Goal: Information Seeking & Learning: Learn about a topic

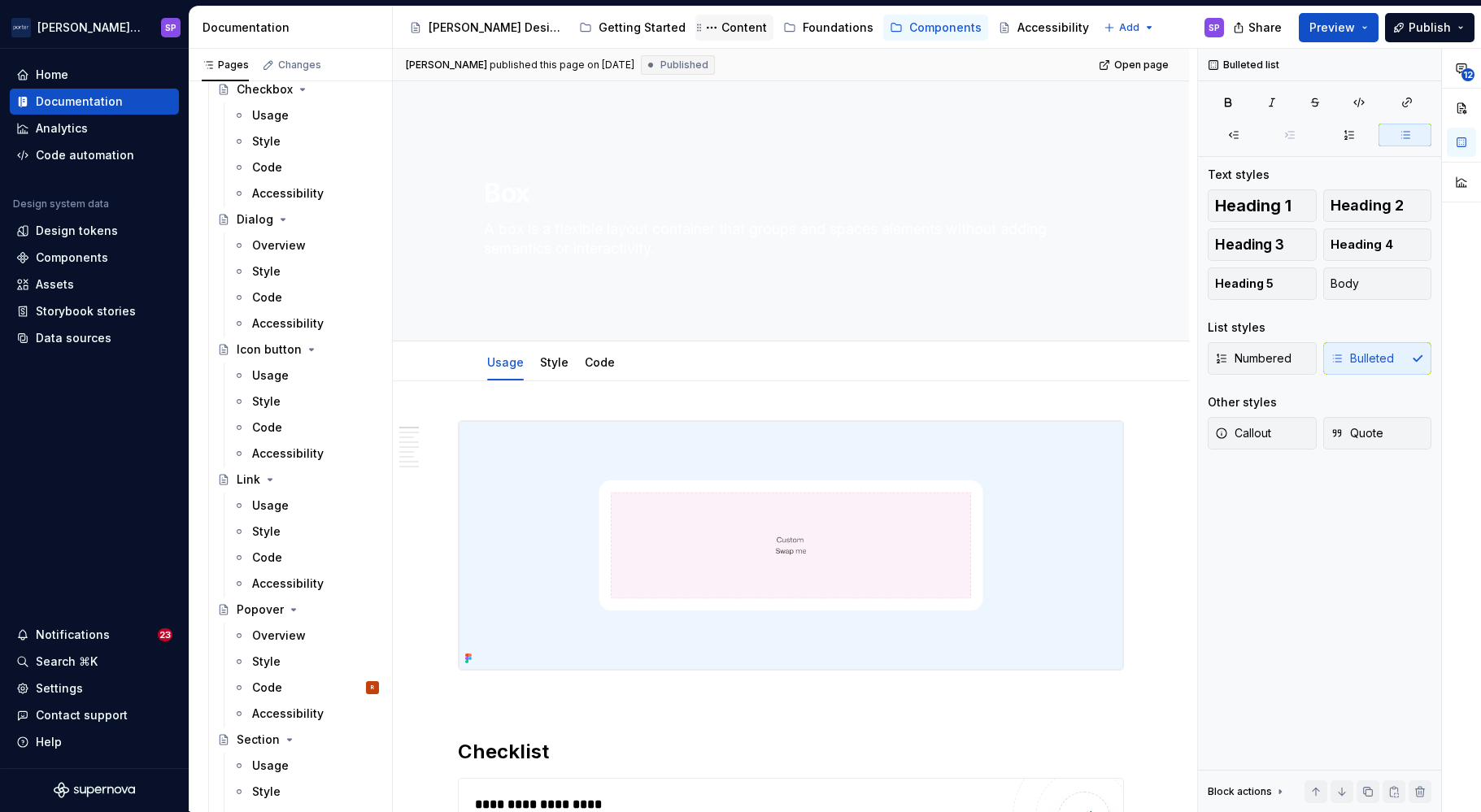
click at [721, 25] on div "Content" at bounding box center [744, 27] width 46 height 16
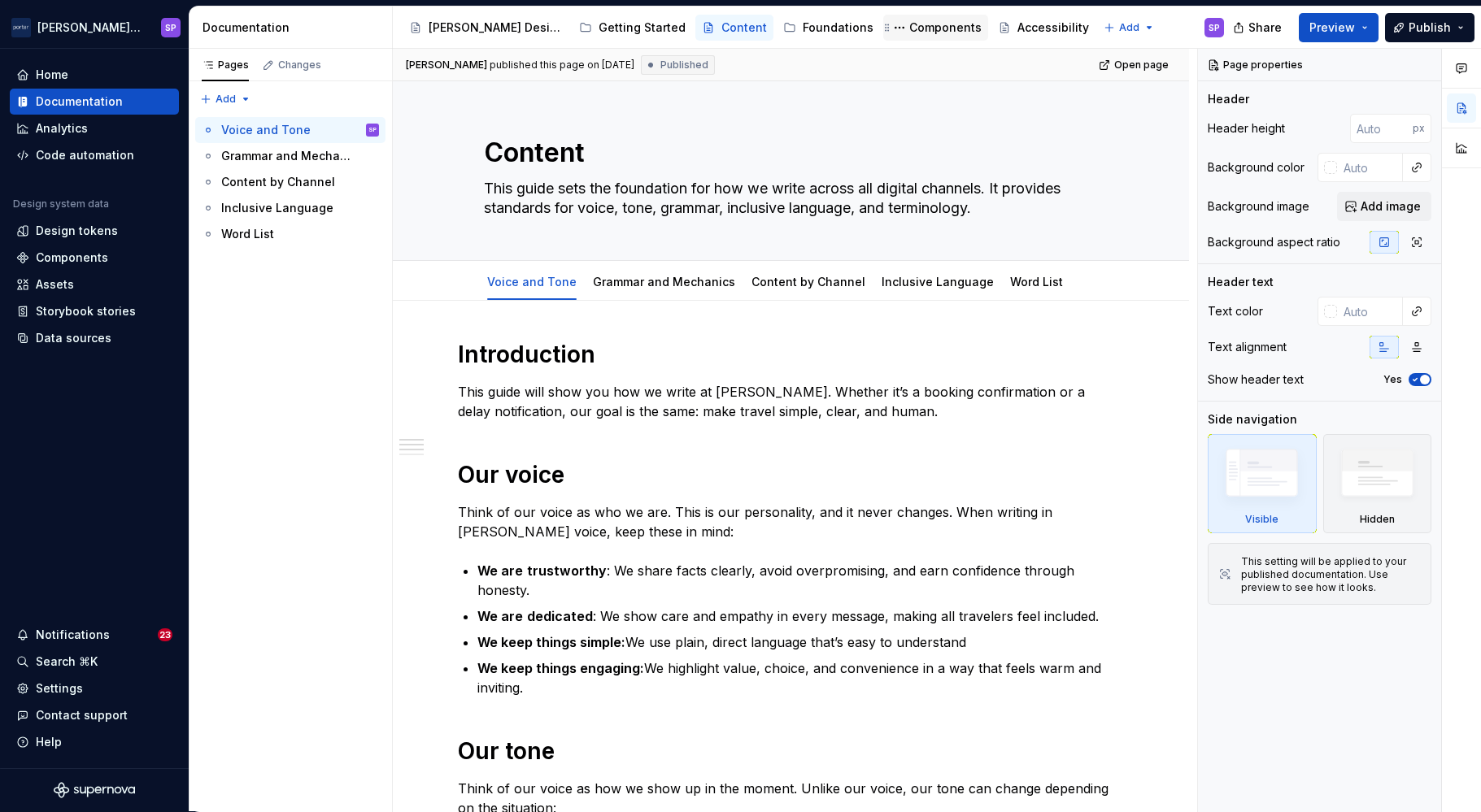
click at [909, 20] on div "Components" at bounding box center [945, 27] width 72 height 16
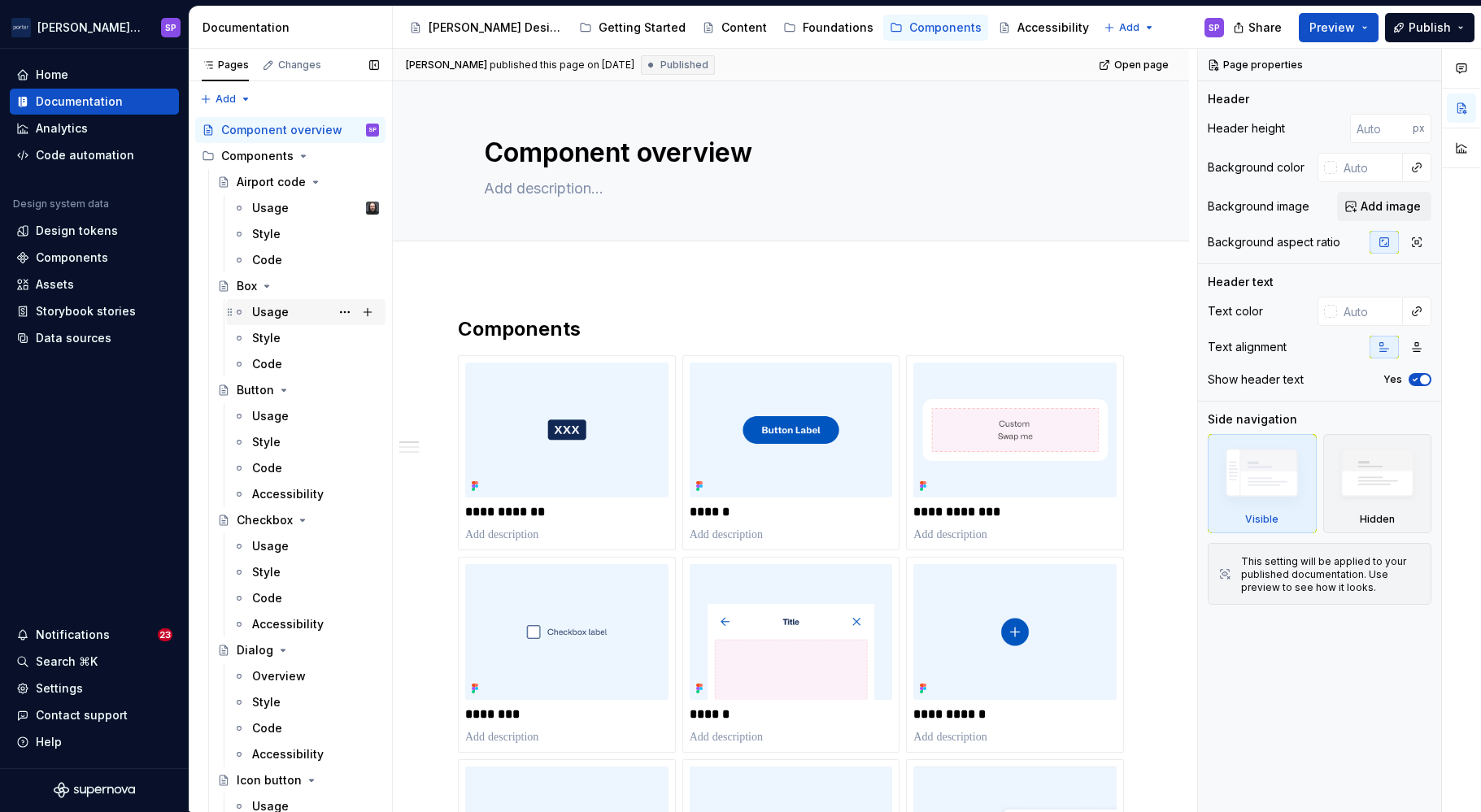
click at [278, 321] on div "Usage" at bounding box center [315, 312] width 127 height 23
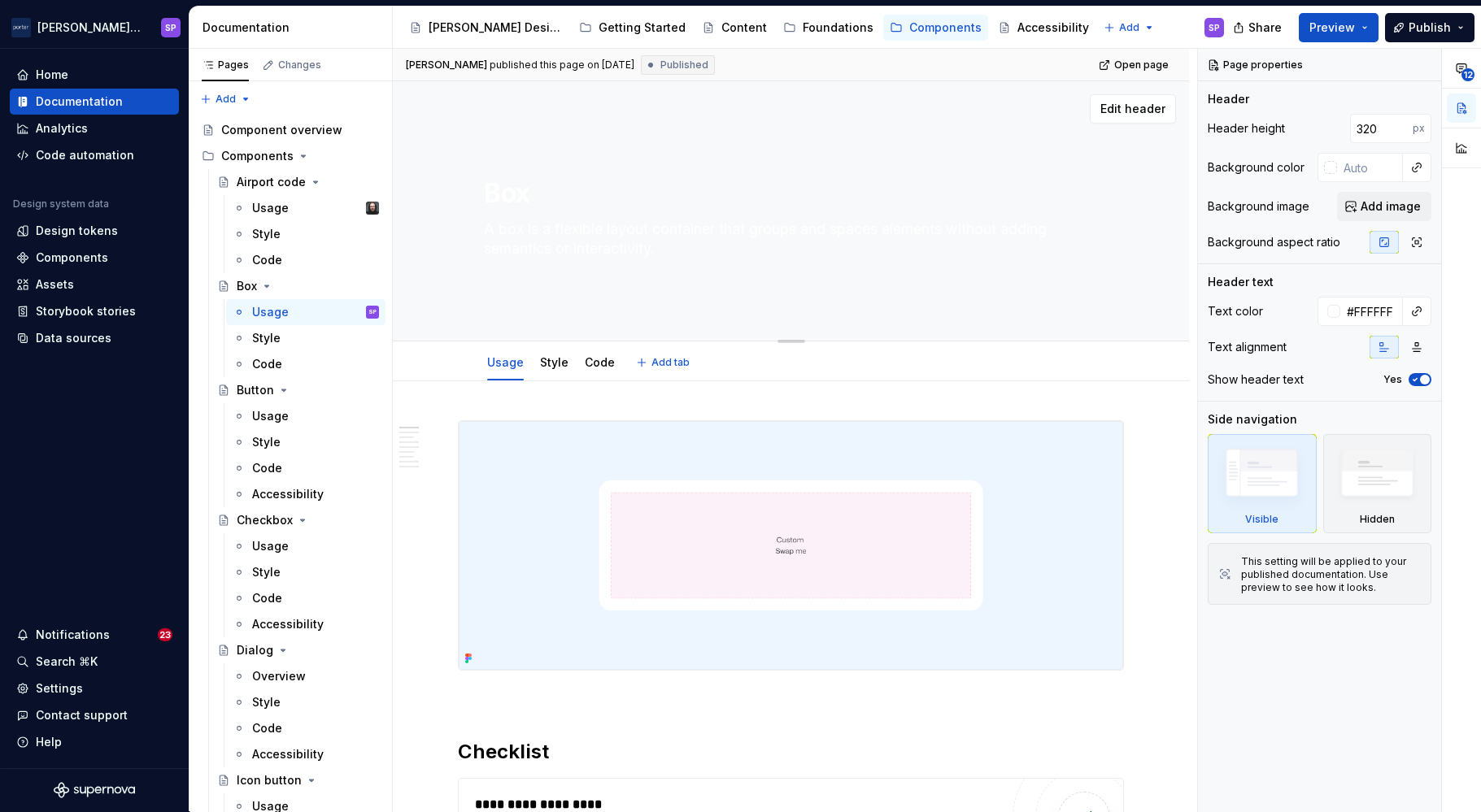
click at [555, 246] on textarea "A box is a flexible layout container that groups and spaces elements without ad…" at bounding box center [789, 240] width 615 height 46
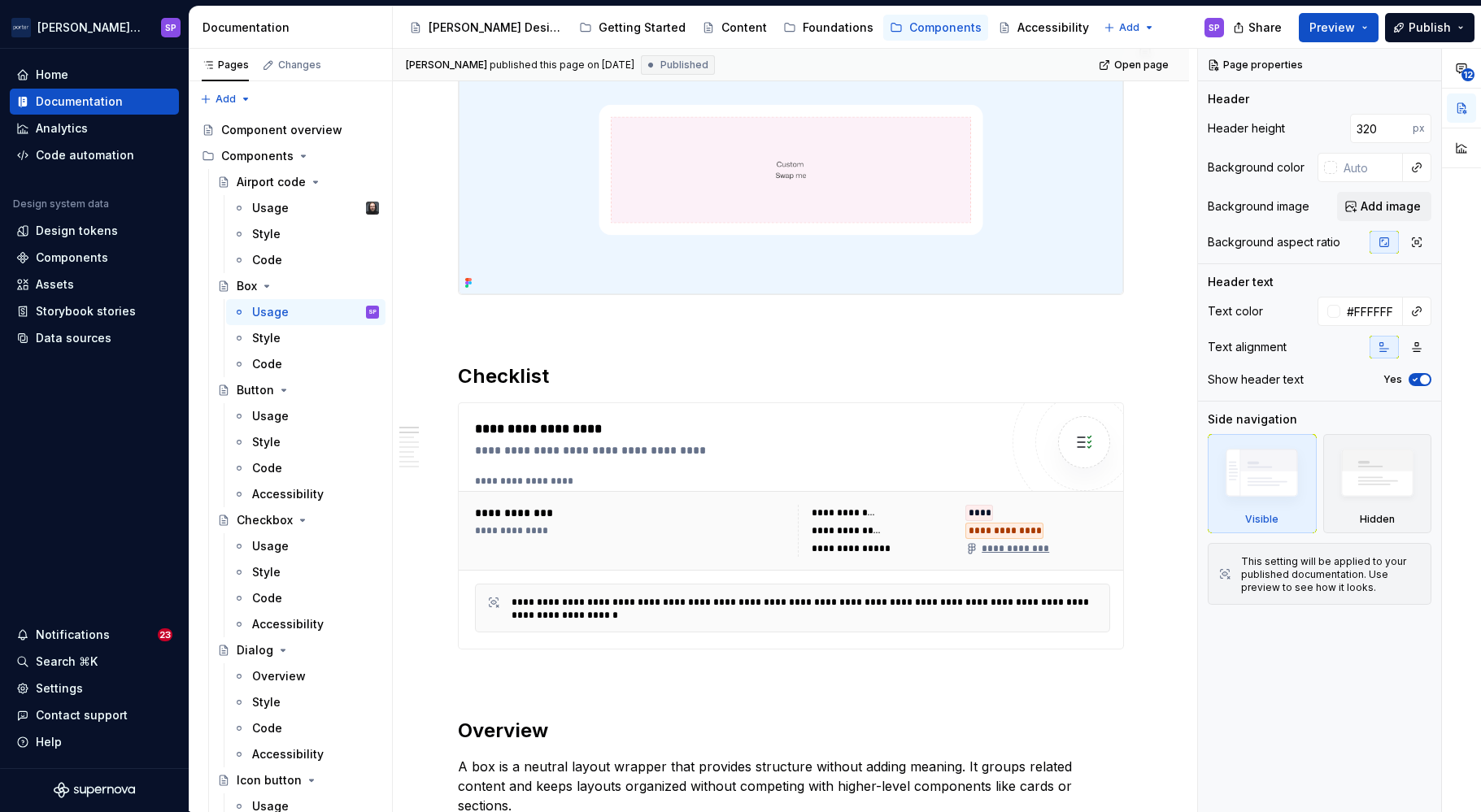
scroll to position [755, 0]
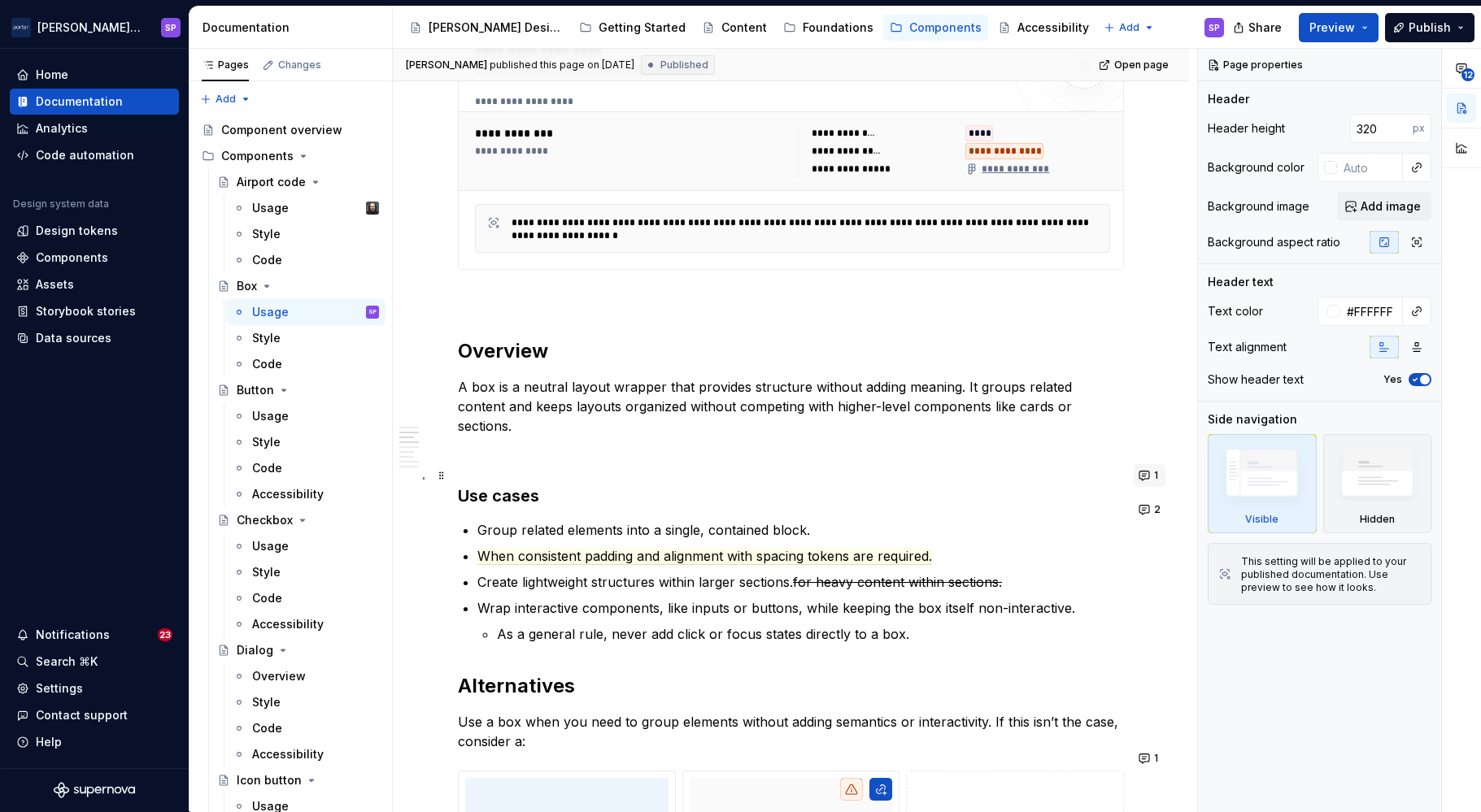
click at [1148, 473] on button "1" at bounding box center [1150, 476] width 31 height 23
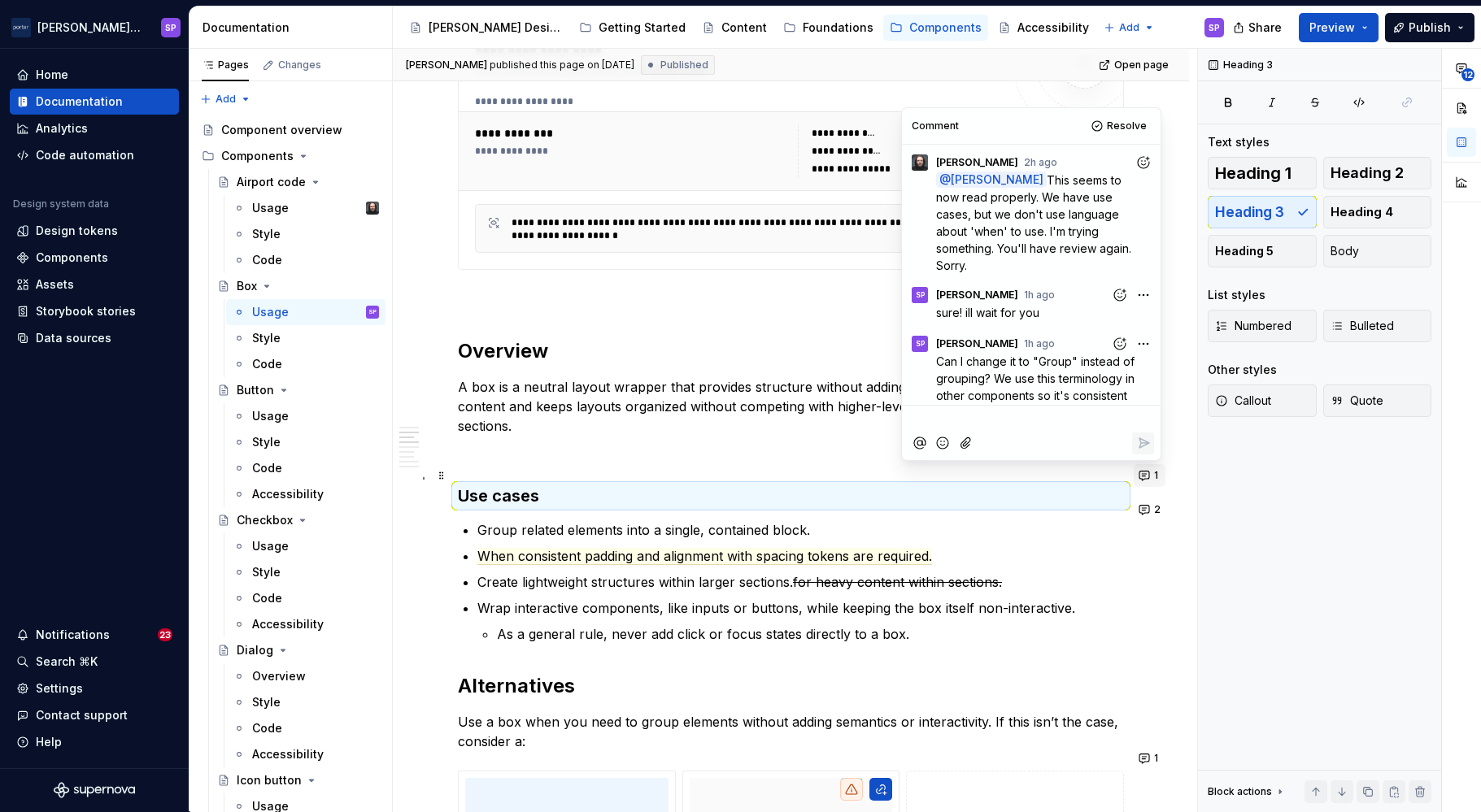
scroll to position [42, 0]
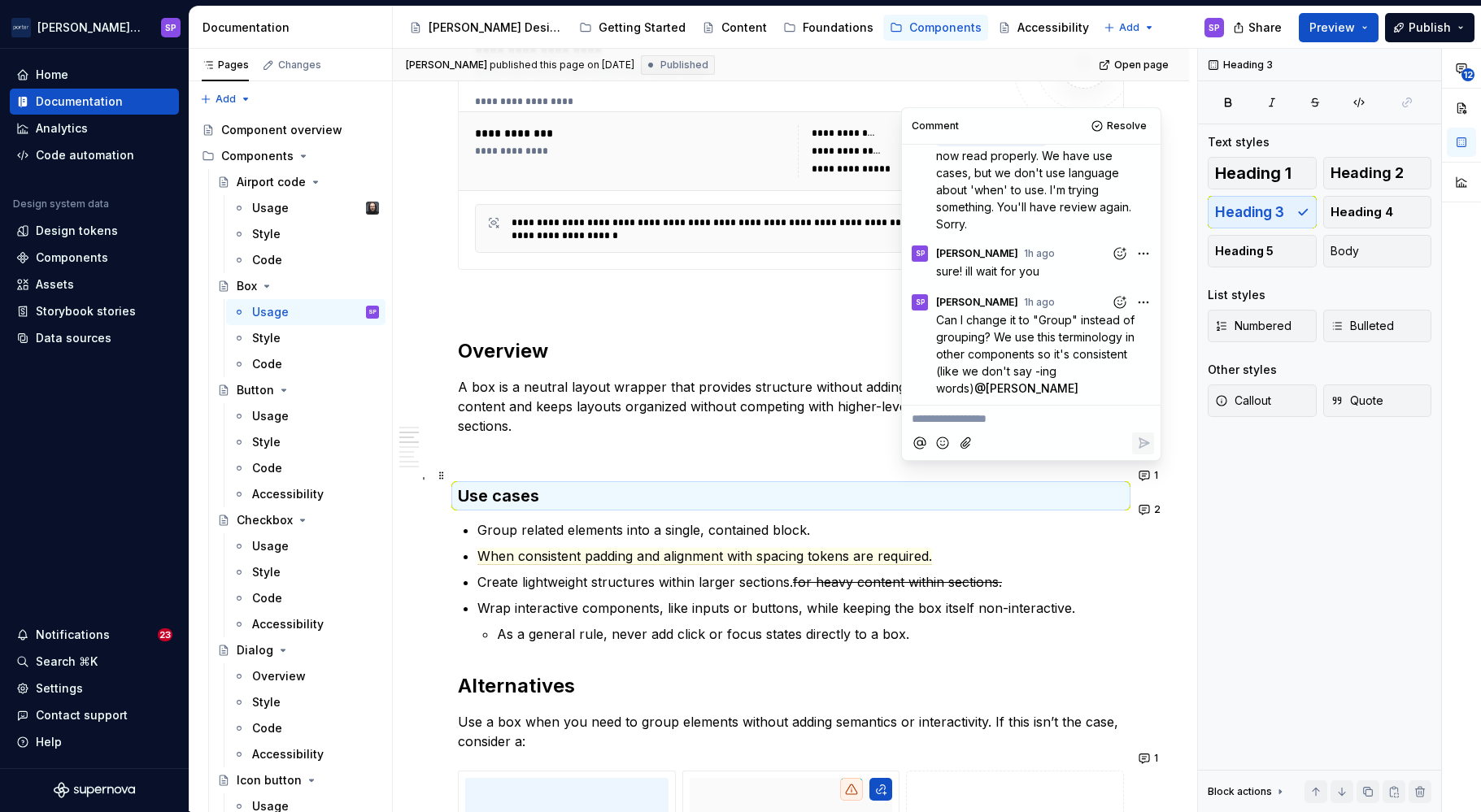
click at [1021, 521] on p "Group related elements into a single, contained block." at bounding box center [800, 530] width 647 height 20
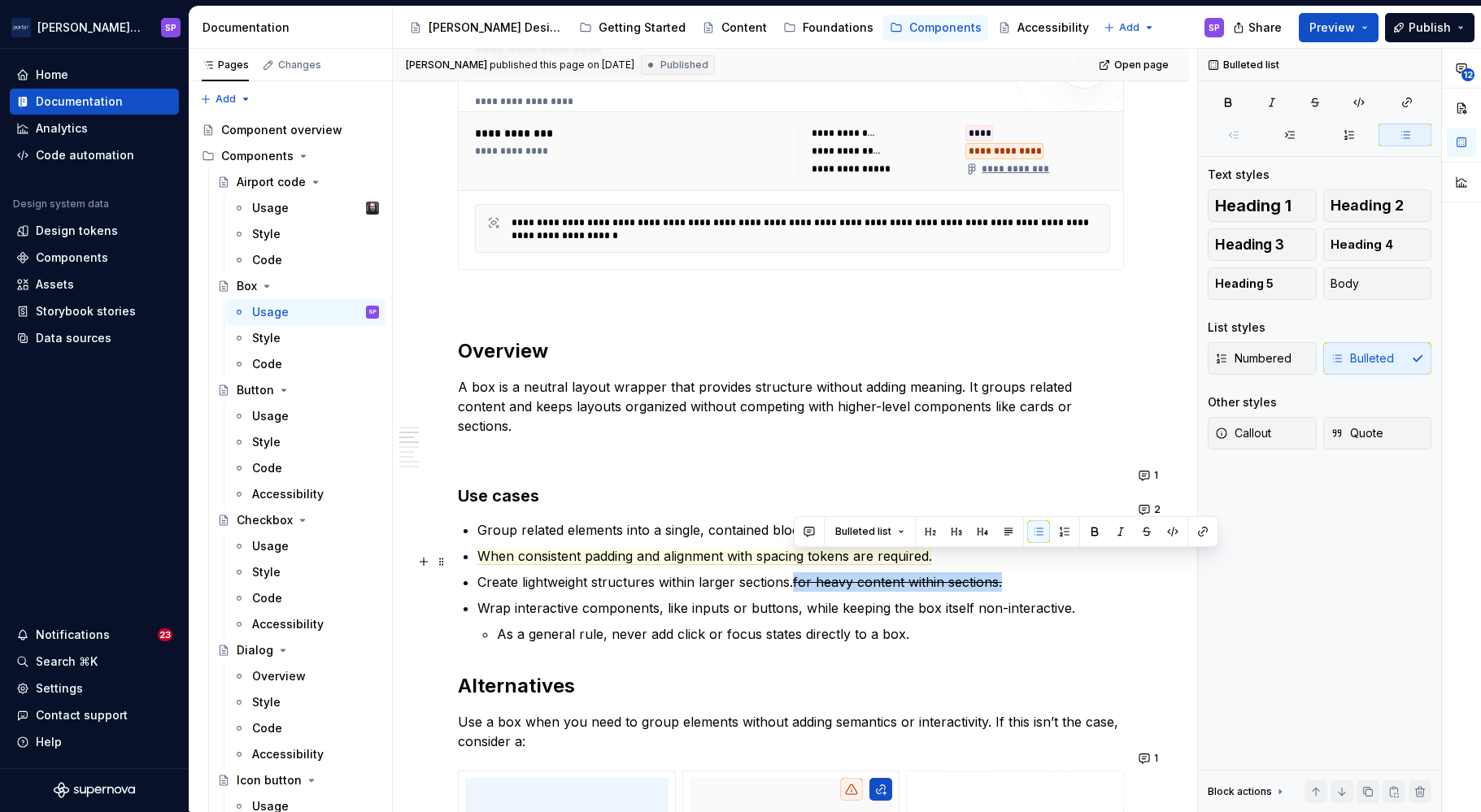
drag, startPoint x: 795, startPoint y: 563, endPoint x: 1010, endPoint y: 559, distance: 215.0
click at [1010, 572] on p "Create lightweight structures within larger sections. for heavy content within …" at bounding box center [800, 582] width 647 height 20
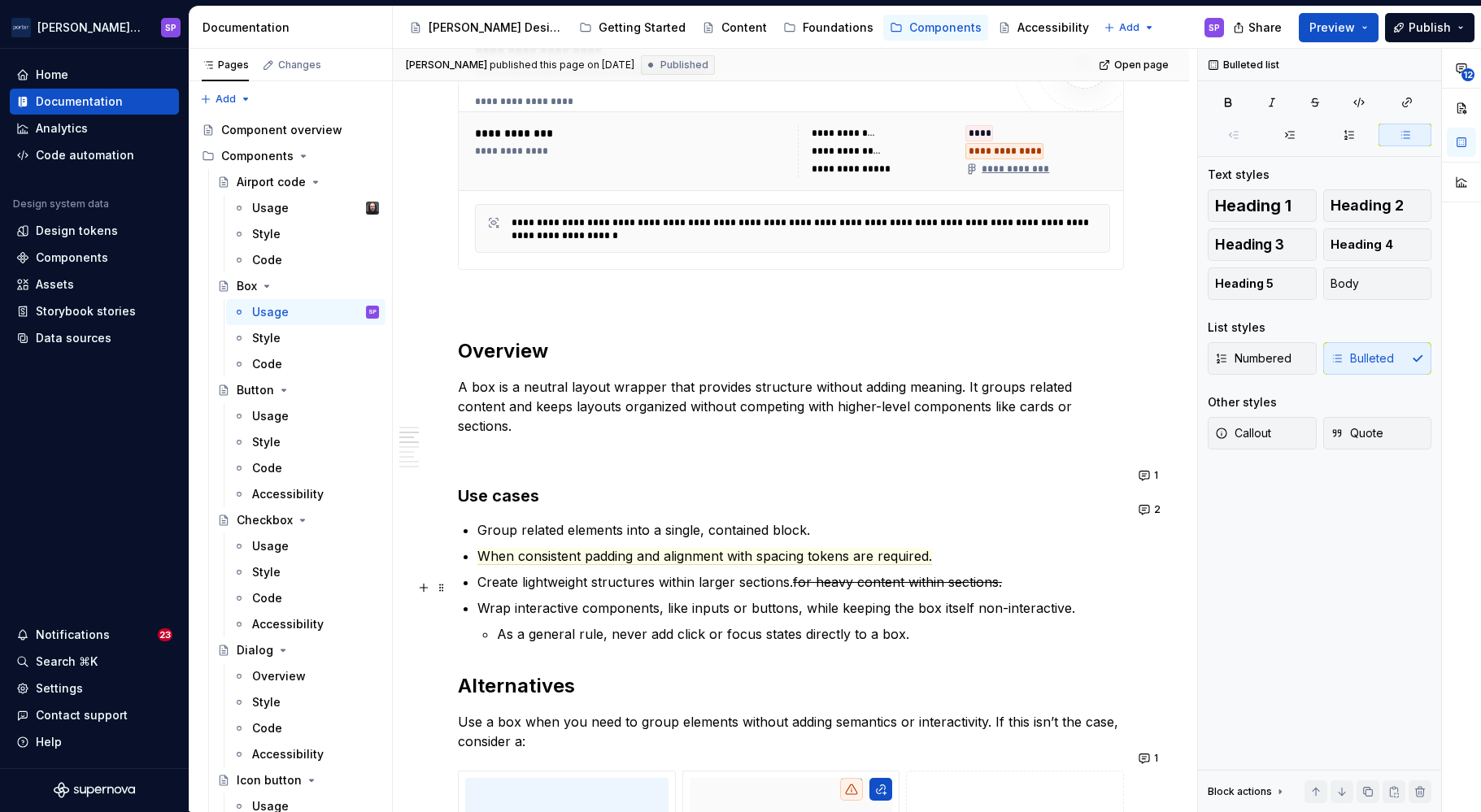
click at [1040, 599] on p "Wrap interactive components, like inputs or buttons, while keeping the box itse…" at bounding box center [800, 608] width 647 height 20
click at [545, 624] on p "As a general rule, never add click or focus states directly to a box." at bounding box center [811, 634] width 627 height 20
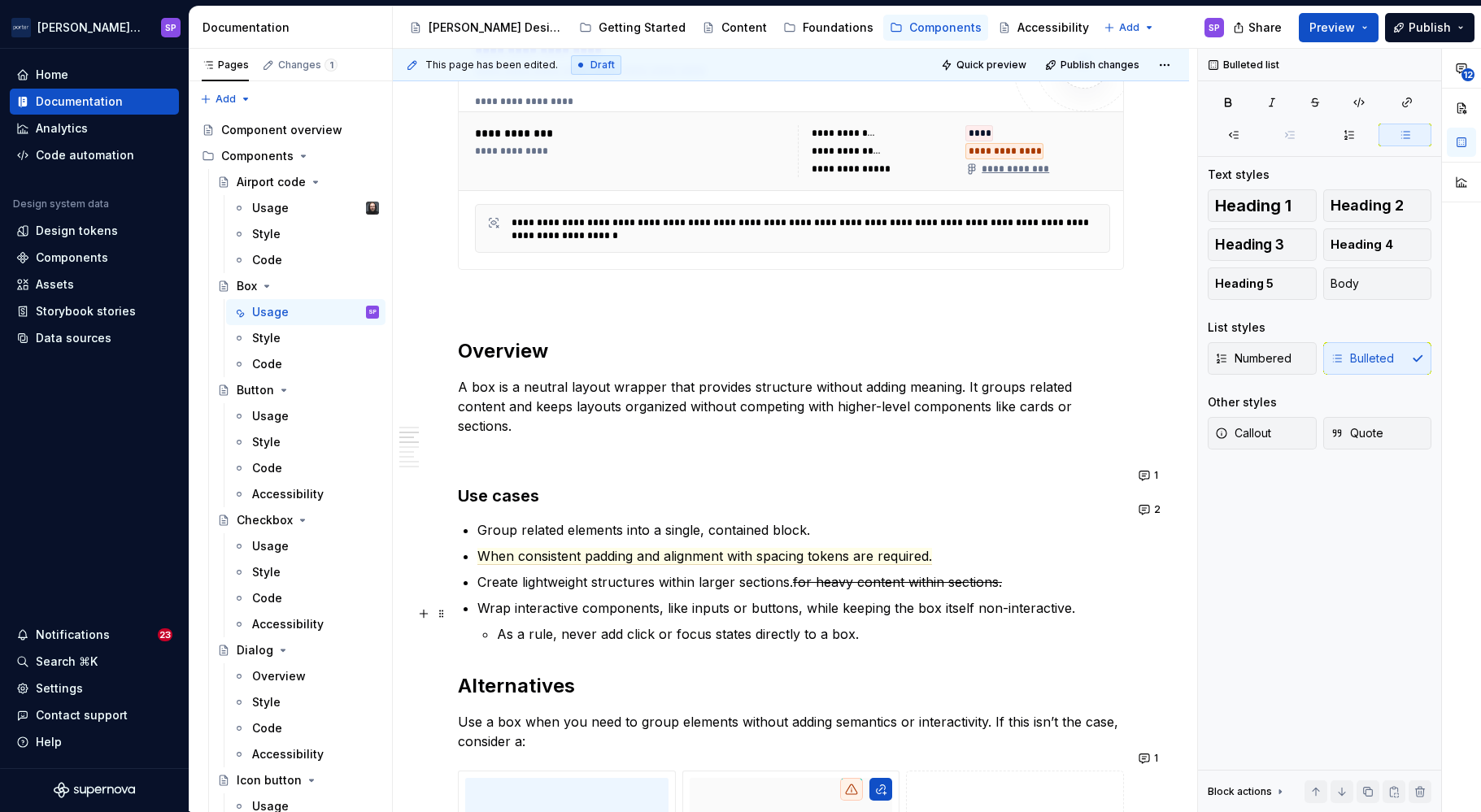
click at [553, 624] on p "As a rule, never add click or focus states directly to a box." at bounding box center [811, 634] width 627 height 20
type textarea "*"
click at [740, 624] on p "As a rule of thumb, never add click or focus states directly to a box." at bounding box center [811, 634] width 627 height 20
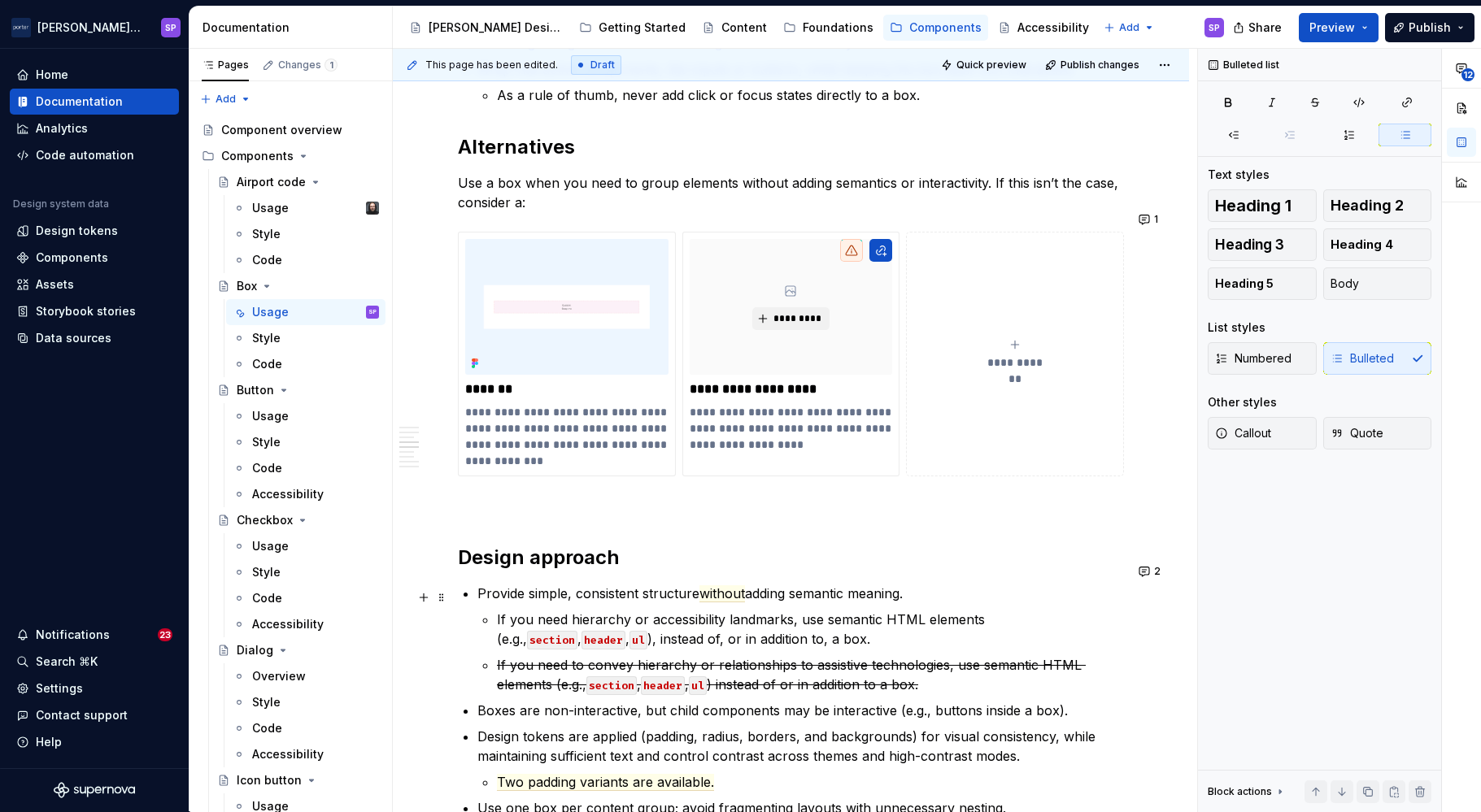
scroll to position [1295, 0]
click at [720, 583] on li "Provide simple, consistent structure without adding semantic meaning. If you ne…" at bounding box center [800, 638] width 647 height 110
click at [717, 584] on span "without" at bounding box center [722, 593] width 46 height 17
click at [698, 618] on p "If you need hierarchy or accessibility landmarks, use semantic HTML elements (e…" at bounding box center [811, 629] width 627 height 39
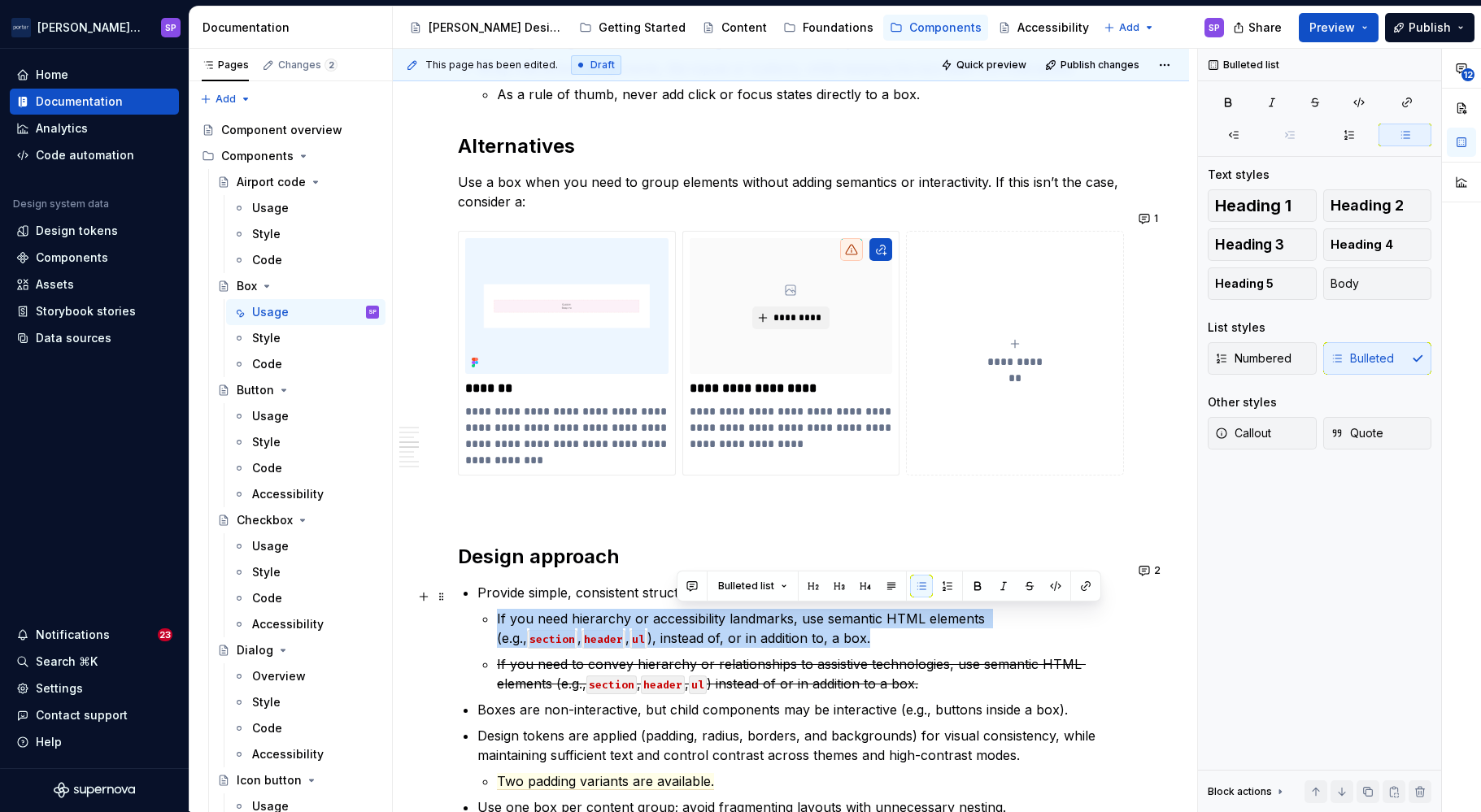
click at [698, 618] on p "If you need hierarchy or accessibility landmarks, use semantic HTML elements (e…" at bounding box center [811, 629] width 627 height 39
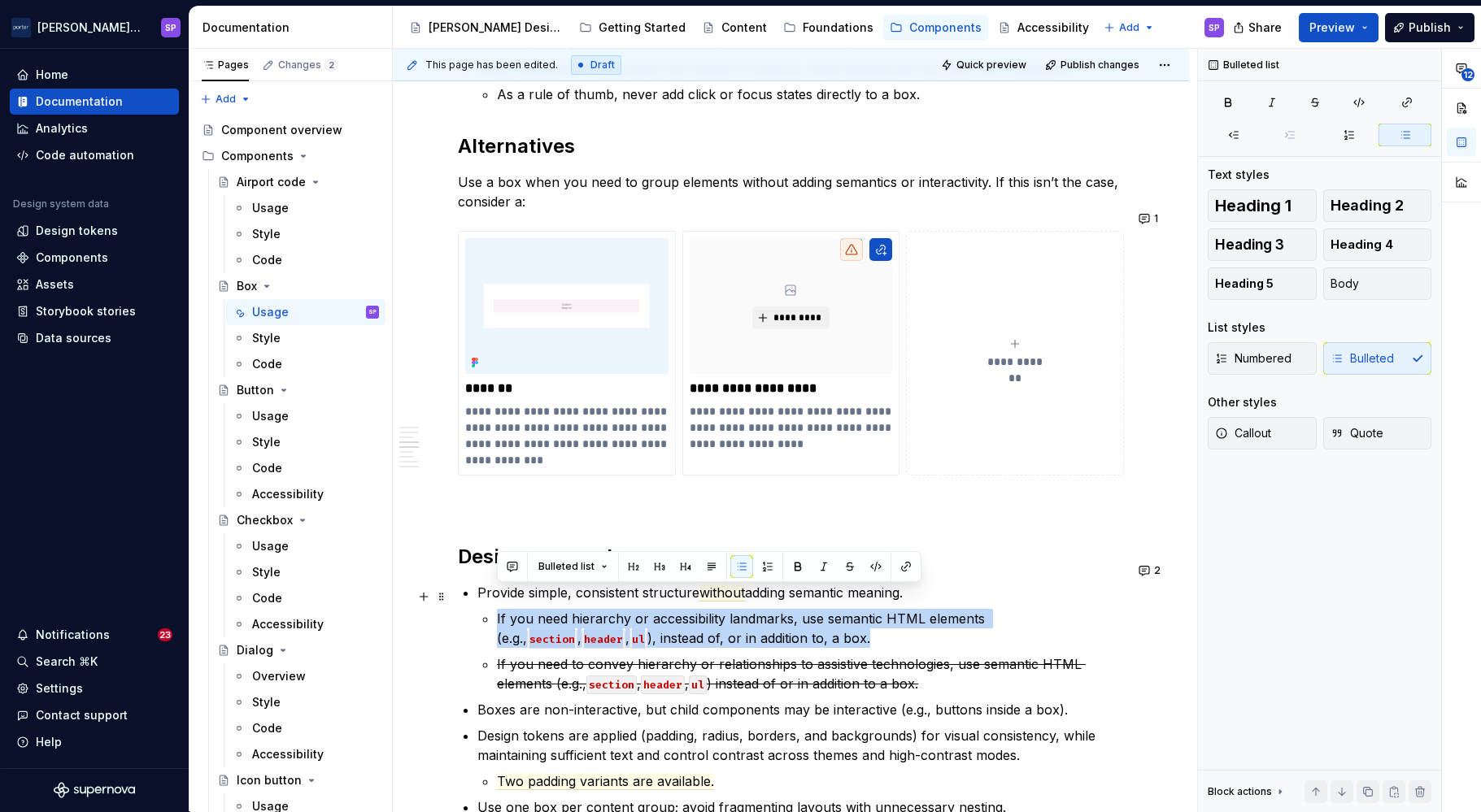
click at [717, 613] on p "If you need hierarchy or accessibility landmarks, use semantic HTML elements (e…" at bounding box center [811, 629] width 627 height 39
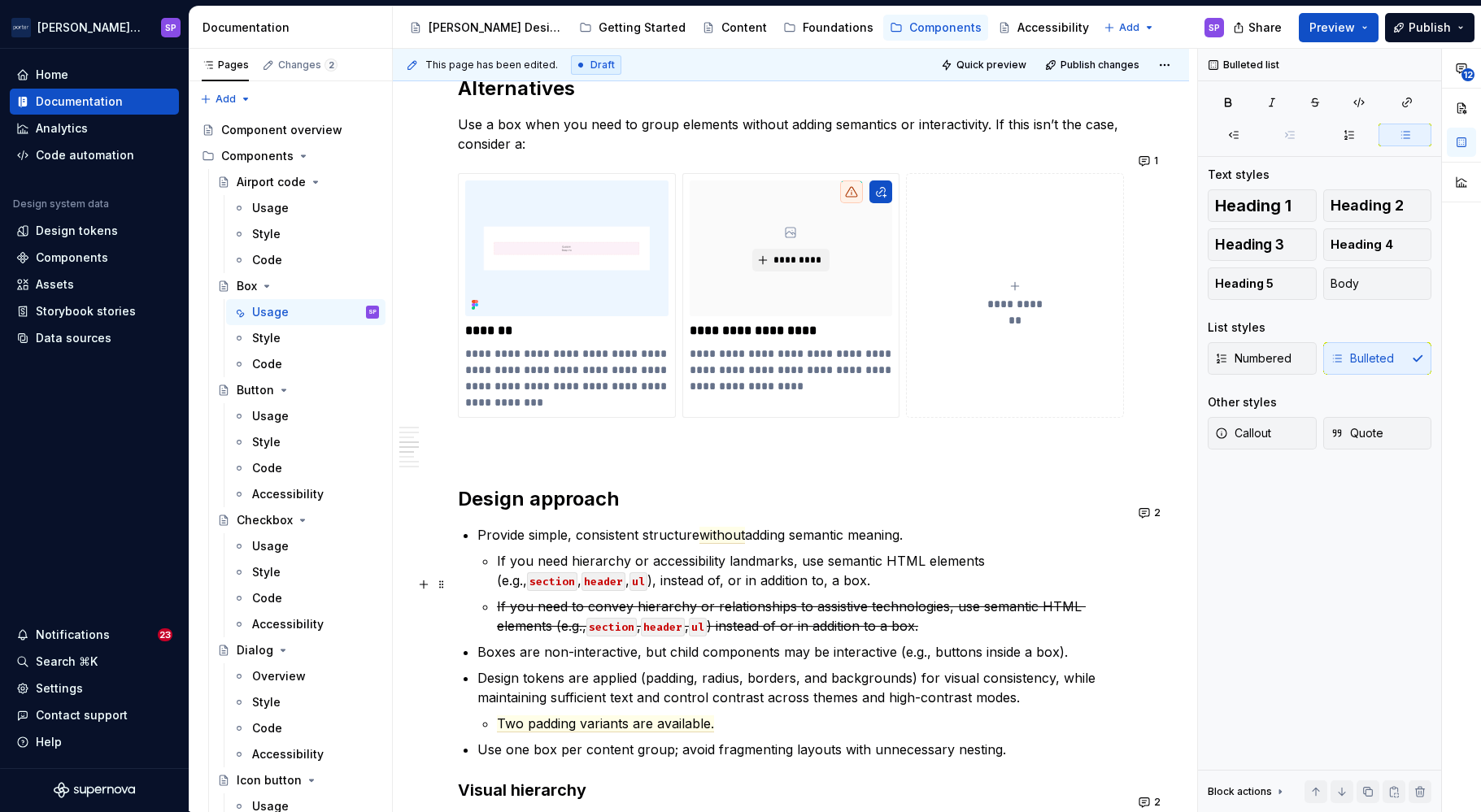
scroll to position [1354, 0]
click at [542, 643] on commenthighlight "Boxes are non-interactive, but child components may be interactive (e.g., butto…" at bounding box center [772, 651] width 591 height 16
click at [847, 643] on commenthighlight "Boxes are always non-interactive, but child components may be interactive (e.g.…" at bounding box center [796, 651] width 637 height 16
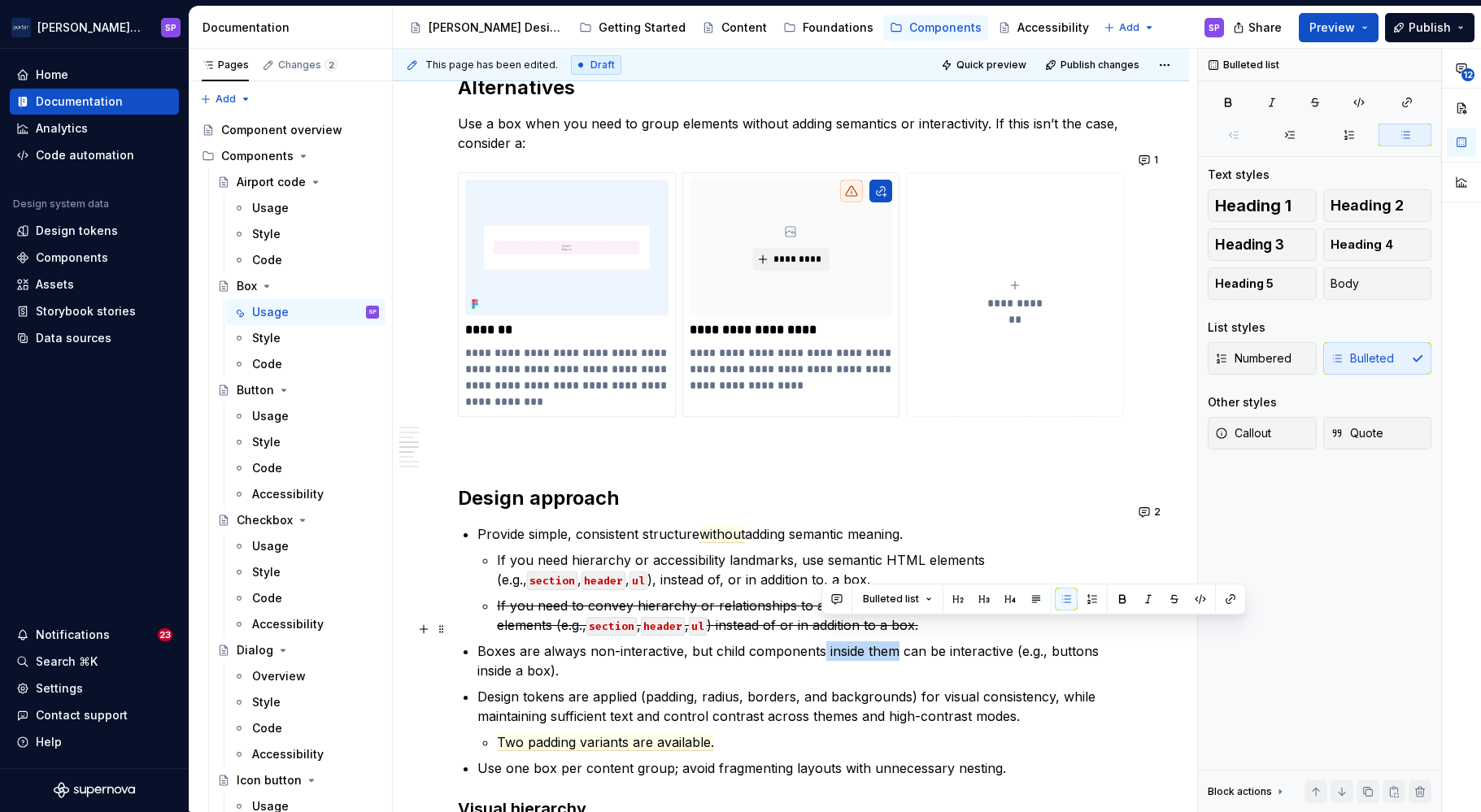
drag, startPoint x: 823, startPoint y: 629, endPoint x: 893, endPoint y: 634, distance: 70.2
click at [893, 643] on commenthighlight "Boxes are always non-interactive, but child components inside them can be inter…" at bounding box center [790, 661] width 625 height 36
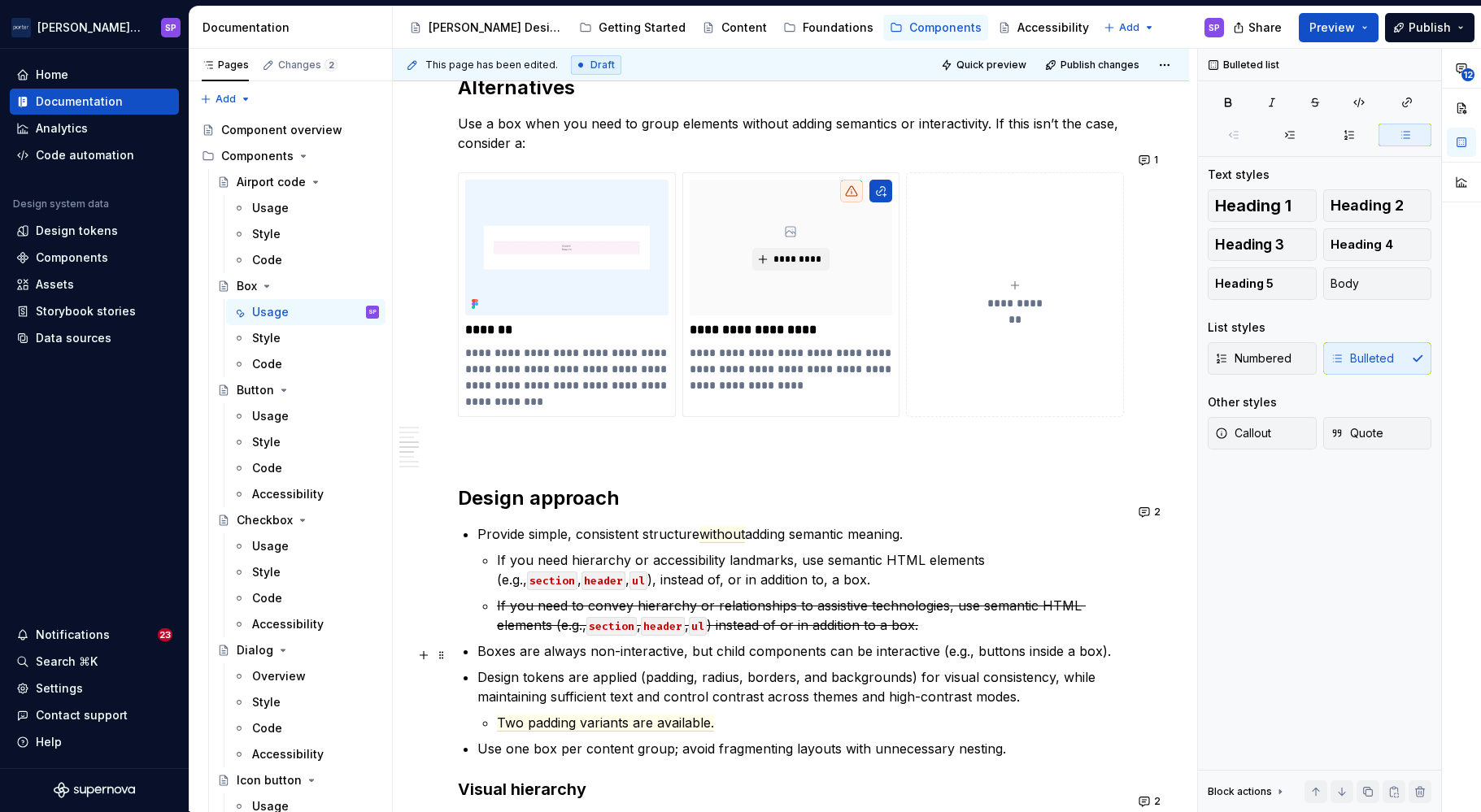
click at [932, 640] on ul "Provide simple, consistent structure without adding semantic meaning. If you ne…" at bounding box center [800, 642] width 647 height 234
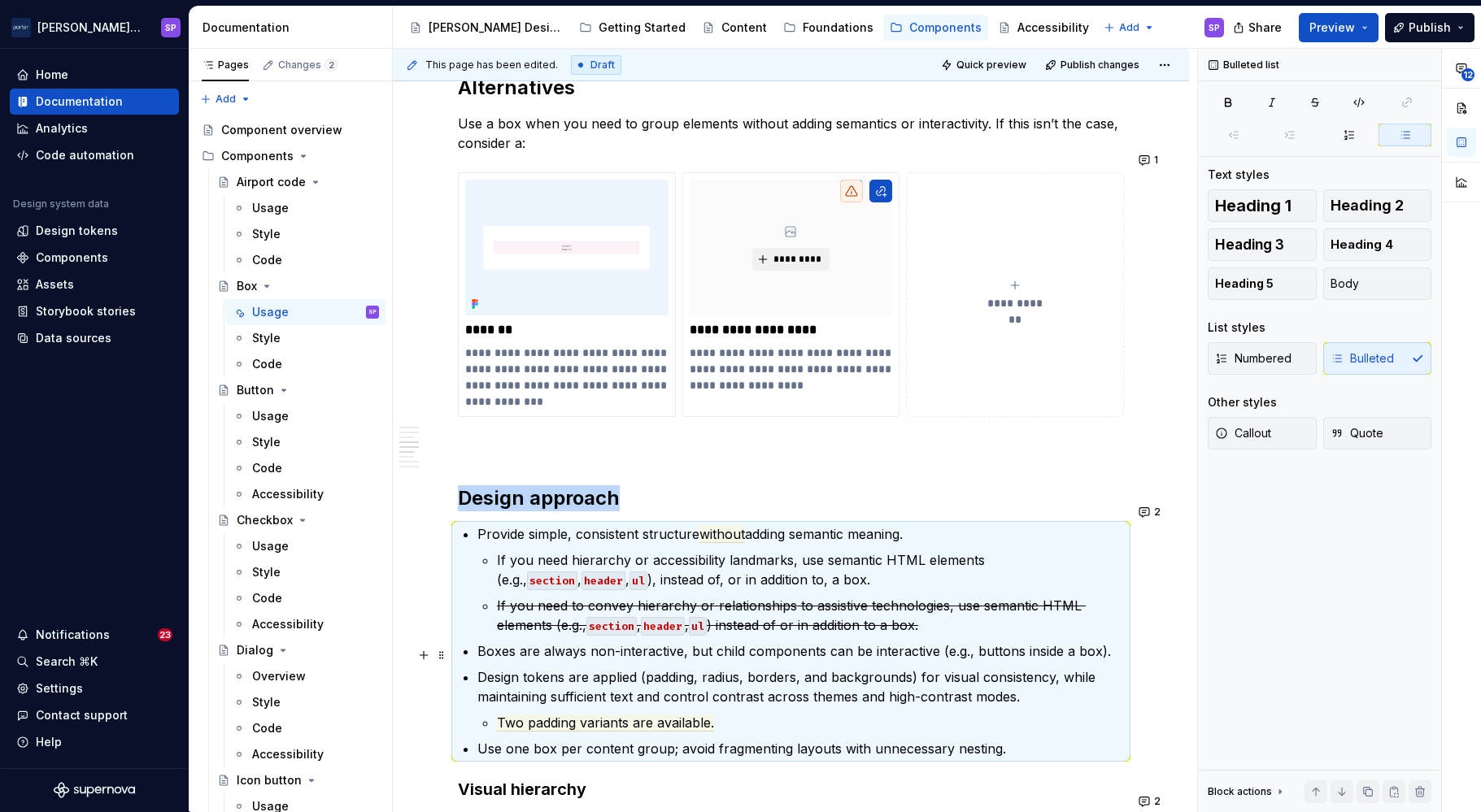
click at [857, 668] on p "Design tokens are applied (padding, radius, borders, and backgrounds) for visua…" at bounding box center [800, 687] width 647 height 39
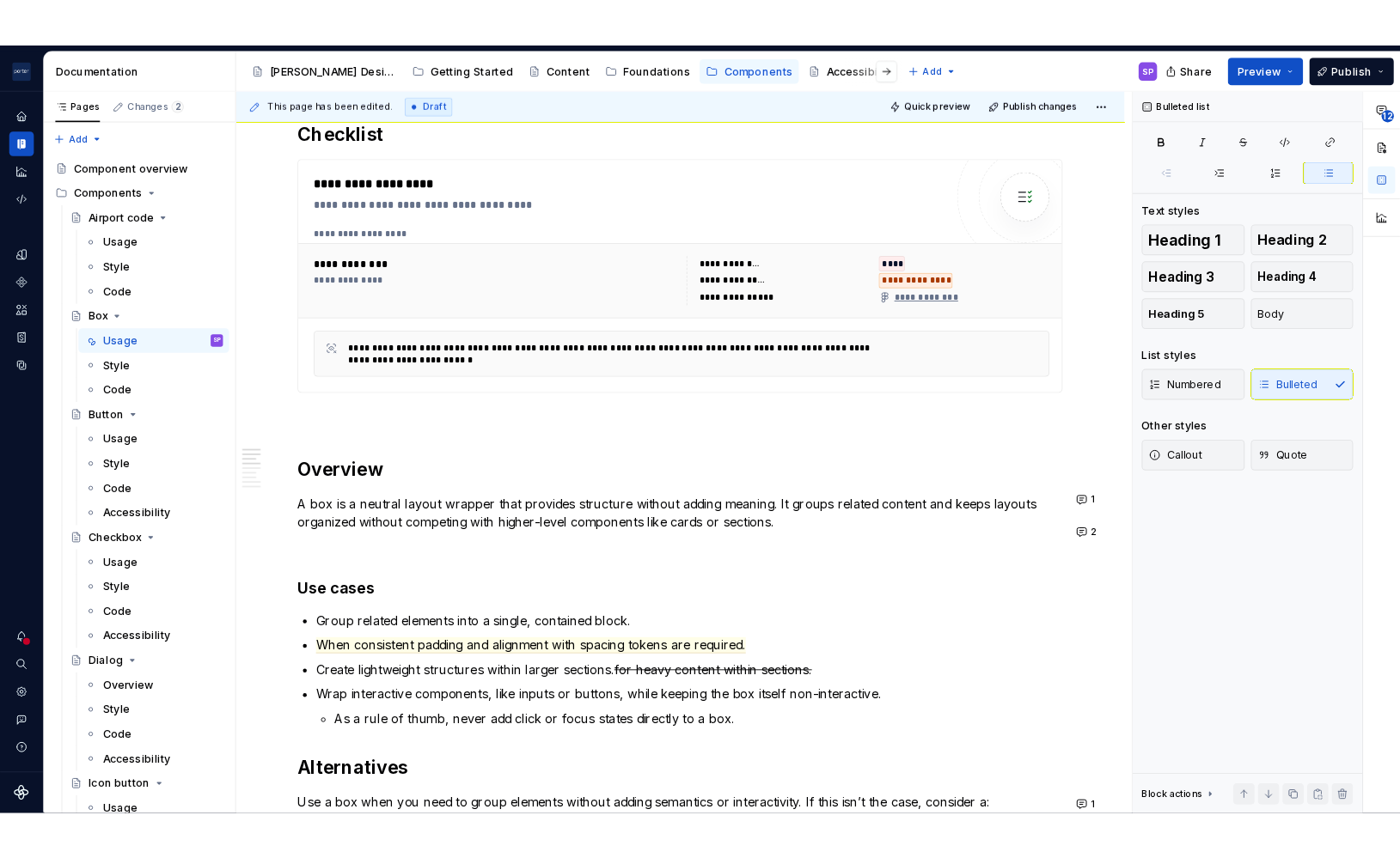
scroll to position [0, 0]
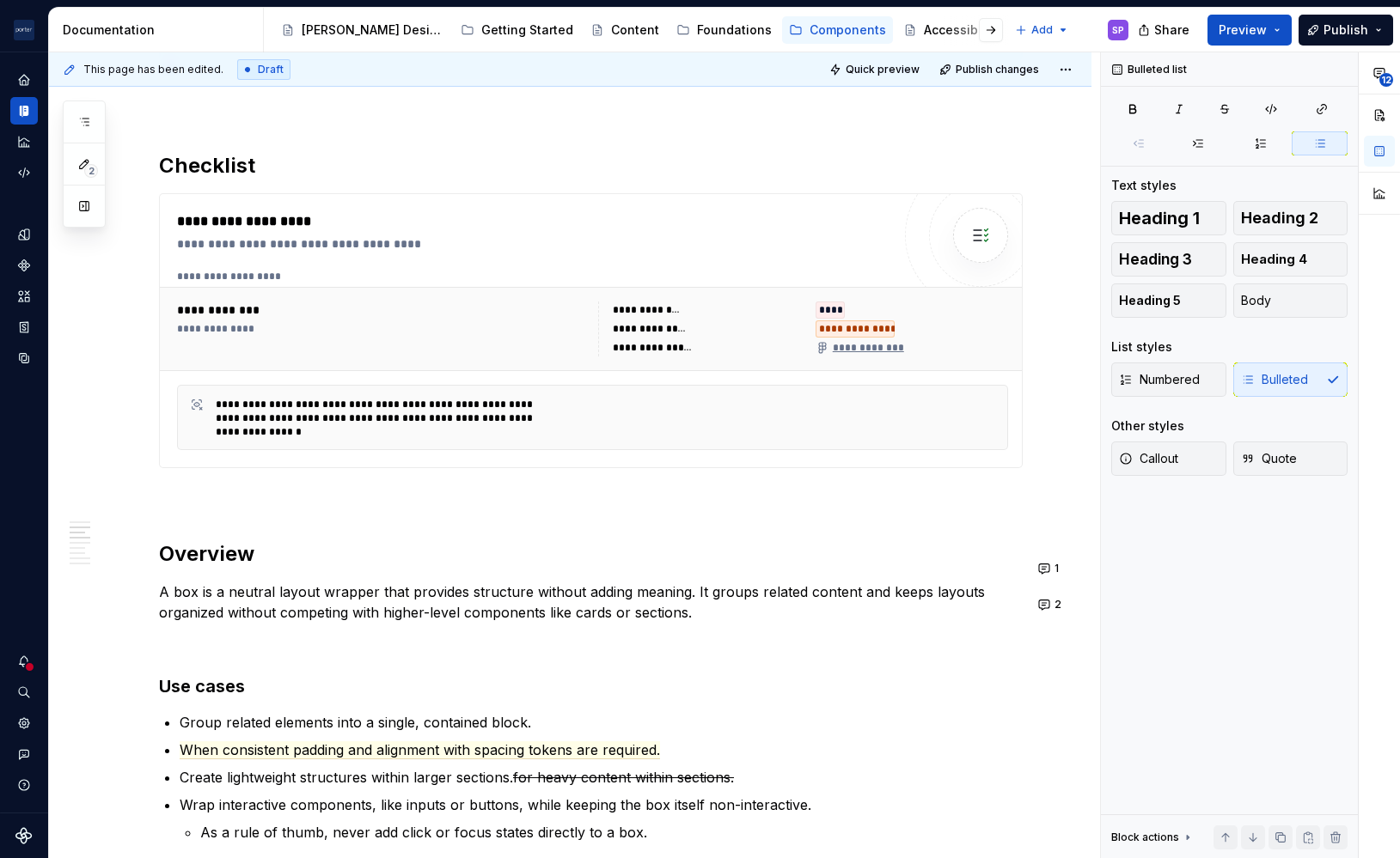
type textarea "*"
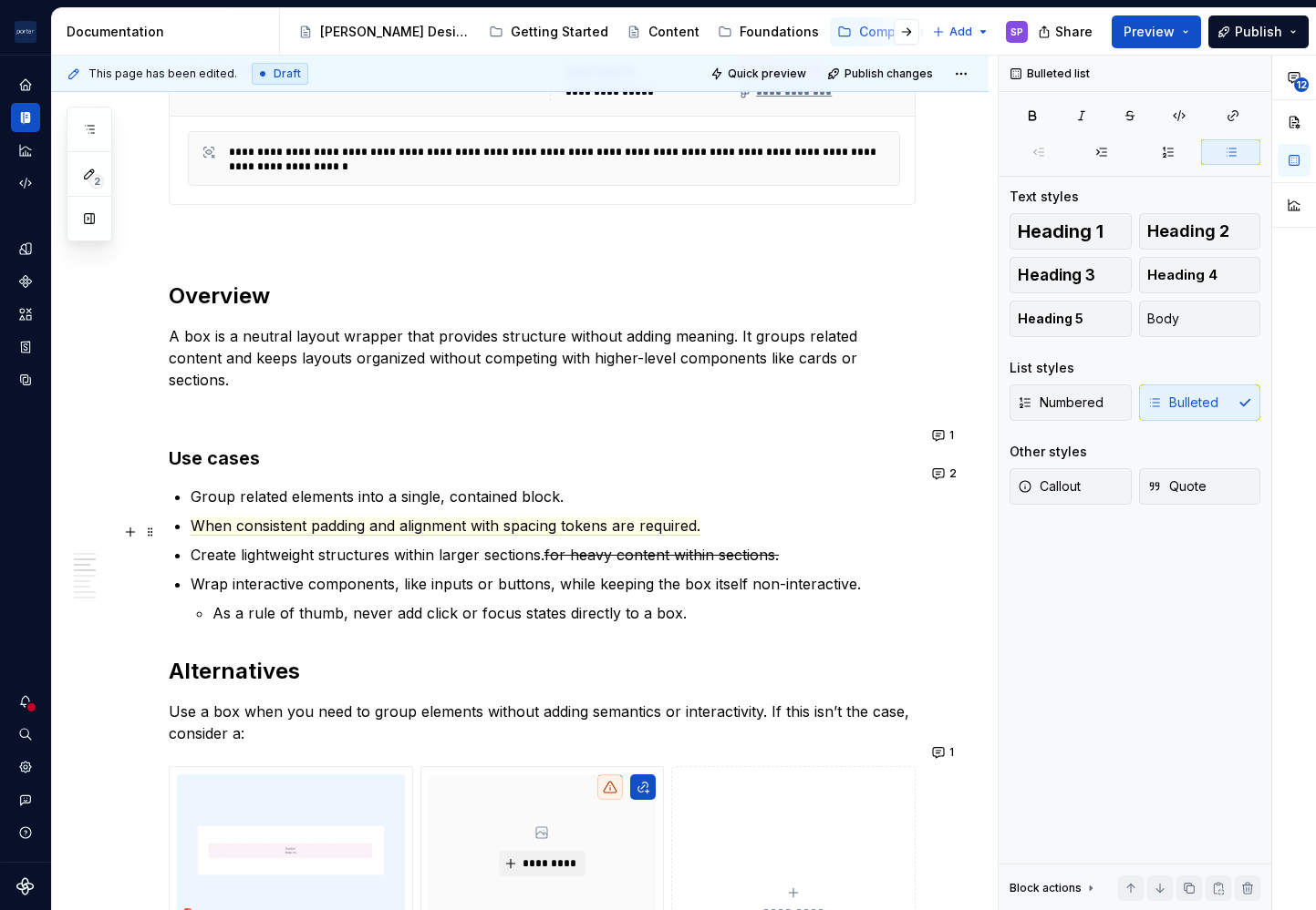
scroll to position [965, 0]
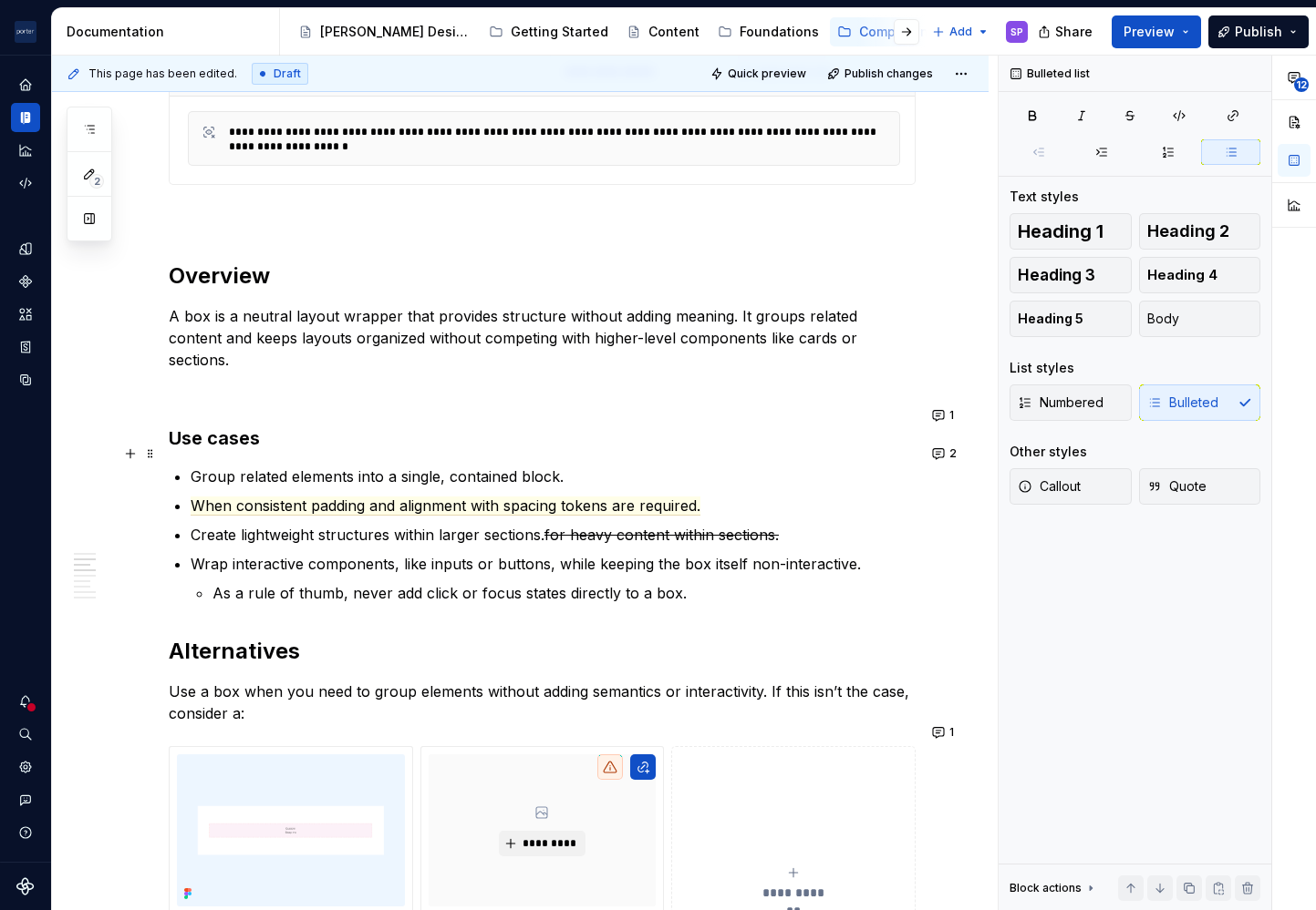
click at [572, 465] on p "Group related elements into a single, contained block." at bounding box center [552, 476] width 725 height 22
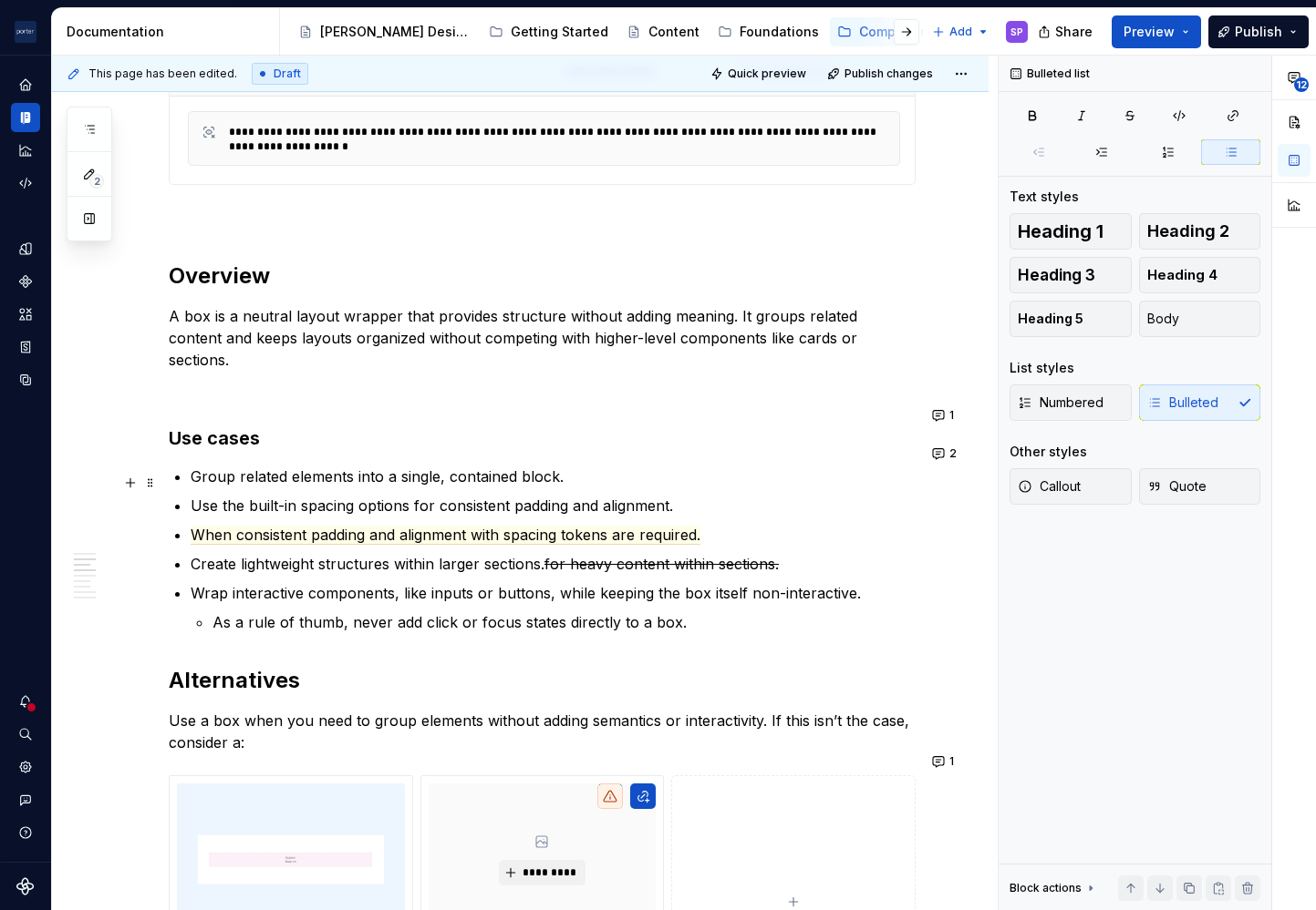
click at [495, 495] on p "Use the built-in spacing options for consistent padding and alignment." at bounding box center [552, 505] width 725 height 22
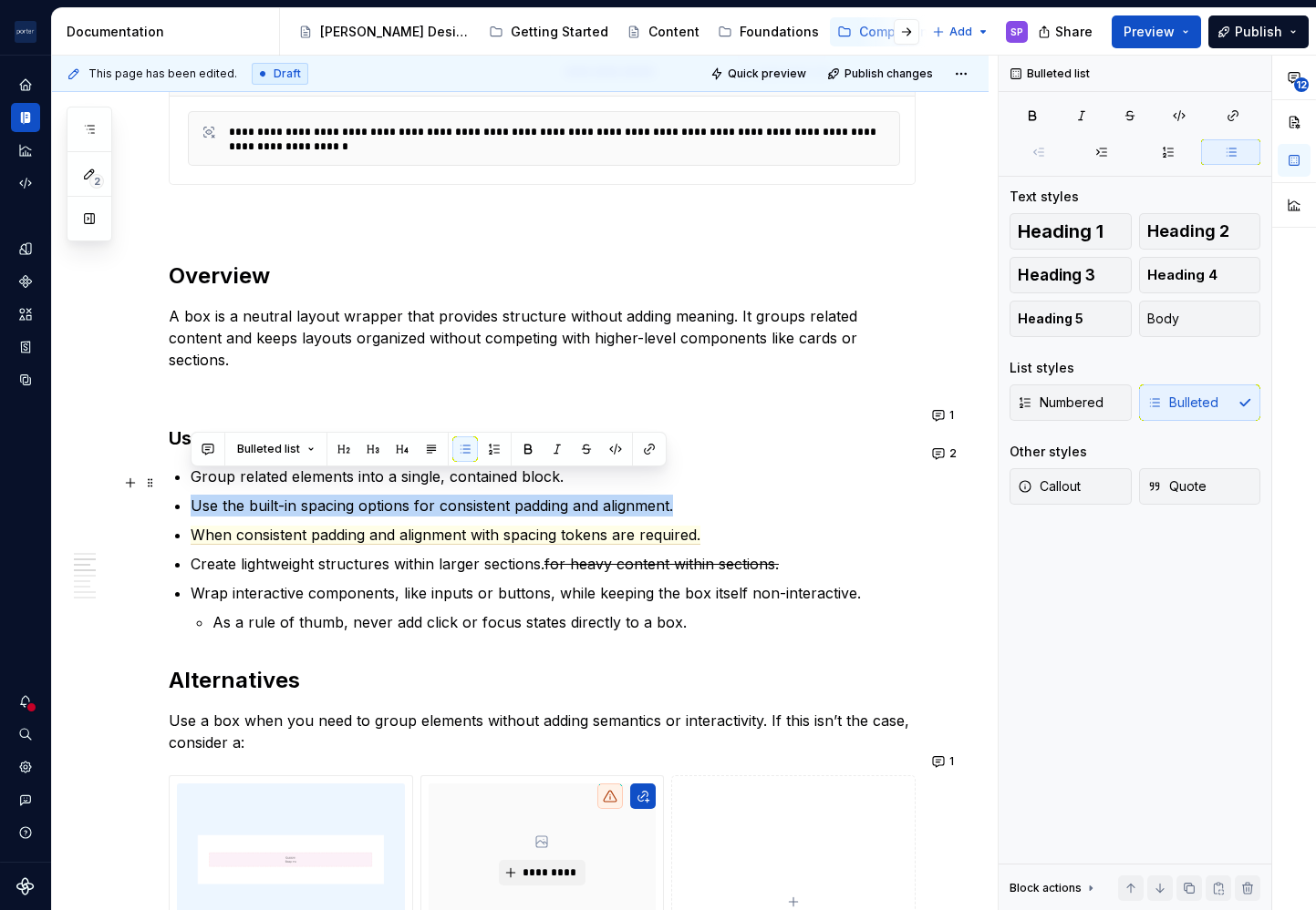
click at [495, 495] on p "Use the built-in spacing options for consistent padding and alignment." at bounding box center [552, 505] width 725 height 22
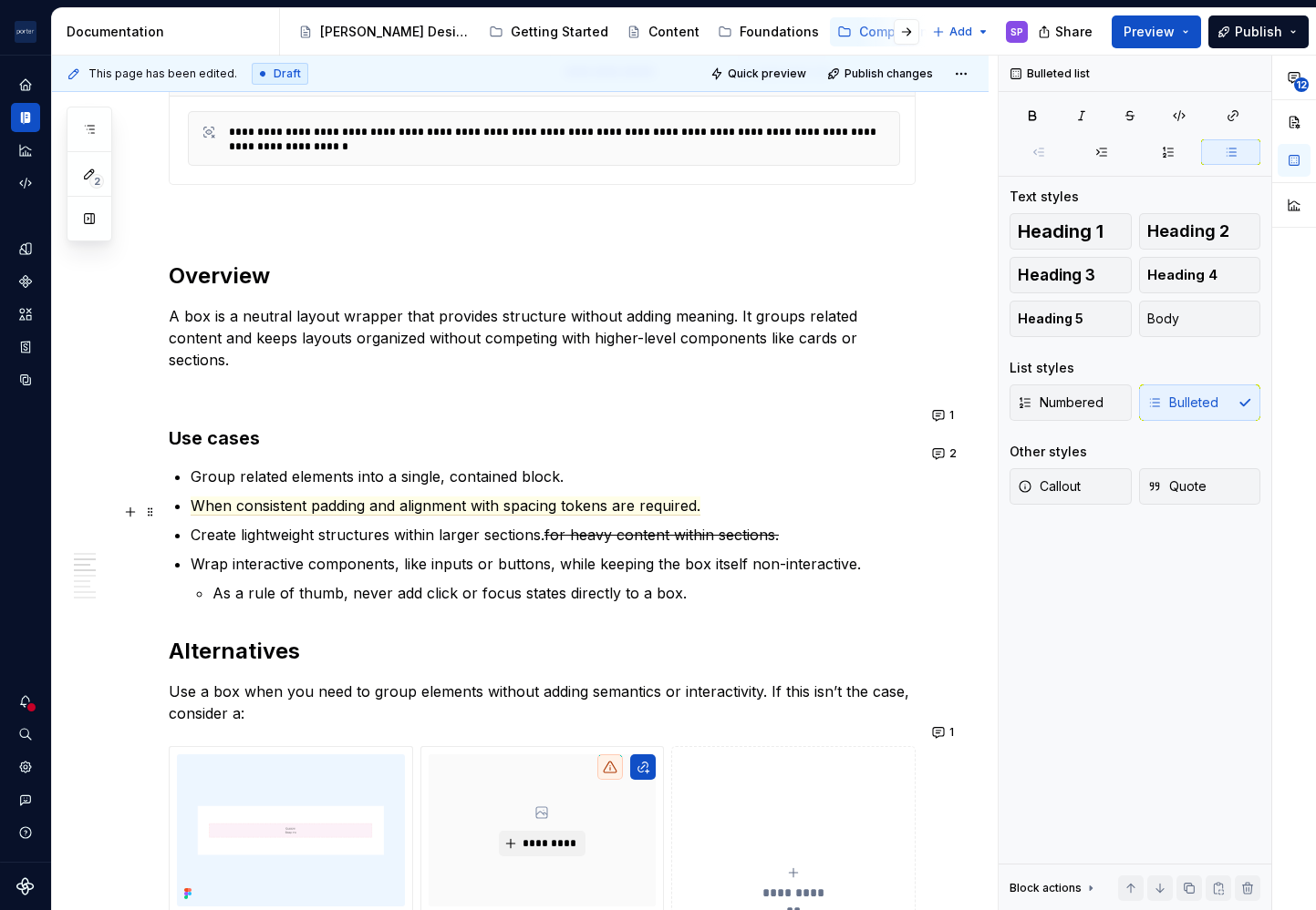
click at [207, 524] on p "Create lightweight structures within larger sections. for heavy content within …" at bounding box center [552, 535] width 725 height 22
click at [328, 526] on ul "Group related elements into a single, contained block. When consistent padding …" at bounding box center [552, 535] width 725 height 139
click at [390, 524] on p "Create lightweight structures within larger sections. for heavy content within …" at bounding box center [552, 535] width 725 height 22
click at [398, 524] on p "Create lightweight structure within larger sections. for heavy content within s…" at bounding box center [552, 535] width 725 height 22
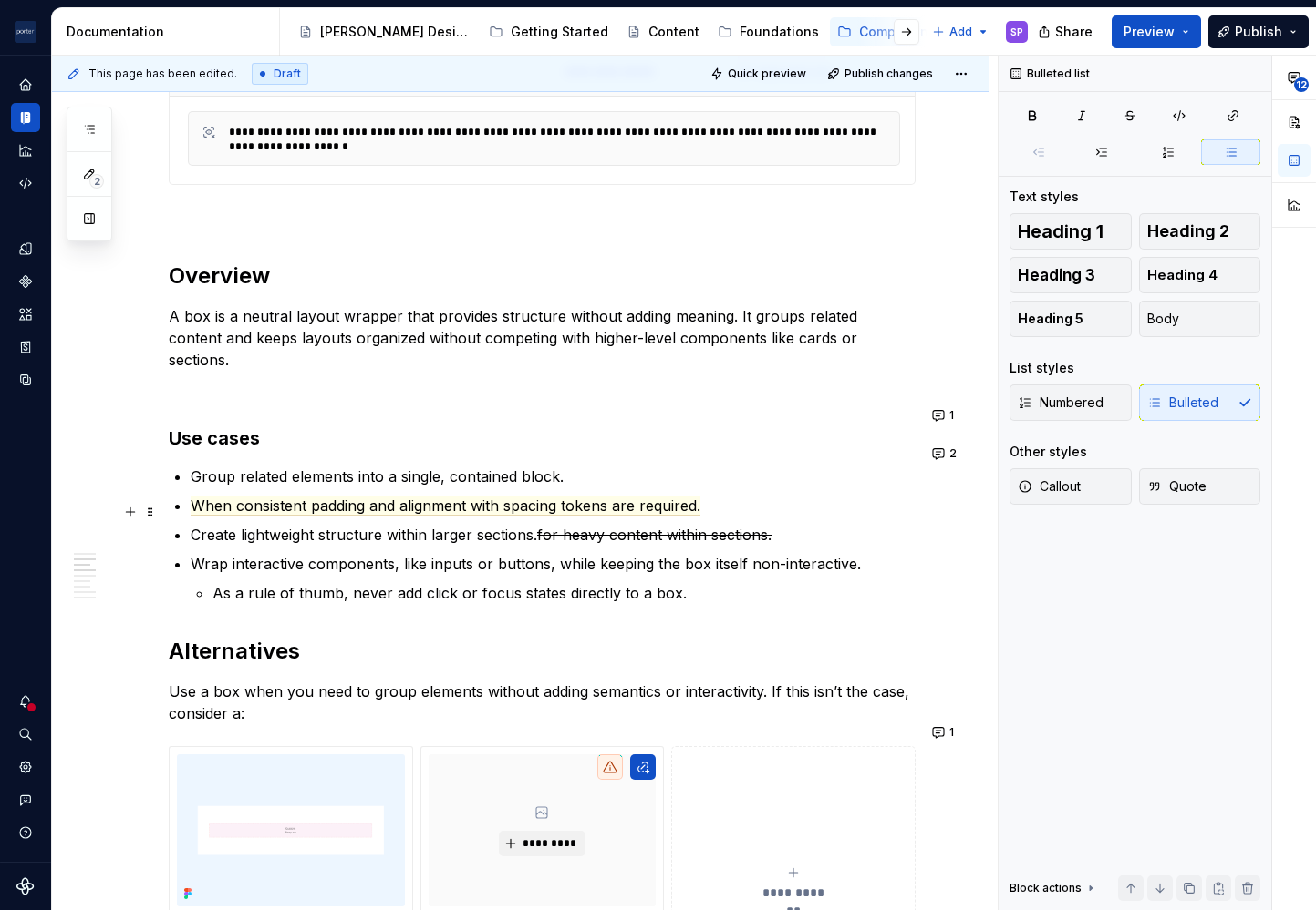
click at [398, 524] on p "Create lightweight structure within larger sections. for heavy content within s…" at bounding box center [552, 535] width 725 height 22
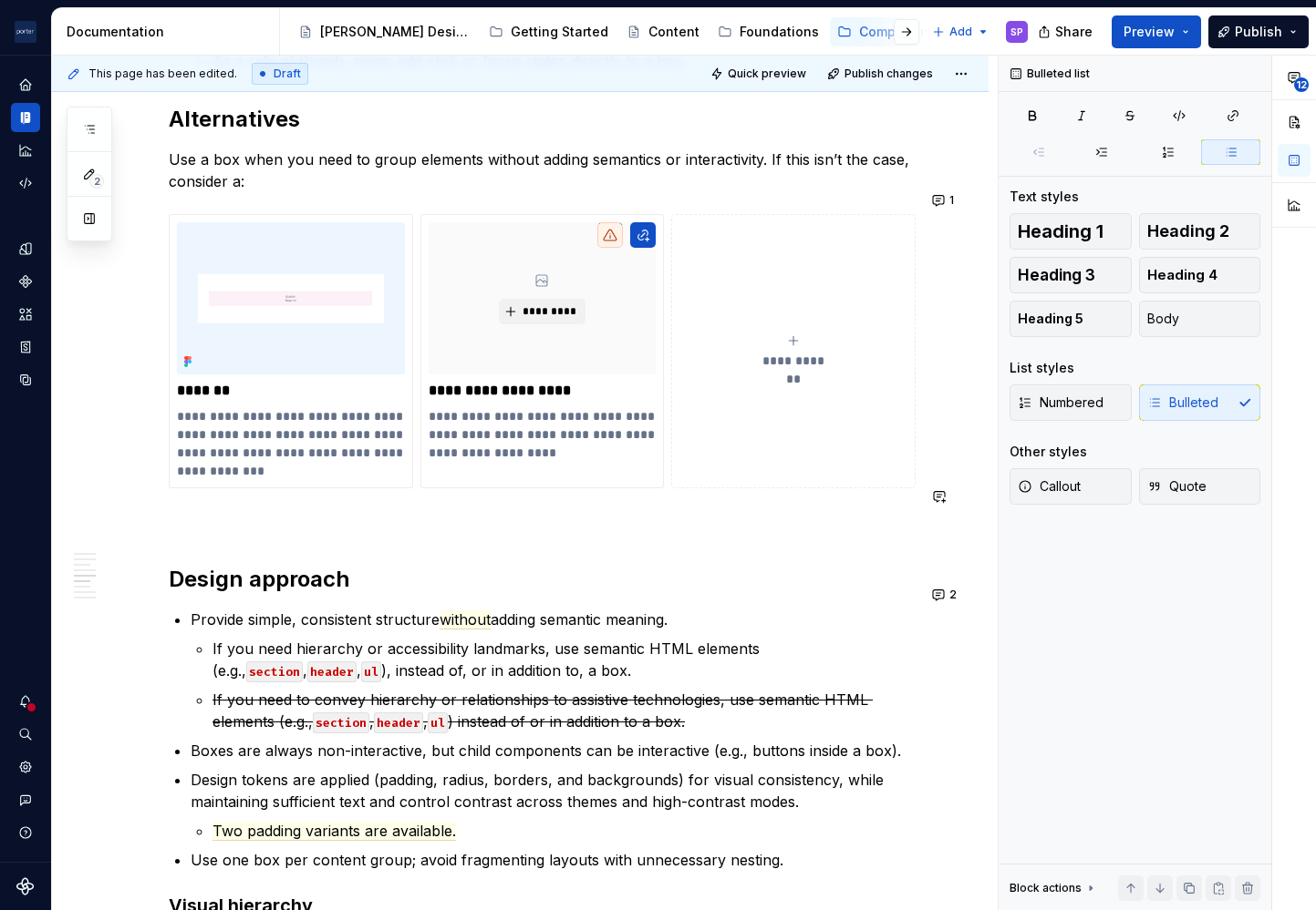
scroll to position [1560, 0]
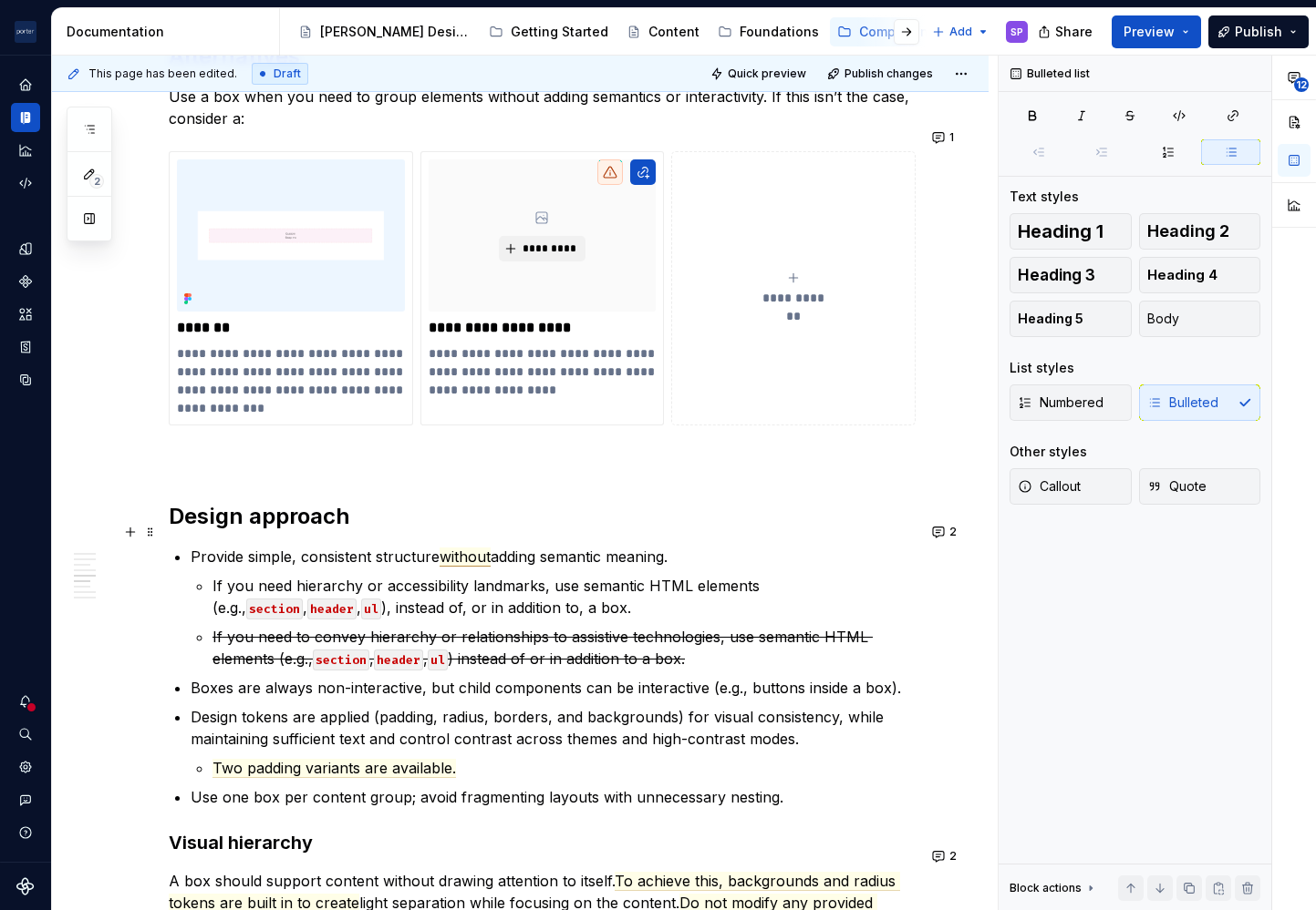
click at [461, 547] on span "without" at bounding box center [465, 557] width 51 height 19
click at [758, 512] on div "**********" at bounding box center [542, 283] width 747 height 2742
click at [275, 575] on p "If you need hierarchy or accessibility landmarks, use semantic HTML elements (e…" at bounding box center [564, 597] width 703 height 44
click at [458, 575] on p "If hierarchy or accessibility landmarks, use semantic HTML elements (e.g., sect…" at bounding box center [564, 597] width 703 height 44
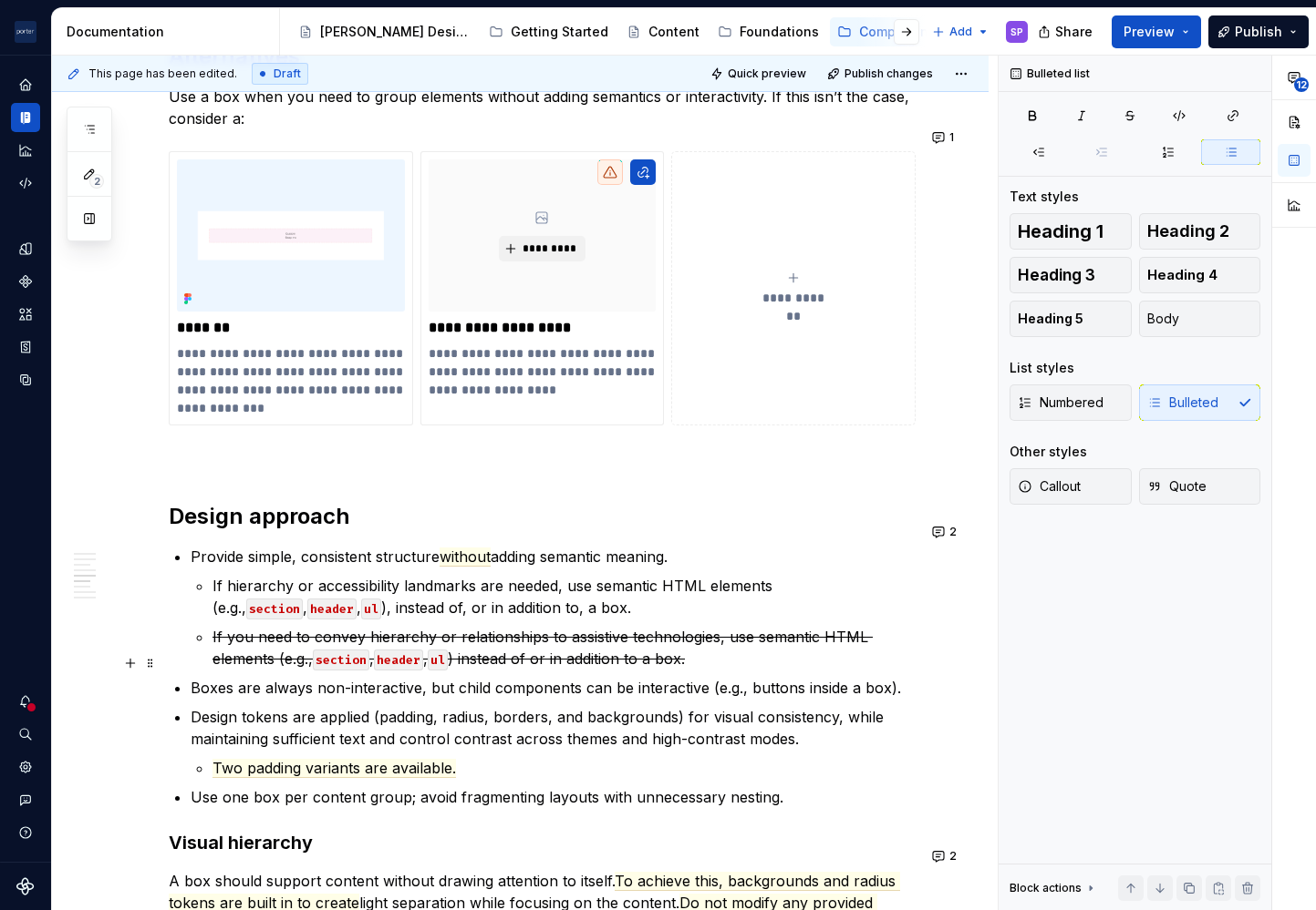
click at [194, 679] on commenthighlight "Boxes are always non-interactive, but child components can be interactive (e.g.…" at bounding box center [546, 687] width 710 height 18
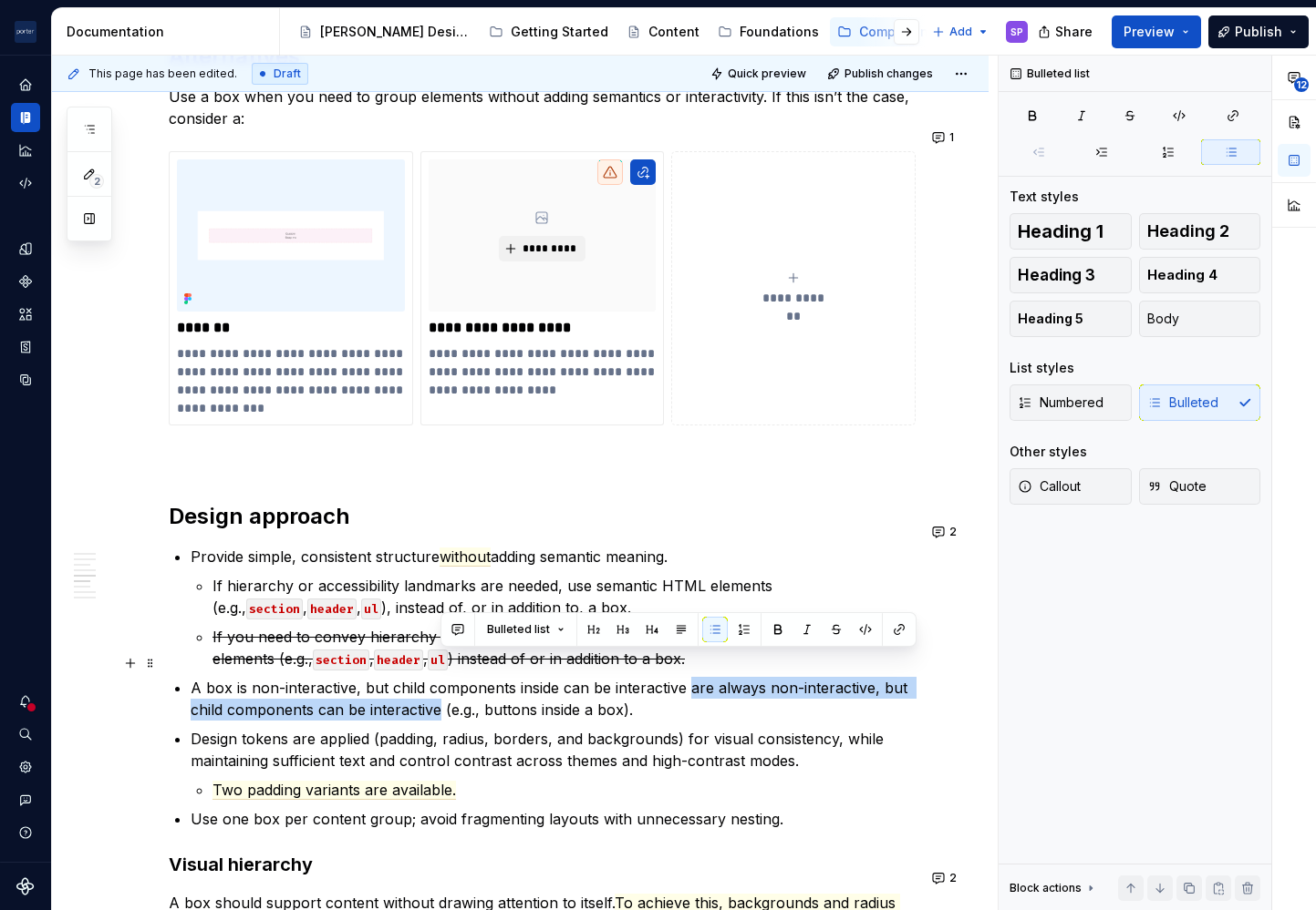
drag, startPoint x: 442, startPoint y: 682, endPoint x: 689, endPoint y: 659, distance: 248.1
click at [689, 679] on commenthighlight "A box is non-interactive, but child components inside can be interactive are al…" at bounding box center [550, 699] width 721 height 40
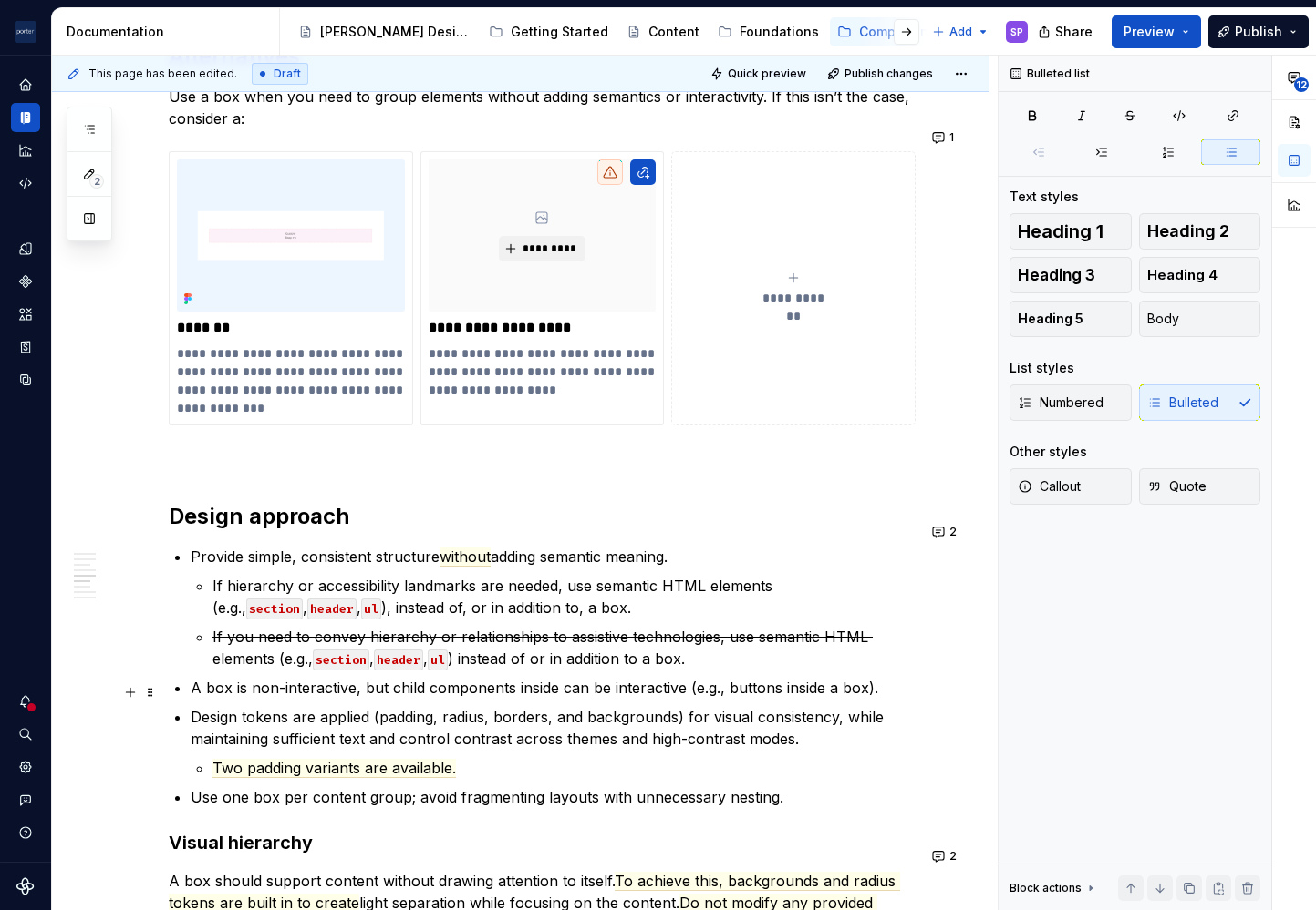
click at [901, 679] on ul "Provide simple, consistent structure without adding semantic meaning. If hierar…" at bounding box center [552, 677] width 725 height 263
click at [500, 679] on commenthighlight "A box is non-interactive, but child components inside can be interactive (e.g.,…" at bounding box center [534, 687] width 688 height 18
click at [571, 706] on p "Design tokens are applied (padding, radius, borders, and backgrounds) for visua…" at bounding box center [552, 728] width 725 height 44
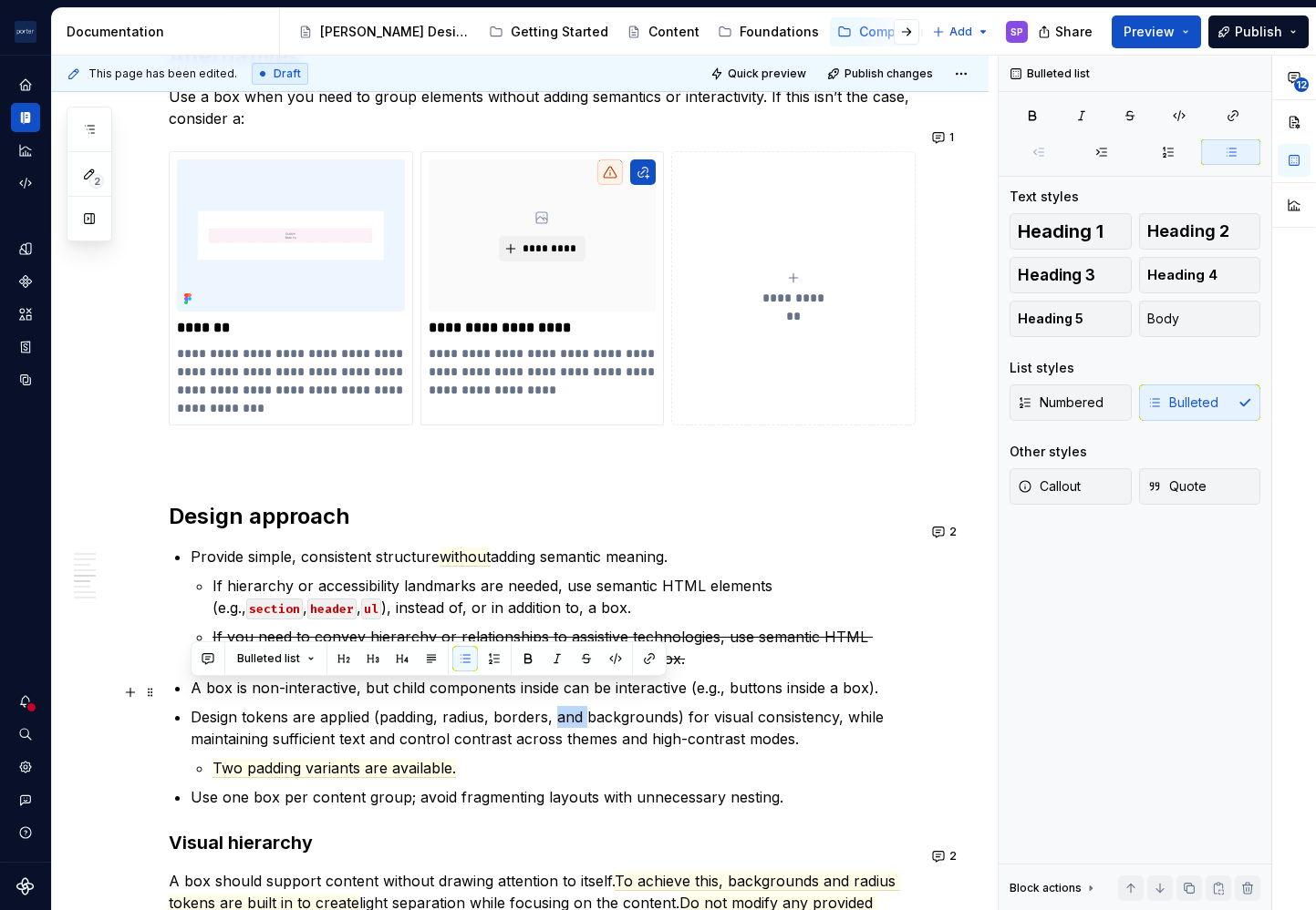
click at [571, 706] on p "Design tokens are applied (padding, radius, borders, and backgrounds) for visua…" at bounding box center [552, 728] width 725 height 44
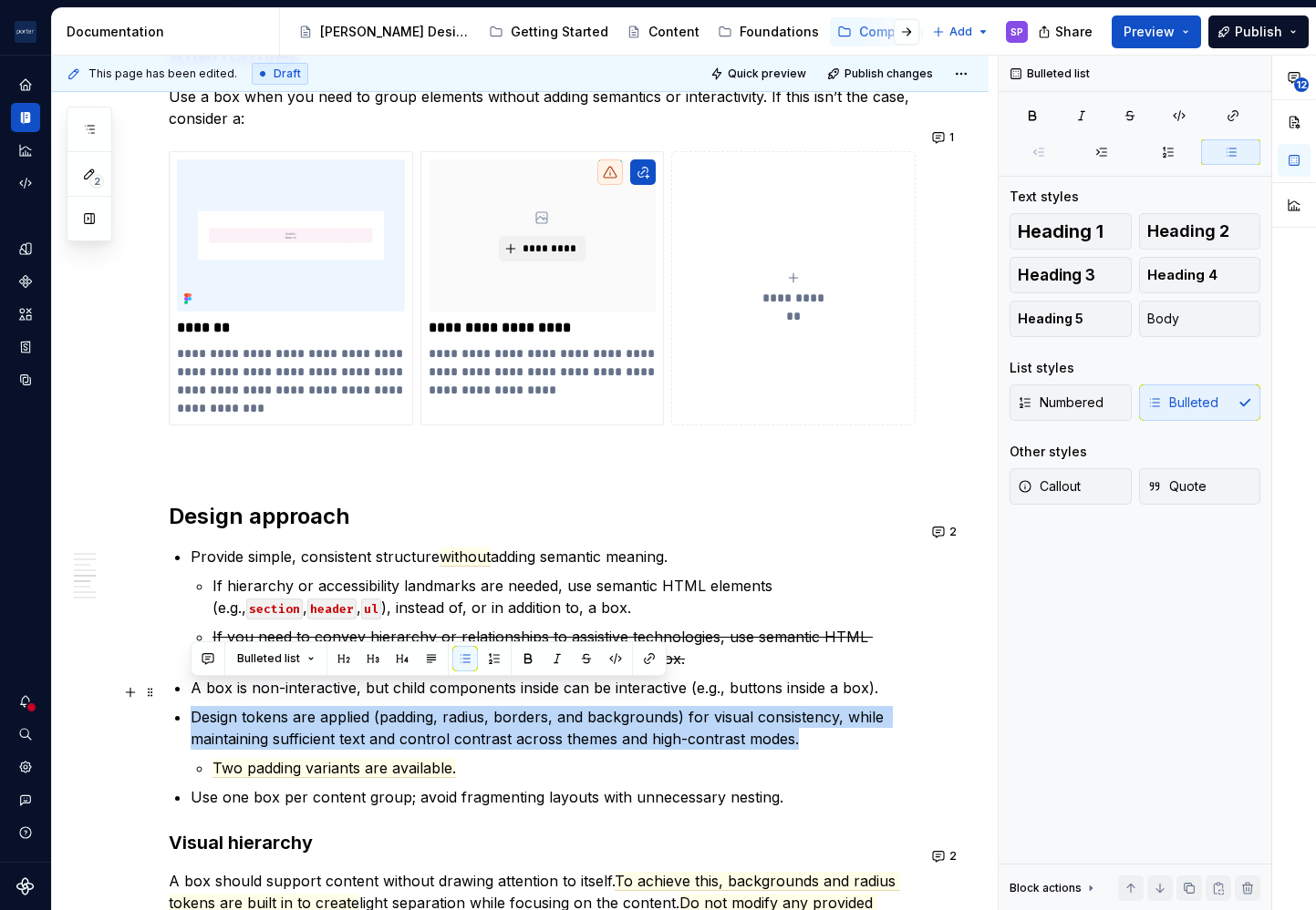
click at [514, 706] on p "Design tokens are applied (padding, radius, borders, and backgrounds) for visua…" at bounding box center [552, 728] width 725 height 44
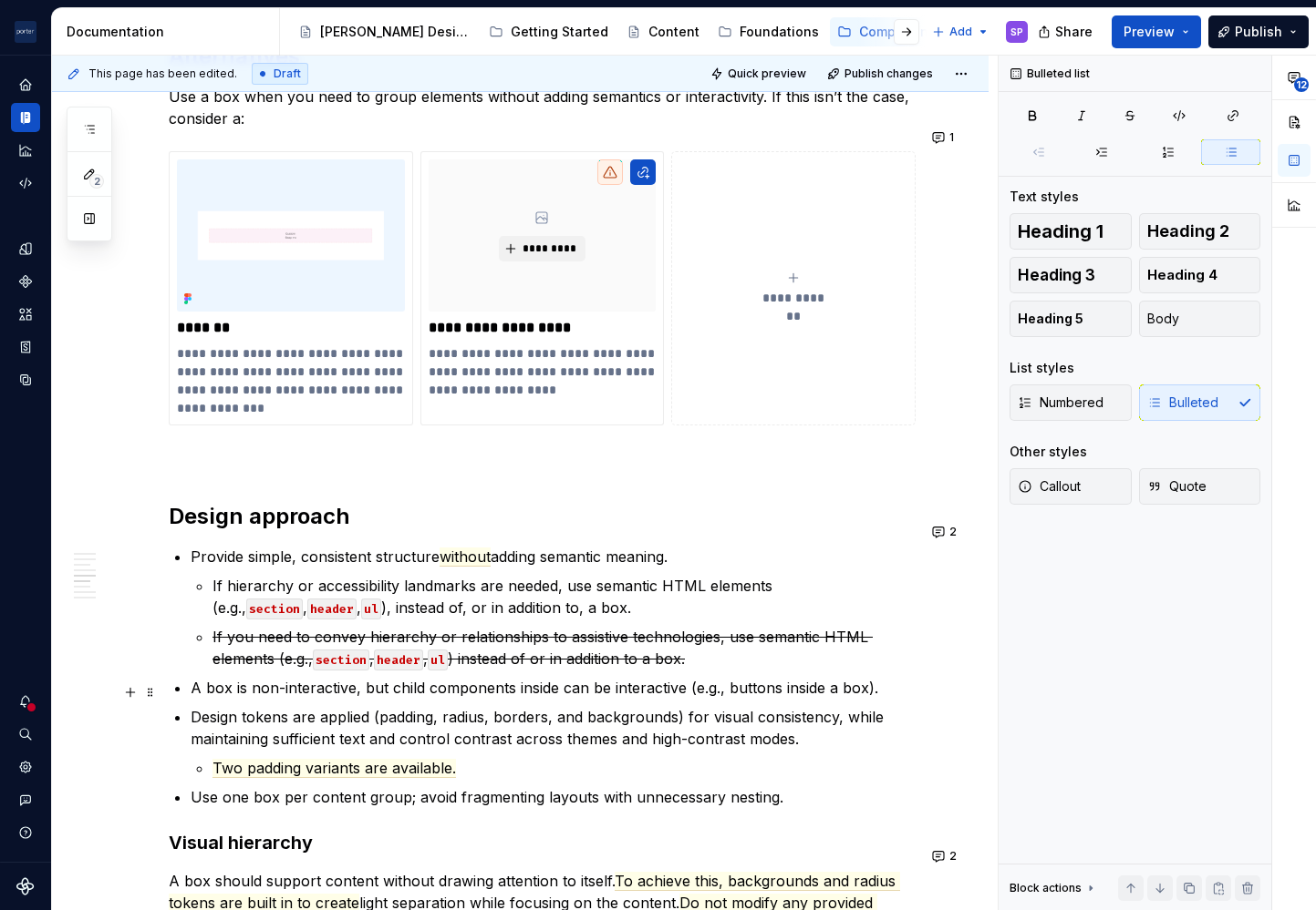
click at [190, 706] on li "Design tokens are applied (padding, radius, borders, and backgrounds) for visua…" at bounding box center [552, 742] width 725 height 73
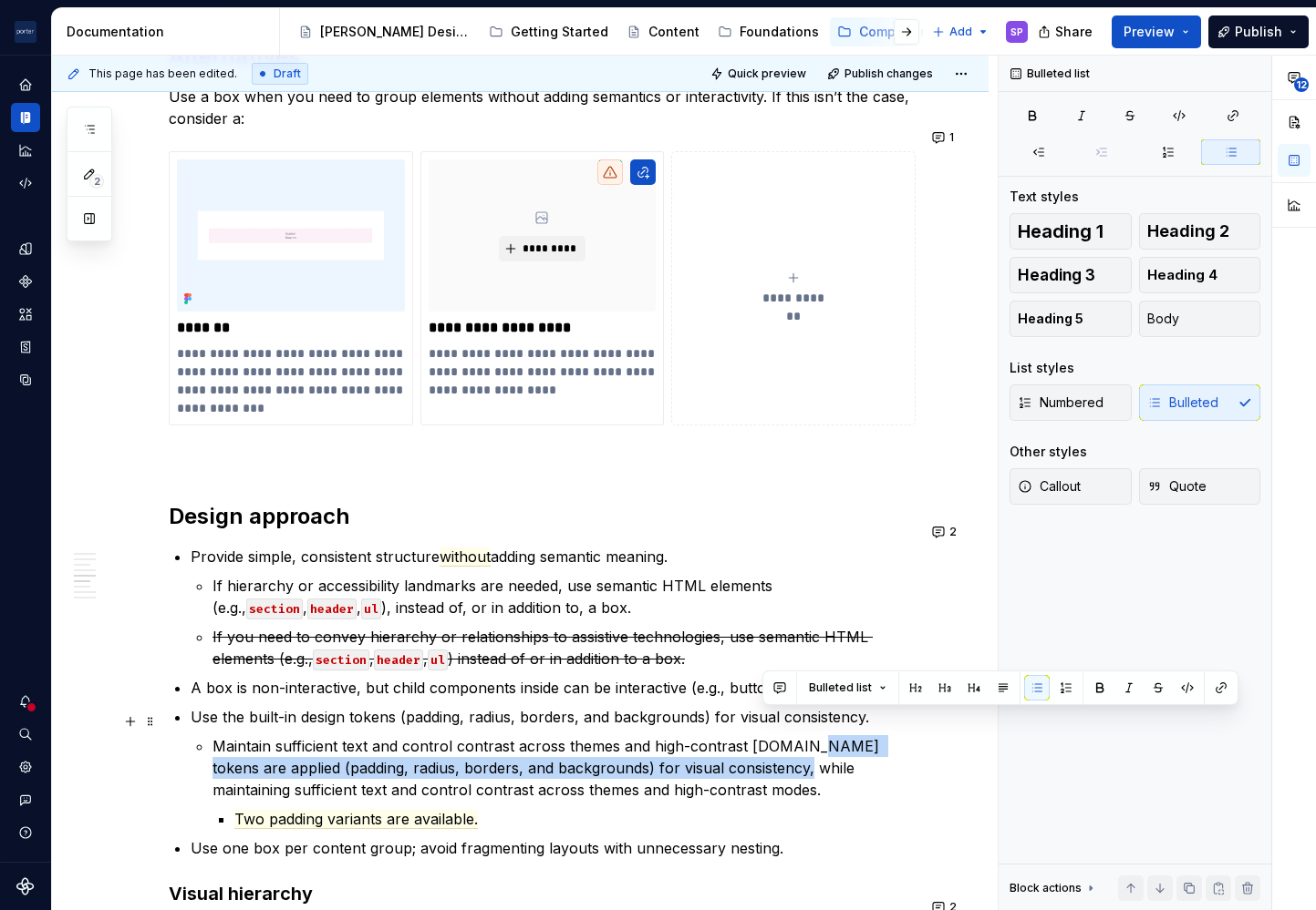
drag, startPoint x: 762, startPoint y: 751, endPoint x: 817, endPoint y: 728, distance: 59.6
click at [817, 736] on p "Maintain sufficient text and control contrast across themes and high-contrast […" at bounding box center [564, 768] width 703 height 66
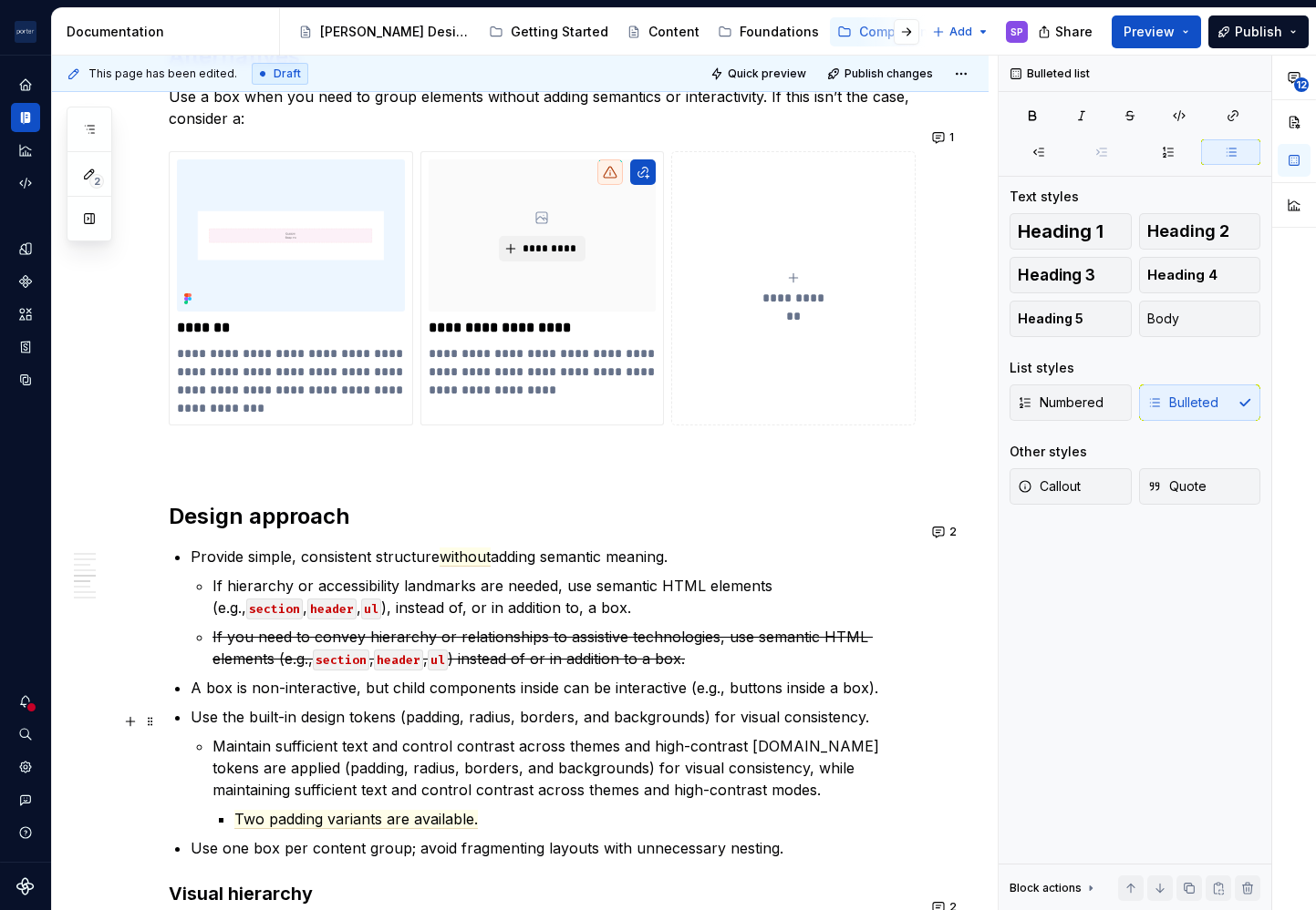
click at [802, 736] on p "Maintain sufficient text and control contrast across themes and high-contrast […" at bounding box center [564, 768] width 703 height 66
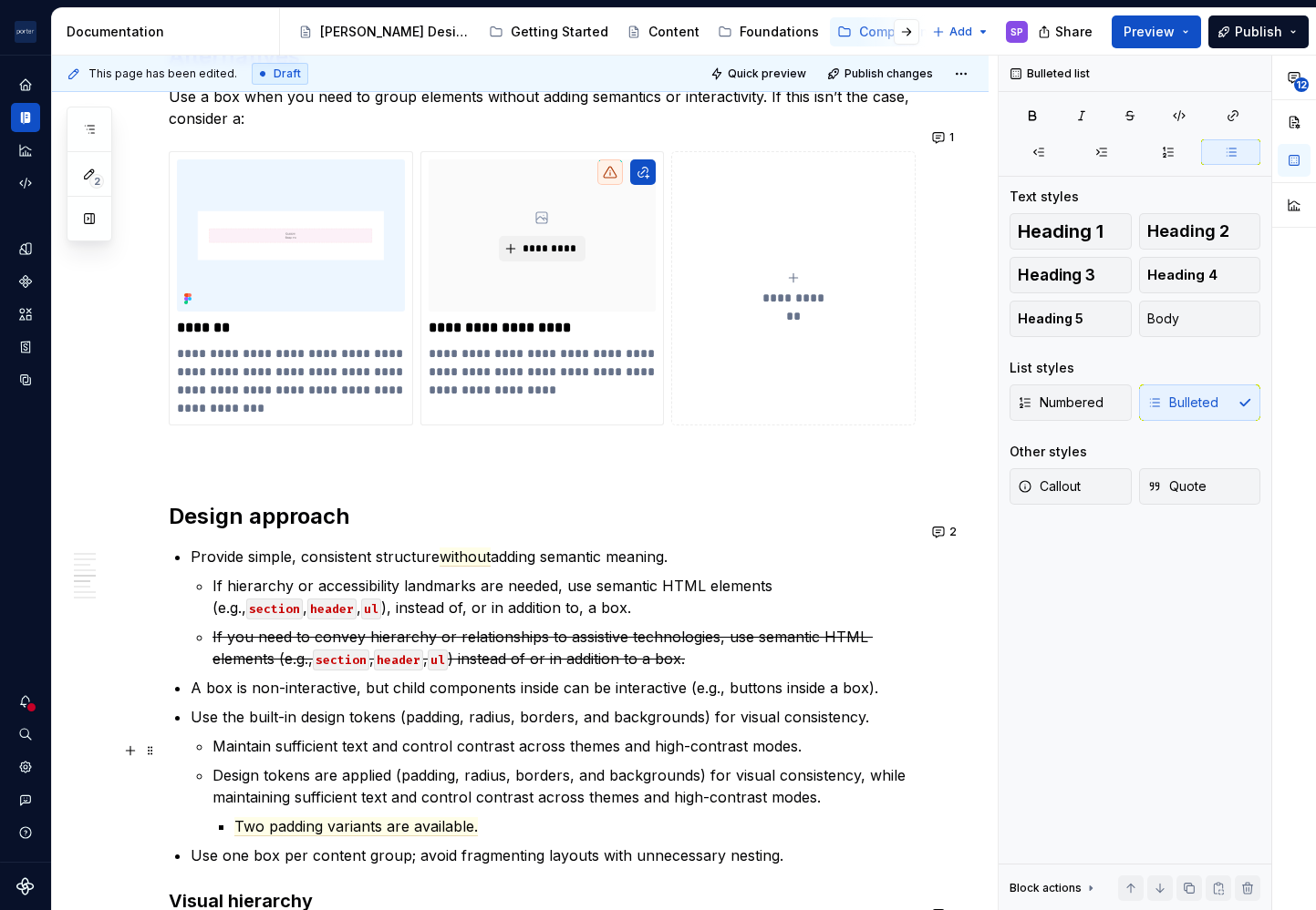
click at [648, 764] on p "Design tokens are applied (padding, radius, borders, and backgrounds) for visua…" at bounding box center [564, 786] width 703 height 44
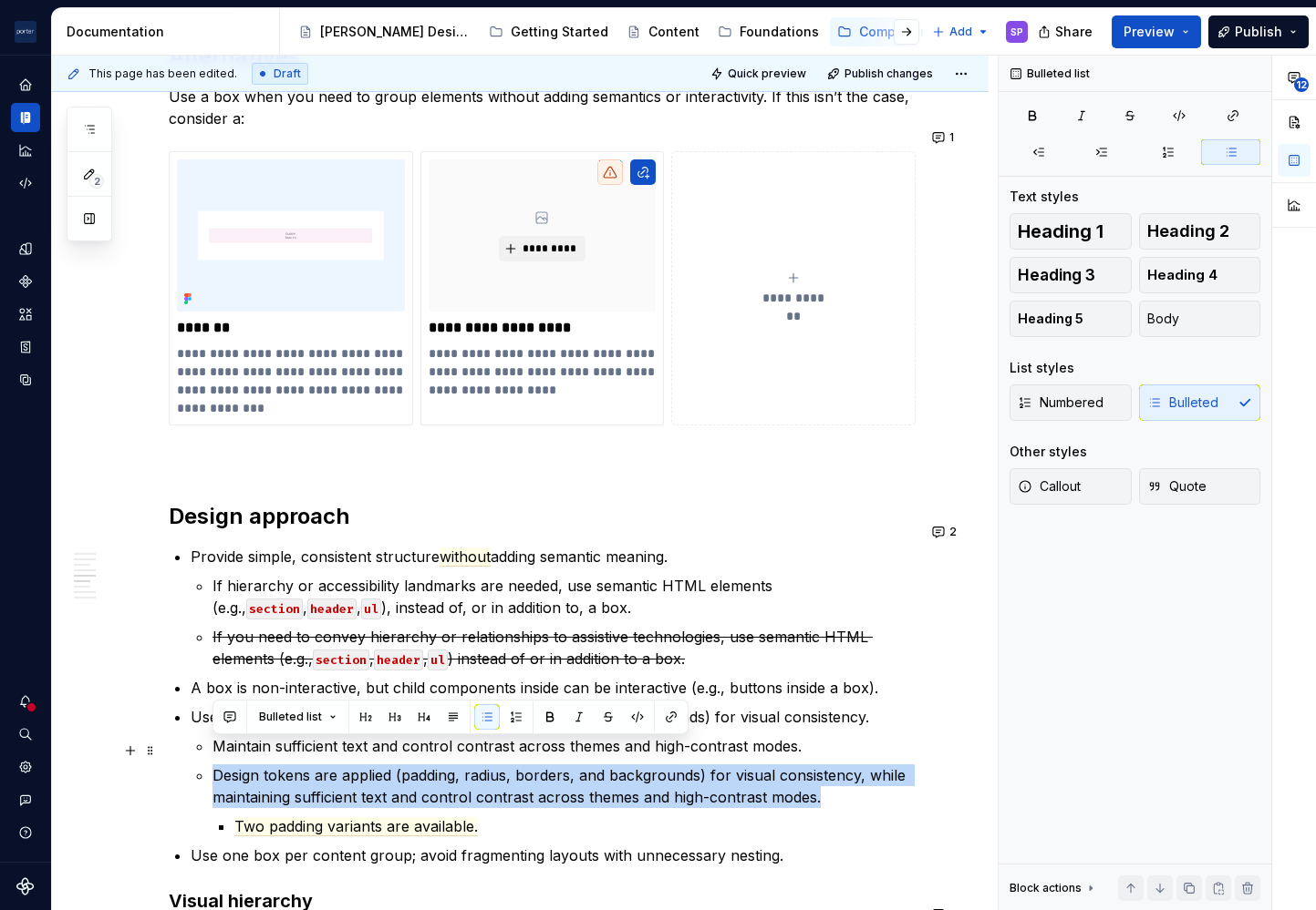
click at [648, 764] on p "Design tokens are applied (padding, radius, borders, and backgrounds) for visua…" at bounding box center [564, 786] width 703 height 44
copy p "Design tokens are applied (padding, radius, borders, and backgrounds) for visua…"
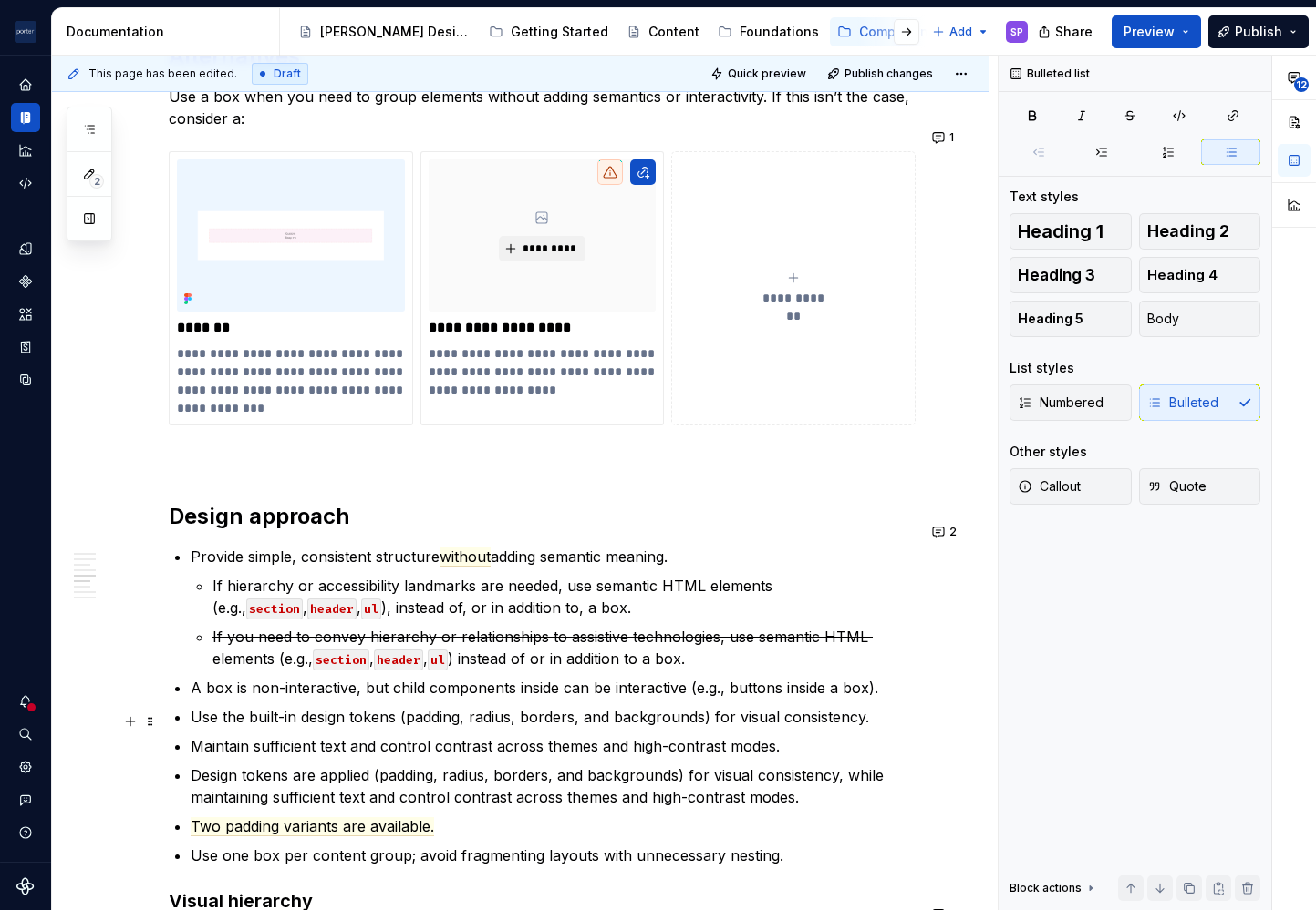
click at [187, 723] on div "**********" at bounding box center [542, 312] width 747 height 2800
click at [301, 764] on p "Design tokens are applied (padding, radius, borders, and backgrounds) for visua…" at bounding box center [552, 786] width 725 height 44
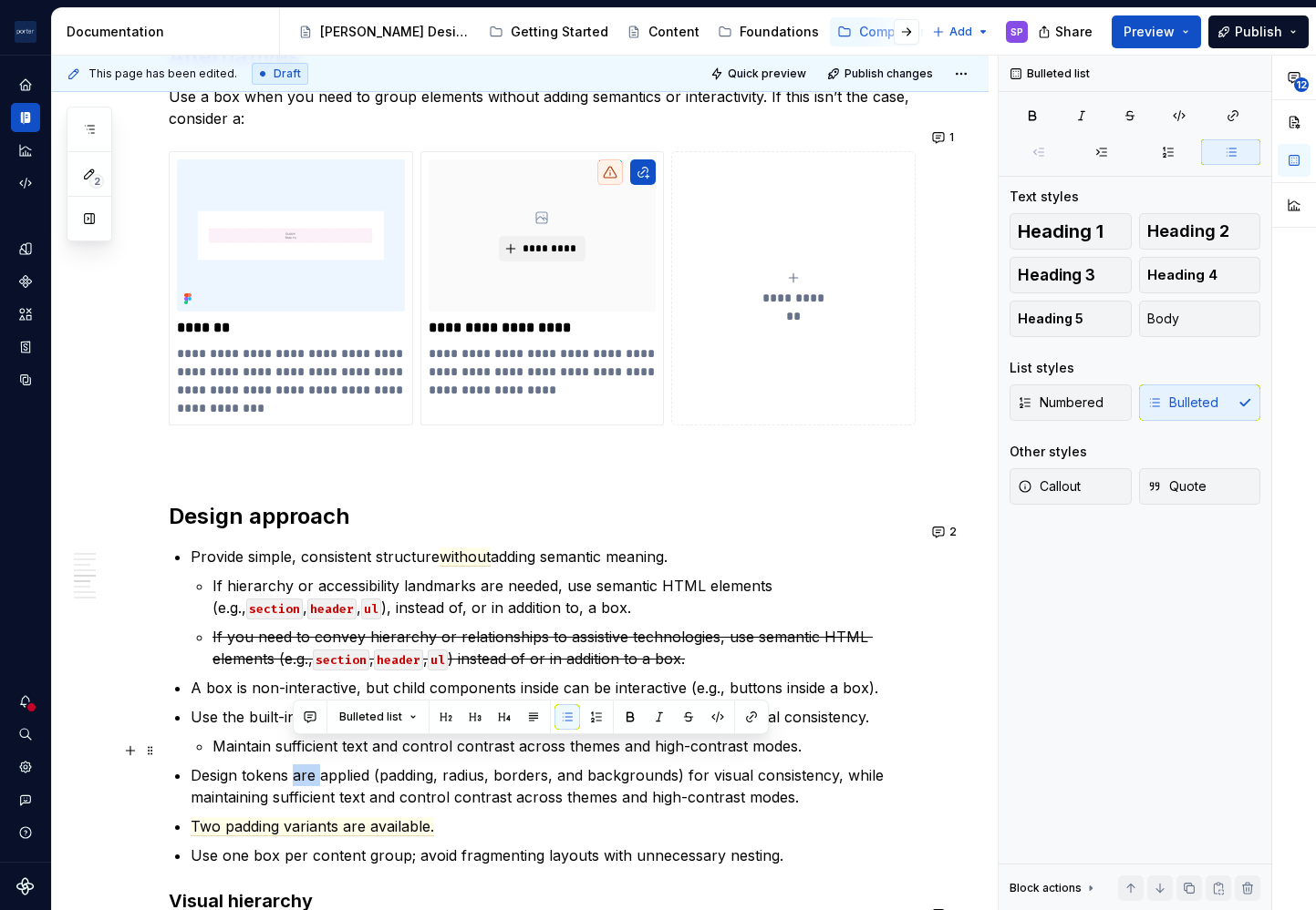
click at [301, 764] on p "Design tokens are applied (padding, radius, borders, and backgrounds) for visua…" at bounding box center [552, 786] width 725 height 44
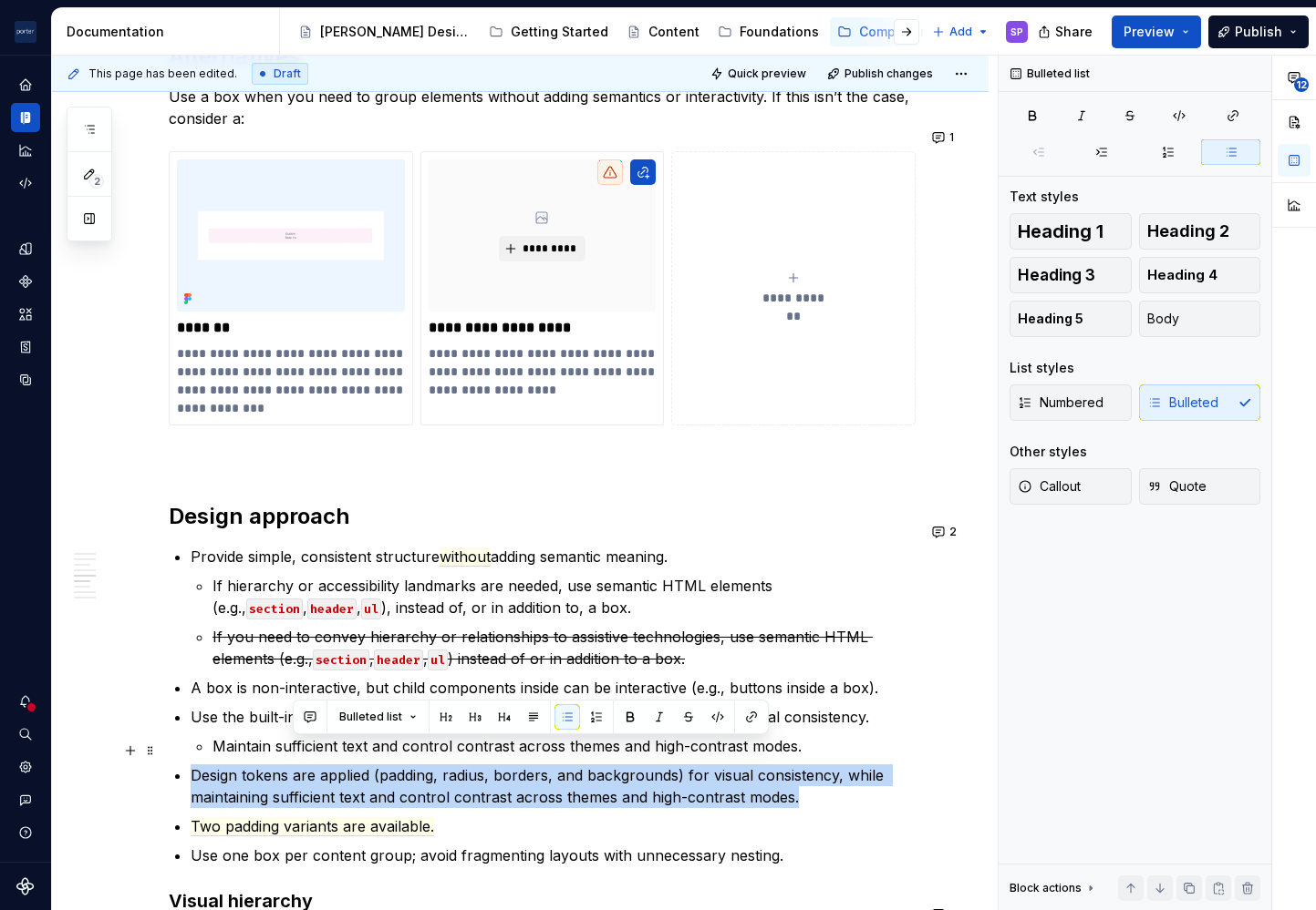
click at [301, 764] on p "Design tokens are applied (padding, radius, borders, and backgrounds) for visua…" at bounding box center [552, 786] width 725 height 44
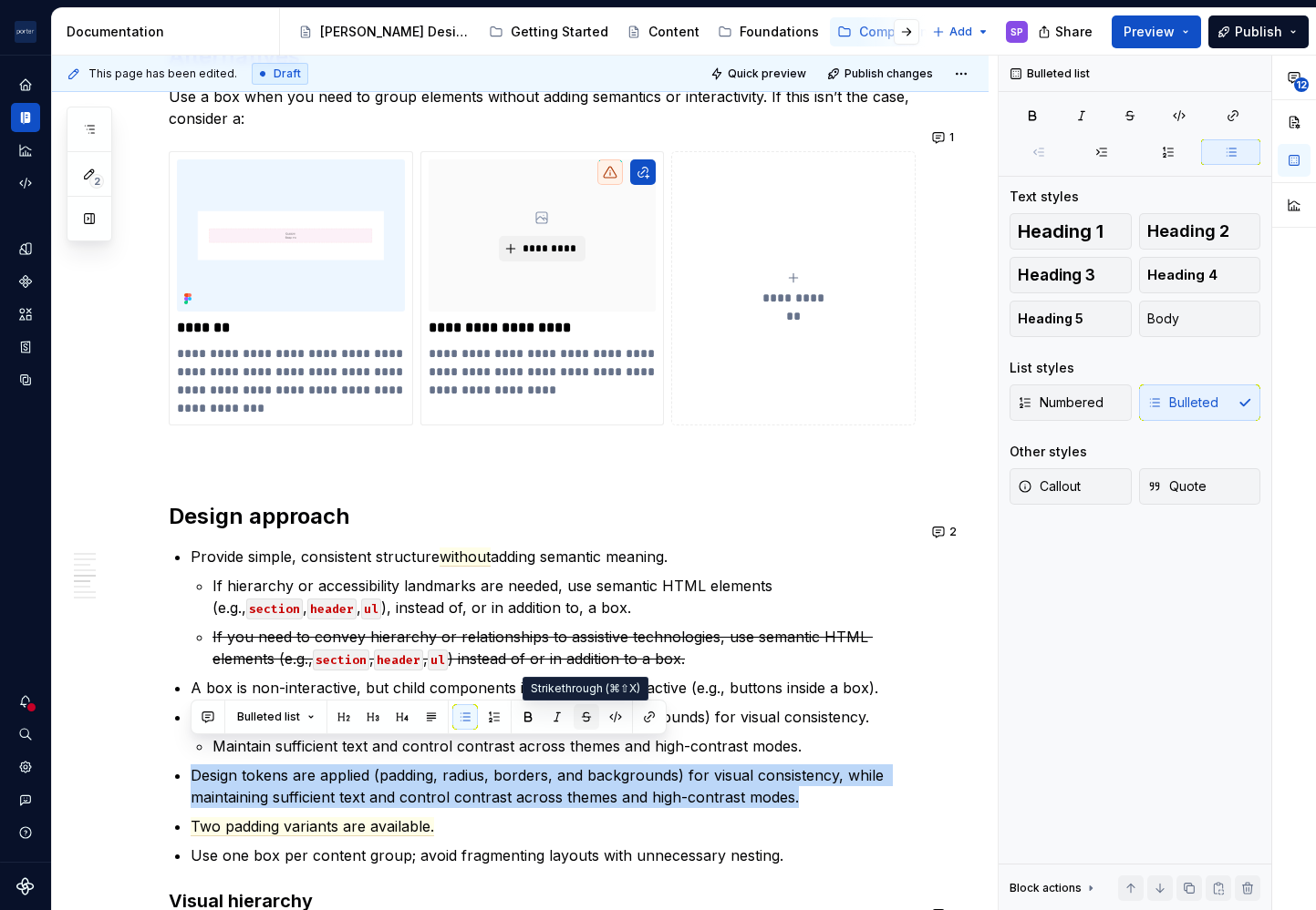
click at [588, 716] on button "button" at bounding box center [586, 717] width 26 height 26
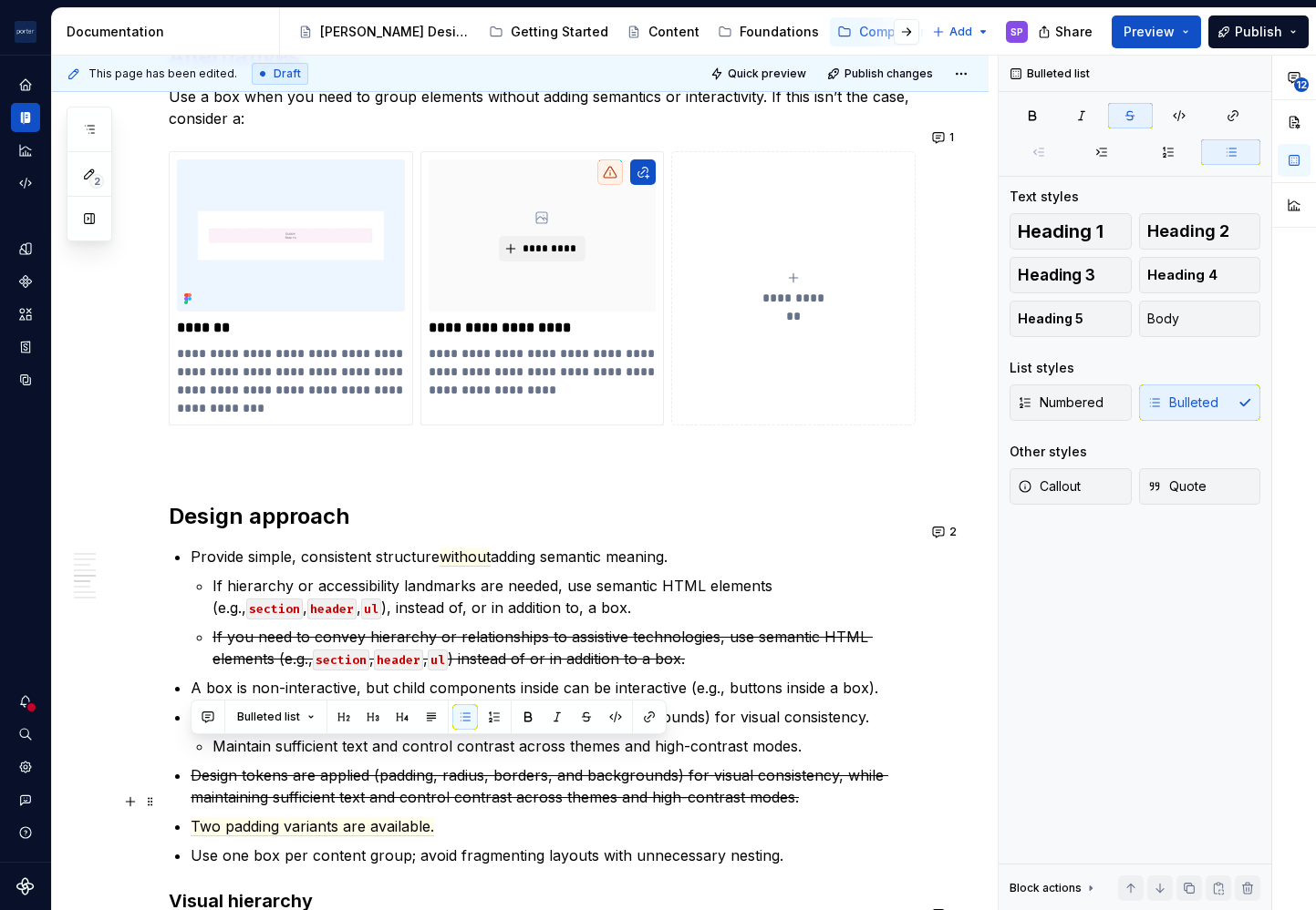
click at [546, 816] on p "Two padding variants are available." at bounding box center [552, 826] width 725 height 22
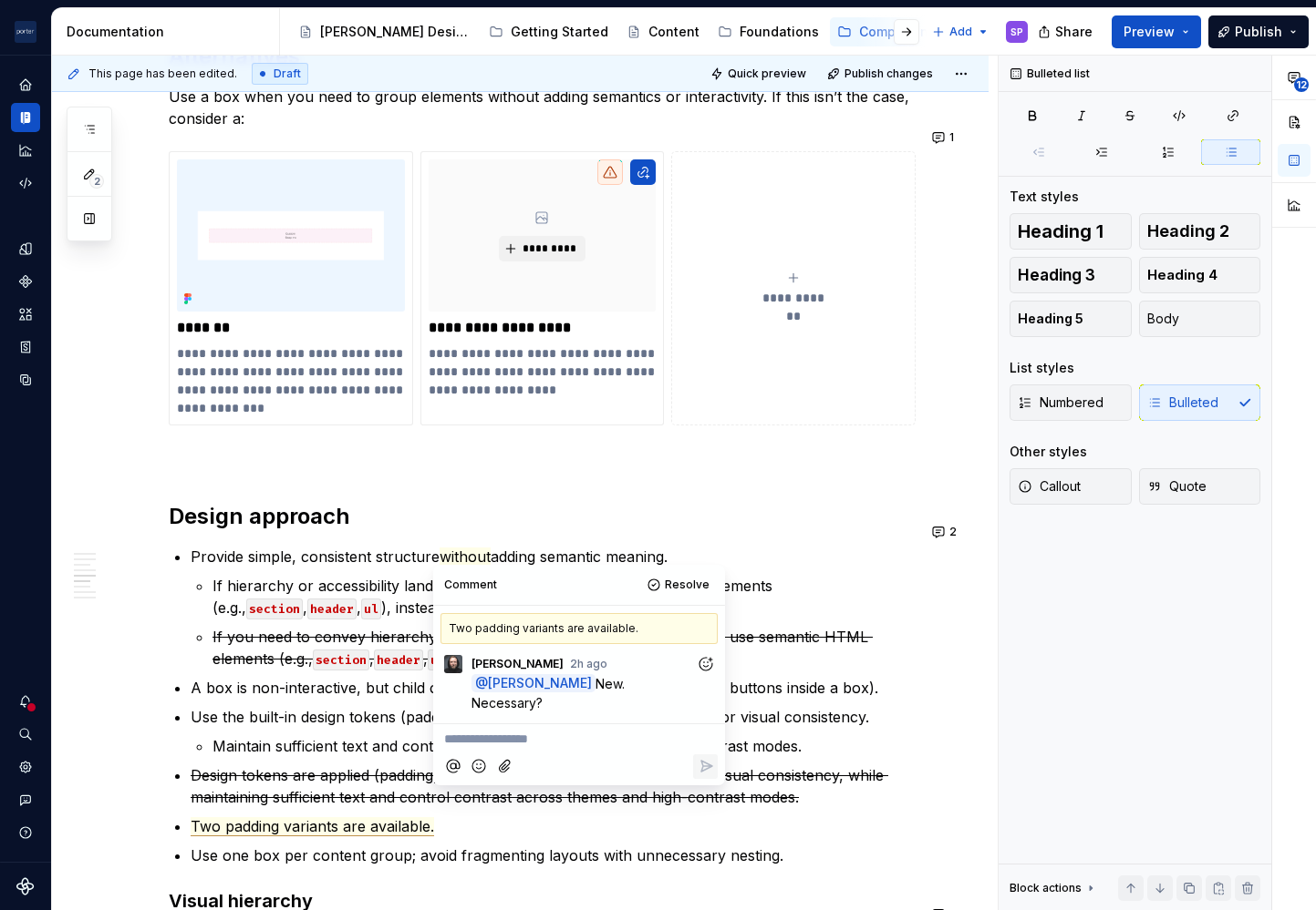
click at [528, 745] on p "**********" at bounding box center [578, 740] width 269 height 19
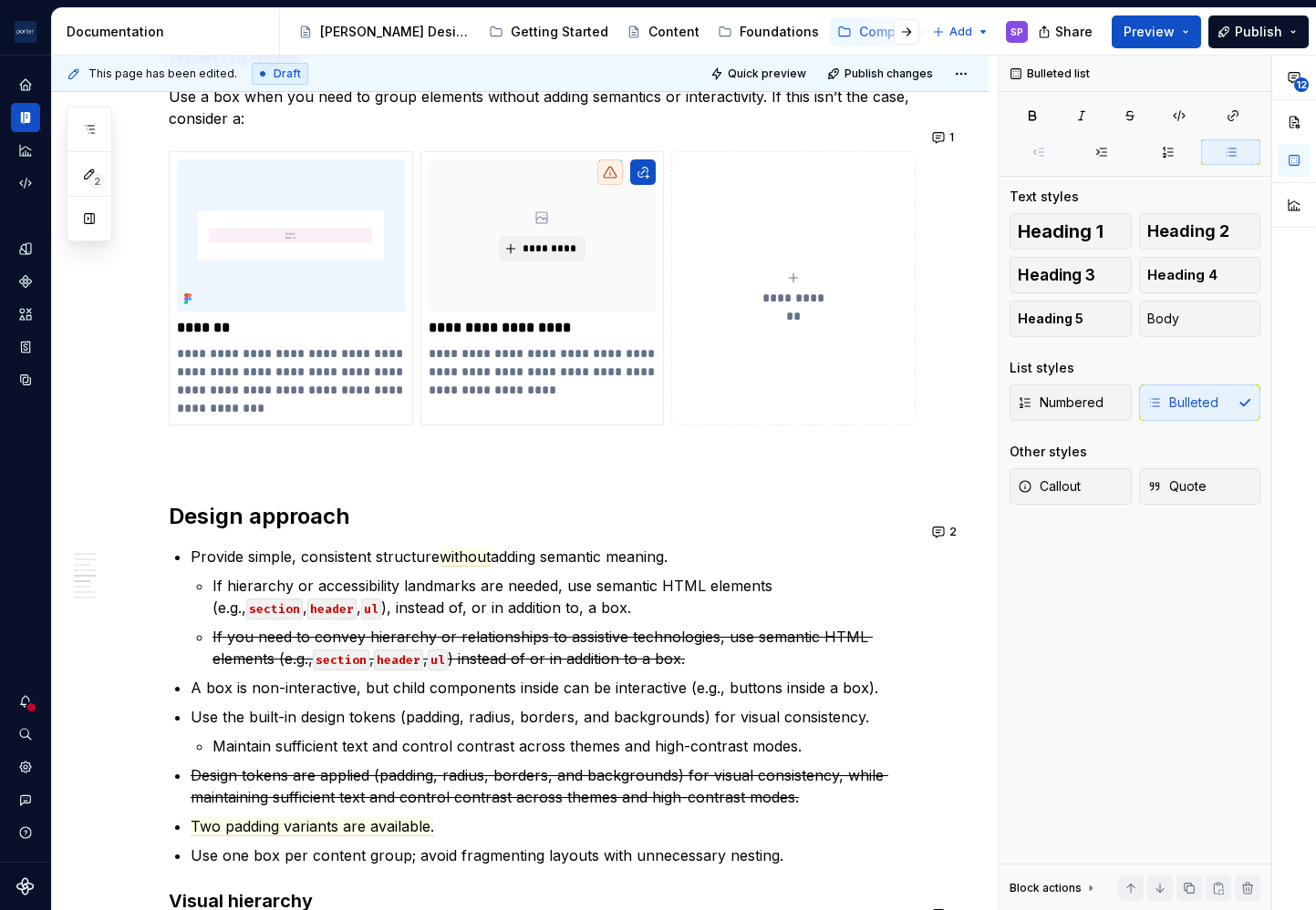
click at [347, 767] on s "Design tokens are applied (padding, radius, borders, and backgrounds) for visua…" at bounding box center [539, 786] width 697 height 40
click at [374, 818] on span "Two padding variants are available." at bounding box center [312, 827] width 244 height 19
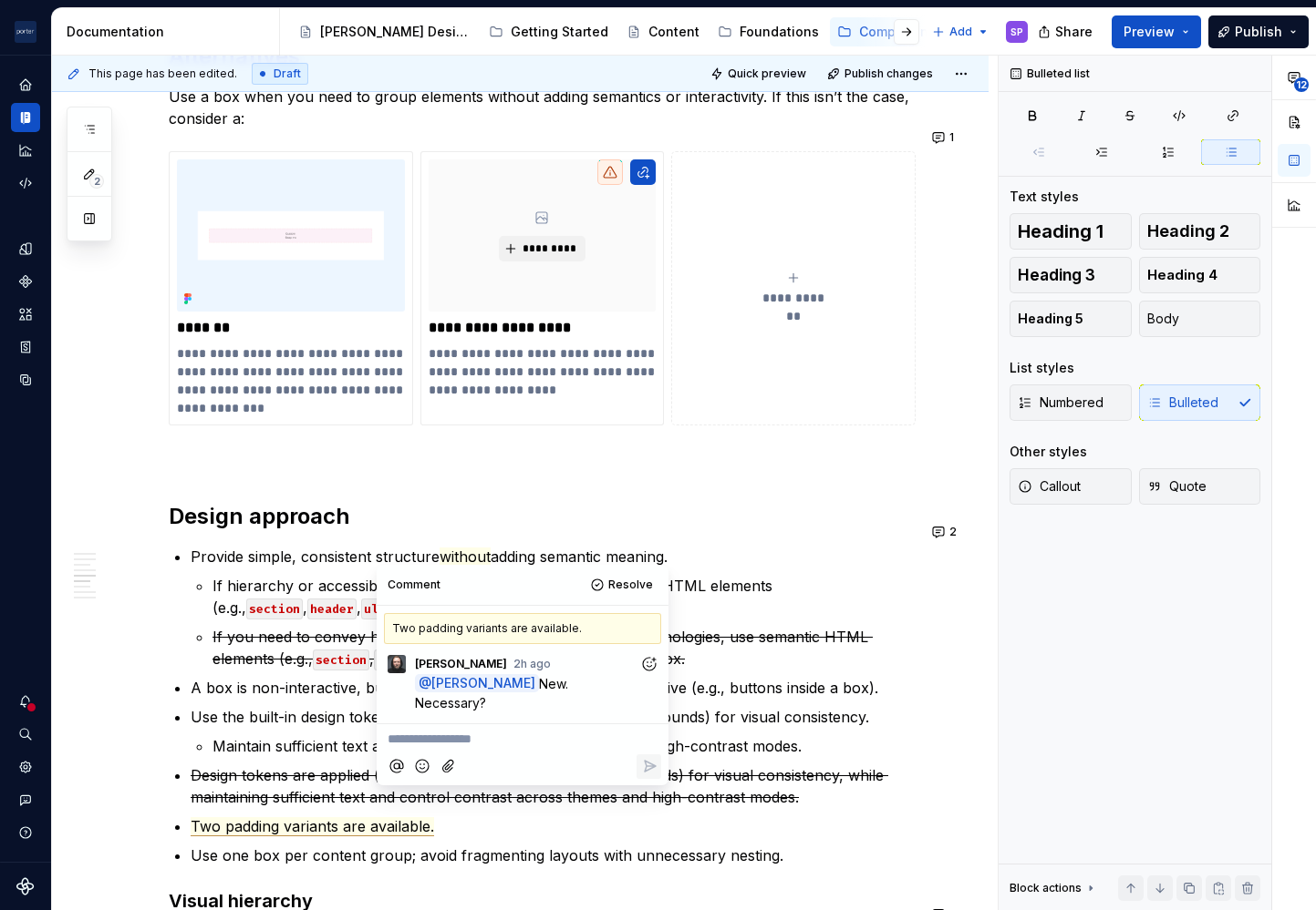
click at [505, 738] on p "**********" at bounding box center [522, 740] width 269 height 19
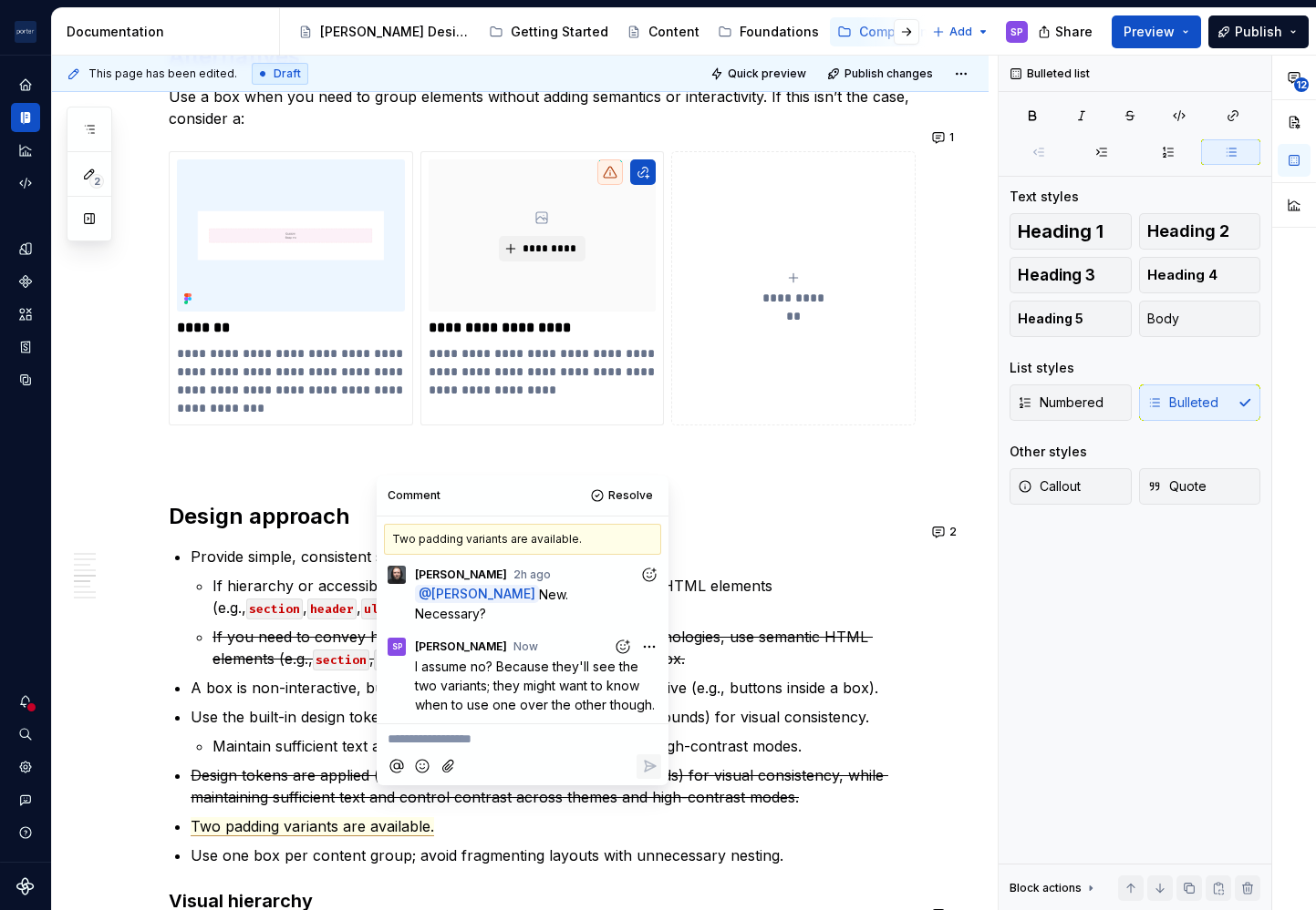
type textarea "*"
click at [810, 503] on h2 "Design approach" at bounding box center [542, 517] width 747 height 30
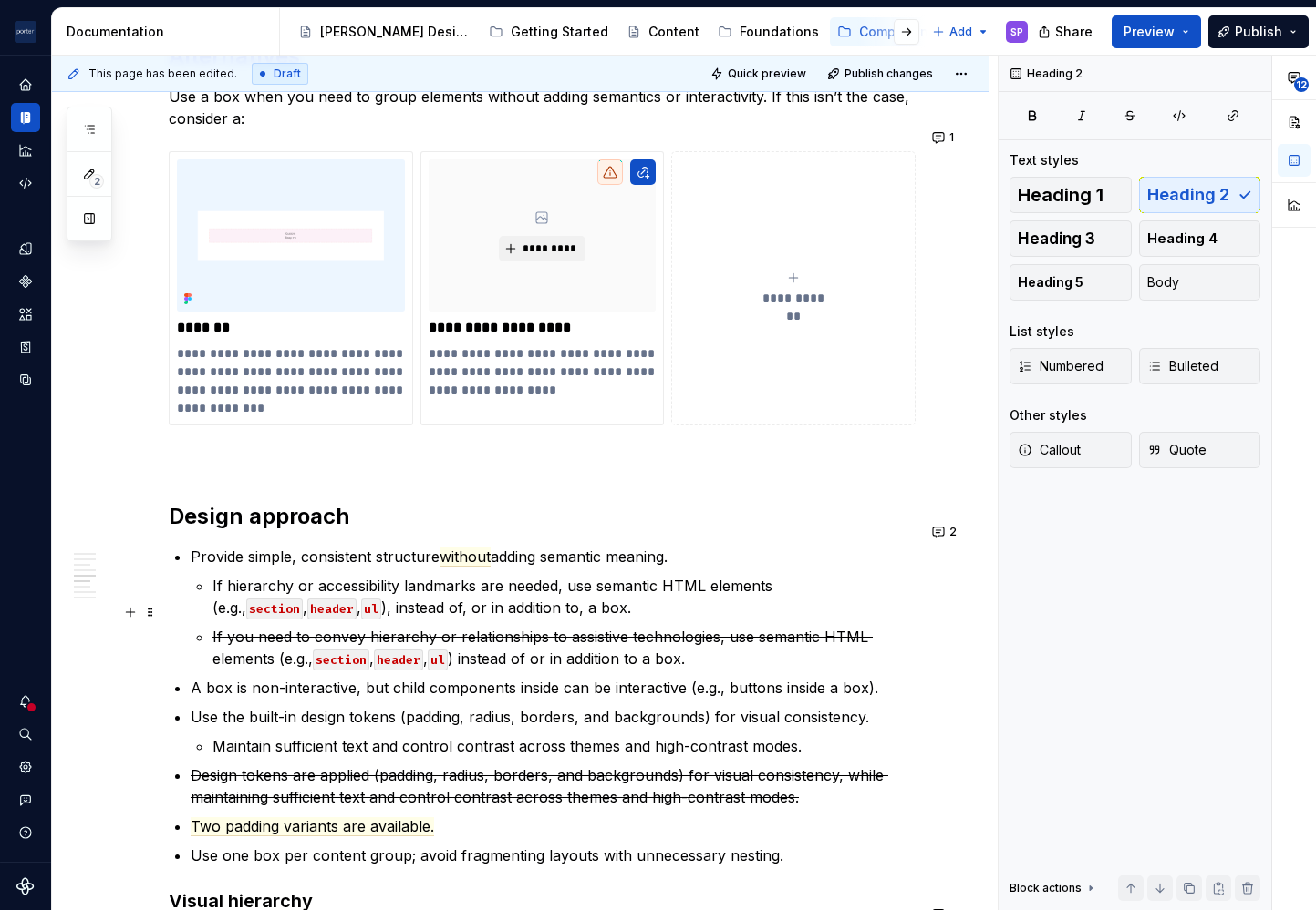
click at [615, 628] on s "If you need to convey hierarchy or relationships to assistive technologies, use…" at bounding box center [542, 648] width 660 height 40
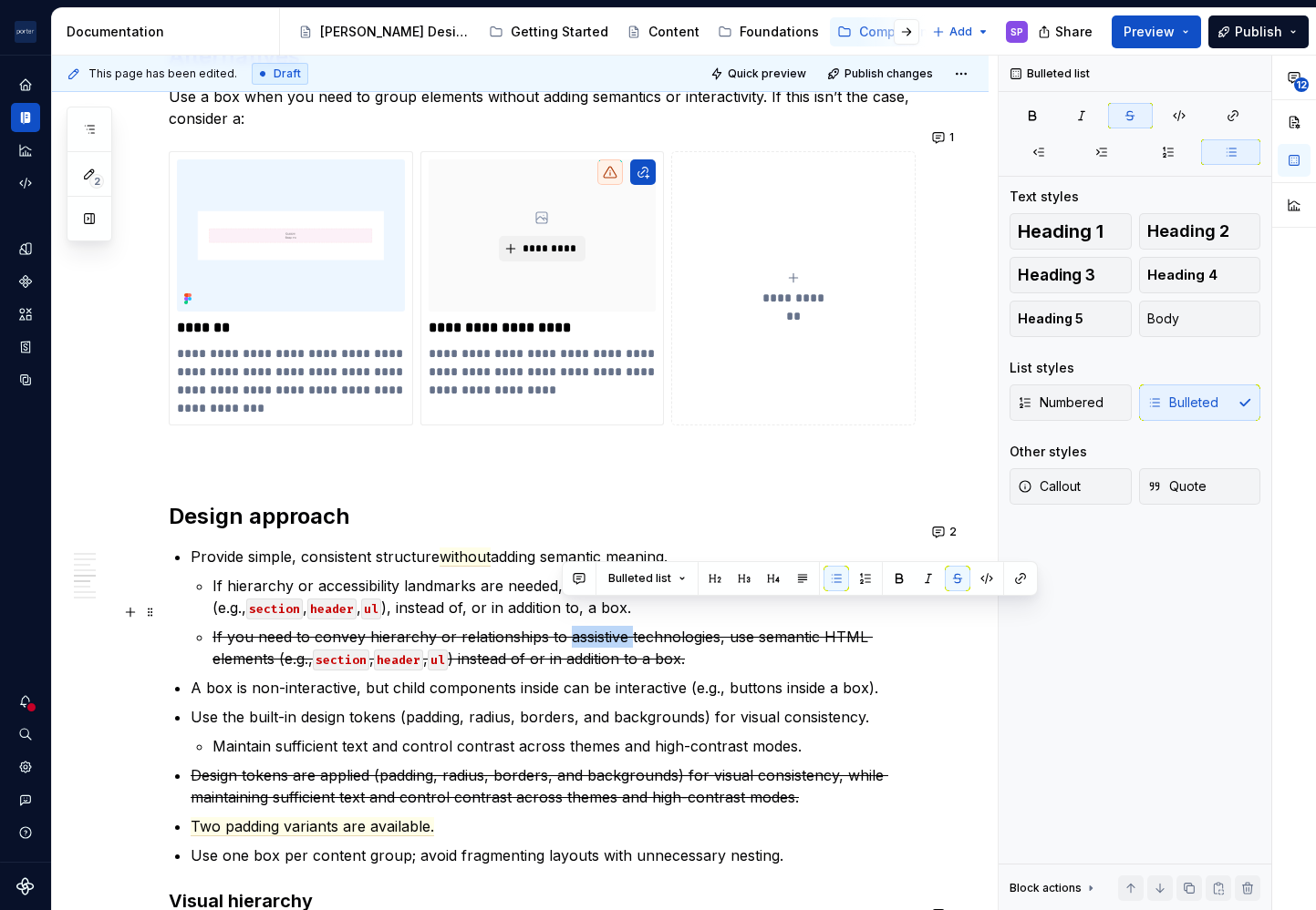
click at [615, 628] on s "If you need to convey hierarchy or relationships to assistive technologies, use…" at bounding box center [542, 648] width 660 height 40
click at [640, 679] on commenthighlight "A box is non-interactive, but child components inside can be interactive (e.g.,…" at bounding box center [534, 687] width 688 height 18
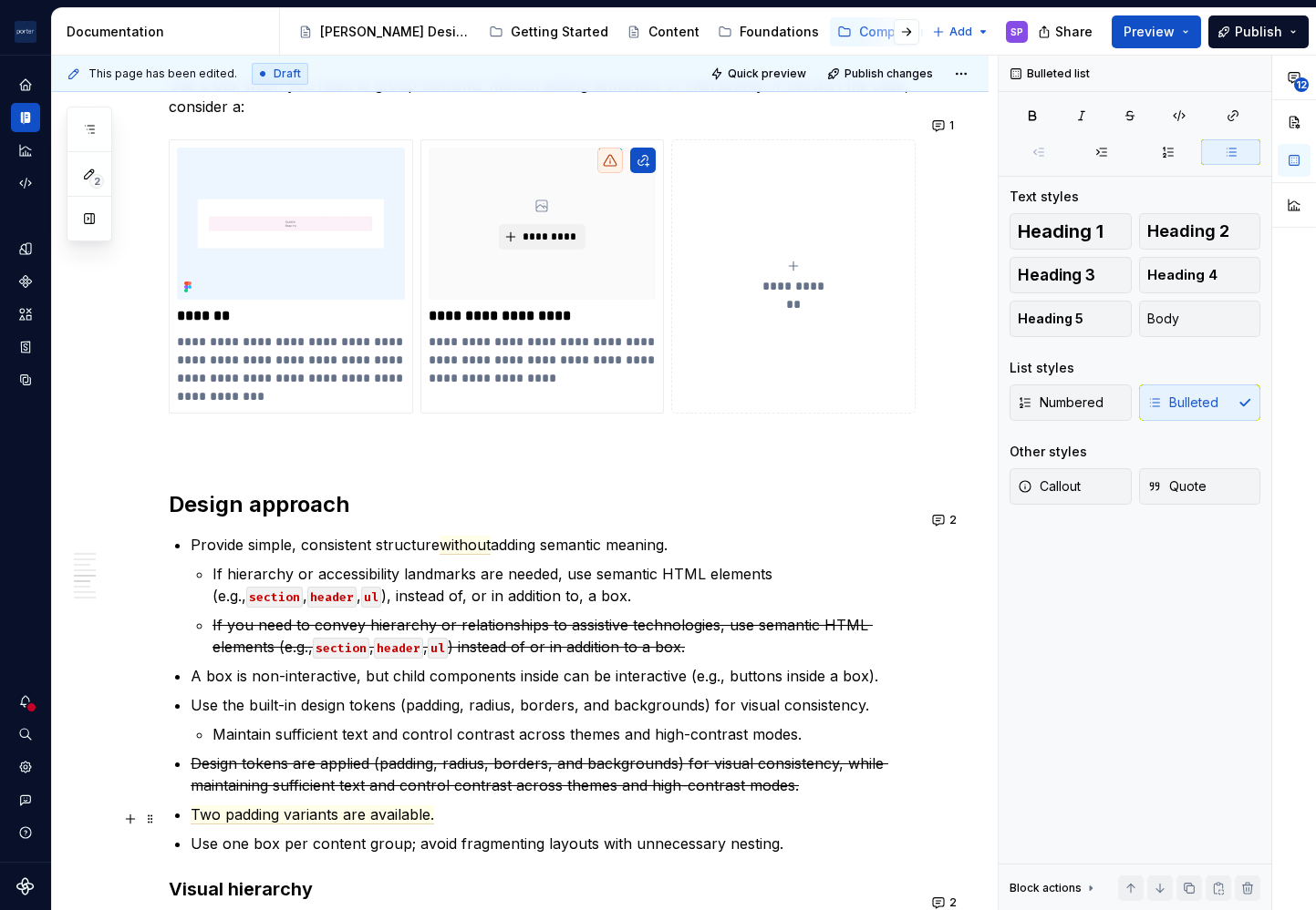
click at [202, 833] on p "Use one box per content group; avoid fragmenting layouts with unnecessary nesti…" at bounding box center [552, 843] width 725 height 22
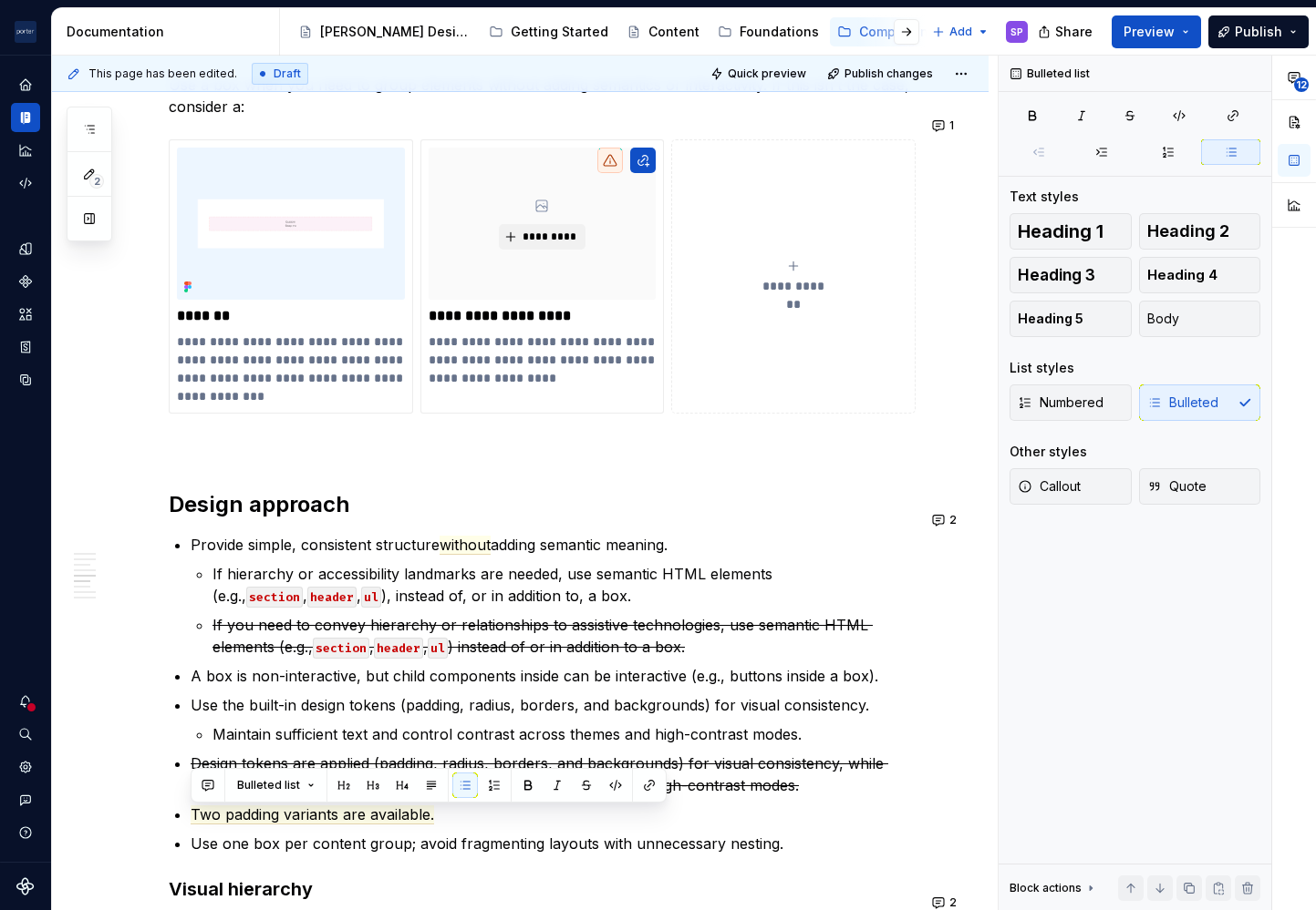
scroll to position [1580, 0]
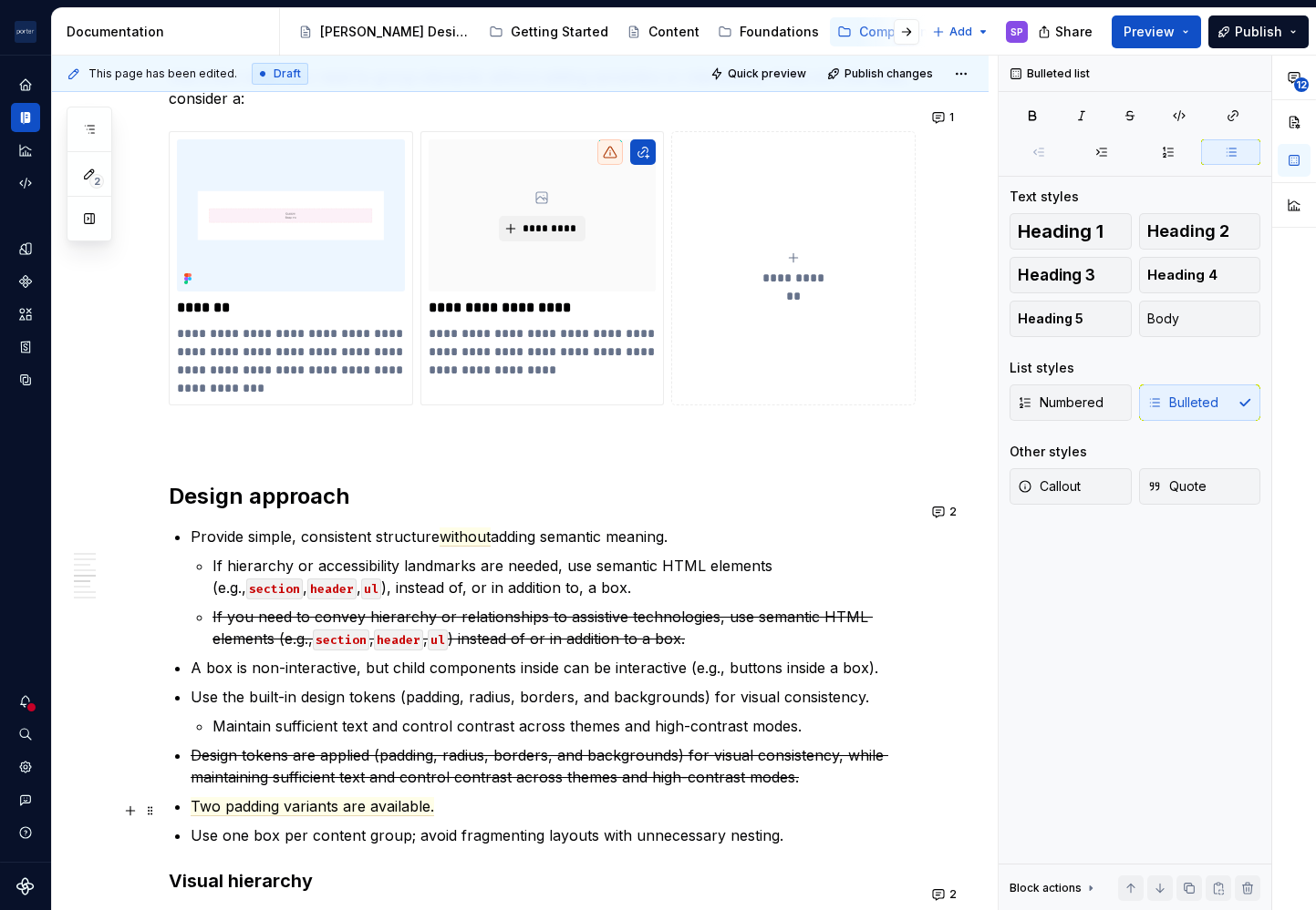
click at [284, 824] on p "Use one box per content group; avoid fragmenting layouts with unnecessary nesti…" at bounding box center [552, 835] width 725 height 22
click at [280, 798] on span "Two padding variants are available." at bounding box center [312, 807] width 244 height 19
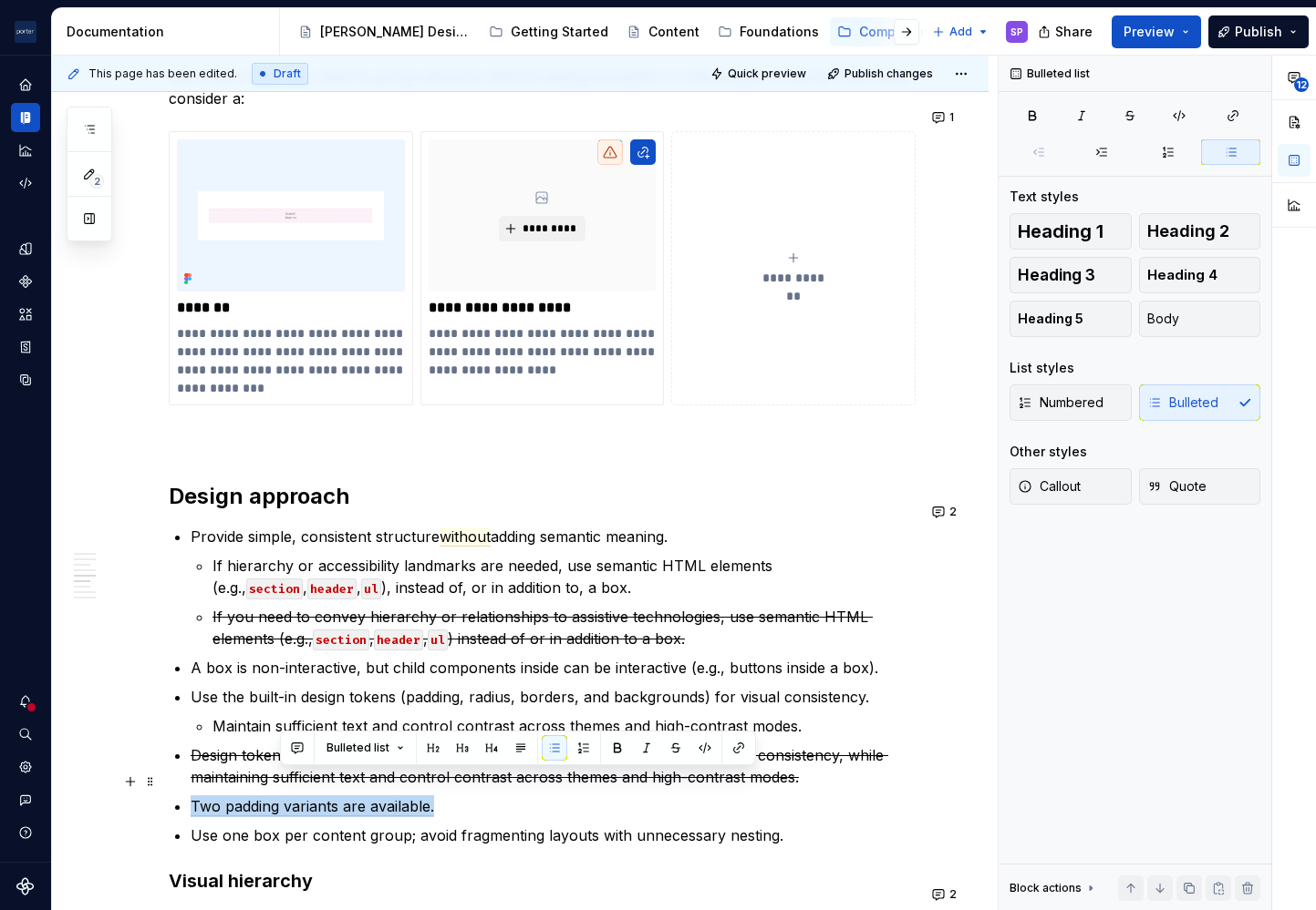
click at [280, 798] on span "Two padding variants are available." at bounding box center [312, 807] width 244 height 19
click at [583, 743] on button "button" at bounding box center [586, 748] width 26 height 26
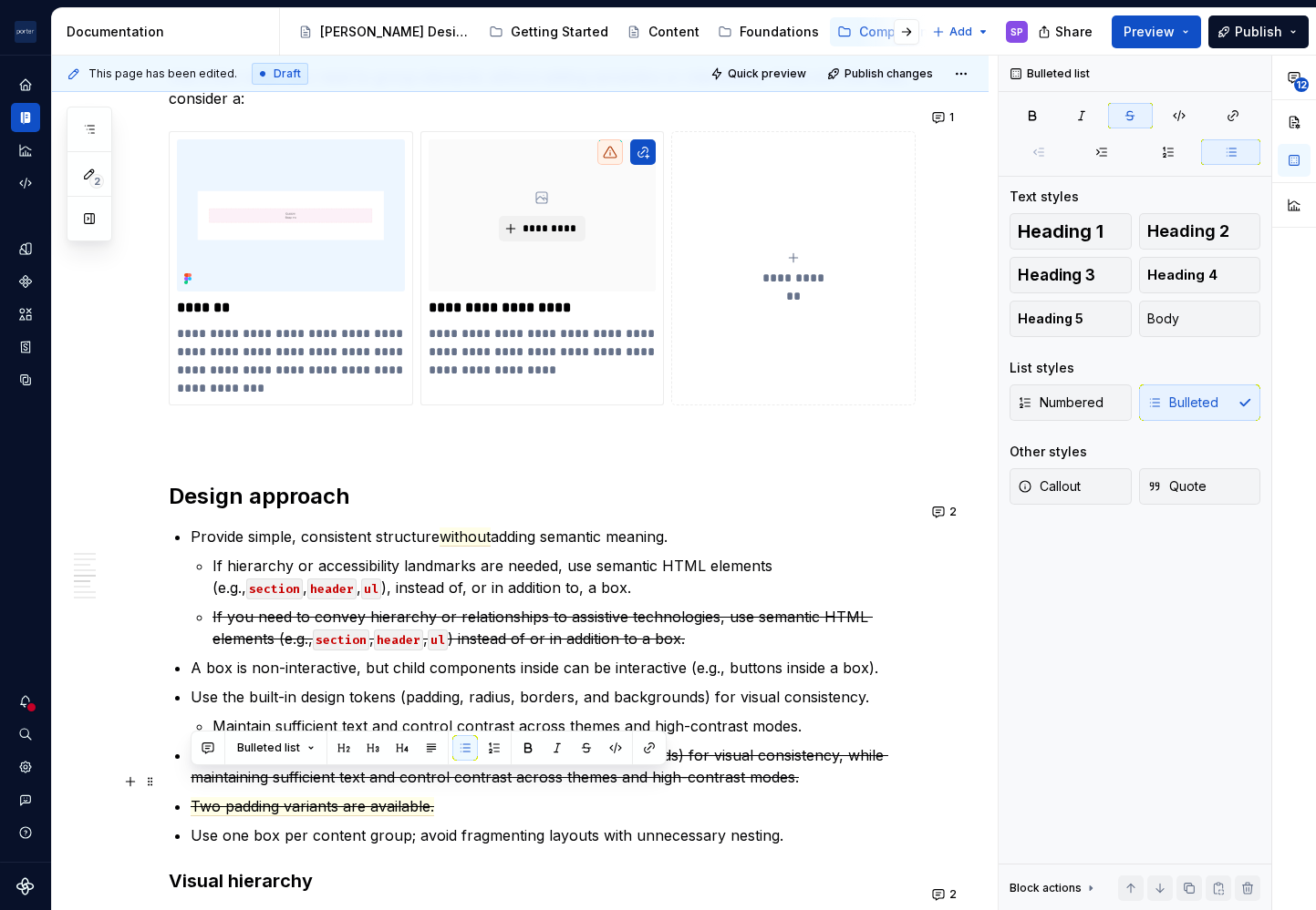
click at [568, 824] on p "Use one box per content group; avoid fragmenting layouts with unnecessary nesti…" at bounding box center [552, 835] width 725 height 22
click at [468, 716] on p "Maintain sufficient text and control contrast across themes and high-contrast m…" at bounding box center [564, 726] width 703 height 22
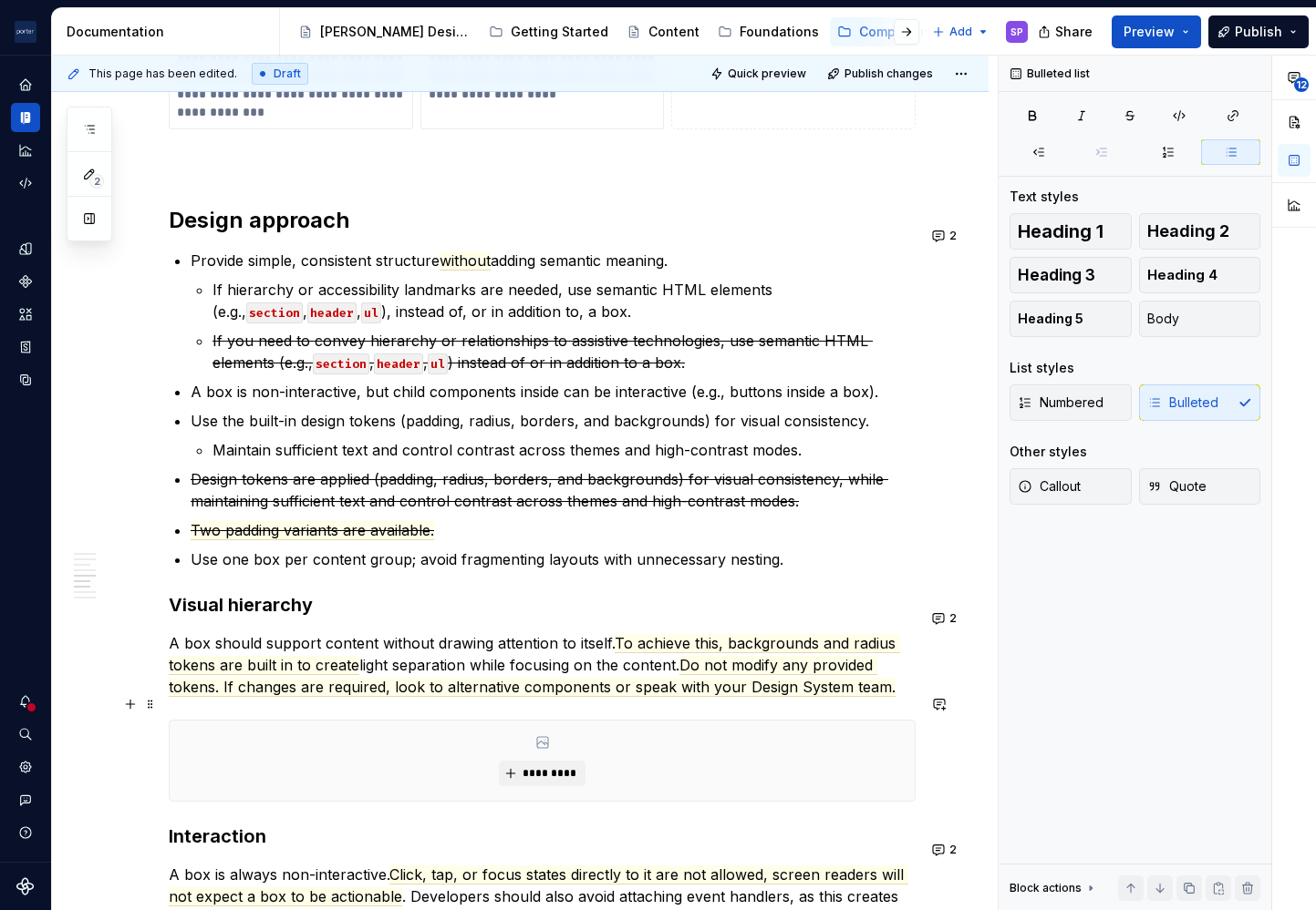
scroll to position [1859, 0]
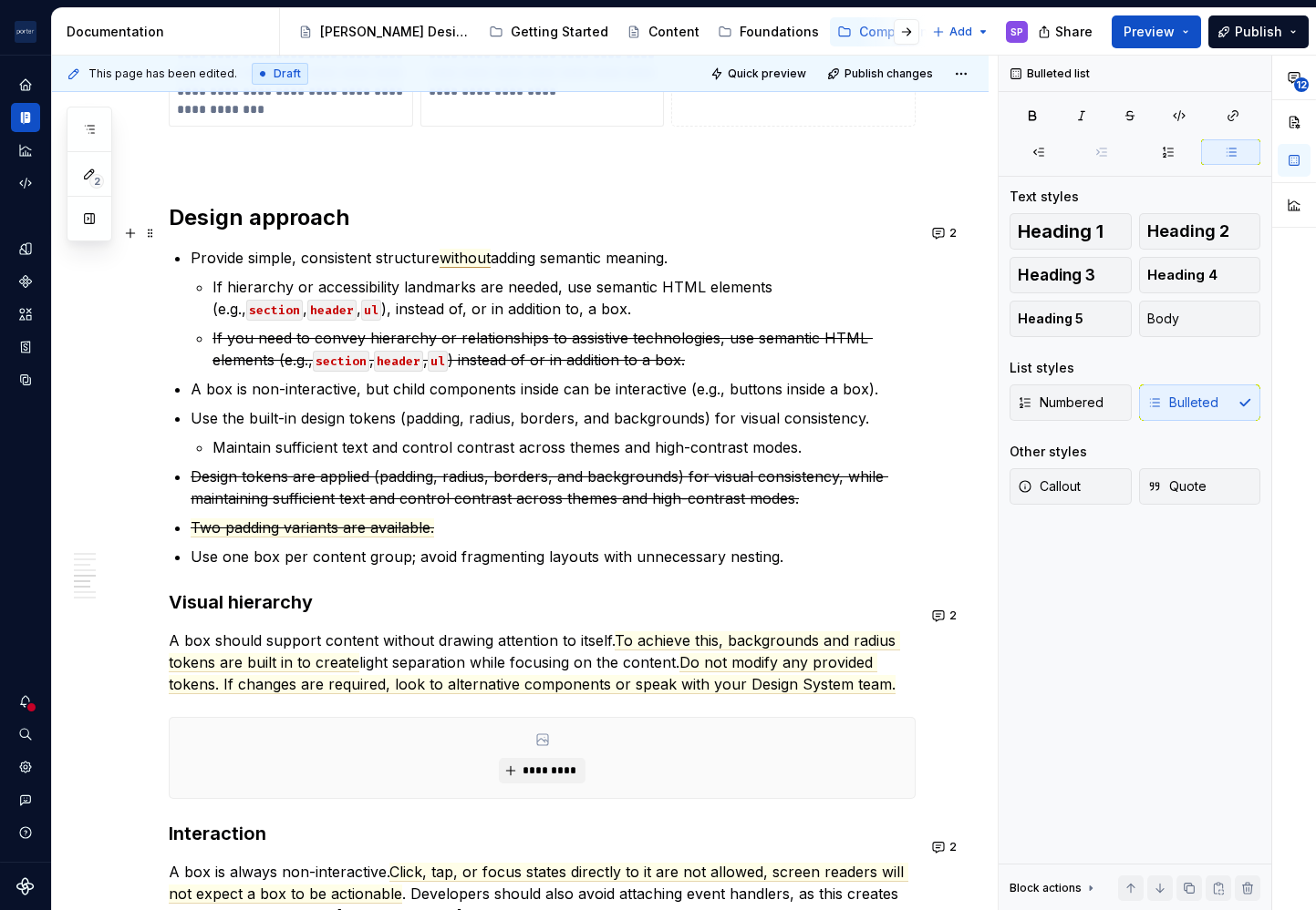
click at [480, 248] on span "without" at bounding box center [465, 258] width 51 height 19
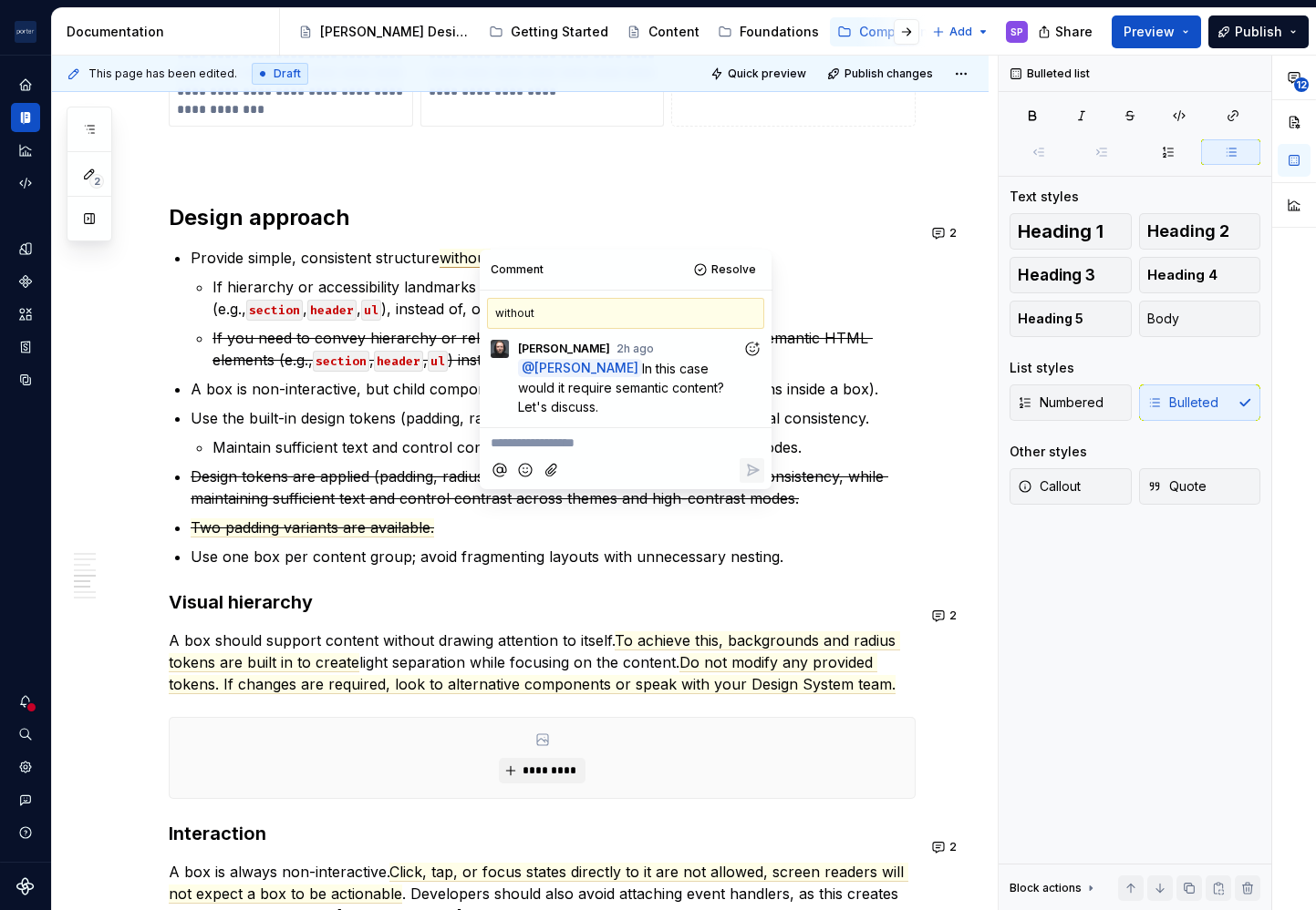
click at [584, 439] on p "**********" at bounding box center [625, 444] width 269 height 19
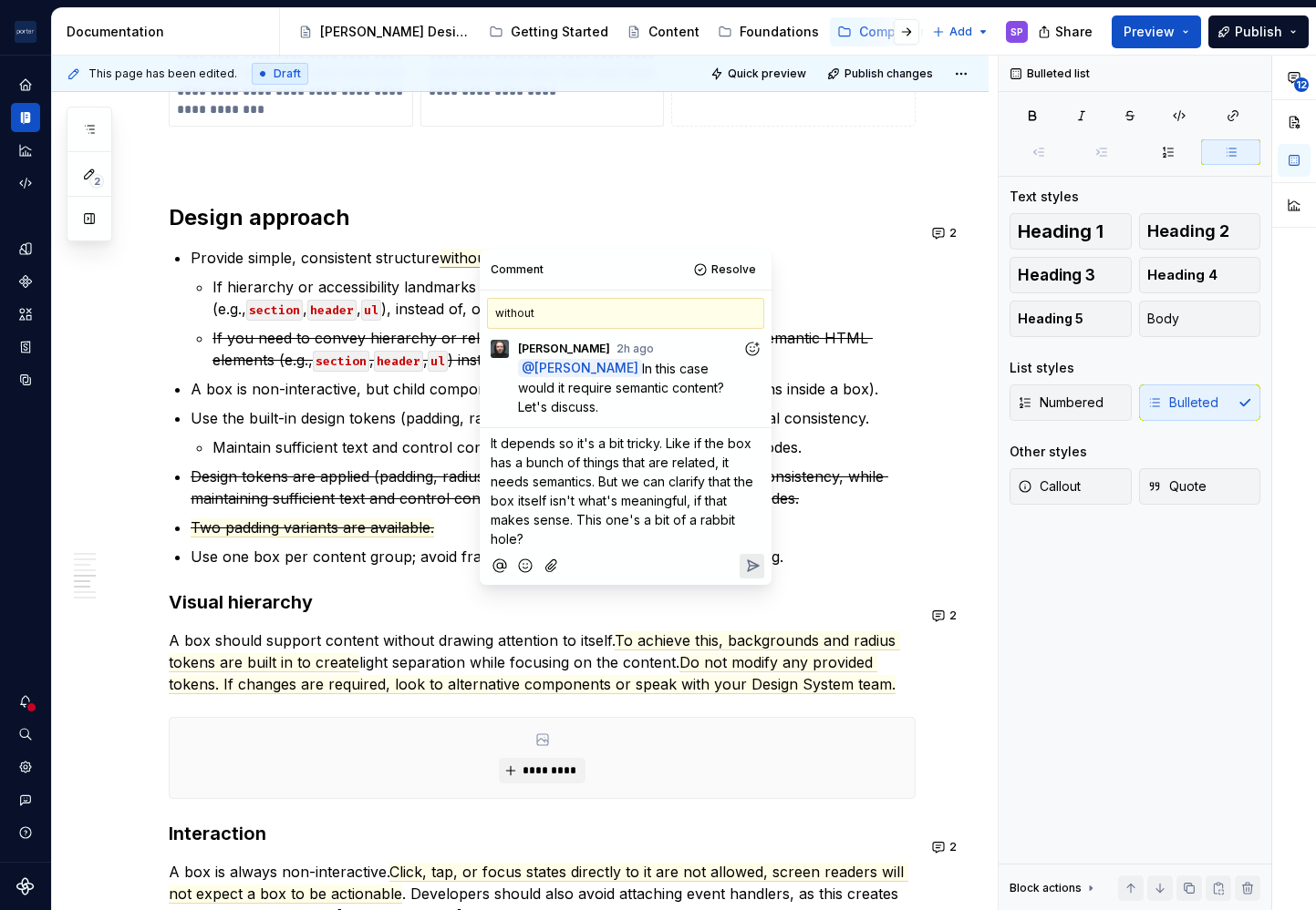
click at [608, 441] on span "It depends so it's a bit tricky. Like if the box has a bunch of things that are…" at bounding box center [624, 491] width 267 height 111
click at [679, 467] on span "It depends so it's tricky. Like if the box has a bunch of things that are relat…" at bounding box center [626, 482] width 270 height 92
click at [708, 469] on span "It depends so it's tricky. Like if the box has a bunch of things that are relat…" at bounding box center [626, 482] width 270 height 92
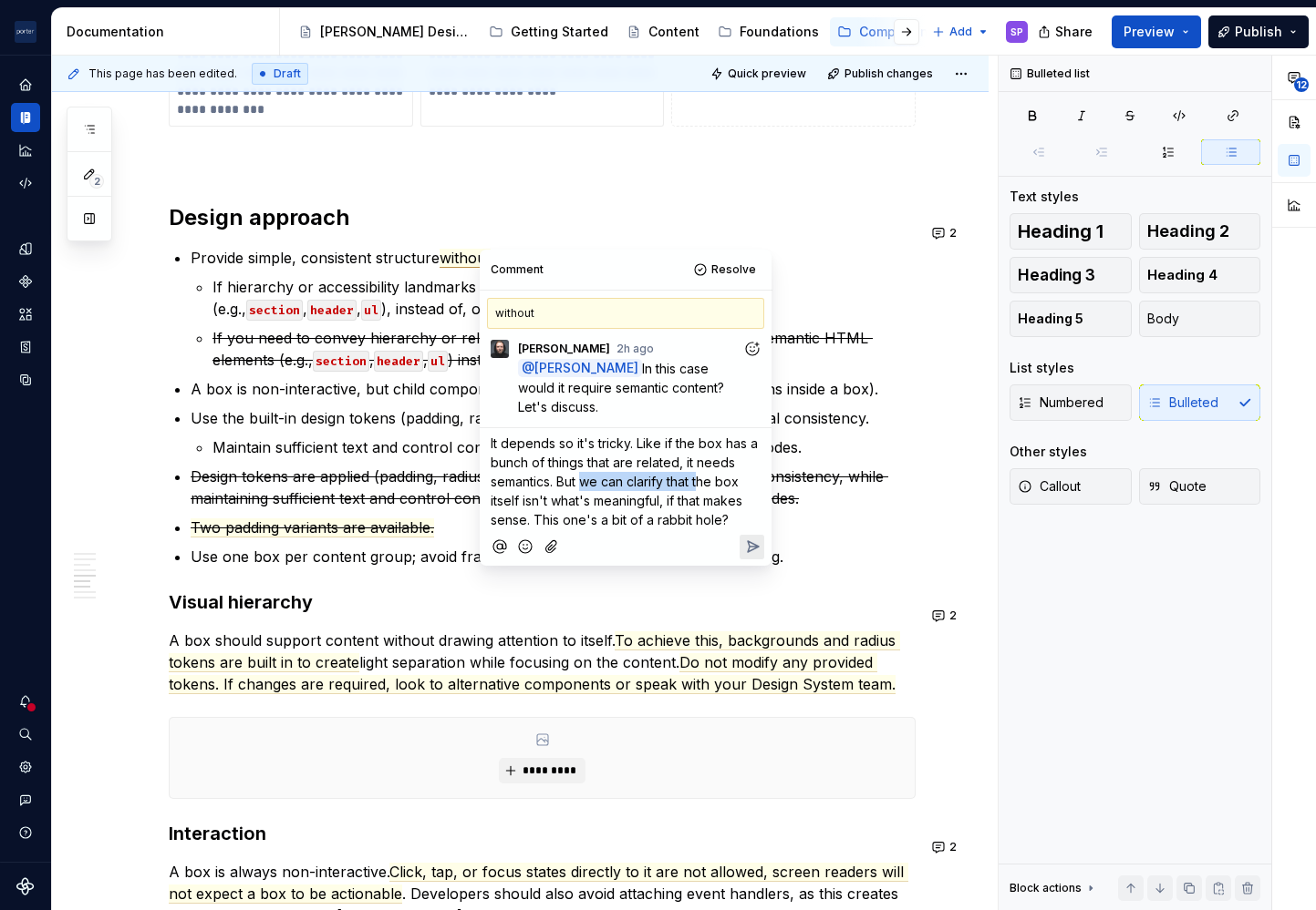
drag, startPoint x: 587, startPoint y: 484, endPoint x: 704, endPoint y: 484, distance: 117.0
click at [704, 484] on span "It depends so it's tricky. Like if the box has a bunch of things that are relat…" at bounding box center [626, 482] width 270 height 92
click at [628, 513] on p "It depends so it's tricky. Like if the box has a bunch of things that are relat…" at bounding box center [625, 482] width 269 height 96
drag, startPoint x: 717, startPoint y: 503, endPoint x: 766, endPoint y: 542, distance: 62.6
click at [766, 542] on div "Comment Resolve without TV [PERSON_NAME] 2h ago @ [PERSON_NAME] In this case wo…" at bounding box center [626, 407] width 291 height 316
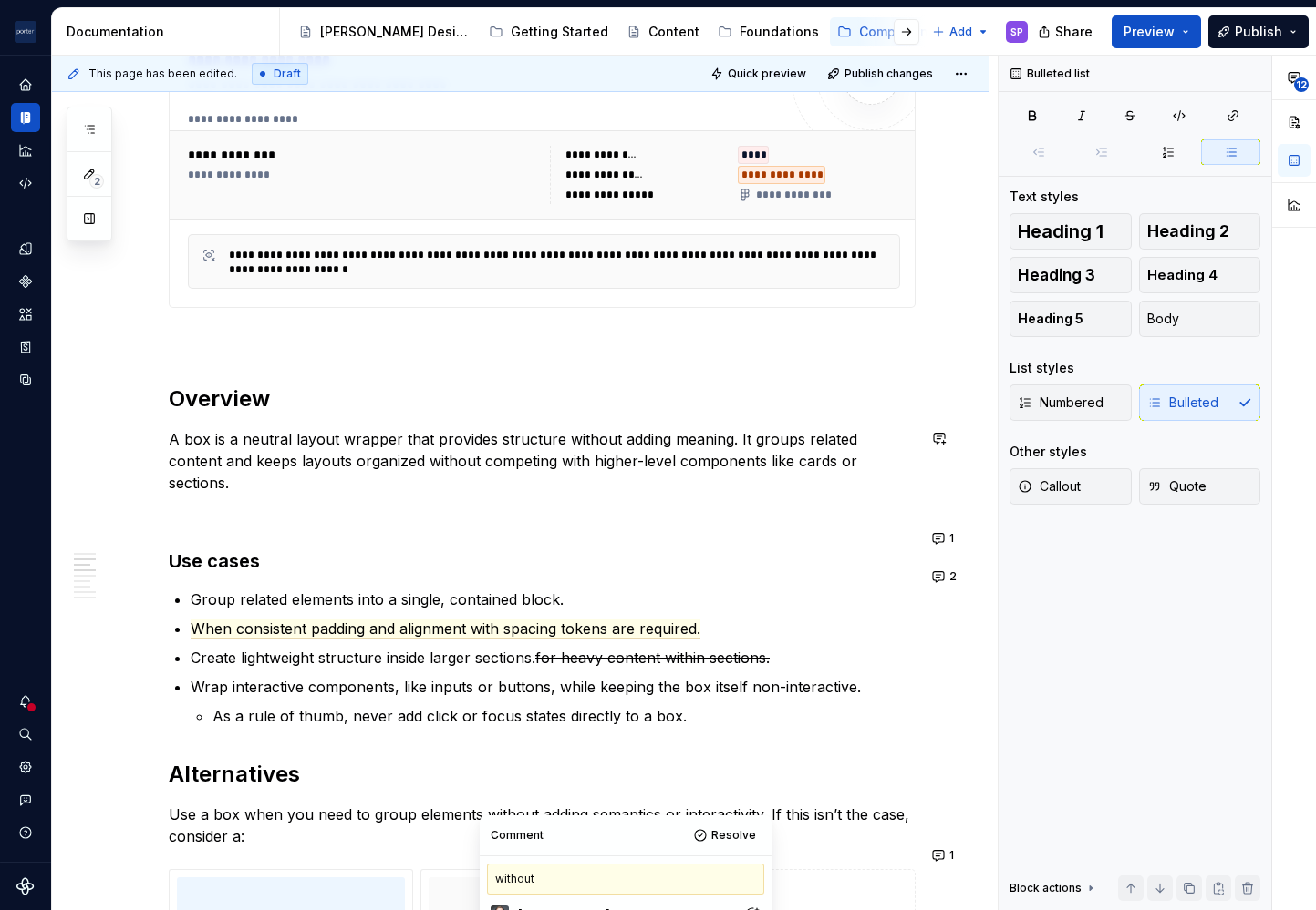
scroll to position [841, 0]
click at [209, 621] on span "When consistent padding and alignment with spacing tokens are required." at bounding box center [445, 630] width 509 height 19
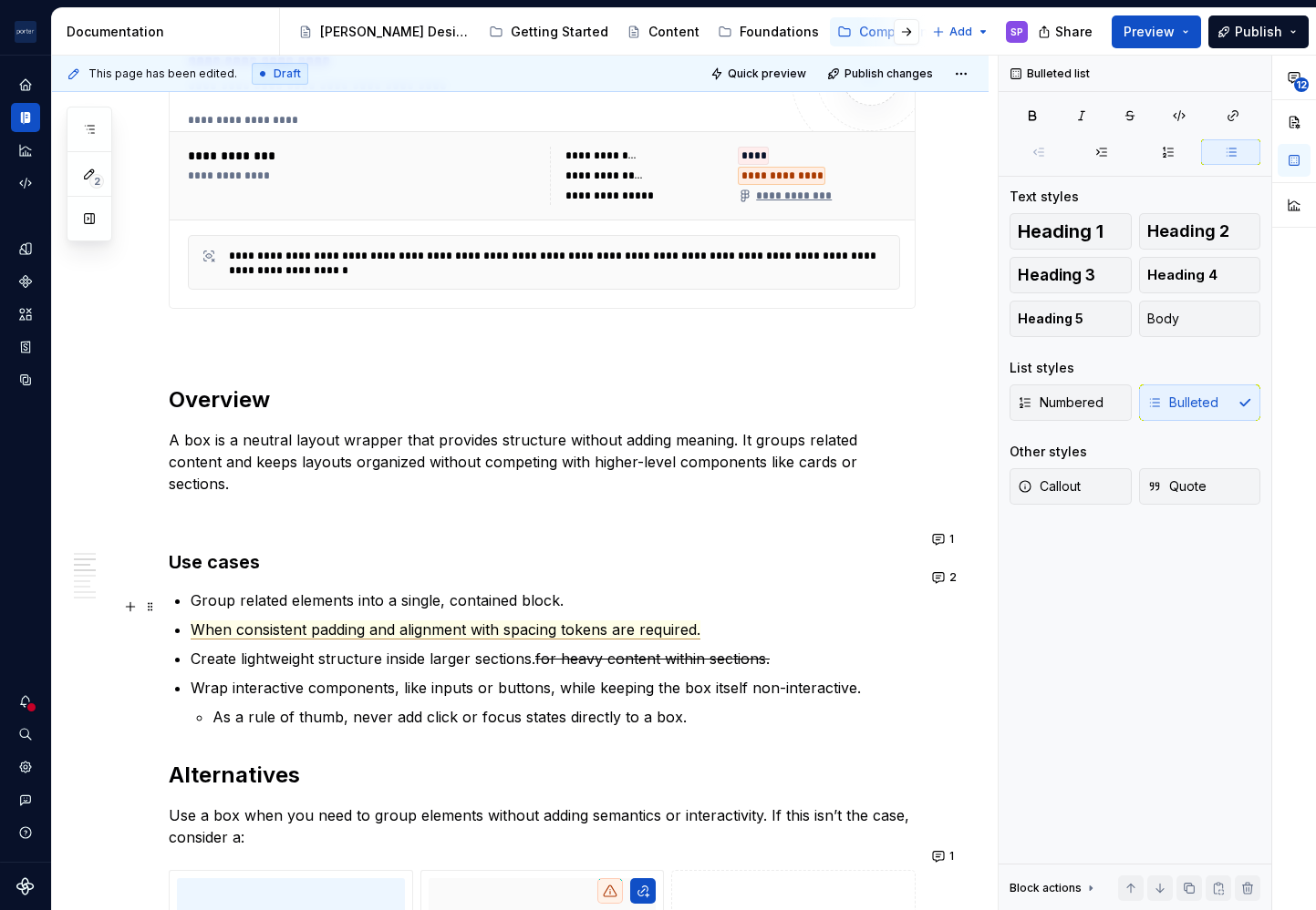
click at [209, 621] on span "When consistent padding and alignment with spacing tokens are required." at bounding box center [445, 630] width 509 height 19
click at [209, 621] on span "WEnsuhen consistent padding and alignment with spacing tokens are required." at bounding box center [463, 630] width 545 height 19
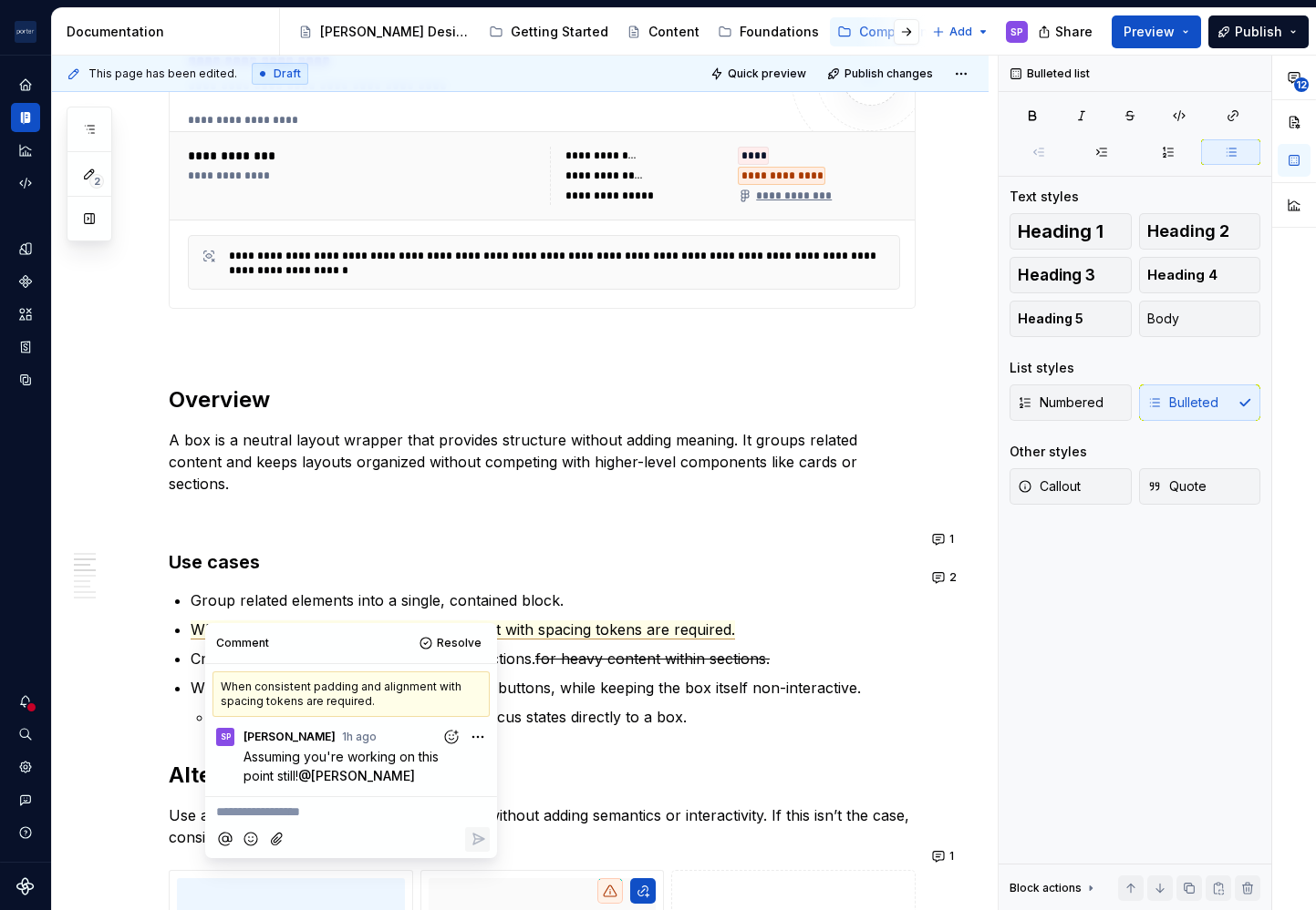
click at [209, 621] on span "WEnsuhen consistent padding and alignment with spacing tokens are required." at bounding box center [463, 630] width 545 height 19
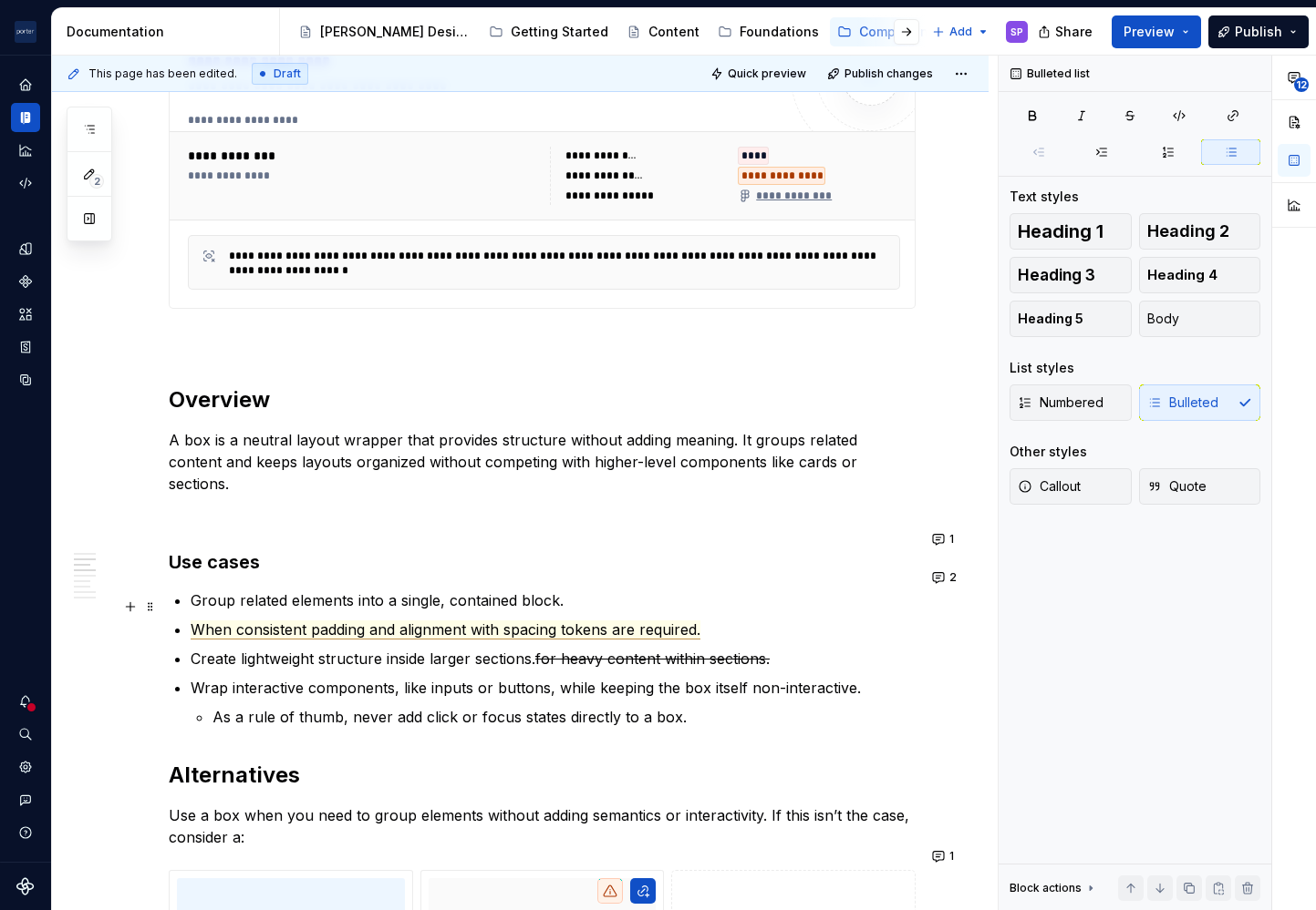
click at [207, 621] on span "When consistent padding and alignment with spacing tokens are required." at bounding box center [445, 630] width 509 height 19
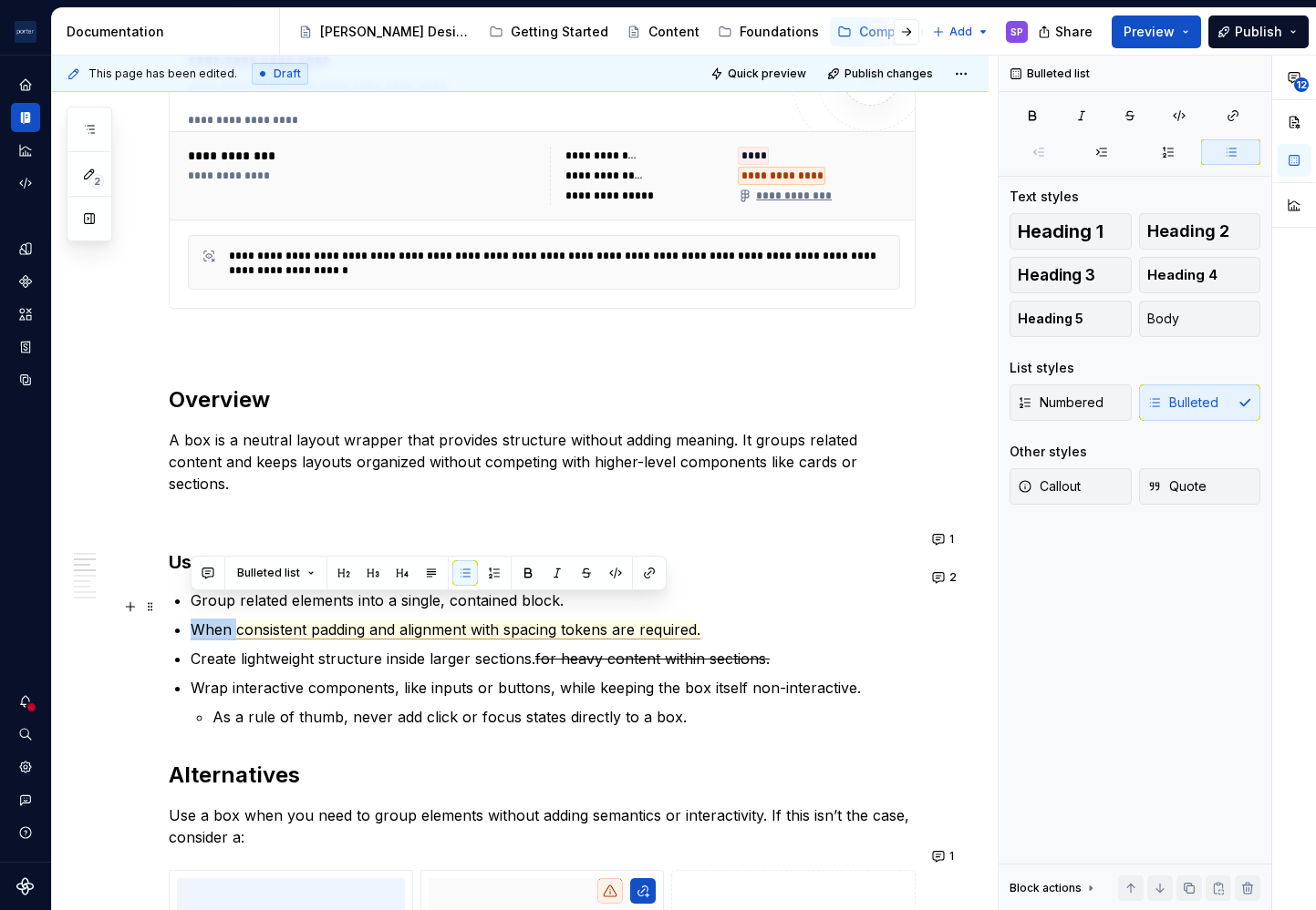
click at [207, 621] on span "When consistent padding and alignment with spacing tokens are required." at bounding box center [445, 630] width 509 height 19
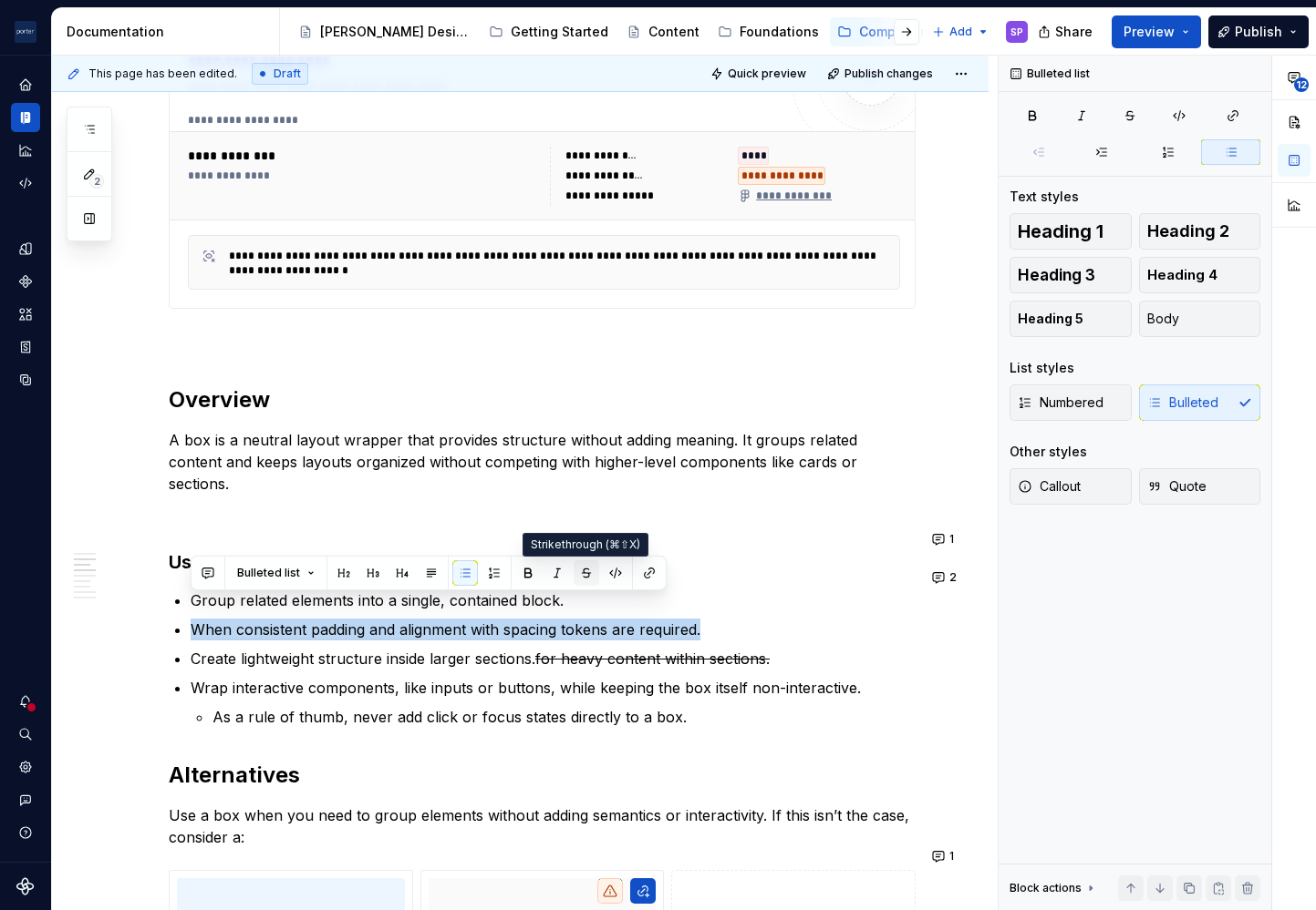
click at [581, 581] on button "button" at bounding box center [586, 573] width 26 height 26
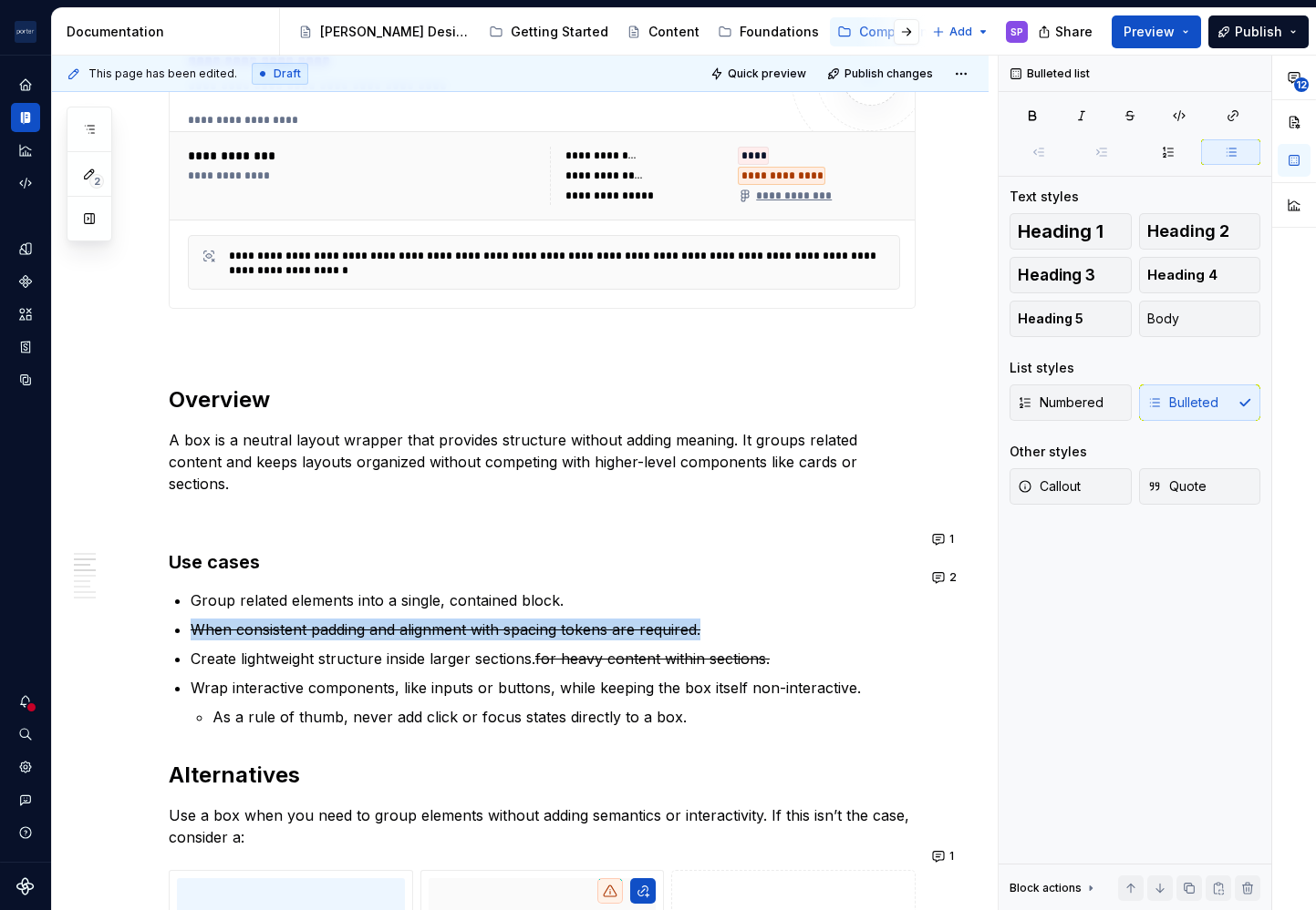
click at [707, 589] on p "Group related elements into a single, contained block." at bounding box center [552, 600] width 725 height 22
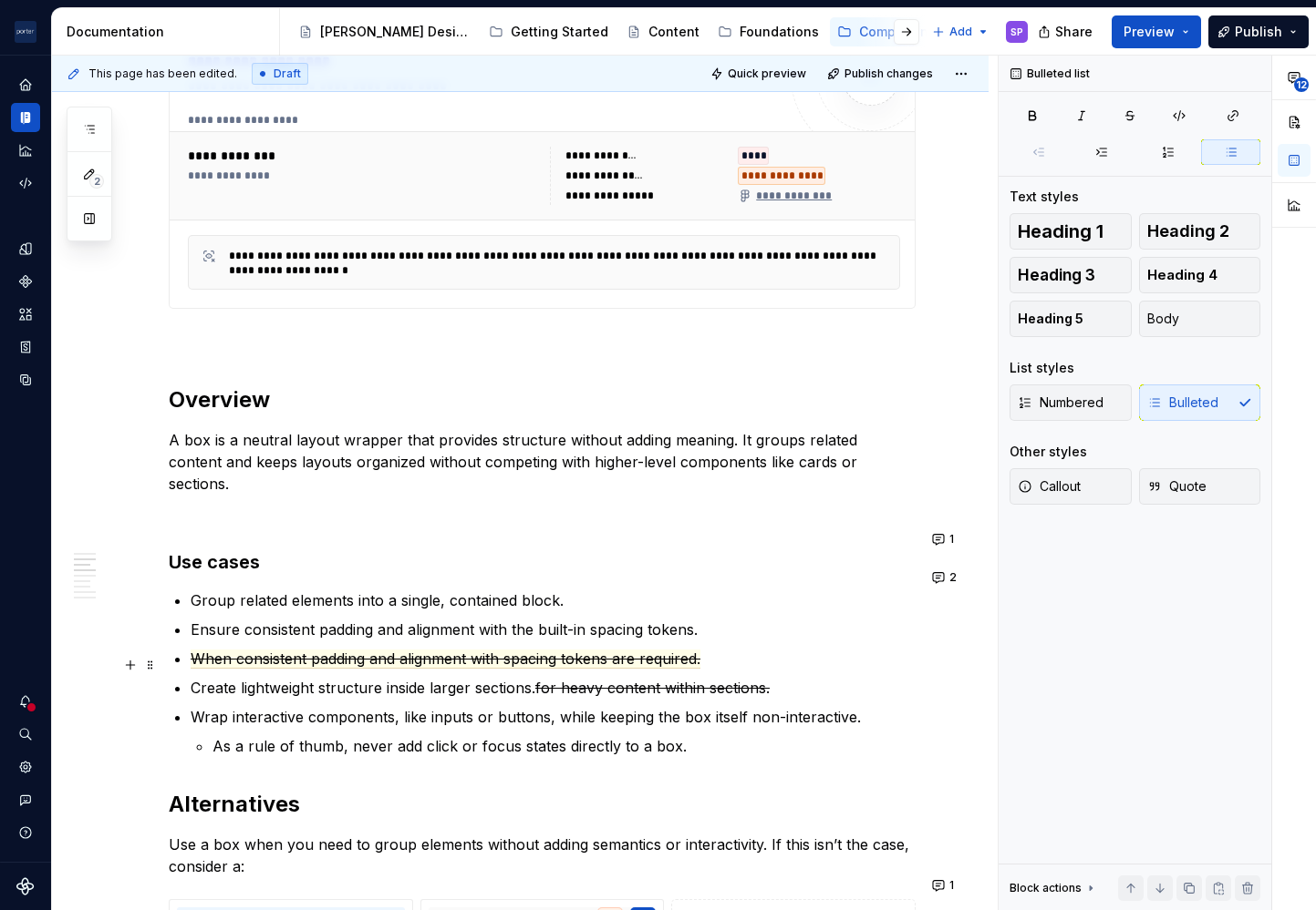
click at [224, 677] on p "Create lightweight structure inside larger sections. for heavy content within s…" at bounding box center [552, 687] width 725 height 22
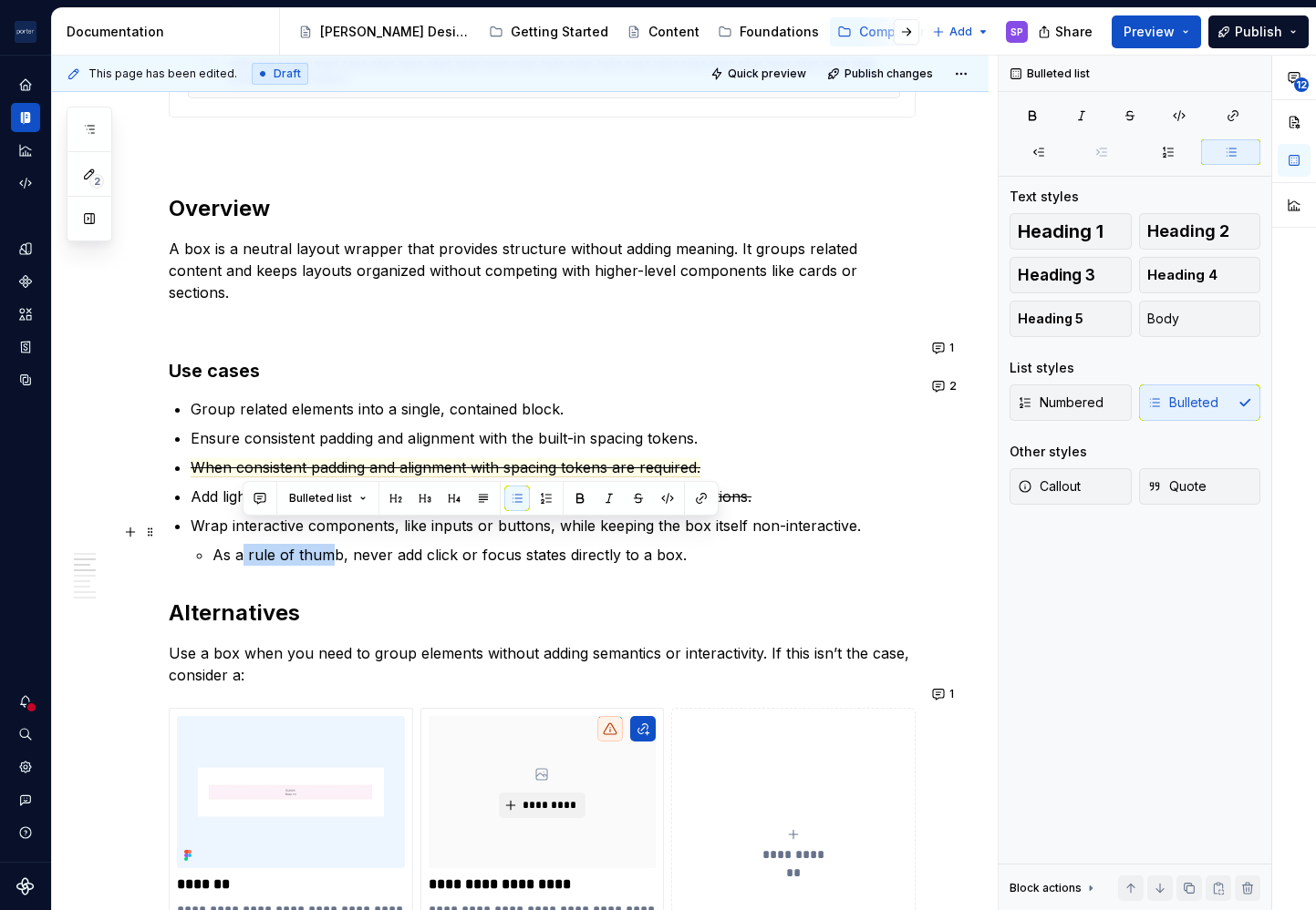
drag, startPoint x: 243, startPoint y: 538, endPoint x: 333, endPoint y: 535, distance: 90.0
click at [333, 544] on p "As a rule of thumb, never add click or focus states directly to a box." at bounding box center [564, 555] width 703 height 22
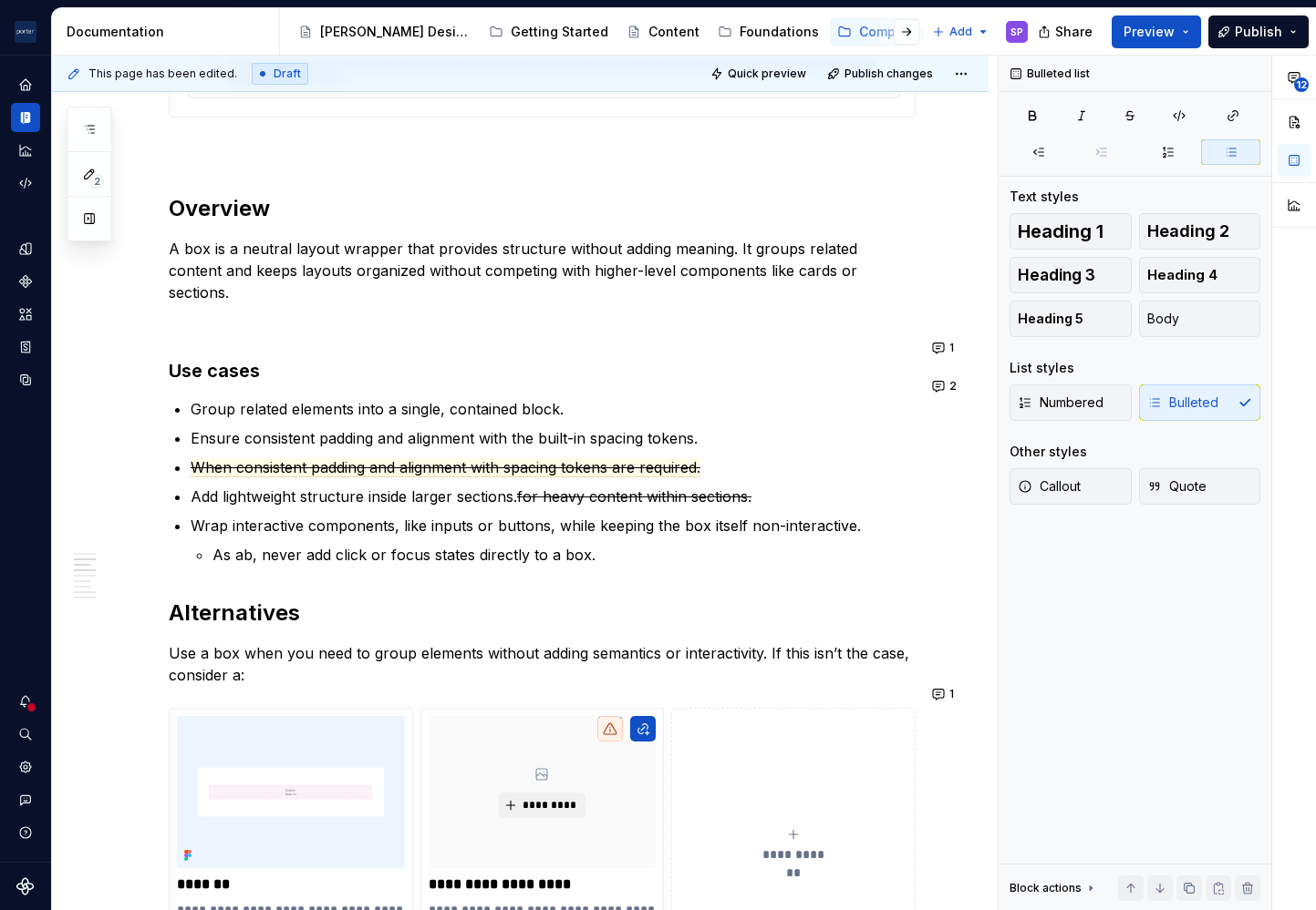
type textarea "*"
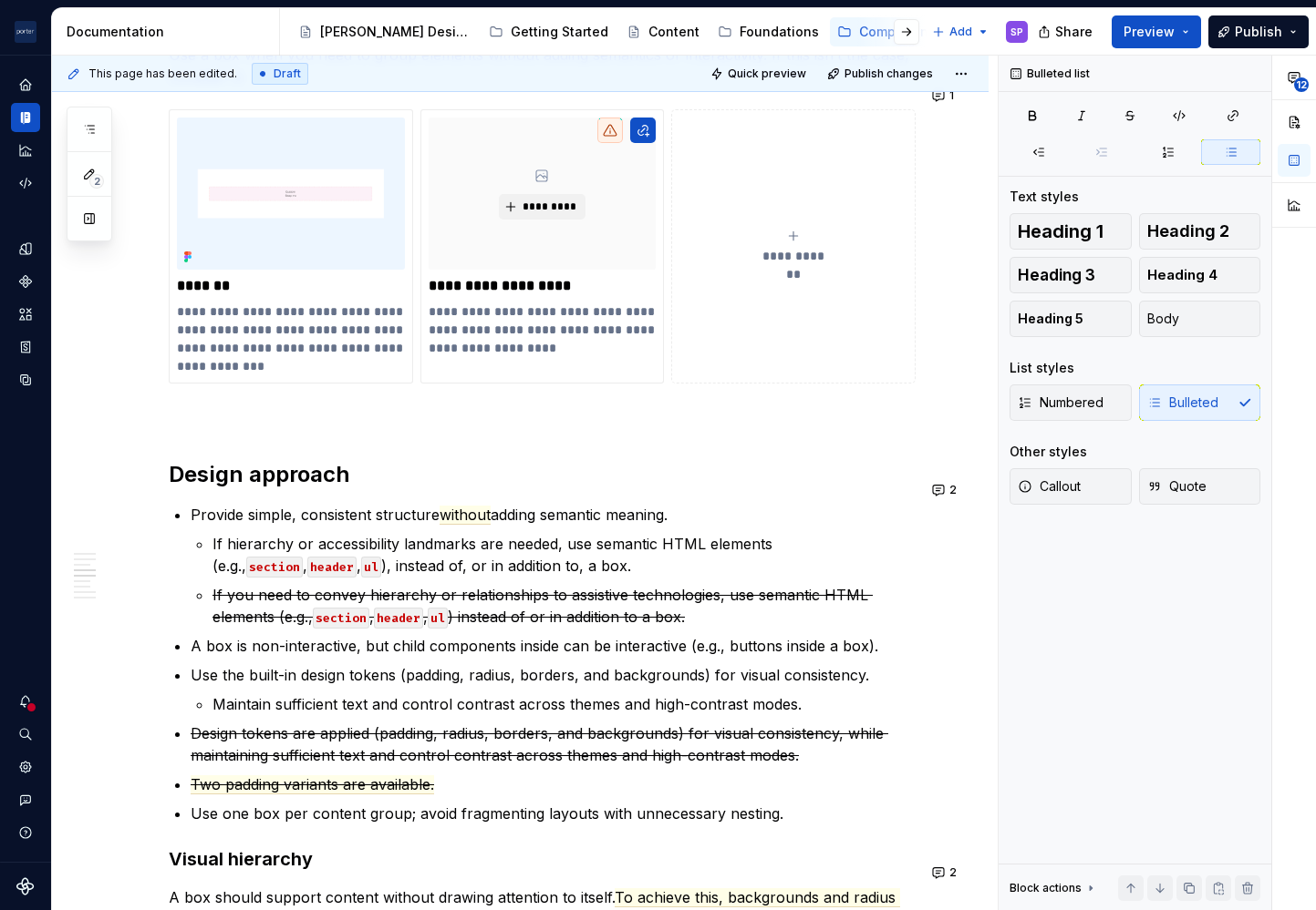
scroll to position [1681, 0]
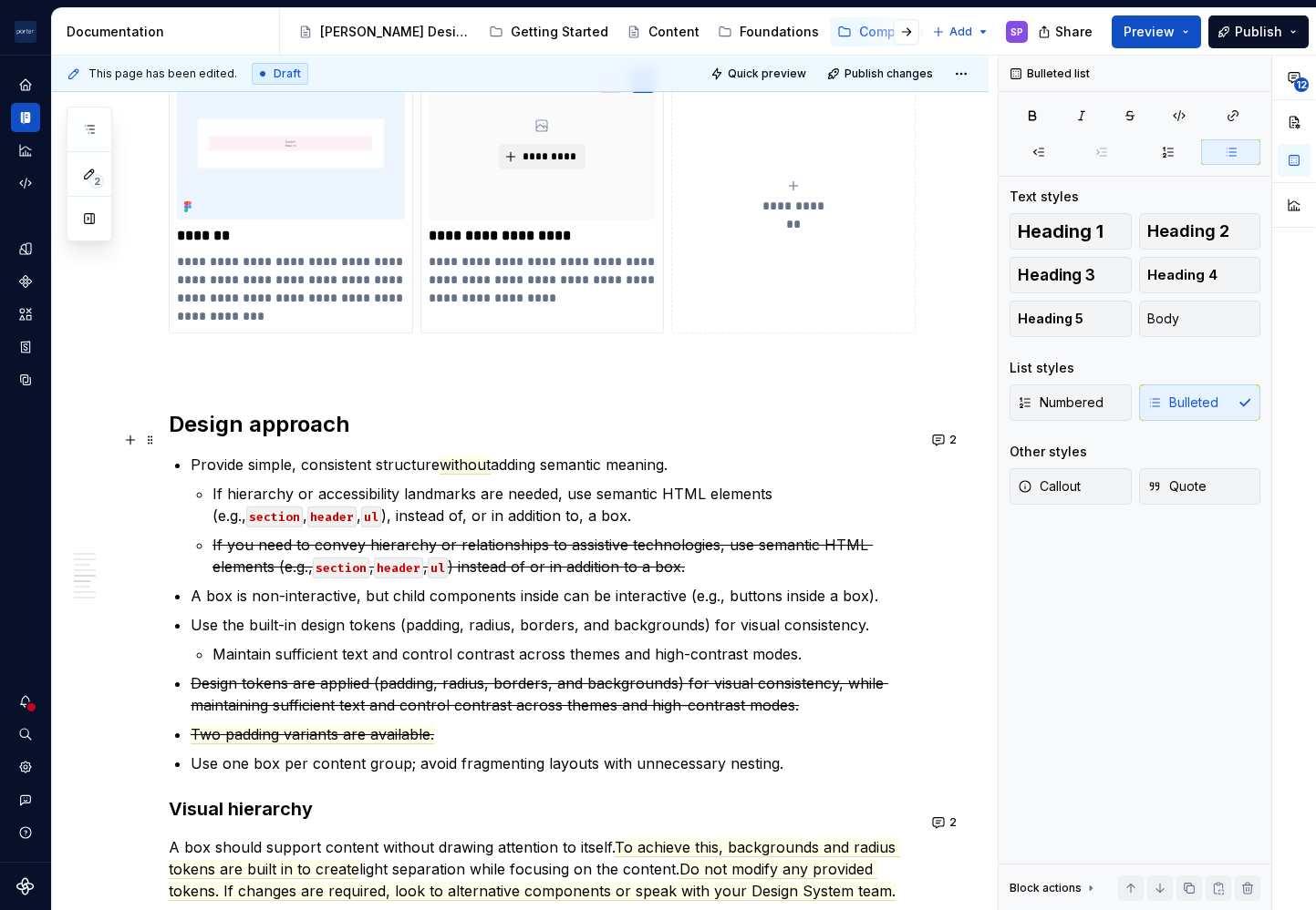
click at [187, 457] on div "**********" at bounding box center [542, 206] width 747 height 2830
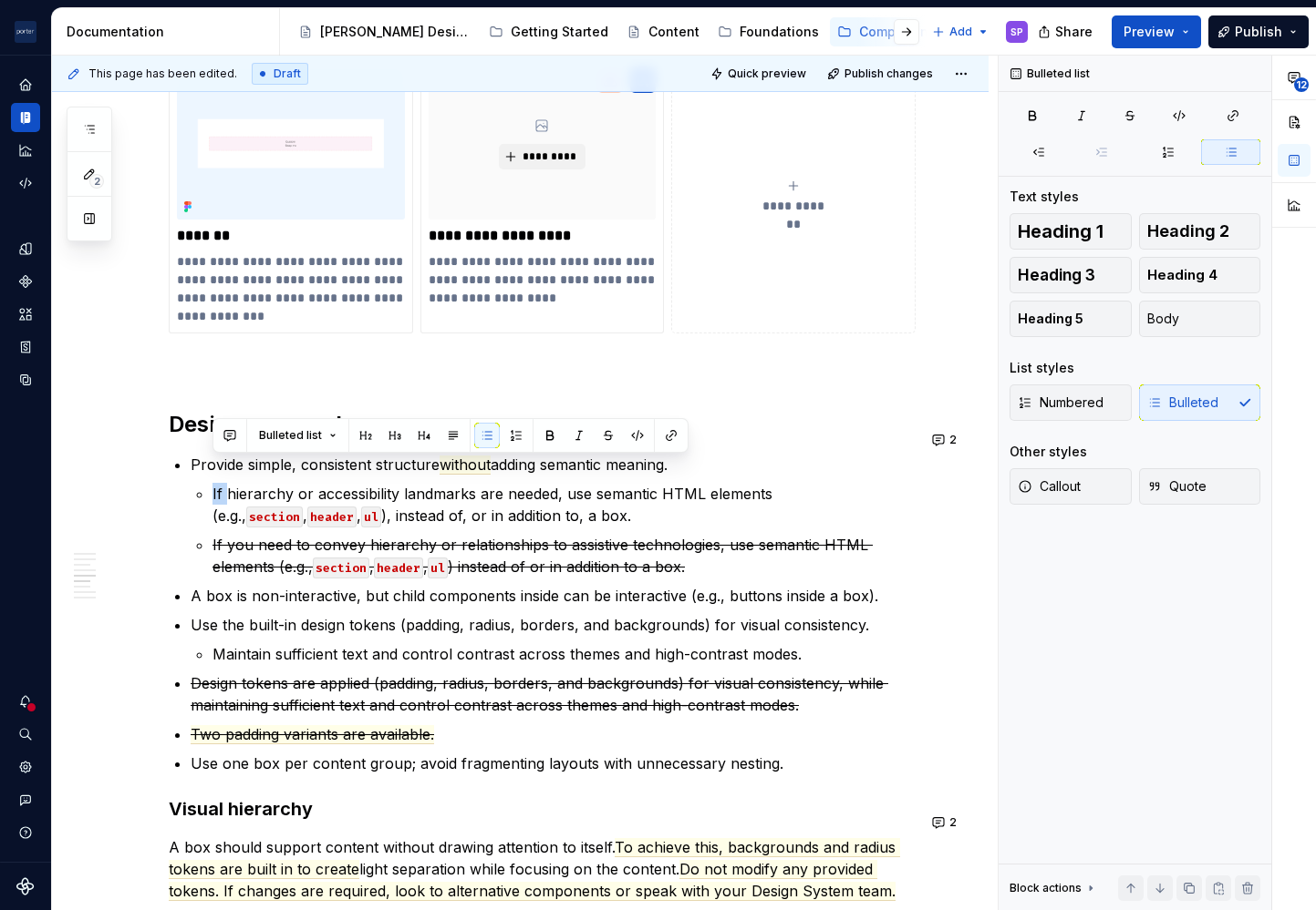
click at [198, 454] on p "Provide simple, consistent structure without adding semantic meaning." at bounding box center [552, 465] width 725 height 22
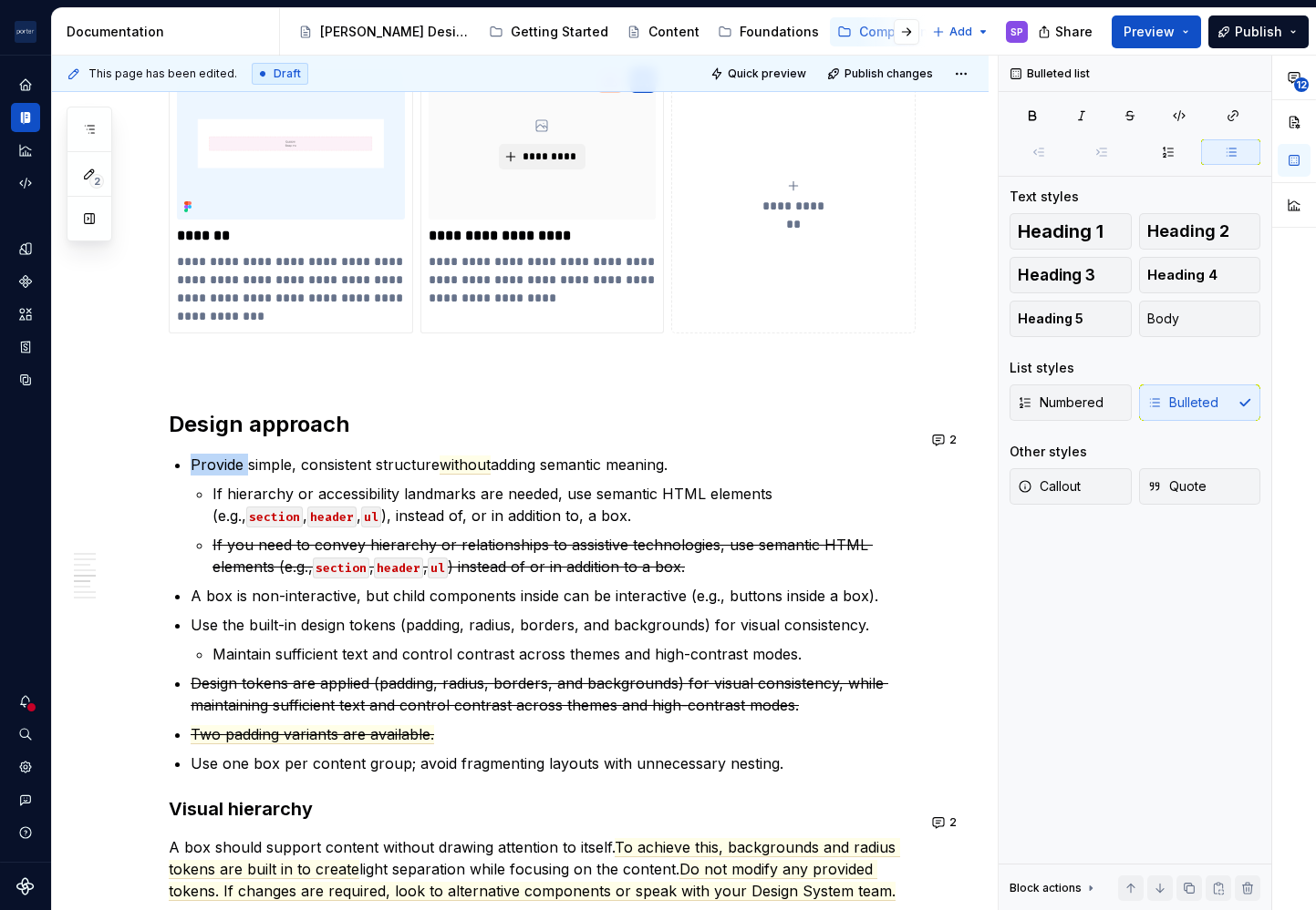
click at [198, 454] on p "Provide simple, consistent structure without adding semantic meaning." at bounding box center [552, 465] width 725 height 22
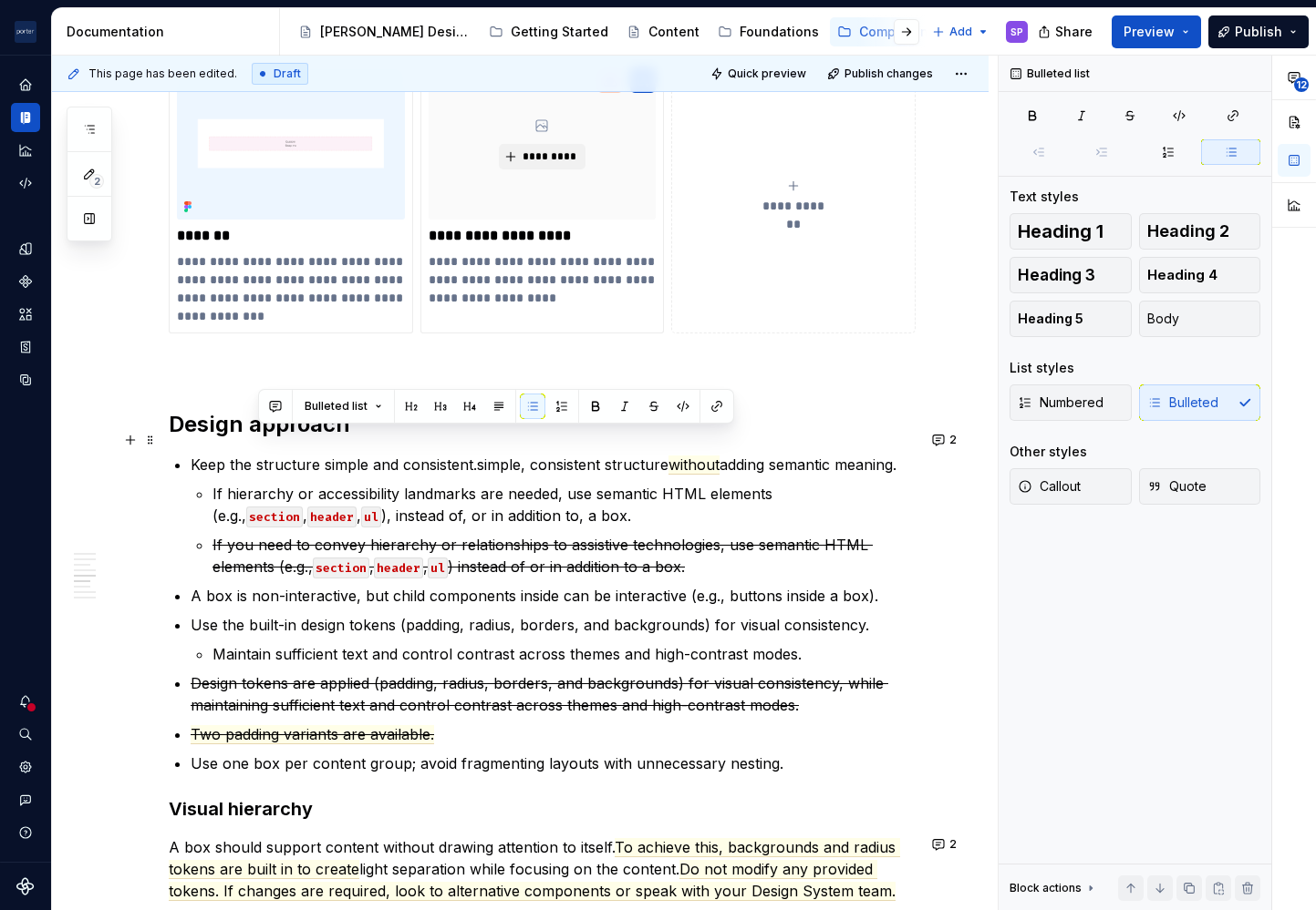
drag, startPoint x: 480, startPoint y: 443, endPoint x: 676, endPoint y: 460, distance: 196.7
click at [676, 460] on p "Keep the structure simple and consistent.simple, consistent structure without a…" at bounding box center [552, 465] width 725 height 22
click at [652, 407] on button "button" at bounding box center [653, 406] width 26 height 26
click at [933, 436] on button "2" at bounding box center [946, 440] width 38 height 26
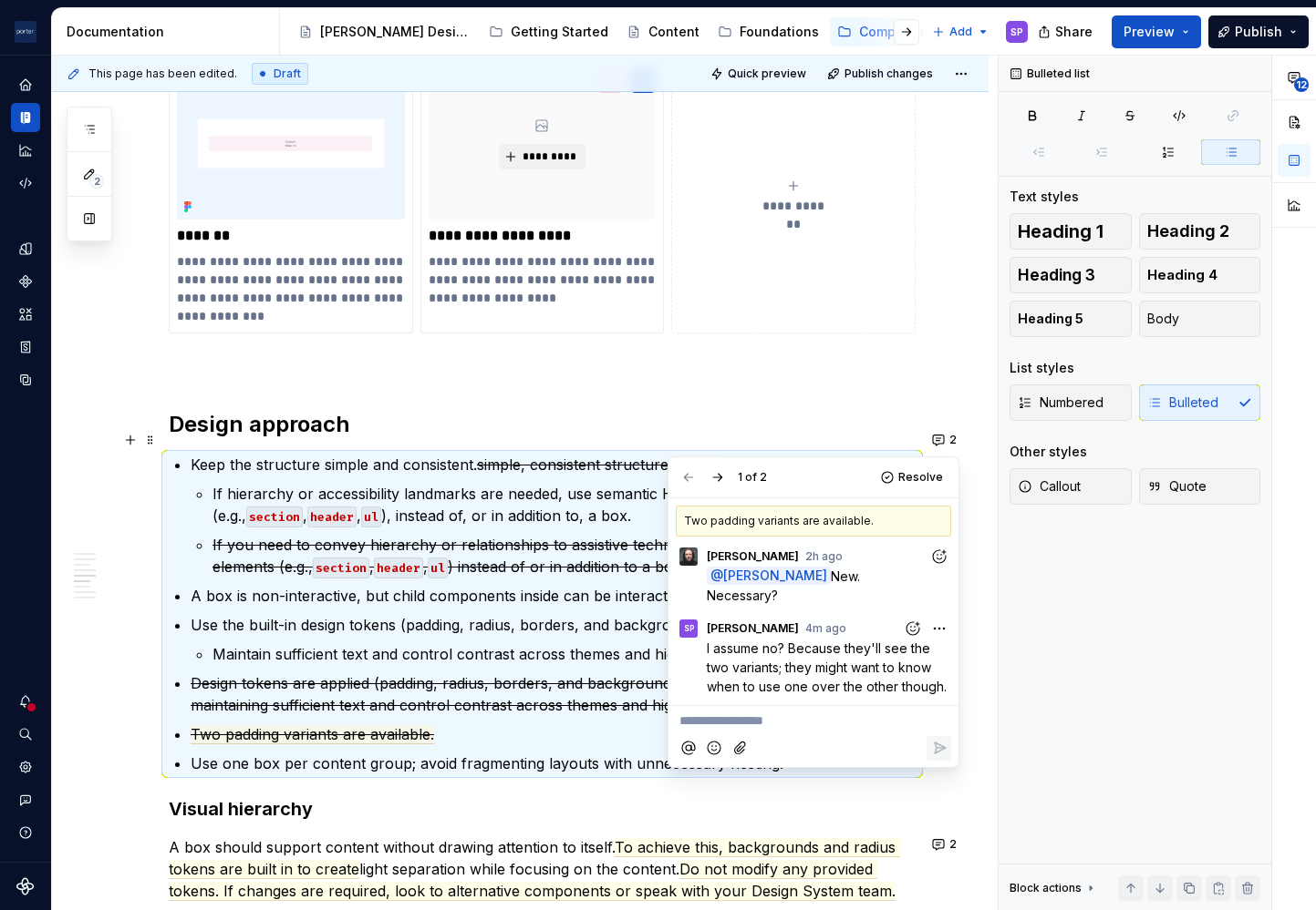
click at [845, 679] on span "I assume no? Because they'll see the two variants; they might want to know when…" at bounding box center [827, 667] width 240 height 53
click at [308, 536] on s "If you need to convey hierarchy or relationships to assistive technologies, use…" at bounding box center [542, 556] width 660 height 40
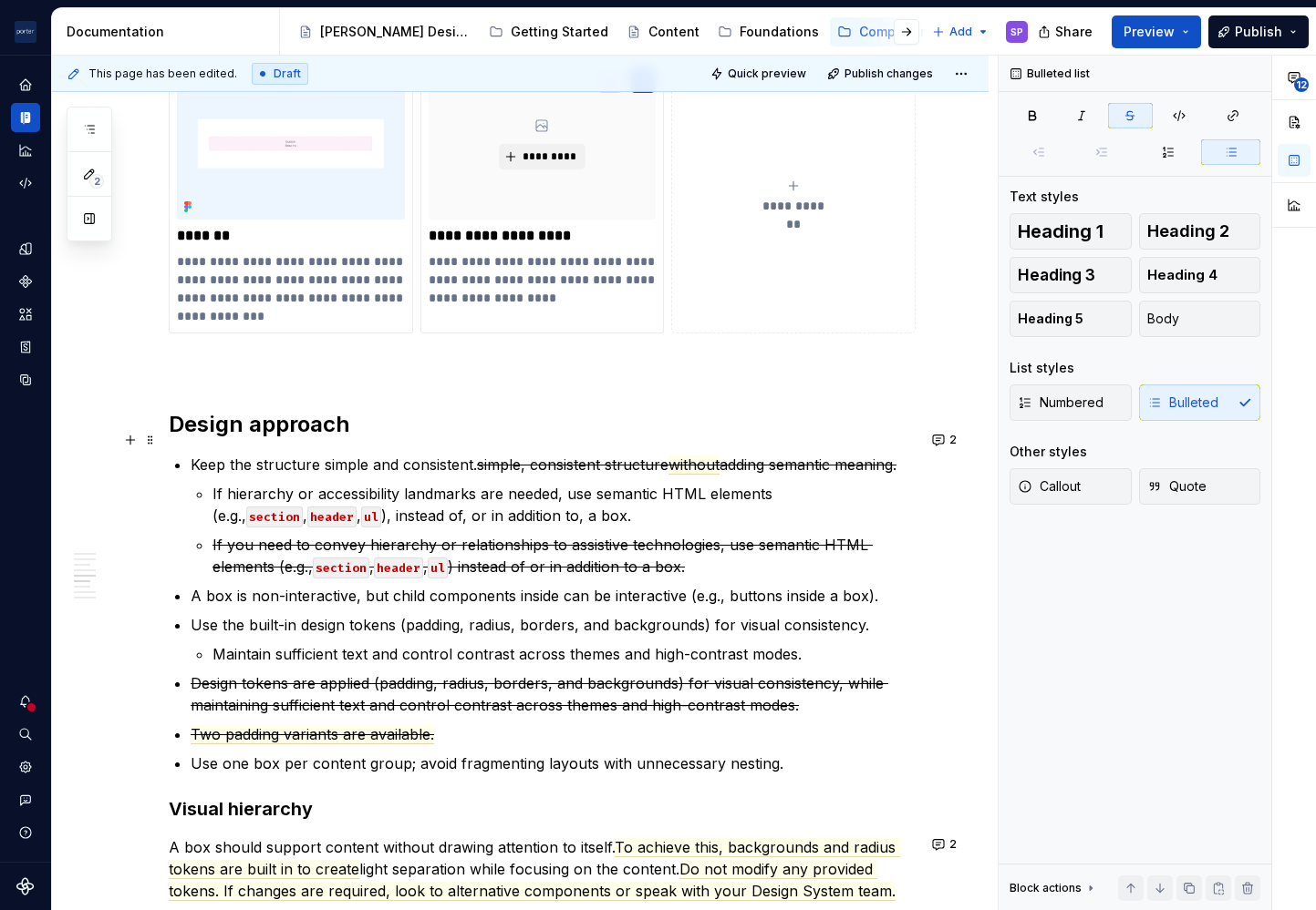
click at [490, 456] on s "simple, consistent structure" at bounding box center [572, 465] width 191 height 18
click at [415, 457] on p "Keep the structure simple and consistent. simple, consistent structure without …" at bounding box center [552, 465] width 725 height 22
click at [686, 456] on span "without" at bounding box center [694, 465] width 51 height 19
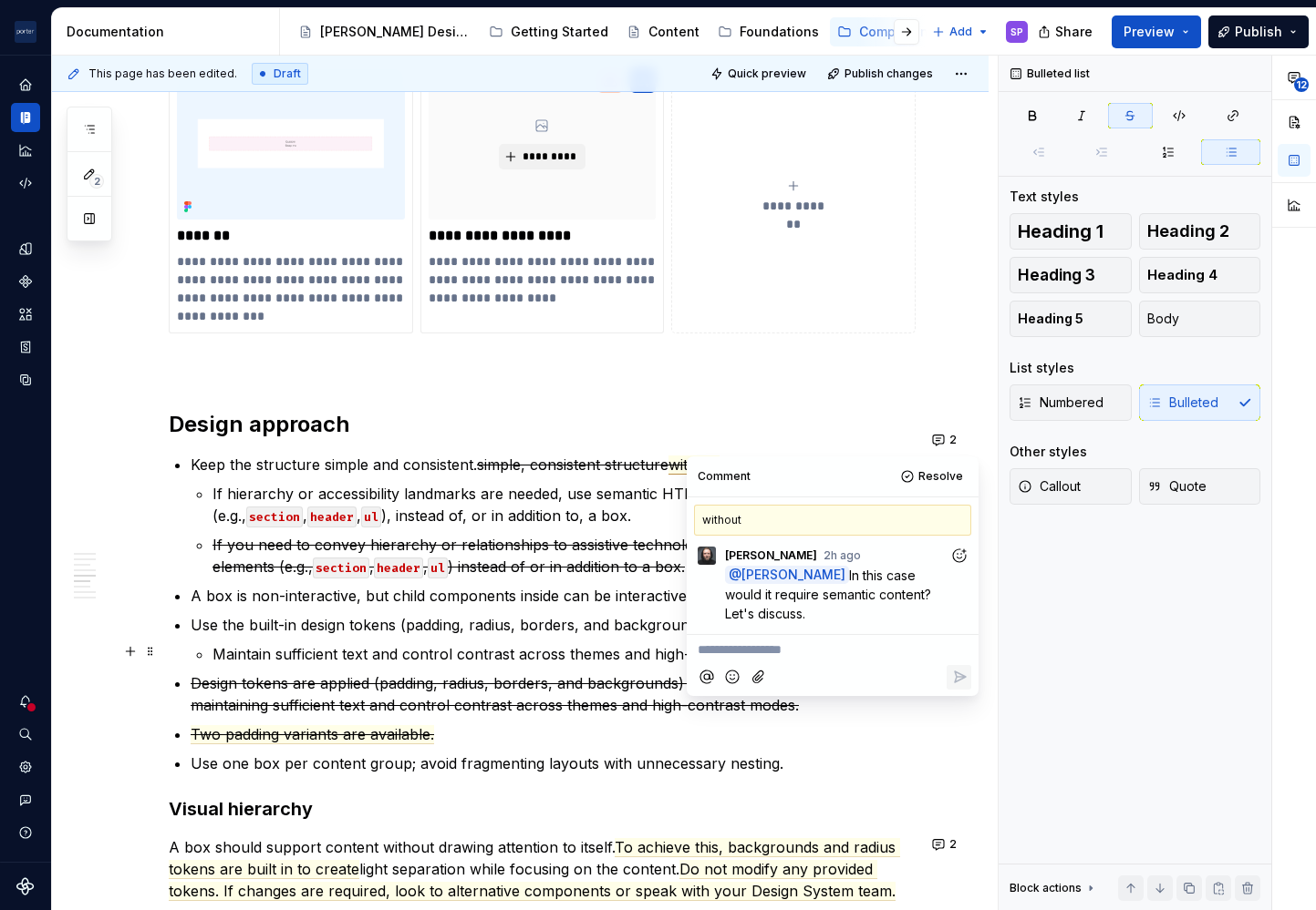
click at [768, 649] on p "**********" at bounding box center [831, 650] width 269 height 19
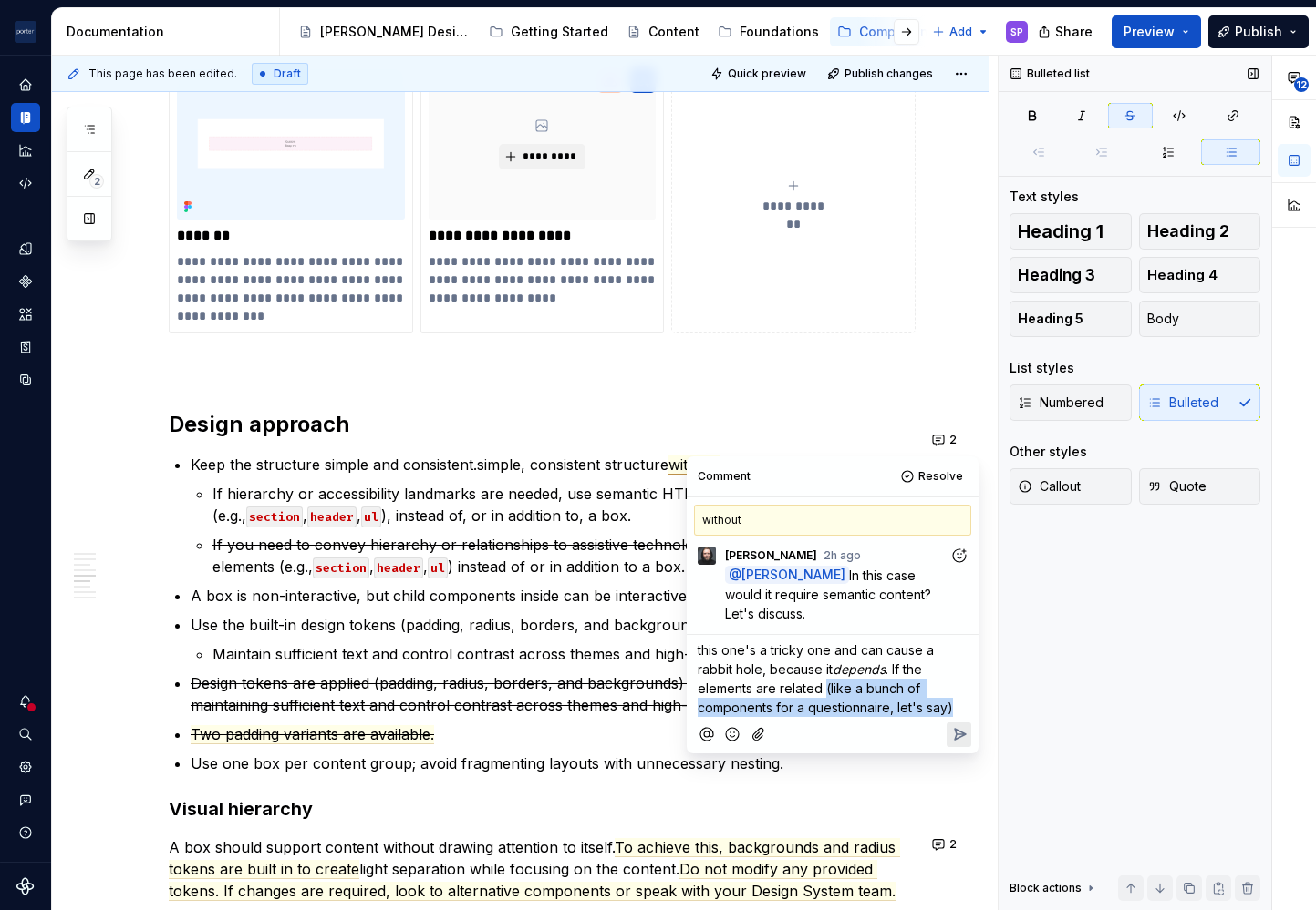
drag, startPoint x: 826, startPoint y: 682, endPoint x: 1042, endPoint y: 736, distance: 222.6
click at [1042, 736] on body "[PERSON_NAME] Airlines SP Design system data Documentation Accessibility guide …" at bounding box center [658, 455] width 1316 height 910
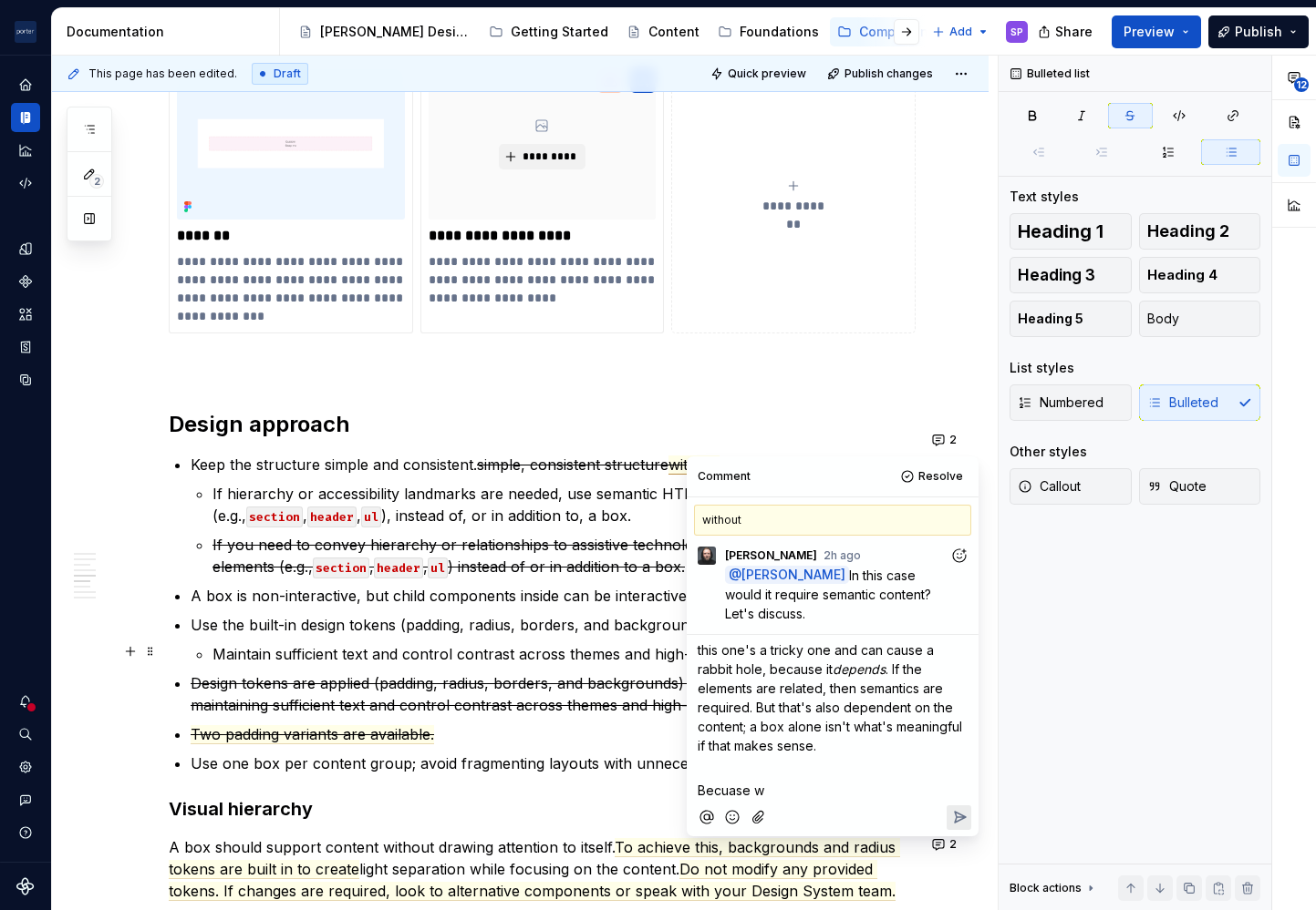
click at [704, 653] on span "this one's a tricky one and can cause a rabbit hole, because it" at bounding box center [817, 660] width 240 height 34
drag, startPoint x: 867, startPoint y: 652, endPoint x: 833, endPoint y: 673, distance: 40.0
click at [833, 673] on span "This one's a tricky one and can cause a rabbit hole, because it" at bounding box center [820, 660] width 246 height 34
click at [944, 653] on span "This one's a tricky one and short answer: it" at bounding box center [823, 660] width 252 height 34
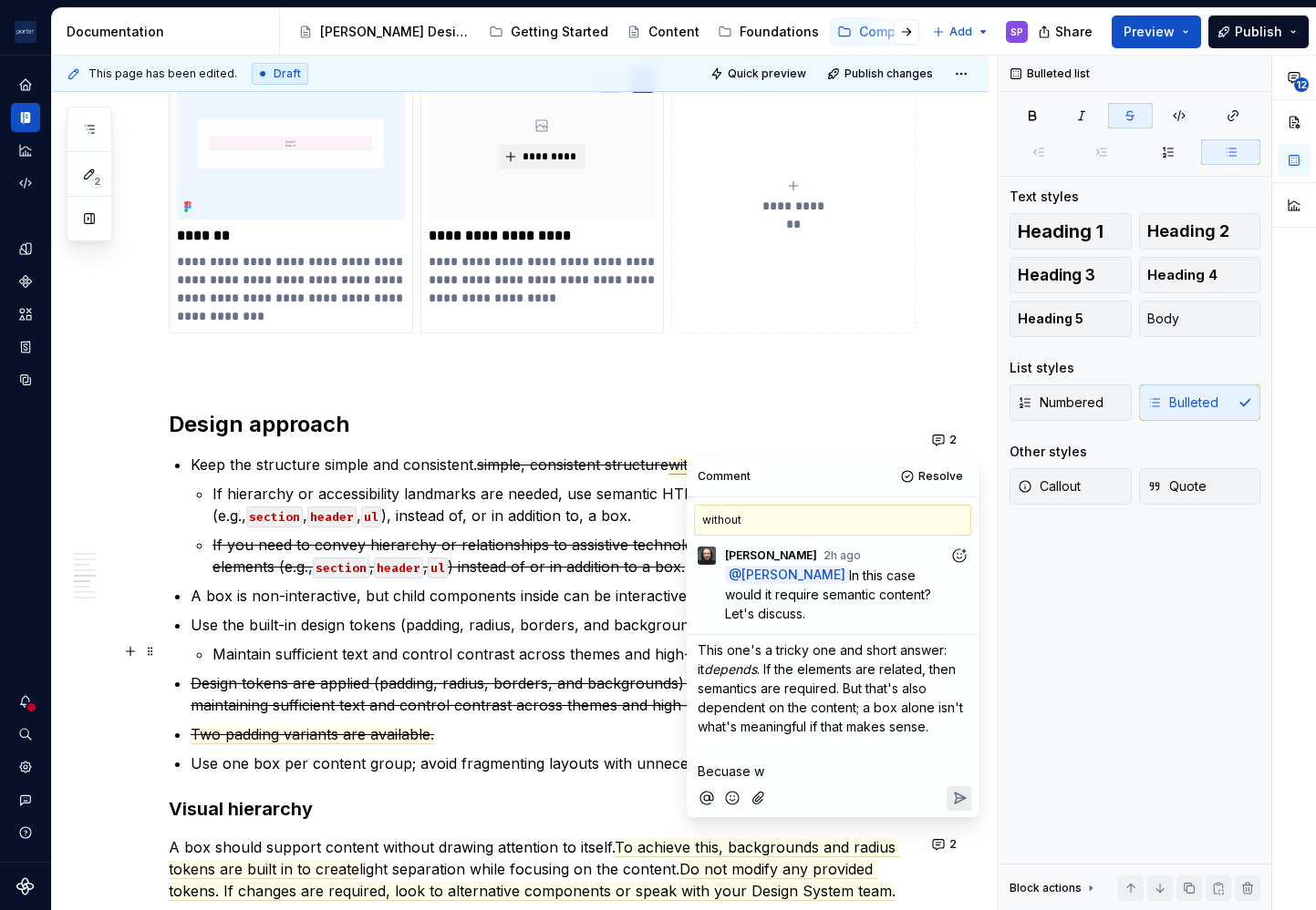
click at [950, 653] on span "This one's a tricky one and short answer: it" at bounding box center [823, 660] width 252 height 34
click at [878, 675] on span ". If the elements are related, then semantics are required. But that's also dep…" at bounding box center [831, 698] width 269 height 73
click at [855, 709] on span ". If the elements are related, then semantics are required. But that's also dep…" at bounding box center [831, 698] width 269 height 73
click at [887, 740] on p "This one's a tricky one and short answer: it depends . If the elements are rela…" at bounding box center [831, 698] width 269 height 115
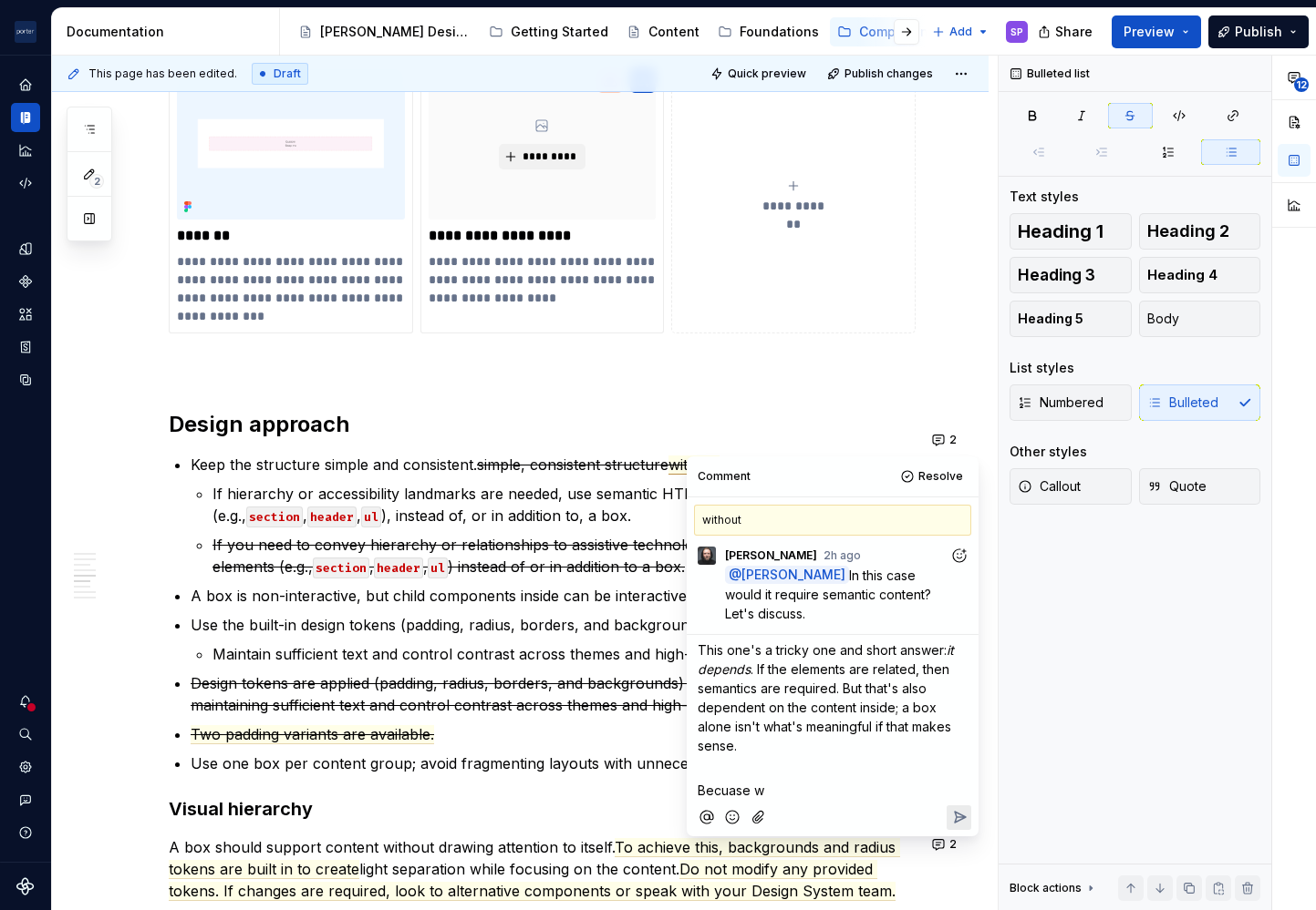
click at [867, 781] on p "Becuase w" at bounding box center [831, 790] width 269 height 19
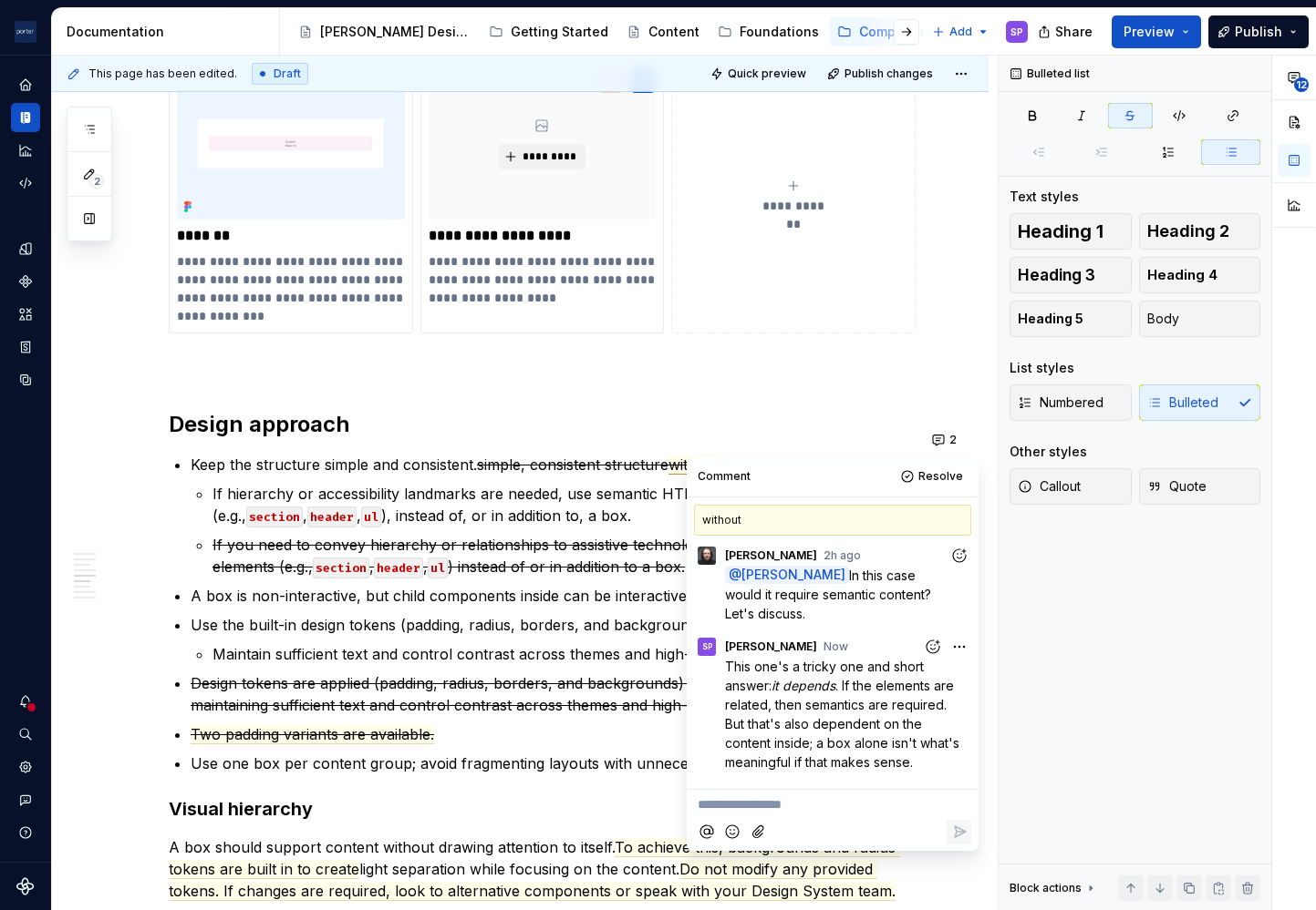
scroll to position [132, 0]
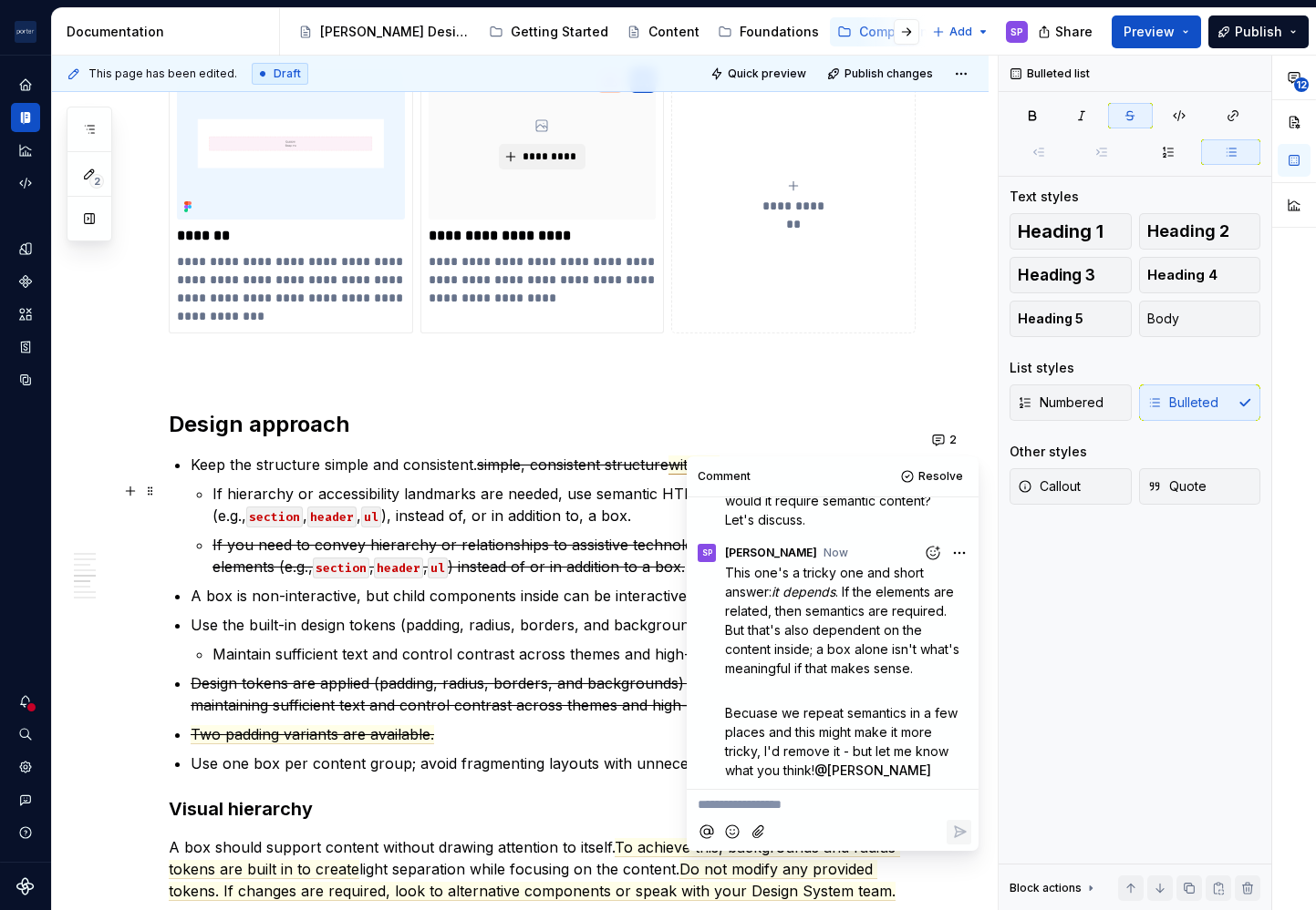
click at [561, 609] on ul "Keep the structure simple and consistent. simple, consistent structure without …" at bounding box center [552, 614] width 725 height 321
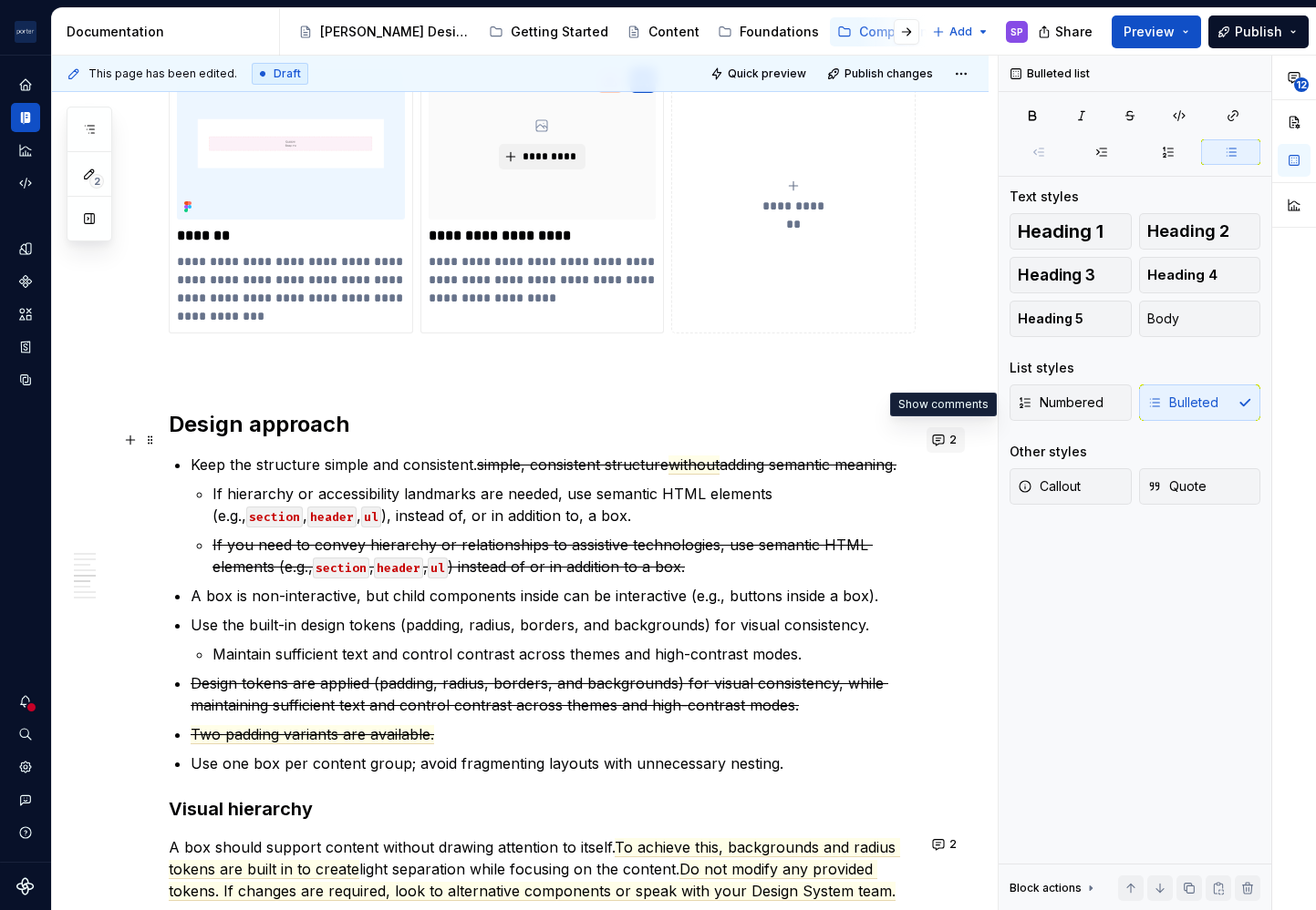
click at [938, 434] on button "2" at bounding box center [946, 440] width 38 height 26
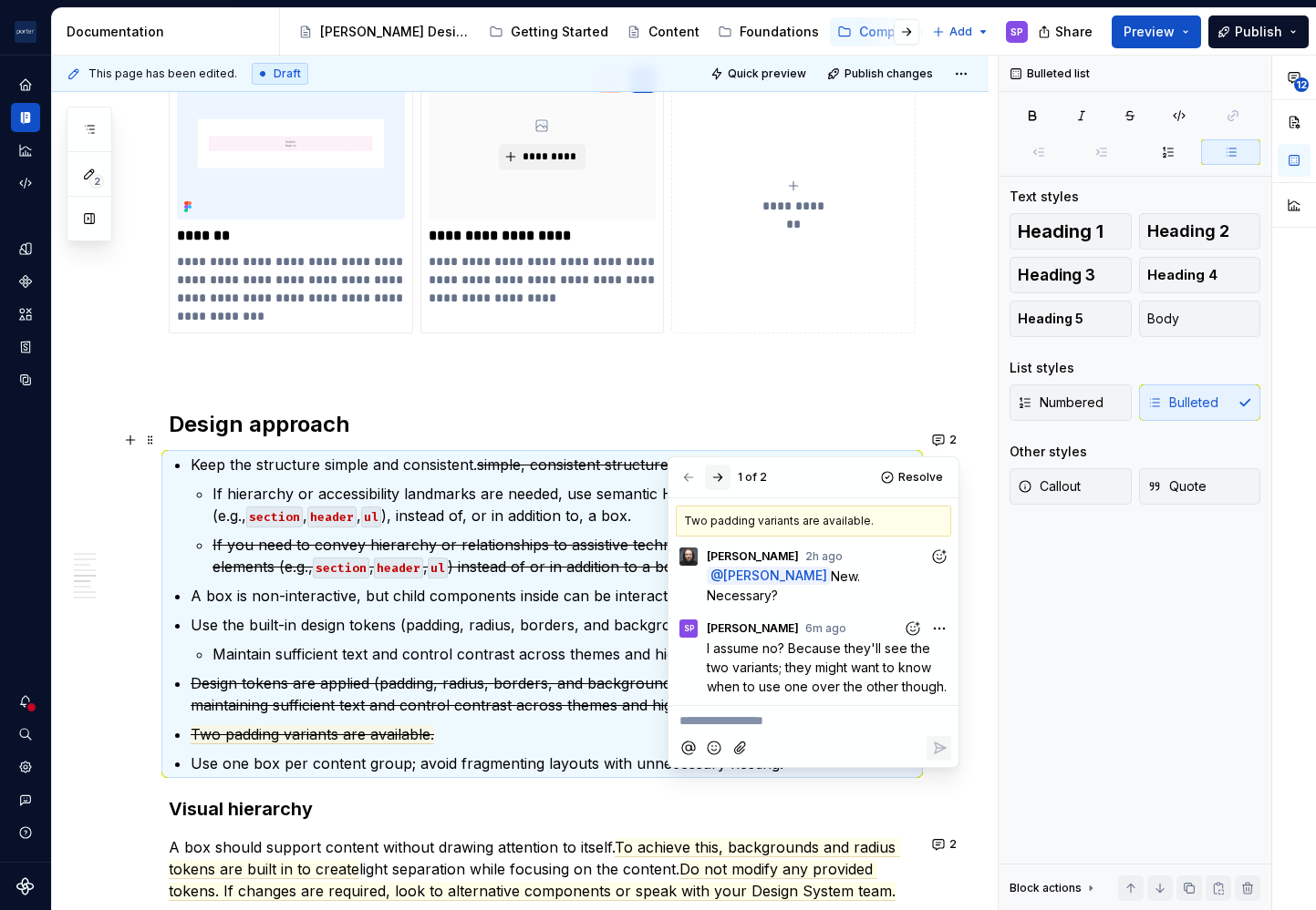
click at [724, 474] on button "button" at bounding box center [717, 477] width 26 height 26
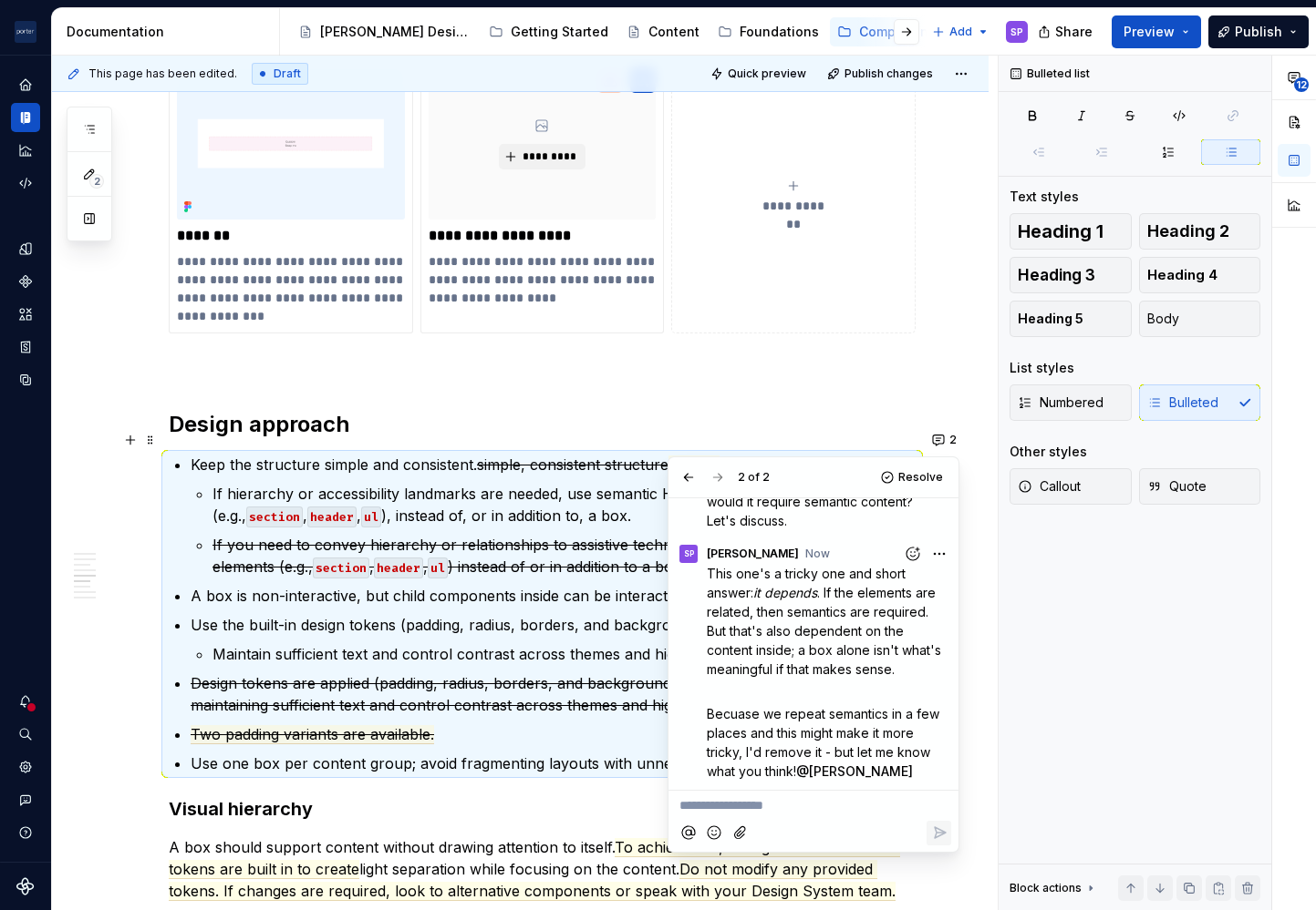
click at [687, 376] on div "**********" at bounding box center [542, 206] width 747 height 2830
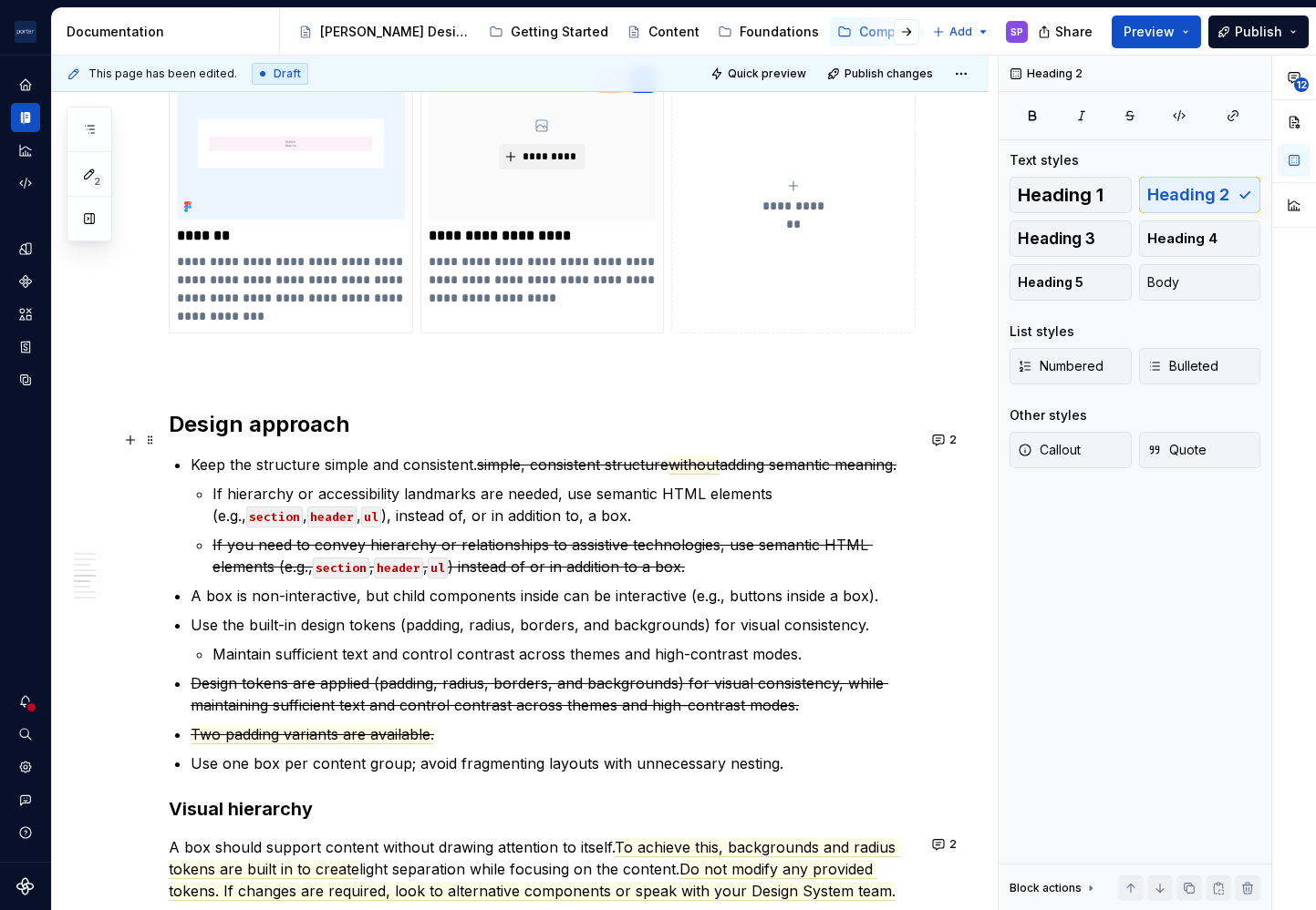
click at [631, 456] on s "simple, consistent structure" at bounding box center [572, 465] width 191 height 18
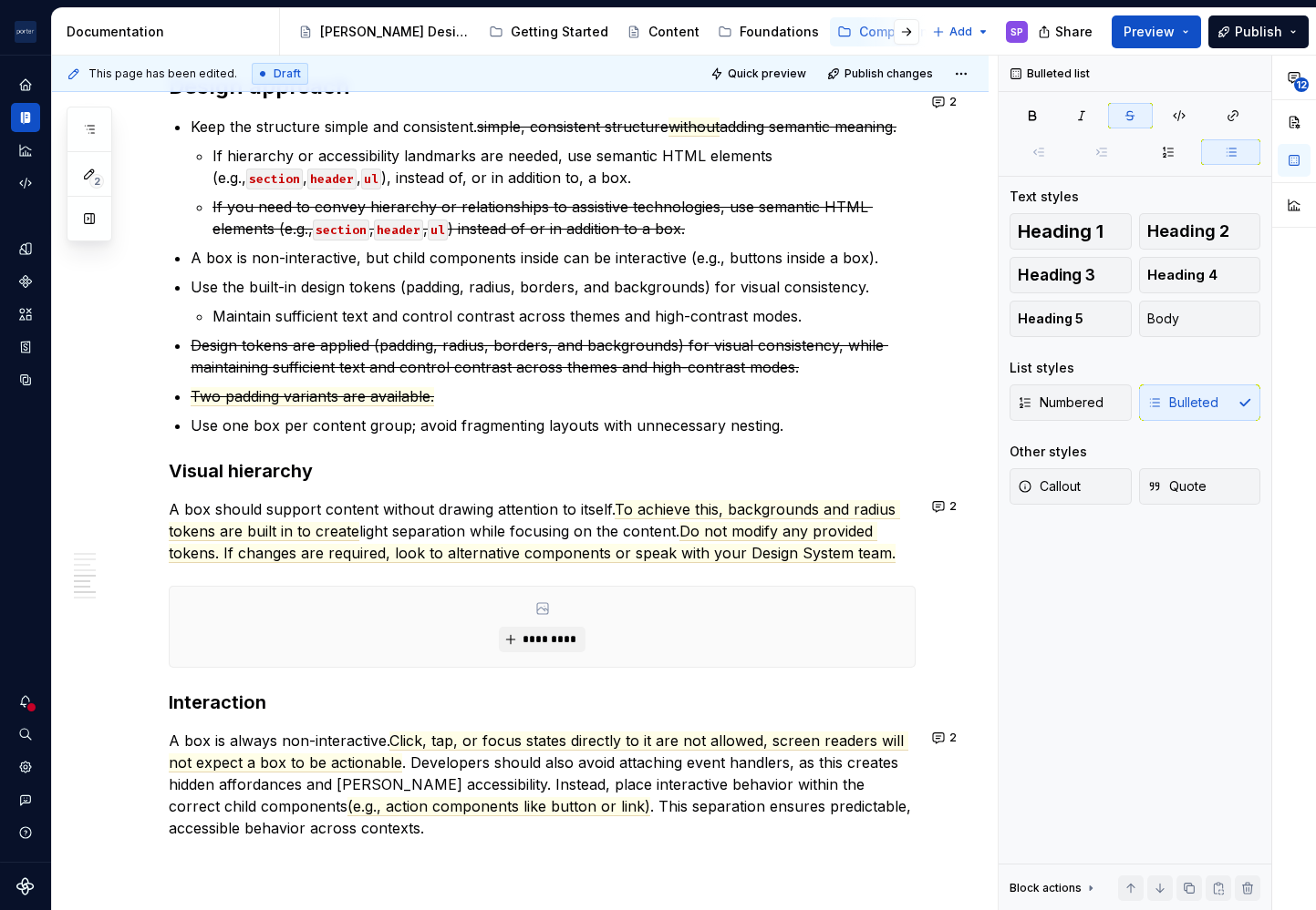
scroll to position [1905, 0]
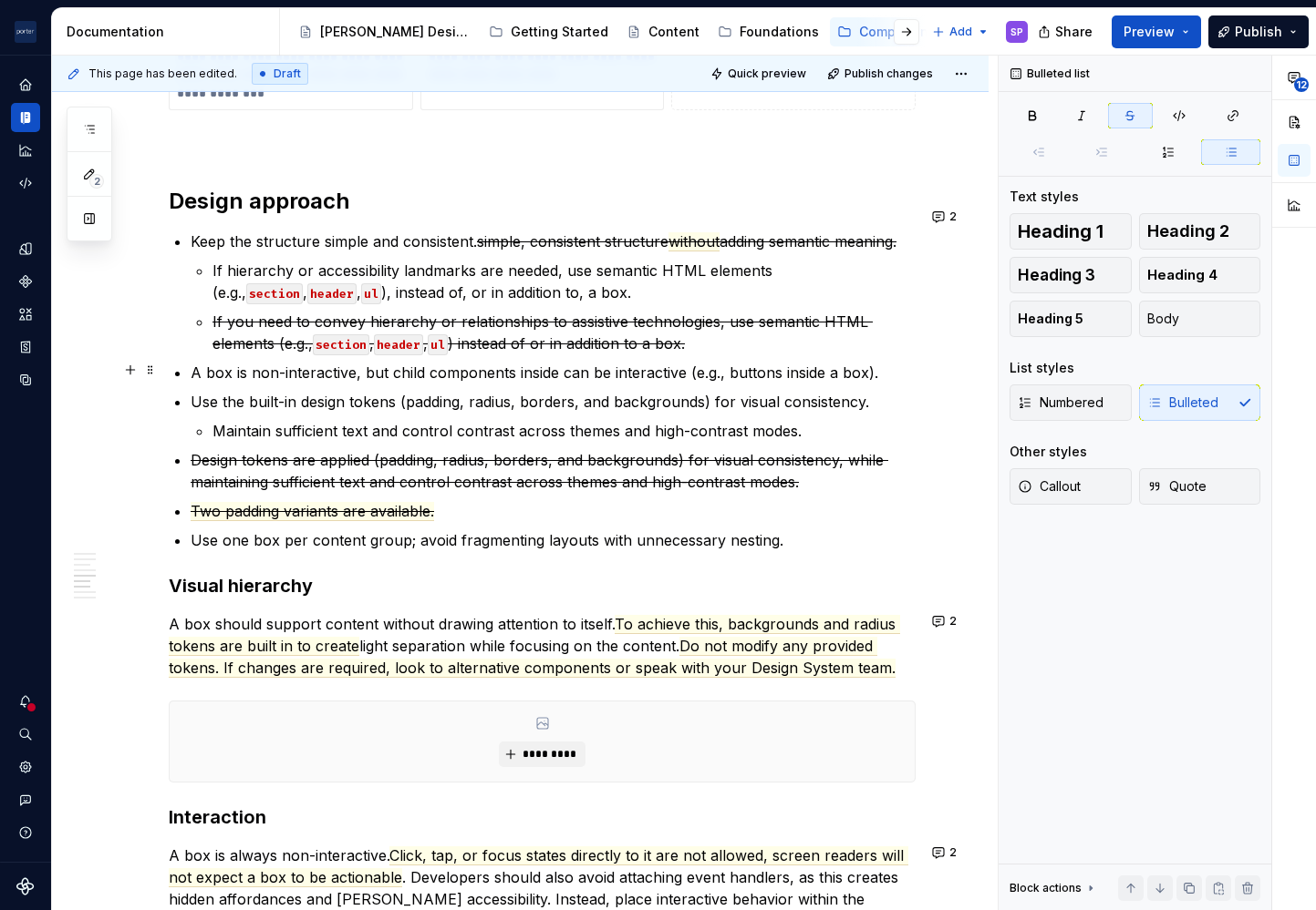
click at [825, 374] on commenthighlight "A box is non-interactive, but child components inside can be interactive (e.g.,…" at bounding box center [534, 372] width 688 height 18
click at [330, 402] on p "Use the built-in design tokens (padding, radius, borders, and backgrounds) for …" at bounding box center [552, 402] width 725 height 22
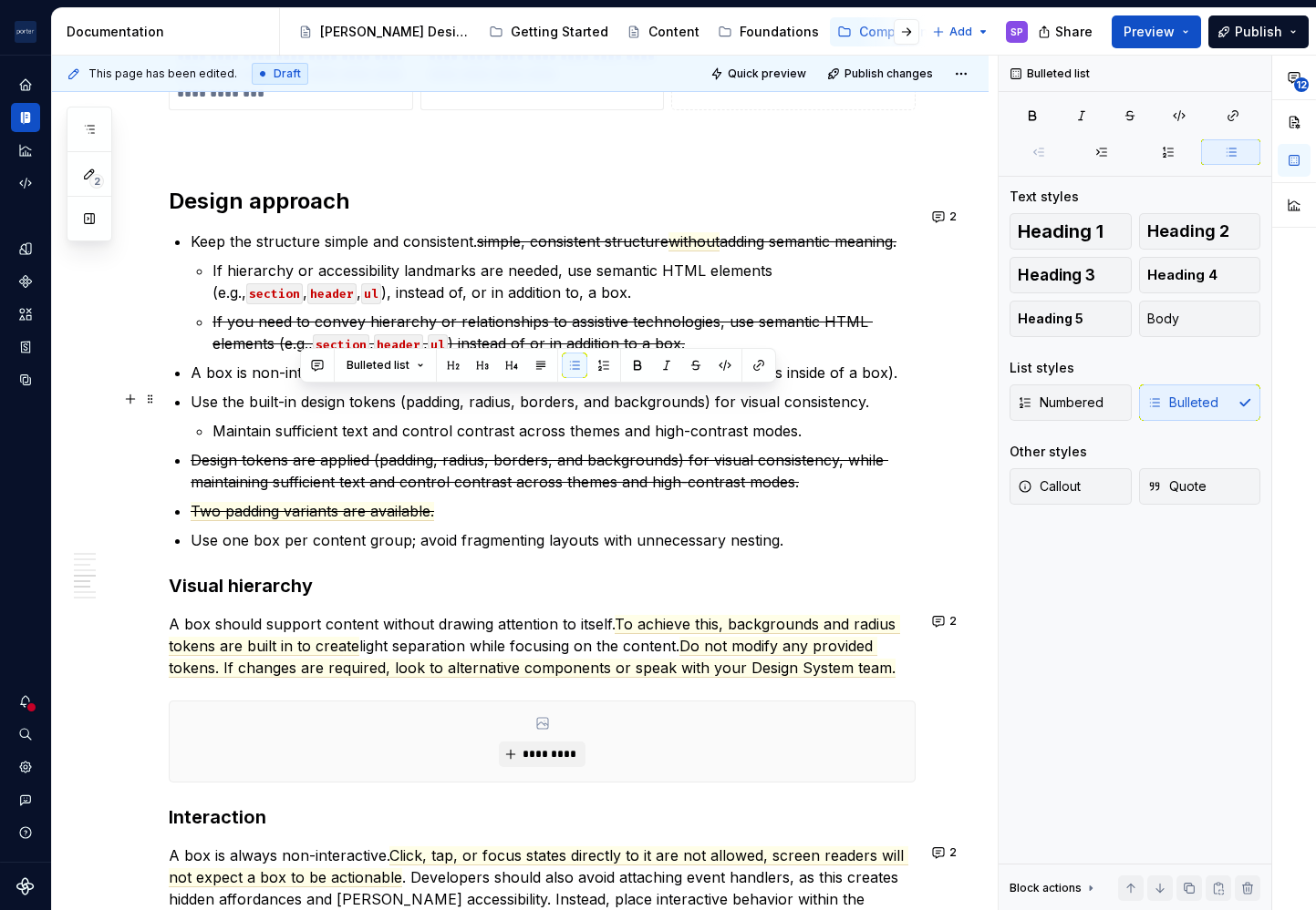
click at [355, 412] on li "Use the built-in design tokens (padding, radius, borders, and backgrounds) for …" at bounding box center [552, 417] width 725 height 51
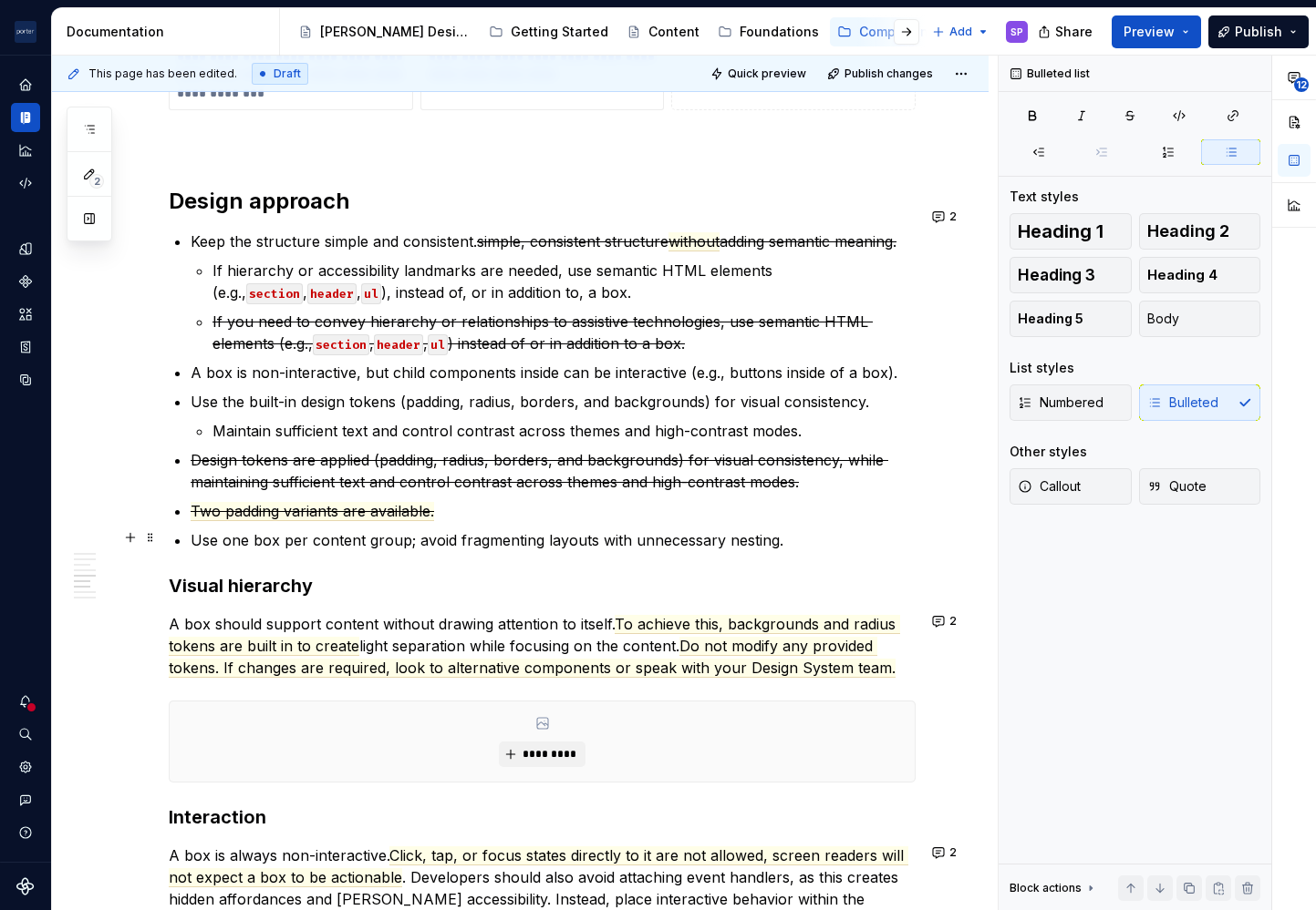
click at [203, 534] on p "Use one box per content group; avoid fragmenting layouts with unnecessary nesti…" at bounding box center [552, 540] width 725 height 22
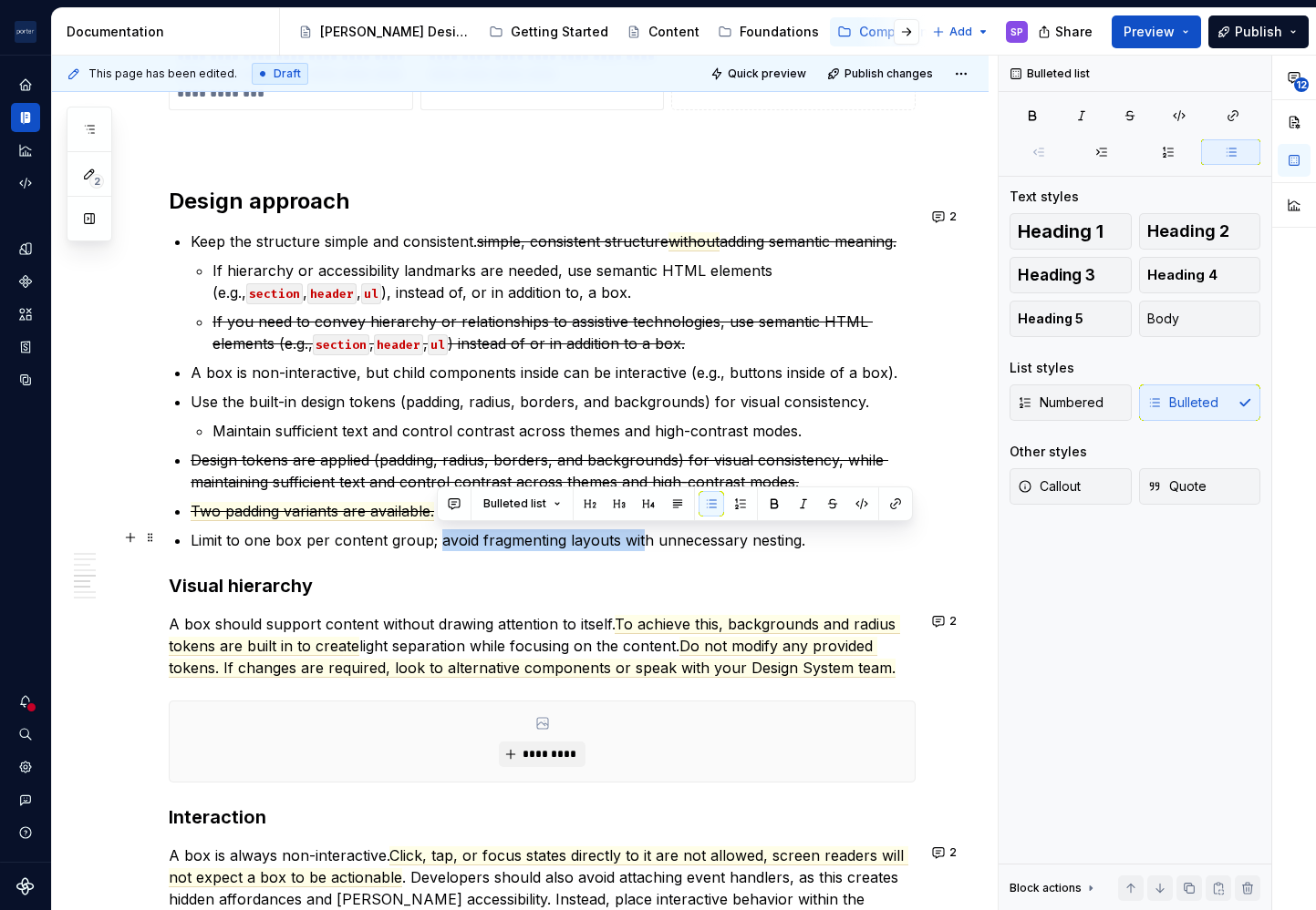
drag, startPoint x: 437, startPoint y: 539, endPoint x: 640, endPoint y: 536, distance: 203.0
click at [640, 536] on p "Limit to one box per content group; avoid fragmenting layouts with unnecessary …" at bounding box center [552, 540] width 725 height 22
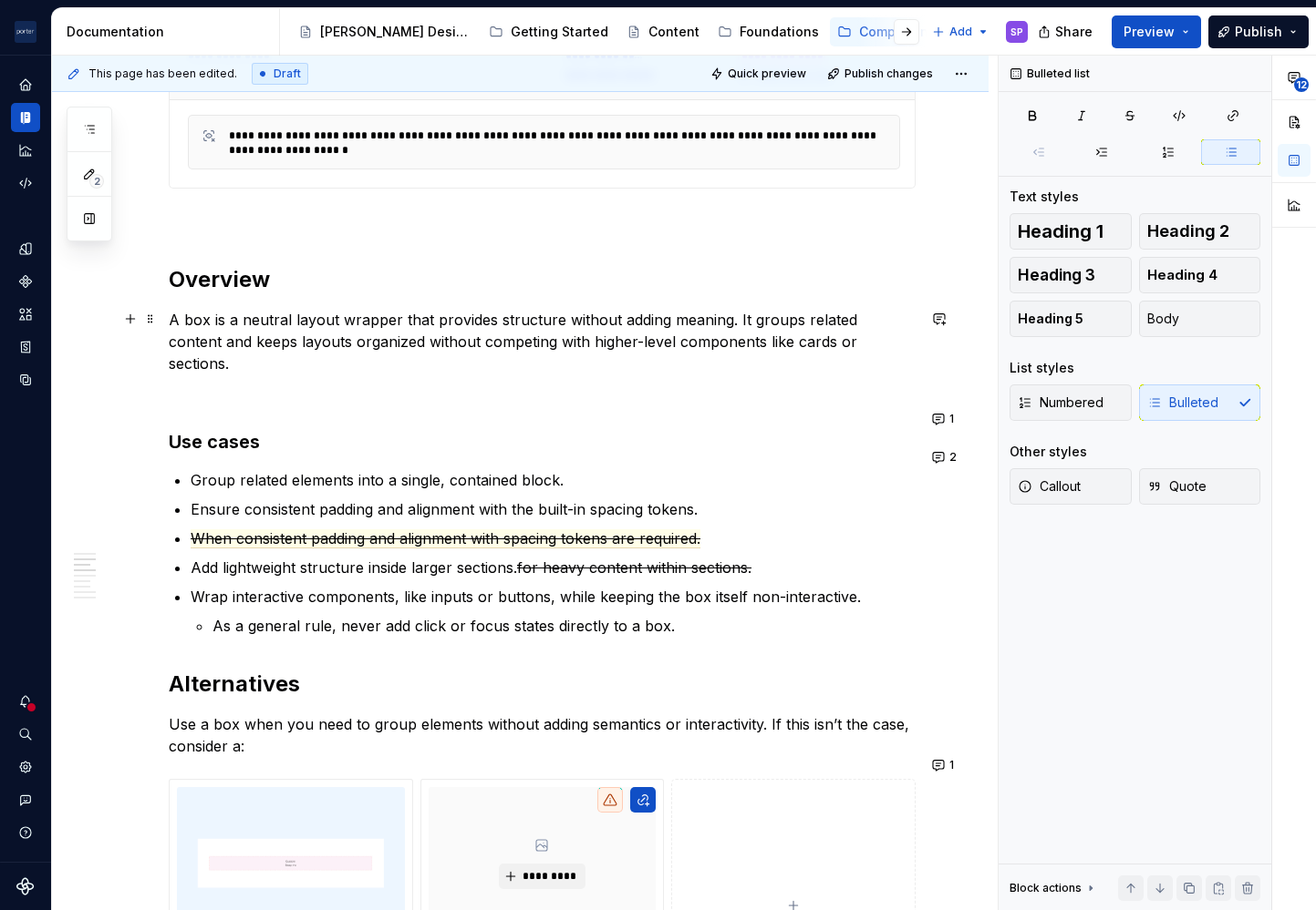
scroll to position [962, 0]
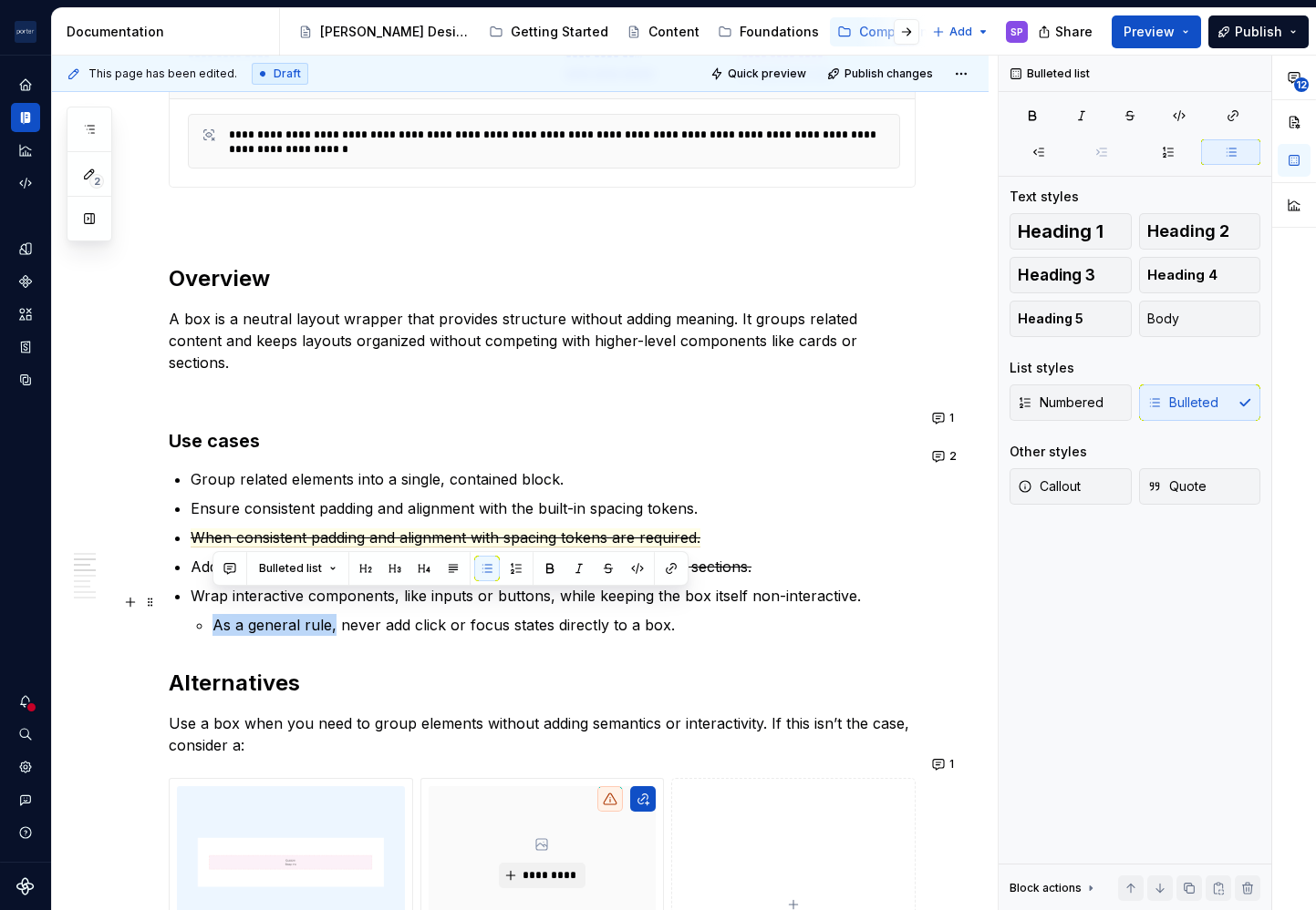
drag, startPoint x: 334, startPoint y: 609, endPoint x: 201, endPoint y: 592, distance: 134.1
click at [212, 614] on li "As a general rule, never add click or focus states directly to a box." at bounding box center [564, 624] width 703 height 22
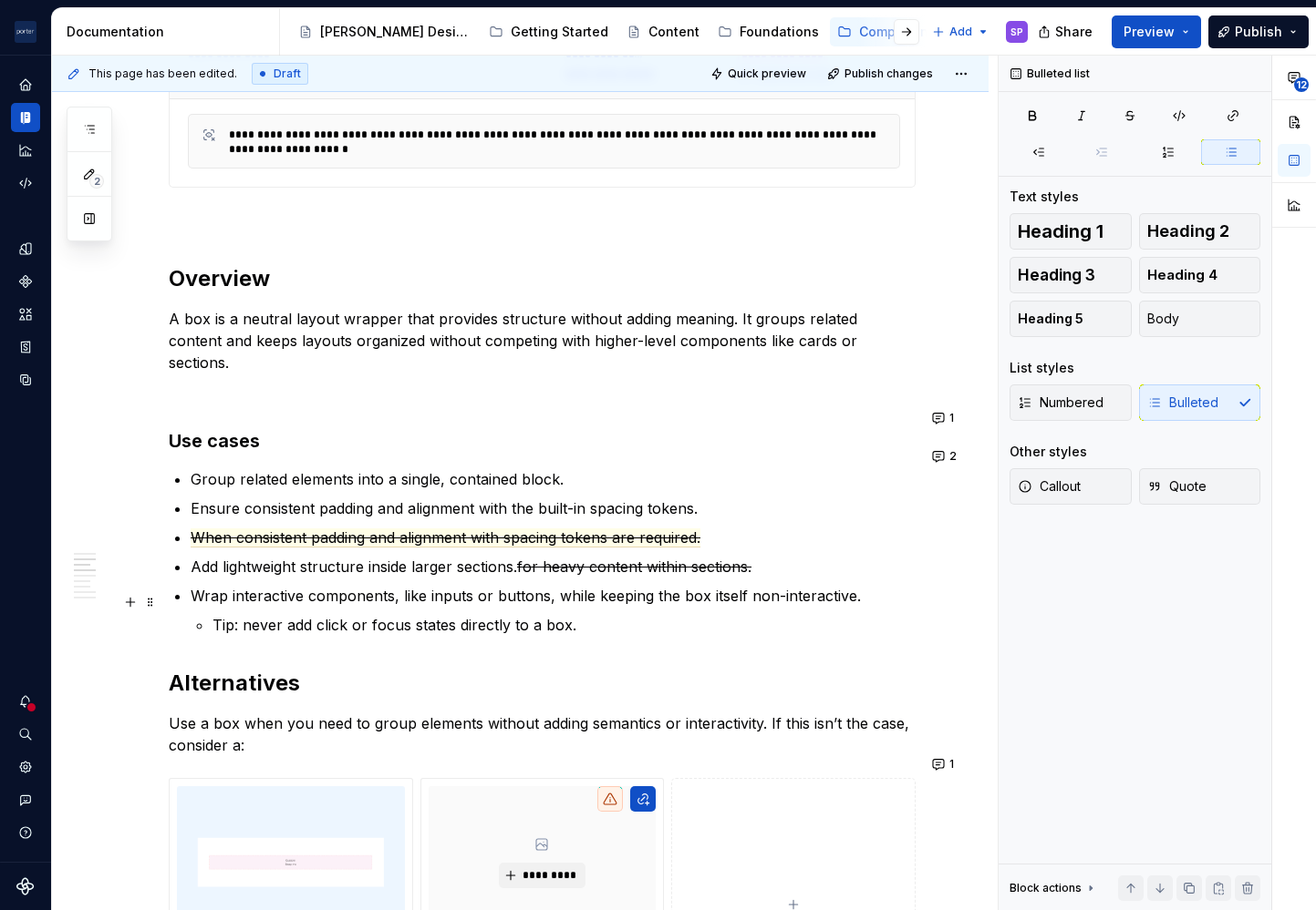
click at [246, 614] on p "Tip: never add click or focus states directly to a box." at bounding box center [564, 624] width 703 height 22
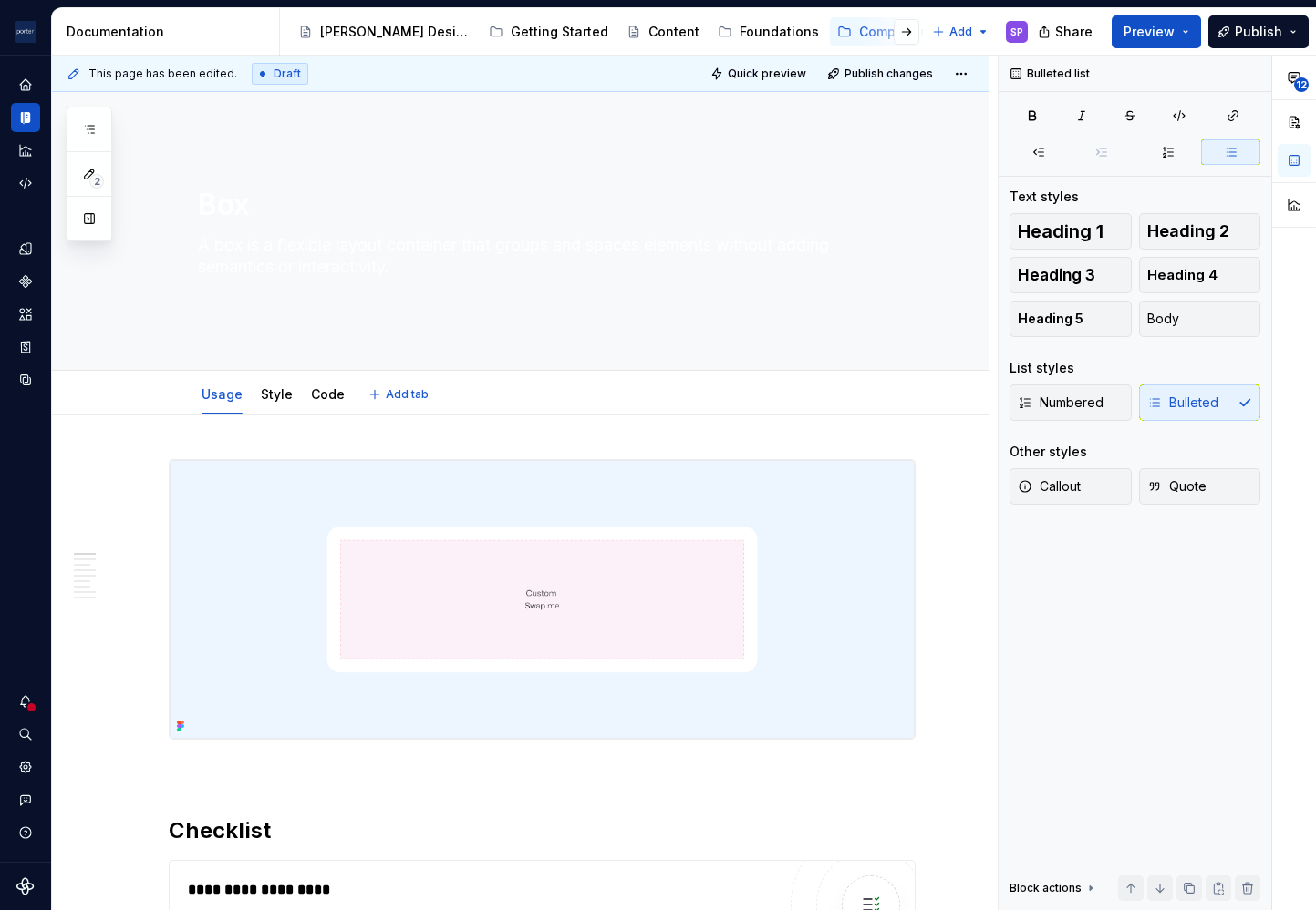
scroll to position [3, 0]
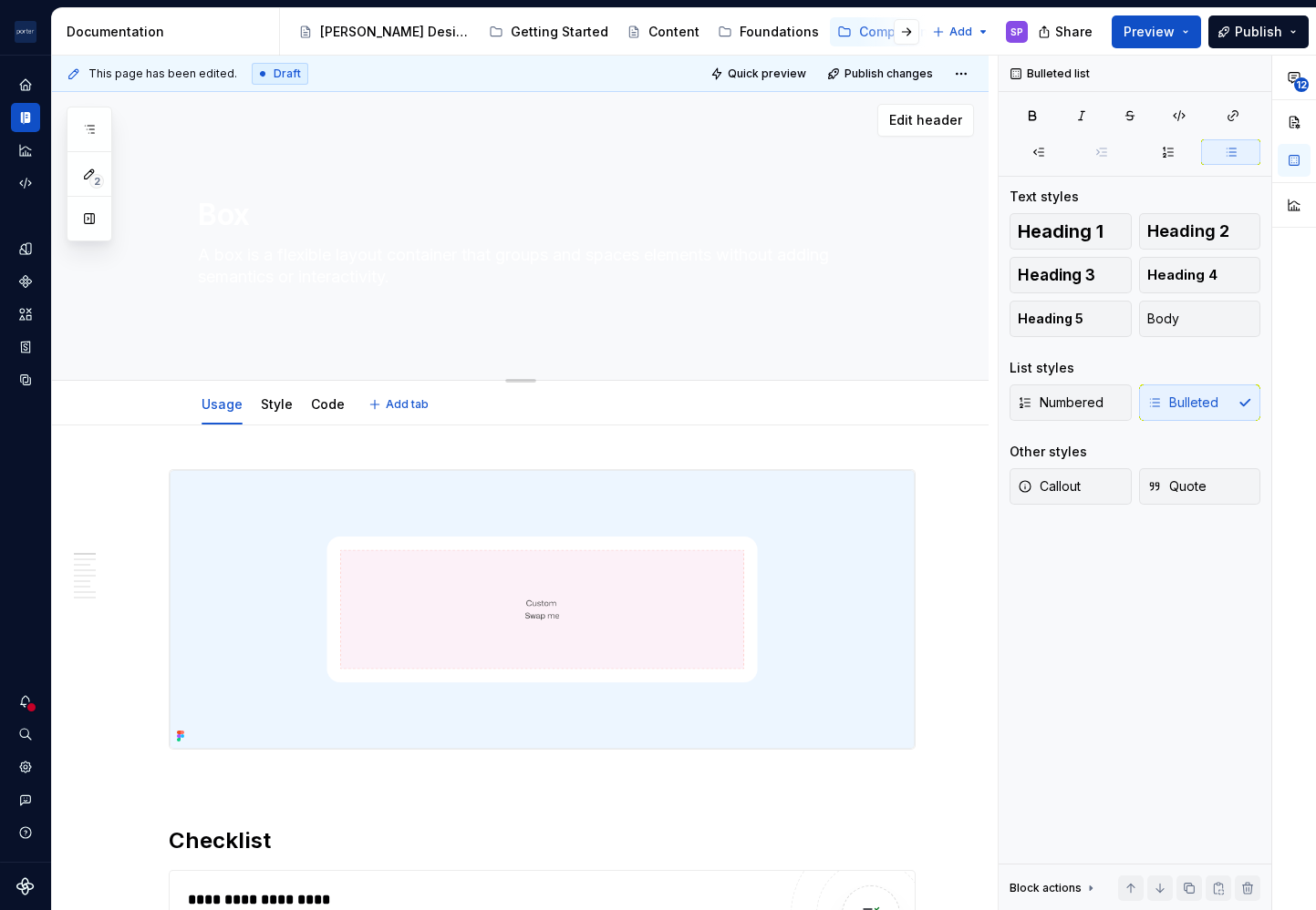
click at [343, 254] on textarea "A box is a flexible layout container that groups and spaces elements without ad…" at bounding box center [539, 267] width 689 height 51
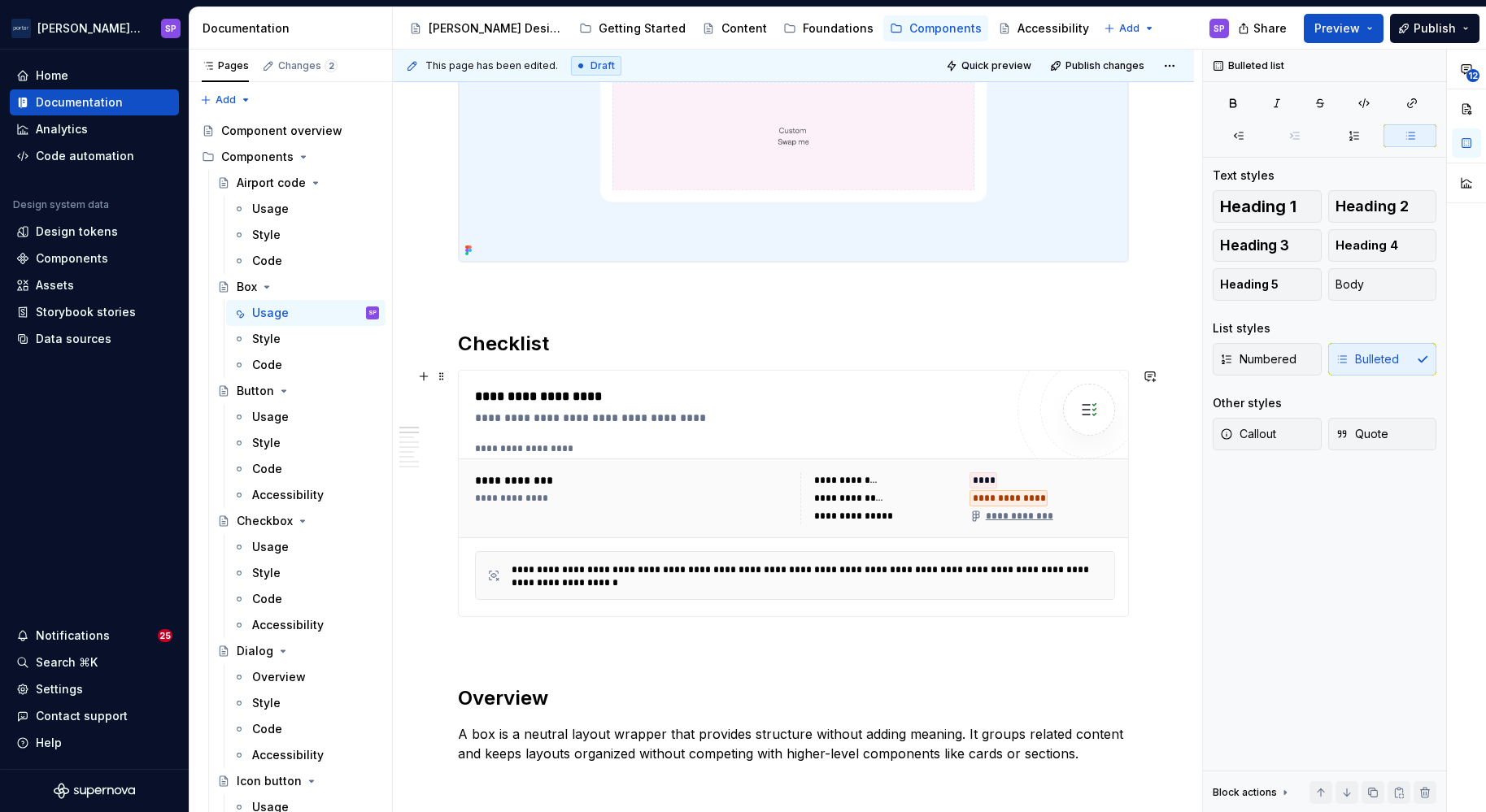
scroll to position [433, 0]
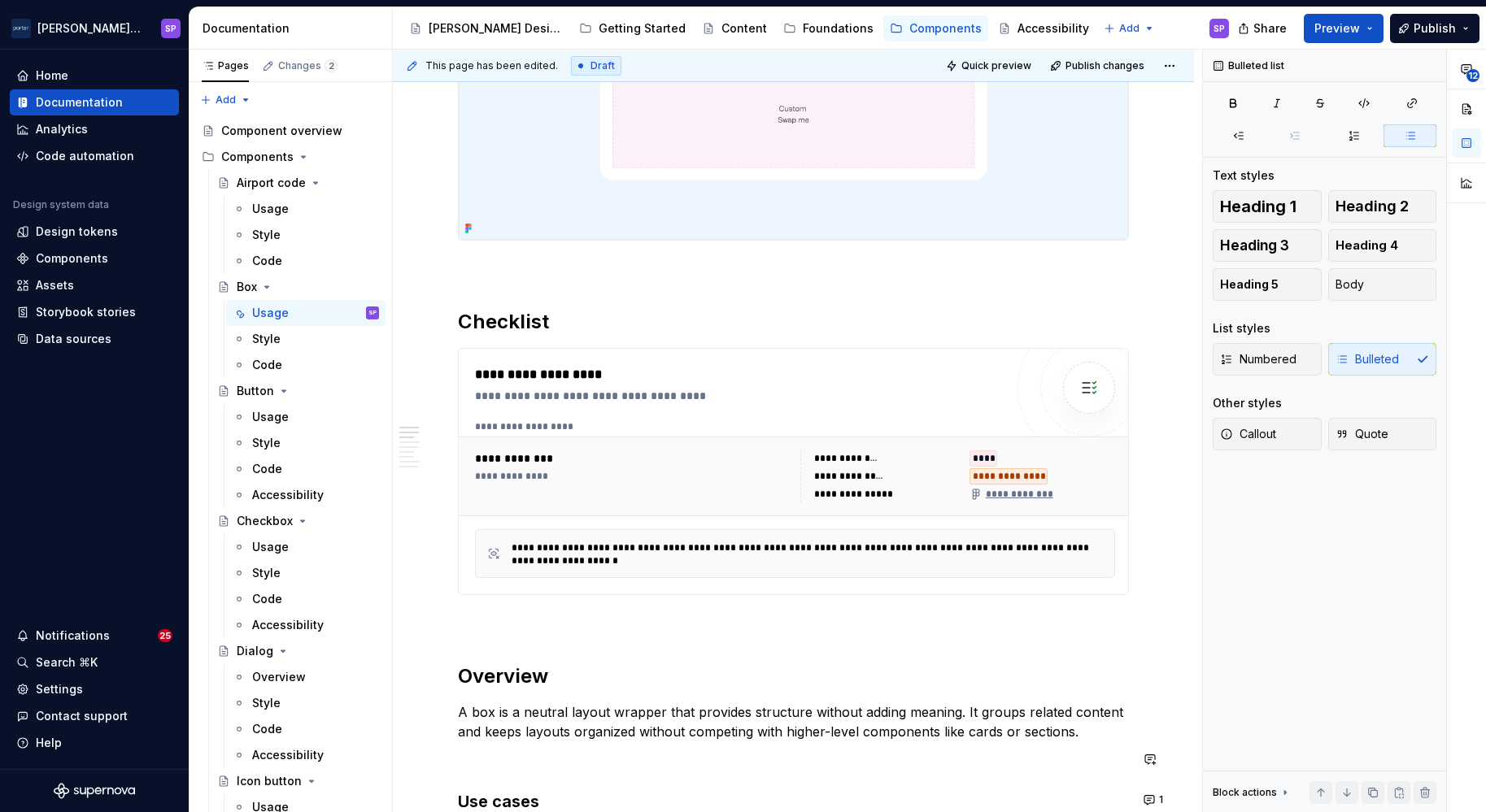
click at [800, 791] on h3 "Use cases" at bounding box center [794, 802] width 671 height 23
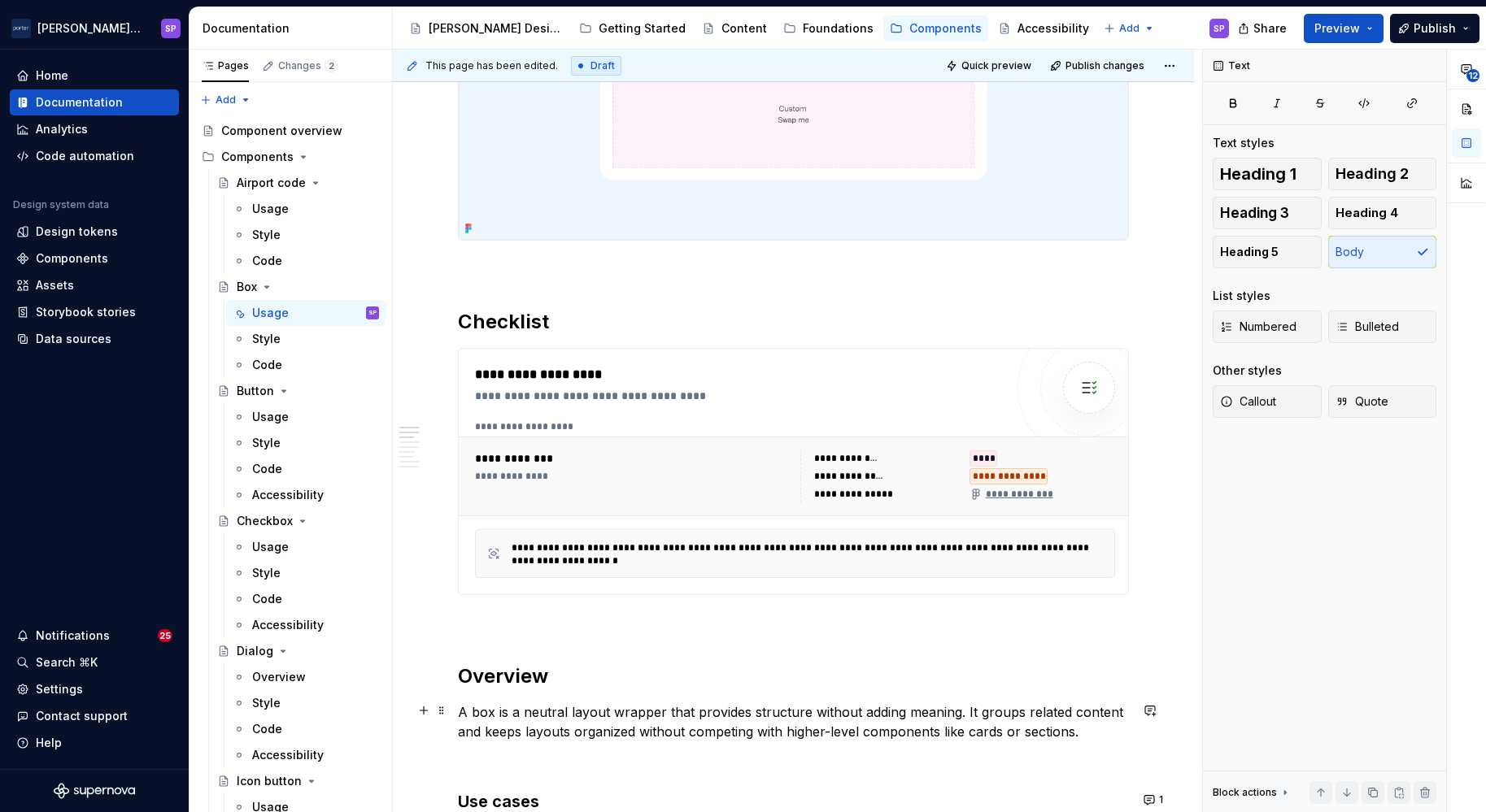
click at [672, 735] on p "A box is a neutral layout wrapper that provides structure without adding meanin…" at bounding box center [794, 722] width 671 height 39
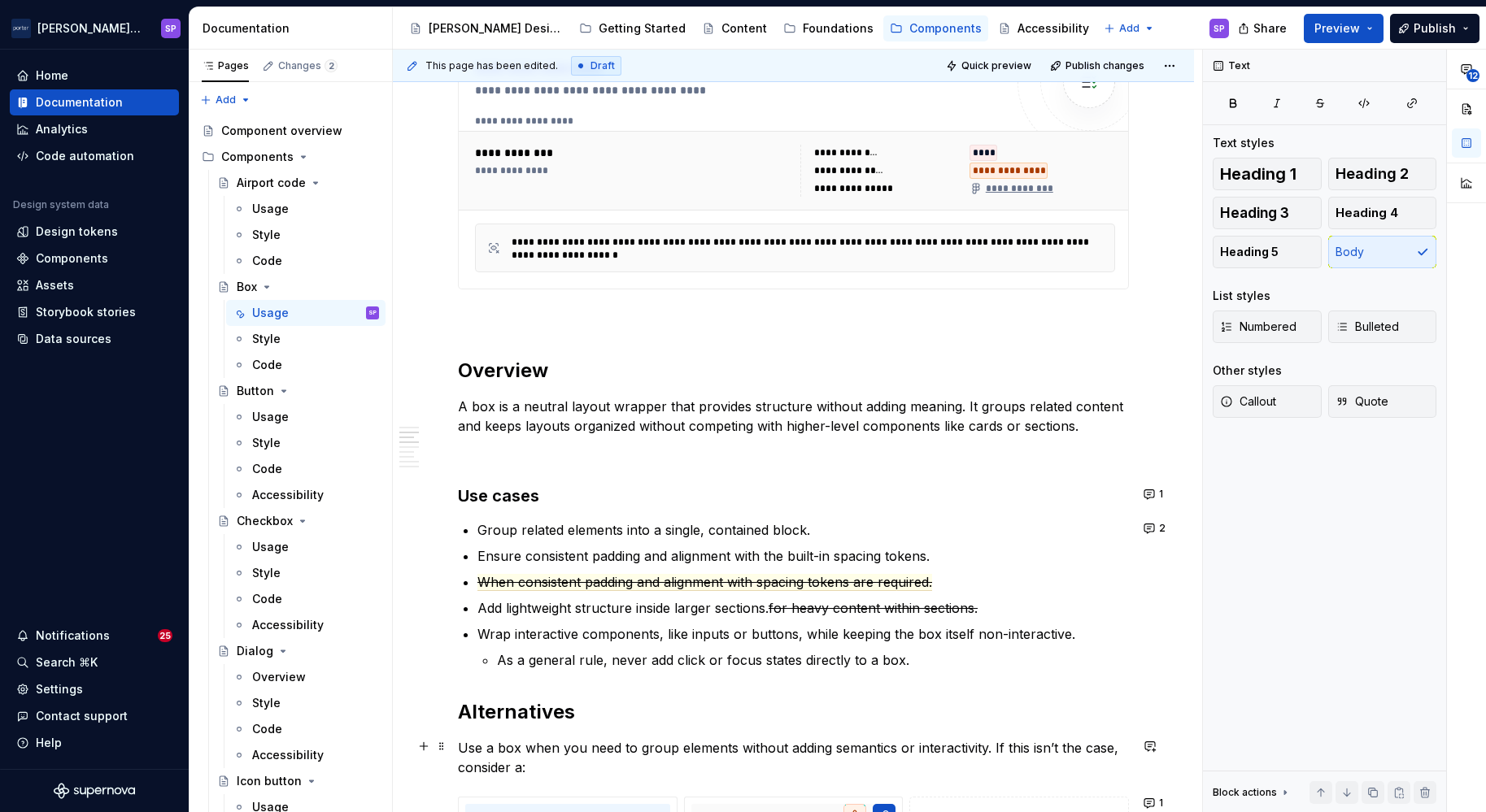
scroll to position [741, 0]
type textarea "*"
click at [556, 547] on p "Ensure consistent padding and alignment with the built-in spacing tokens." at bounding box center [803, 554] width 652 height 20
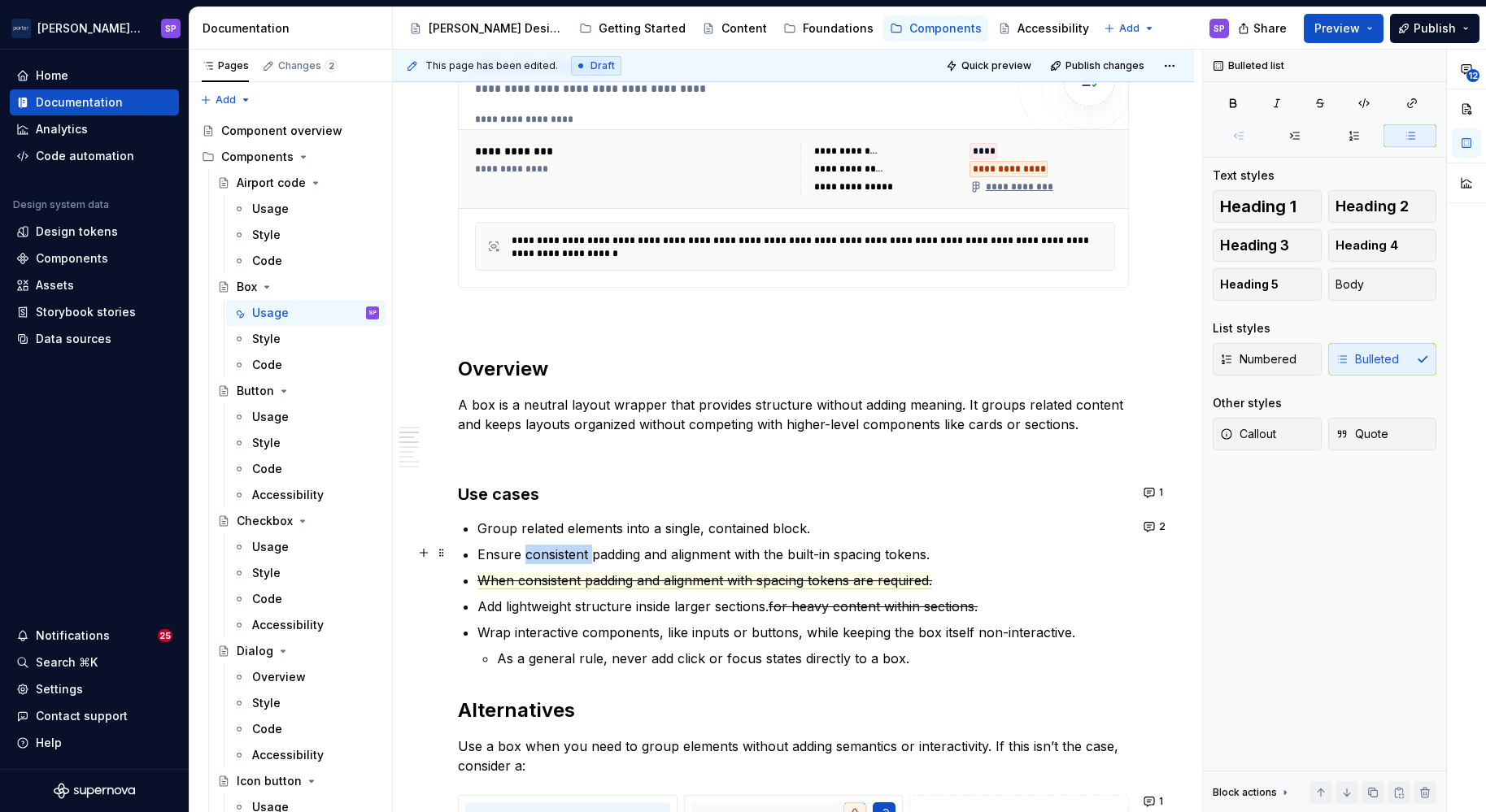
click at [556, 547] on p "Ensure consistent padding and alignment with the built-in spacing tokens." at bounding box center [803, 554] width 652 height 20
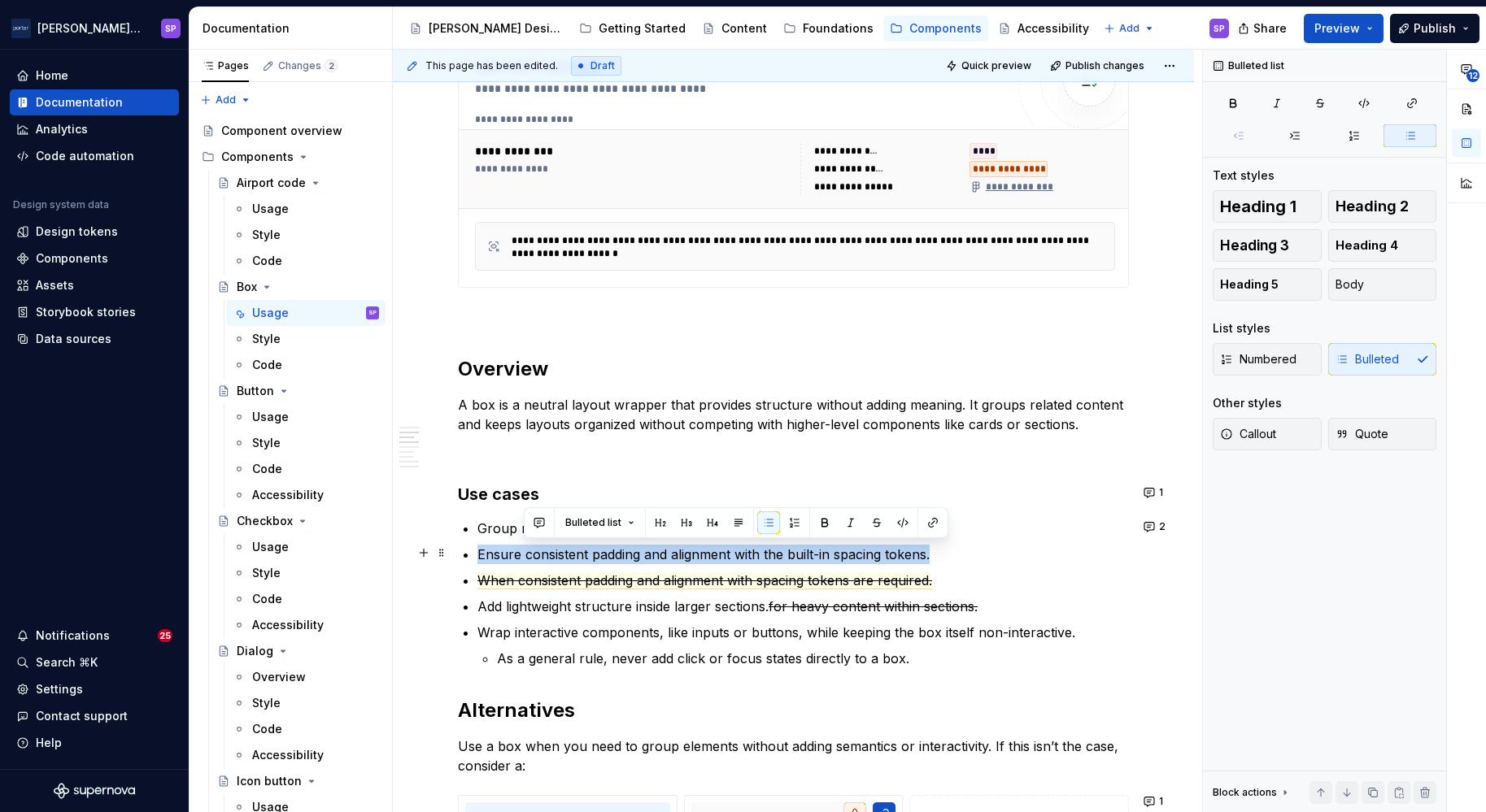
click at [556, 547] on p "Ensure consistent padding and alignment with the built-in spacing tokens." at bounding box center [803, 554] width 652 height 20
click at [497, 516] on button "button" at bounding box center [493, 522] width 23 height 23
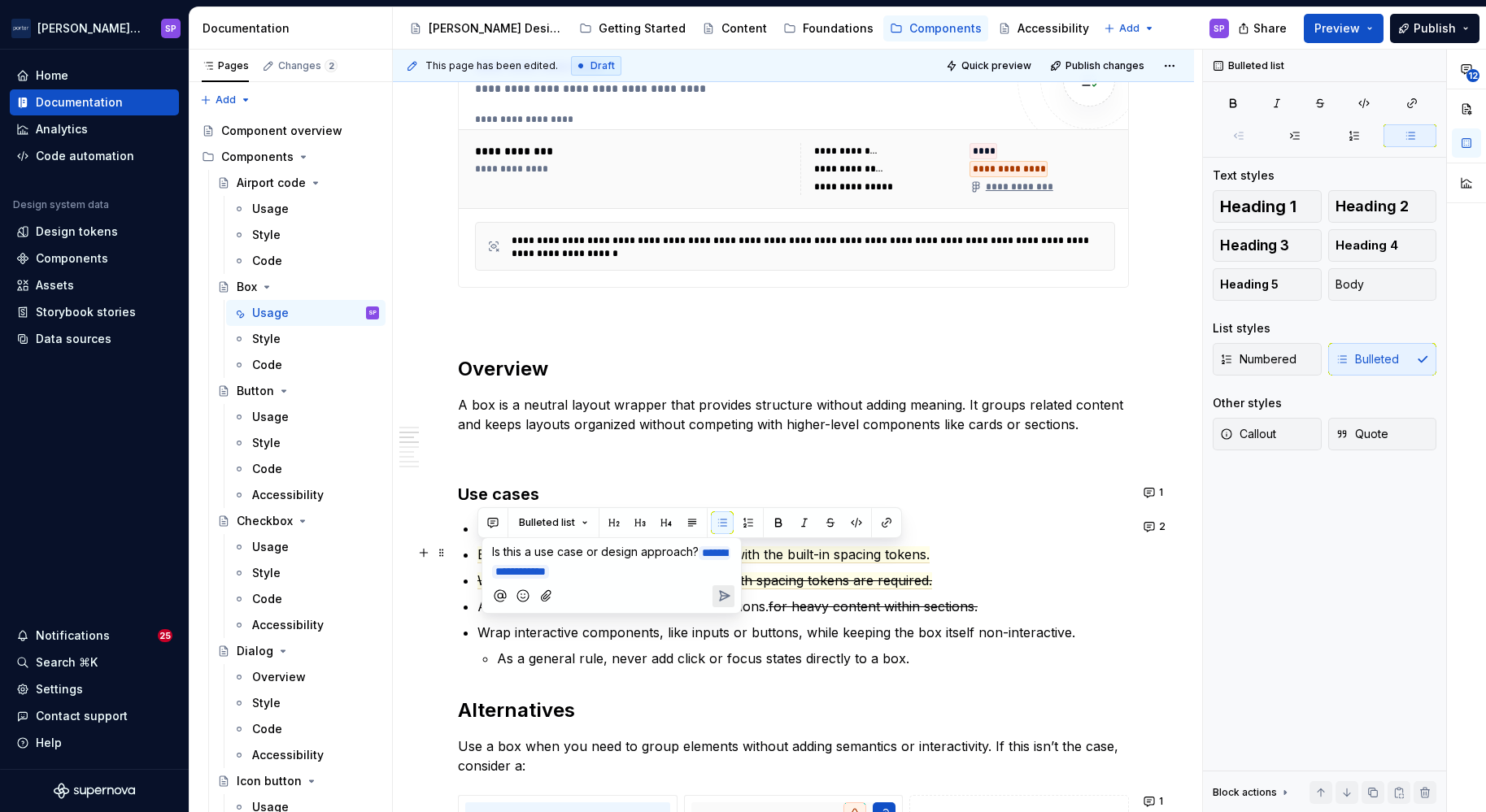
click at [681, 551] on span "Is this a use case or design approach?" at bounding box center [595, 551] width 206 height 14
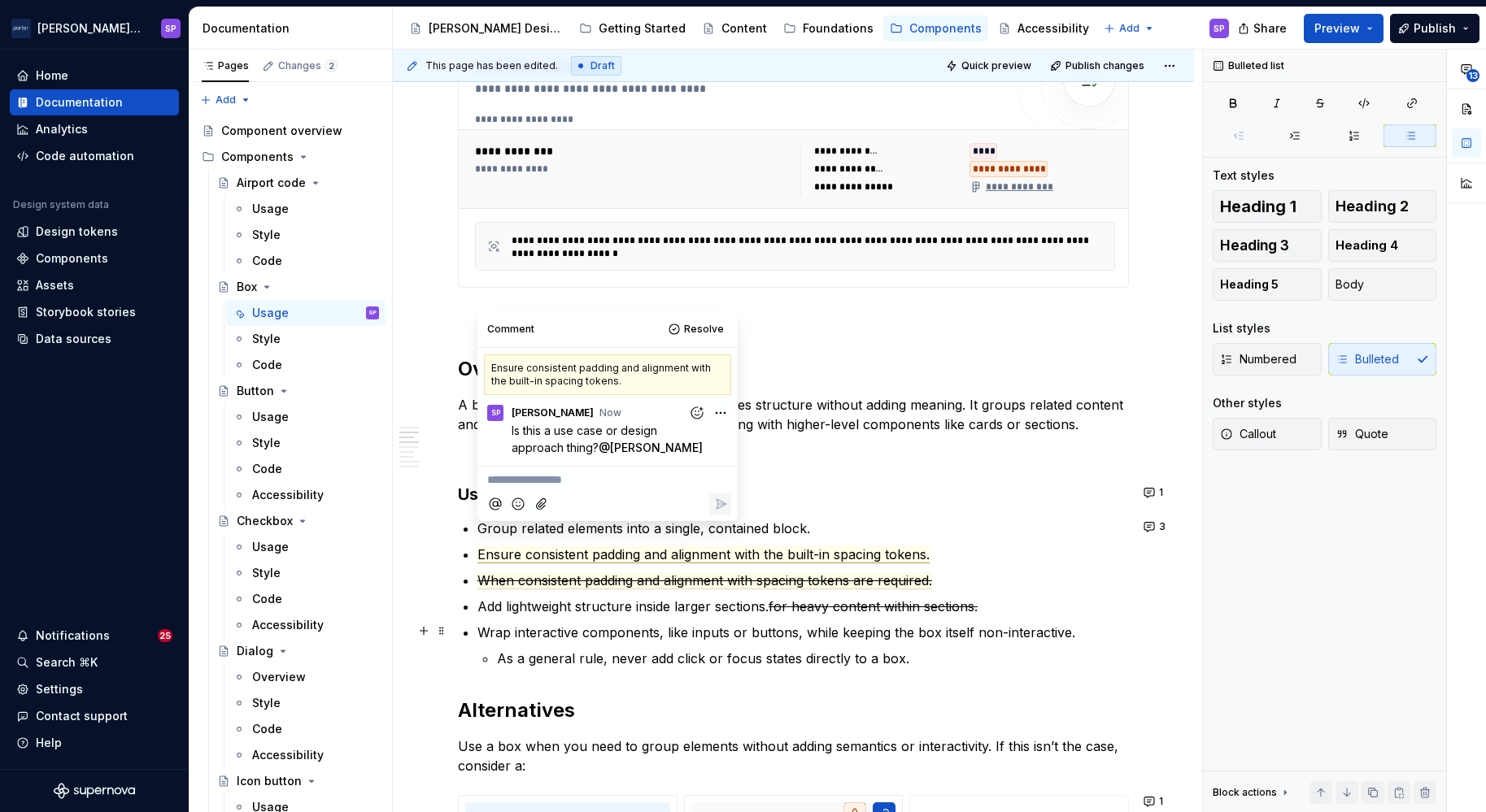
click at [680, 623] on p "Wrap interactive components, like inputs or buttons, while keeping the box itse…" at bounding box center [803, 632] width 652 height 20
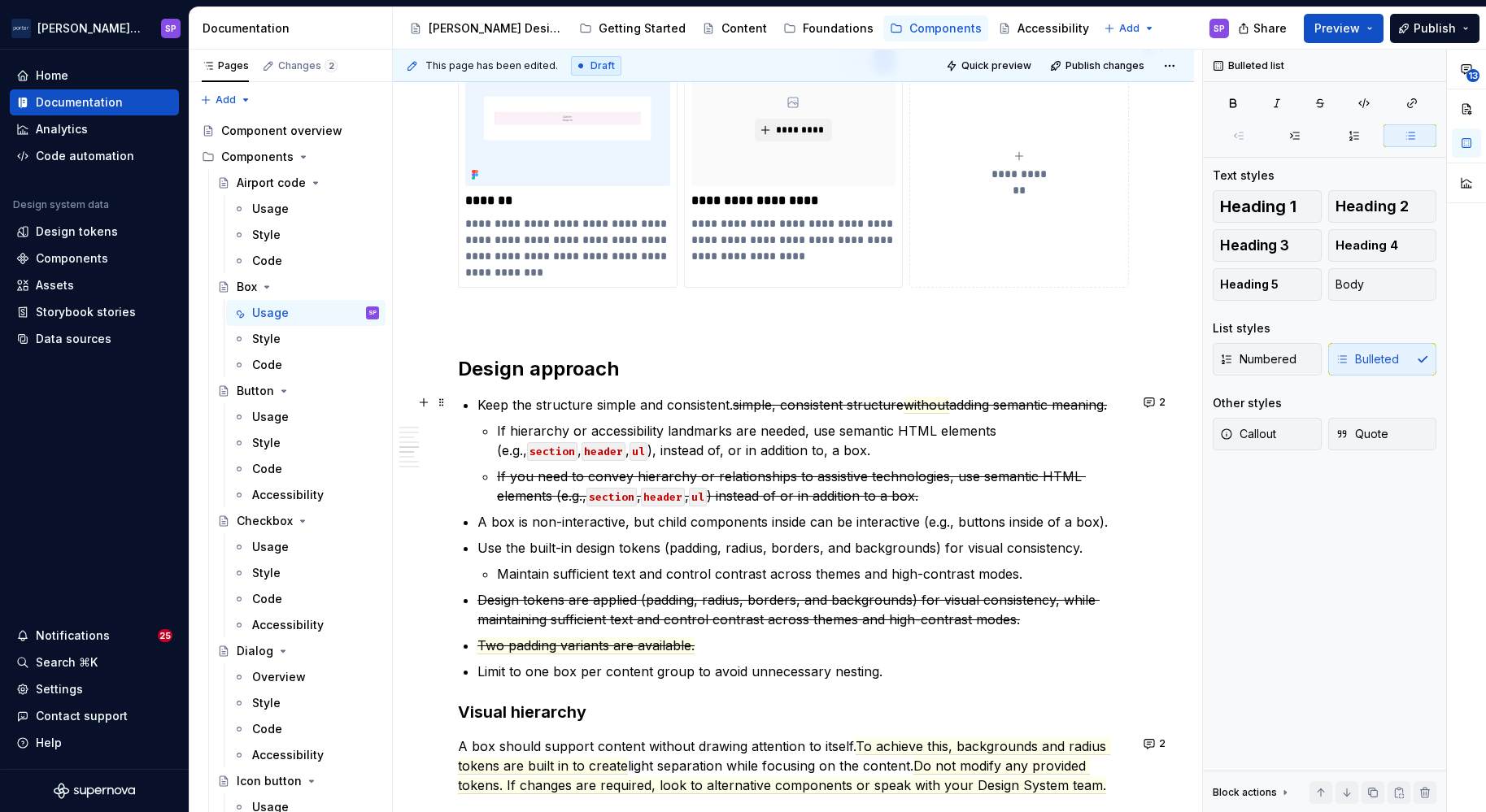
scroll to position [1495, 0]
click at [700, 402] on p "Keep the structure simple and consistent. simple, consistent structure without …" at bounding box center [803, 403] width 652 height 20
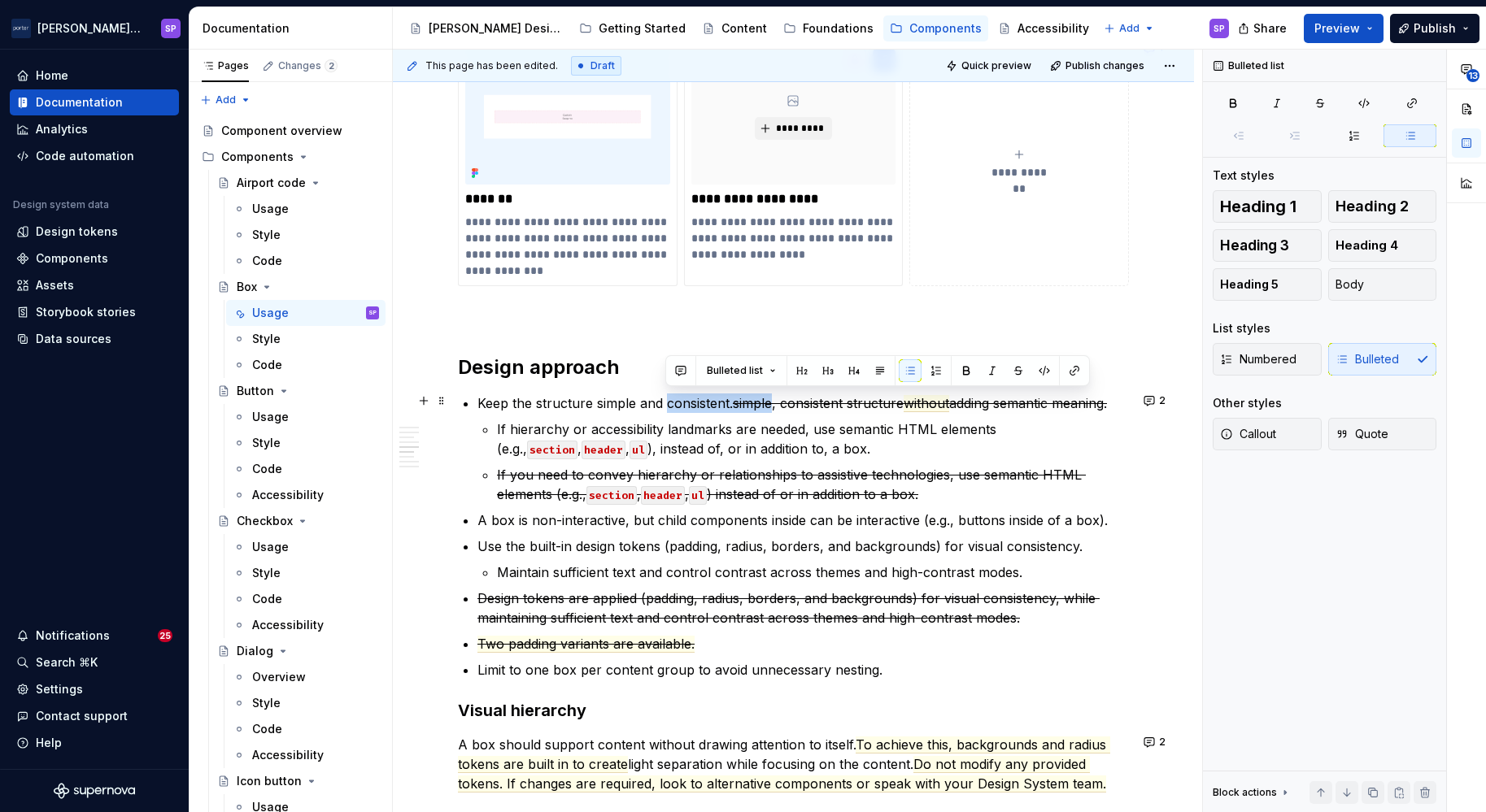
drag, startPoint x: 700, startPoint y: 402, endPoint x: 712, endPoint y: 404, distance: 12.2
click at [712, 404] on p "Keep the structure simple and consistent. simple, consistent structure without …" at bounding box center [803, 403] width 652 height 20
click at [732, 404] on p "Keep the structure simple and consistent. simple, consistent structure without …" at bounding box center [803, 403] width 652 height 20
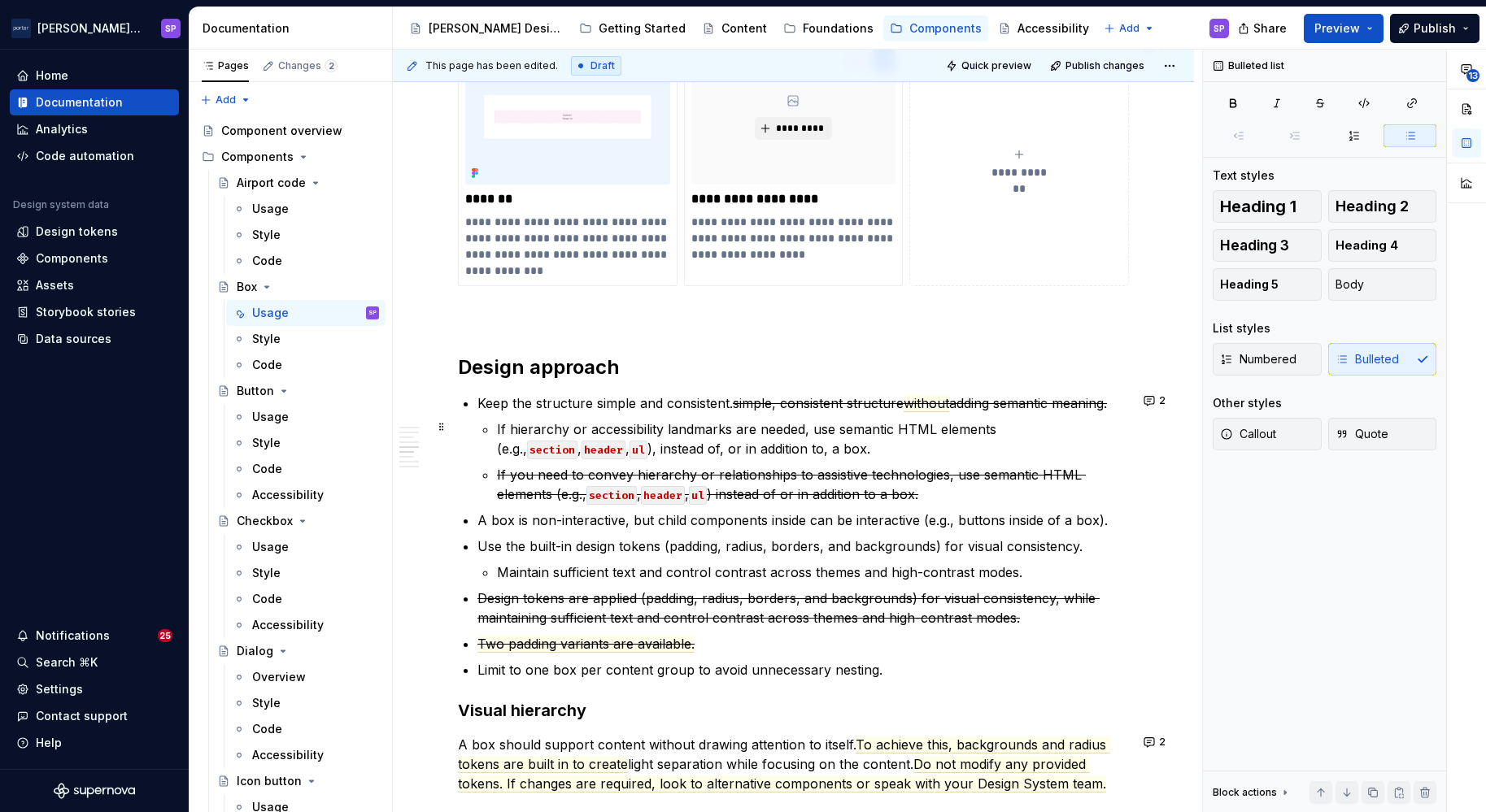
click at [734, 439] on p "If hierarchy or accessibility landmarks are needed, use semantic HTML elements …" at bounding box center [813, 439] width 632 height 39
click at [494, 421] on li "Keep the structure simple and consistent. simple, consistent structure without …" at bounding box center [803, 448] width 652 height 110
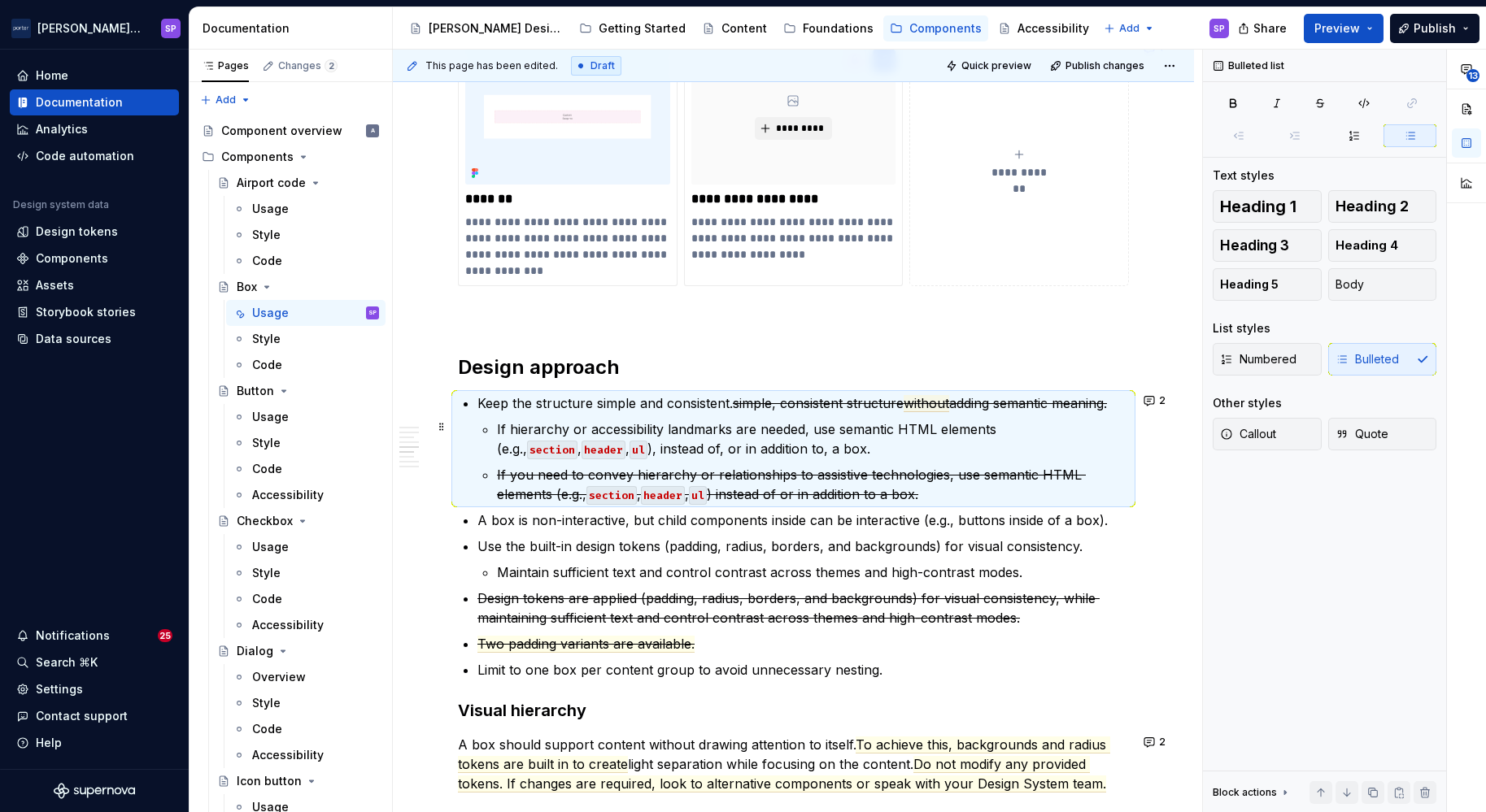
click at [621, 431] on p "If hierarchy or accessibility landmarks are needed, use semantic HTML elements …" at bounding box center [813, 439] width 632 height 39
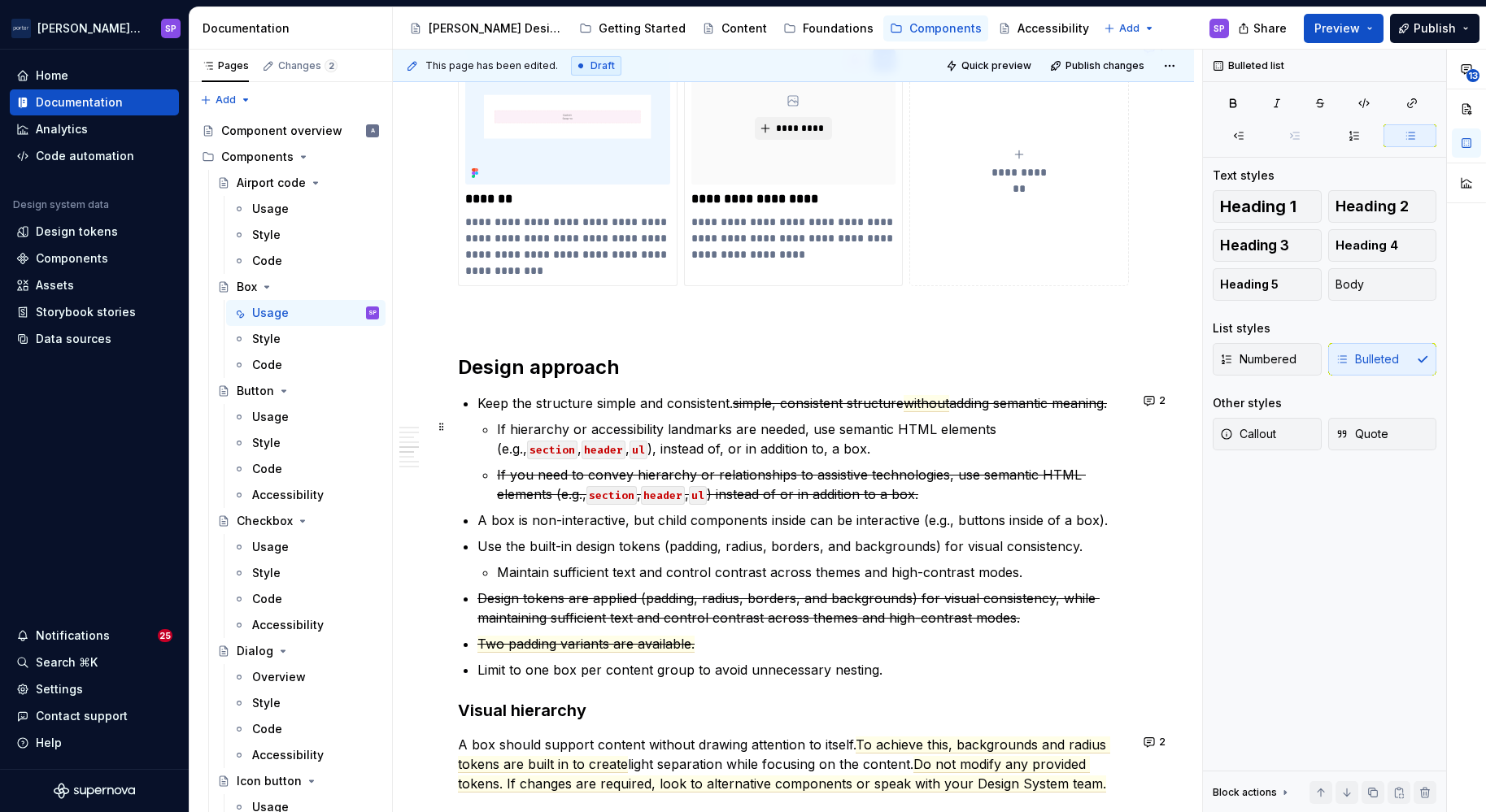
click at [593, 447] on p "If hierarchy or accessibility landmarks are needed, use semantic HTML elements …" at bounding box center [813, 439] width 632 height 39
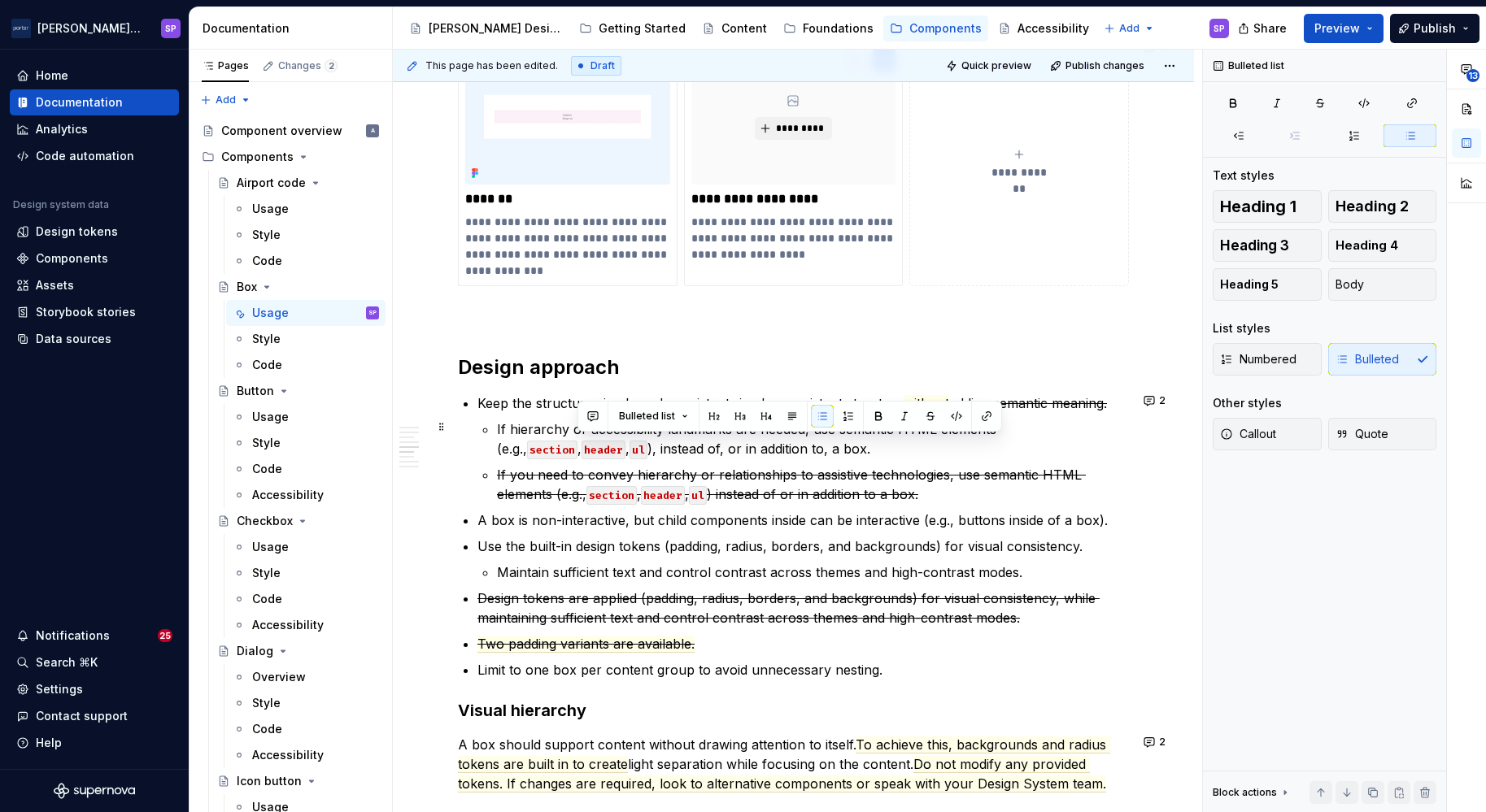
click at [593, 447] on p "If hierarchy or accessibility landmarks are needed, use semantic HTML elements …" at bounding box center [813, 439] width 632 height 39
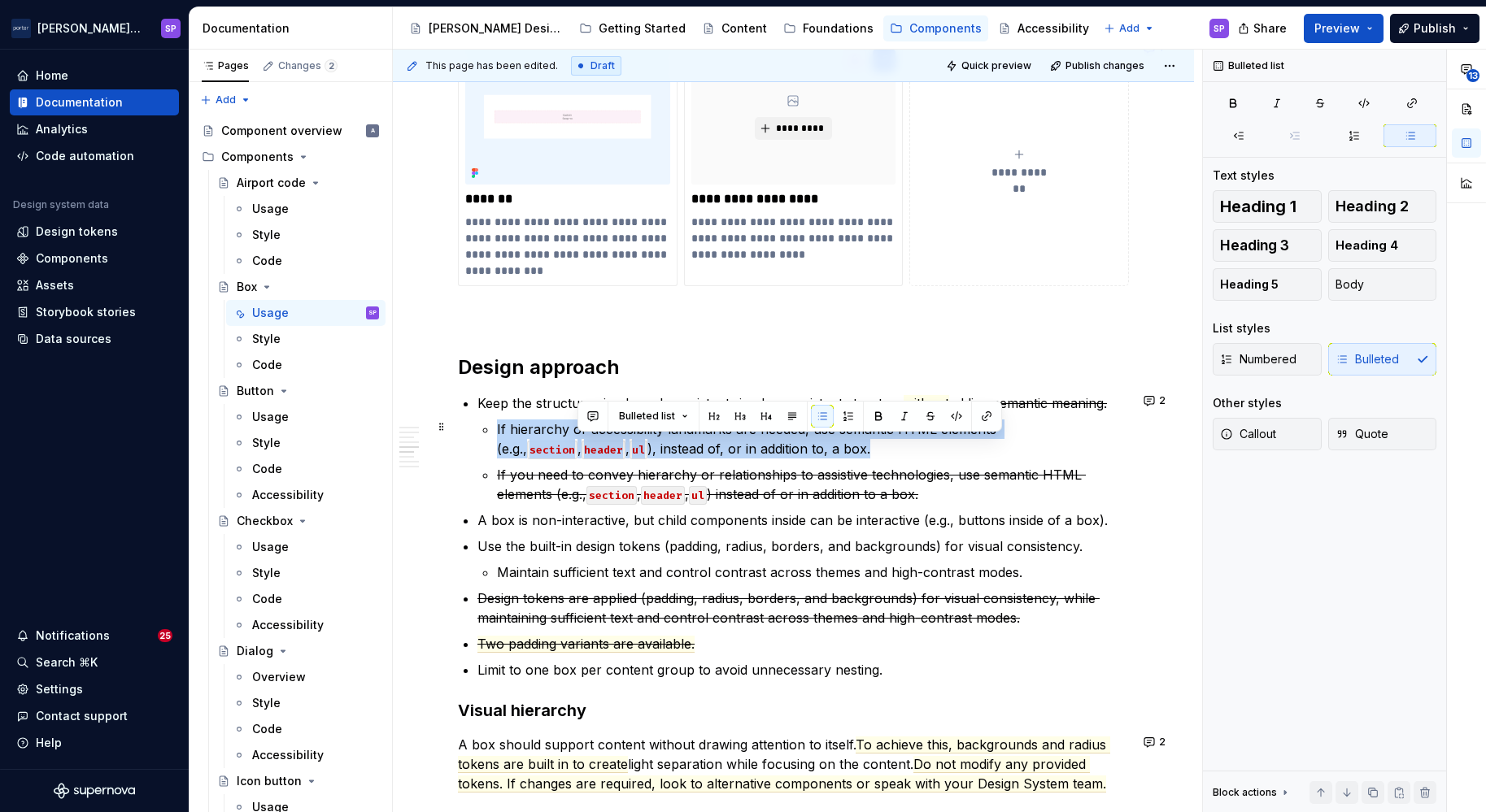
click at [593, 447] on p "If hierarchy or accessibility landmarks are needed, use semantic HTML elements …" at bounding box center [813, 439] width 632 height 39
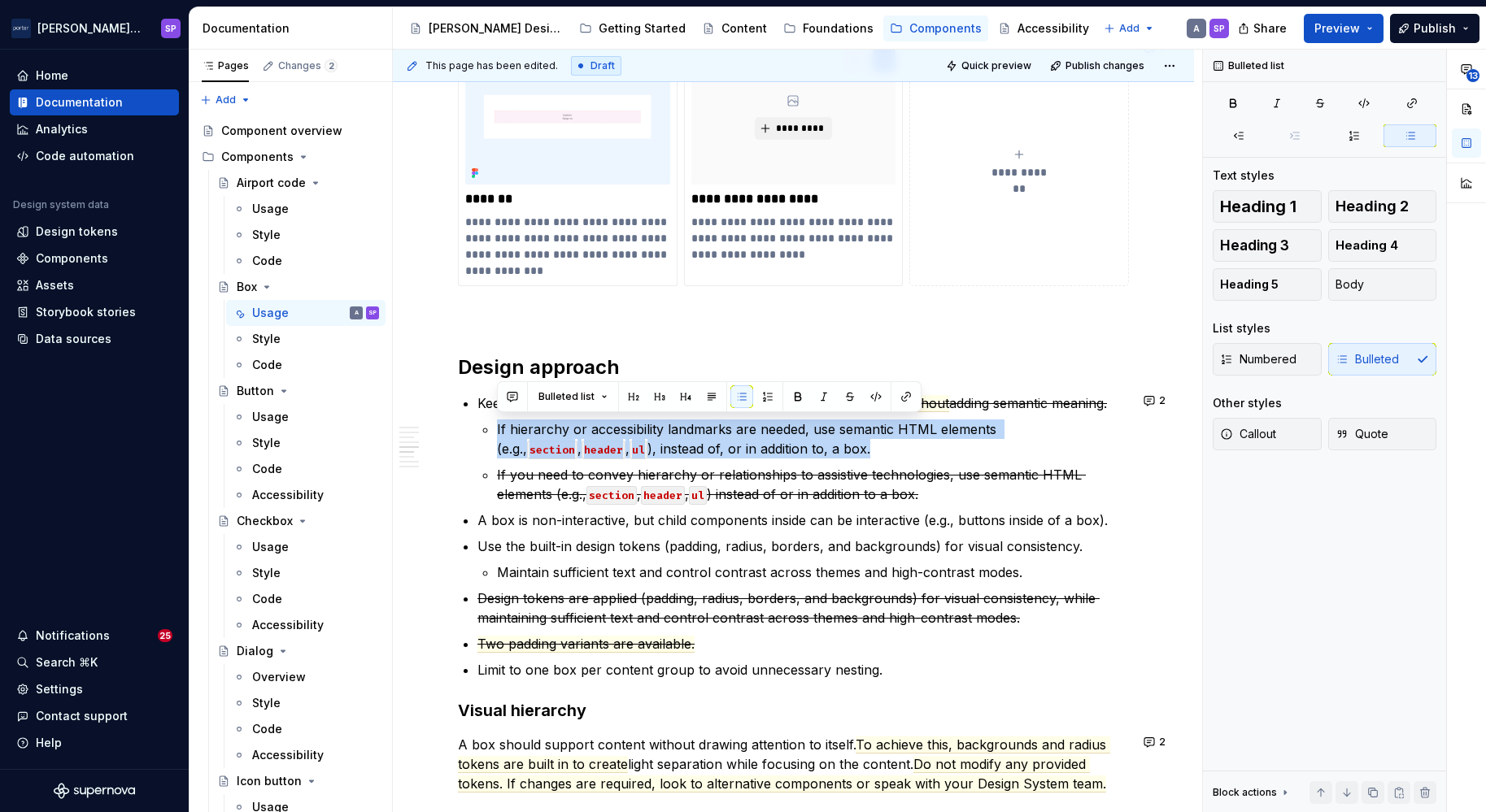
copy p "If hierarchy or accessibility landmarks are needed, use semantic HTML elements …"
click at [740, 406] on button "button" at bounding box center [742, 397] width 23 height 23
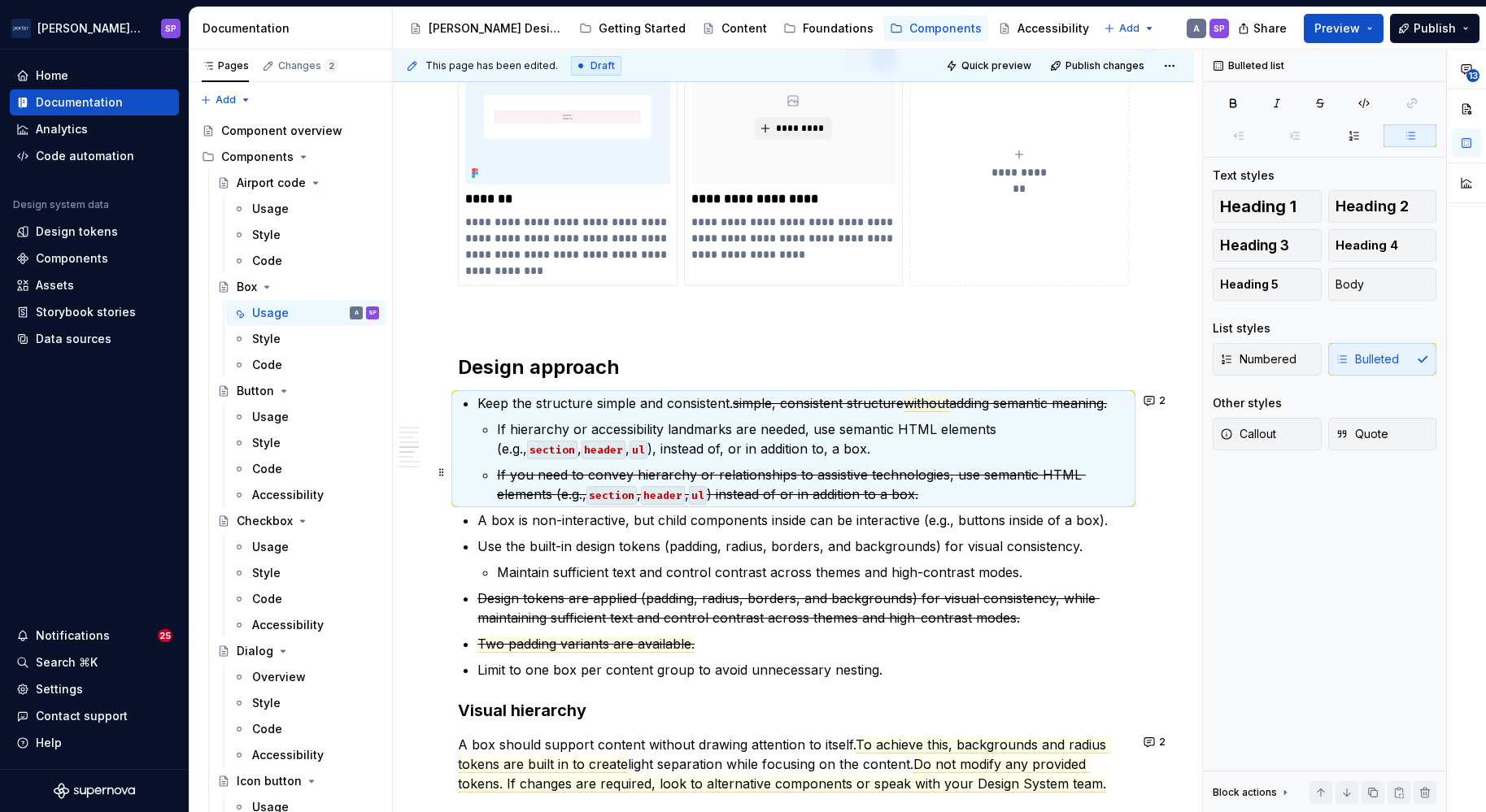
click at [709, 470] on s "If you need to convey hierarchy or relationships to assistive technologies, use…" at bounding box center [791, 485] width 589 height 36
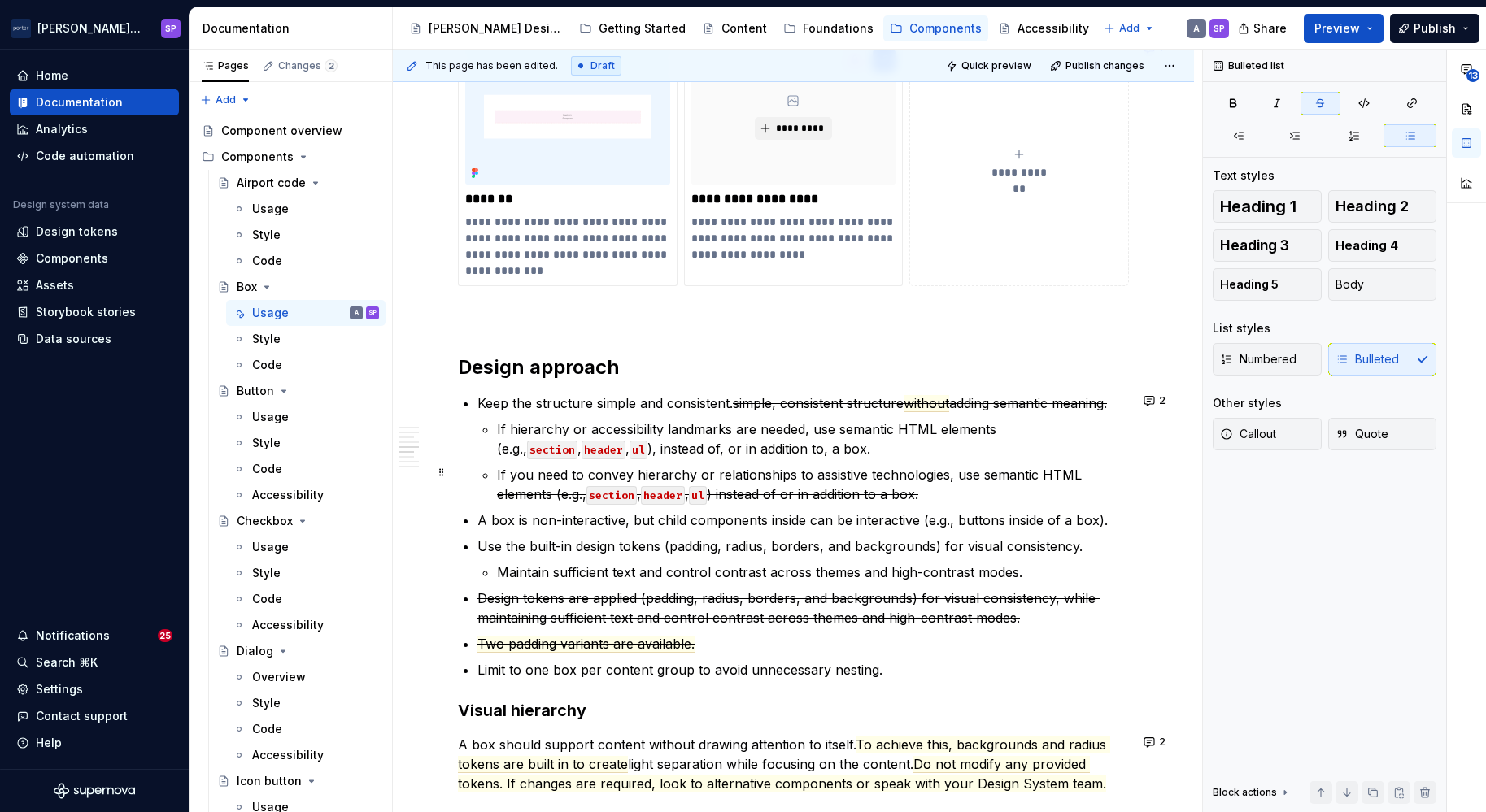
click at [699, 451] on p "If hierarchy or accessibility landmarks are needed, use semantic HTML elements …" at bounding box center [813, 439] width 632 height 39
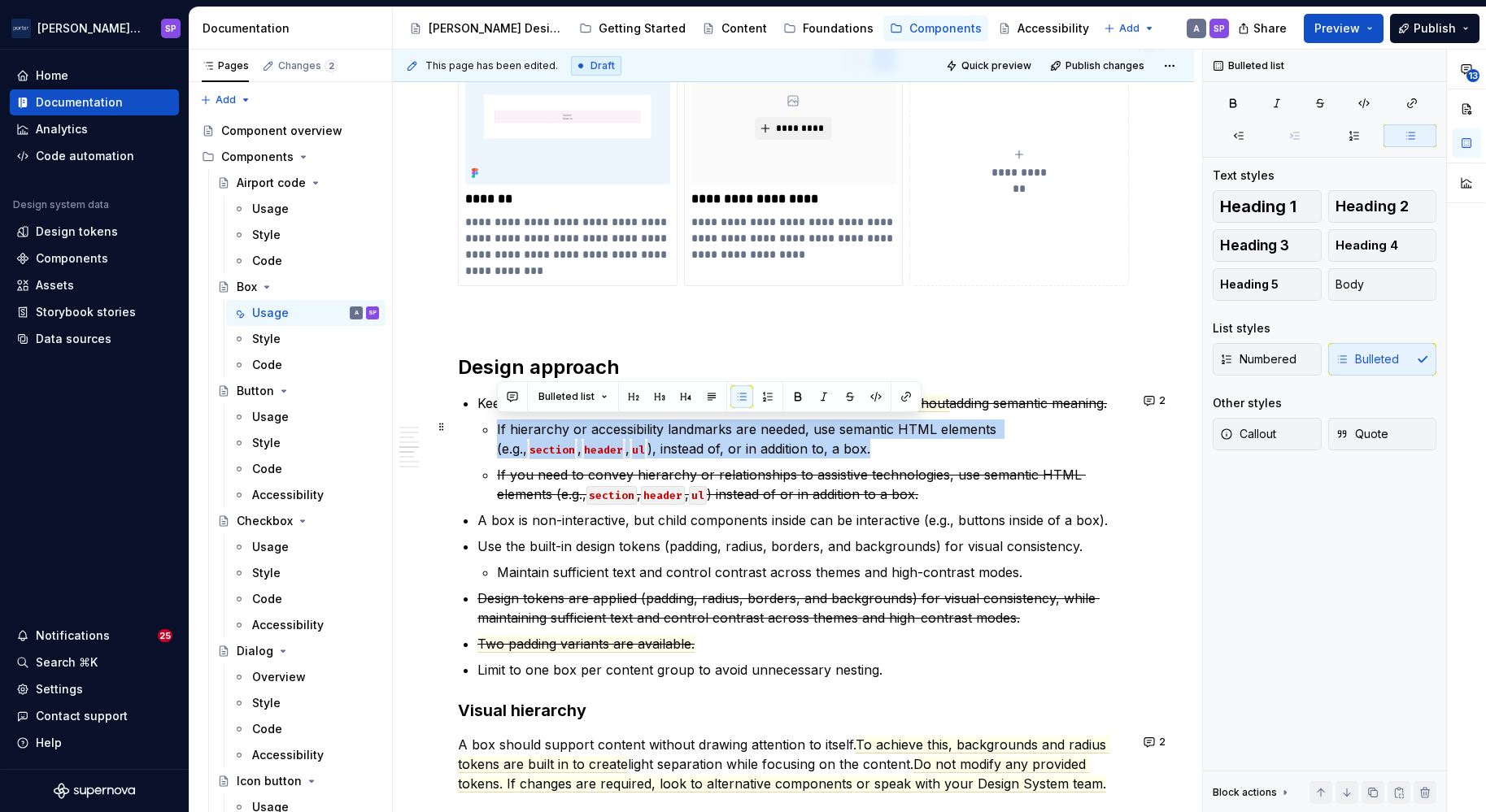
click at [699, 451] on p "If hierarchy or accessibility landmarks are needed, use semantic HTML elements …" at bounding box center [813, 439] width 632 height 39
copy p "If hierarchy or accessibility landmarks are needed, use semantic HTML elements …"
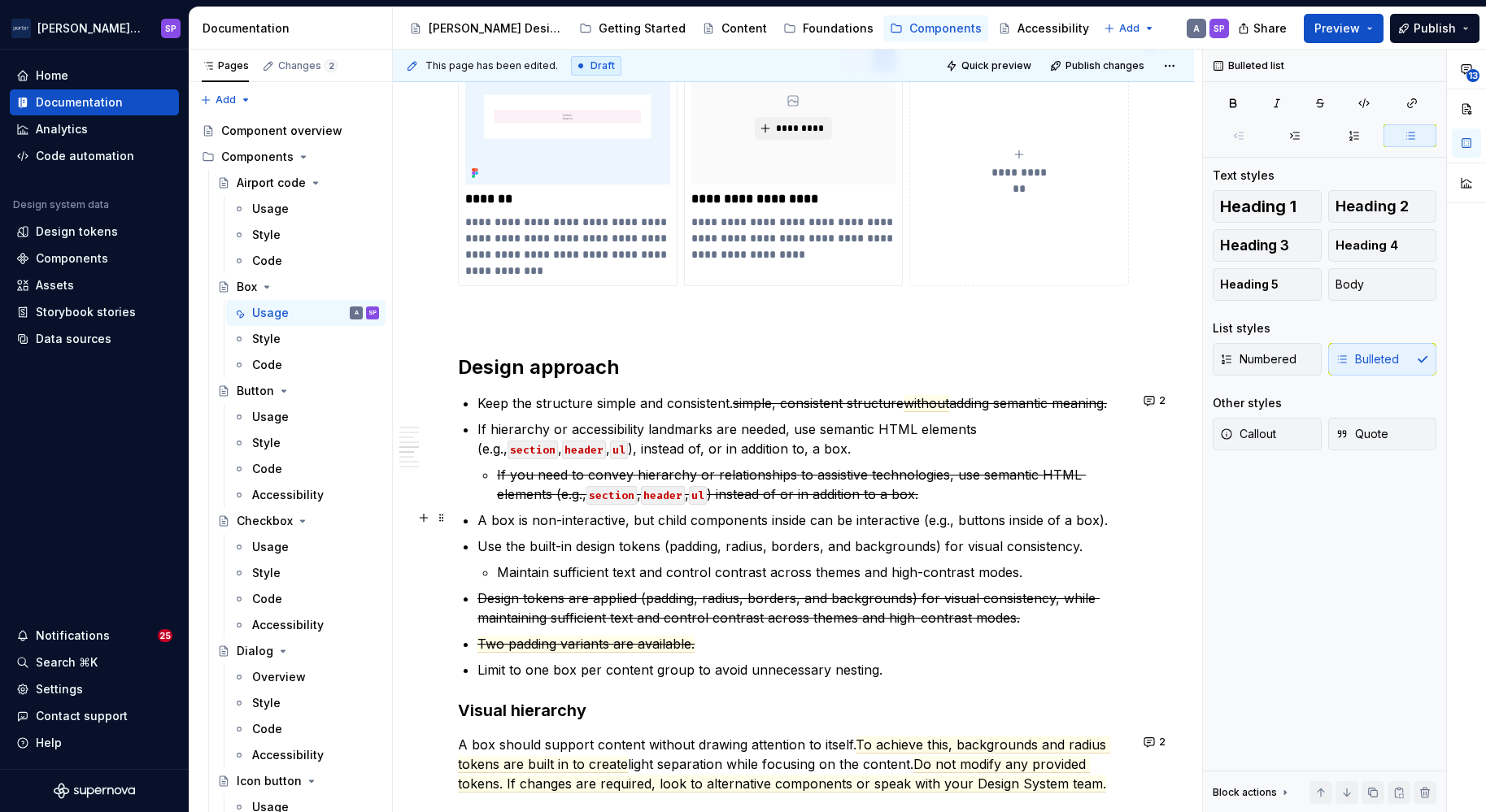
click at [822, 527] on ul "Keep the structure simple and consistent. simple, consistent structure without …" at bounding box center [803, 536] width 652 height 286
click at [822, 524] on commenthighlight "A box is non-interactive, but child components inside can be interactive (e.g.,…" at bounding box center [793, 520] width 630 height 16
click at [855, 533] on ul "Keep the structure simple and consistent. simple, consistent structure without …" at bounding box center [803, 536] width 652 height 286
click at [640, 570] on p "Maintain sufficient text and control contrast across themes and high-contrast m…" at bounding box center [813, 572] width 632 height 20
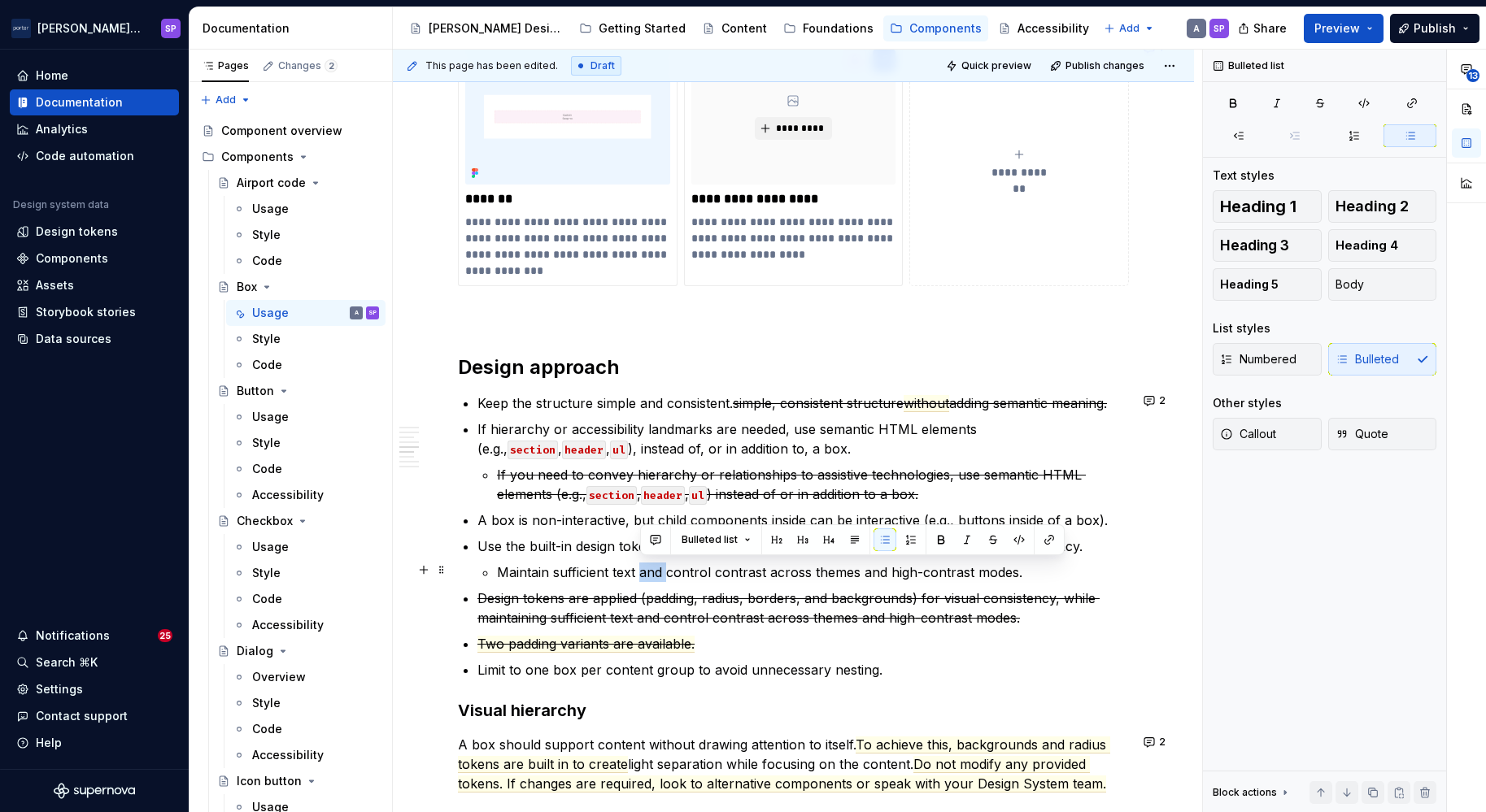
click at [640, 570] on p "Maintain sufficient text and control contrast across themes and high-contrast m…" at bounding box center [813, 572] width 632 height 20
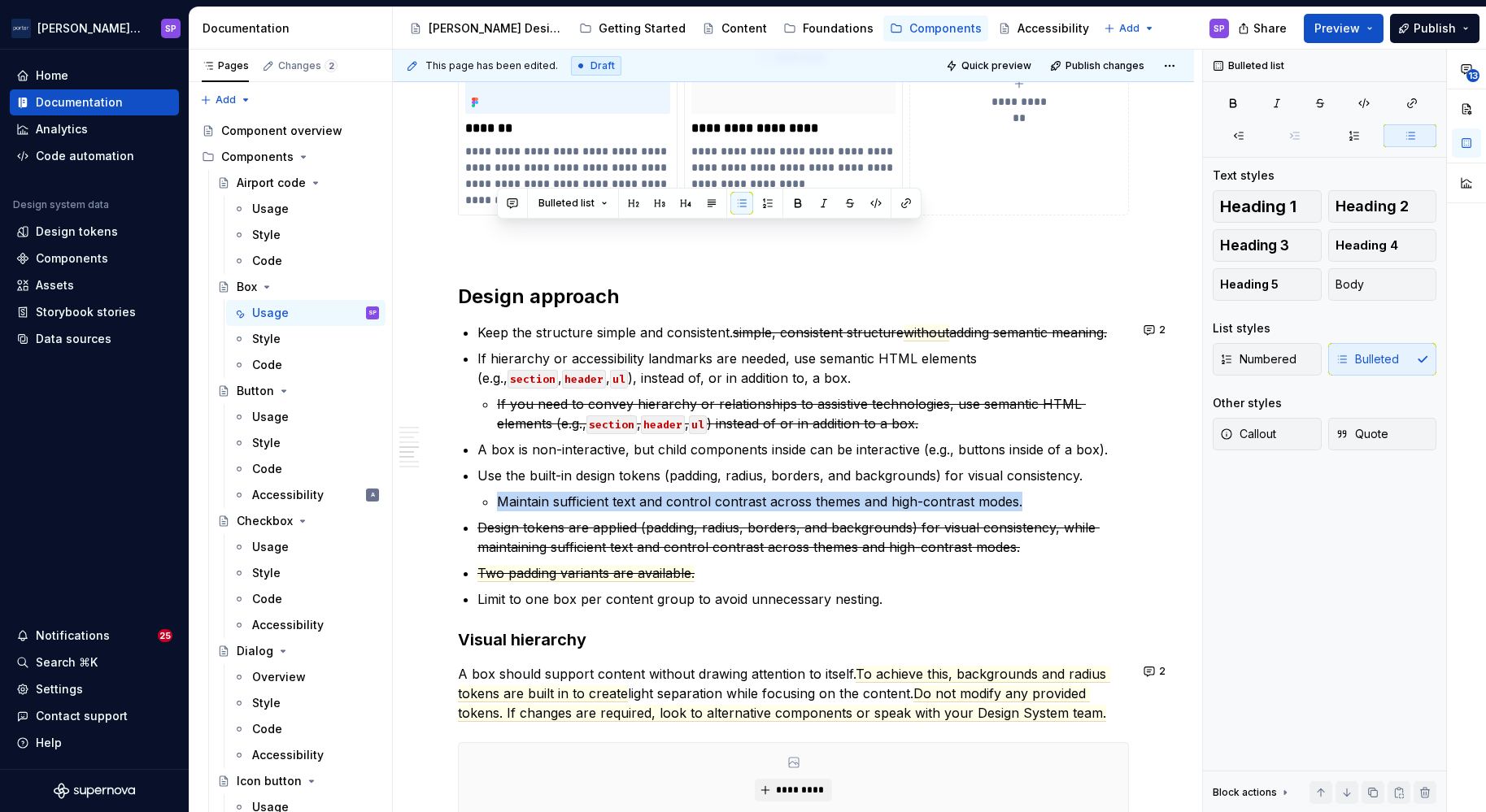
scroll to position [1835, 0]
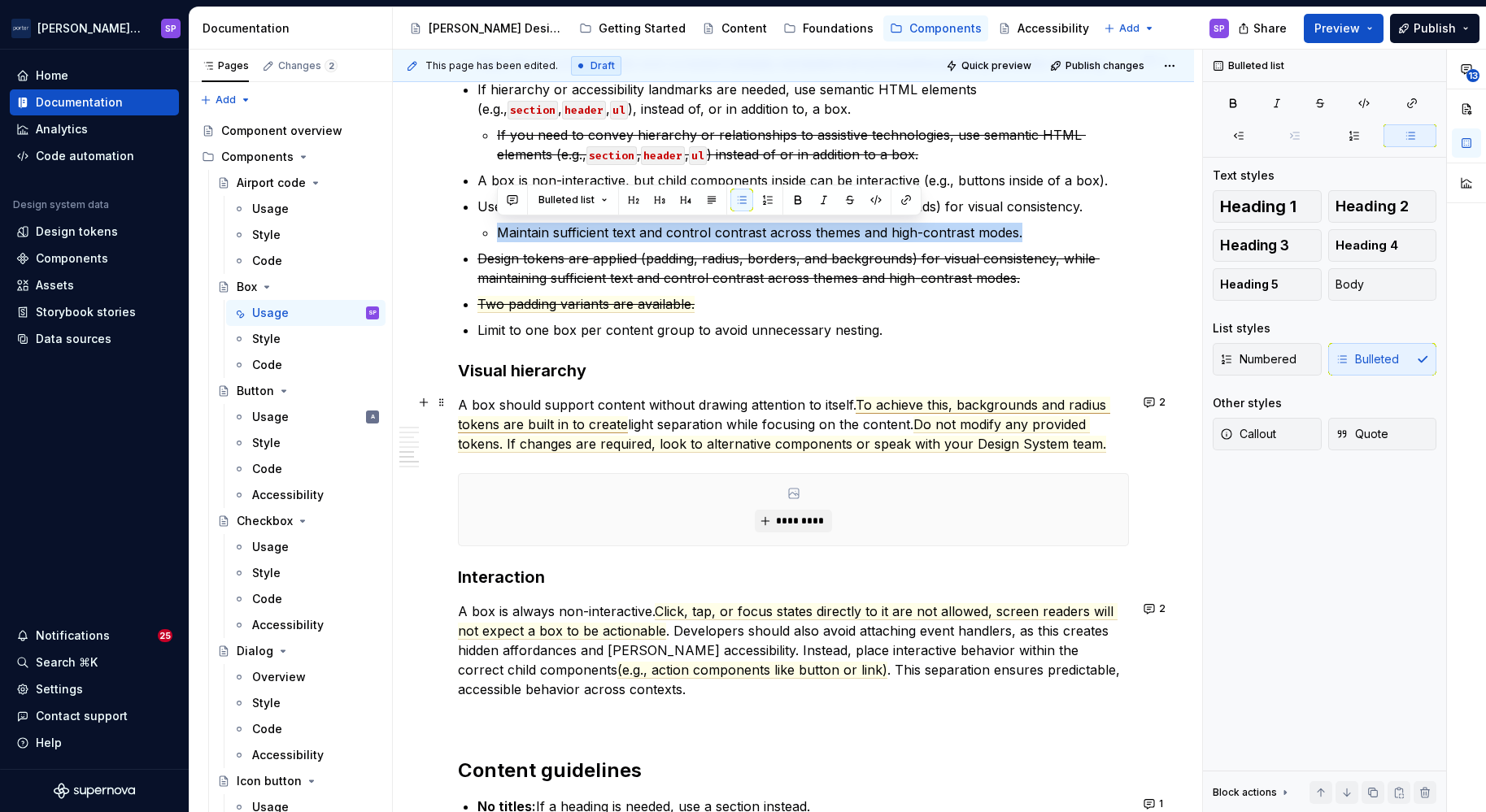
click at [614, 417] on span "To achieve this, backgrounds and radius tokens are built in to create" at bounding box center [784, 414] width 653 height 37
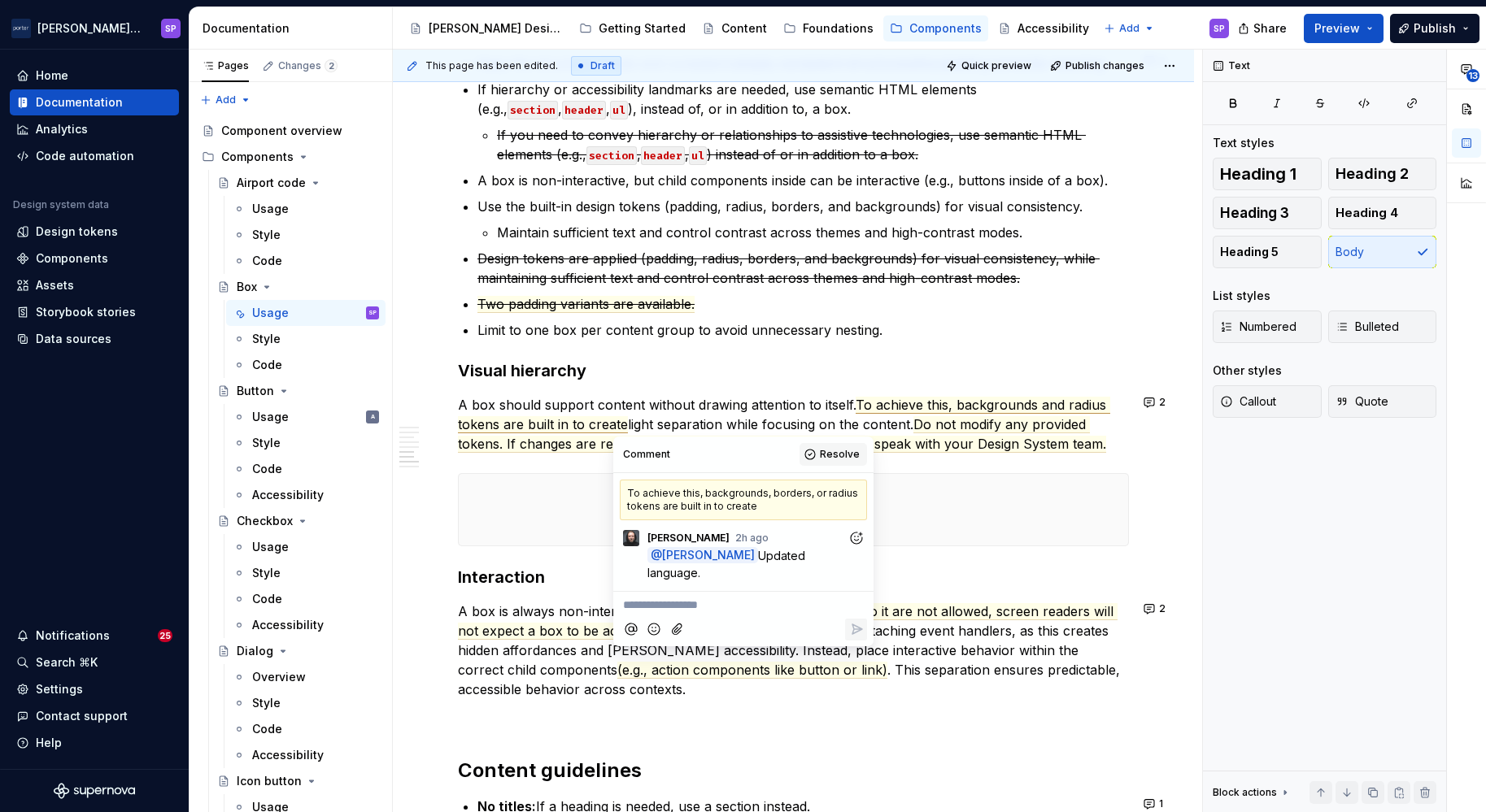
click at [816, 459] on button "Resolve" at bounding box center [833, 454] width 67 height 23
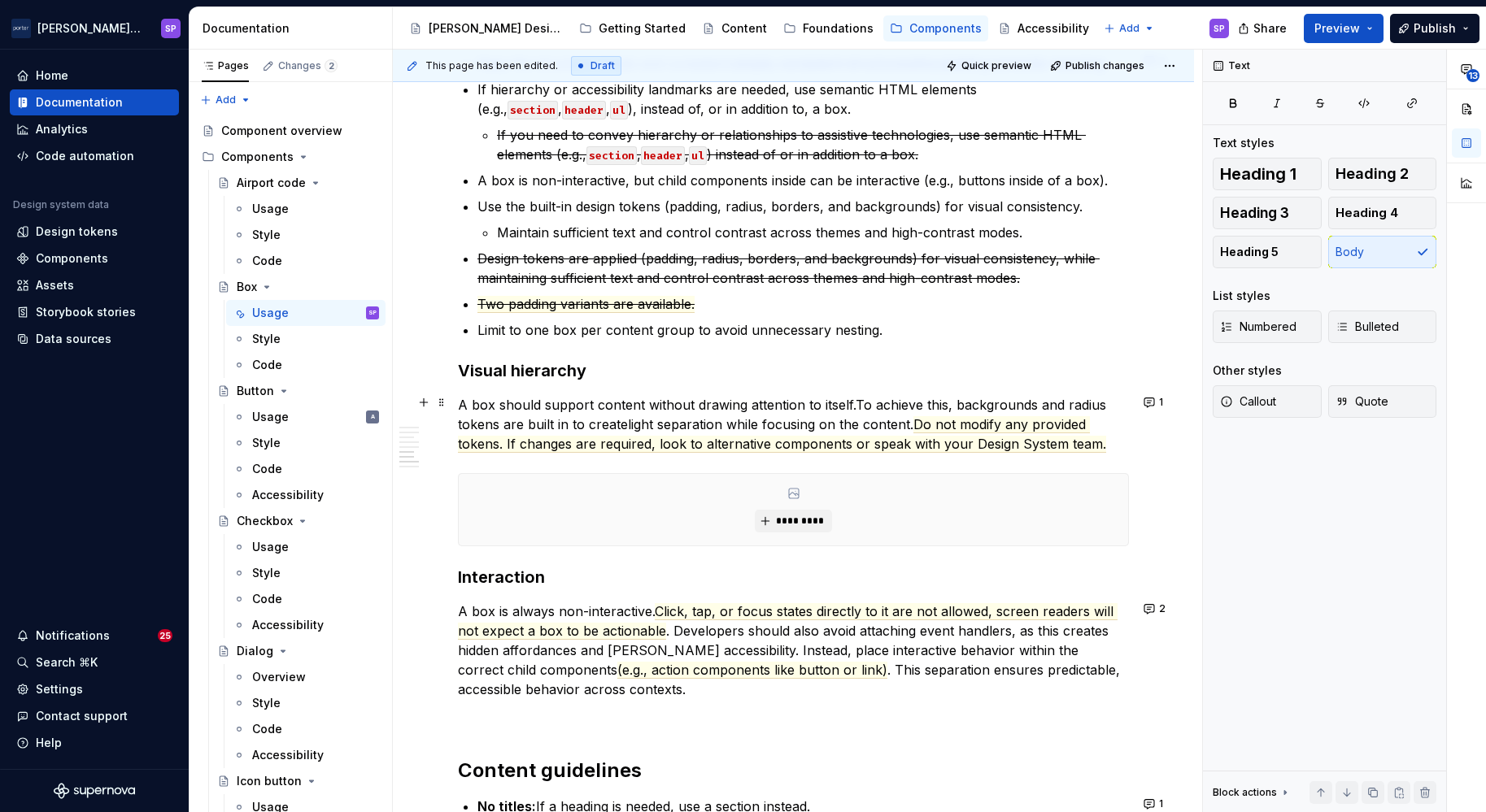
click at [1037, 405] on commenthighlight "To achieve this, backgrounds and radius tokens are built in to create" at bounding box center [784, 414] width 653 height 36
click at [792, 418] on p "A box should support content without drawing attention to itself. To achieve th…" at bounding box center [794, 424] width 671 height 59
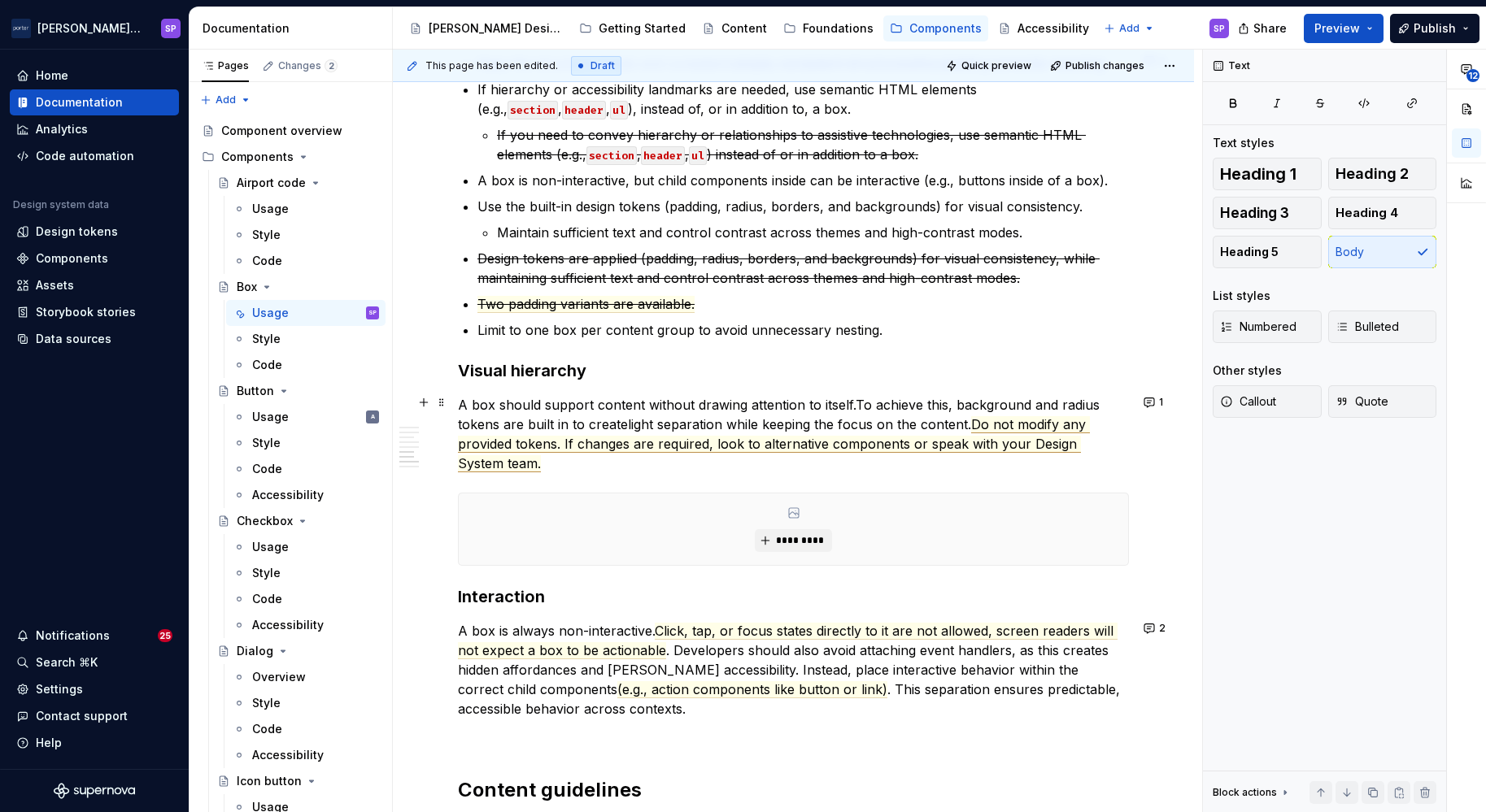
click at [995, 424] on span "Do not modify any provided tokens. If changes are required, look to alternative…" at bounding box center [774, 444] width 632 height 56
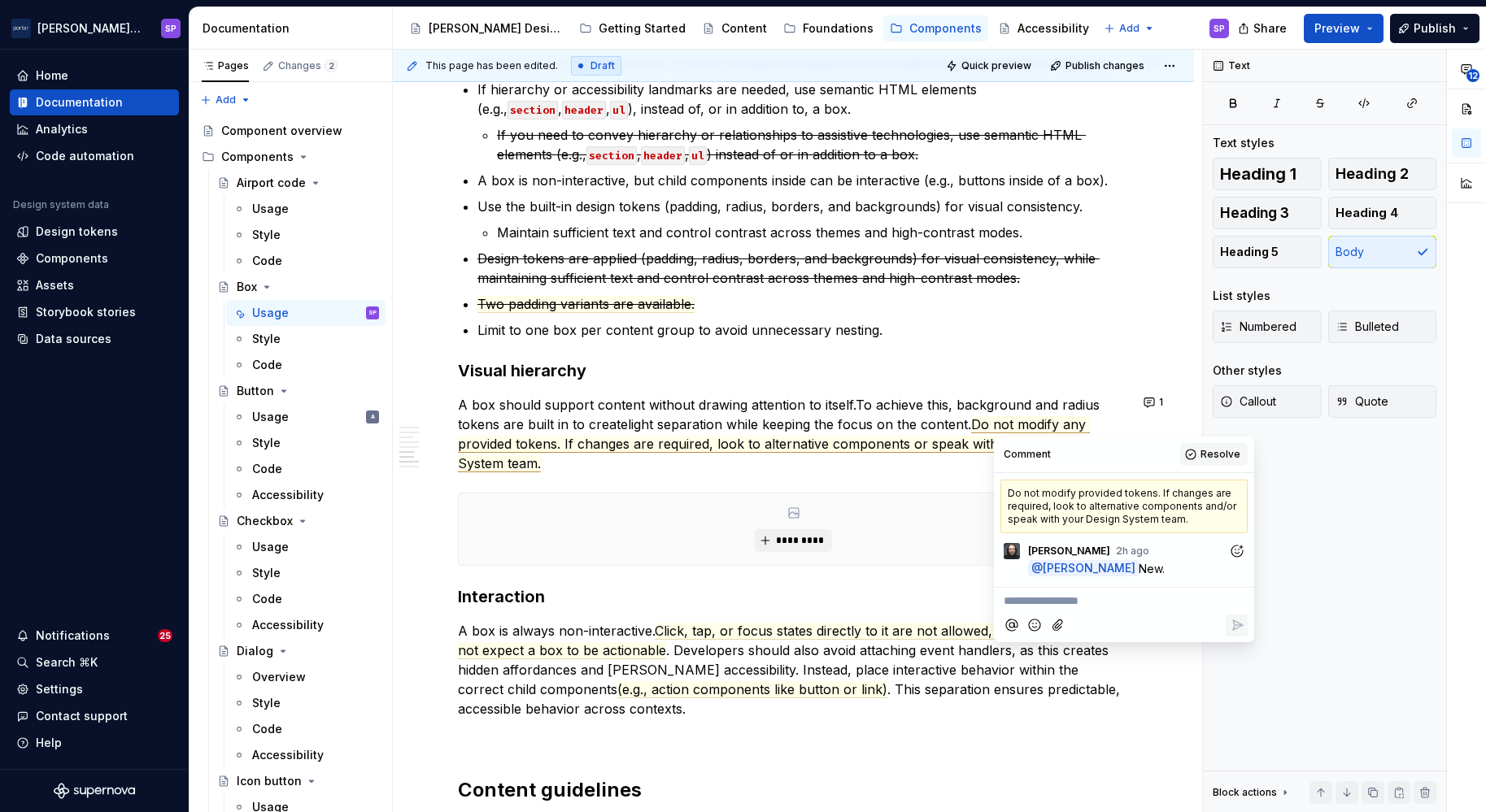
click at [1206, 445] on button "Resolve" at bounding box center [1213, 454] width 67 height 23
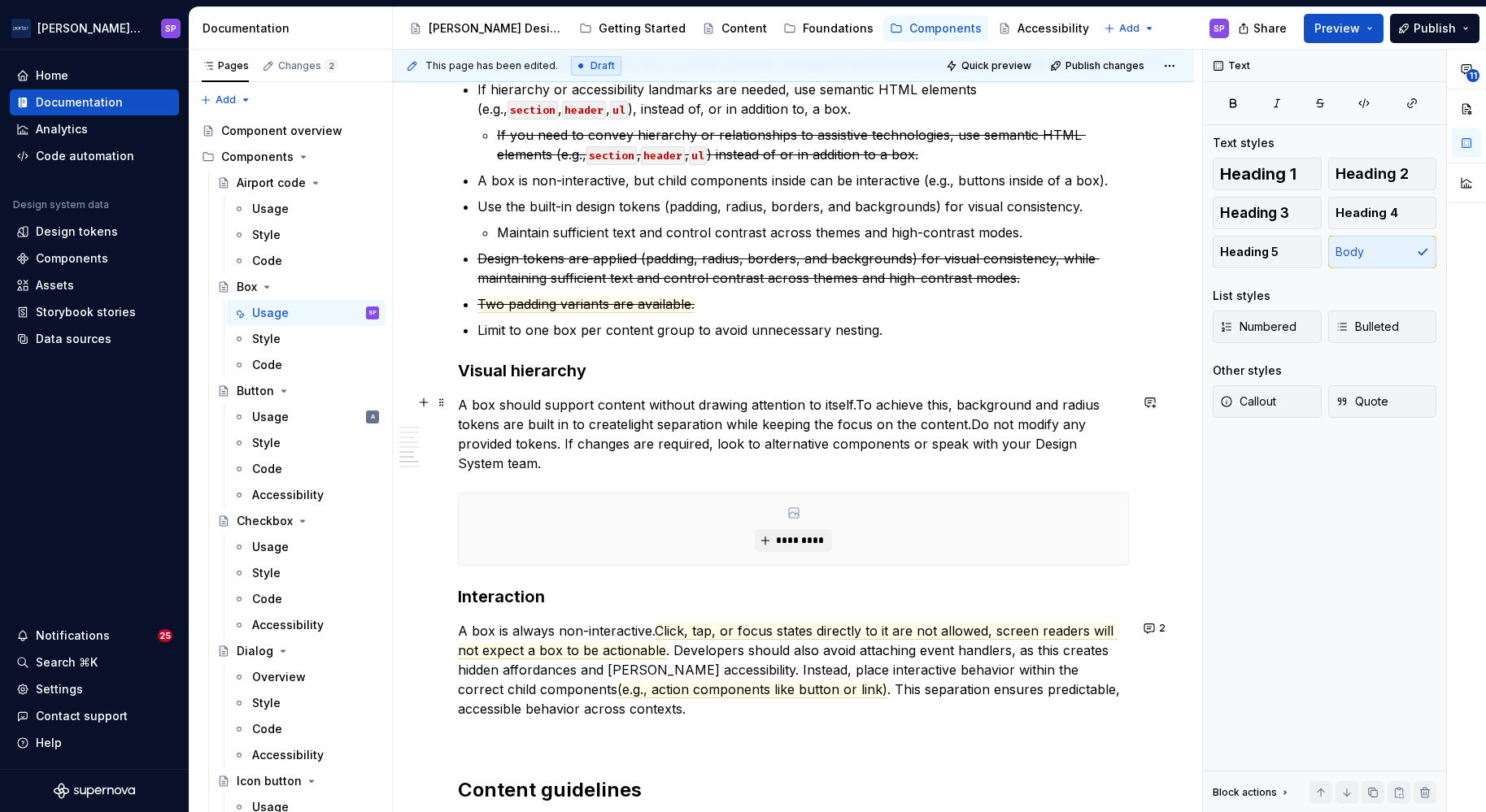
click at [983, 422] on commenthighlight "Do not modify any provided tokens. If changes are required, look to alternative…" at bounding box center [774, 443] width 632 height 55
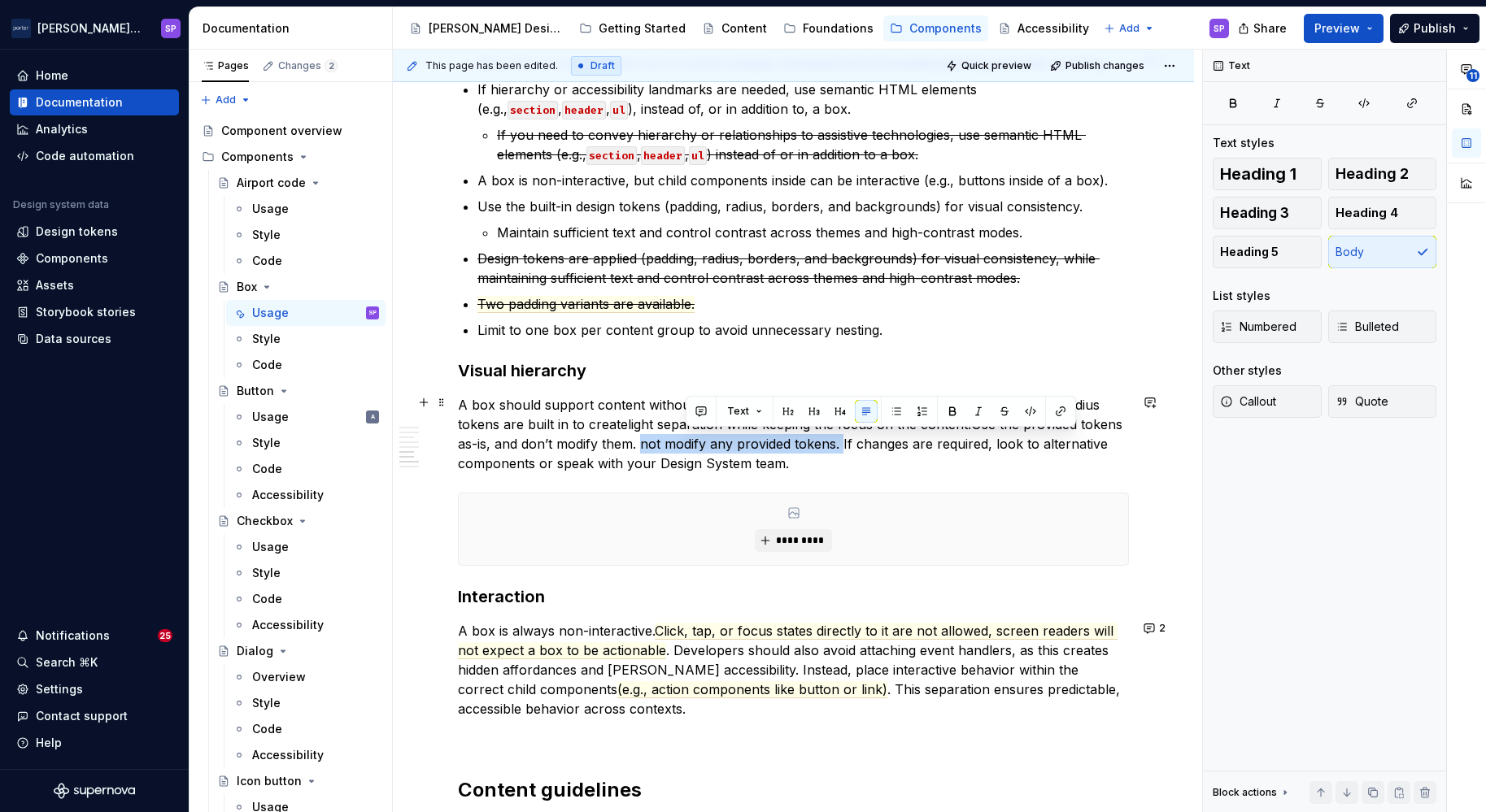
drag, startPoint x: 687, startPoint y: 443, endPoint x: 888, endPoint y: 441, distance: 201.0
click at [888, 441] on commenthighlight "Use the provided tokens as-is, and don’t modify them. not modify any provided t…" at bounding box center [792, 443] width 669 height 55
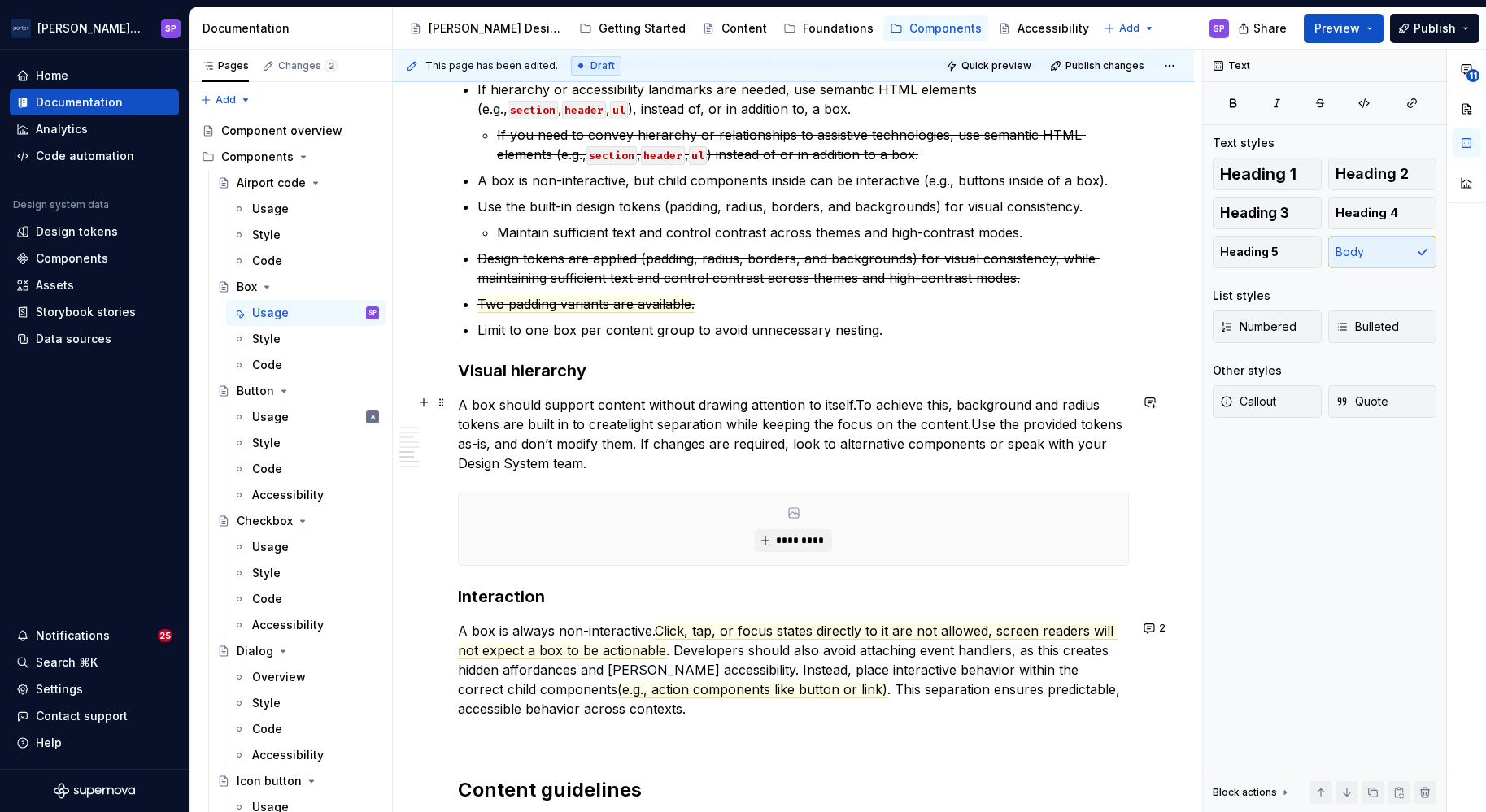
click at [1059, 442] on commenthighlight "Use the provided tokens as-is, and don’t modify them. If changes are required, …" at bounding box center [792, 443] width 669 height 55
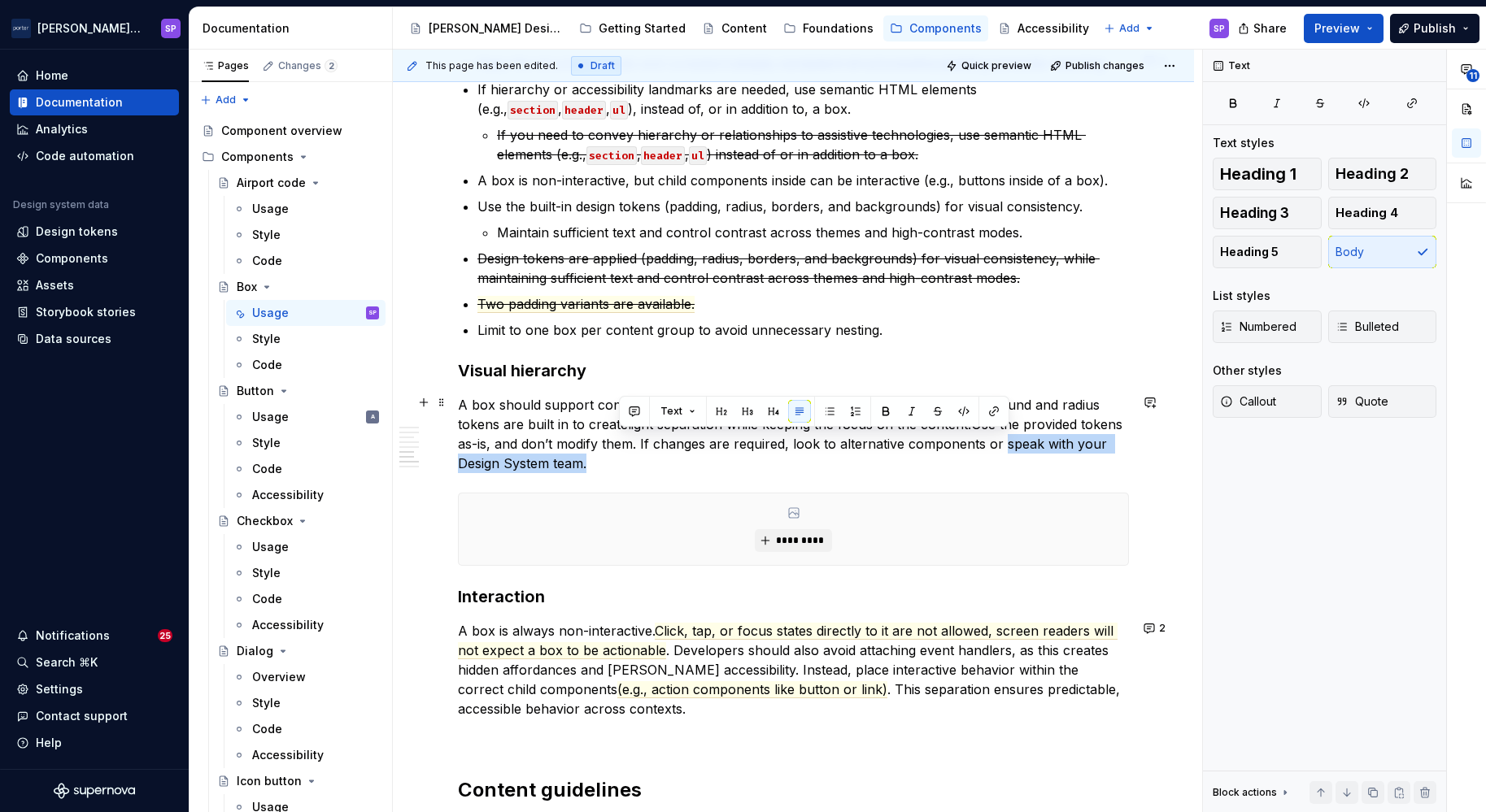
drag, startPoint x: 1048, startPoint y: 443, endPoint x: 1059, endPoint y: 460, distance: 20.2
click at [1059, 460] on p "A box should support content without drawing attention to itself. To achieve th…" at bounding box center [794, 434] width 671 height 78
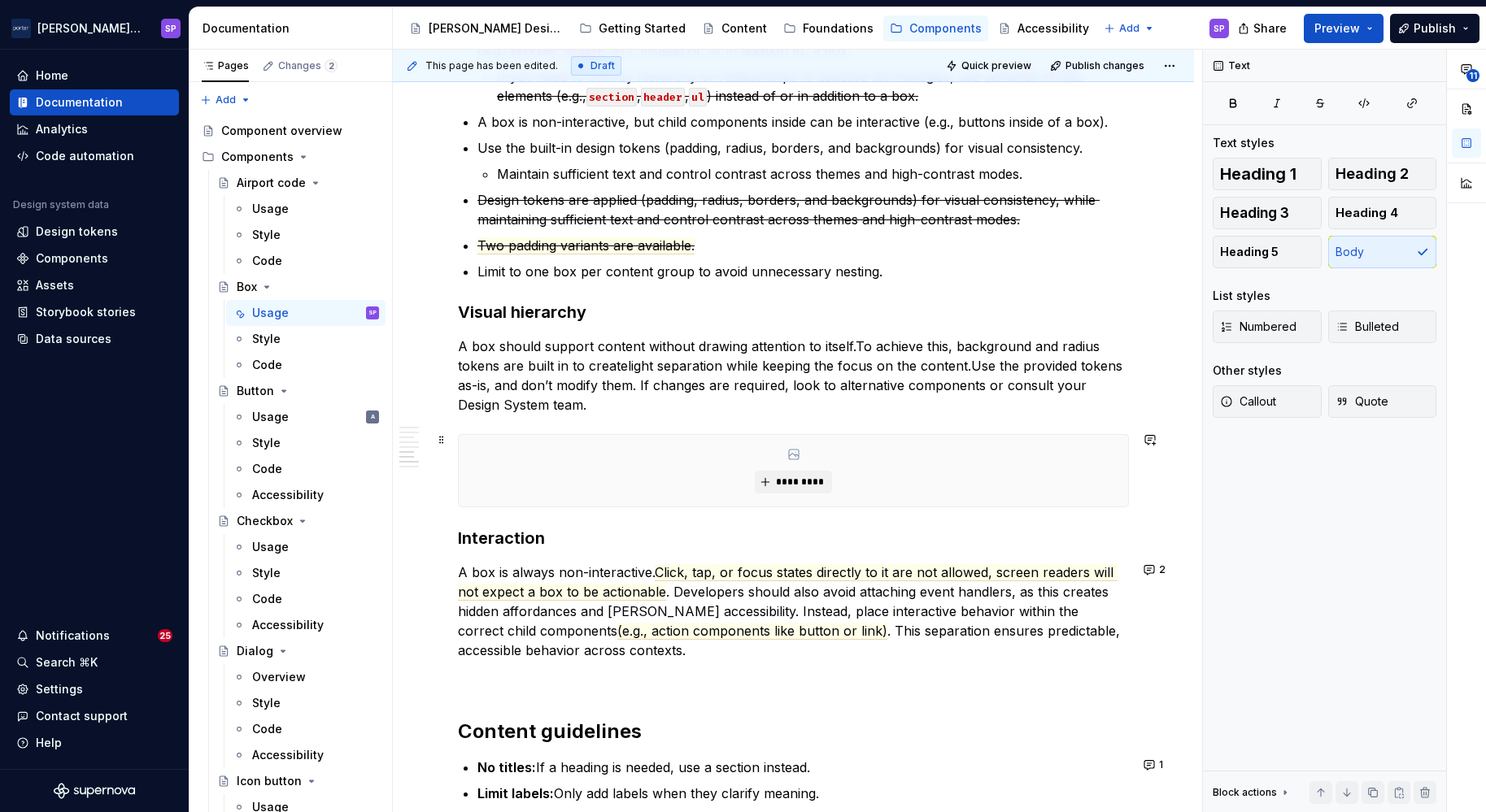
scroll to position [1896, 0]
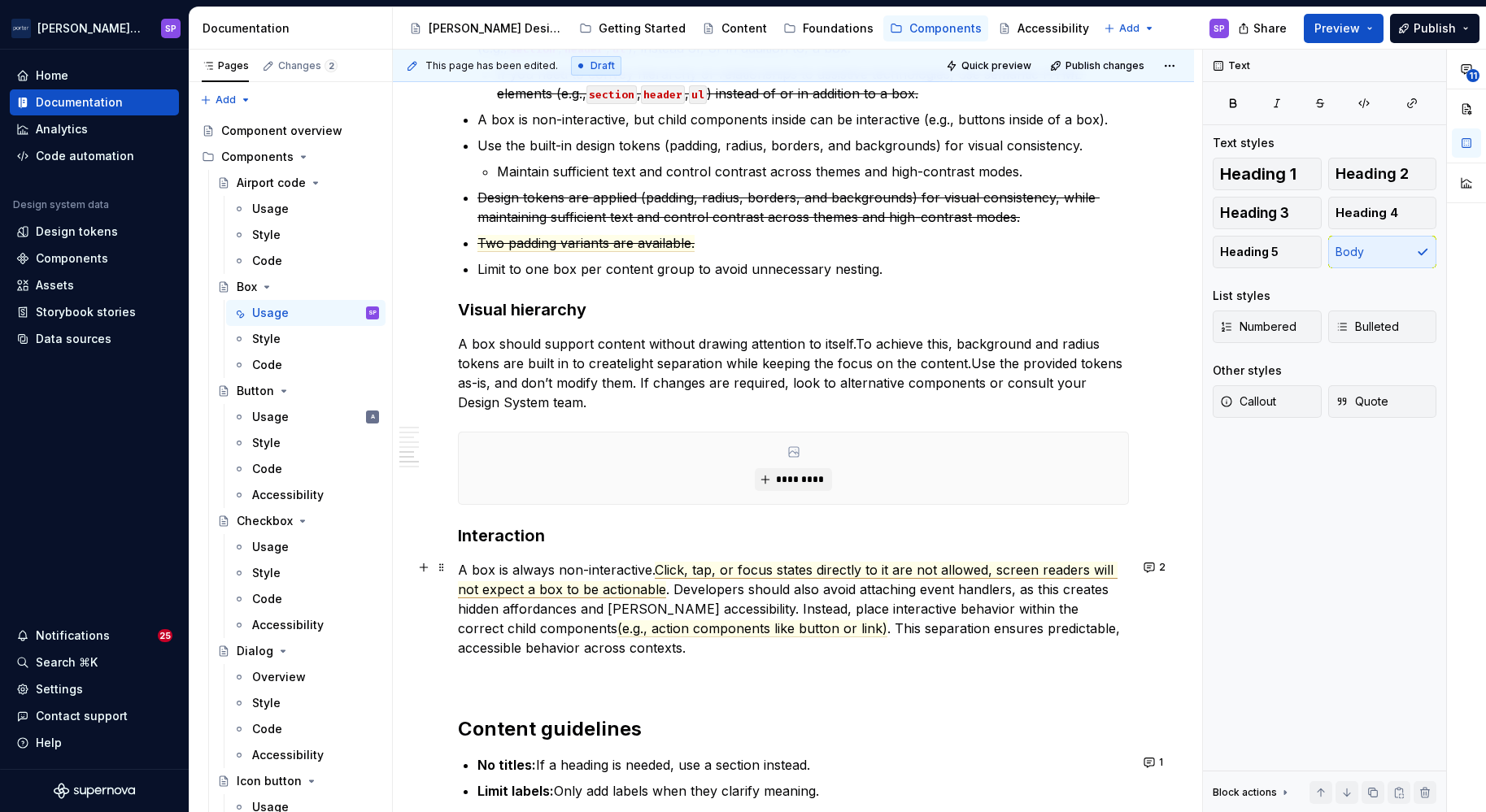
click at [670, 568] on span "Click, tap, or focus states directly to it are not allowed, screen readers will…" at bounding box center [788, 580] width 659 height 37
click at [664, 567] on span "Click, tap, or focus states directly to it are not allowed, screen readers will…" at bounding box center [788, 580] width 659 height 37
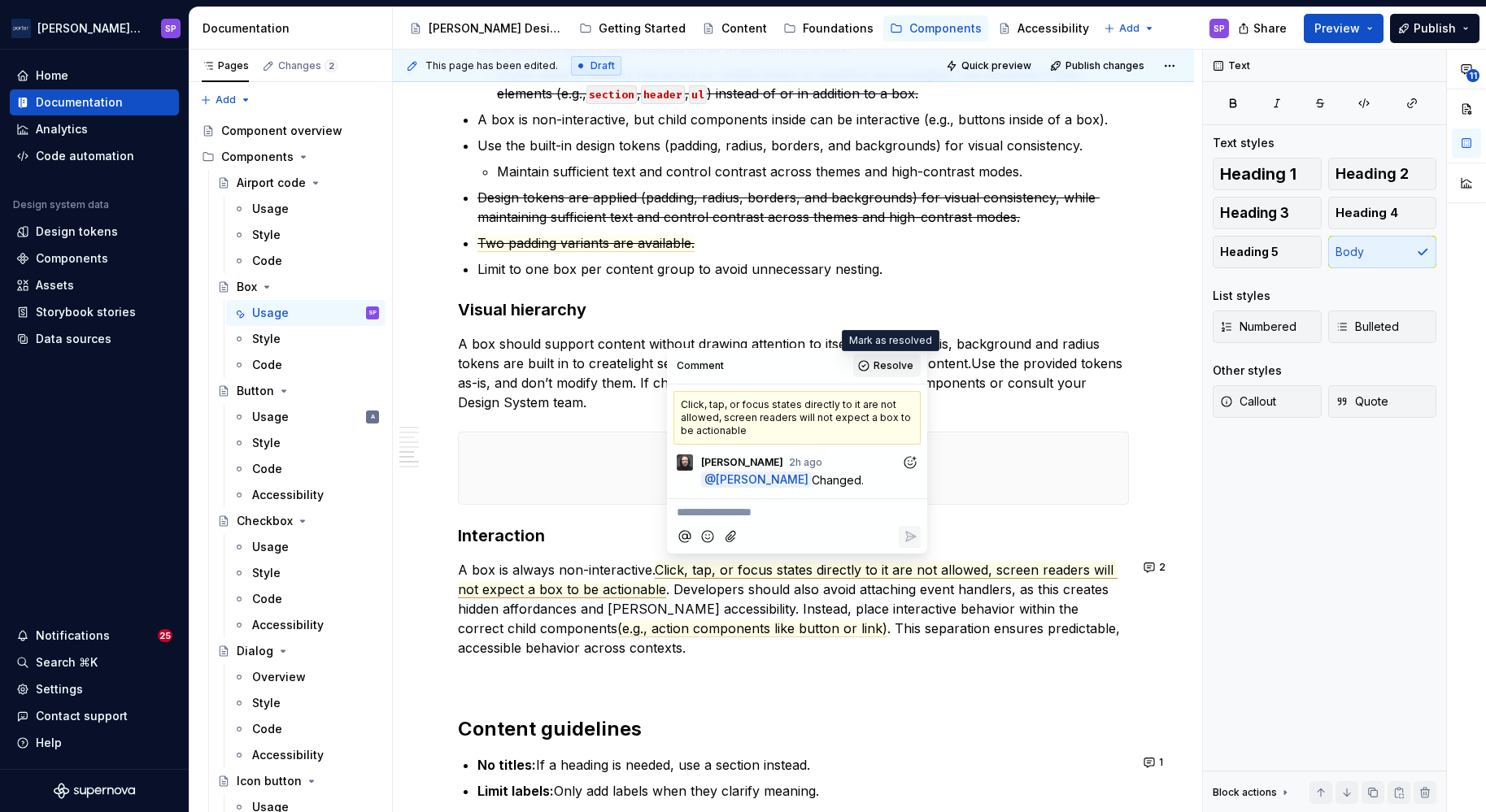
click at [883, 364] on span "Resolve" at bounding box center [893, 365] width 40 height 13
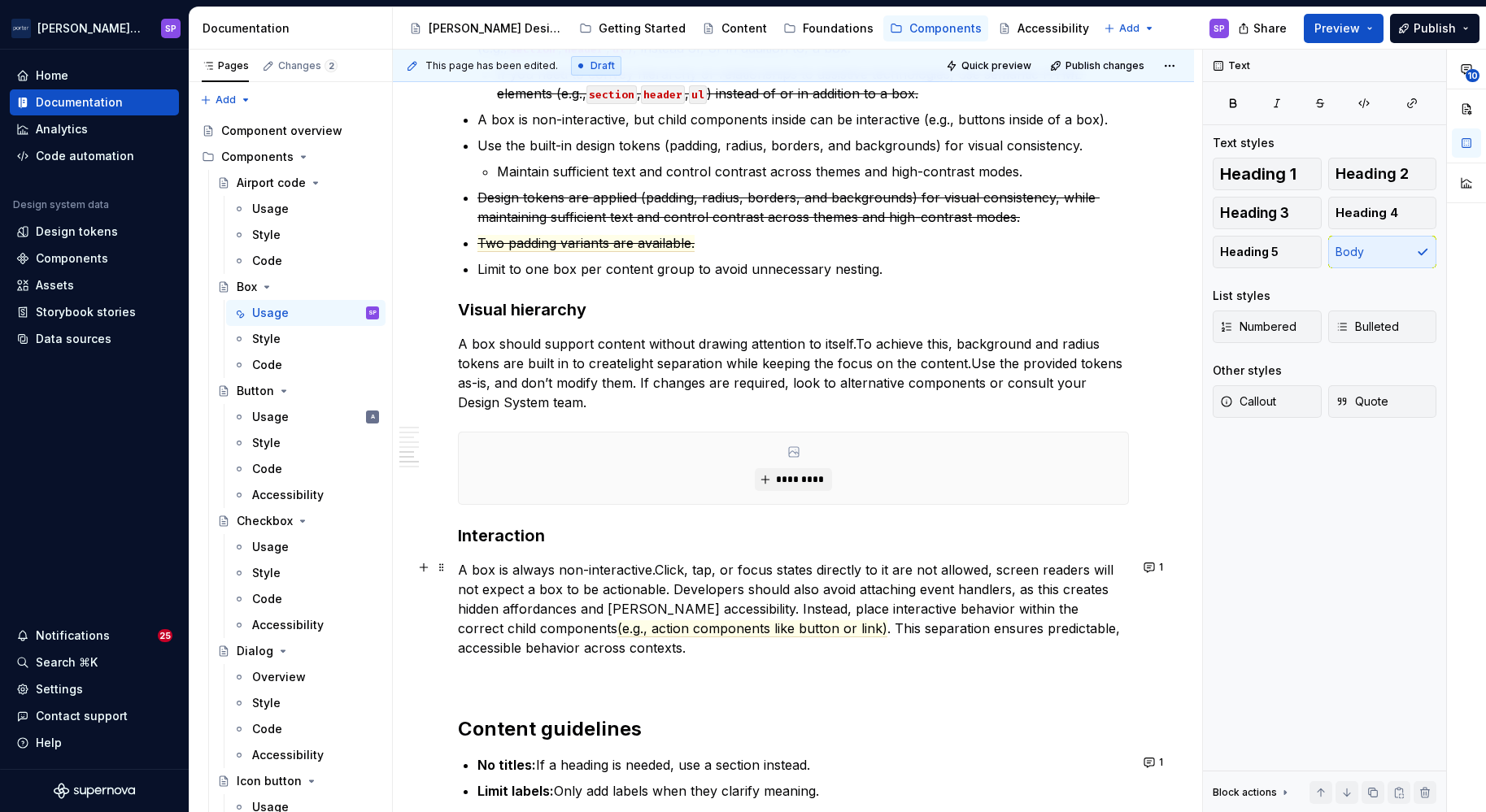
click at [660, 565] on commenthighlight "Click, tap, or focus states directly to it are not allowed, screen readers will…" at bounding box center [788, 580] width 659 height 36
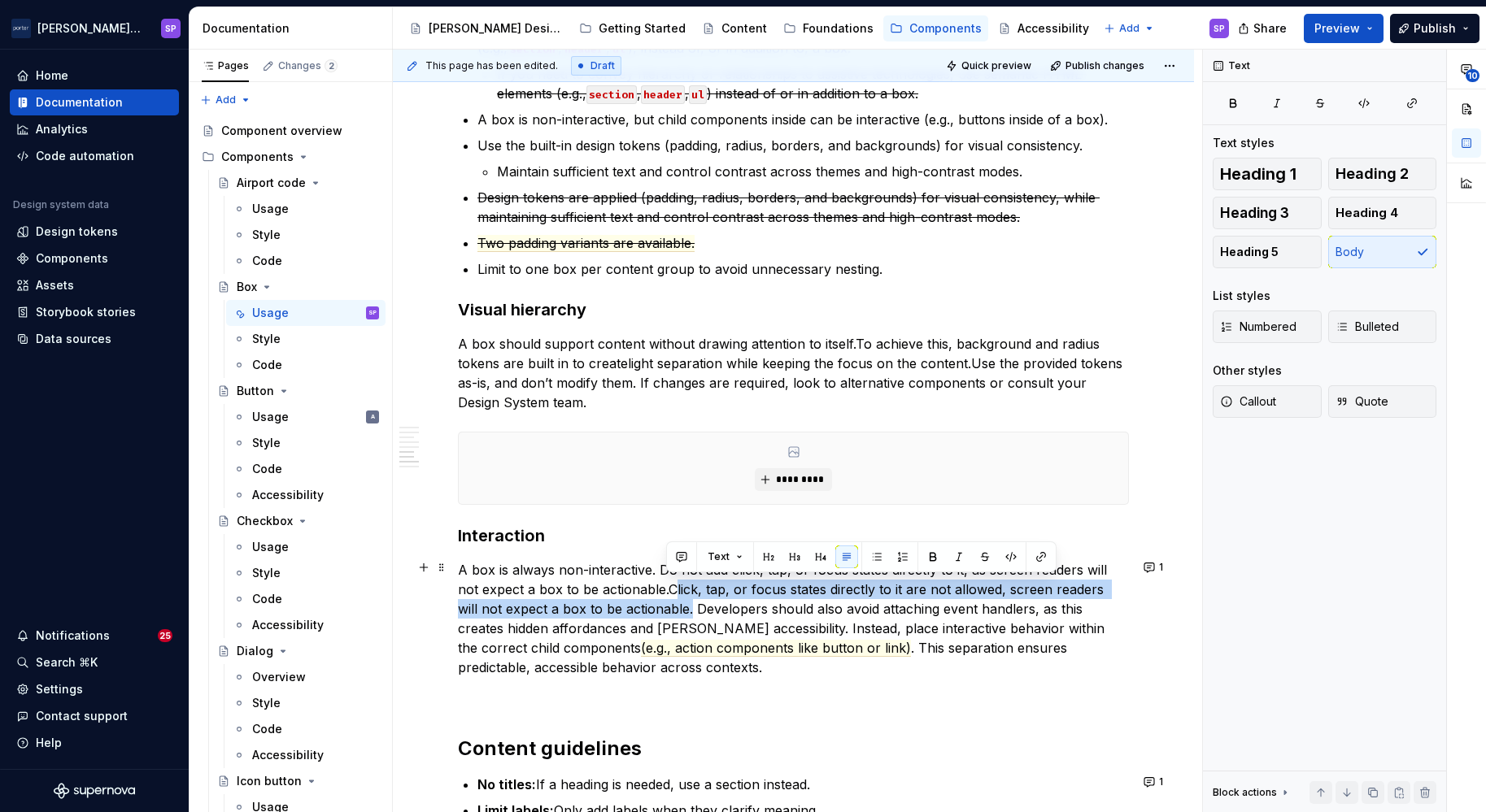
drag, startPoint x: 672, startPoint y: 589, endPoint x: 667, endPoint y: 602, distance: 13.9
click at [667, 602] on p "A box is always non-interactive. Do not add click, tap, or focus states directl…" at bounding box center [794, 619] width 671 height 117
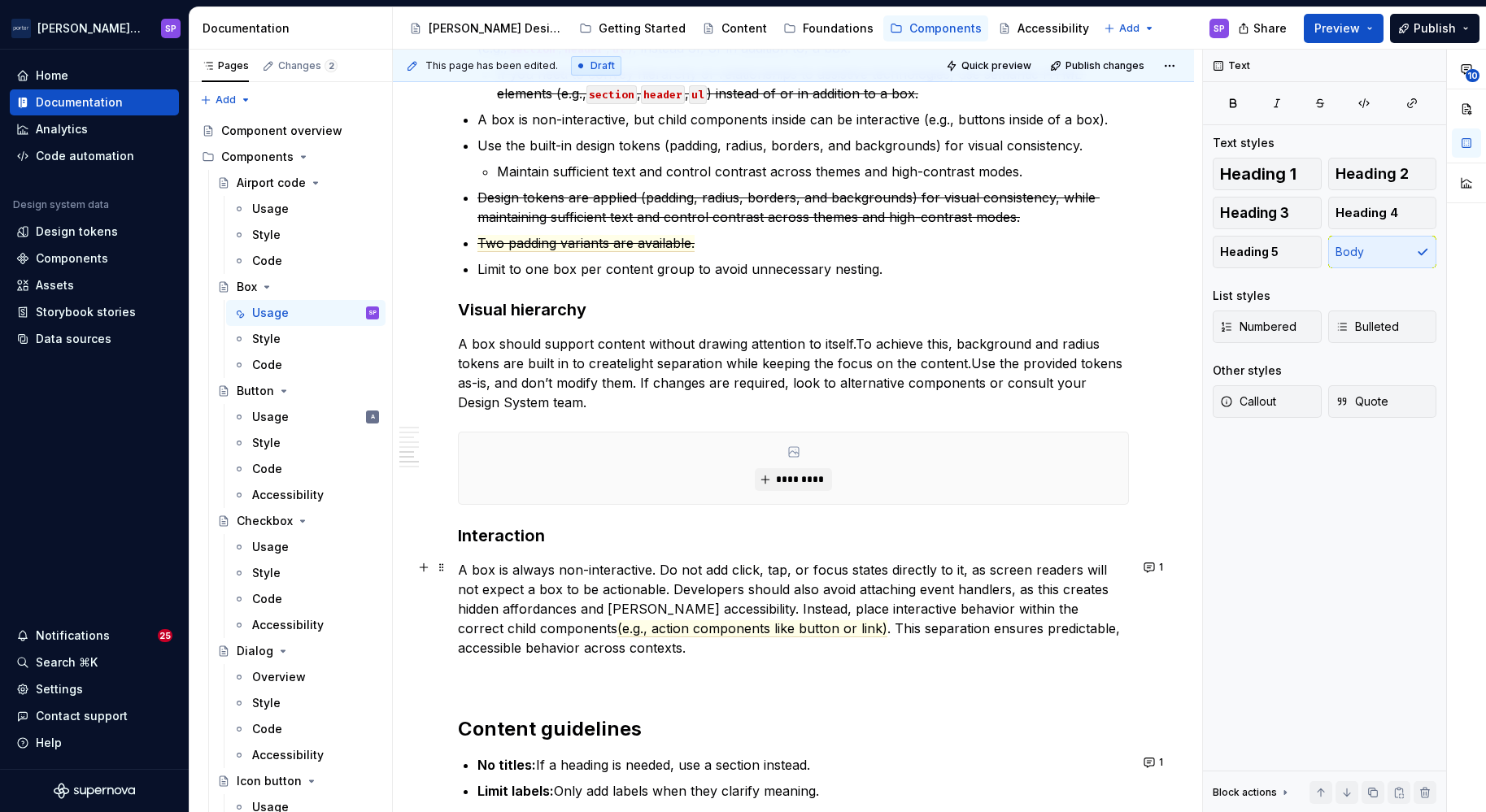
click at [698, 607] on p "A box is always non-interactive. Do not add click, tap, or focus states directl…" at bounding box center [794, 609] width 671 height 98
click at [618, 627] on span "(e.g., action components like button or link)" at bounding box center [753, 629] width 270 height 17
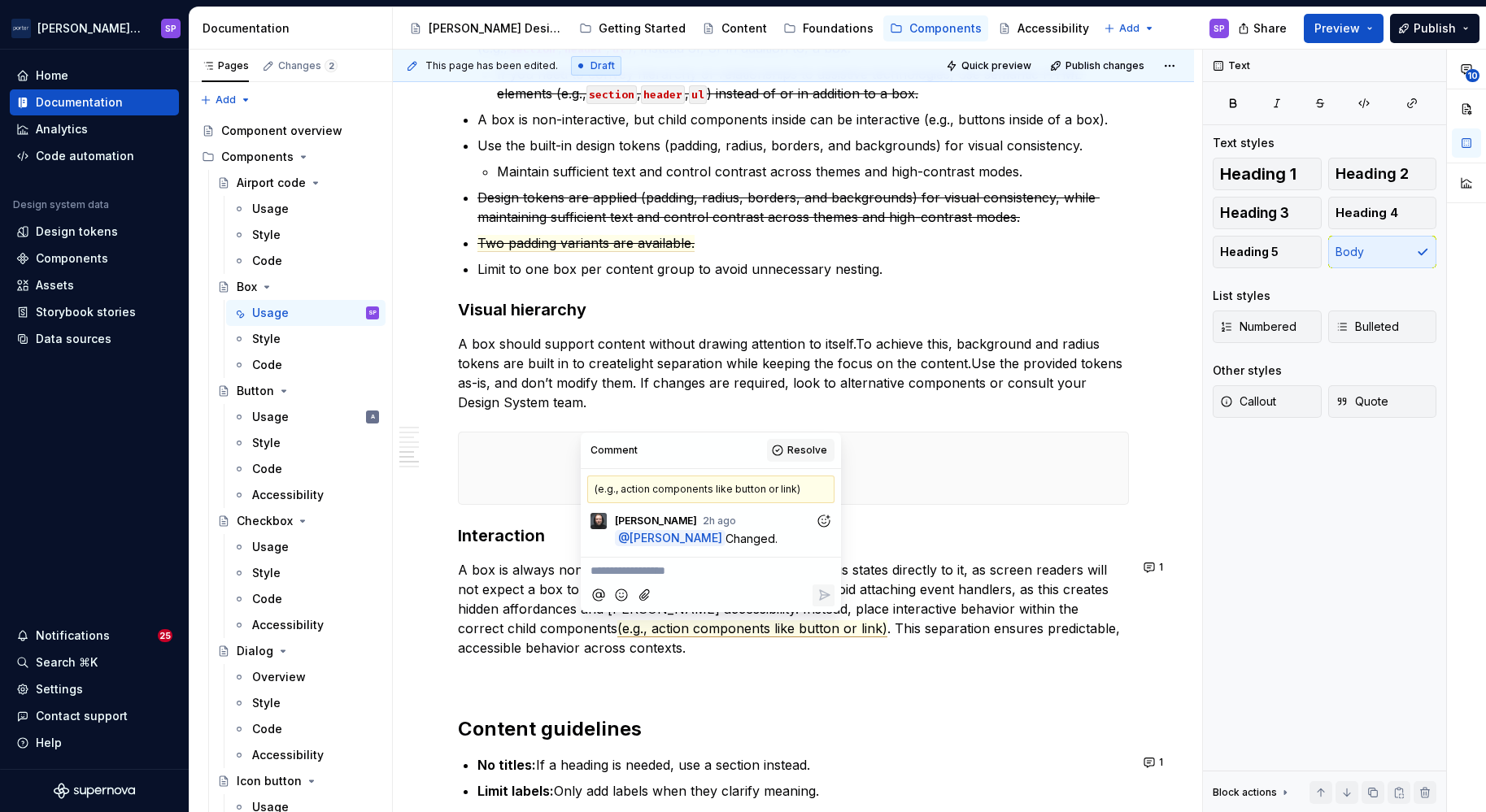
click at [790, 446] on button "Resolve" at bounding box center [800, 450] width 67 height 23
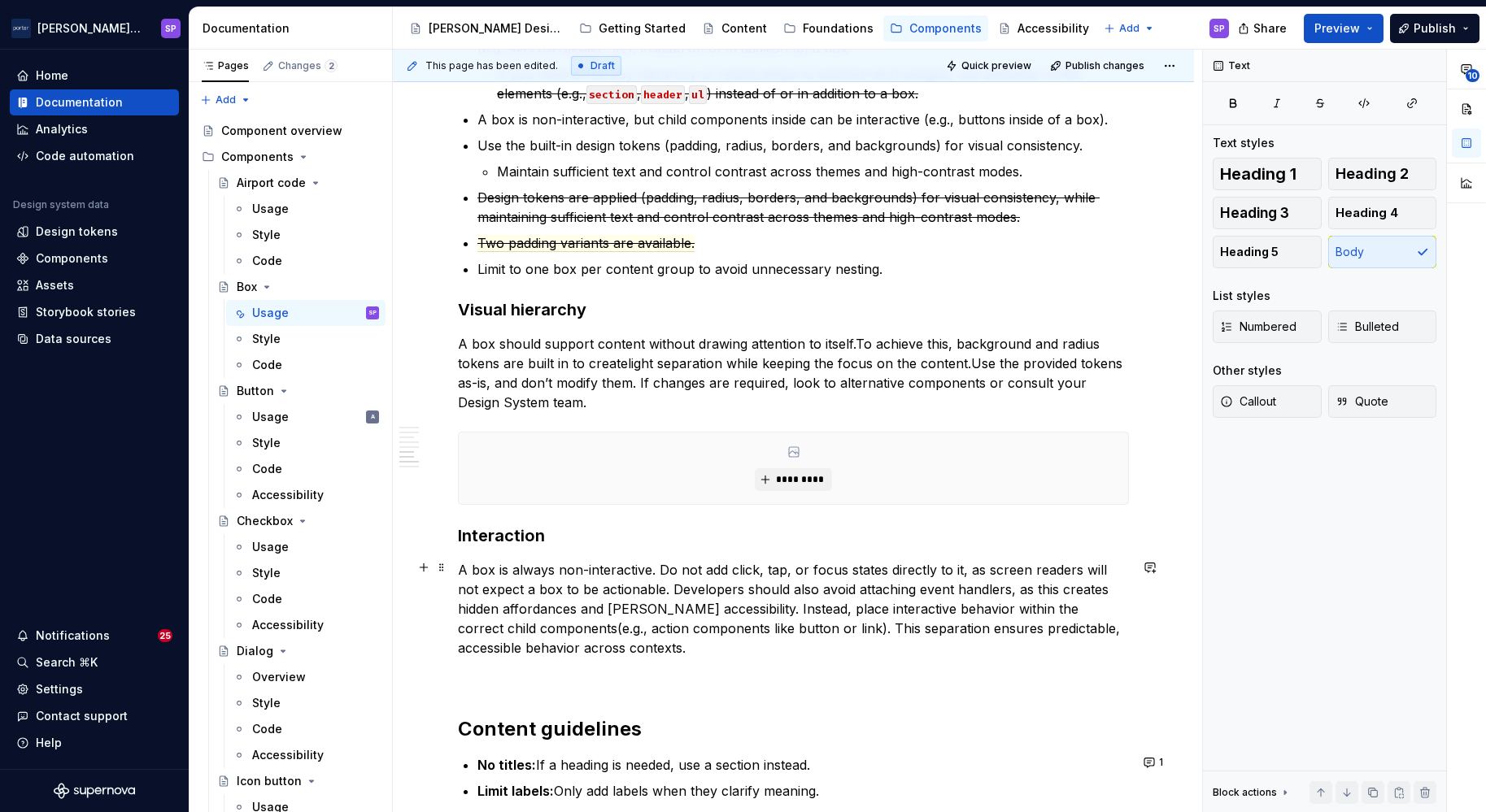
click at [717, 629] on commenthighlight "(e.g., action components like button or link)" at bounding box center [753, 628] width 270 height 16
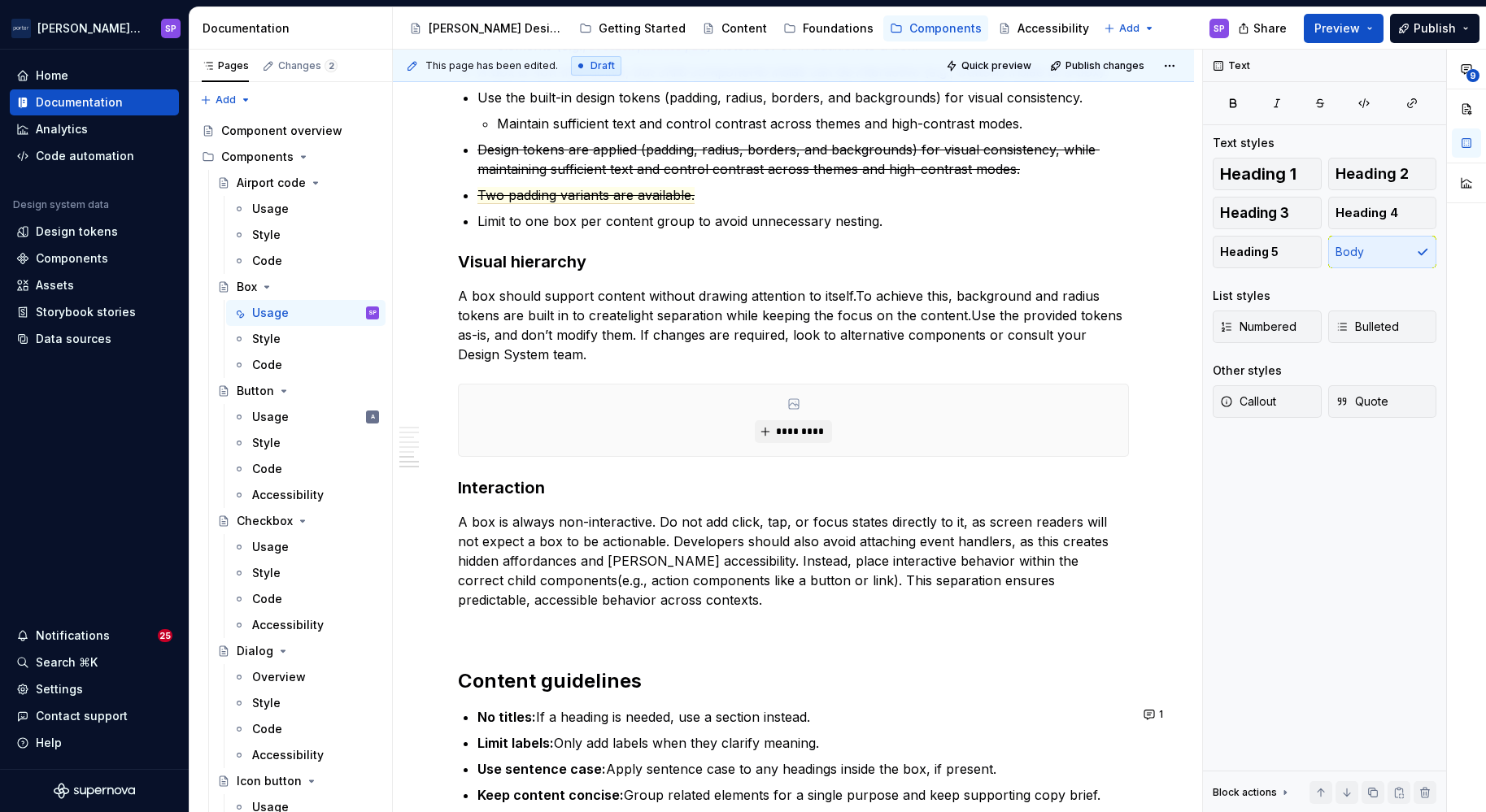
scroll to position [2205, 0]
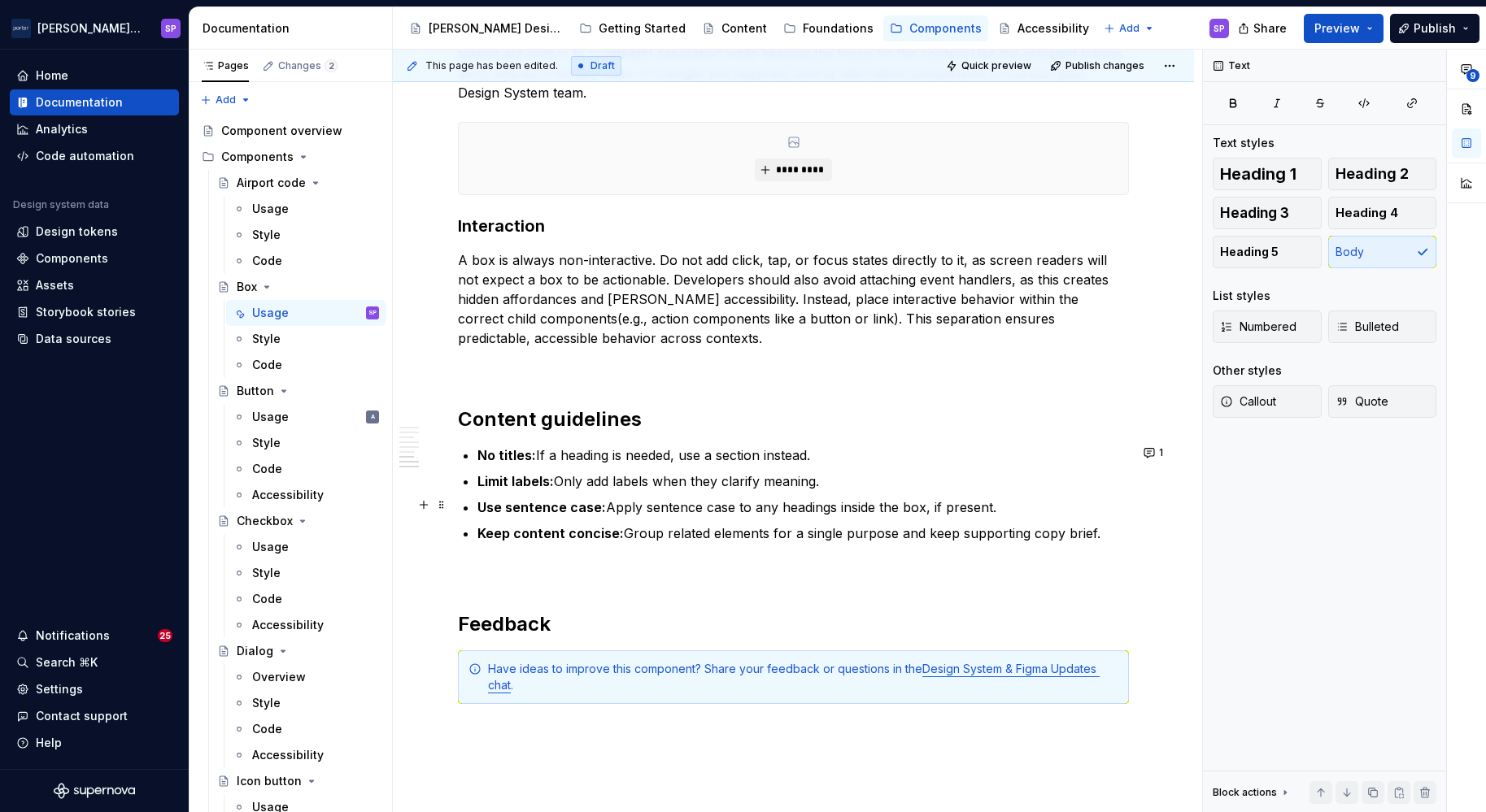
click at [607, 513] on p "Use sentence case: Apply sentence case to any headings inside the box, if prese…" at bounding box center [803, 507] width 652 height 20
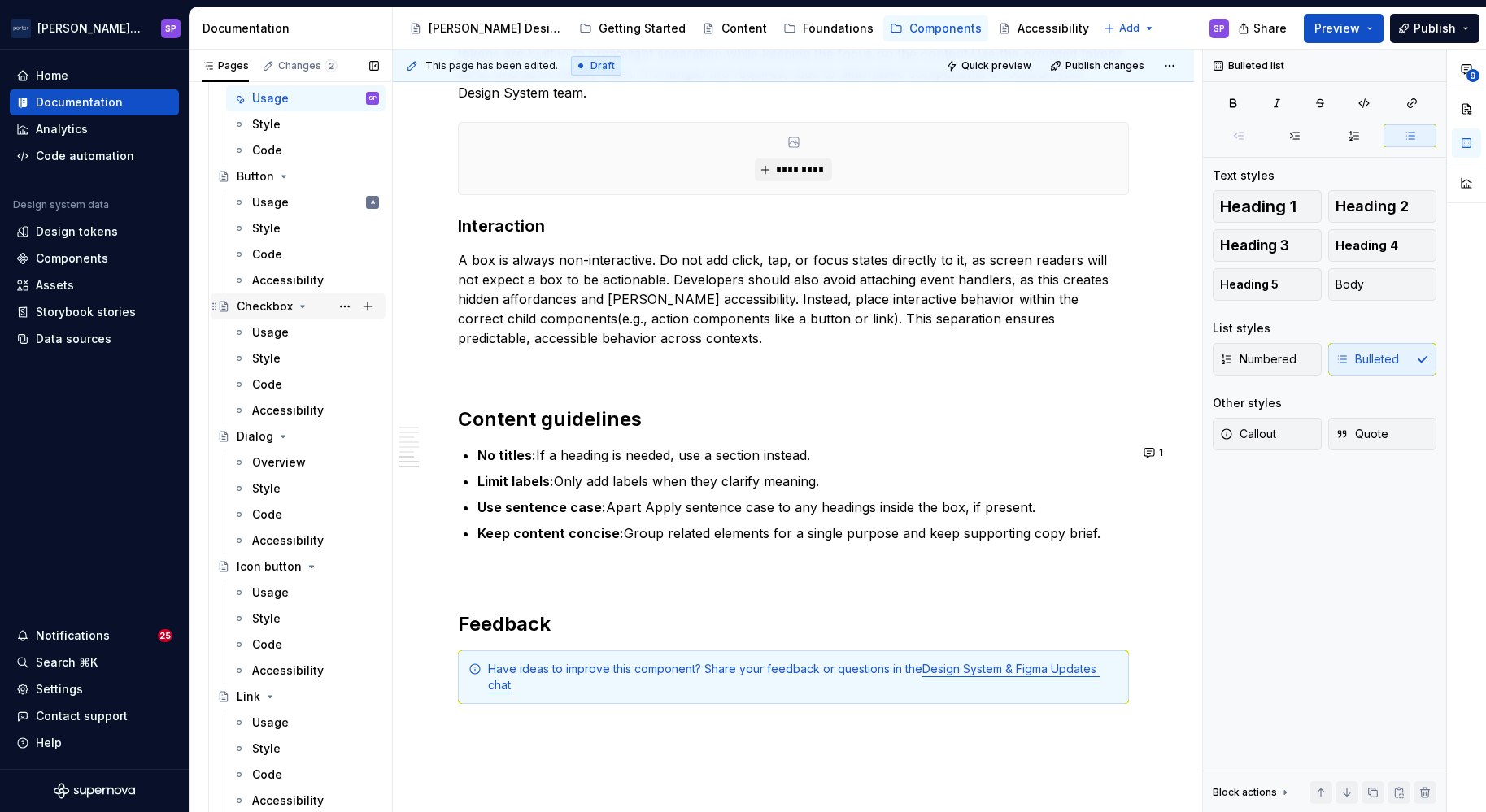
scroll to position [215, 0]
click at [284, 336] on div "Usage" at bounding box center [270, 332] width 37 height 16
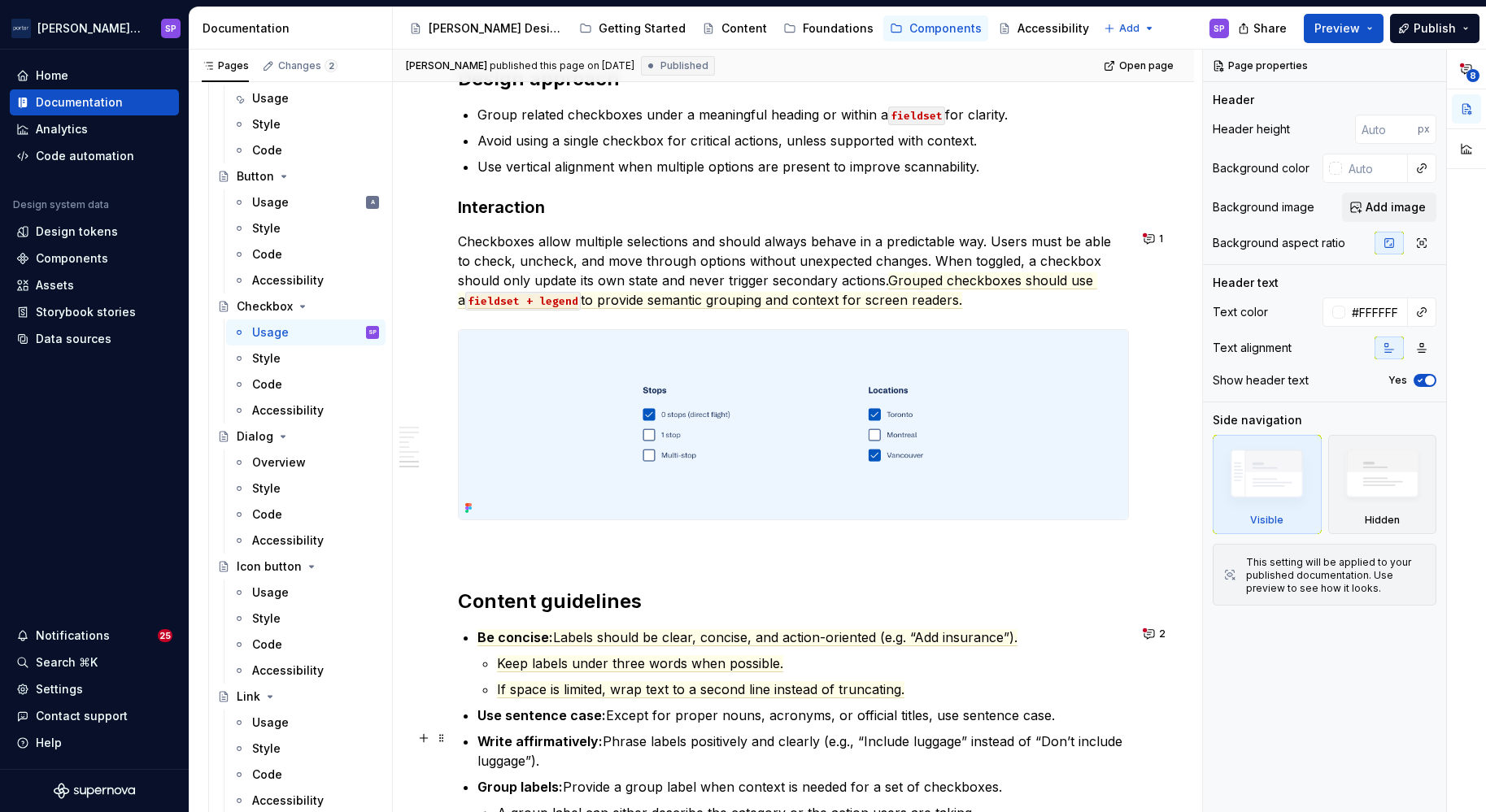
scroll to position [2272, 0]
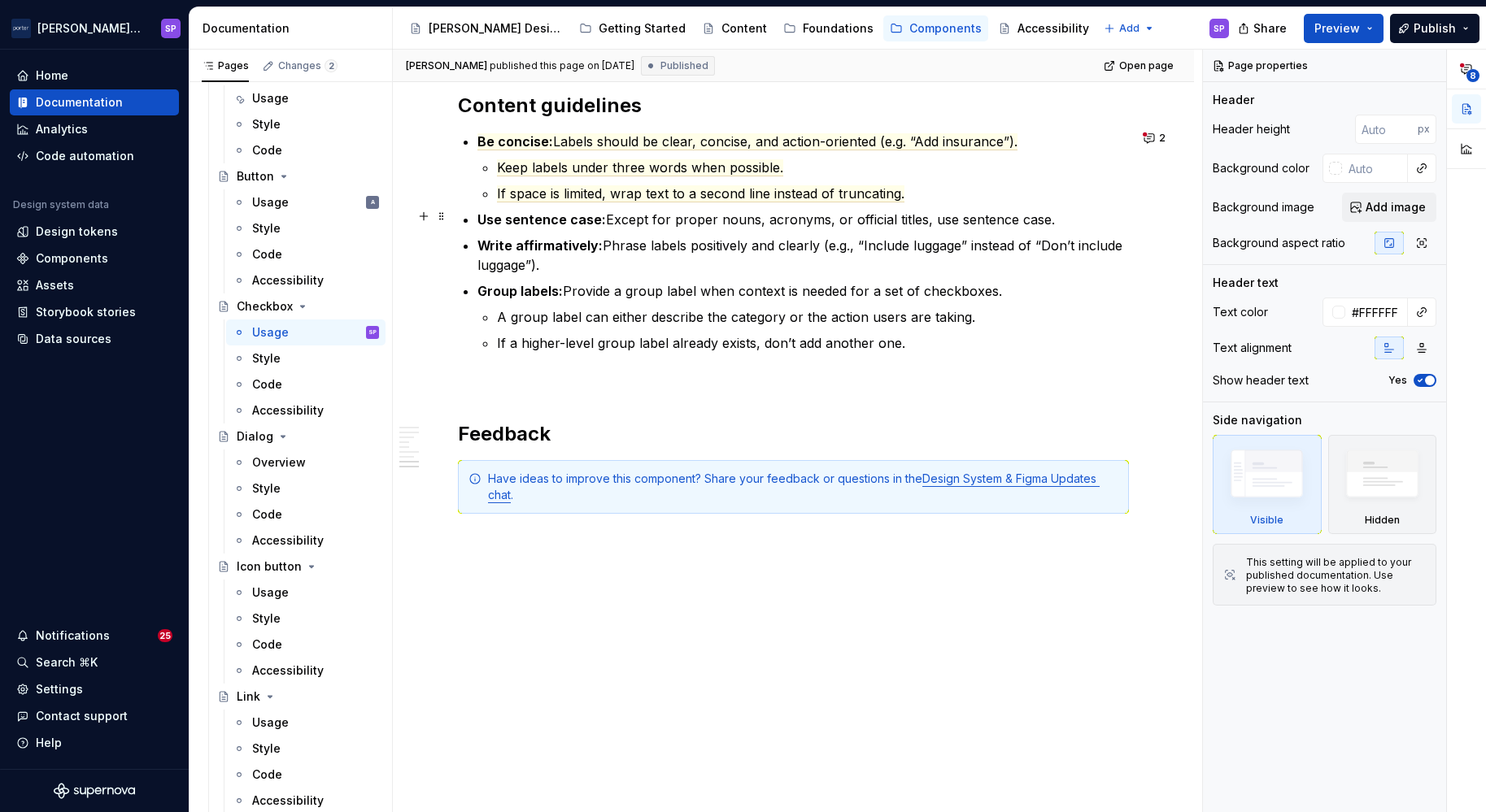
click at [698, 226] on ul "Be concise: Labels should be clear, concise, and action-oriented (e.g. “Add ins…" at bounding box center [803, 242] width 652 height 221
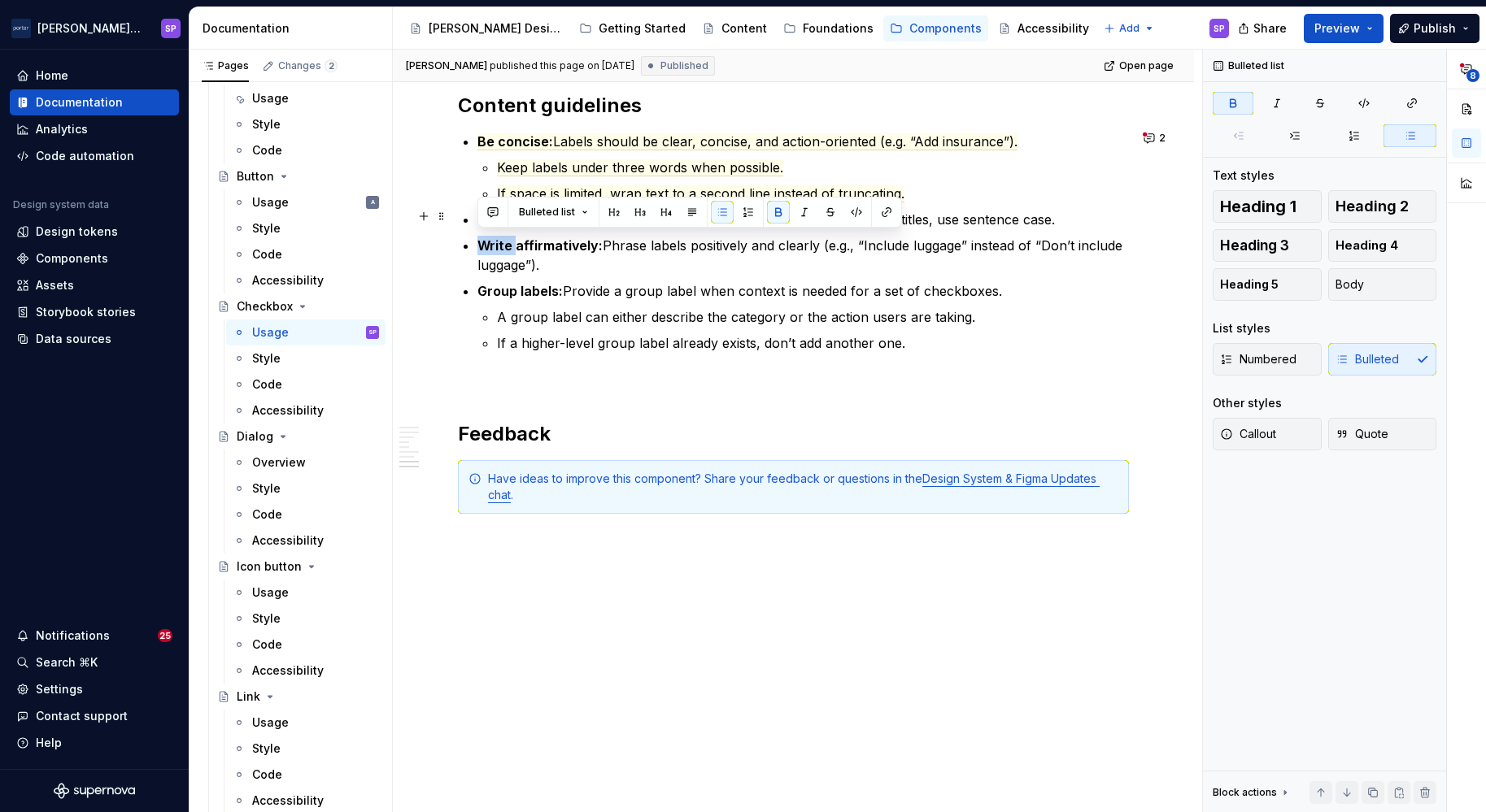
click at [698, 226] on ul "Be concise: Labels should be clear, concise, and action-oriented (e.g. “Add ins…" at bounding box center [803, 242] width 652 height 221
click at [698, 226] on div "Bulleted list" at bounding box center [690, 212] width 425 height 31
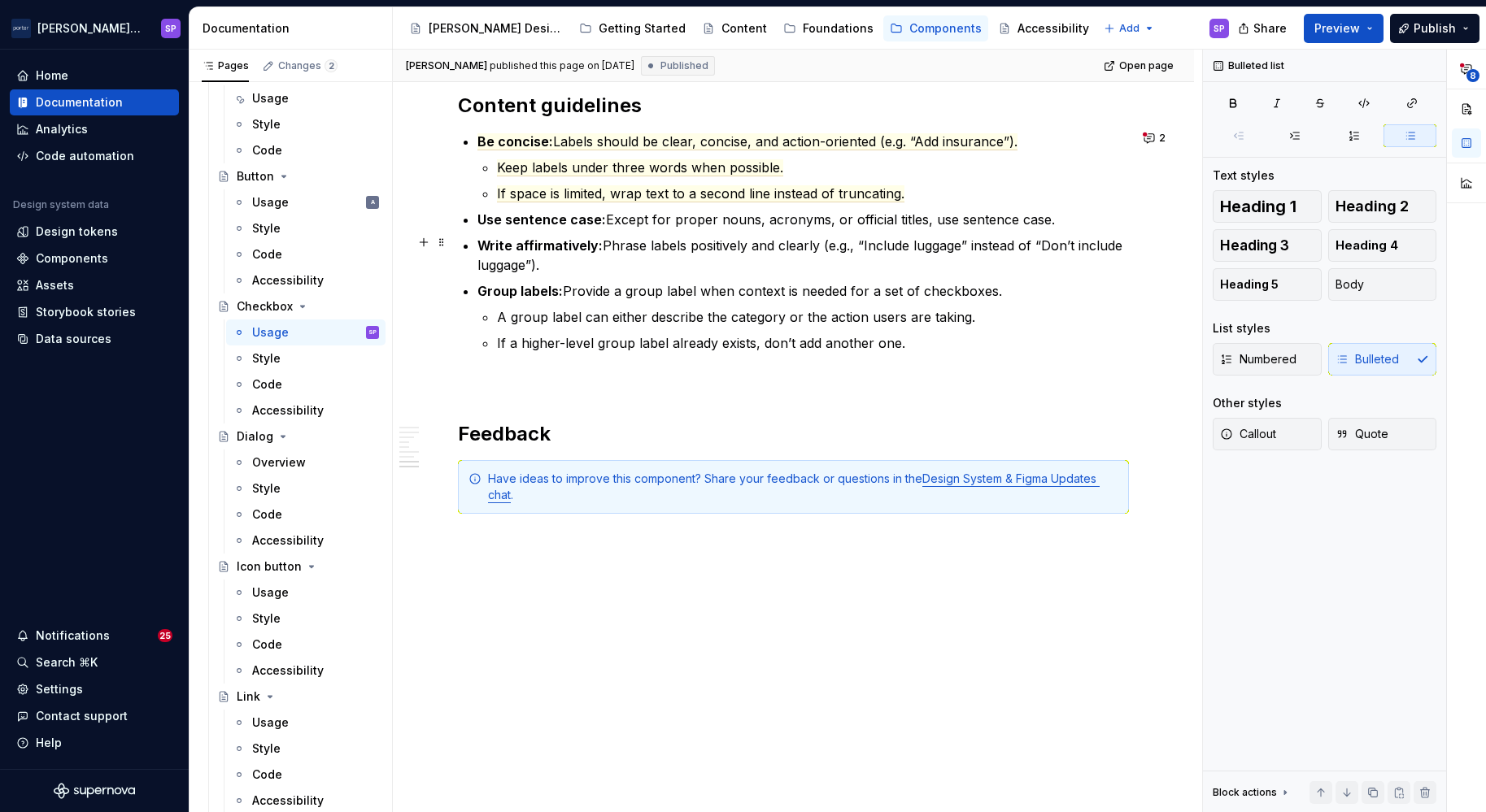
click at [596, 261] on p "Write affirmatively: Phrase labels positively and clearly (e.g., “Include lugga…" at bounding box center [803, 256] width 652 height 39
click at [552, 223] on strong "Use sentence case:" at bounding box center [541, 219] width 128 height 16
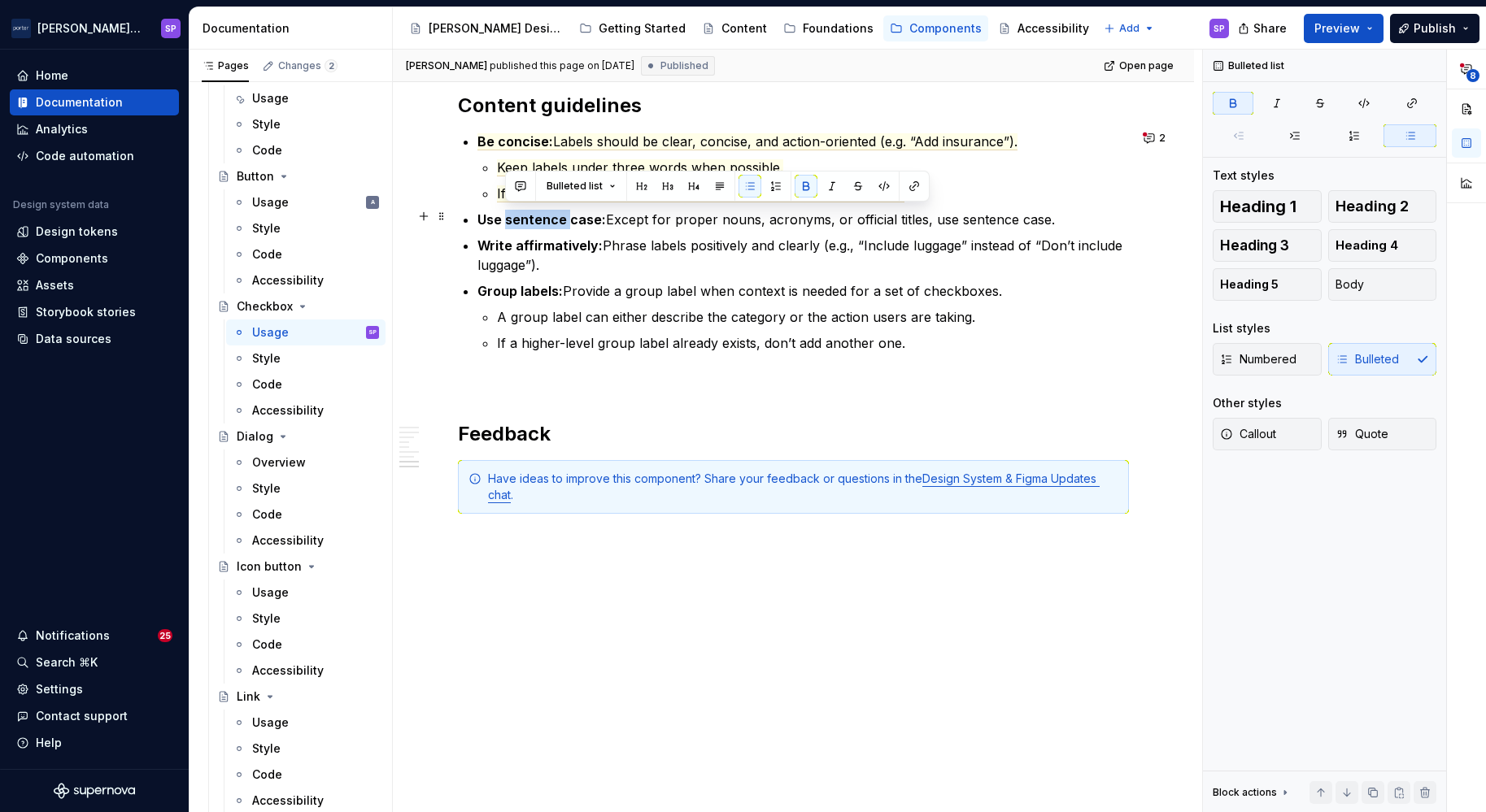
click at [552, 223] on strong "Use sentence case:" at bounding box center [541, 219] width 128 height 16
copy p "Use sentence case: Except for proper nouns, acronyms, or official titles, use s…"
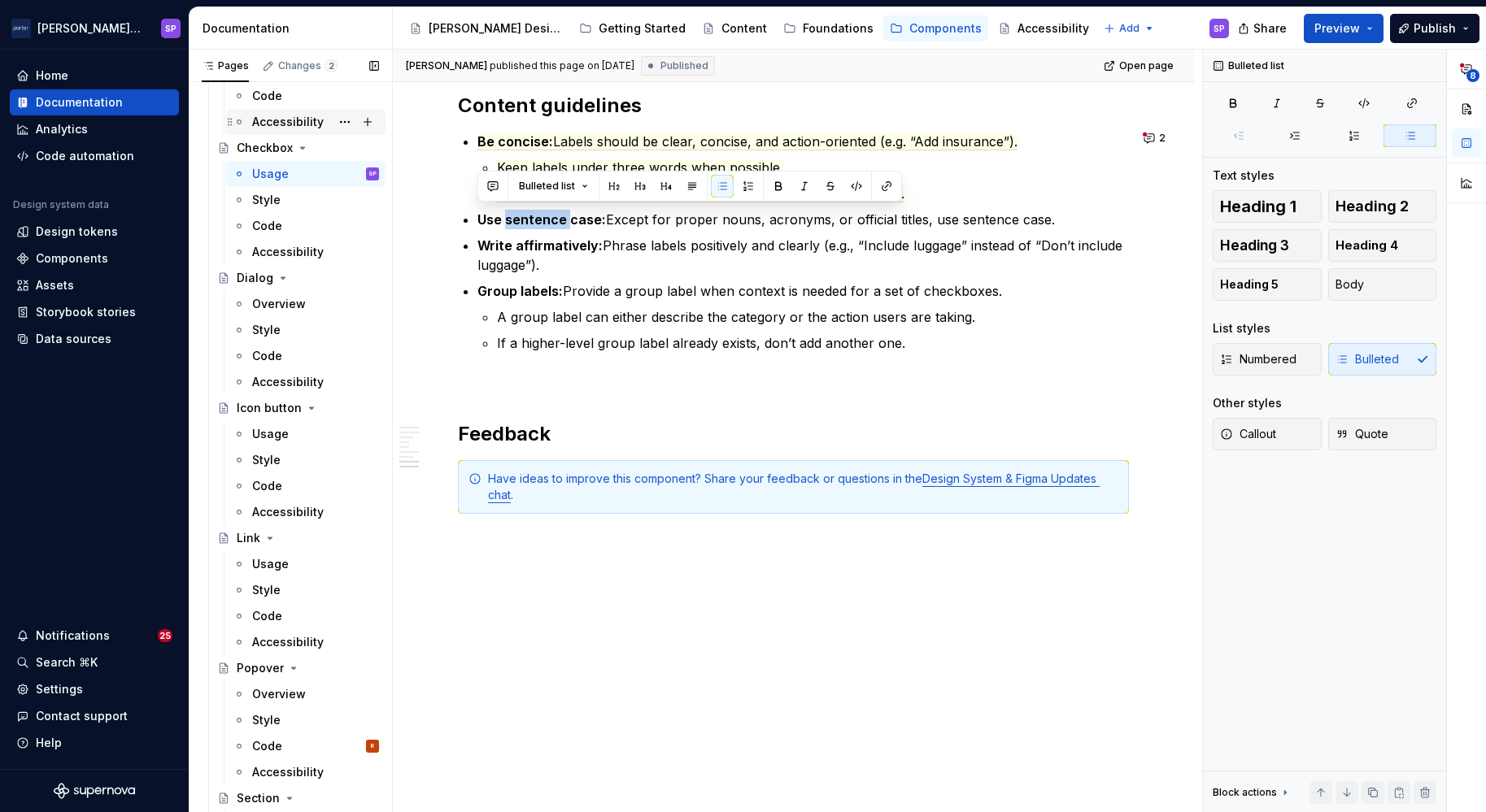
scroll to position [0, 0]
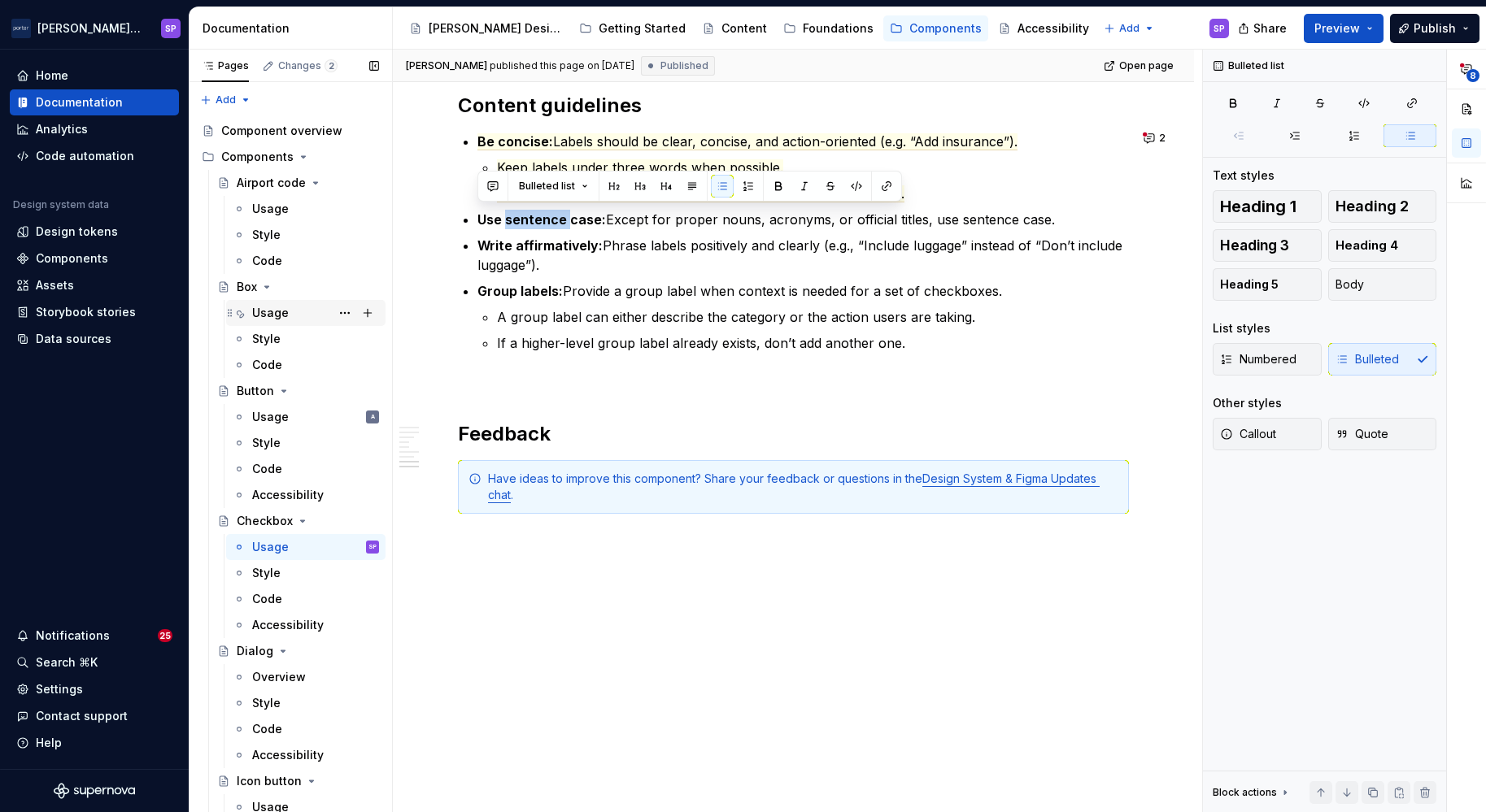
click at [301, 303] on div "Usage" at bounding box center [315, 313] width 127 height 23
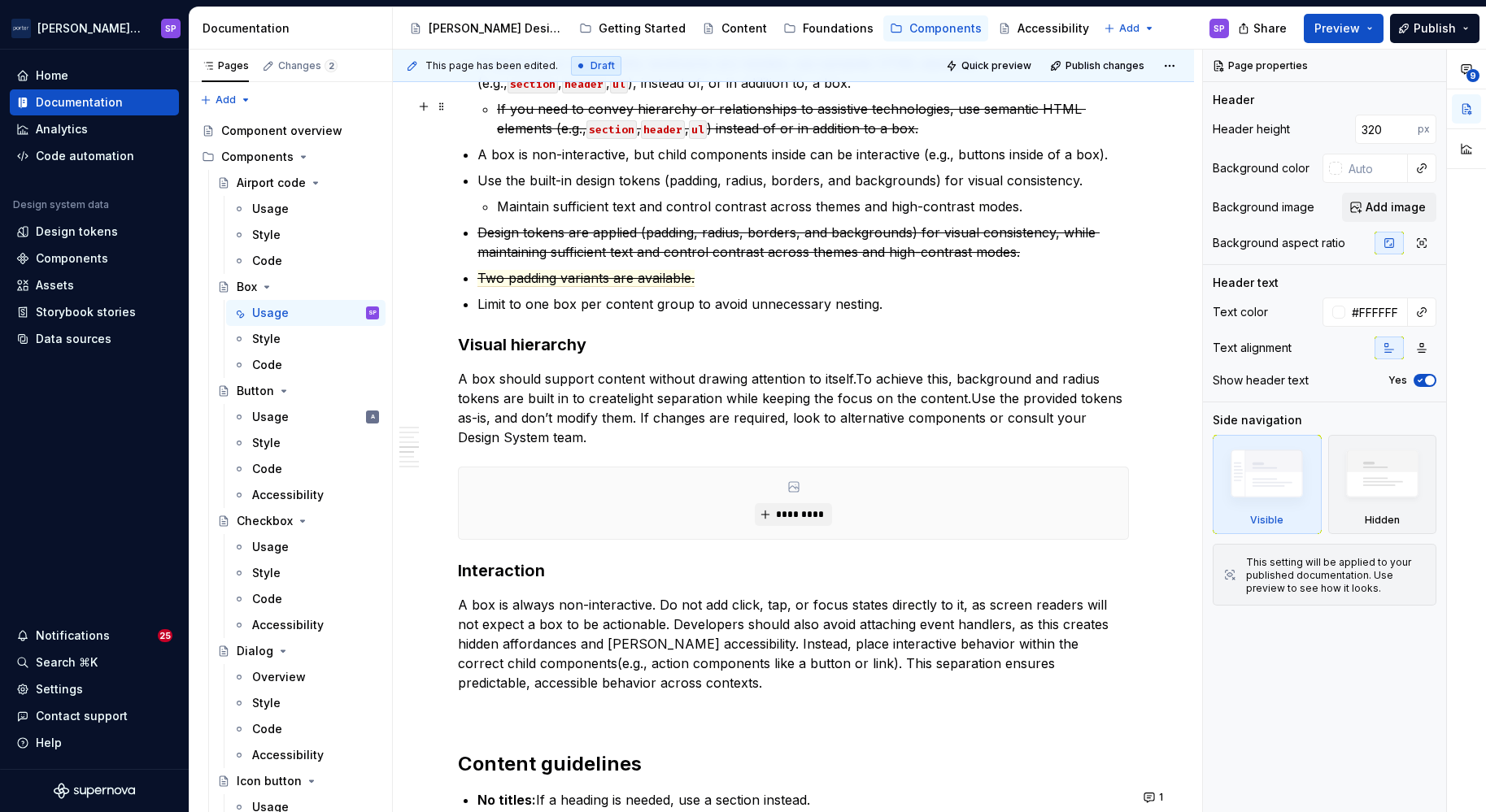
scroll to position [2396, 0]
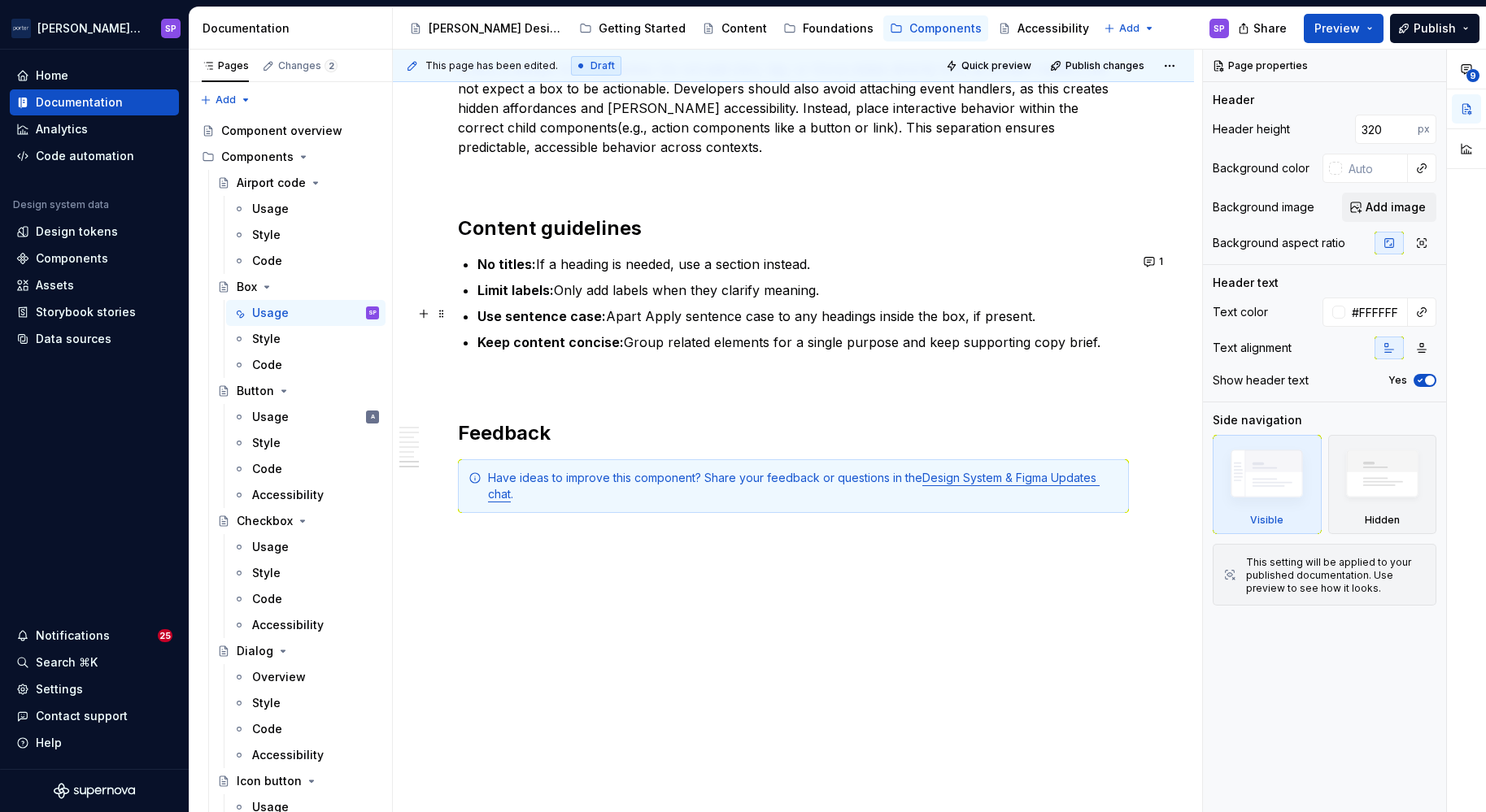
click at [768, 311] on p "Use sentence case: Apart Apply sentence case to any headings inside the box, if…" at bounding box center [803, 316] width 652 height 20
type textarea "*"
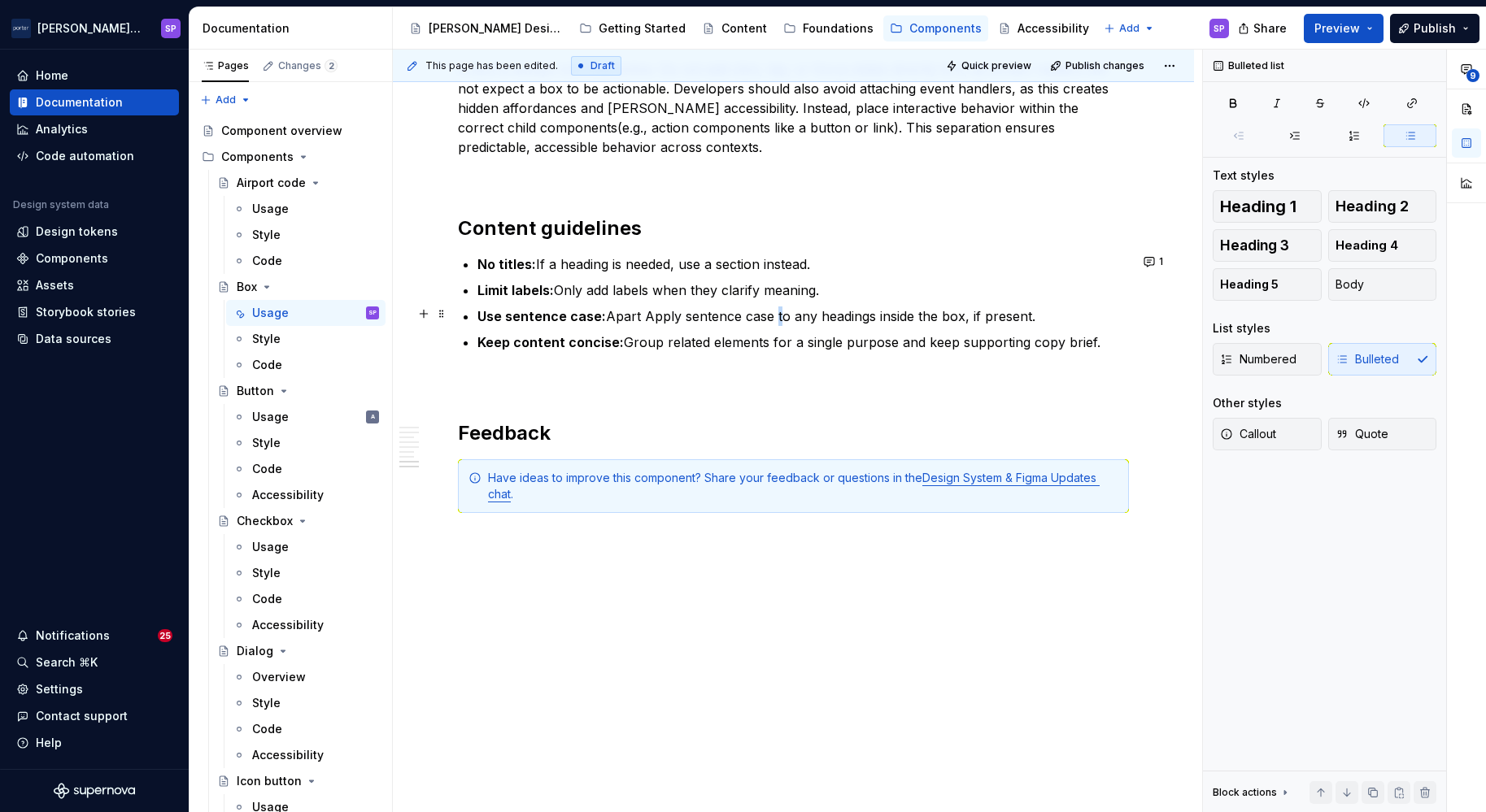
click at [768, 311] on p "Use sentence case: Apart Apply sentence case to any headings inside the box, if…" at bounding box center [803, 316] width 652 height 20
paste div
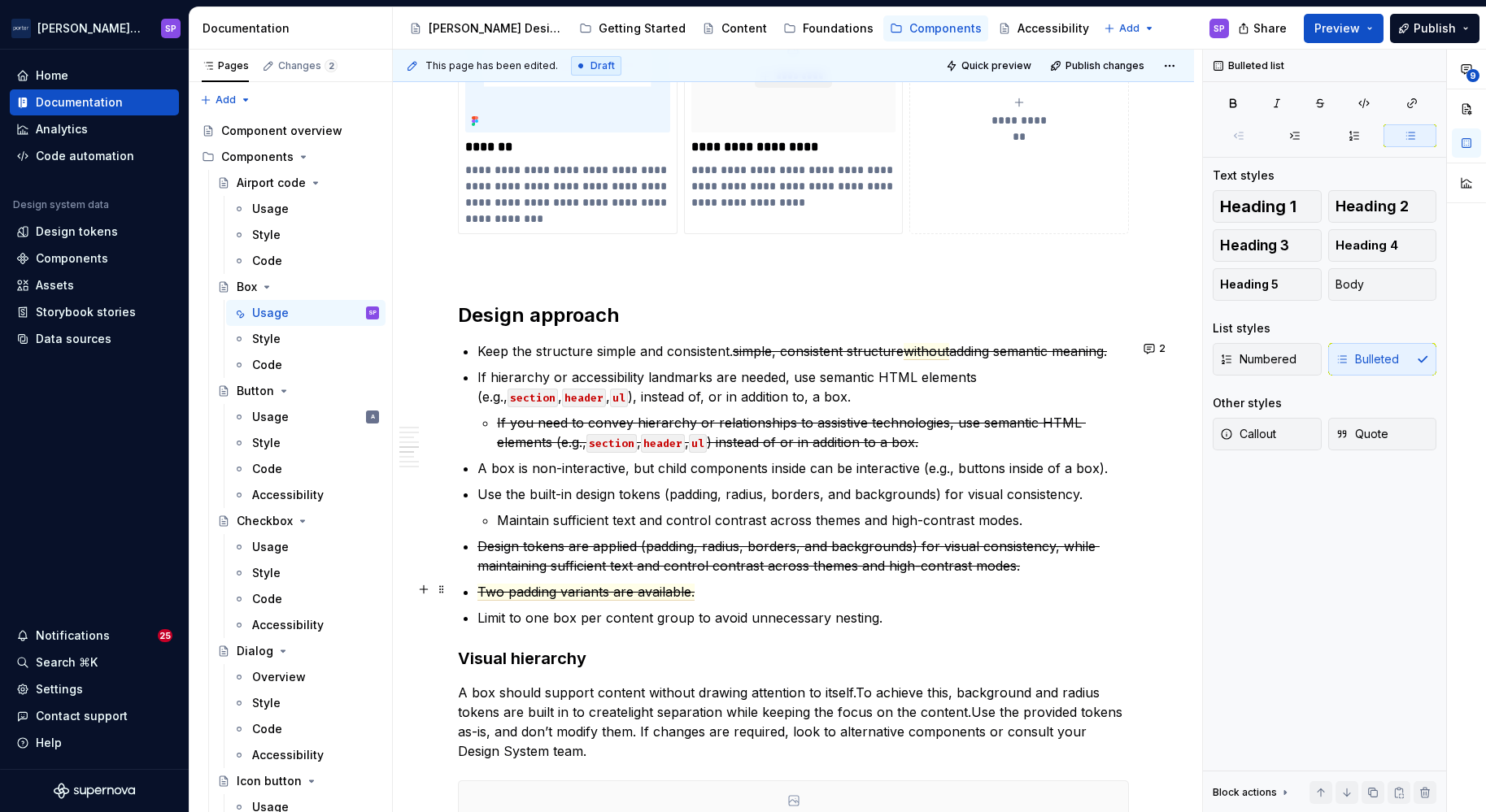
scroll to position [1548, 0]
click at [802, 471] on commenthighlight "A box is non-interactive, but child components inside can be interactive (e.g.,…" at bounding box center [793, 467] width 630 height 16
click at [647, 500] on p "Use the built-in design tokens (padding, radius, borders, and backgrounds) for …" at bounding box center [803, 493] width 652 height 20
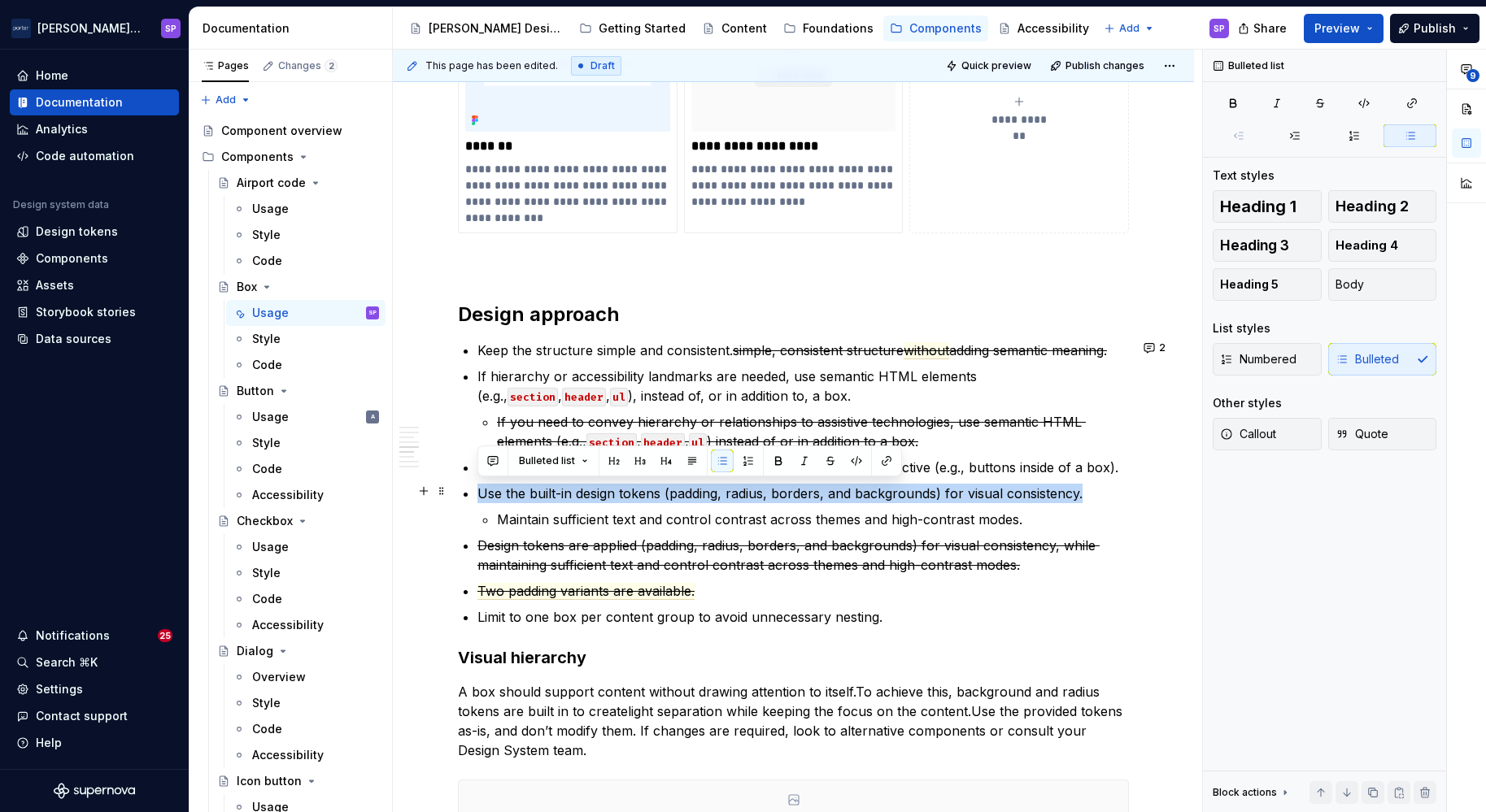
click at [754, 504] on li "Use the built-in design tokens (padding, radius, borders, and backgrounds) for …" at bounding box center [803, 507] width 652 height 46
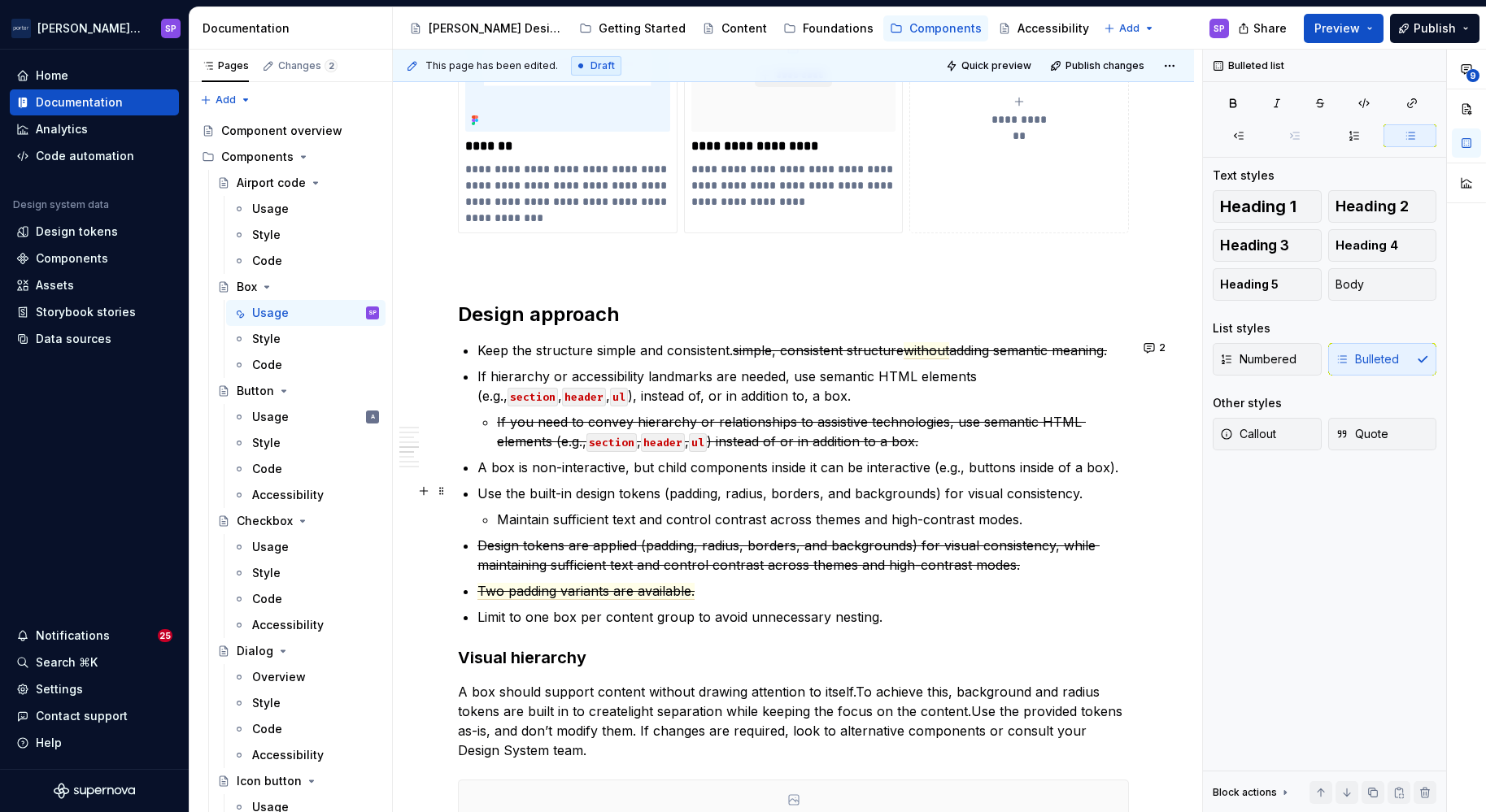
click at [953, 492] on p "Use the built-in design tokens (padding, radius, borders, and backgrounds) for …" at bounding box center [803, 493] width 652 height 20
click at [497, 517] on p "Maintain sufficient text and control contrast across themes and high-contrast m…" at bounding box center [813, 519] width 632 height 20
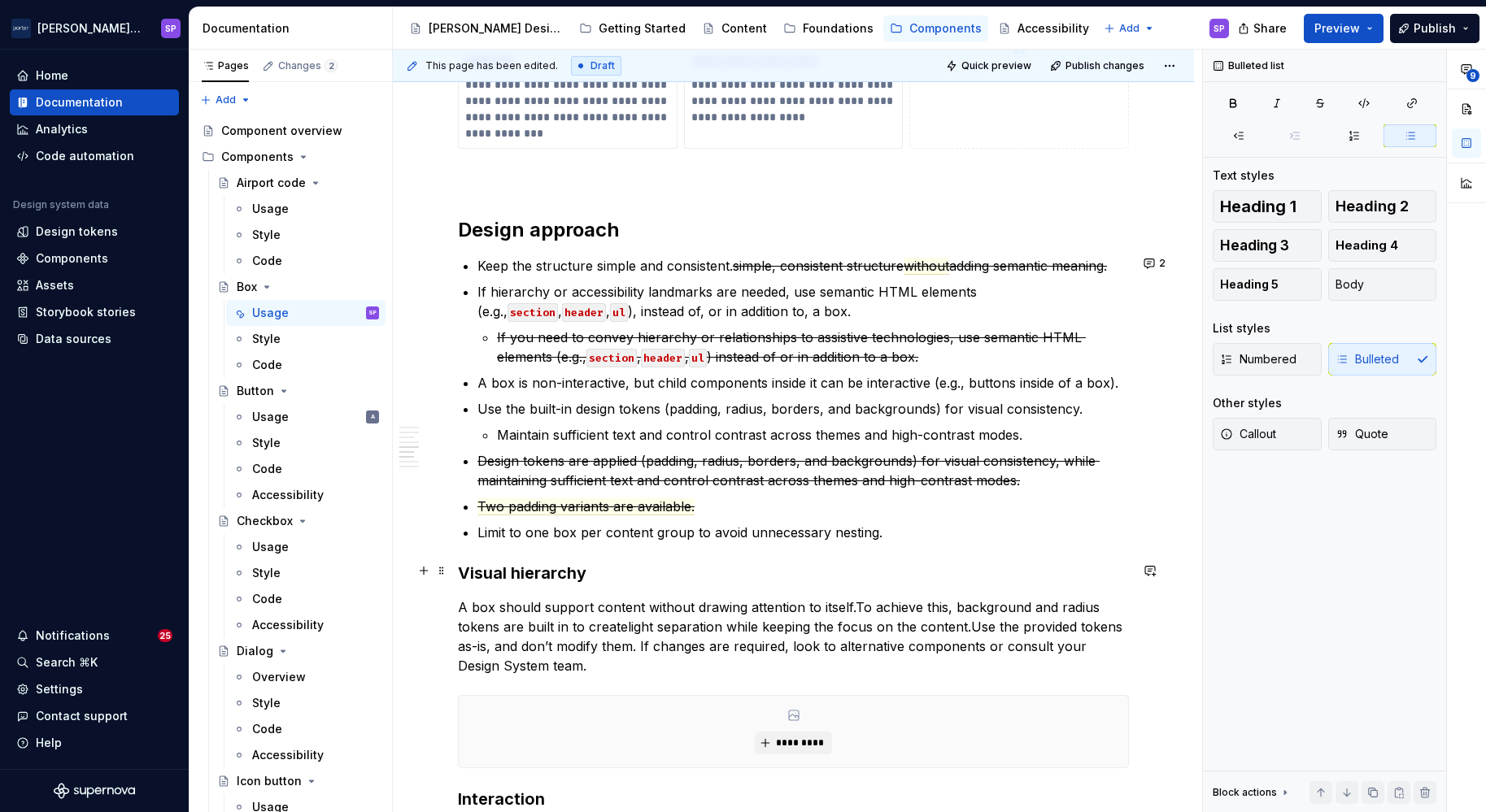
click at [561, 573] on h3 "Visual hierarchy" at bounding box center [794, 573] width 671 height 23
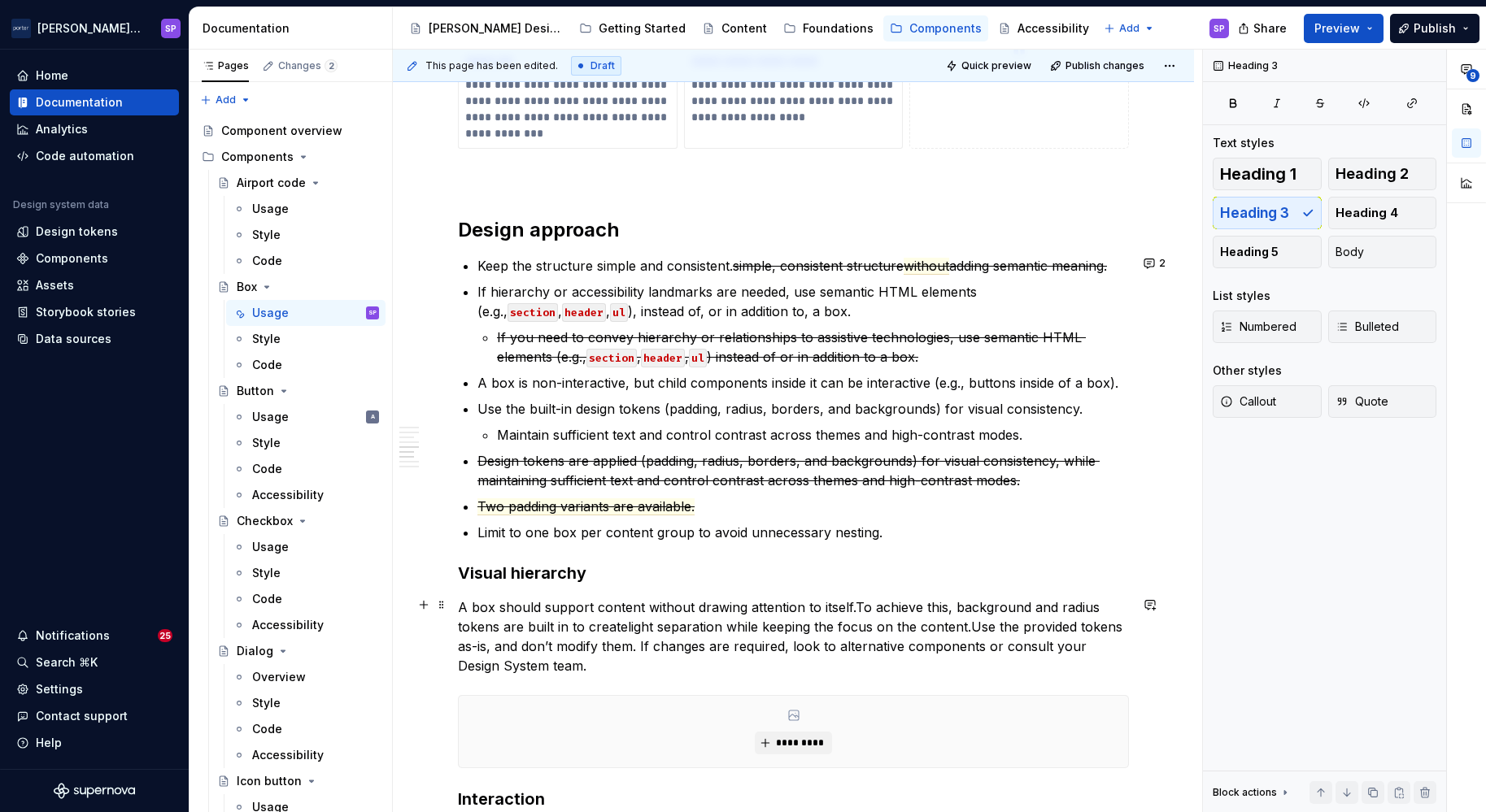
click at [551, 641] on commenthighlight "Use the provided tokens as-is, and don’t modify them. If changes are required, …" at bounding box center [792, 646] width 669 height 55
click at [613, 657] on commenthighlight "Use the provided tokens as-is, and don’t modify them. If changes are required, …" at bounding box center [792, 646] width 669 height 55
click at [959, 406] on p "Use the built-in design tokens (padding, radius, borders, and backgrounds) for …" at bounding box center [803, 409] width 652 height 20
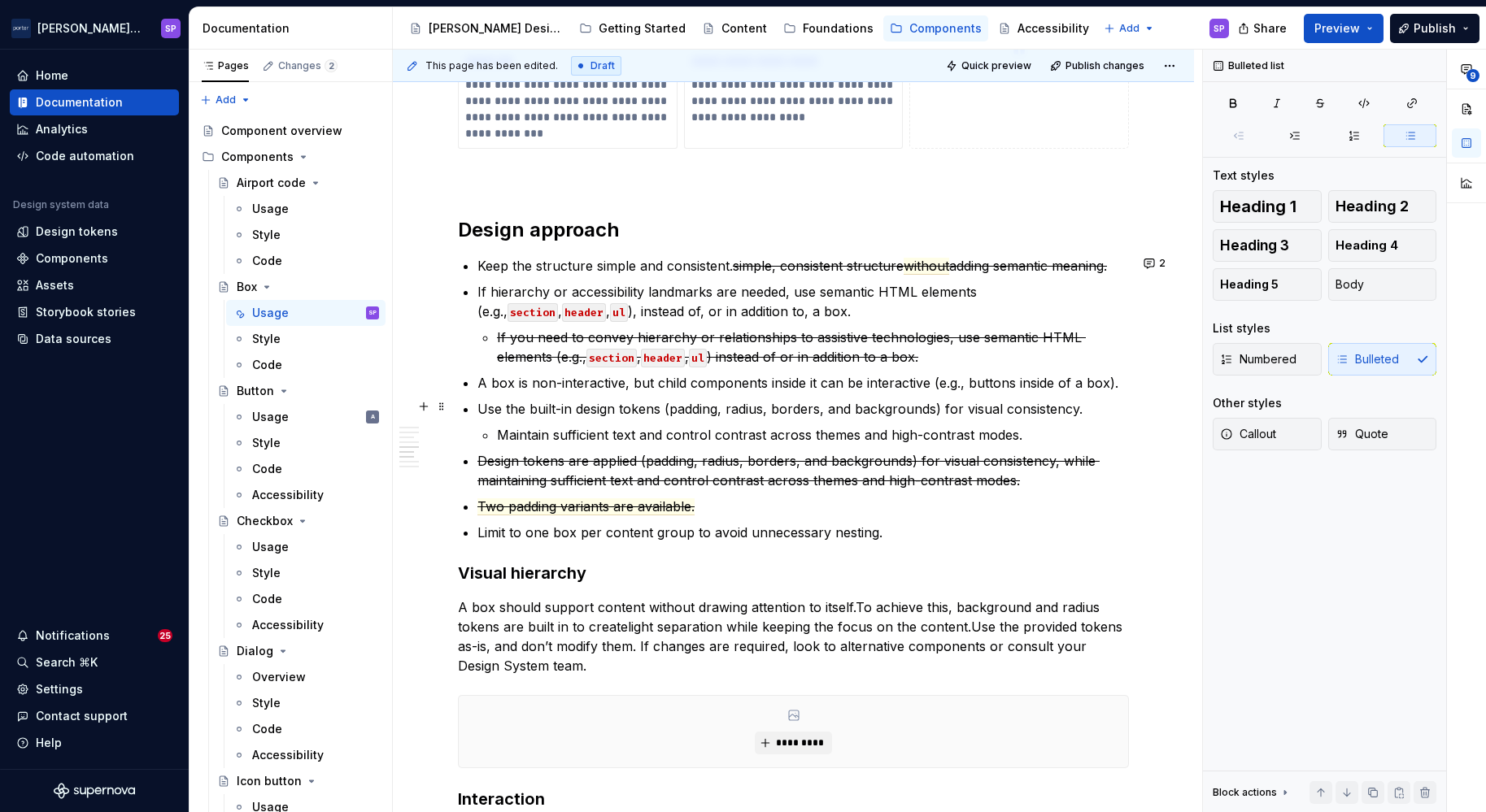
click at [948, 409] on p "Use the built-in design tokens (padding, radius, borders, and backgrounds) for …" at bounding box center [803, 409] width 652 height 20
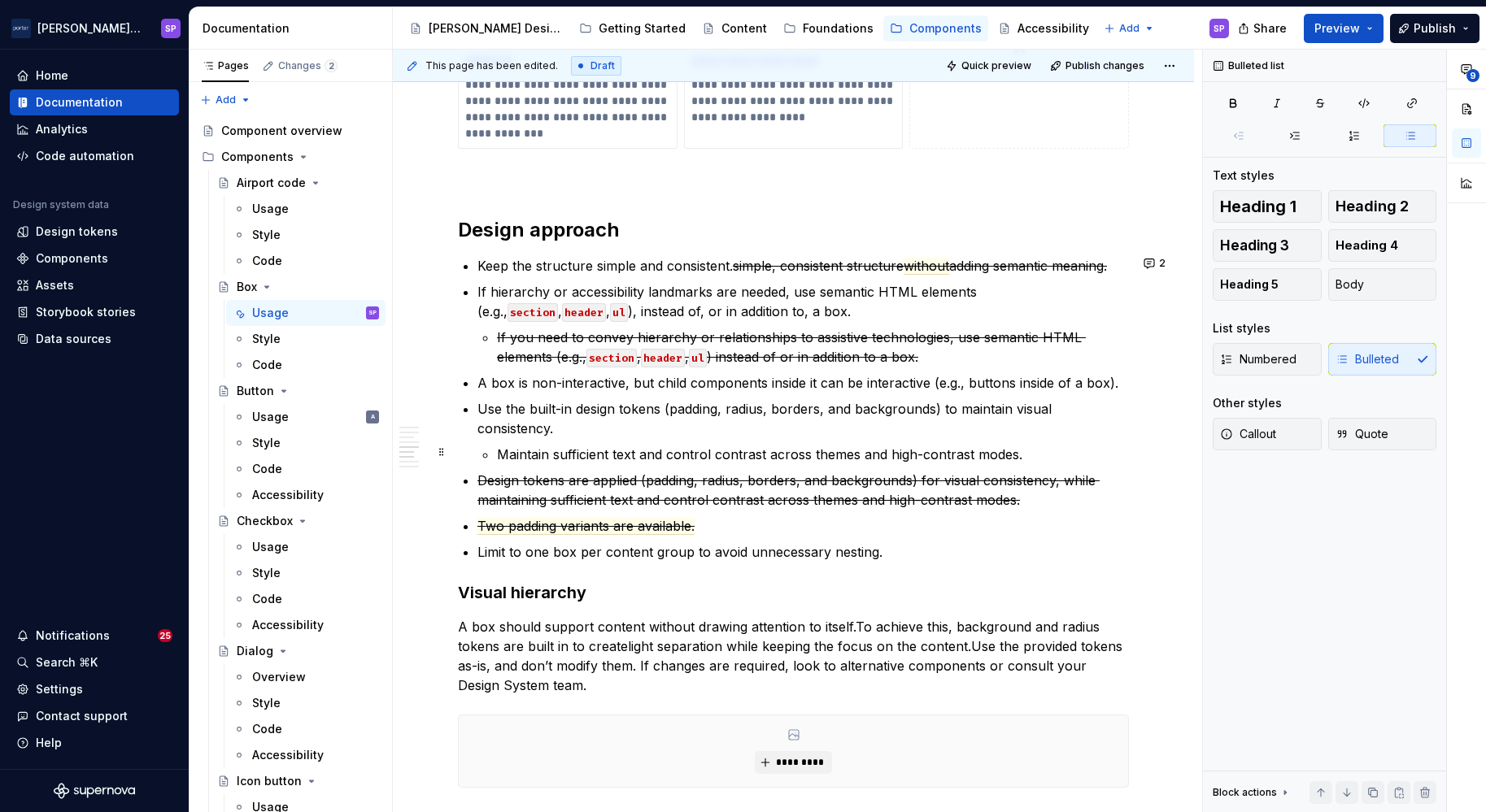
click at [489, 458] on li "Use the built-in design tokens (padding, radius, borders, and backgrounds) to m…" at bounding box center [803, 431] width 652 height 65
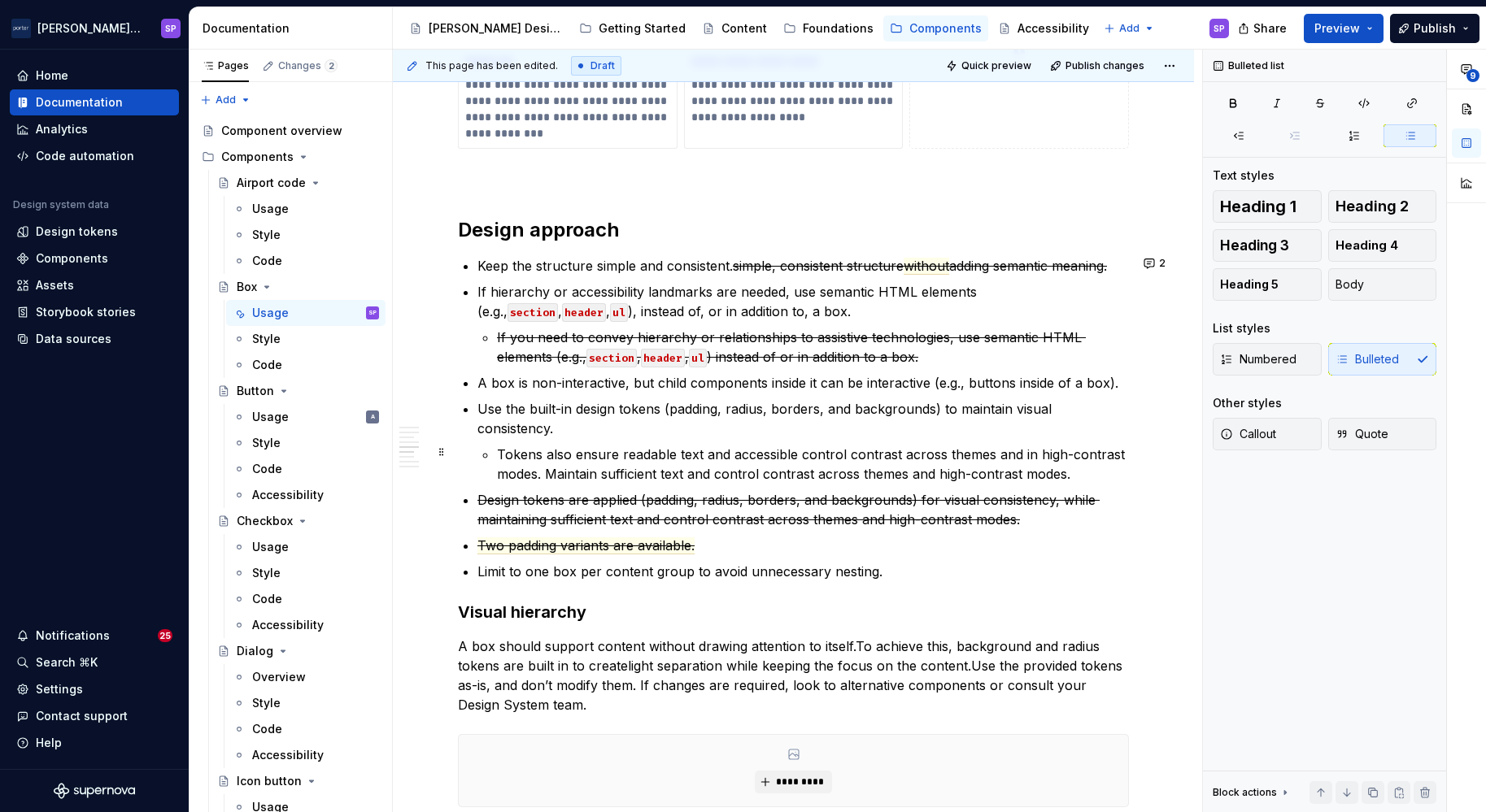
click at [628, 452] on p "Tokens also ensure readable text and accessible control contrast across themes …" at bounding box center [813, 465] width 632 height 39
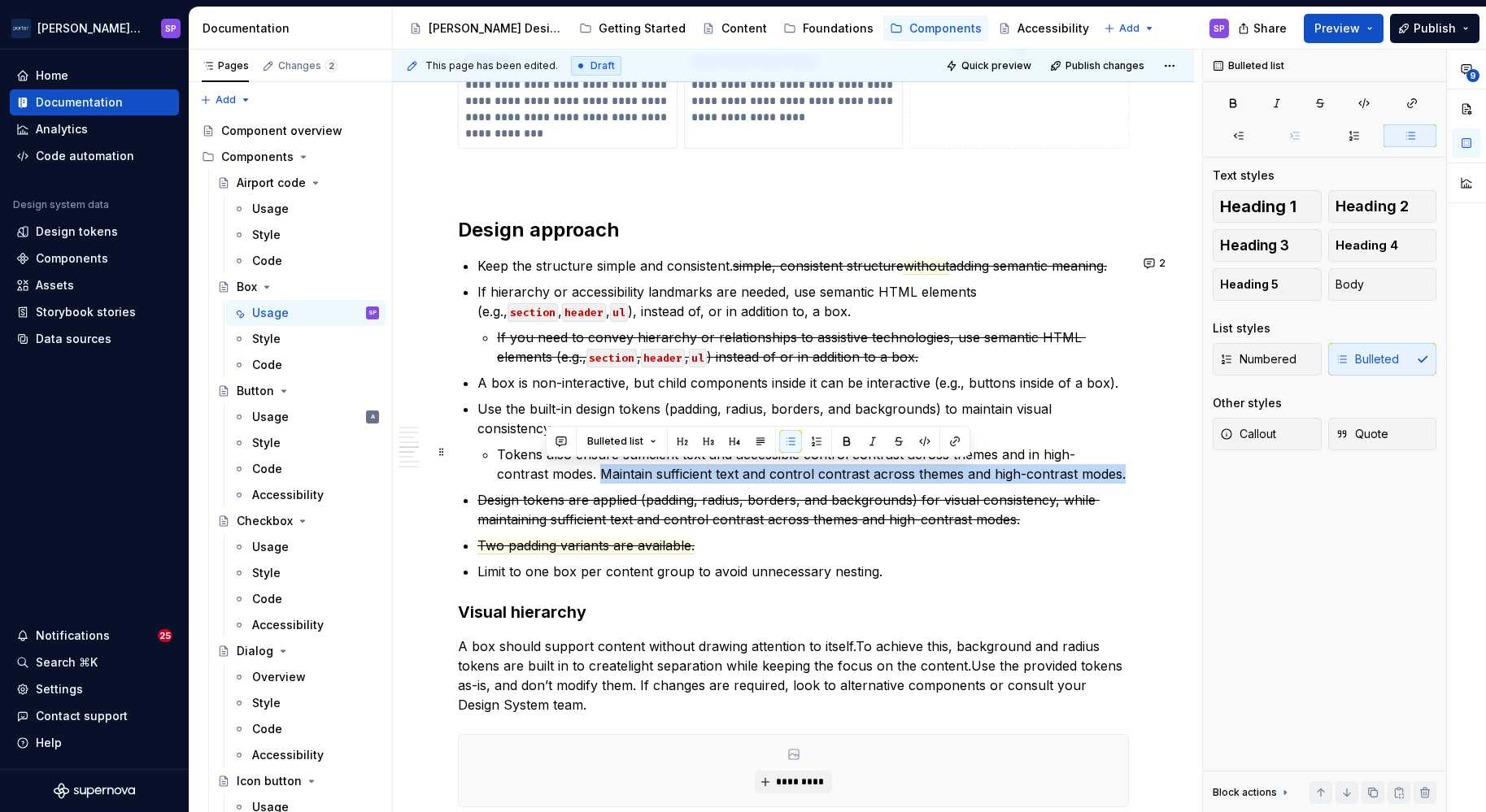
drag, startPoint x: 1074, startPoint y: 475, endPoint x: 545, endPoint y: 470, distance: 529.0
click at [545, 470] on p "Tokens also ensure sufficient text and accessible control contrast across theme…" at bounding box center [813, 465] width 632 height 39
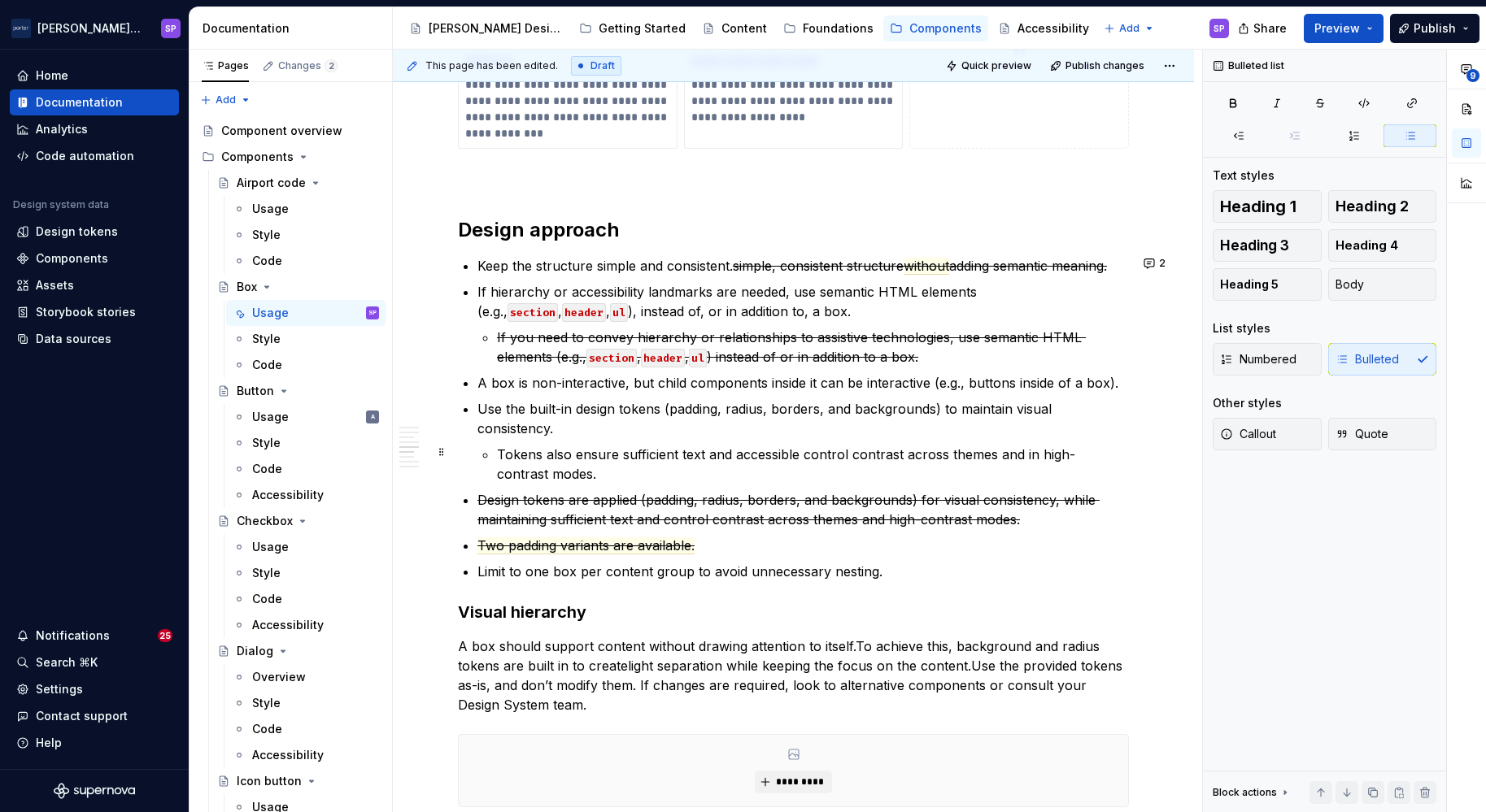
click at [597, 464] on p "Tokens also ensure sufficient text and accessible control contrast across theme…" at bounding box center [813, 465] width 632 height 39
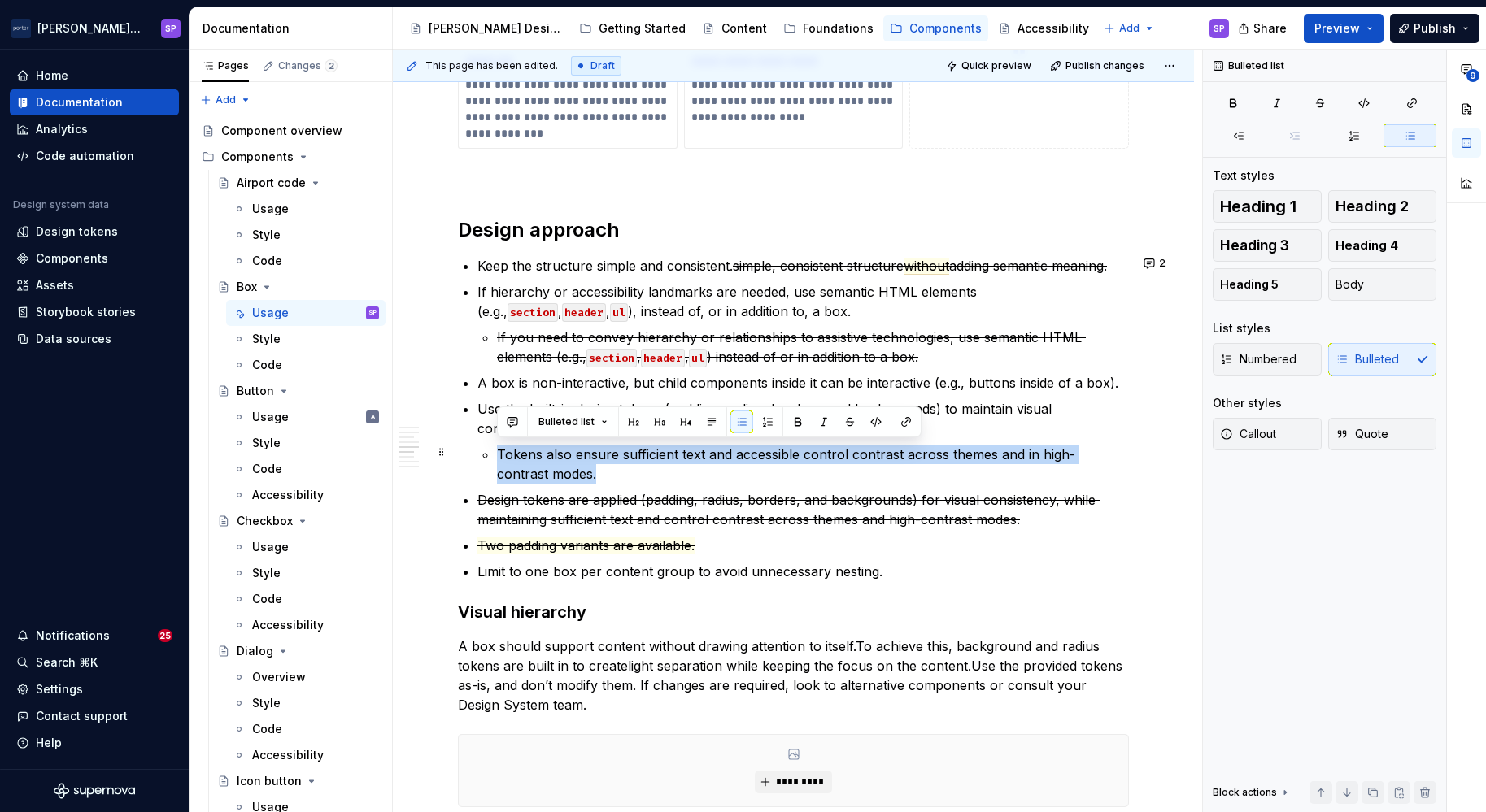
click at [624, 469] on p "Tokens also ensure sufficient text and accessible control contrast across theme…" at bounding box center [813, 465] width 632 height 39
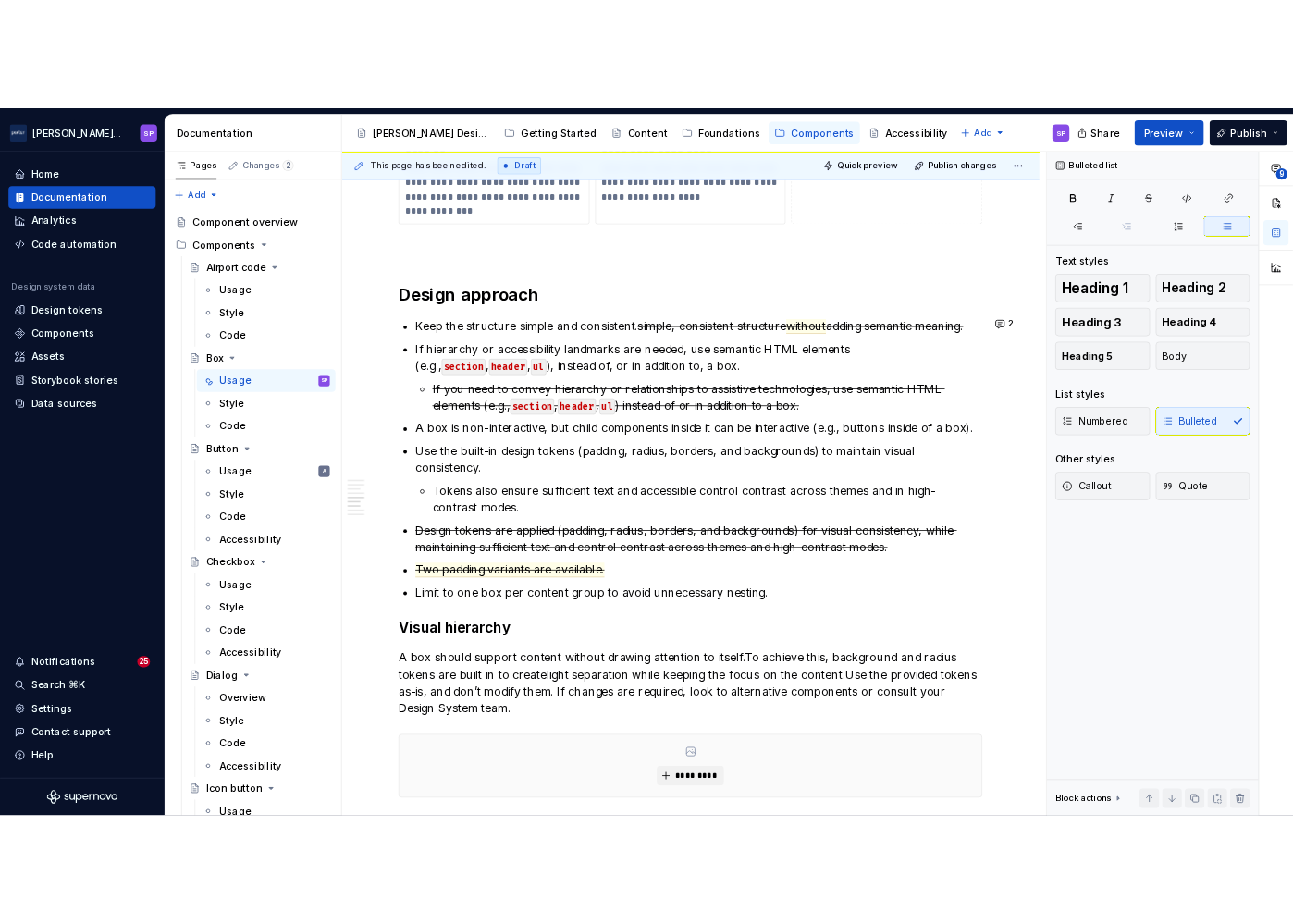
scroll to position [1899, 0]
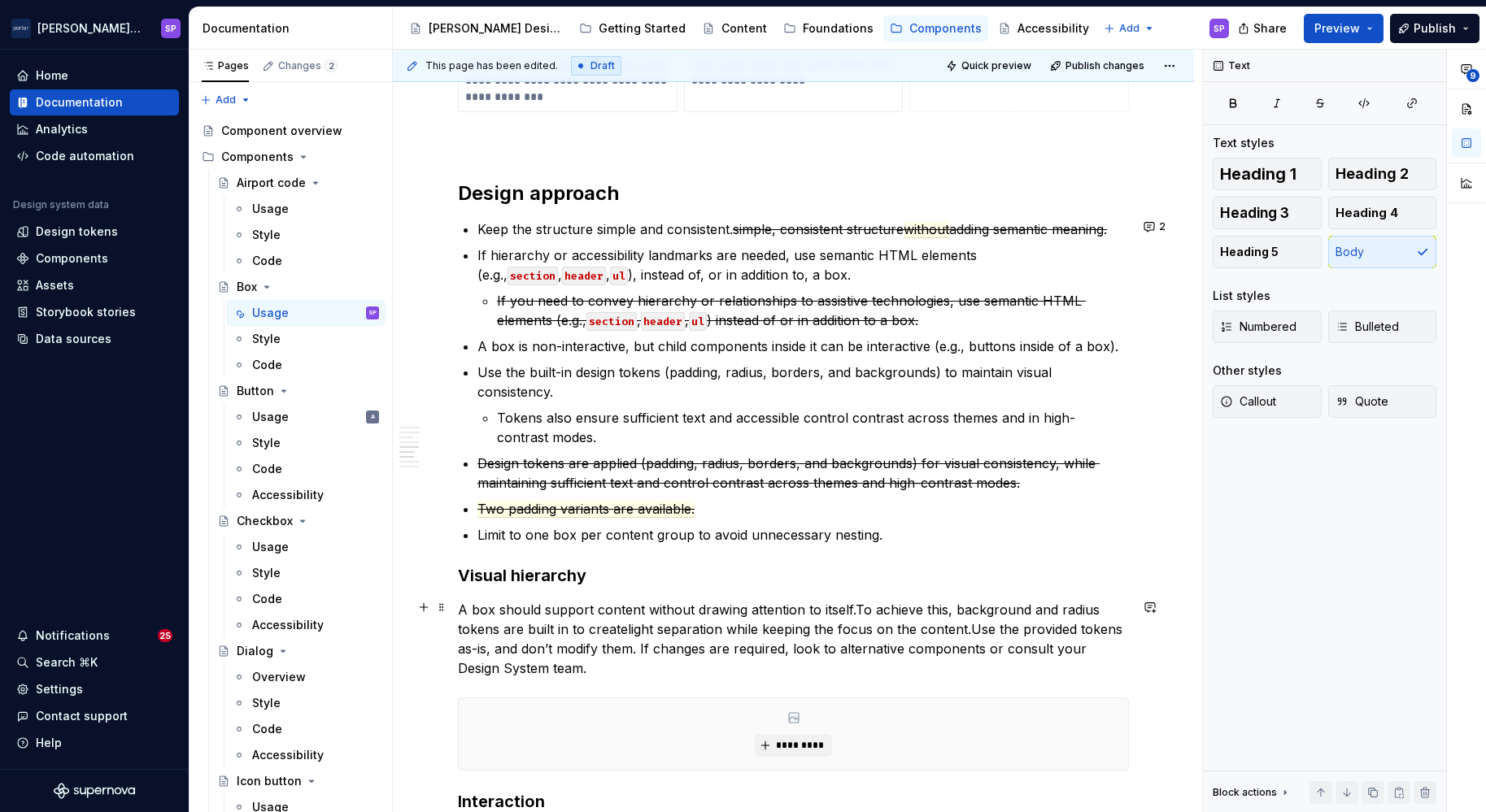
click at [847, 636] on p "A box should support content without drawing attention to itself. To achieve th…" at bounding box center [794, 640] width 671 height 78
click at [901, 653] on commenthighlight "Use the provided tokens as-is, and don’t modify them. If changes are required, …" at bounding box center [792, 648] width 669 height 55
click at [1058, 634] on commenthighlight "Use the provided tokens as-is, and don’t modify them. If changes are required, …" at bounding box center [792, 648] width 669 height 55
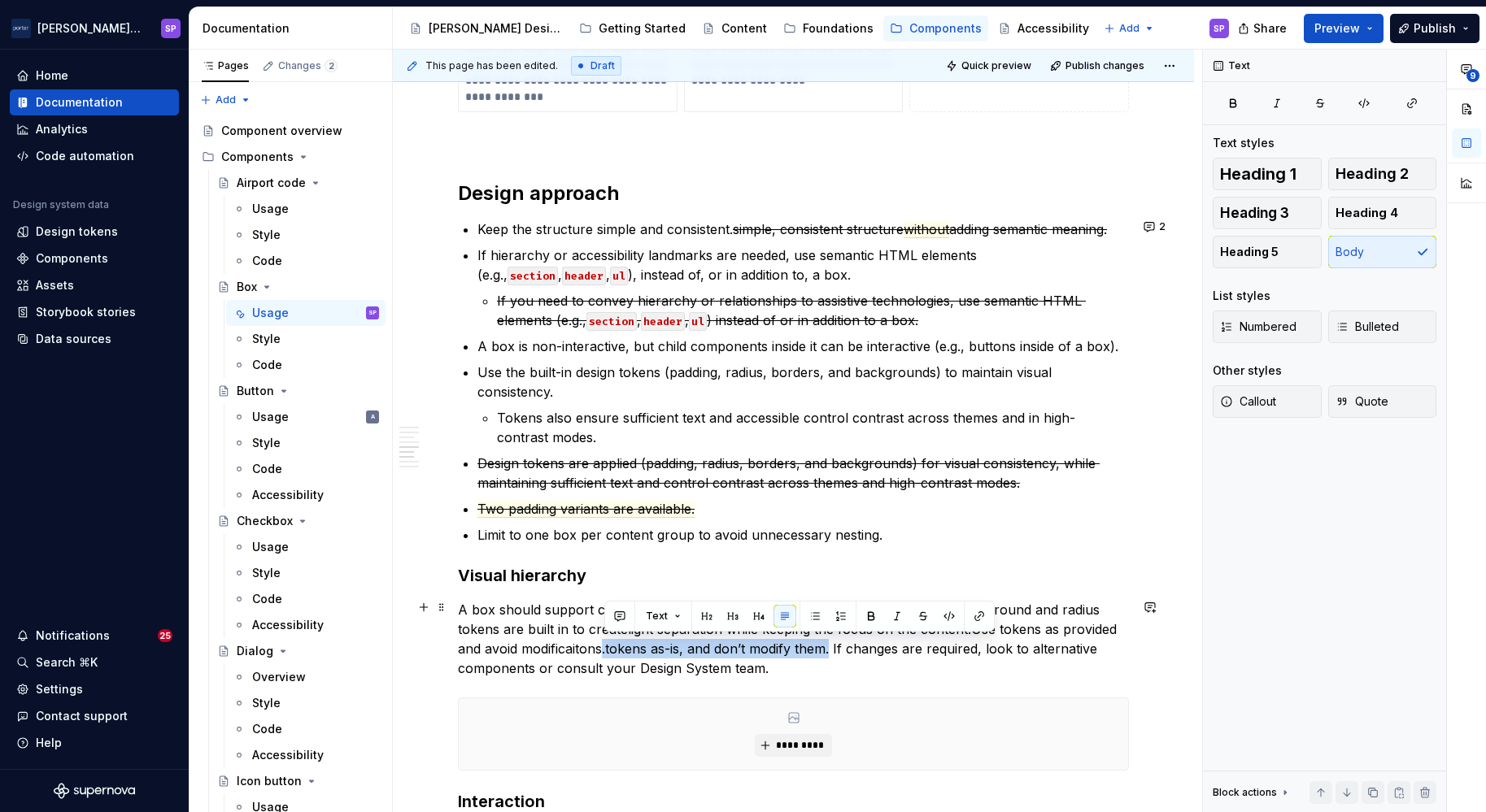
drag, startPoint x: 606, startPoint y: 651, endPoint x: 831, endPoint y: 652, distance: 225.0
click at [831, 652] on commenthighlight "Use tokens as provided and avoid modificaitons.tokens as-is, and don’t modify t…" at bounding box center [789, 648] width 663 height 55
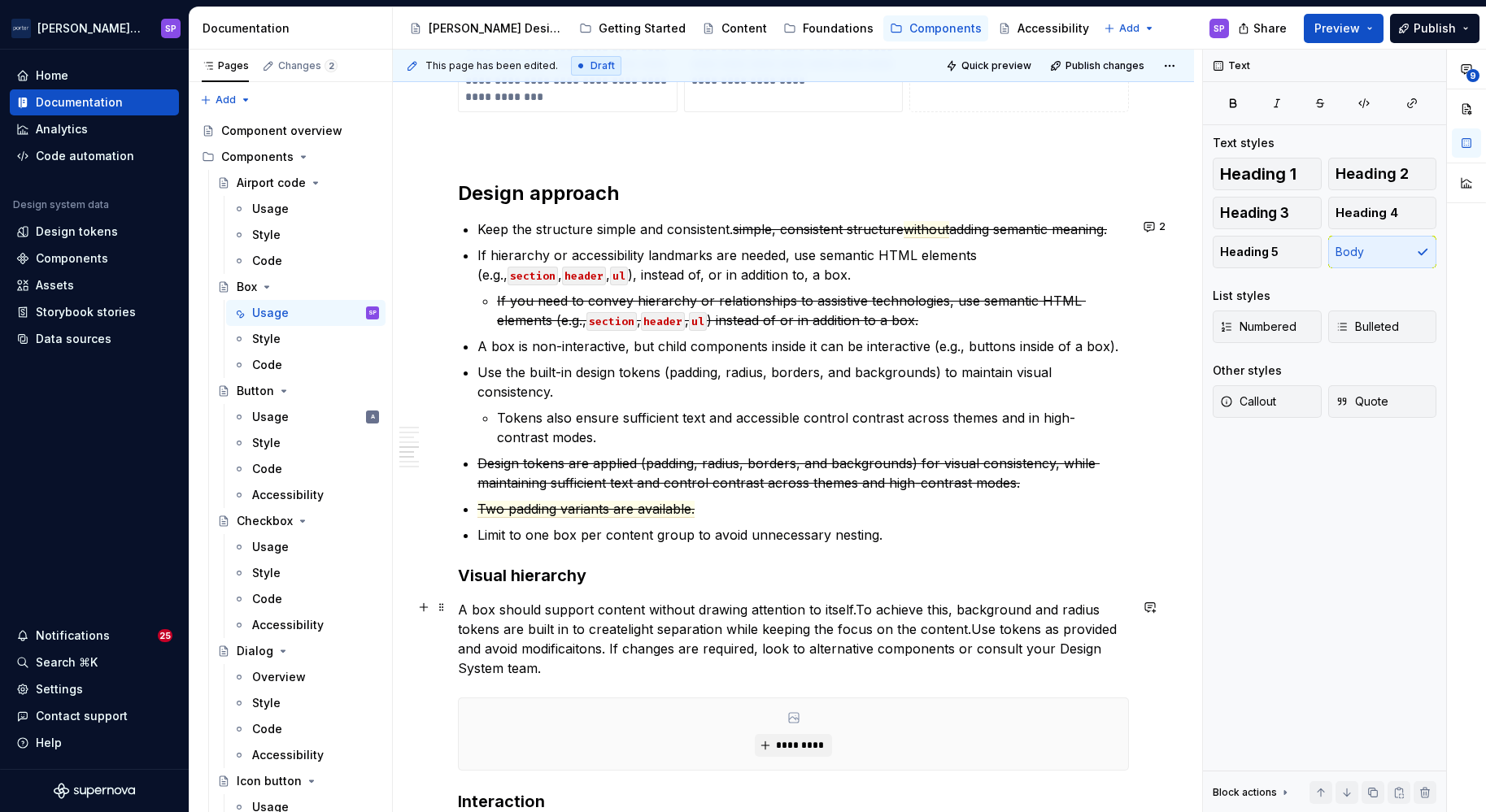
click at [742, 650] on commenthighlight "Use tokens as provided and avoid modificaitons. If changes are required, look t…" at bounding box center [789, 648] width 663 height 55
click at [557, 641] on commenthighlight "Use tokens as provided and avoid modificaitons. If changes are required, look t…" at bounding box center [789, 648] width 663 height 55
click at [636, 391] on p "Use the built-in design tokens (padding, radius, borders, and backgrounds) to m…" at bounding box center [803, 382] width 652 height 39
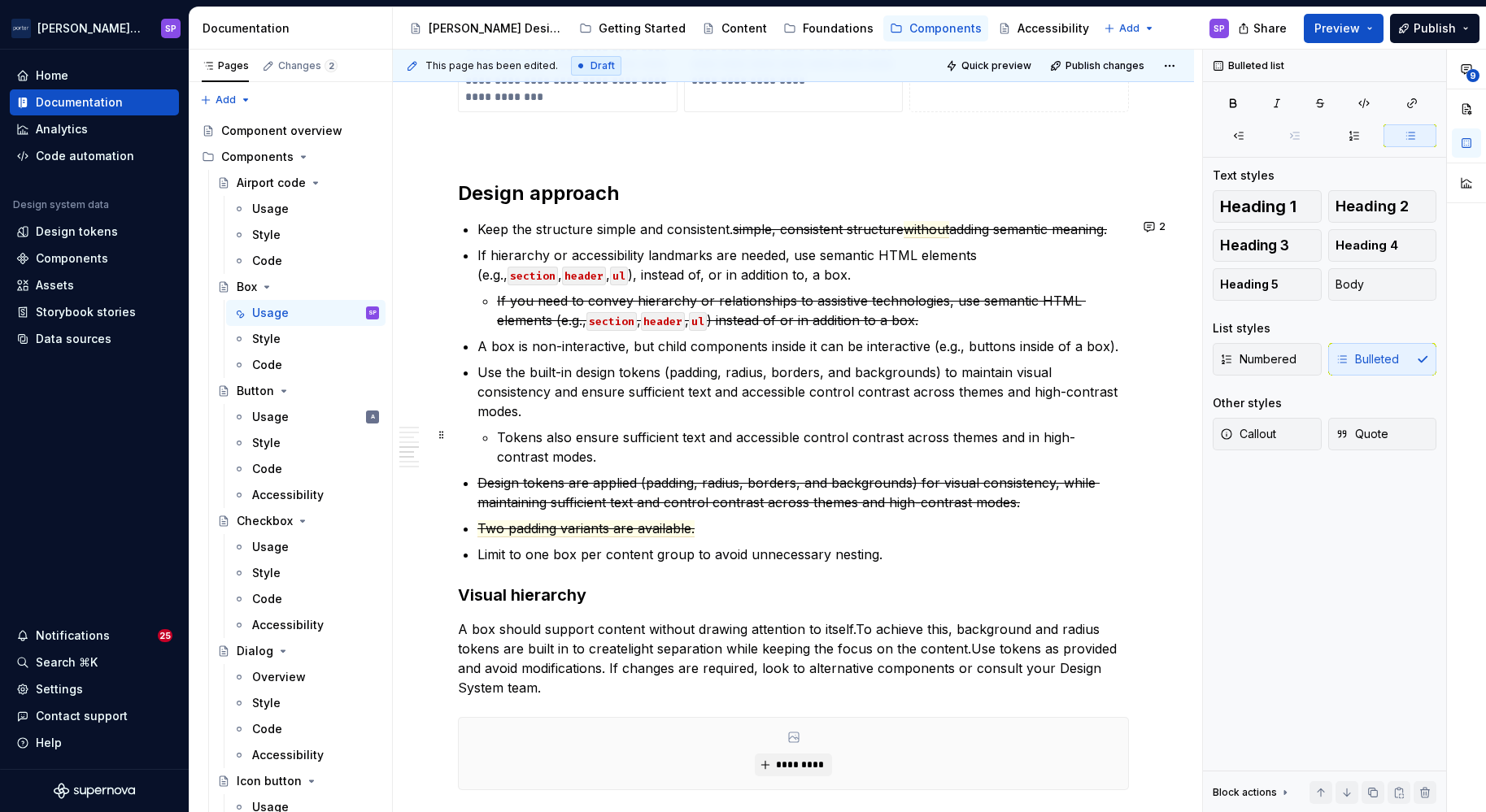
click at [583, 449] on p "Tokens also ensure sufficient text and accessible control contrast across theme…" at bounding box center [813, 448] width 632 height 39
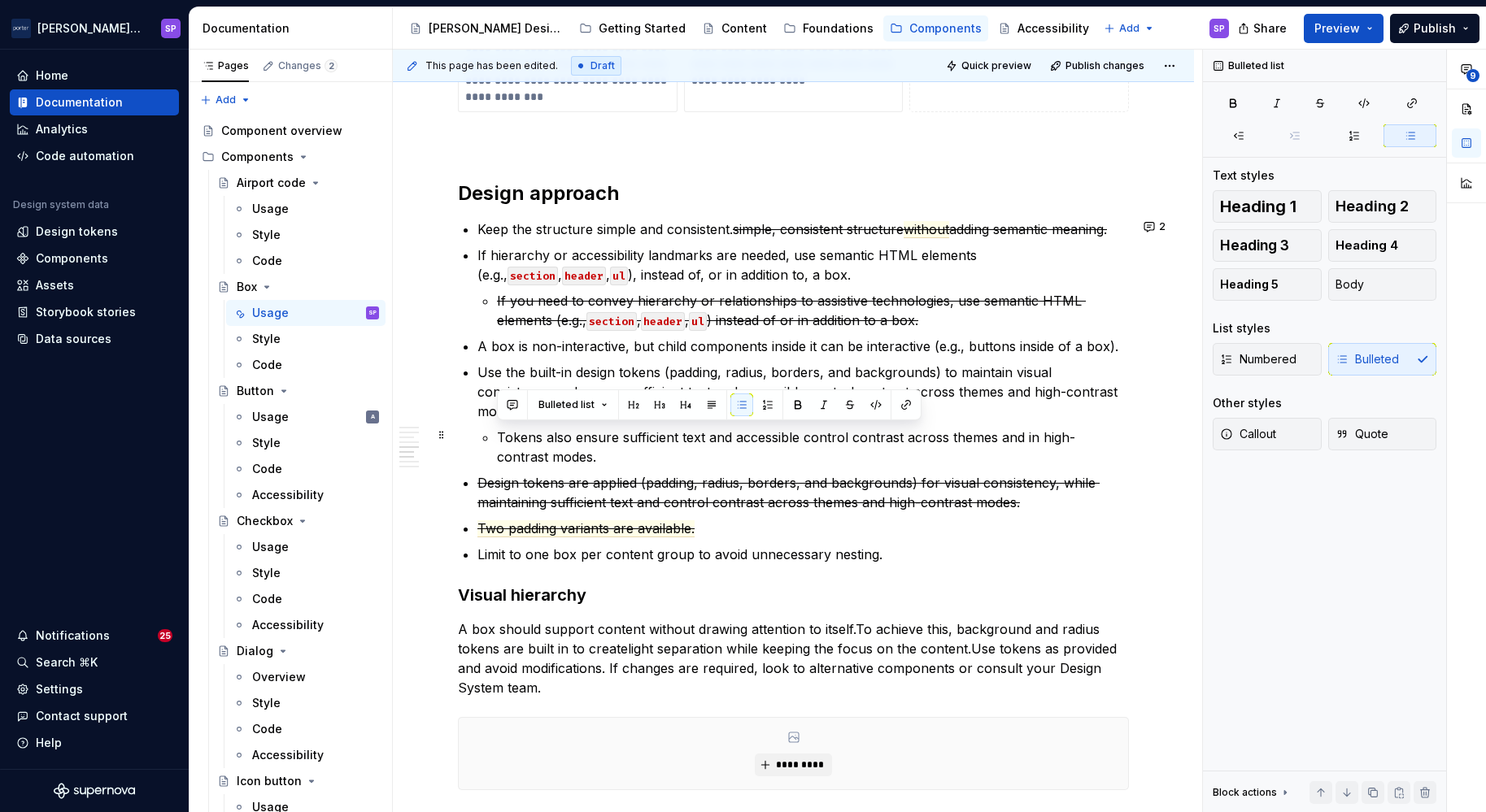
click at [583, 449] on p "Tokens also ensure sufficient text and accessible control contrast across theme…" at bounding box center [813, 448] width 632 height 39
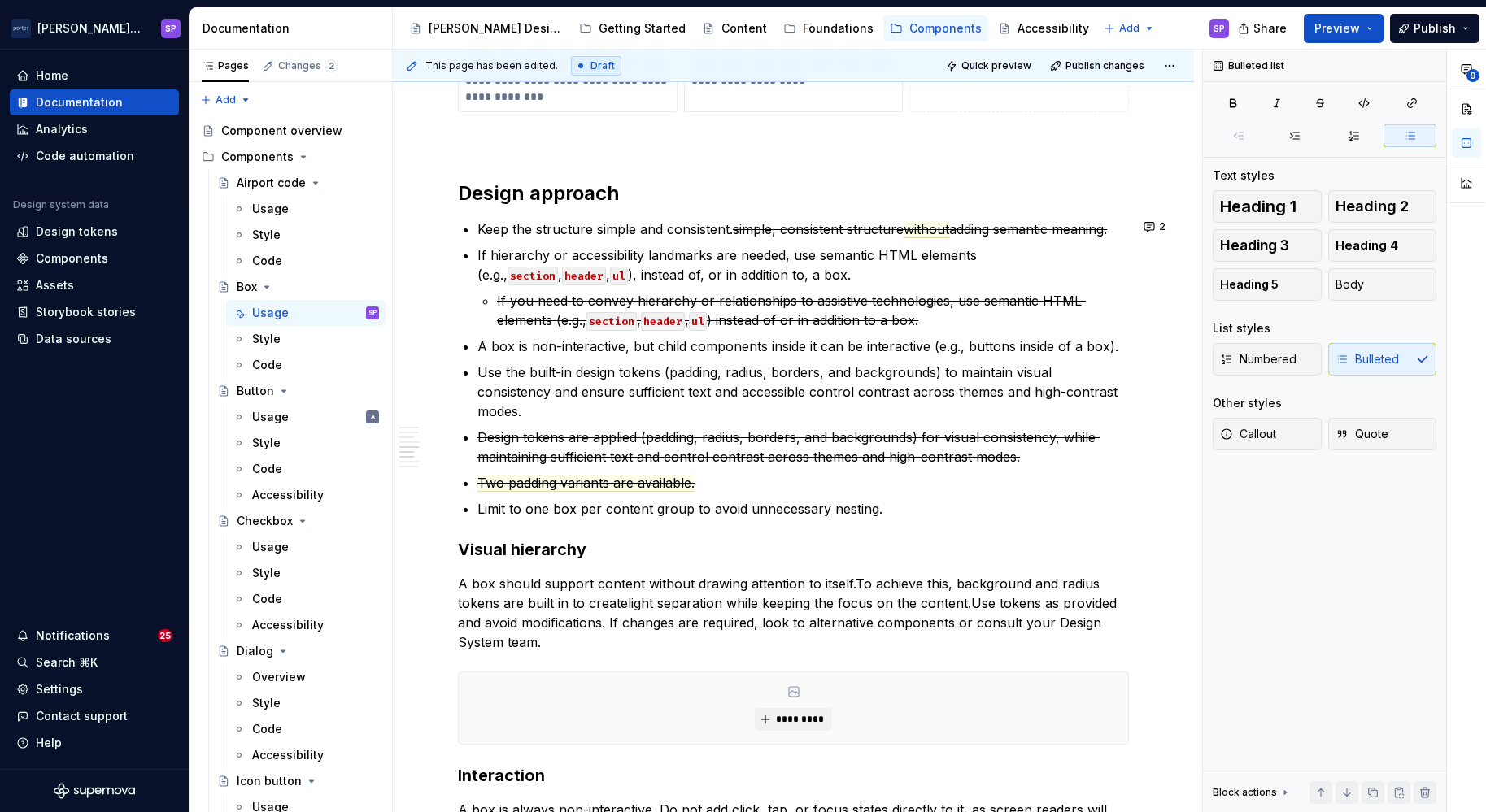
click at [619, 530] on div "**********" at bounding box center [794, 32] width 671 height 2560
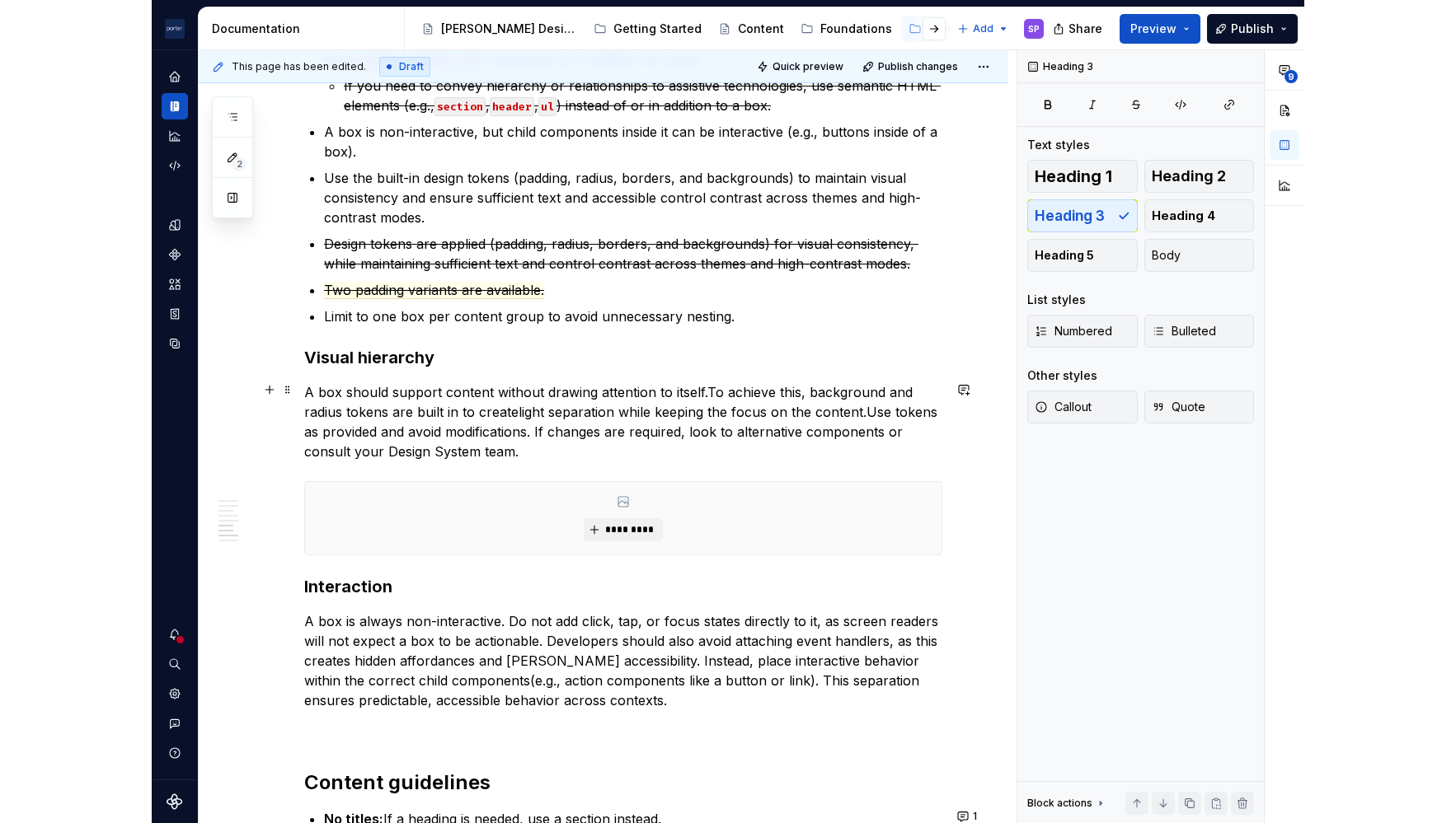
scroll to position [1921, 0]
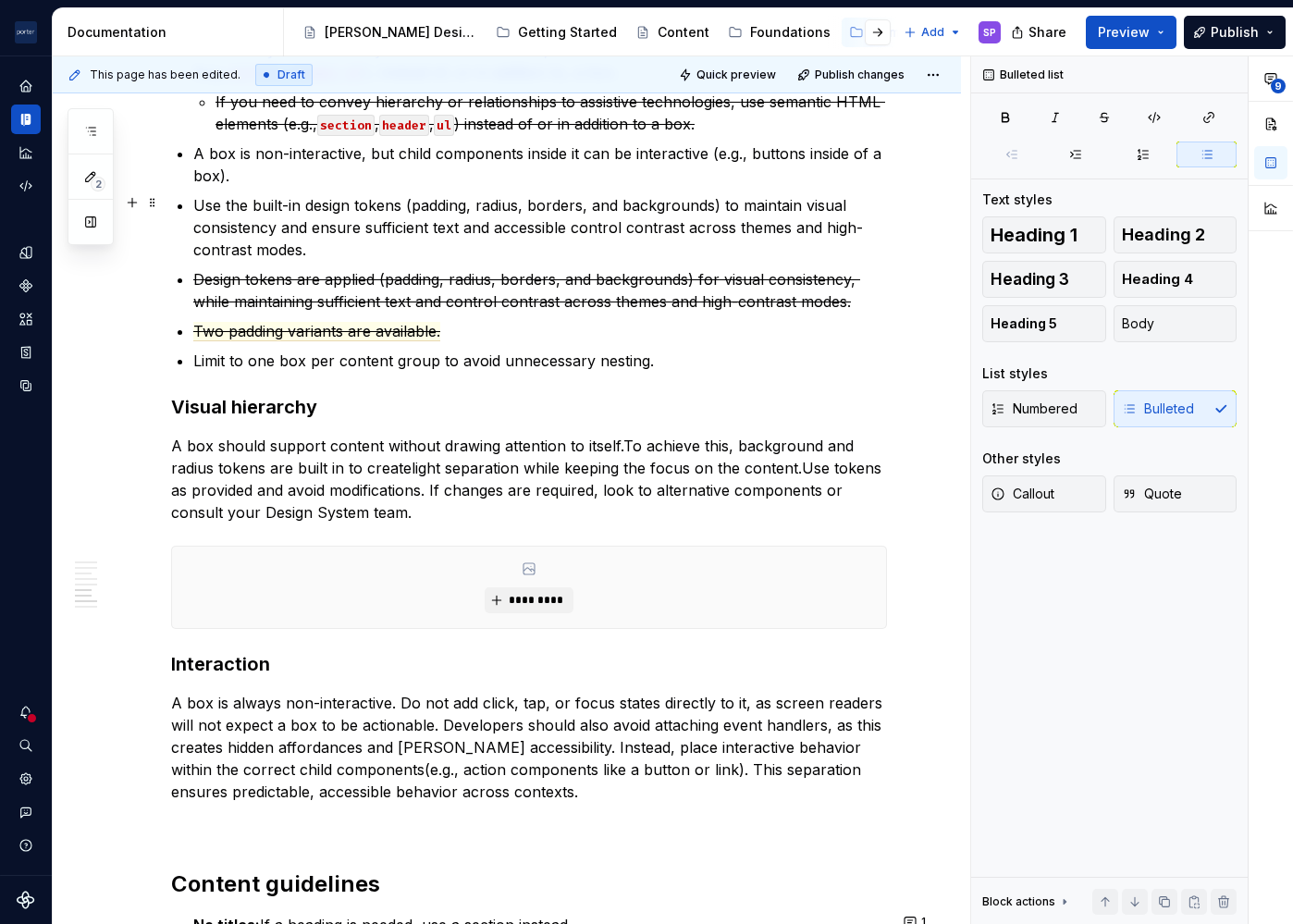
click at [747, 206] on p "Use the built-in design tokens (padding, radius, borders, and backgrounds) to m…" at bounding box center [540, 227] width 694 height 67
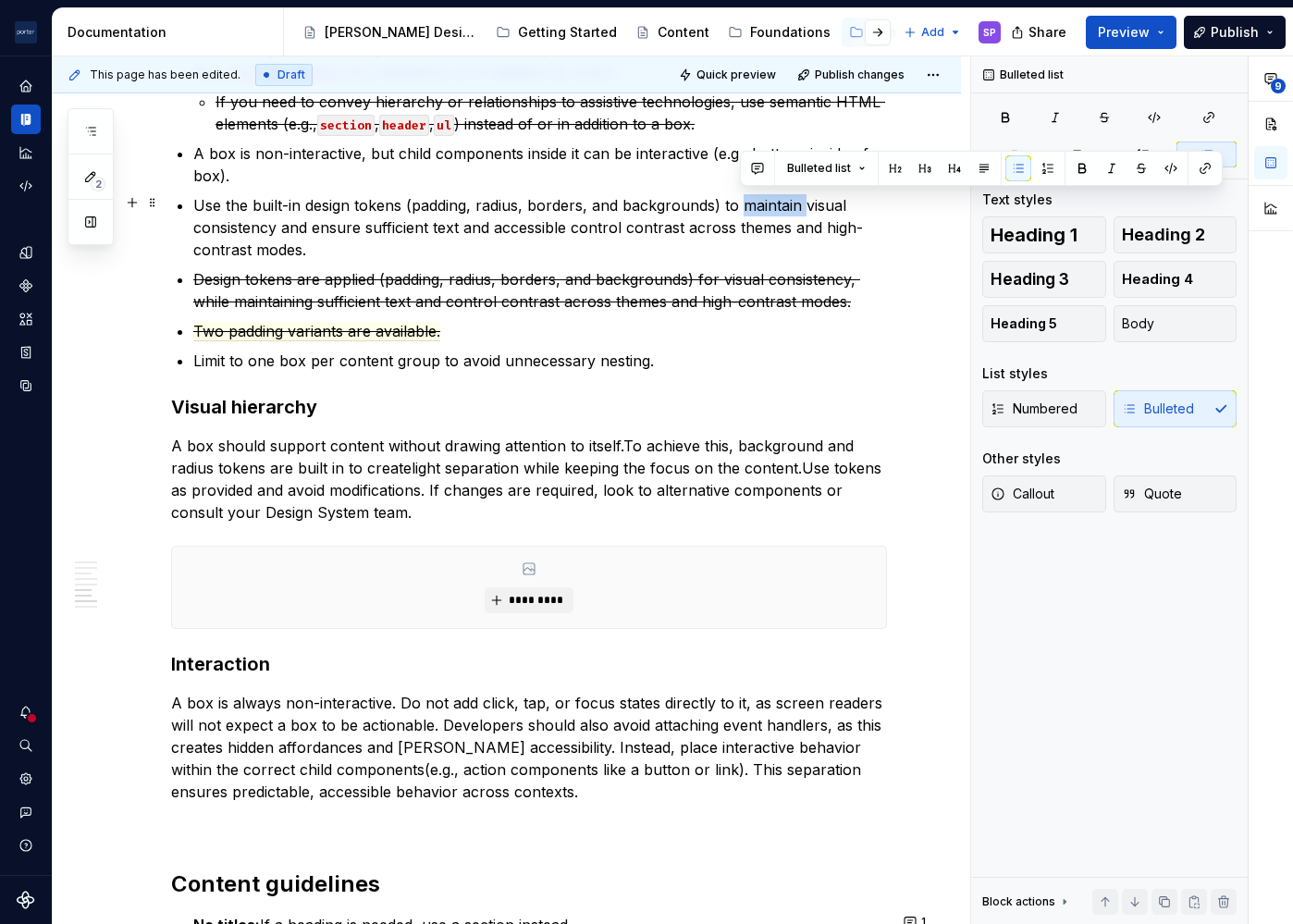
click at [747, 206] on p "Use the built-in design tokens (padding, radius, borders, and backgrounds) to m…" at bounding box center [540, 227] width 694 height 67
drag, startPoint x: 746, startPoint y: 206, endPoint x: 845, endPoint y: 190, distance: 100.3
click at [845, 194] on p "Use the built-in design tokens (padding, radius, borders, and backgrounds) to m…" at bounding box center [540, 227] width 694 height 67
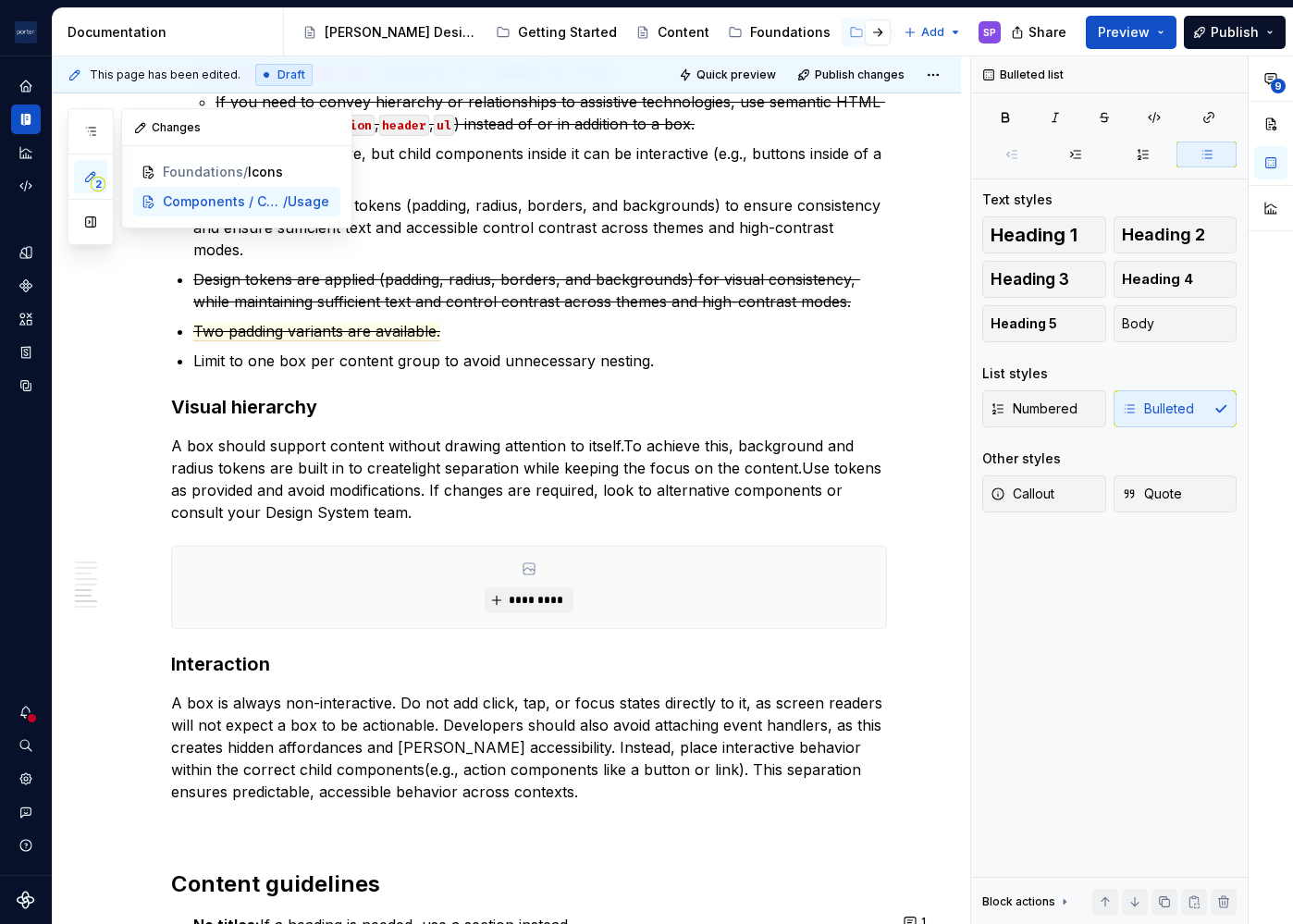
click at [257, 247] on p "Use the built-in design tokens (padding, radius, borders, and backgrounds) to e…" at bounding box center [540, 227] width 694 height 67
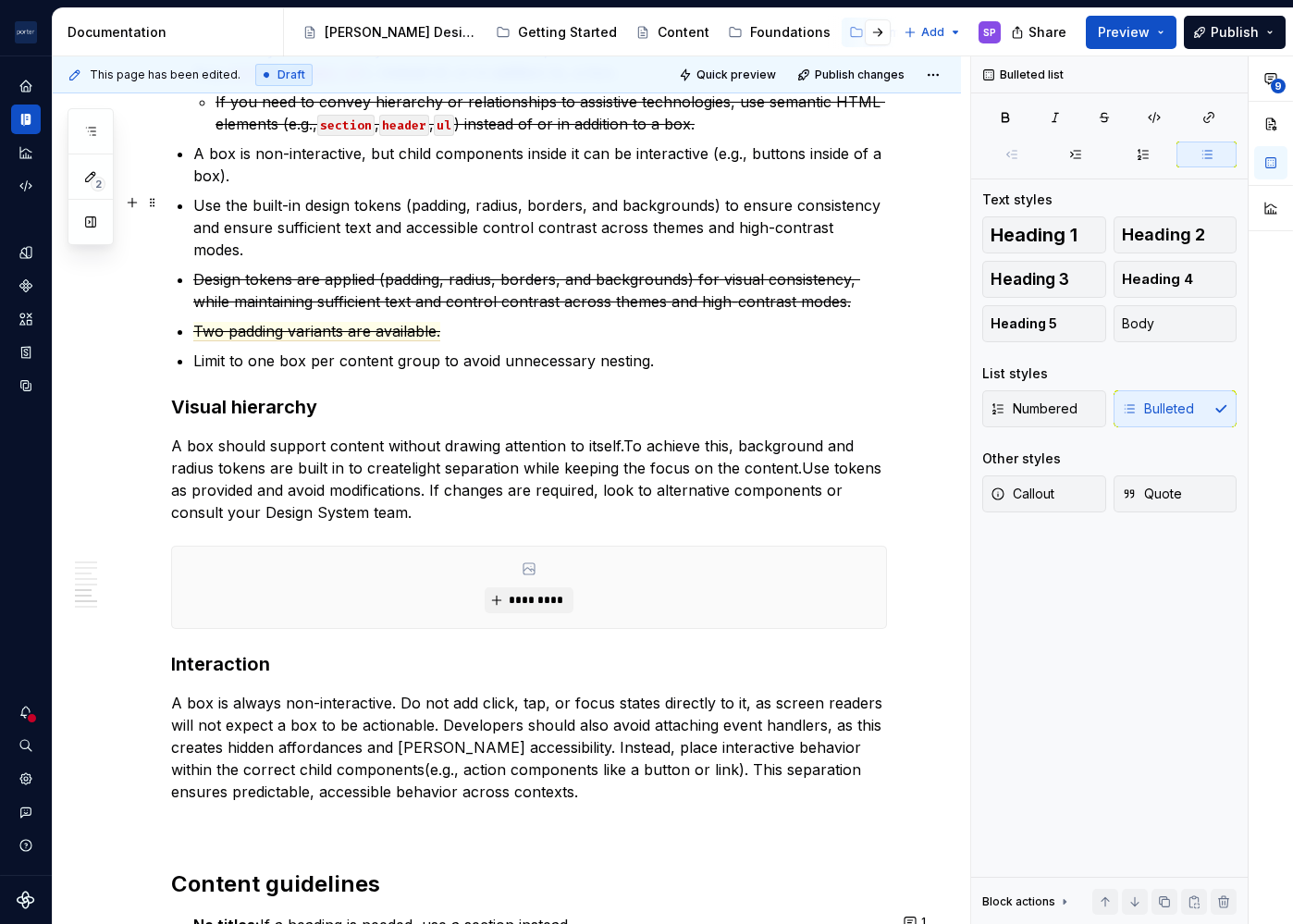
click at [249, 229] on p "Use the built-in design tokens (padding, radius, borders, and backgrounds) to e…" at bounding box center [540, 227] width 694 height 67
click at [380, 228] on p "Use the built-in design tokens (padding, radius, borders, and backgrounds) to e…" at bounding box center [540, 227] width 694 height 67
type textarea "*"
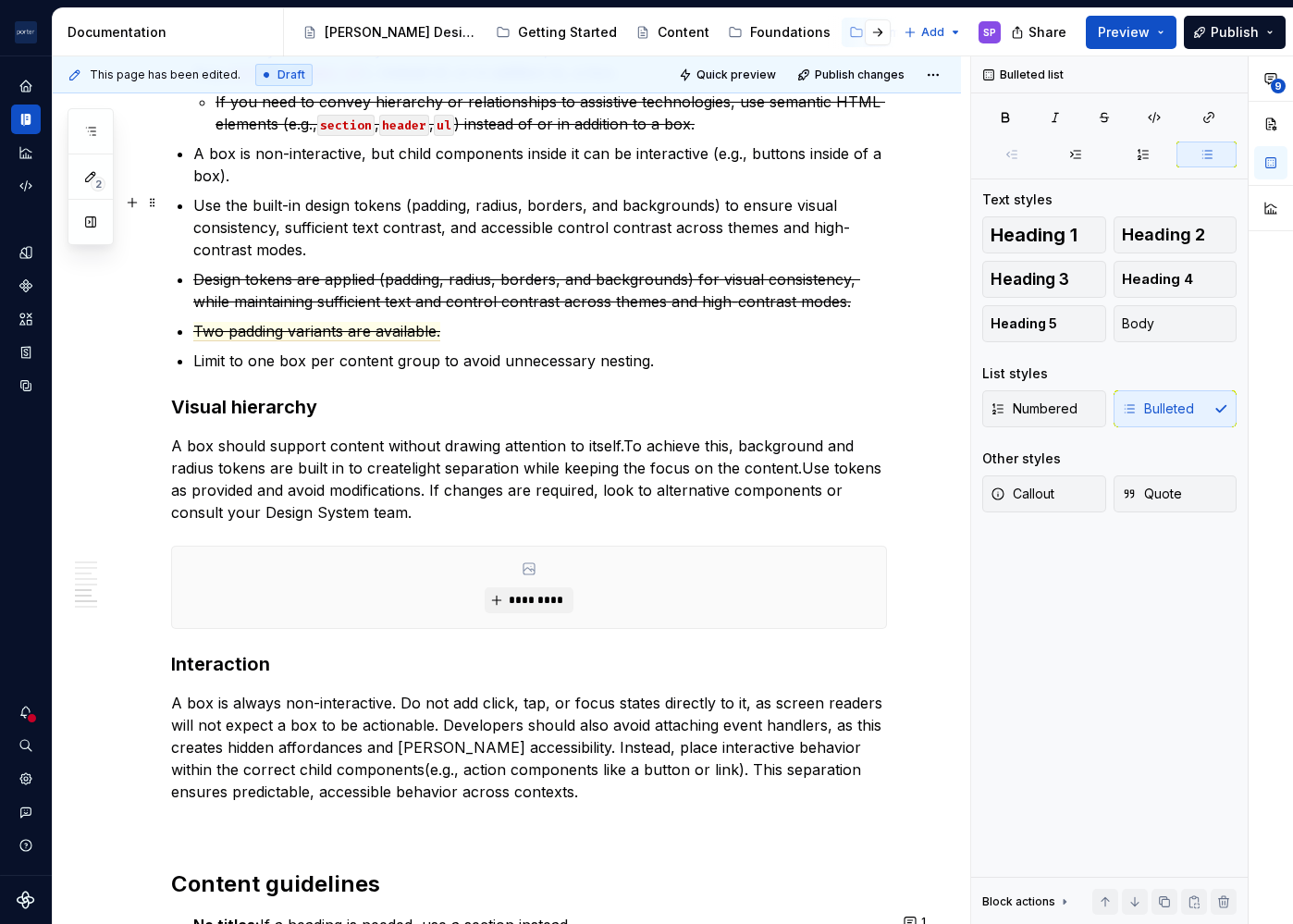
click at [676, 249] on p "Use the built-in design tokens (padding, radius, borders, and backgrounds) to e…" at bounding box center [540, 227] width 694 height 67
click at [381, 322] on span "Two padding variants are available." at bounding box center [317, 332] width 247 height 19
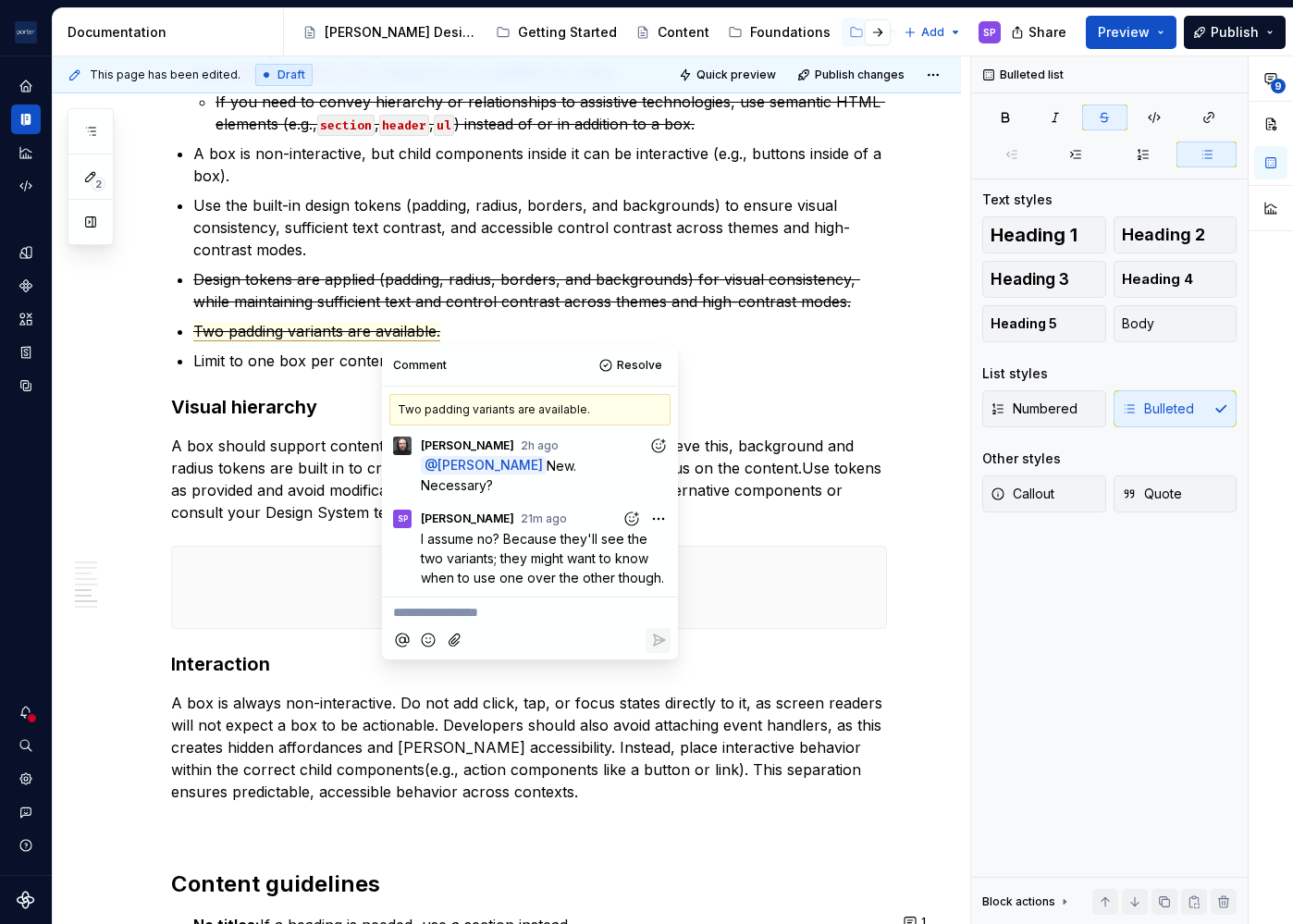
click at [657, 521] on html "[PERSON_NAME] Airlines SP Design system data Documentation Accessibility guide …" at bounding box center [646, 462] width 1293 height 924
click at [639, 559] on span "Edit comment" at bounding box center [599, 553] width 87 height 18
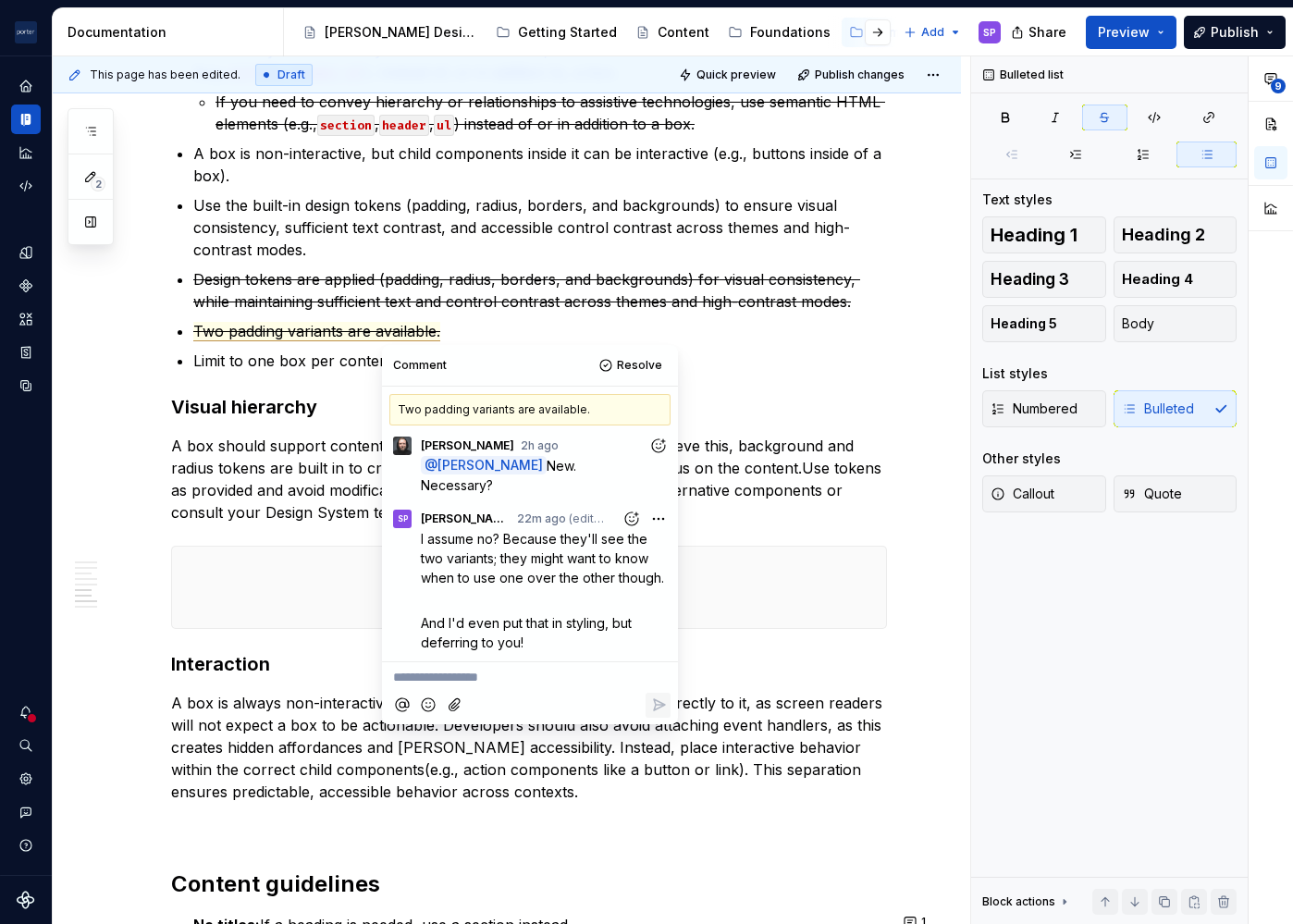
click at [730, 510] on p "A box should support content without drawing attention to itself. To achieve th…" at bounding box center [529, 479] width 716 height 89
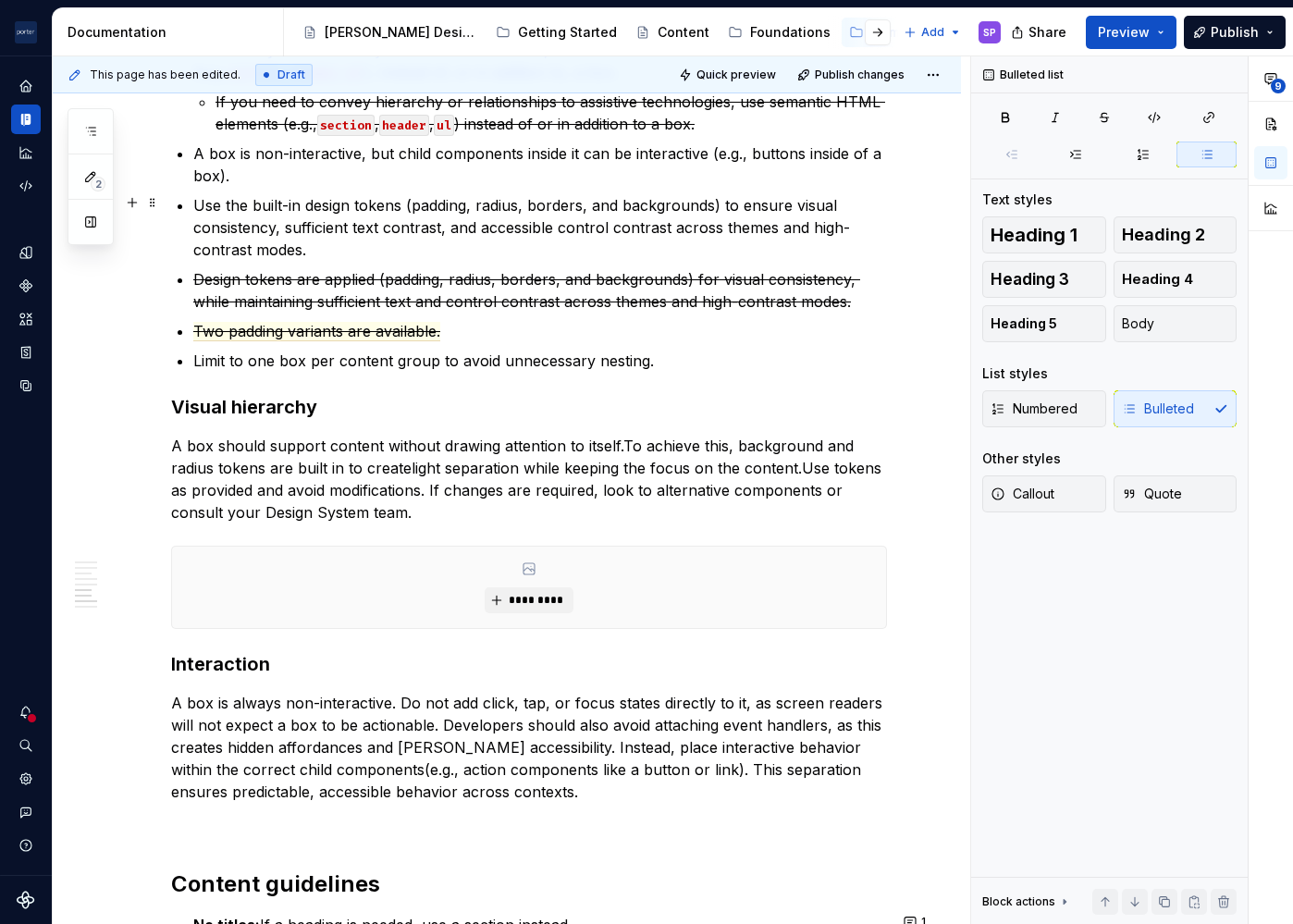
click at [597, 249] on p "Use the built-in design tokens (padding, radius, borders, and backgrounds) to e…" at bounding box center [540, 227] width 694 height 67
click at [603, 198] on p "Use the built-in design tokens (padding, radius, borders, and backgrounds) to e…" at bounding box center [540, 227] width 694 height 67
click at [283, 232] on p "Use the built-in design tokens (padding, radius, borders, backgrounds) to ensur…" at bounding box center [540, 227] width 694 height 67
click at [523, 231] on p "Use the built-in design tokens (padding, radius, borders, backgrounds) to ensur…" at bounding box center [540, 227] width 694 height 67
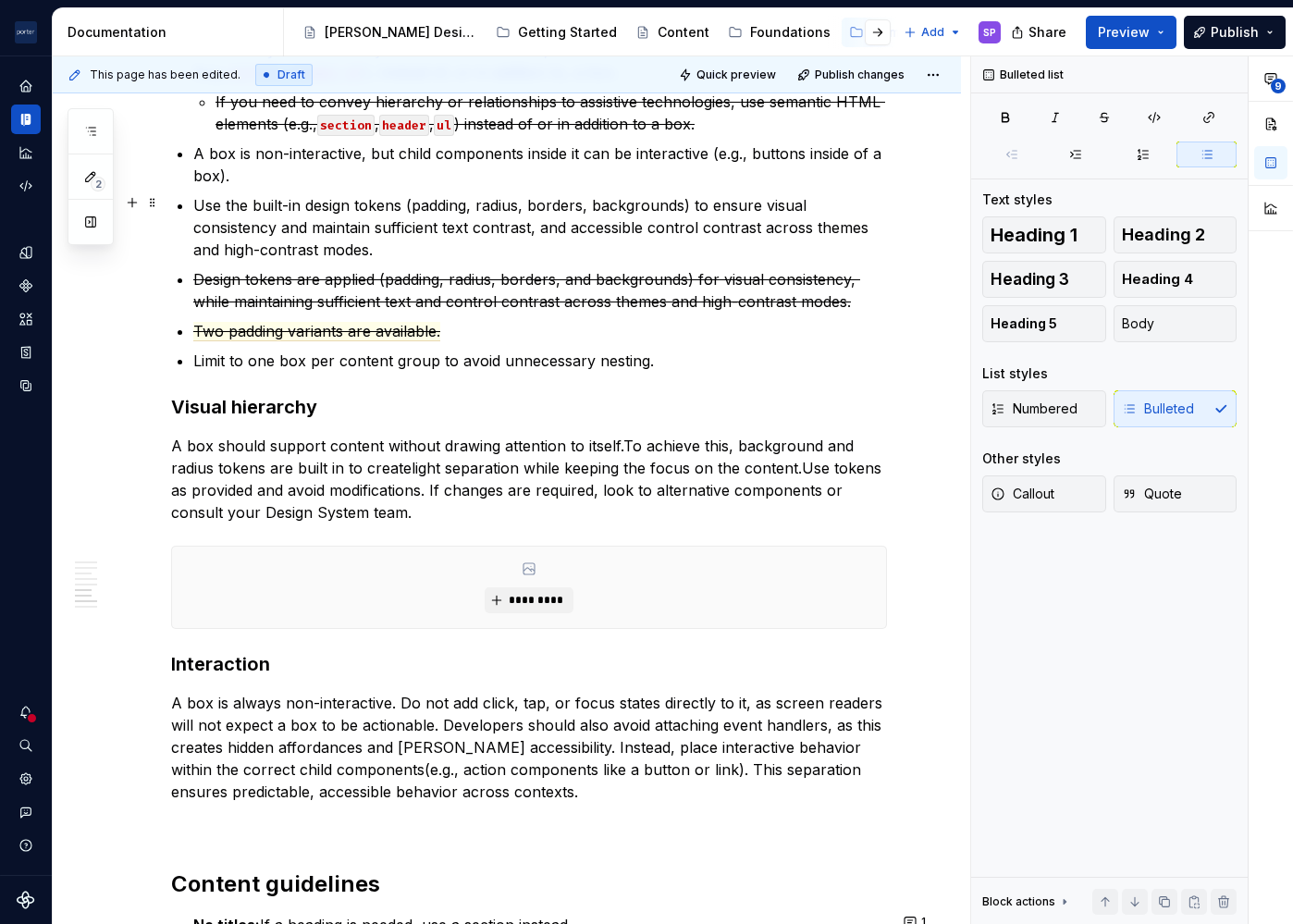
click at [523, 231] on p "Use the built-in design tokens (padding, radius, borders, backgrounds) to ensur…" at bounding box center [540, 227] width 694 height 67
click at [555, 230] on p "Use the built-in design tokens (padding, radius, borders, backgrounds) to ensur…" at bounding box center [540, 227] width 694 height 67
click at [680, 238] on p "Use the built-in design tokens (padding, radius, borders, backgrounds) to ensur…" at bounding box center [540, 227] width 694 height 67
click at [26, 126] on icon "Documentation" at bounding box center [25, 119] width 16 height 16
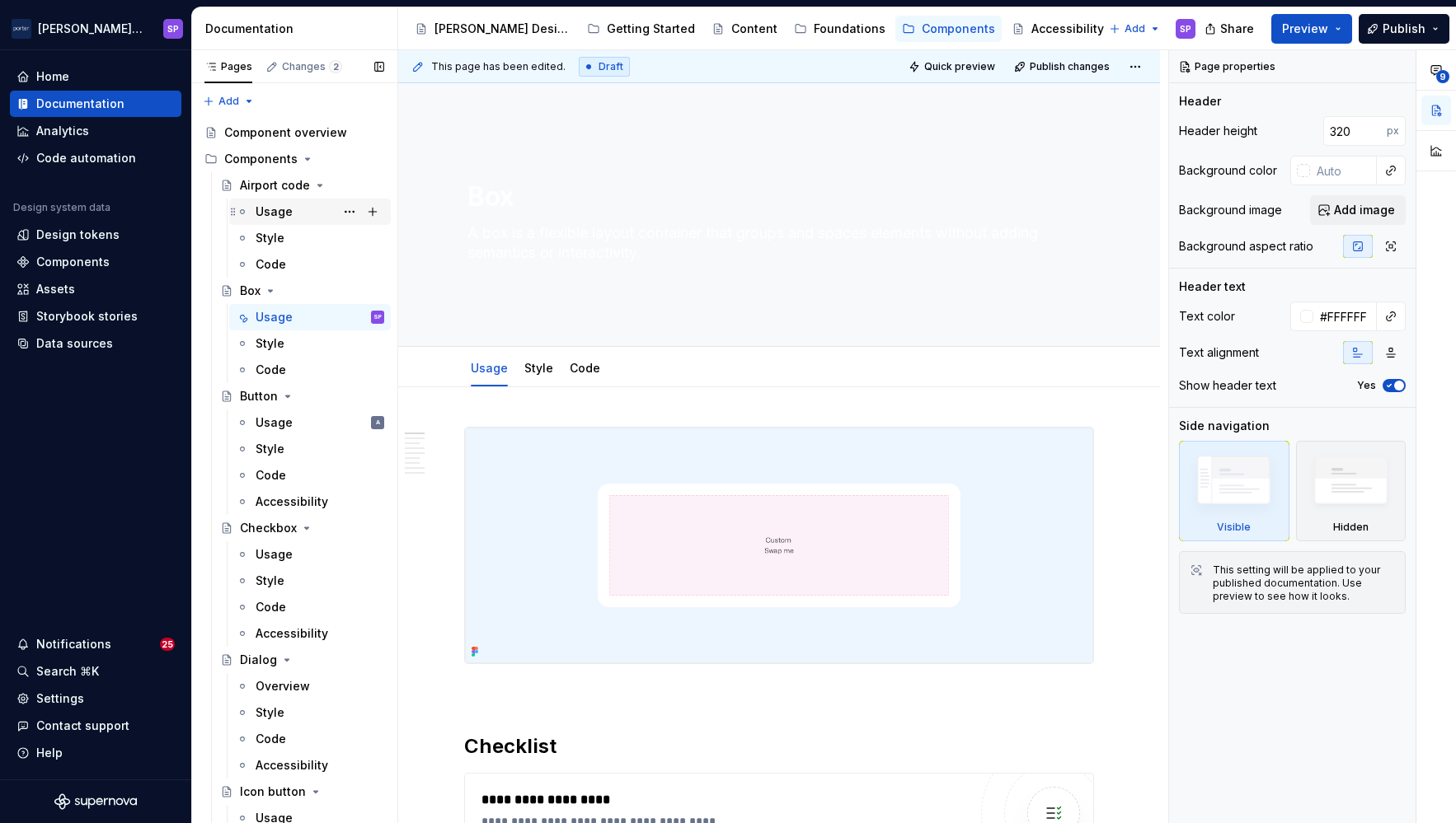
click at [273, 212] on div "Usage" at bounding box center [274, 211] width 37 height 16
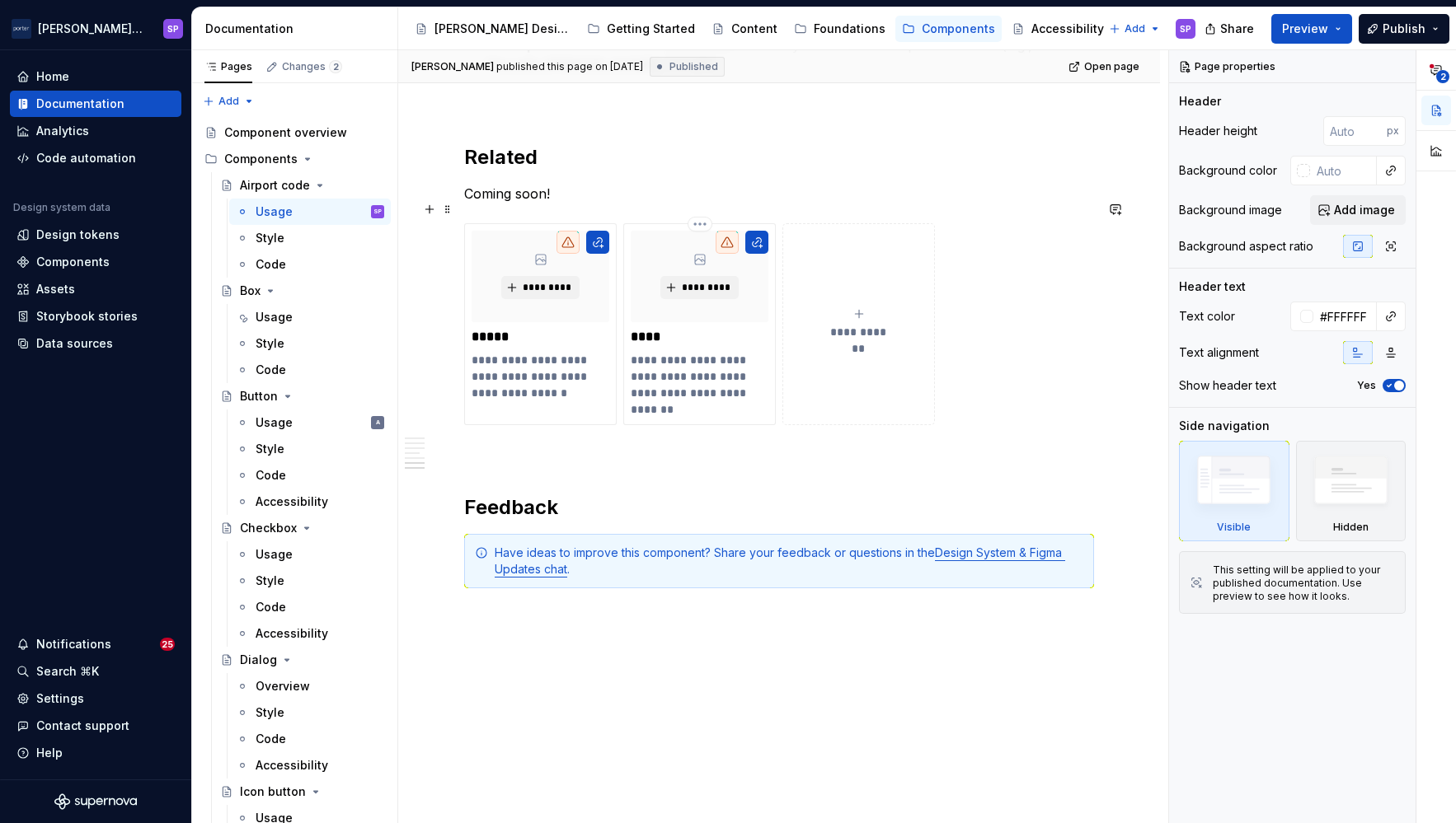
scroll to position [2040, 0]
click at [279, 319] on div "Usage" at bounding box center [274, 317] width 37 height 16
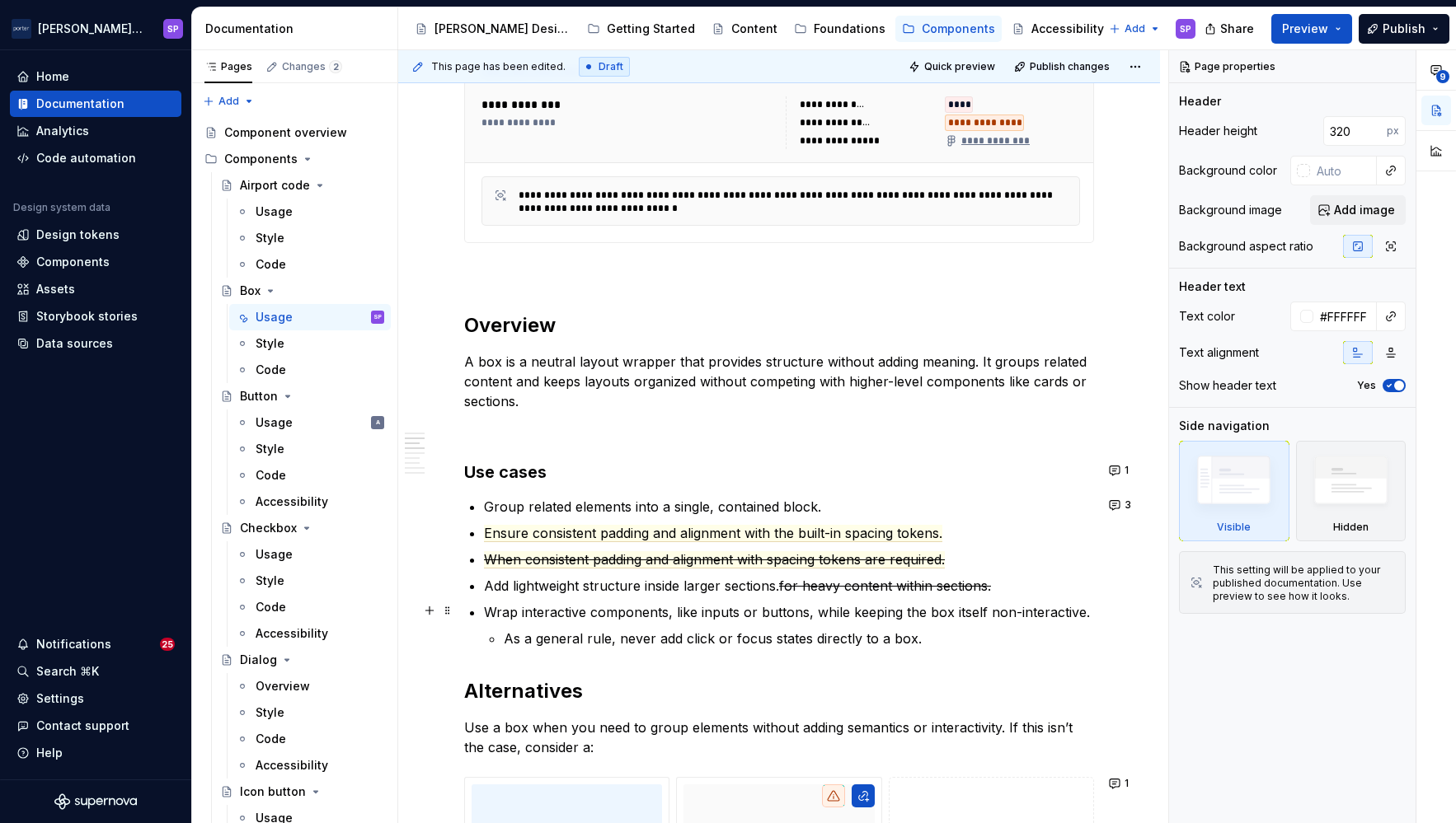
scroll to position [786, 0]
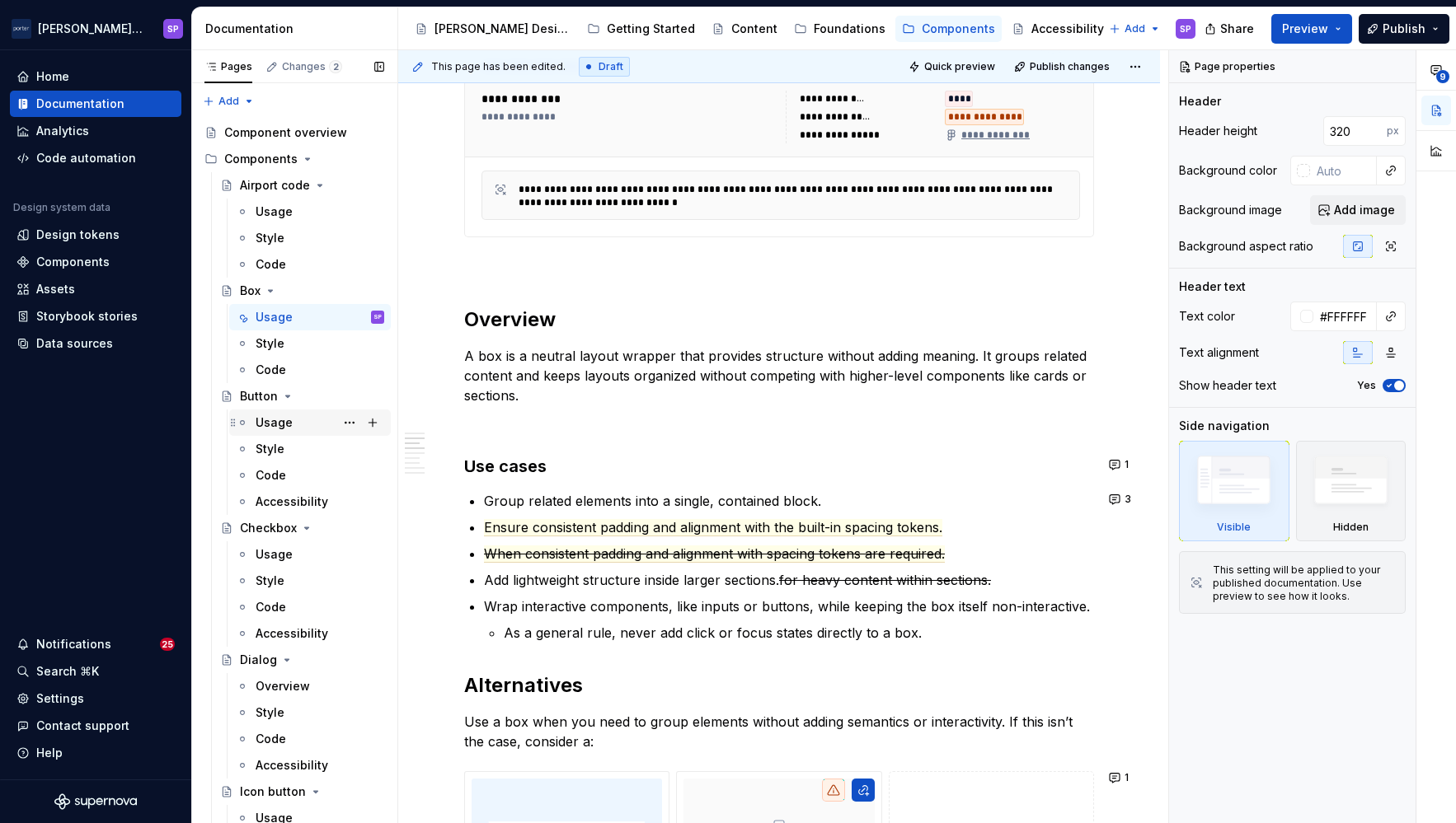
click at [276, 424] on div "Usage" at bounding box center [274, 423] width 37 height 16
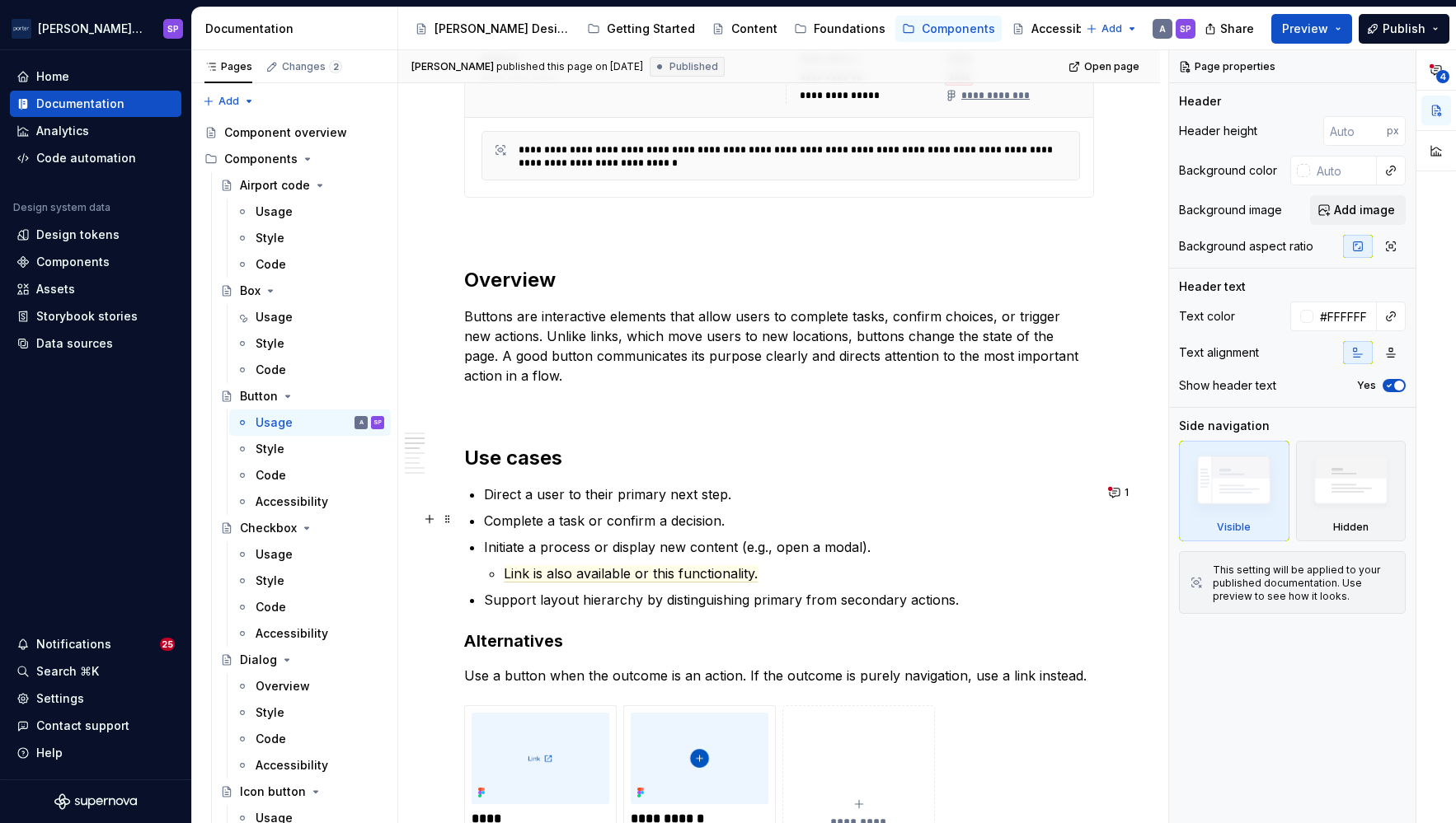
scroll to position [726, 0]
click at [582, 575] on span "Link is also available or this functionality." at bounding box center [630, 572] width 254 height 17
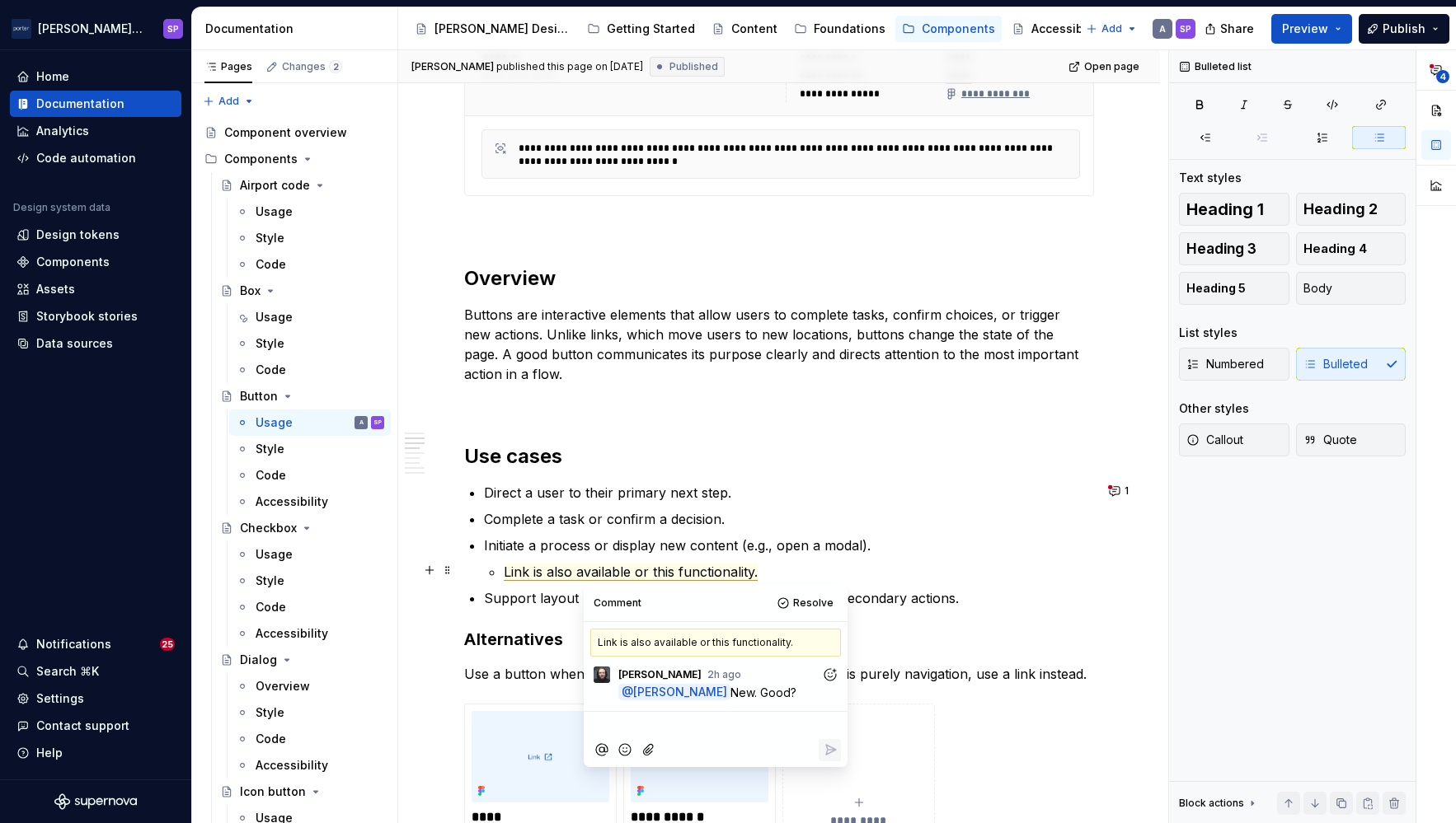
type textarea "*"
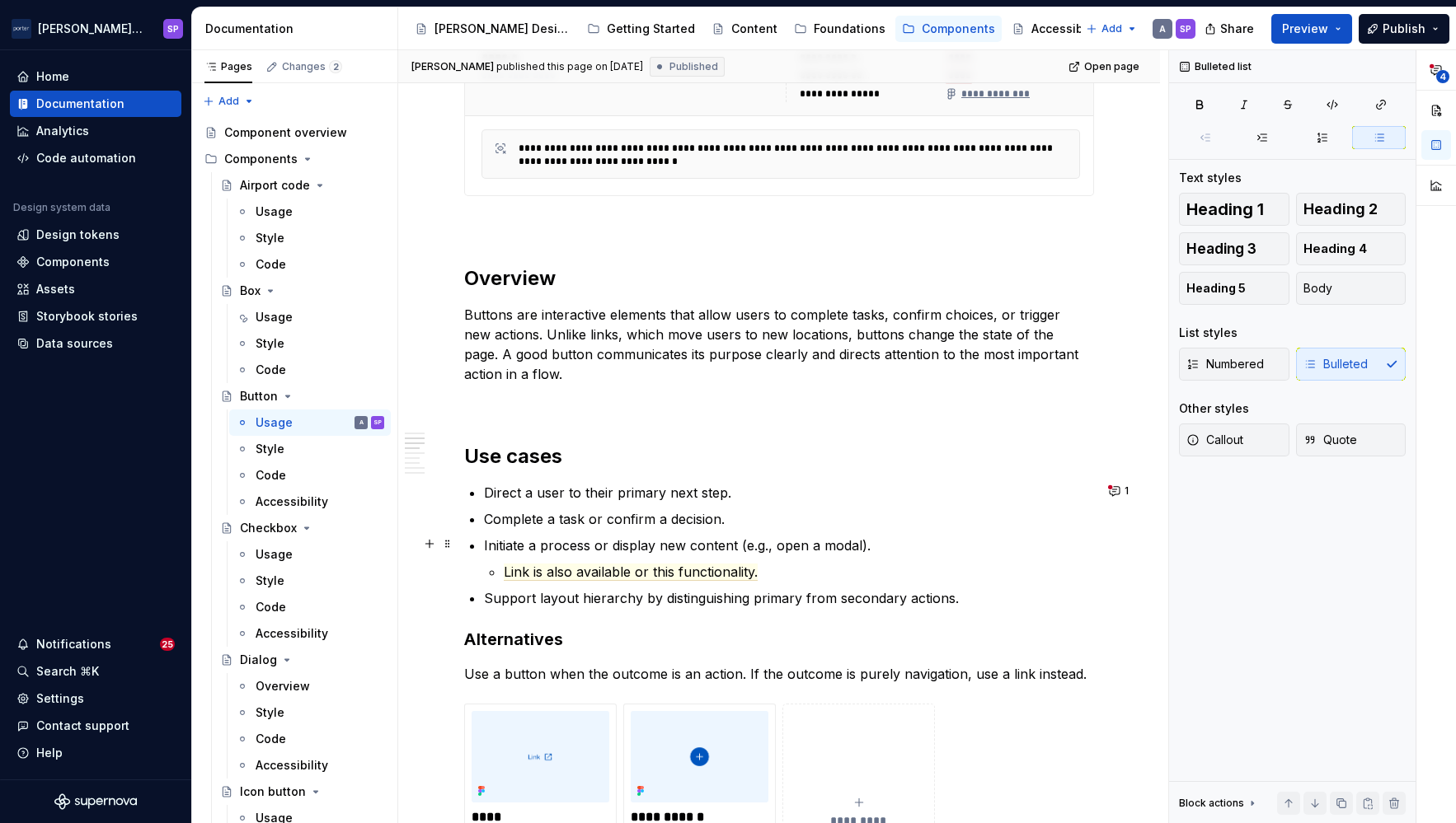
click at [697, 535] on p "Initiate a process or display new content (e.g., open a modal)." at bounding box center [789, 545] width 610 height 20
click at [755, 559] on li "Initiate a process or display new content (e.g., open a modal). Link is also av…" at bounding box center [789, 559] width 610 height 46
click at [641, 573] on span "Link is also available or this functionality." at bounding box center [630, 572] width 254 height 17
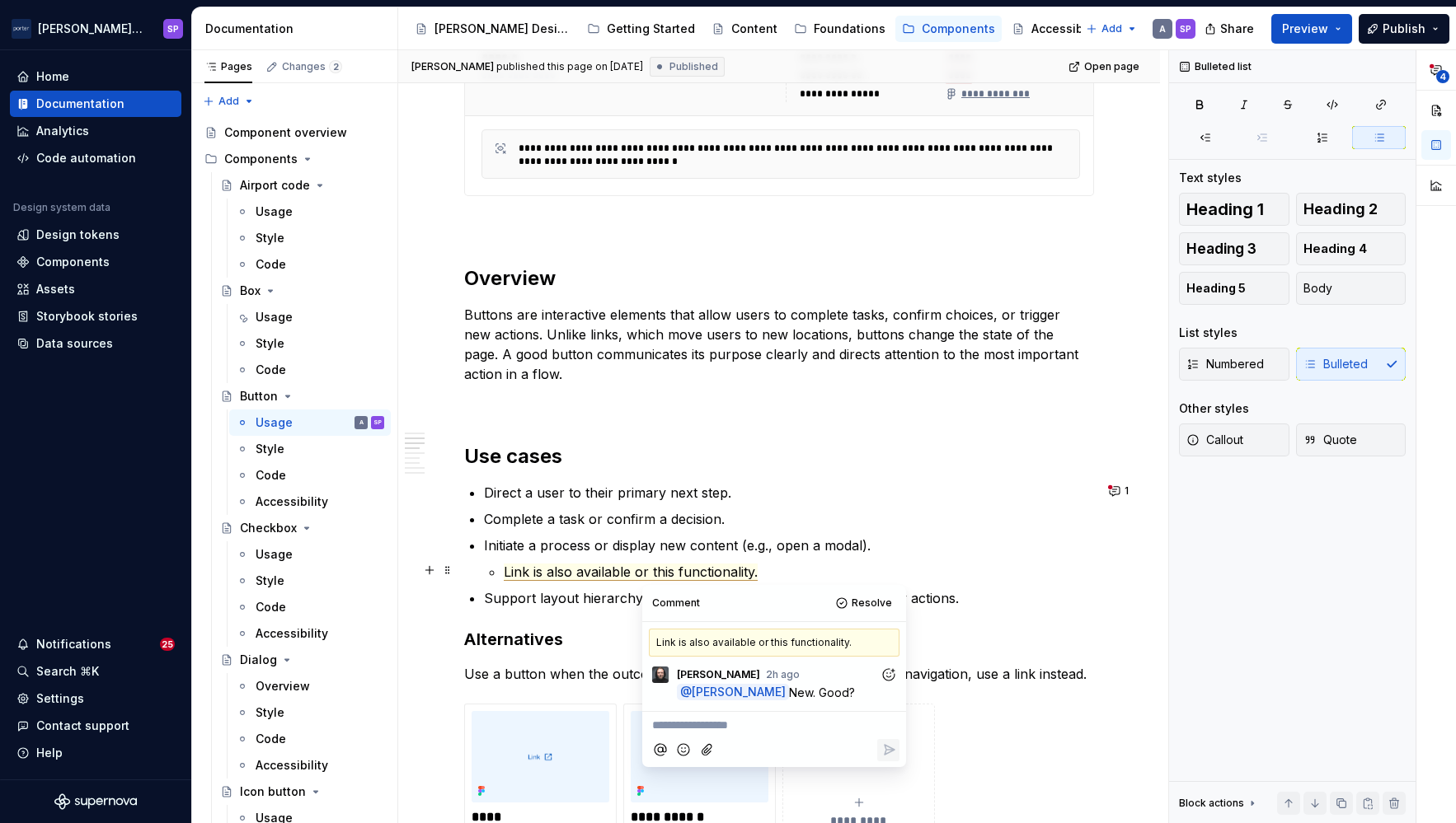
click at [634, 573] on span "Link is also available or this functionality." at bounding box center [630, 572] width 254 height 17
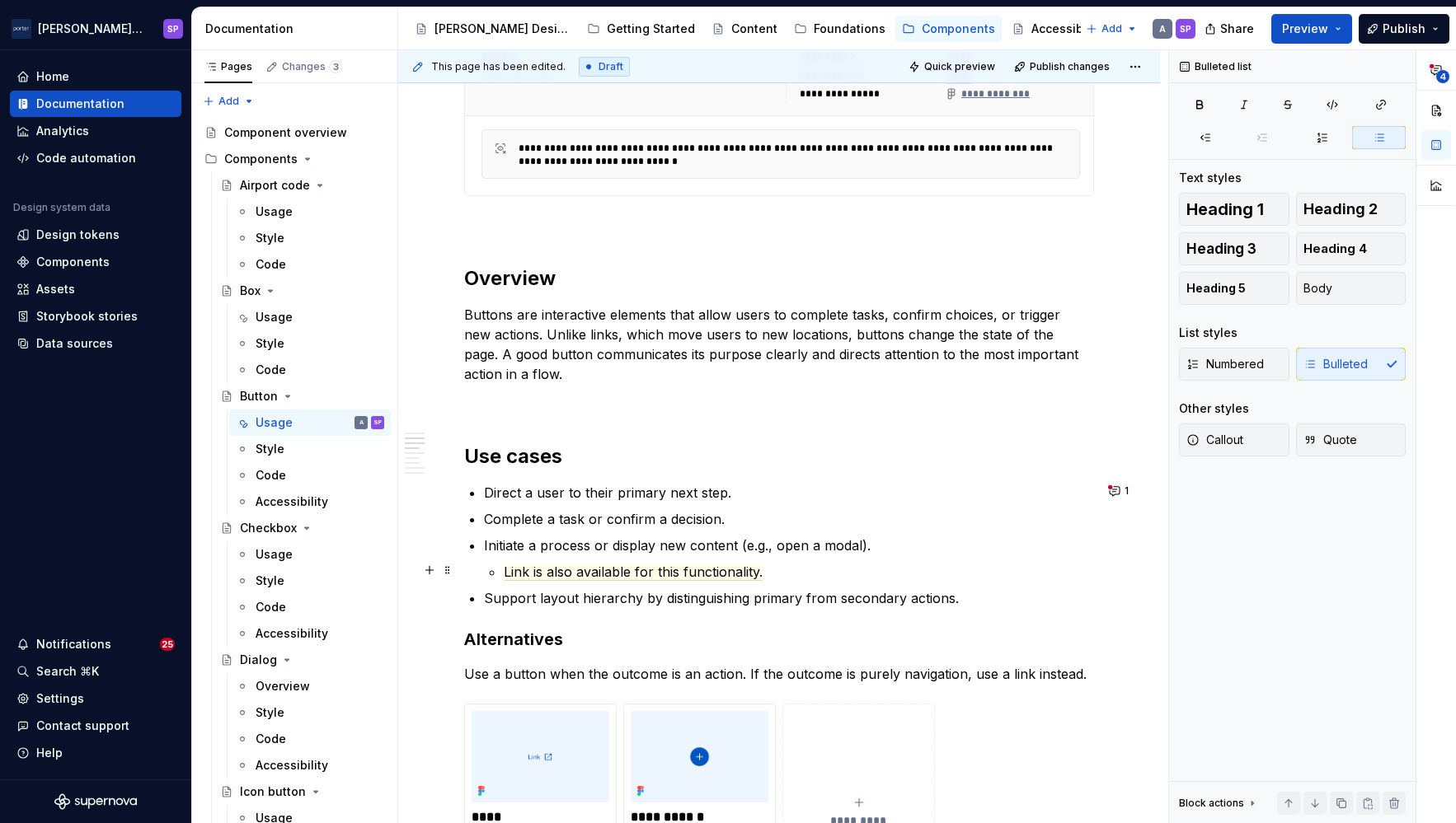
click at [690, 566] on span "Link is also available for this functionality." at bounding box center [633, 572] width 259 height 17
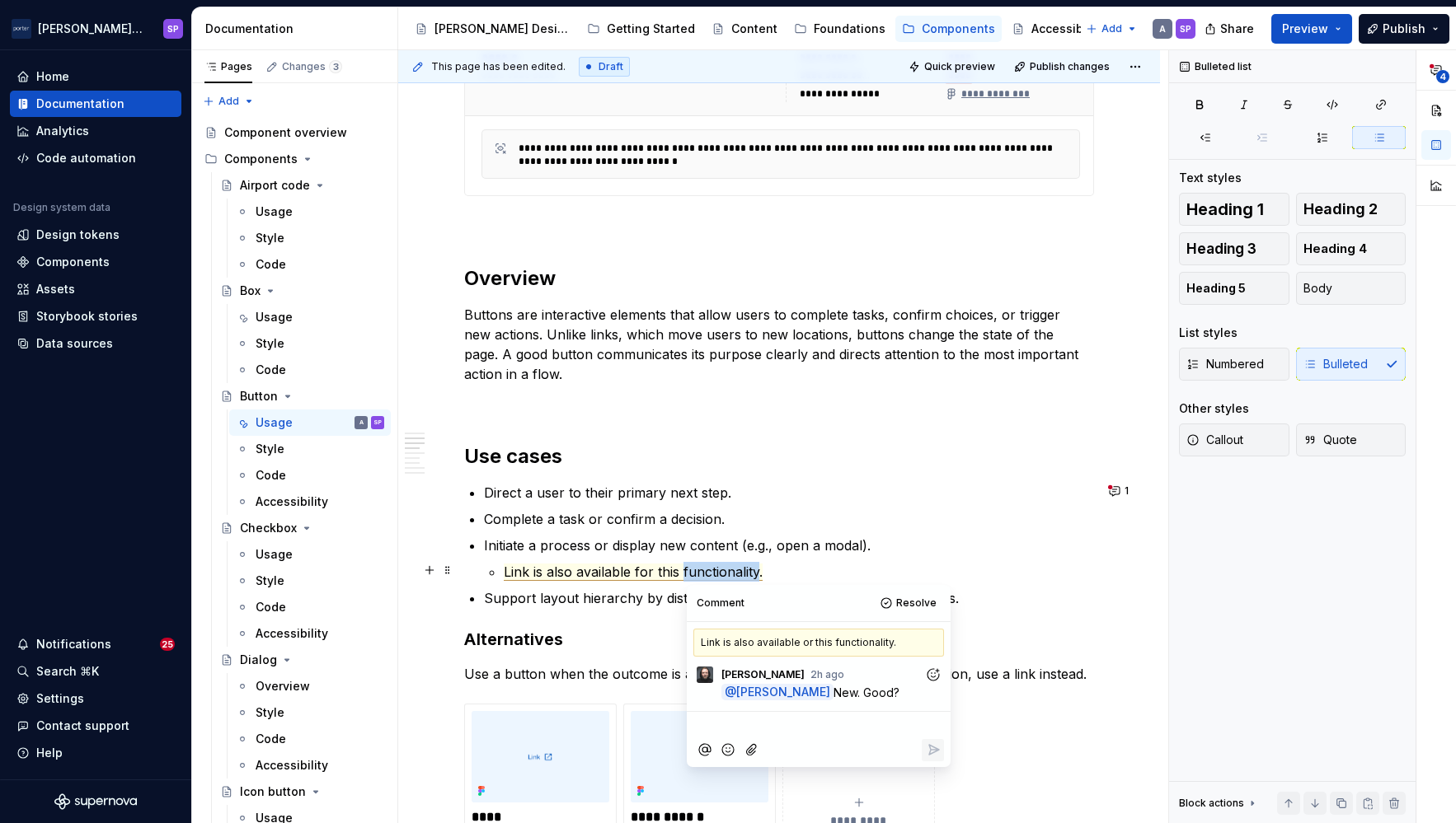
click at [690, 566] on span "Link is also available for this functionality." at bounding box center [633, 572] width 259 height 17
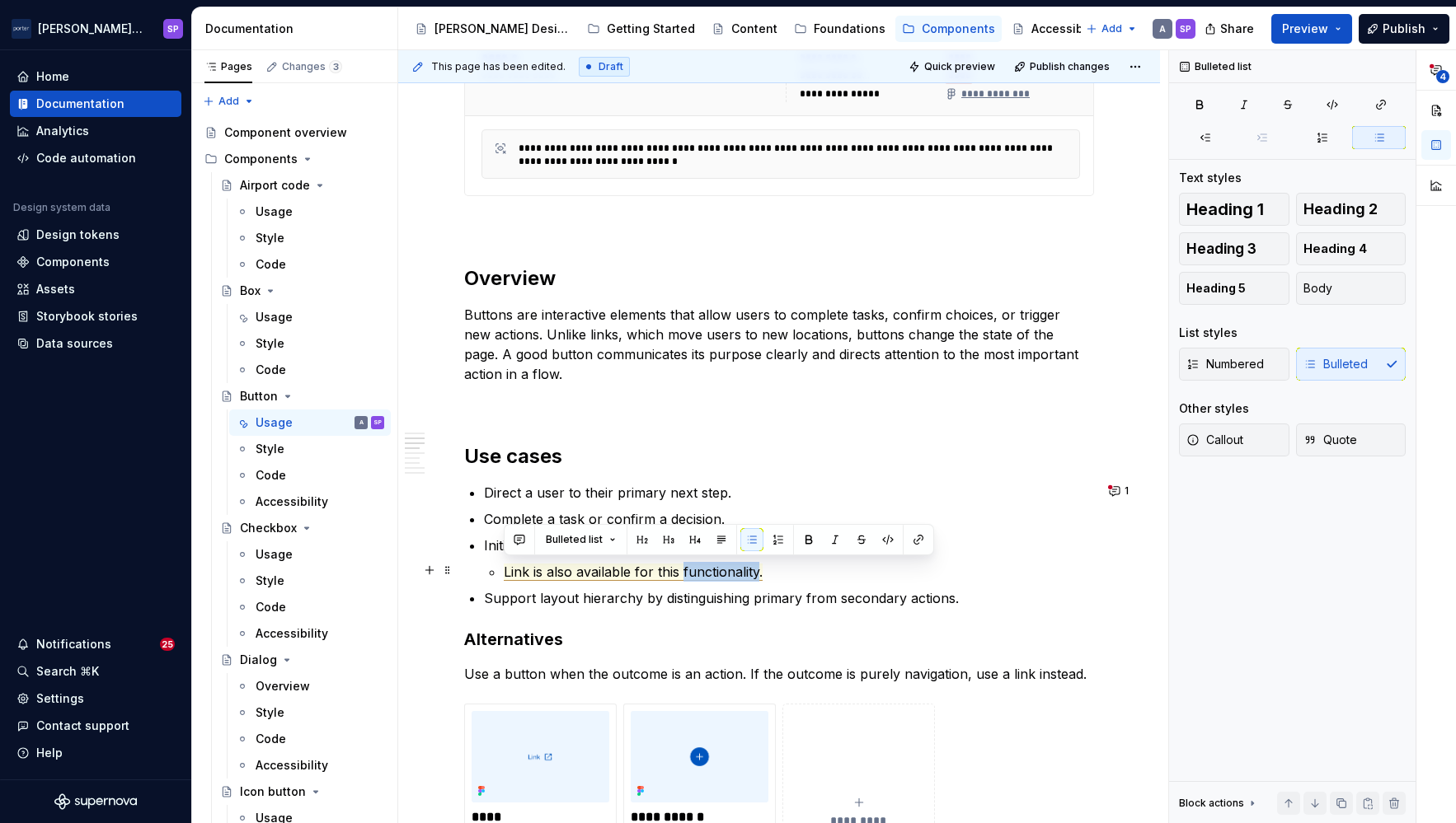
click at [690, 566] on span "Link is also available for this functionality." at bounding box center [633, 572] width 259 height 17
click at [747, 569] on span "Link is also available for this functionality." at bounding box center [633, 572] width 259 height 17
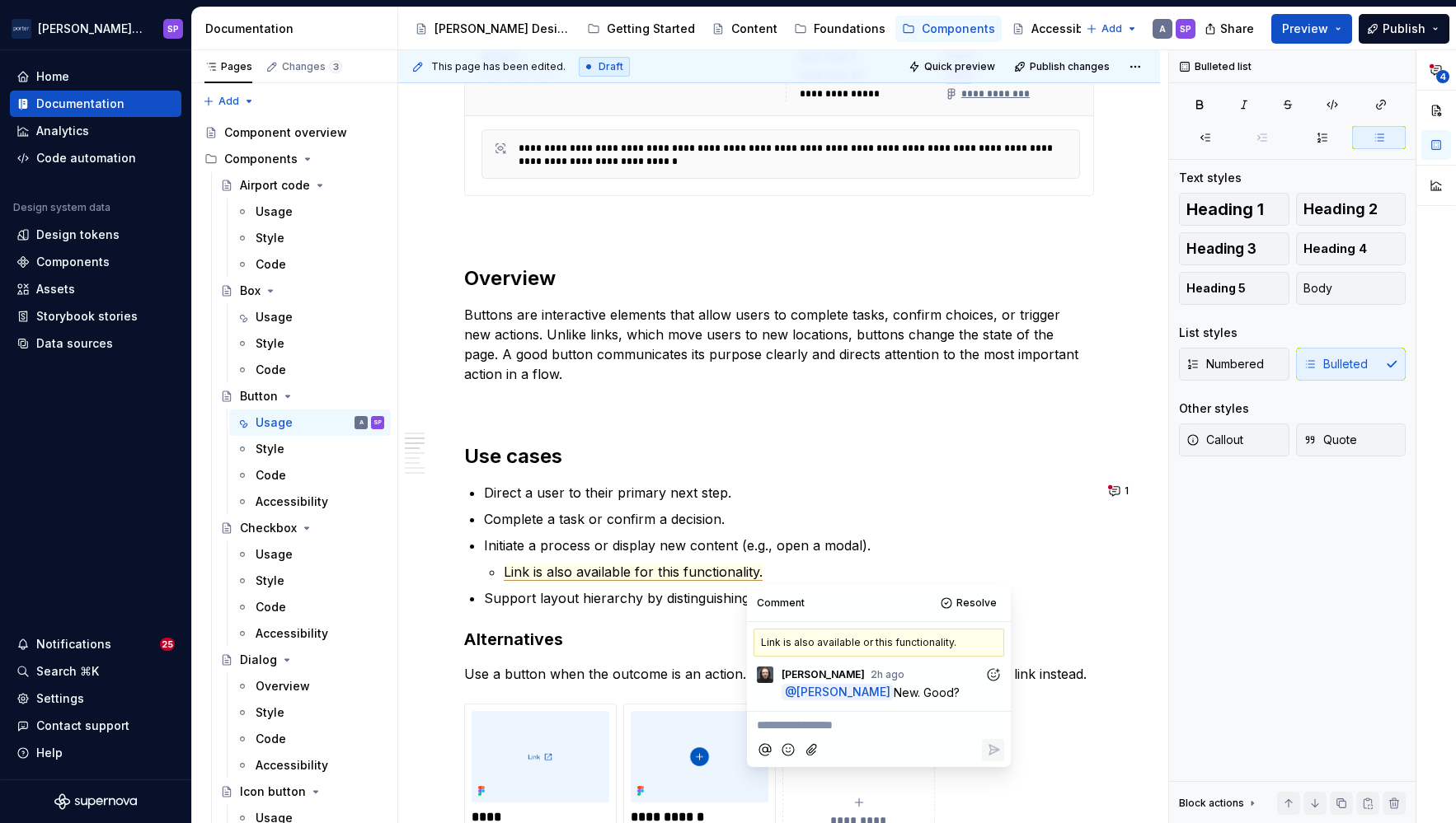
type textarea "*"
click at [784, 566] on p "Link is also available for this functionality." at bounding box center [798, 572] width 590 height 20
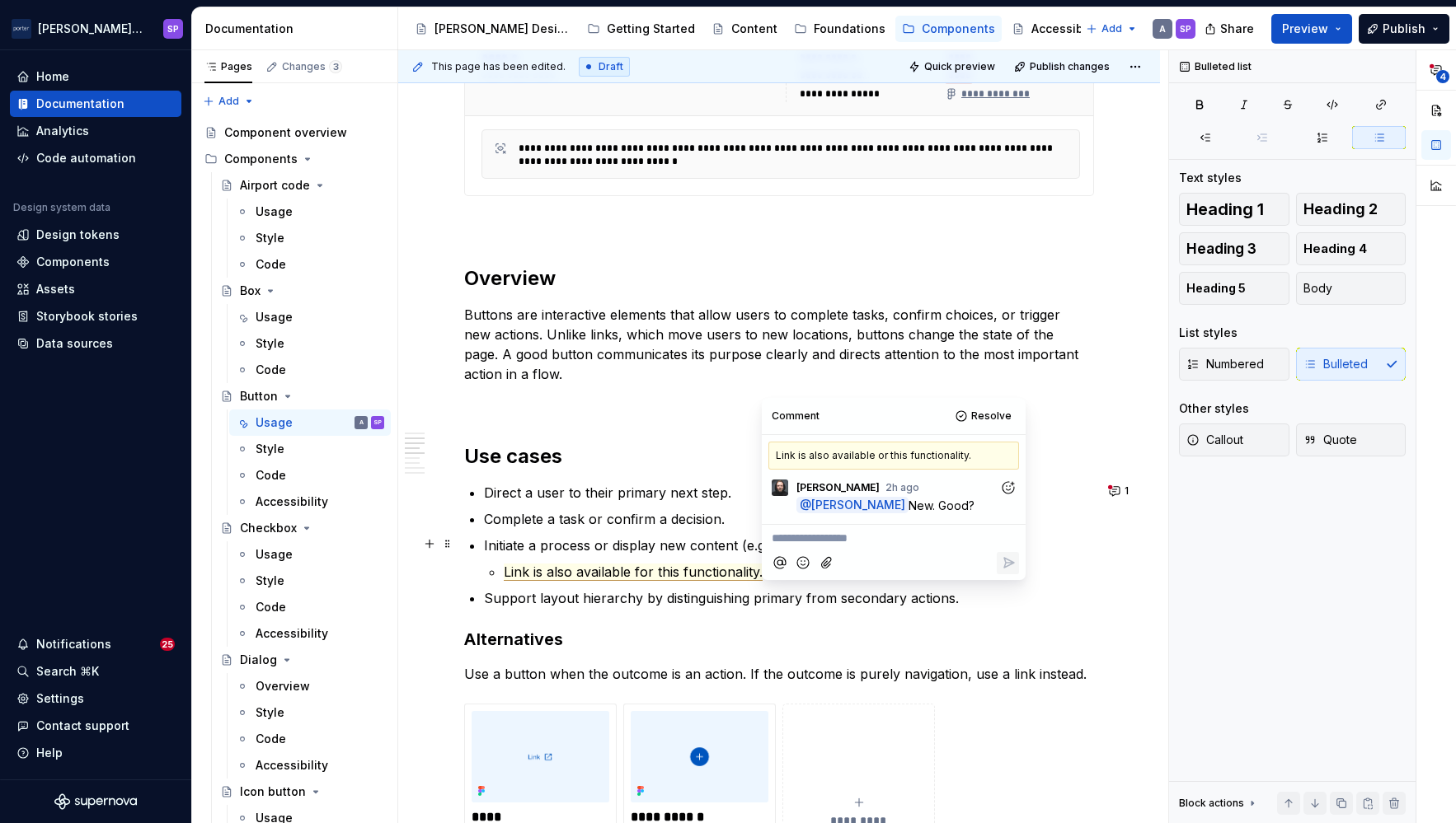
scroll to position [918, 0]
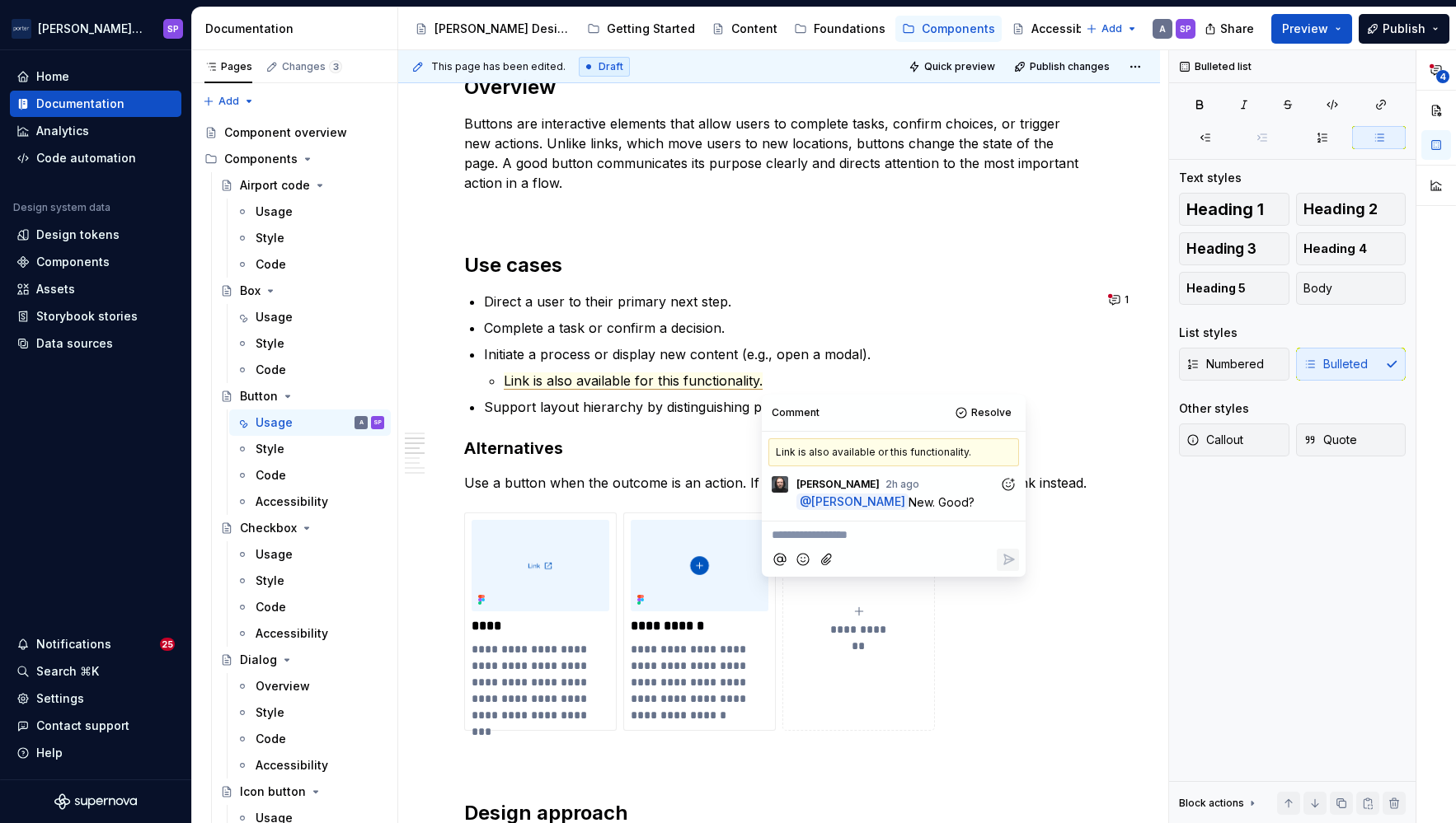
click at [660, 437] on h3 "Alternatives" at bounding box center [778, 448] width 629 height 23
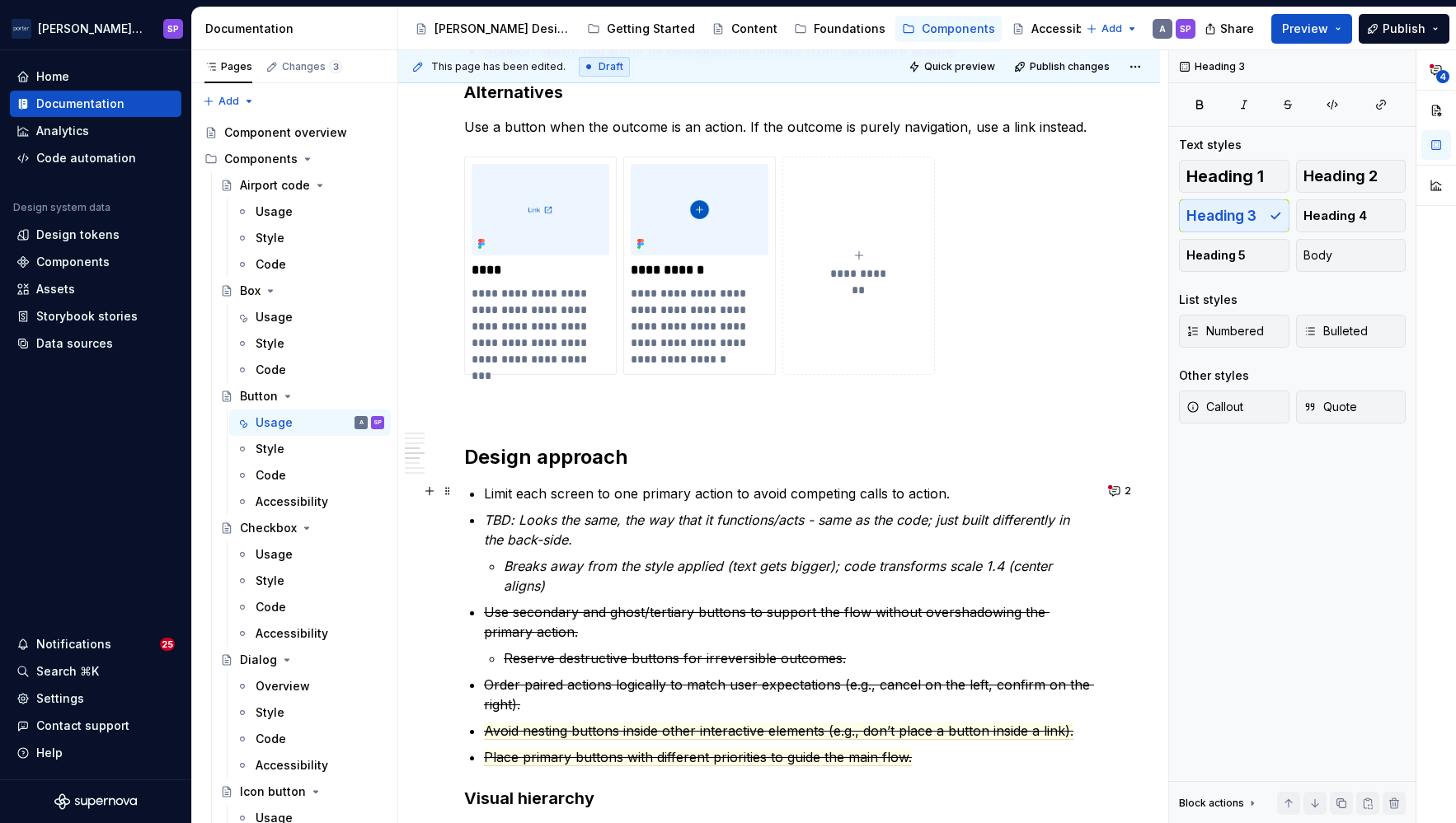
scroll to position [1318, 0]
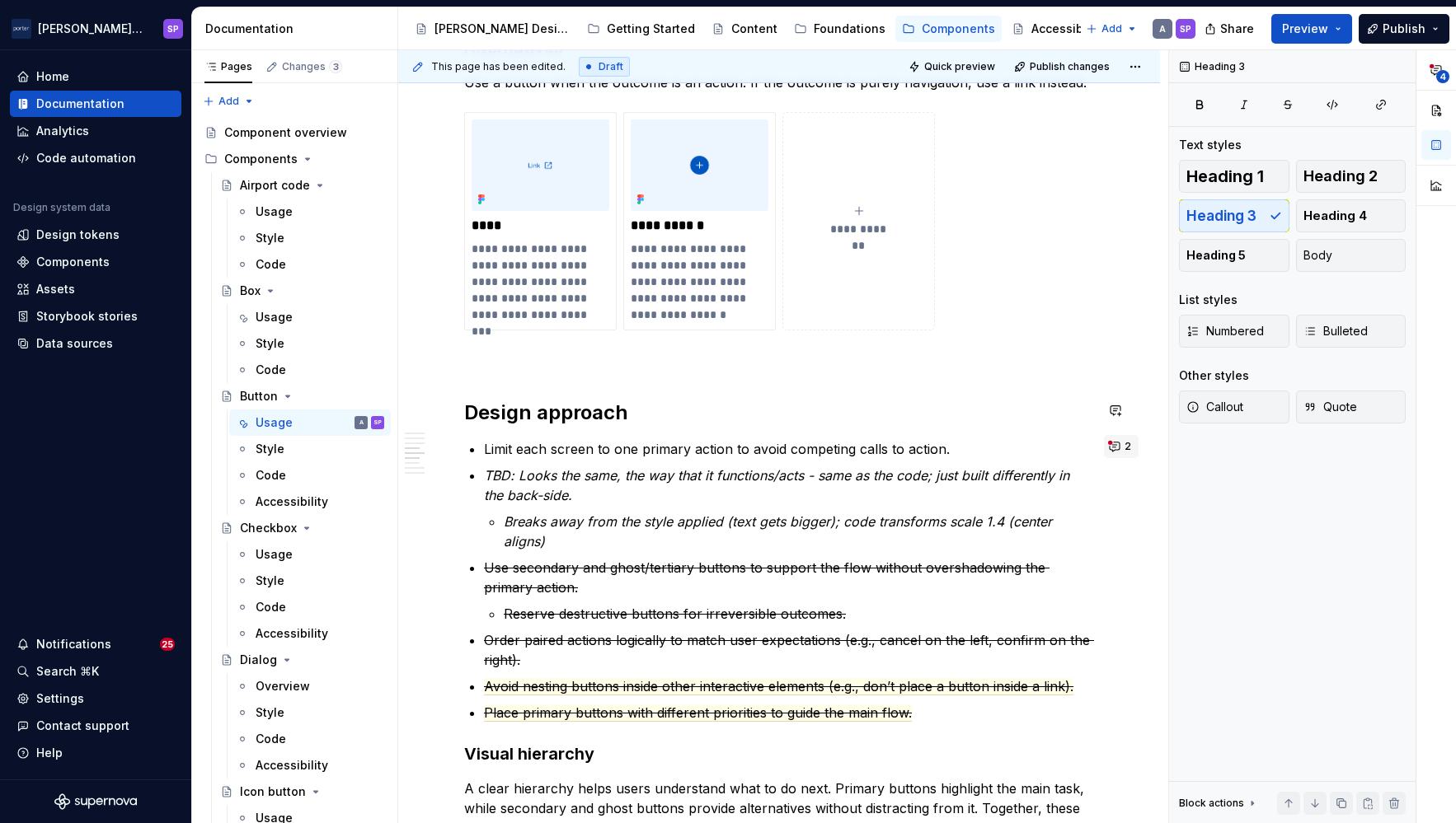
click at [1111, 439] on button "2" at bounding box center [1121, 447] width 34 height 23
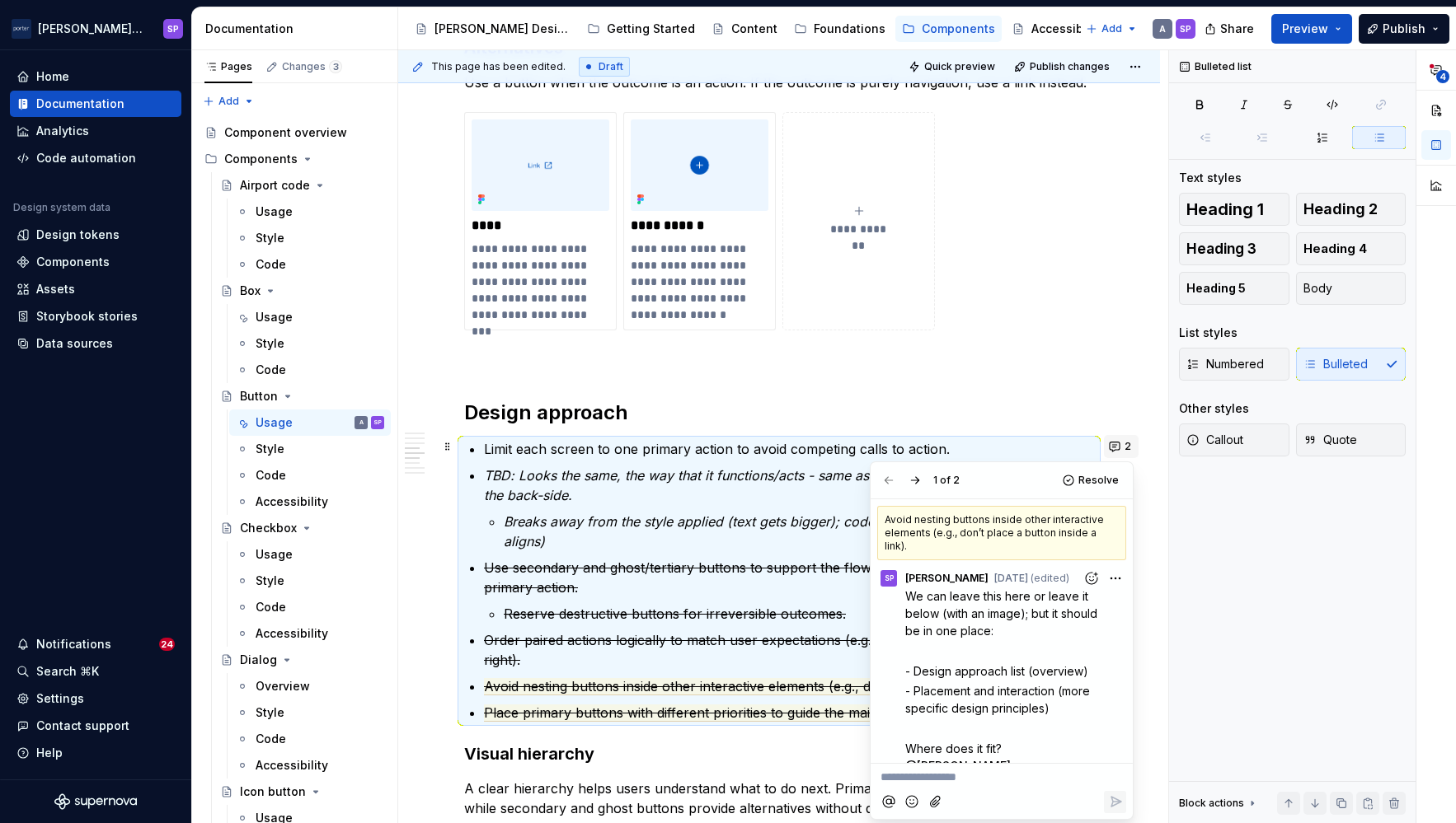
scroll to position [152, 0]
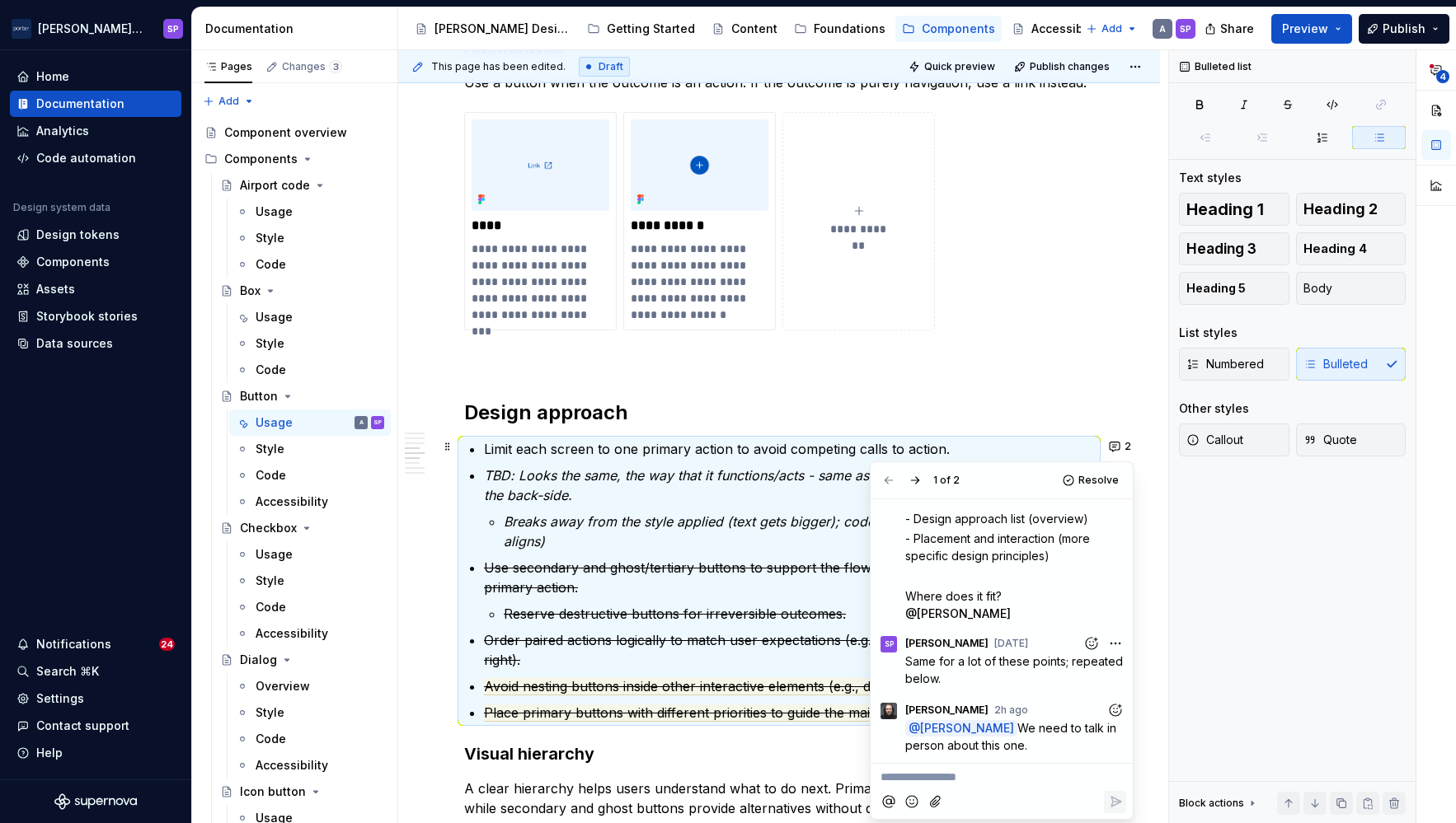
click at [757, 577] on p "Use secondary and ghost/tertiary buttons to support the flow without overshadow…" at bounding box center [789, 578] width 610 height 40
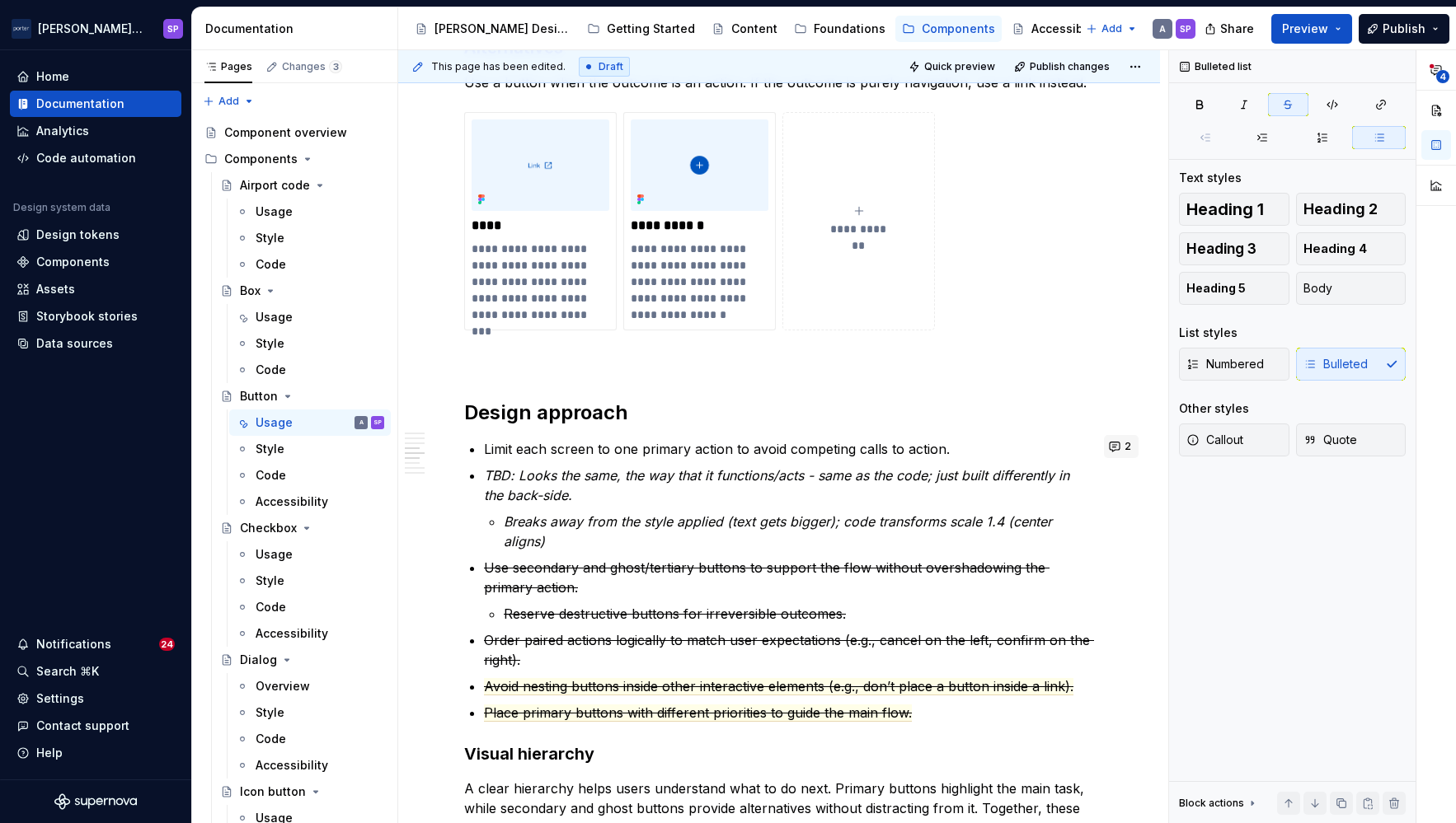
click at [1102, 434] on div "**********" at bounding box center [778, 382] width 762 height 2830
click at [1111, 443] on button "2" at bounding box center [1121, 447] width 34 height 23
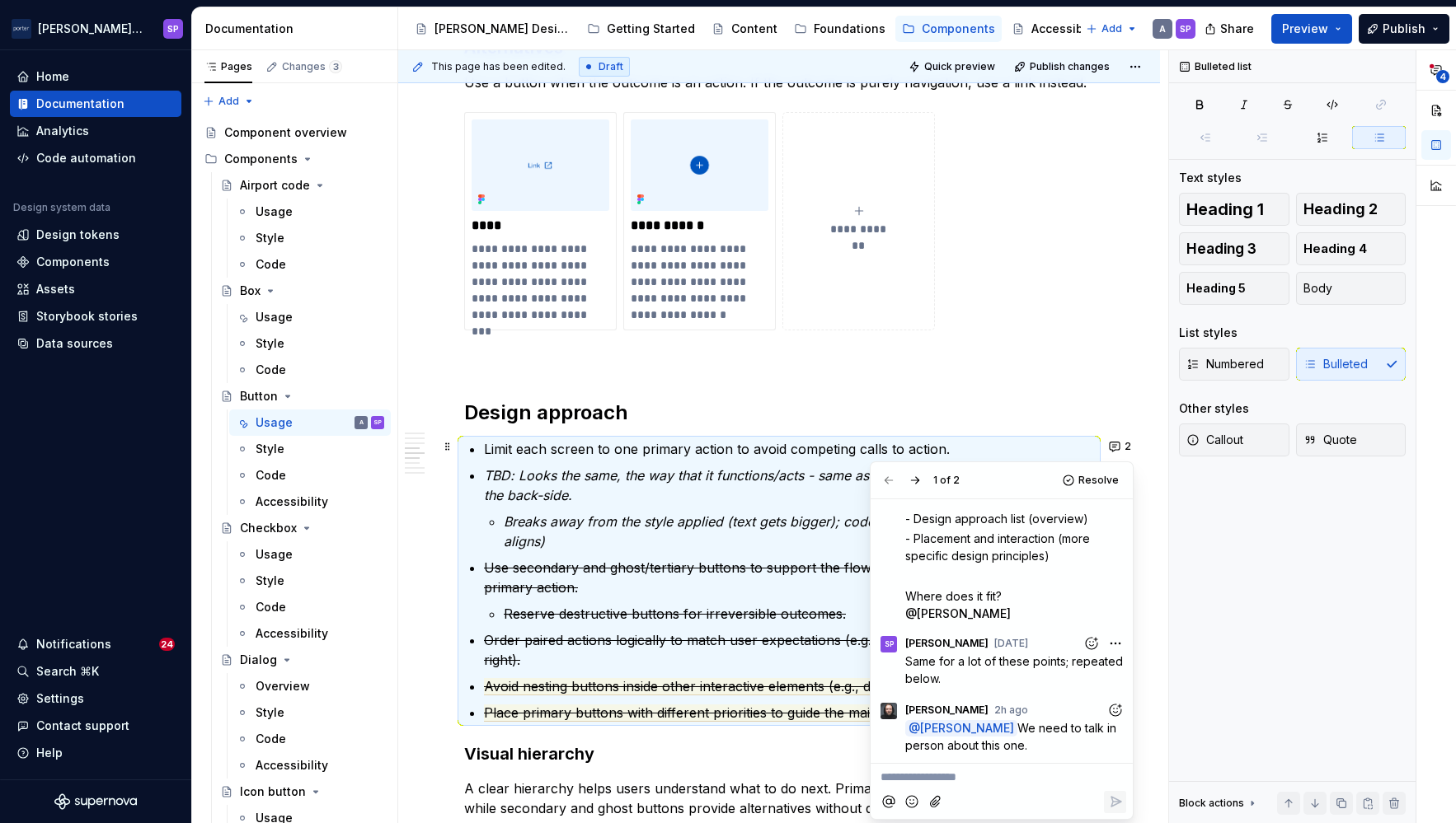
click at [747, 532] on p "Breaks away from the style applied (text gets bigger); code transforms scale 1.…" at bounding box center [798, 532] width 590 height 40
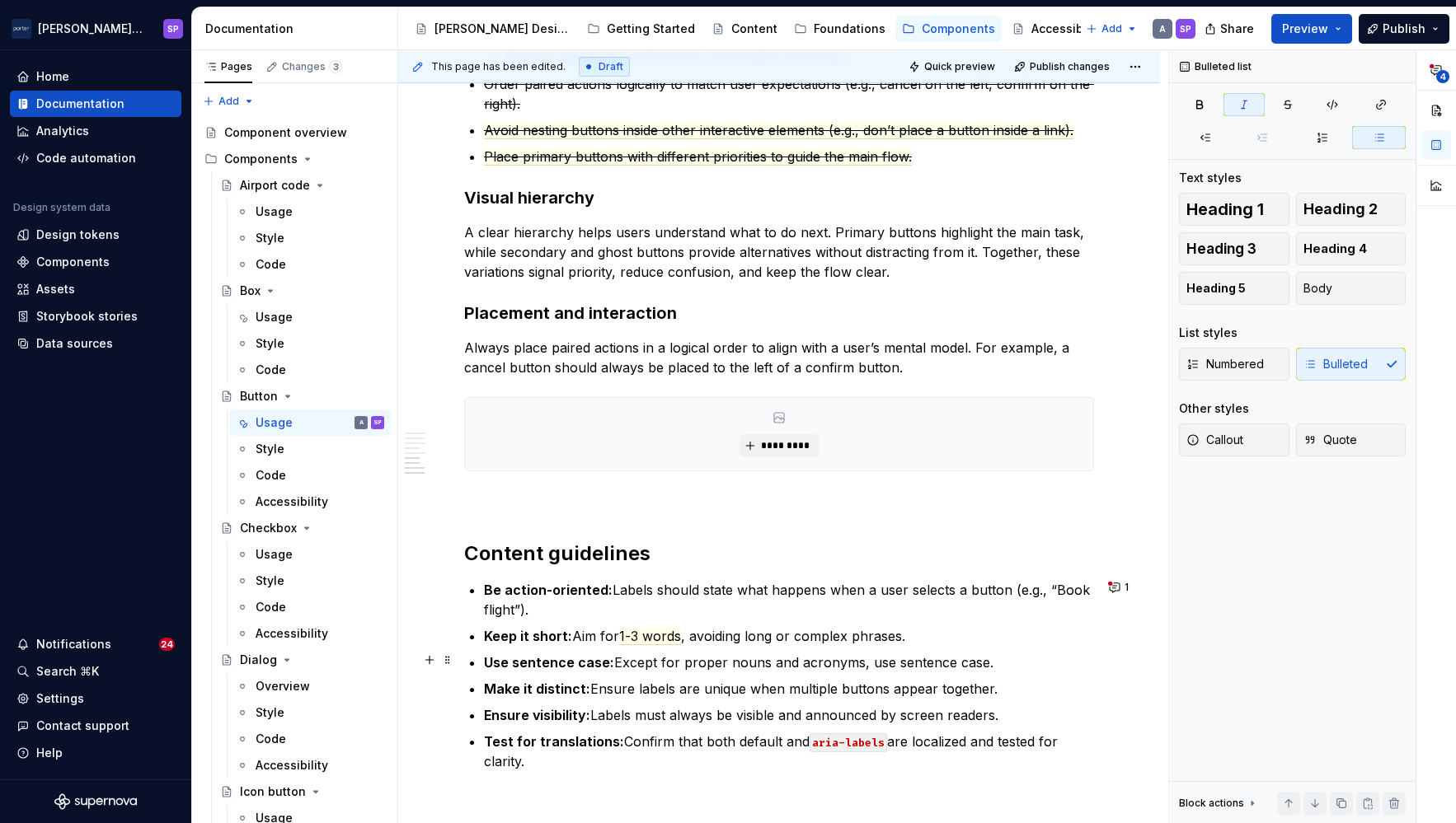
scroll to position [1988, 0]
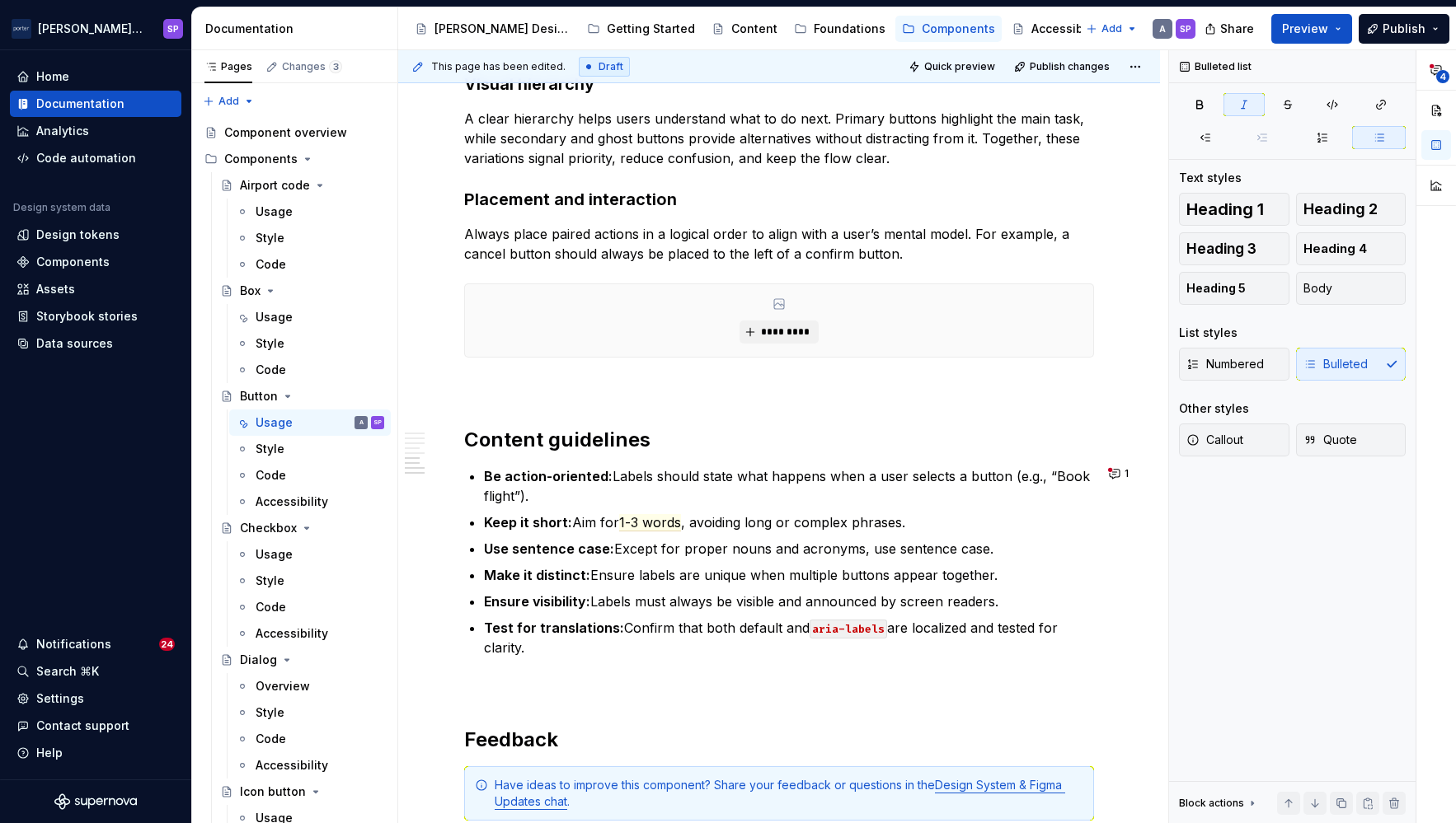
click at [1114, 469] on button "1" at bounding box center [1119, 473] width 32 height 23
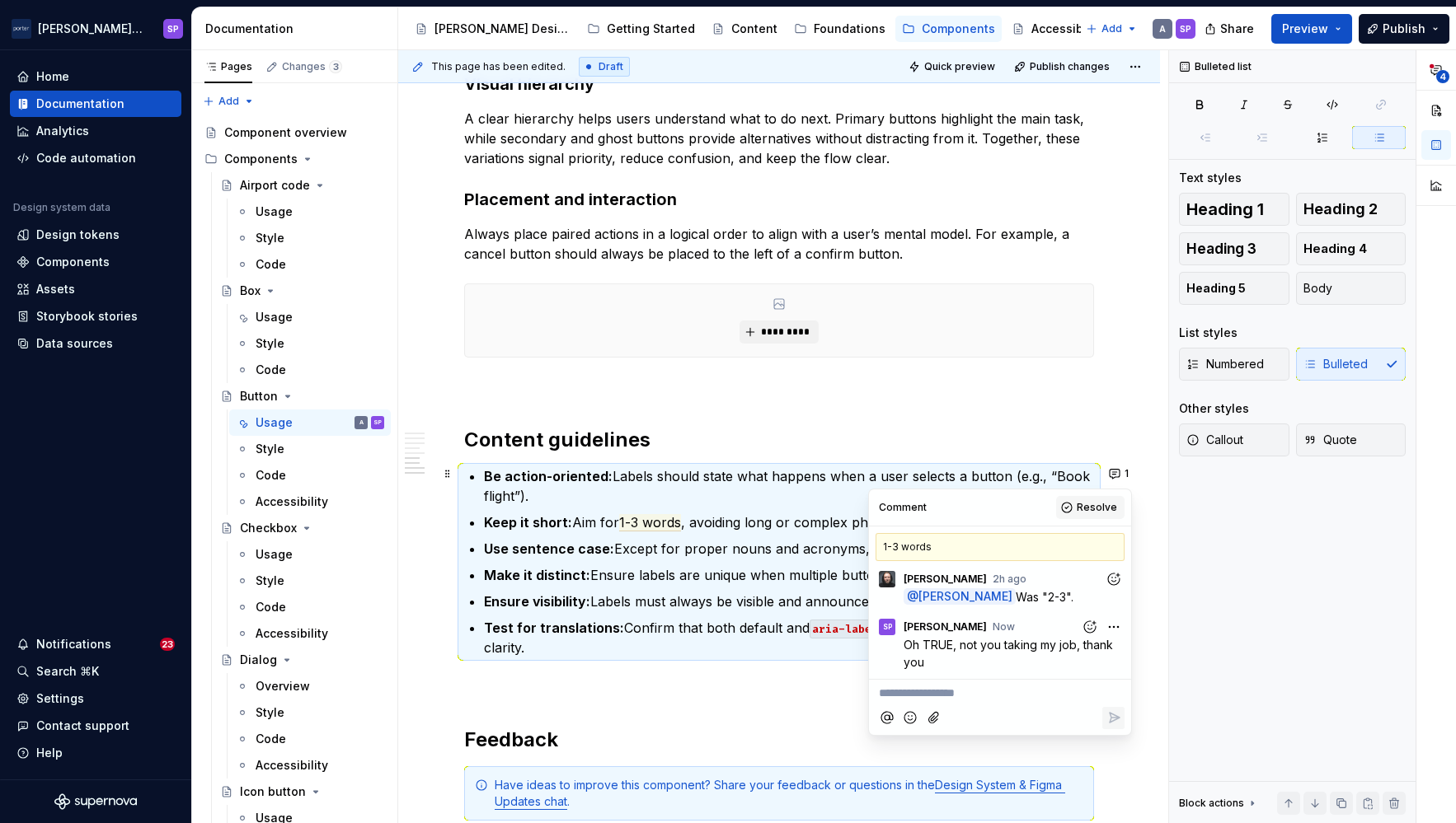
click at [1090, 512] on span "Resolve" at bounding box center [1096, 507] width 40 height 13
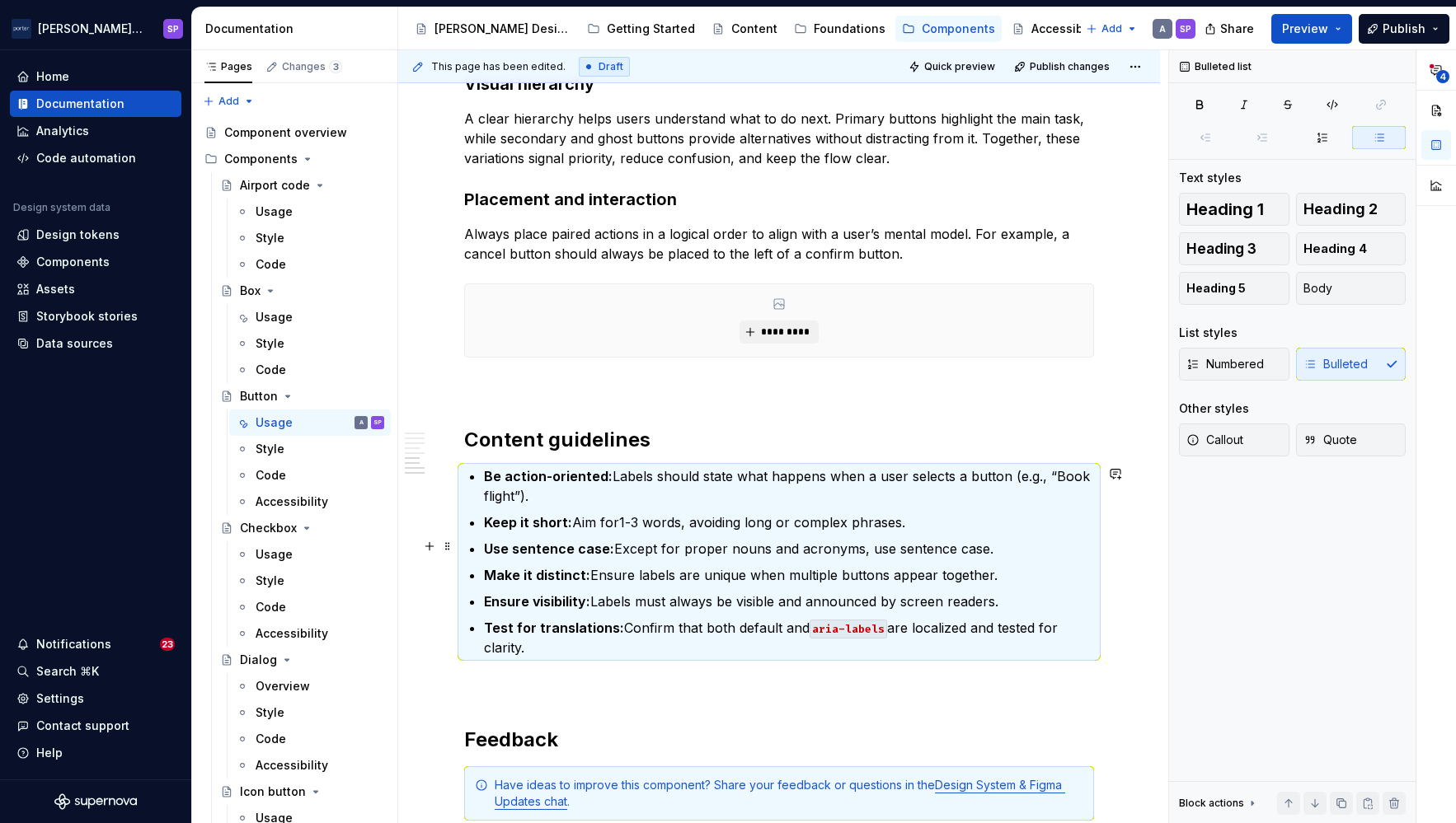
scroll to position [2107, 0]
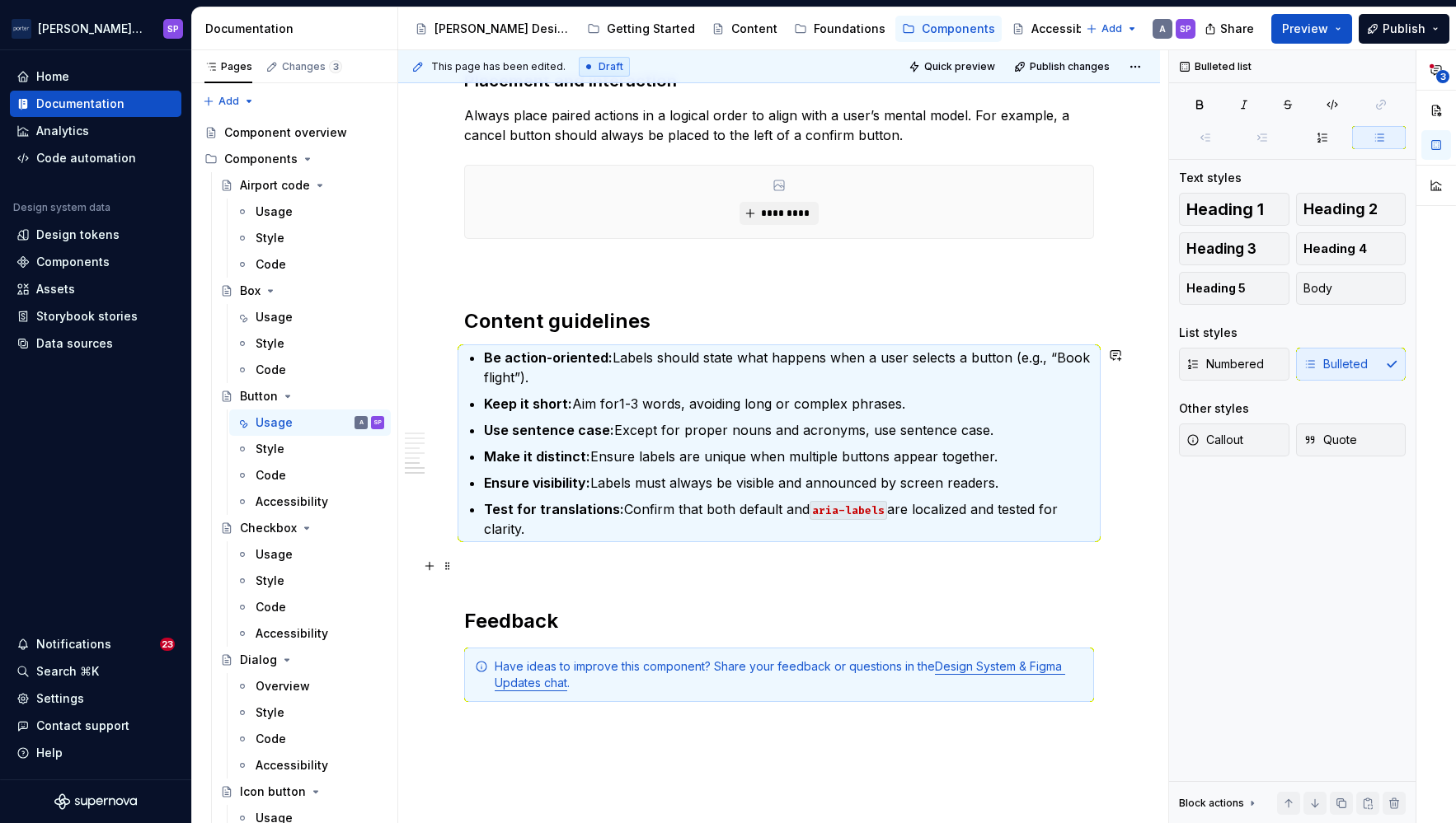
click at [957, 572] on p at bounding box center [778, 568] width 629 height 20
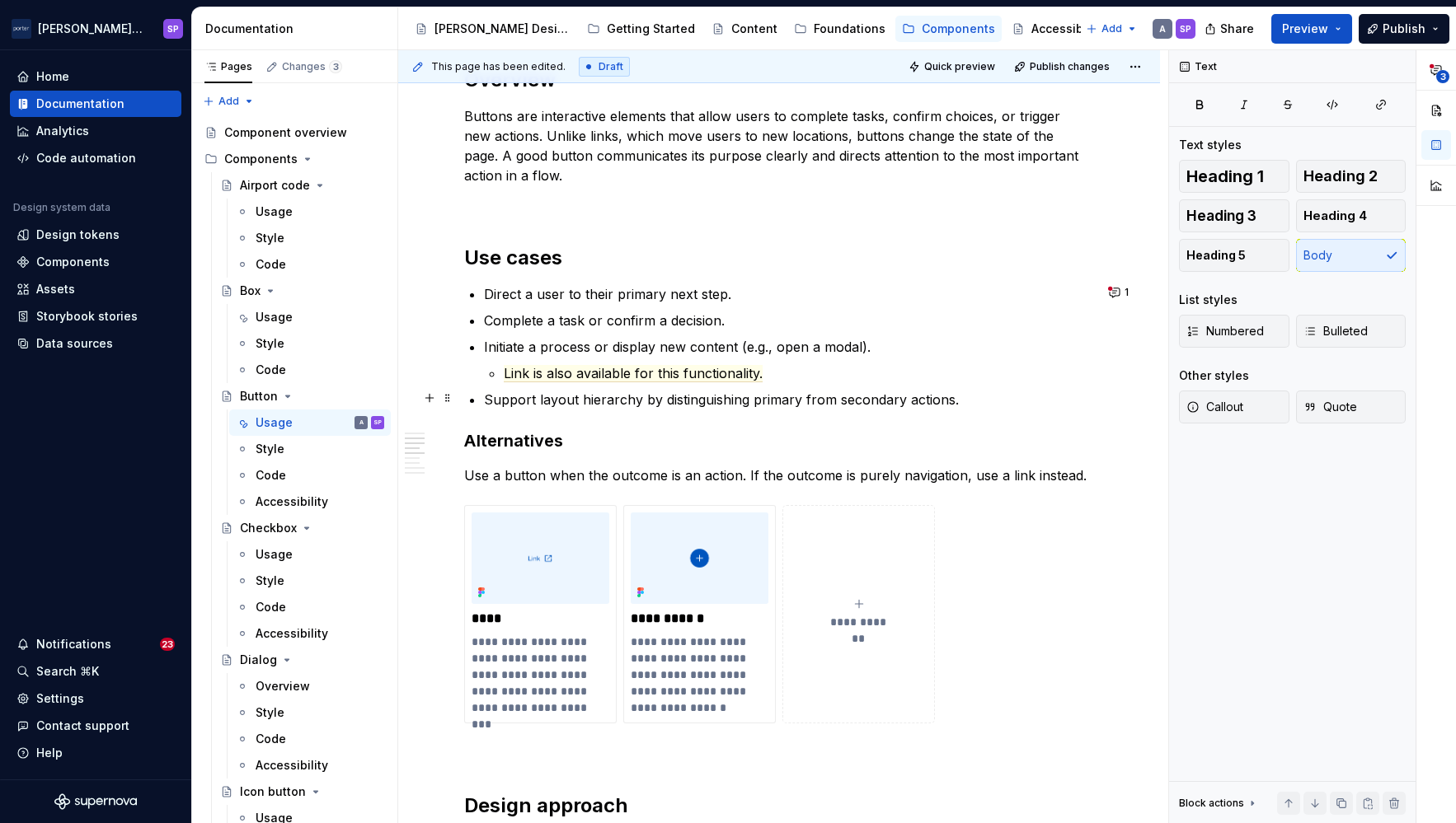
scroll to position [852, 0]
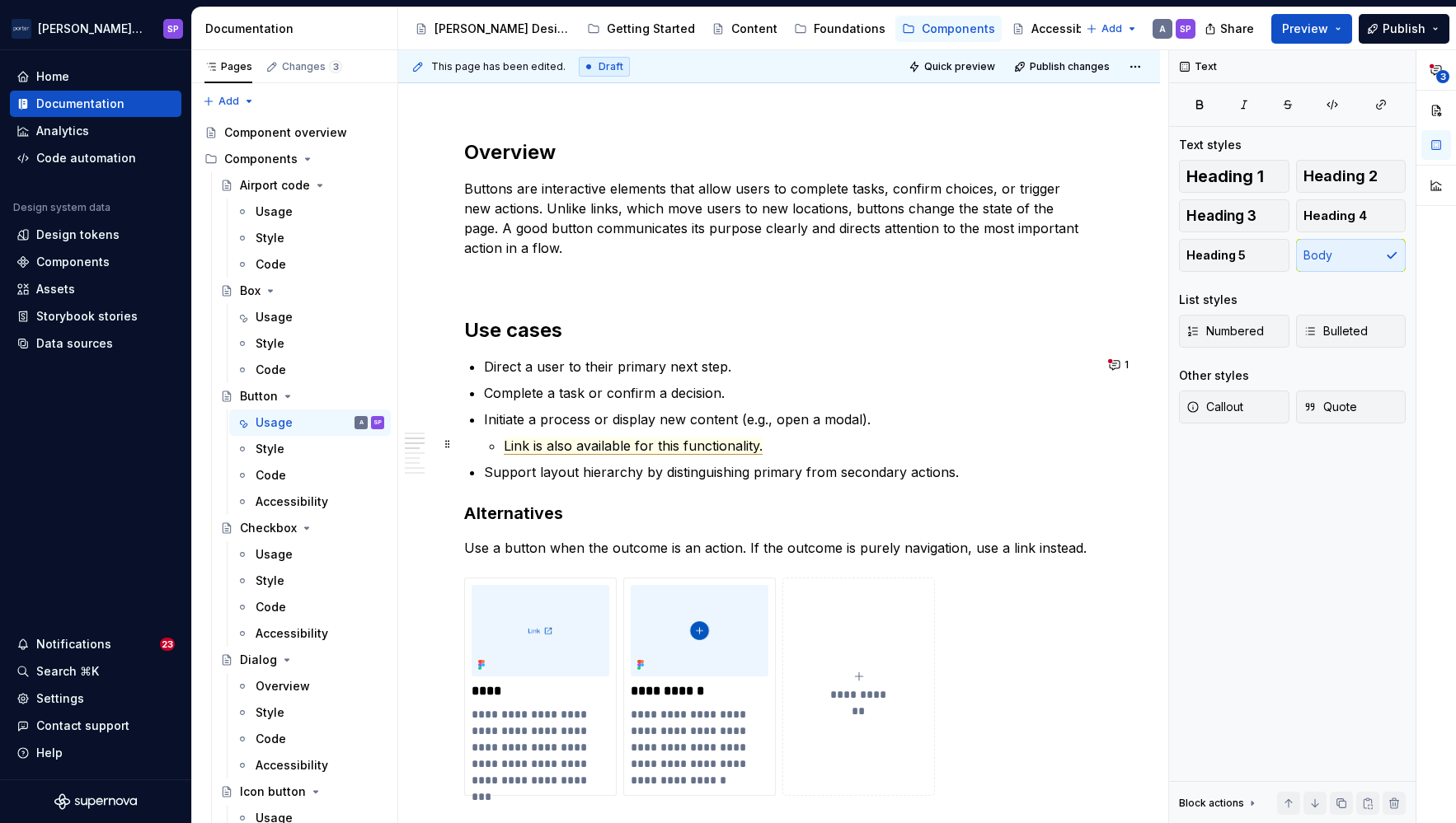
click at [610, 445] on span "Link is also available for this functionality." at bounding box center [633, 446] width 259 height 17
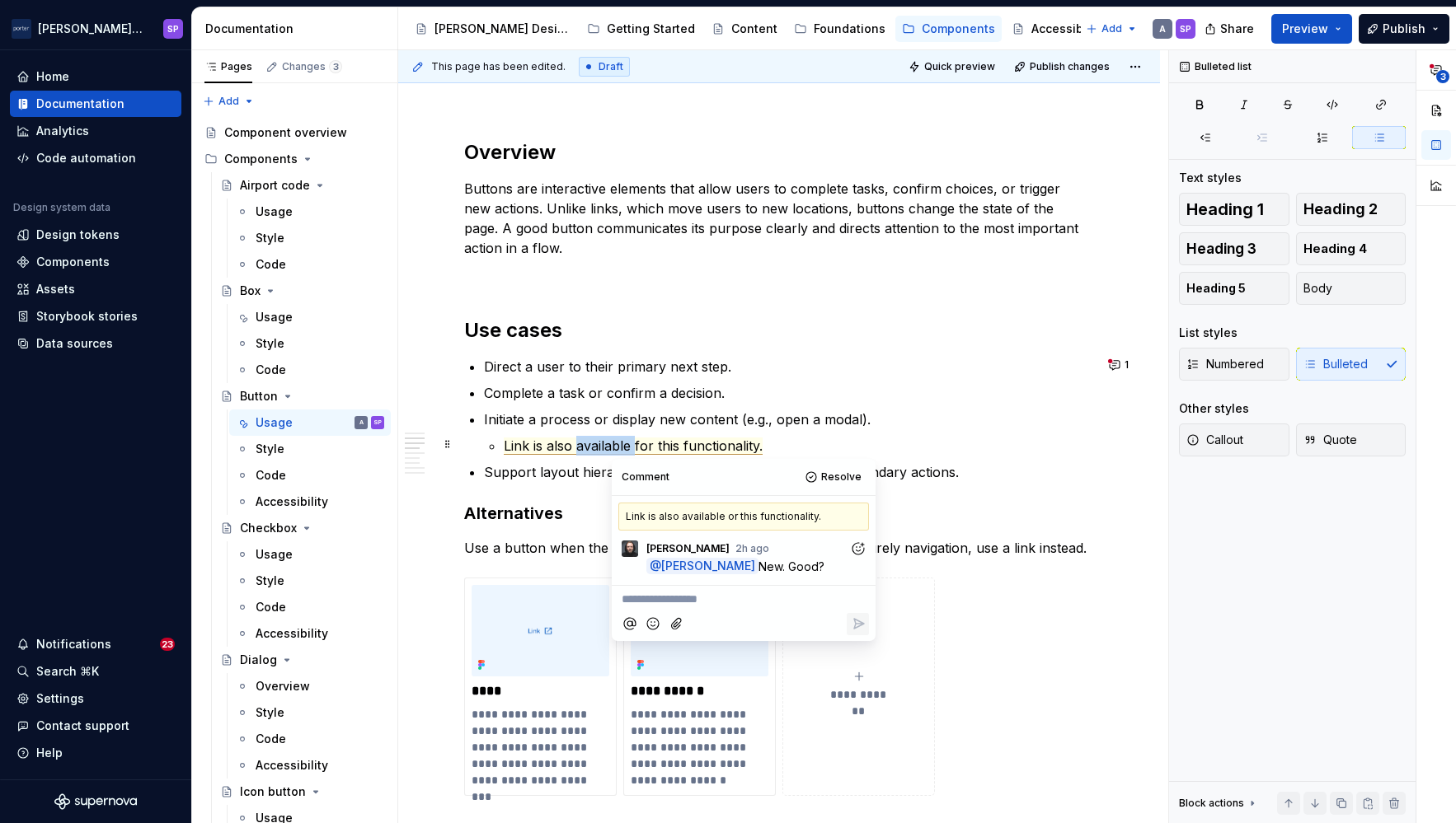
click at [610, 445] on span "Link is also available for this functionality." at bounding box center [633, 446] width 259 height 17
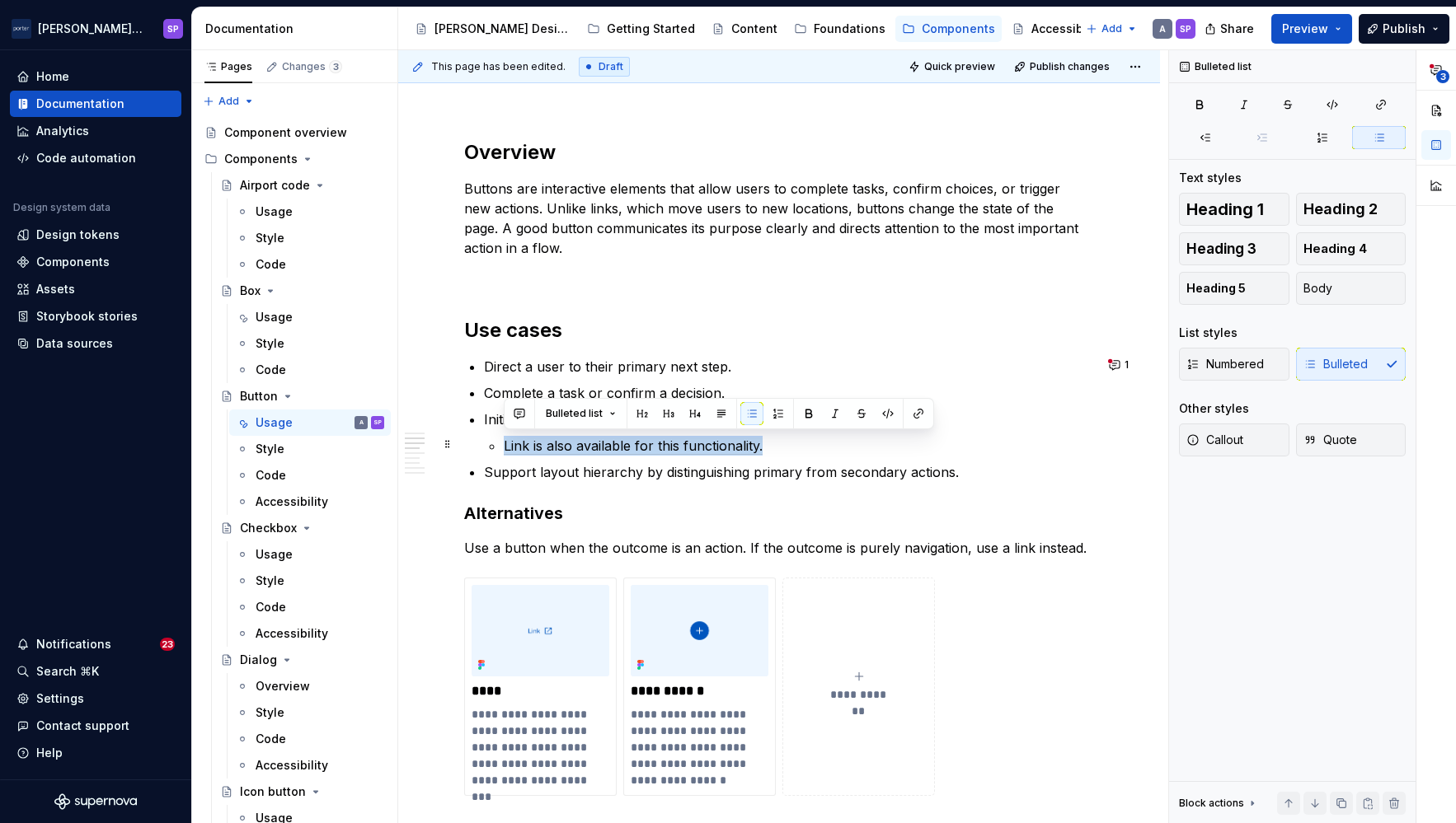
click at [627, 445] on span "Link is also available for this functionality." at bounding box center [633, 446] width 259 height 17
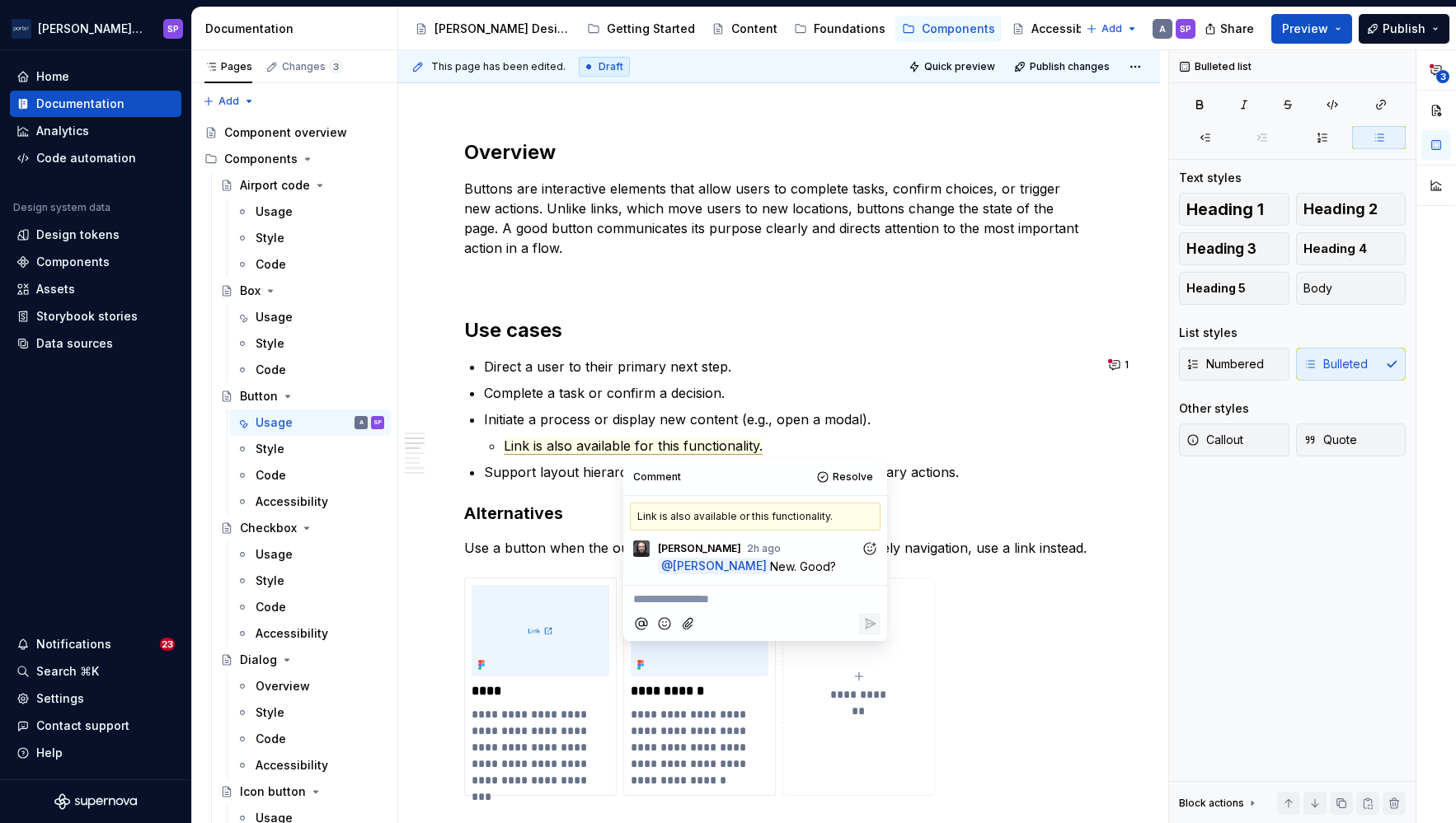
click at [692, 591] on p "**********" at bounding box center [754, 599] width 244 height 17
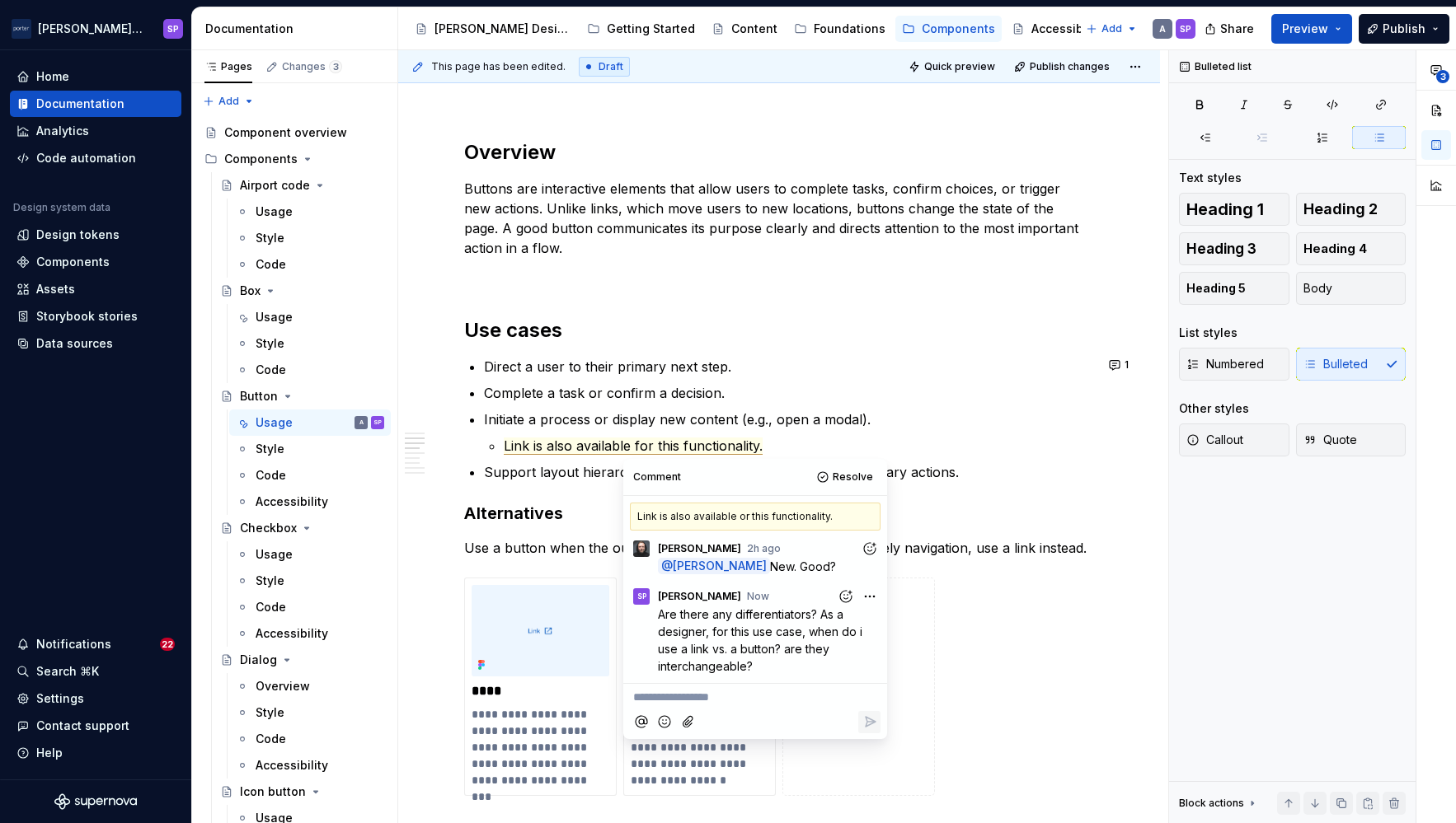
click at [859, 602] on html "[PERSON_NAME] Airlines SP Home Documentation Analytics Code automation Design s…" at bounding box center [728, 412] width 1456 height 823
click at [748, 701] on html "[PERSON_NAME] Airlines SP Home Documentation Analytics Code automation Design s…" at bounding box center [728, 412] width 1456 height 823
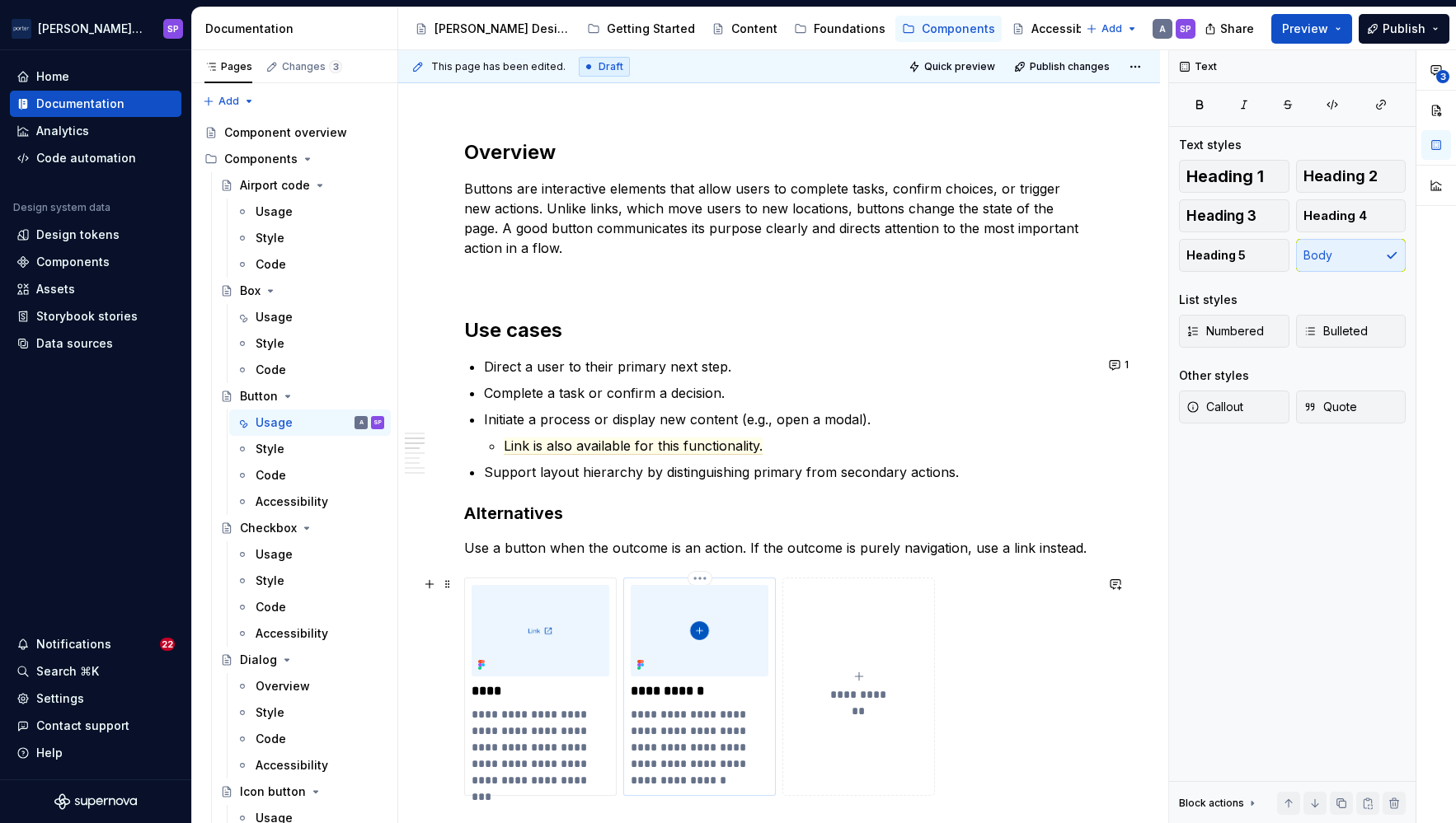
click at [706, 692] on p "**********" at bounding box center [698, 691] width 137 height 16
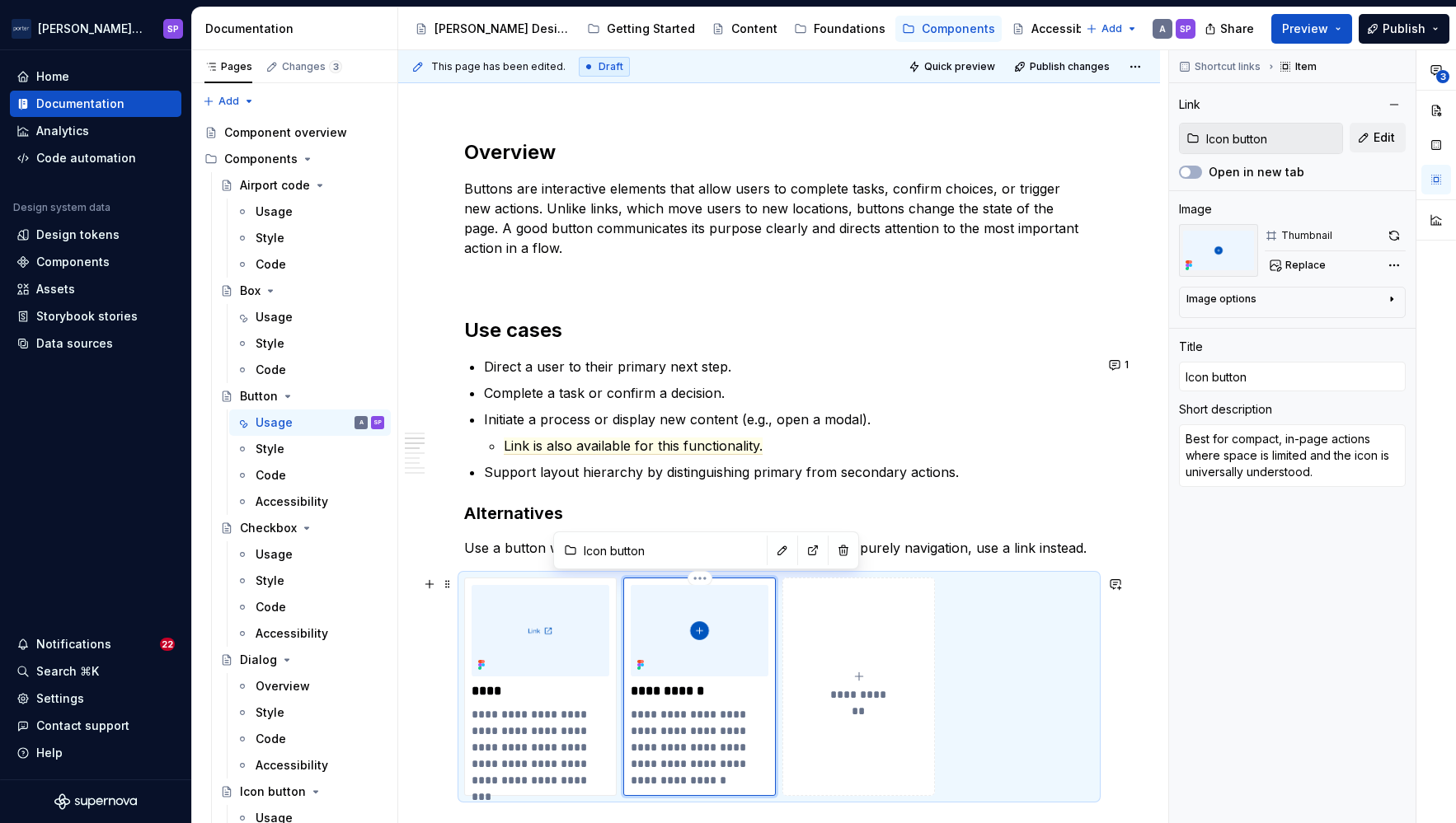
type textarea "*"
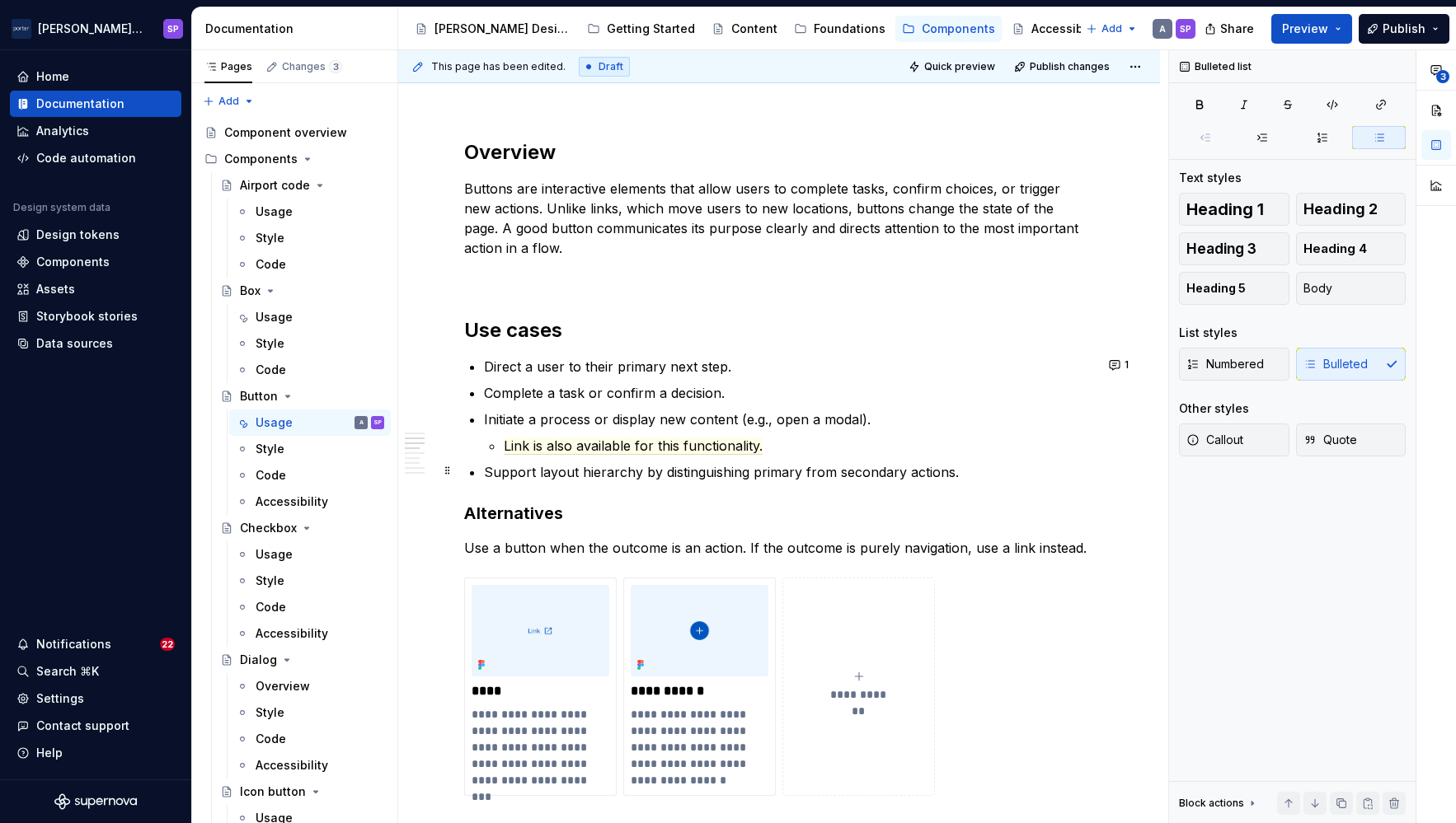
click at [703, 462] on p "Support layout hierarchy by distinguishing primary from secondary actions." at bounding box center [789, 472] width 610 height 20
click at [688, 444] on span "Link is also available for this functionality." at bounding box center [633, 446] width 259 height 17
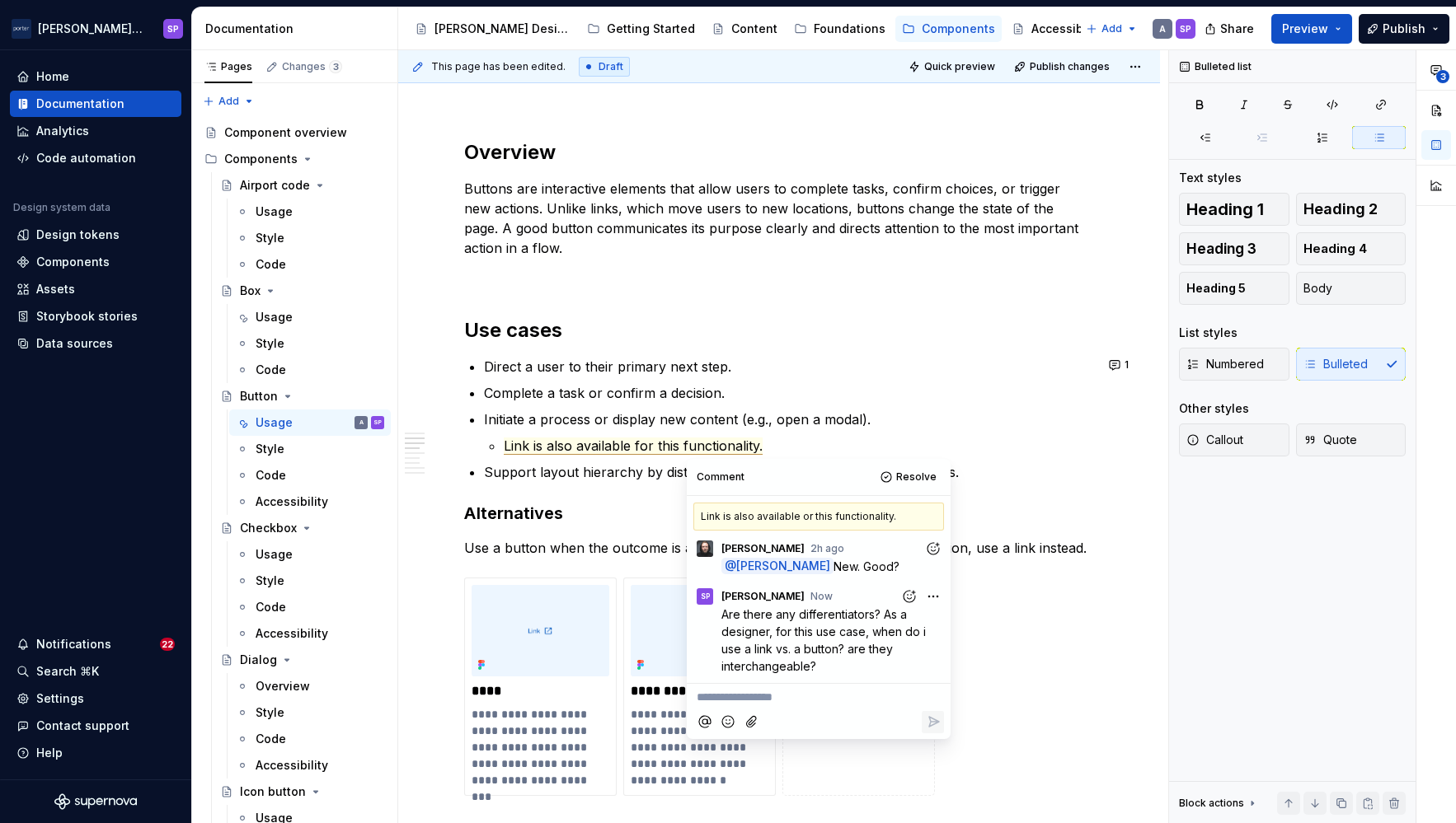
click at [822, 704] on p "**********" at bounding box center [818, 697] width 244 height 17
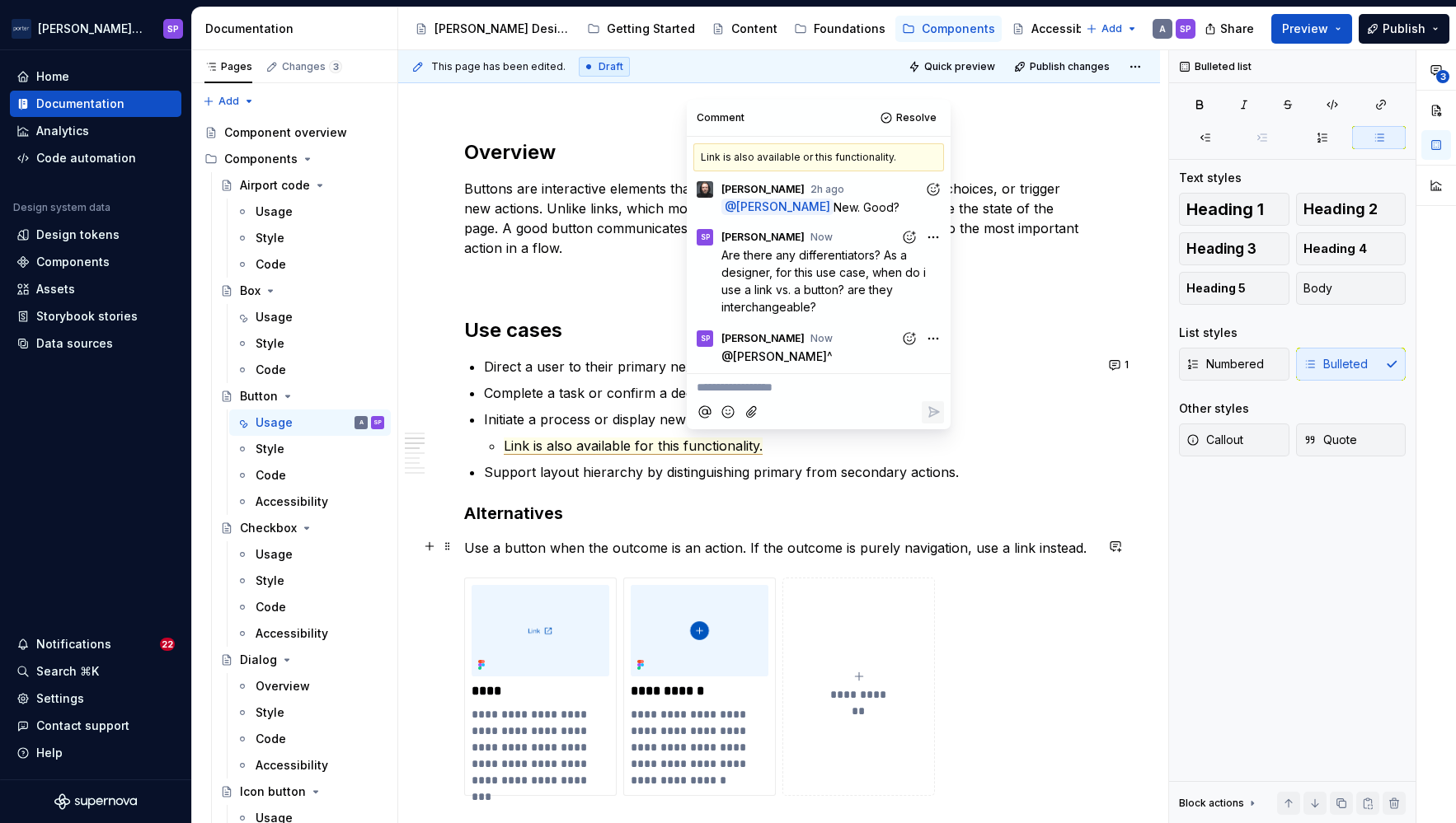
click at [865, 517] on h3 "Alternatives" at bounding box center [778, 513] width 629 height 23
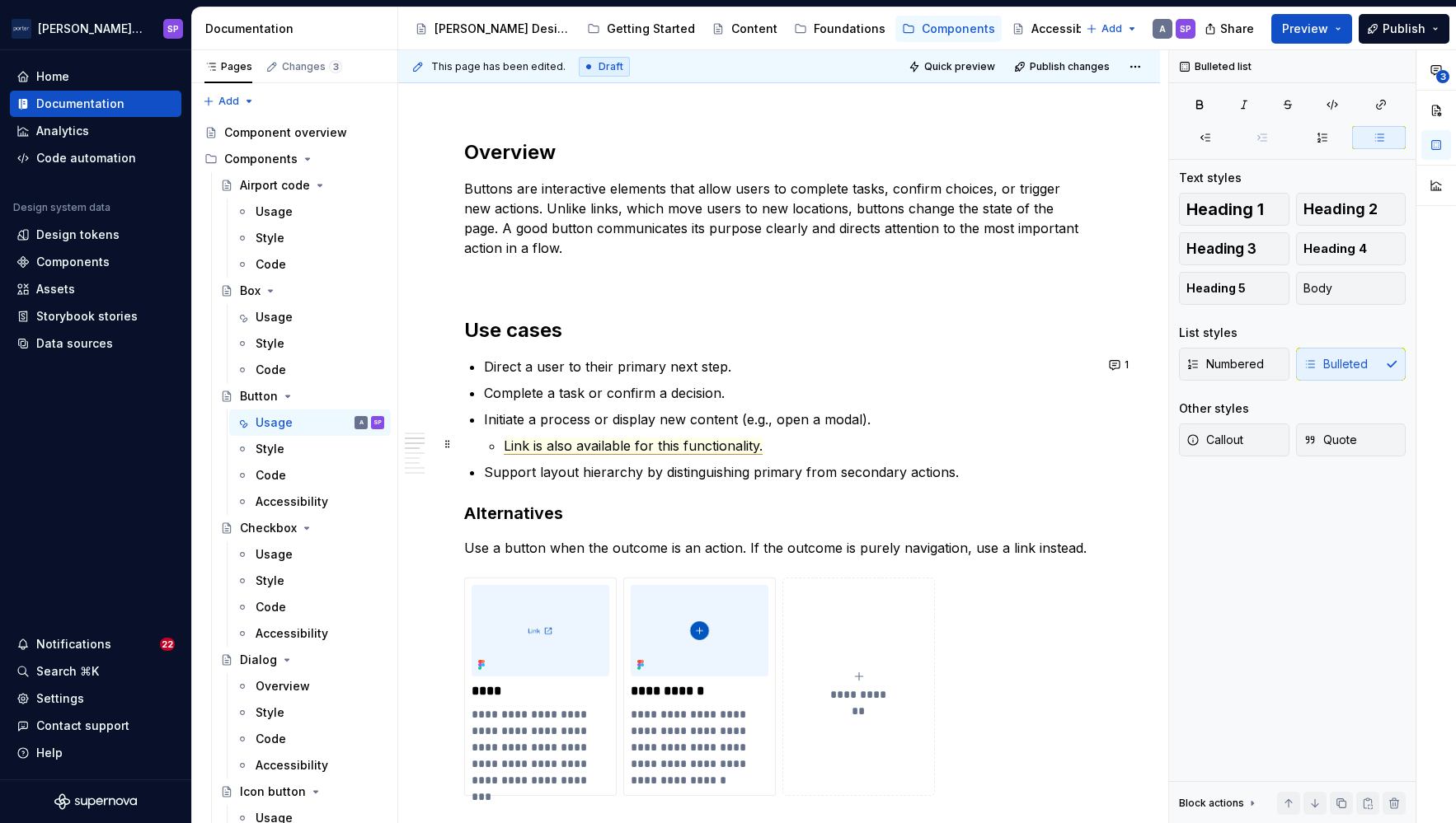
click at [730, 442] on span "Link is also available for this functionality." at bounding box center [633, 446] width 259 height 17
click at [846, 452] on p "Link is also available for this functionality." at bounding box center [798, 445] width 590 height 20
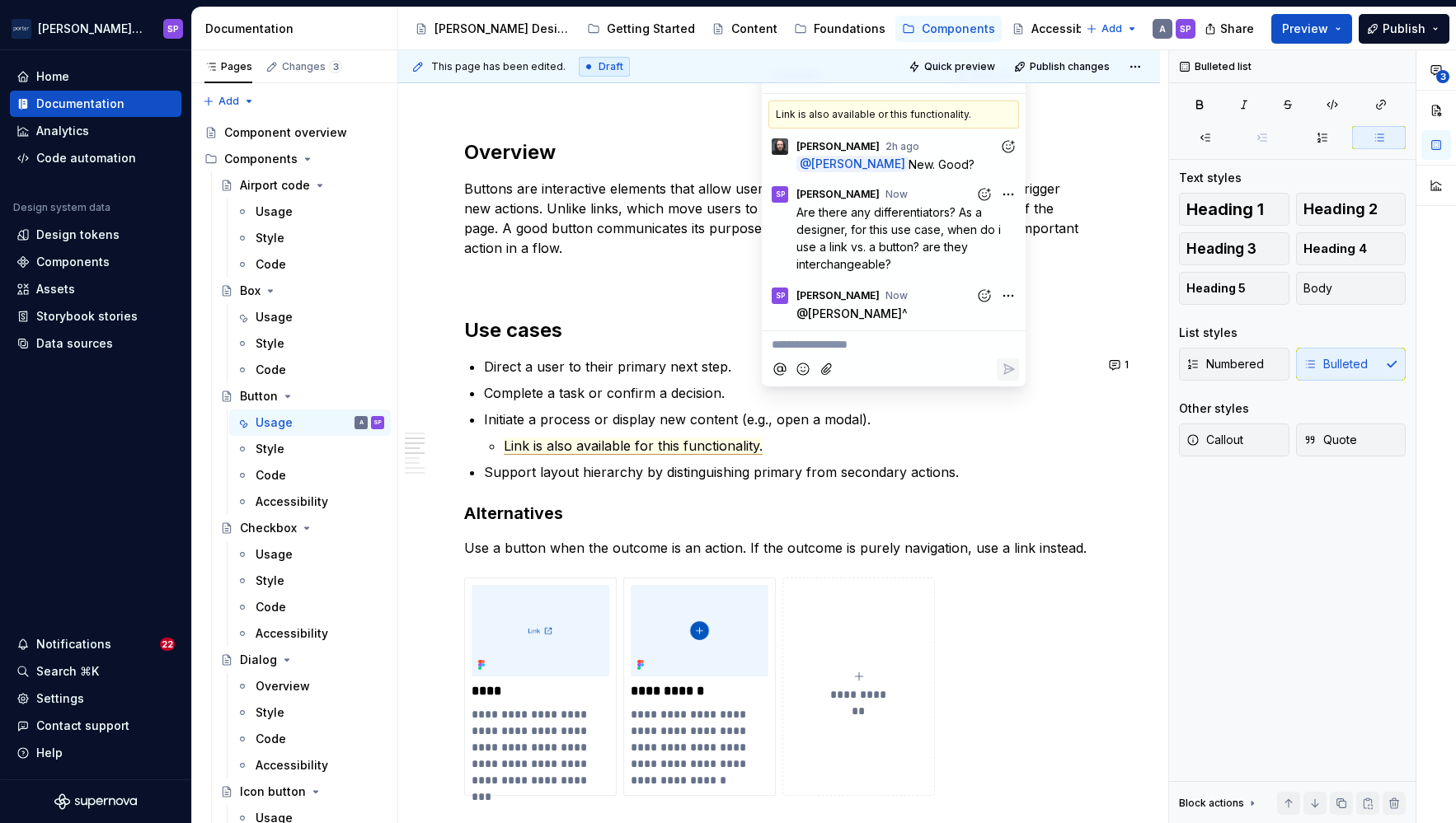
scroll to position [1317, 0]
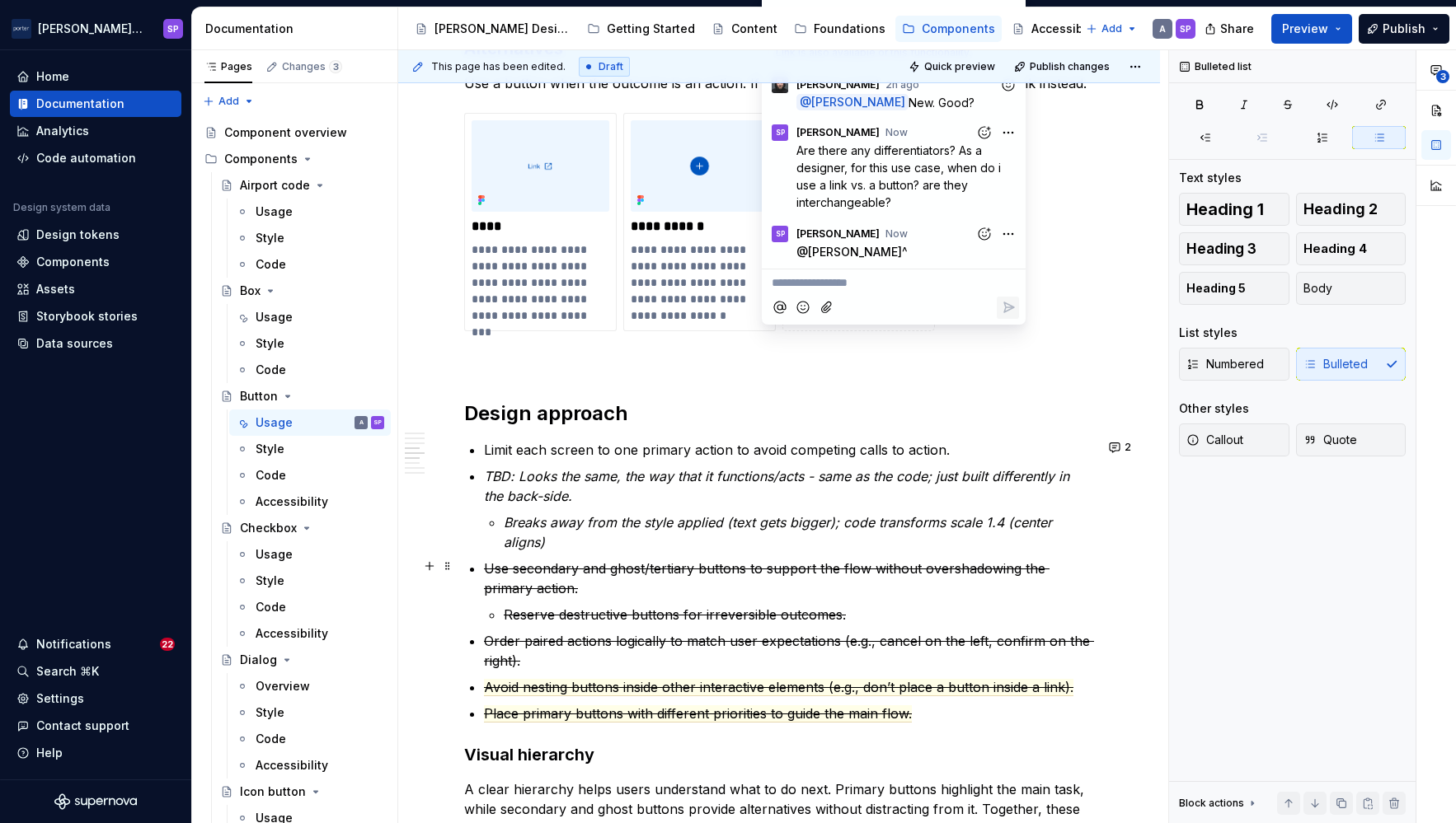
click at [892, 583] on p "Use secondary and ghost/tertiary buttons to support the flow without overshadow…" at bounding box center [789, 579] width 610 height 40
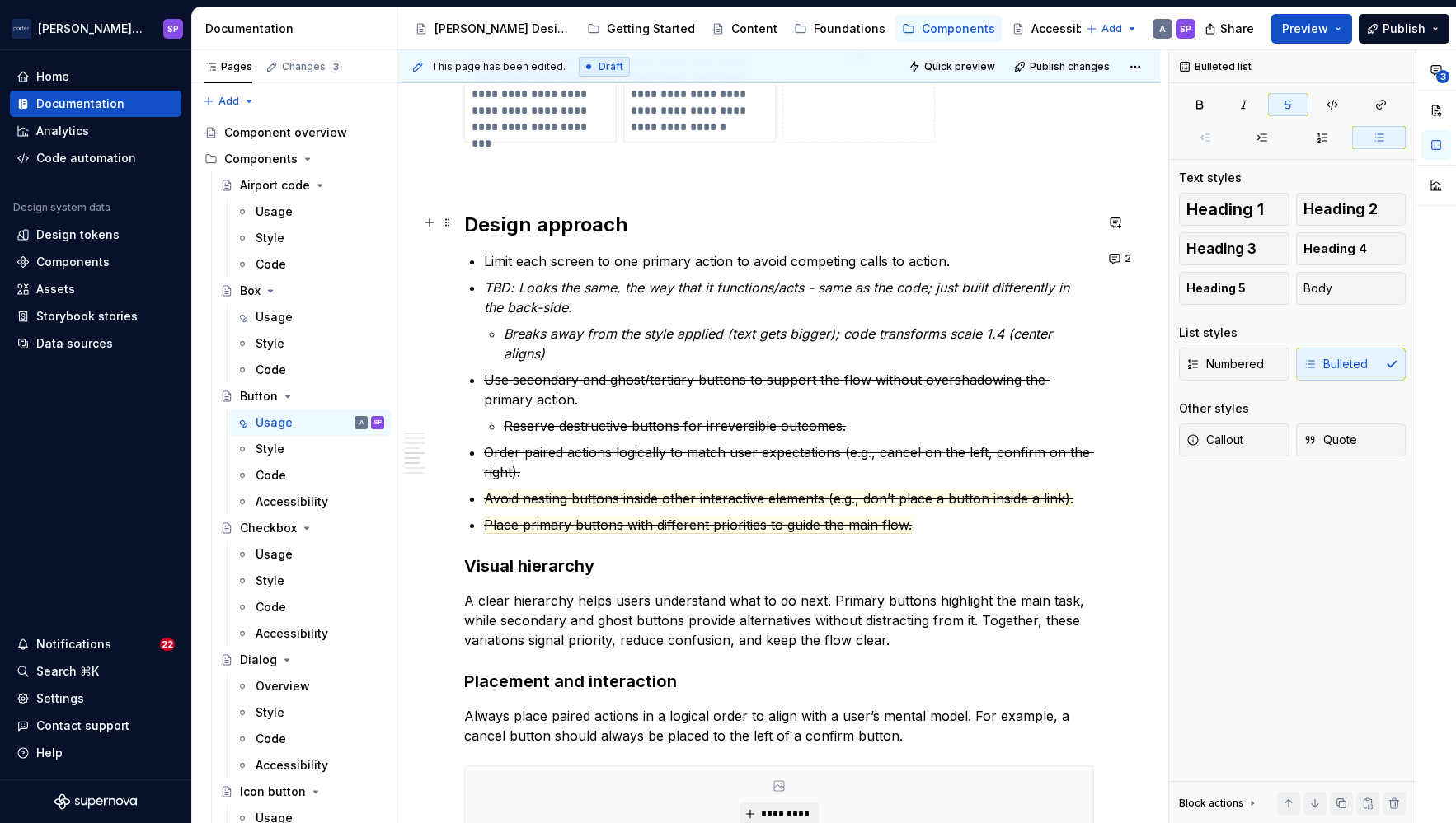
scroll to position [1508, 0]
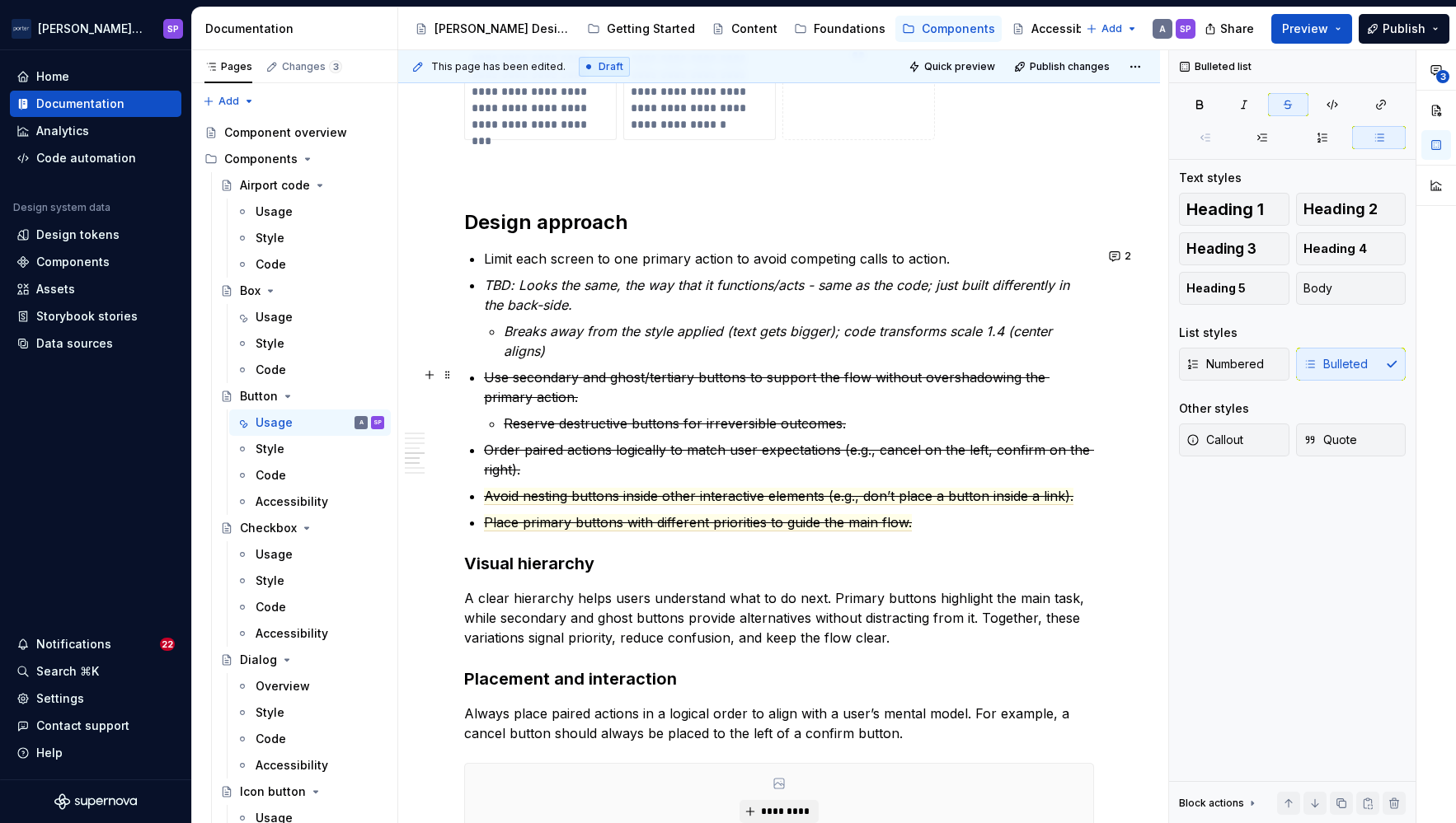
click at [536, 385] on p "Use secondary and ghost/tertiary buttons to support the flow without overshadow…" at bounding box center [789, 387] width 610 height 40
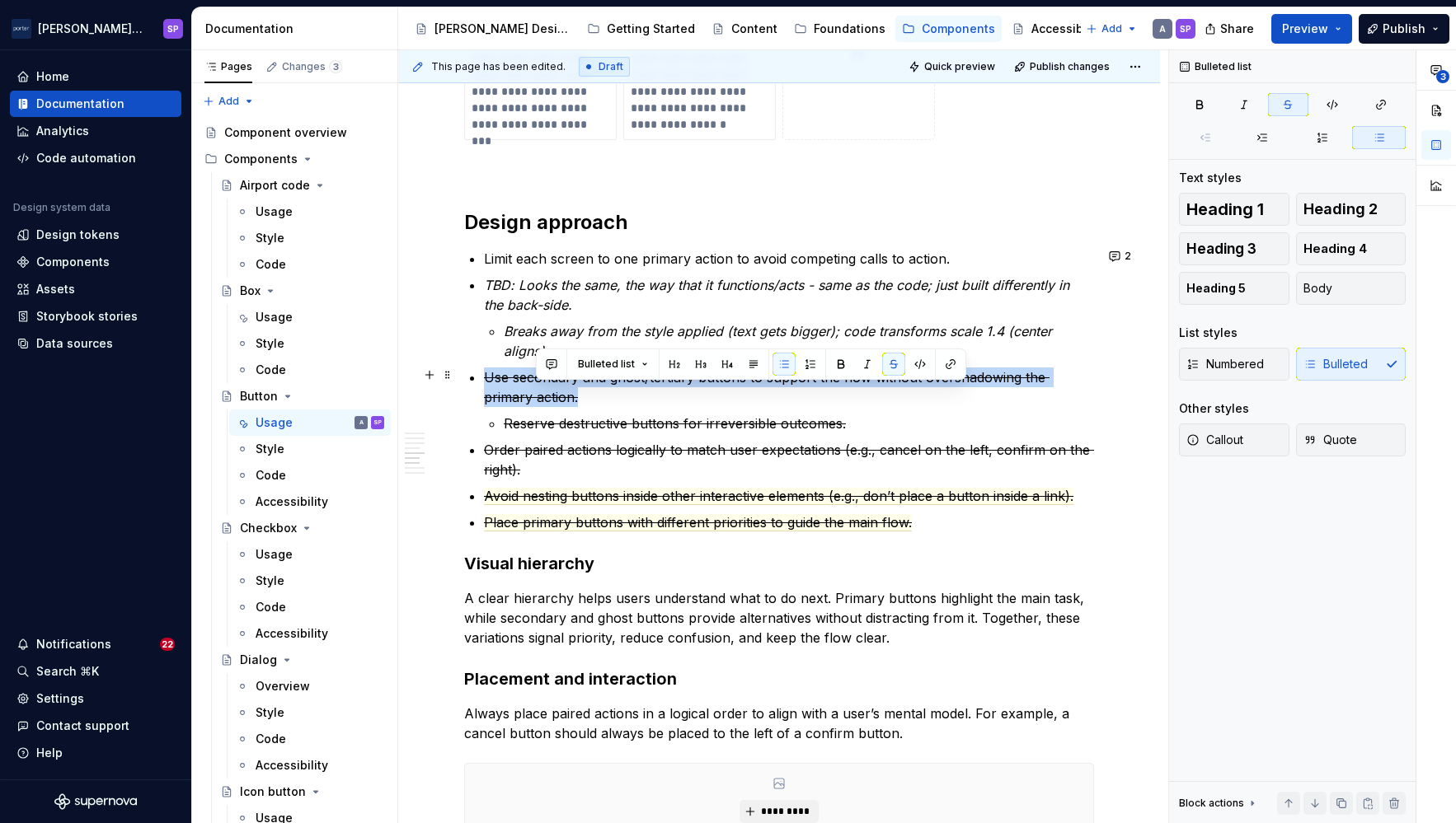
click at [536, 385] on p "Use secondary and ghost/tertiary buttons to support the flow without overshadow…" at bounding box center [789, 387] width 610 height 40
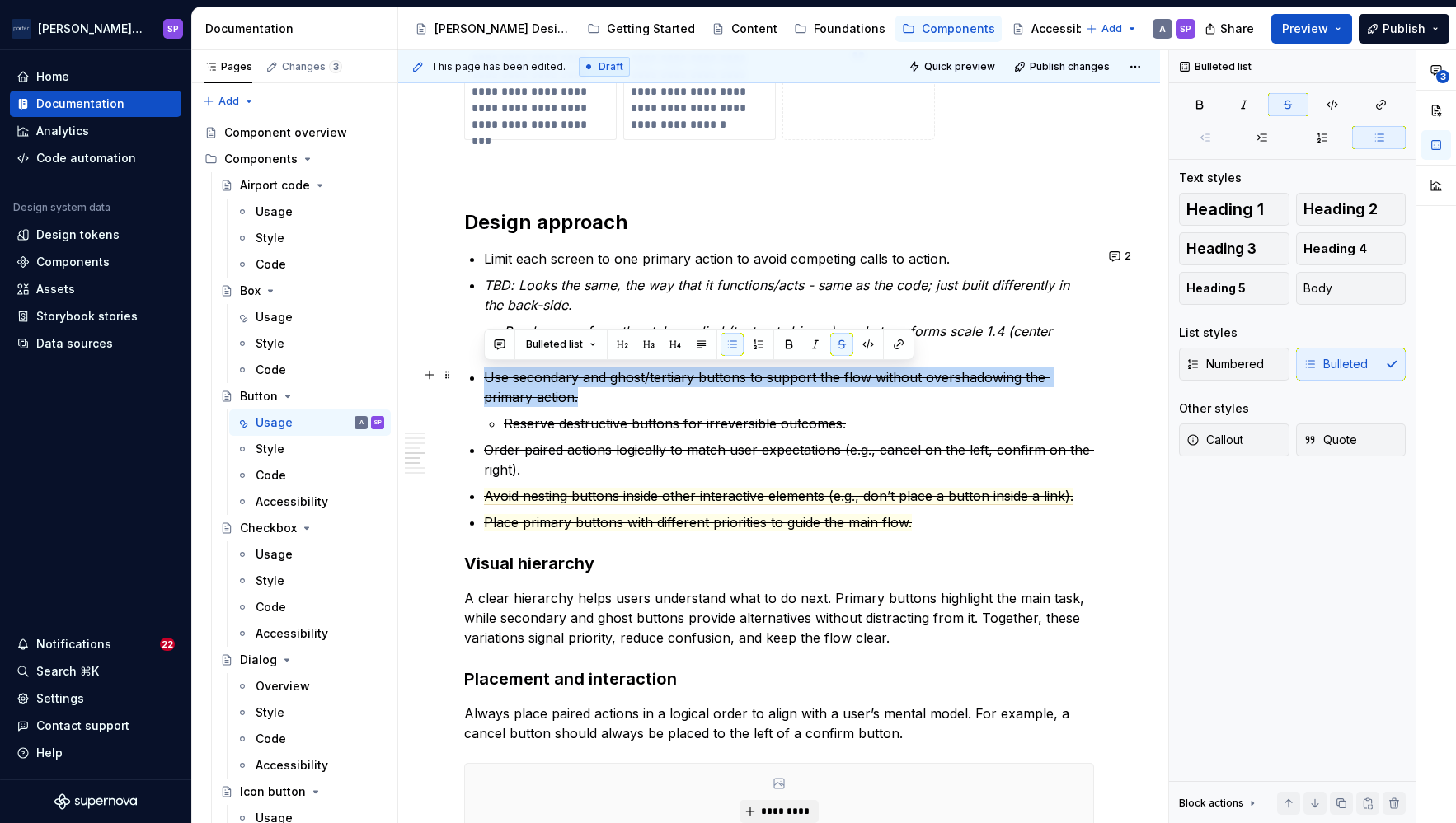
click at [548, 409] on li "Use secondary and ghost/tertiary buttons to support the flow without overshadow…" at bounding box center [789, 400] width 610 height 66
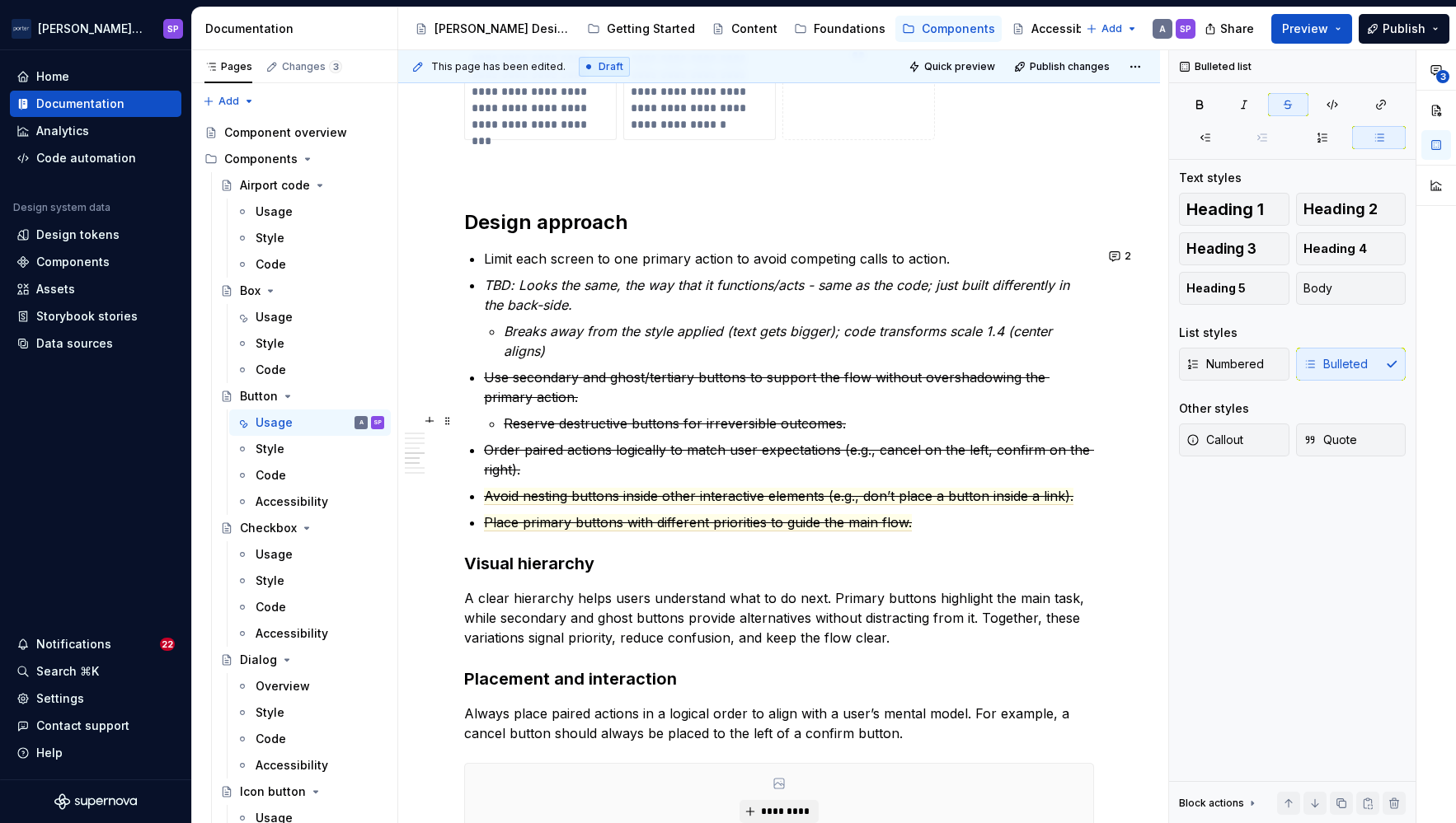
click at [548, 421] on s "Reserve destructive buttons for irreversible outcomes." at bounding box center [674, 424] width 342 height 16
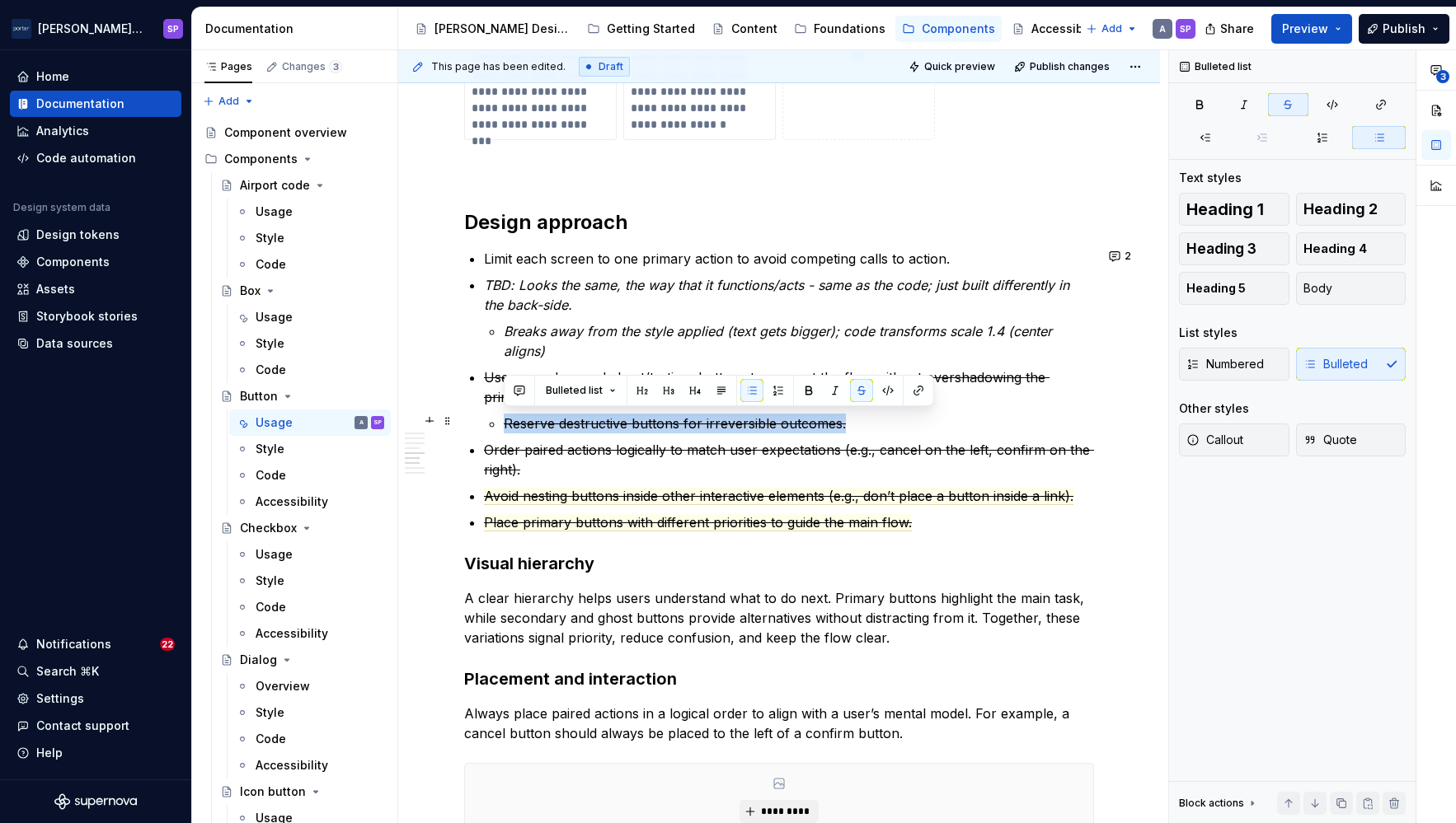
click at [548, 421] on s "Reserve destructive buttons for irreversible outcomes." at bounding box center [674, 424] width 342 height 16
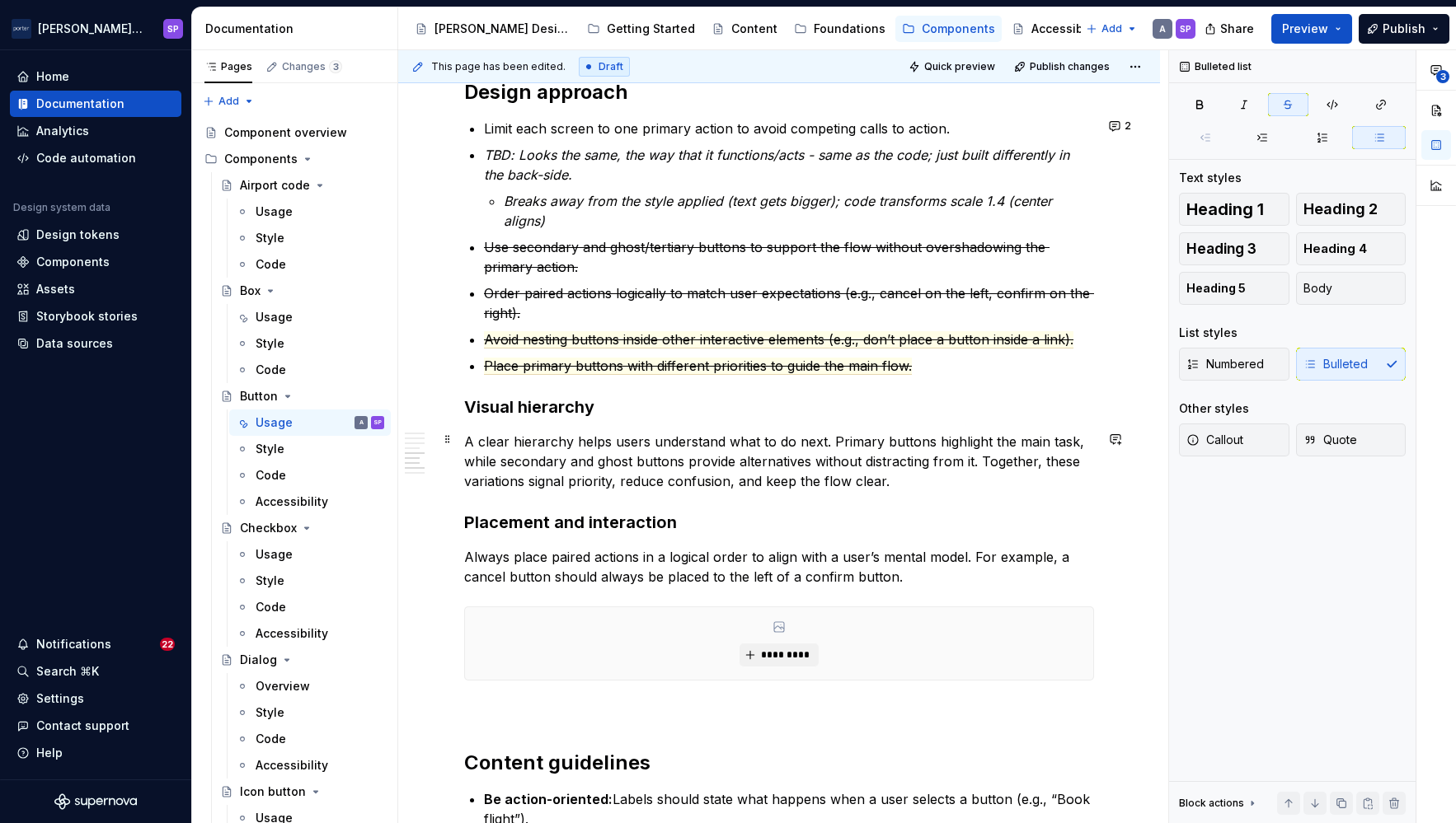
scroll to position [1639, 0]
click at [816, 329] on p "Avoid nesting buttons inside other interactive elements (e.g., don’t place a bu…" at bounding box center [789, 338] width 610 height 20
click at [821, 339] on span "Avoid nesting buttons inside other interactive elements (e.g., don’t place a bu…" at bounding box center [778, 339] width 590 height 17
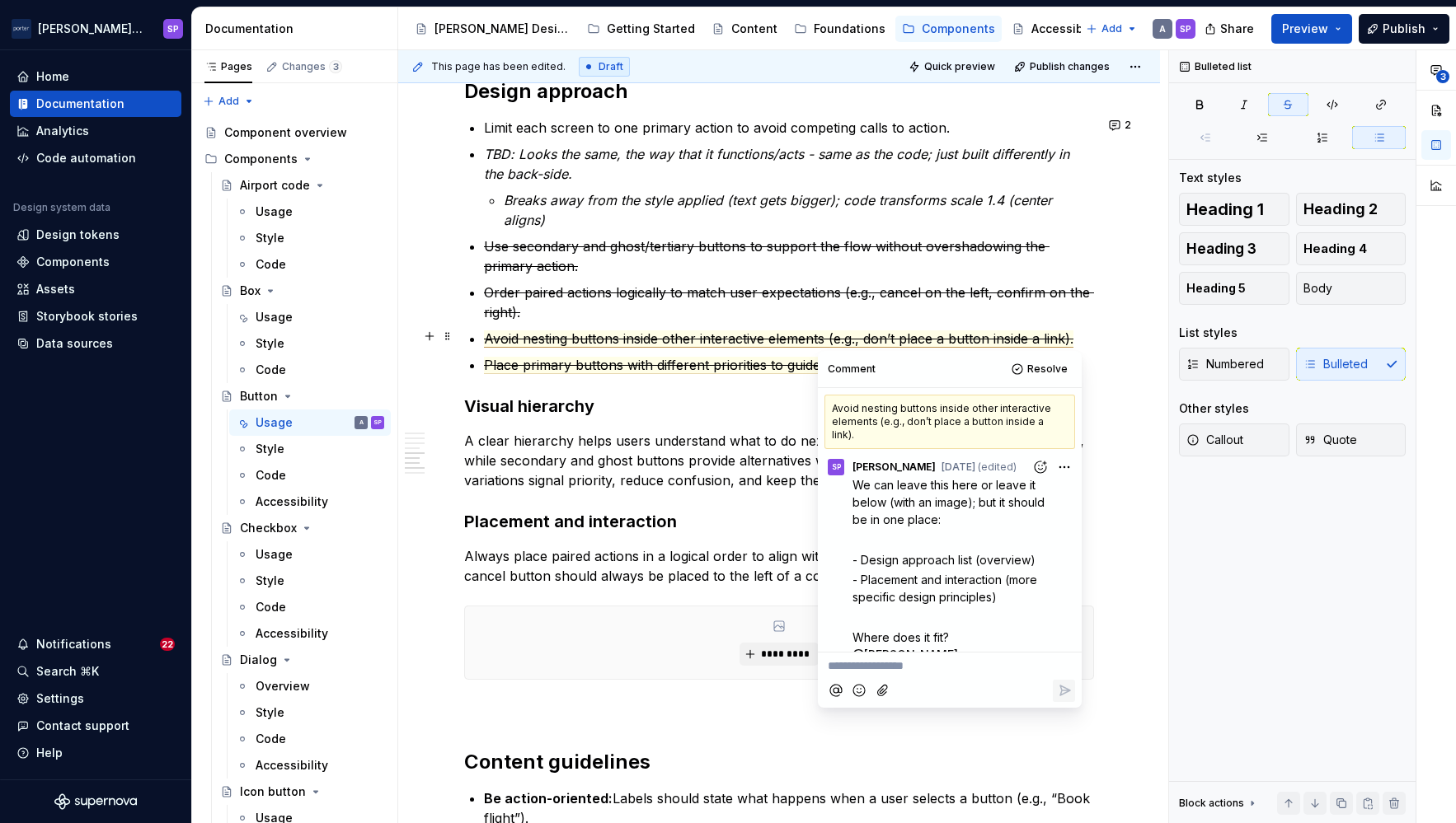
scroll to position [152, 0]
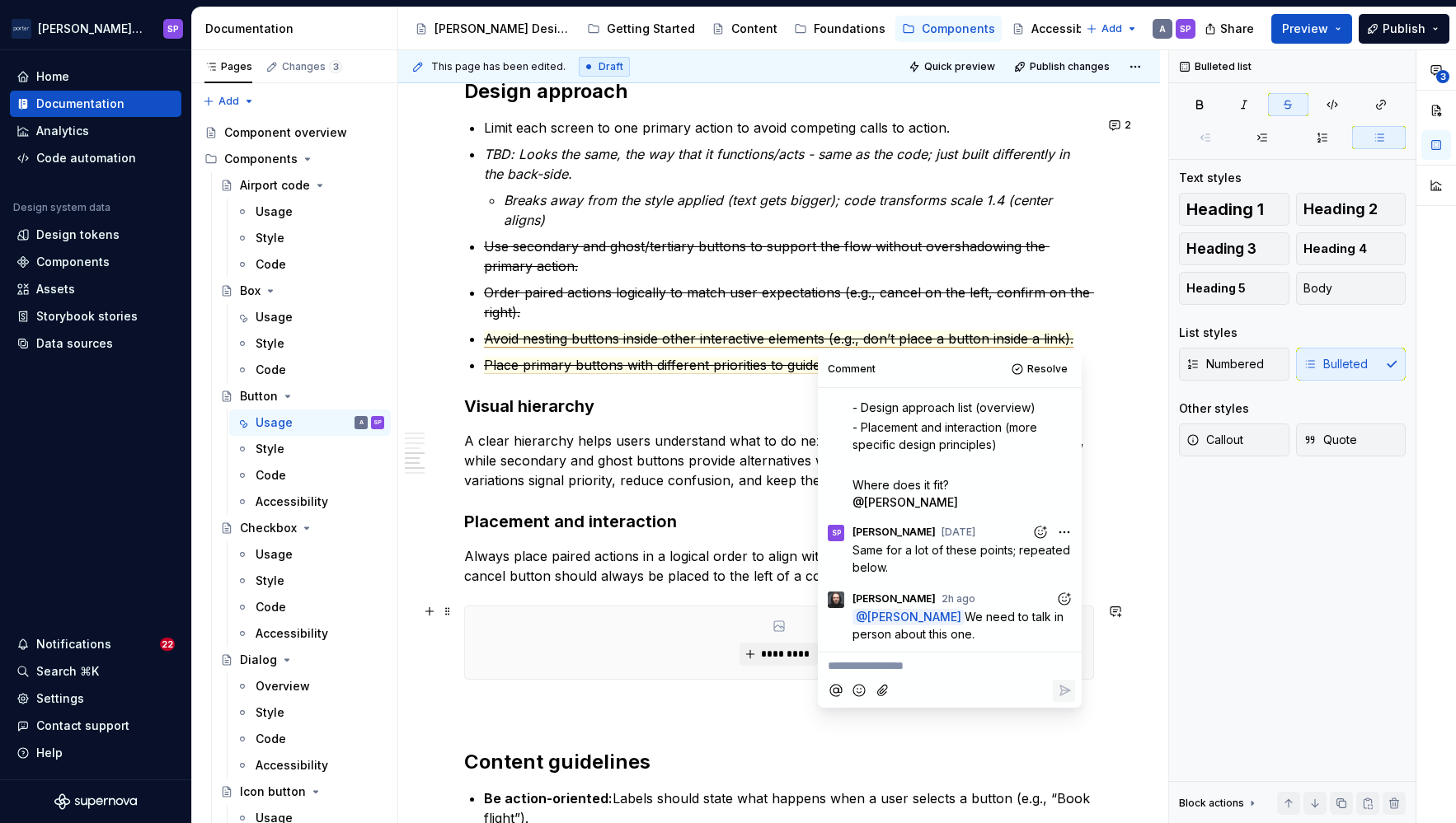
click at [988, 674] on p "**********" at bounding box center [949, 666] width 244 height 17
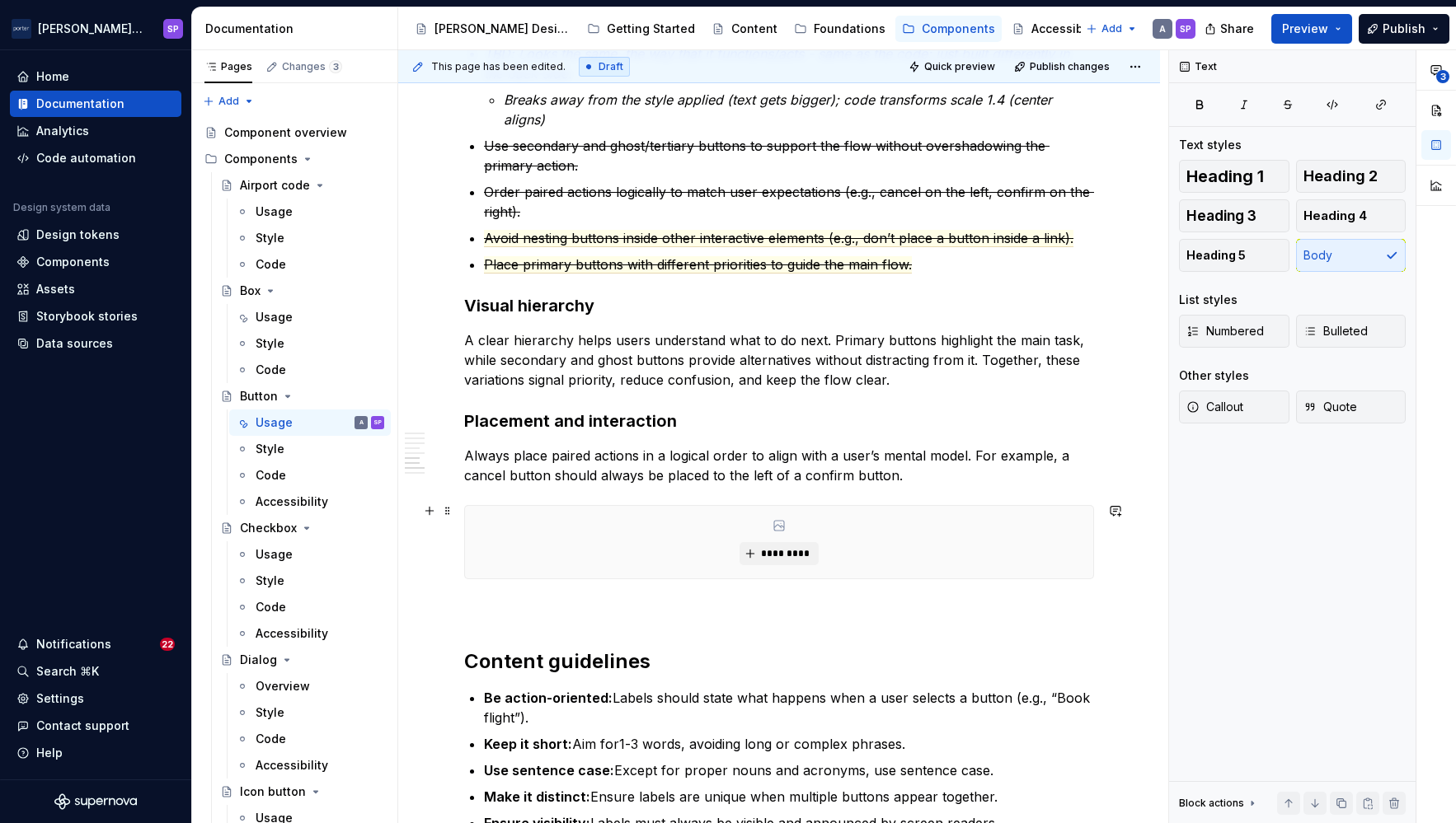
scroll to position [1741, 0]
click at [781, 256] on span "Place primary buttons with different priorities to guide the main flow." at bounding box center [697, 264] width 428 height 17
click at [718, 311] on h3 "Visual hierarchy" at bounding box center [778, 305] width 629 height 23
click at [617, 356] on commenthighlight "A clear hierarchy helps users understand what to do next. Primary buttons highl…" at bounding box center [776, 359] width 624 height 56
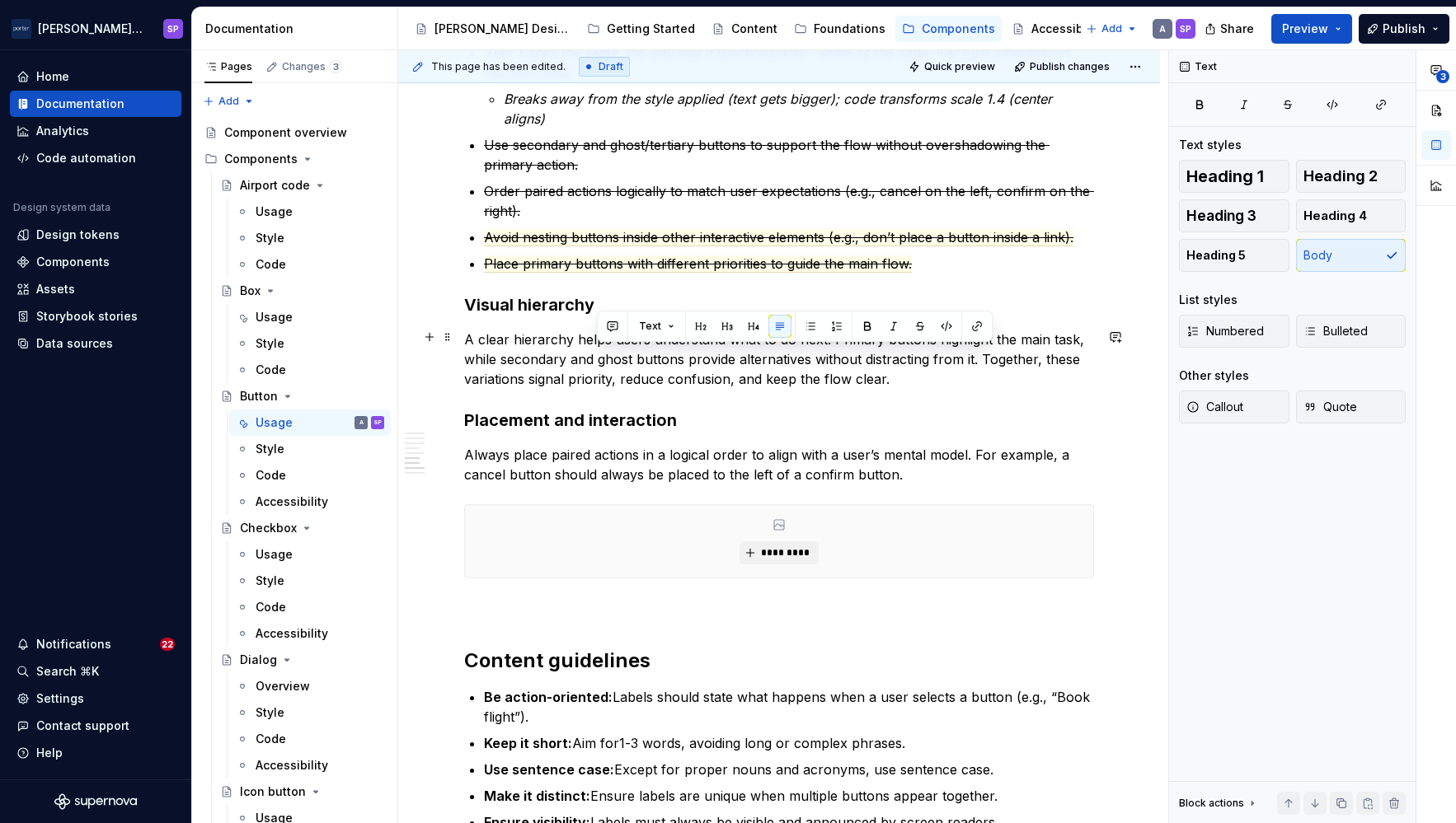
click at [727, 377] on commenthighlight "A clear hierarchy helps users understand what to do next. Primary buttons highl…" at bounding box center [776, 359] width 624 height 56
drag, startPoint x: 645, startPoint y: 476, endPoint x: 710, endPoint y: 469, distance: 65.4
click at [710, 469] on p "Always place paired actions in a logical order to align with a user’s mental mo…" at bounding box center [778, 465] width 629 height 40
click at [739, 254] on p "Place primary buttons with different priorities to guide the main flow." at bounding box center [789, 263] width 610 height 20
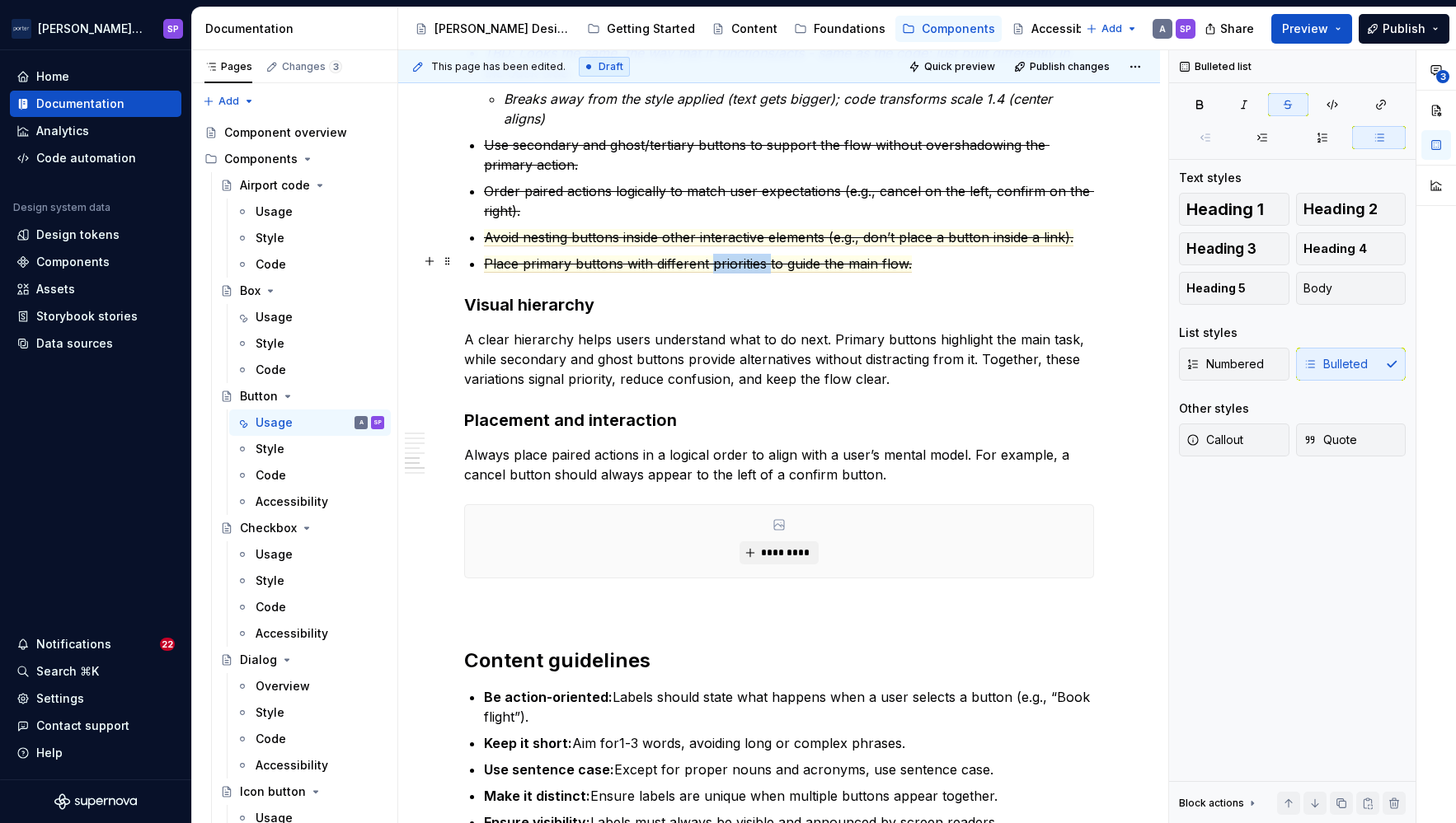
click at [739, 254] on p "Place primary buttons with different priorities to guide the main flow." at bounding box center [789, 263] width 610 height 20
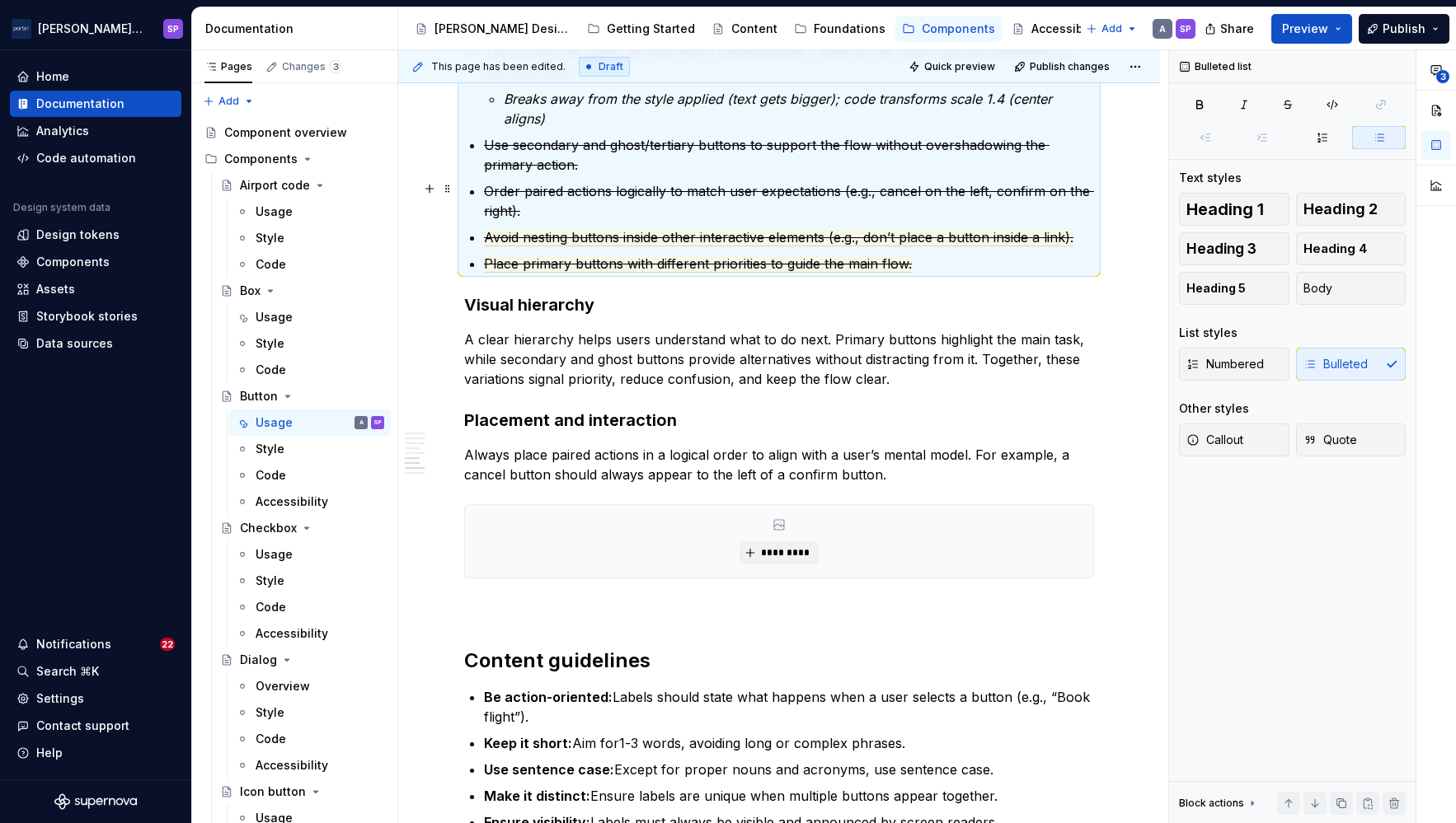
click at [661, 210] on p "Order paired actions logically to match user expectations (e.g., cancel on the …" at bounding box center [789, 201] width 610 height 40
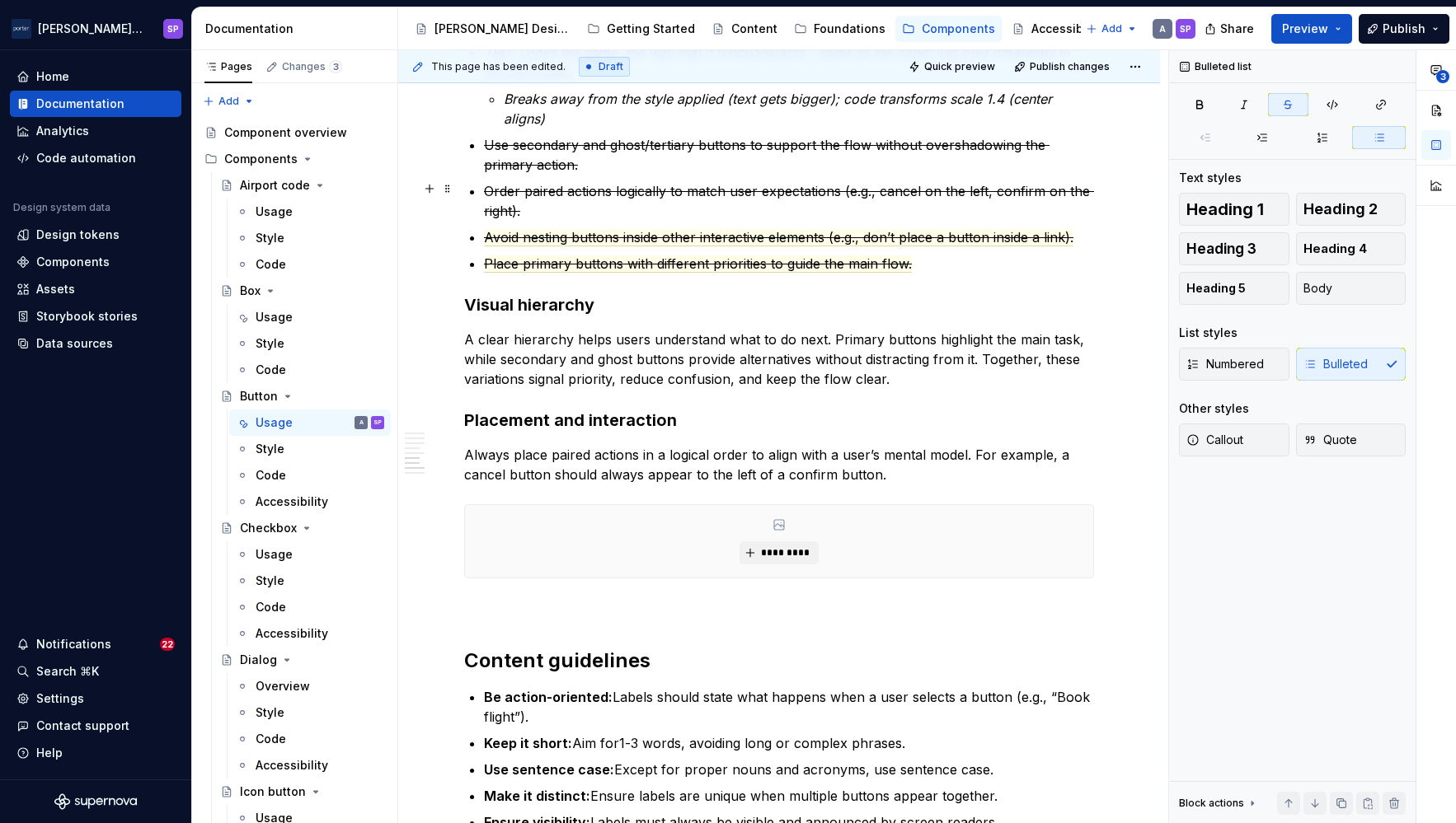
scroll to position [1729, 0]
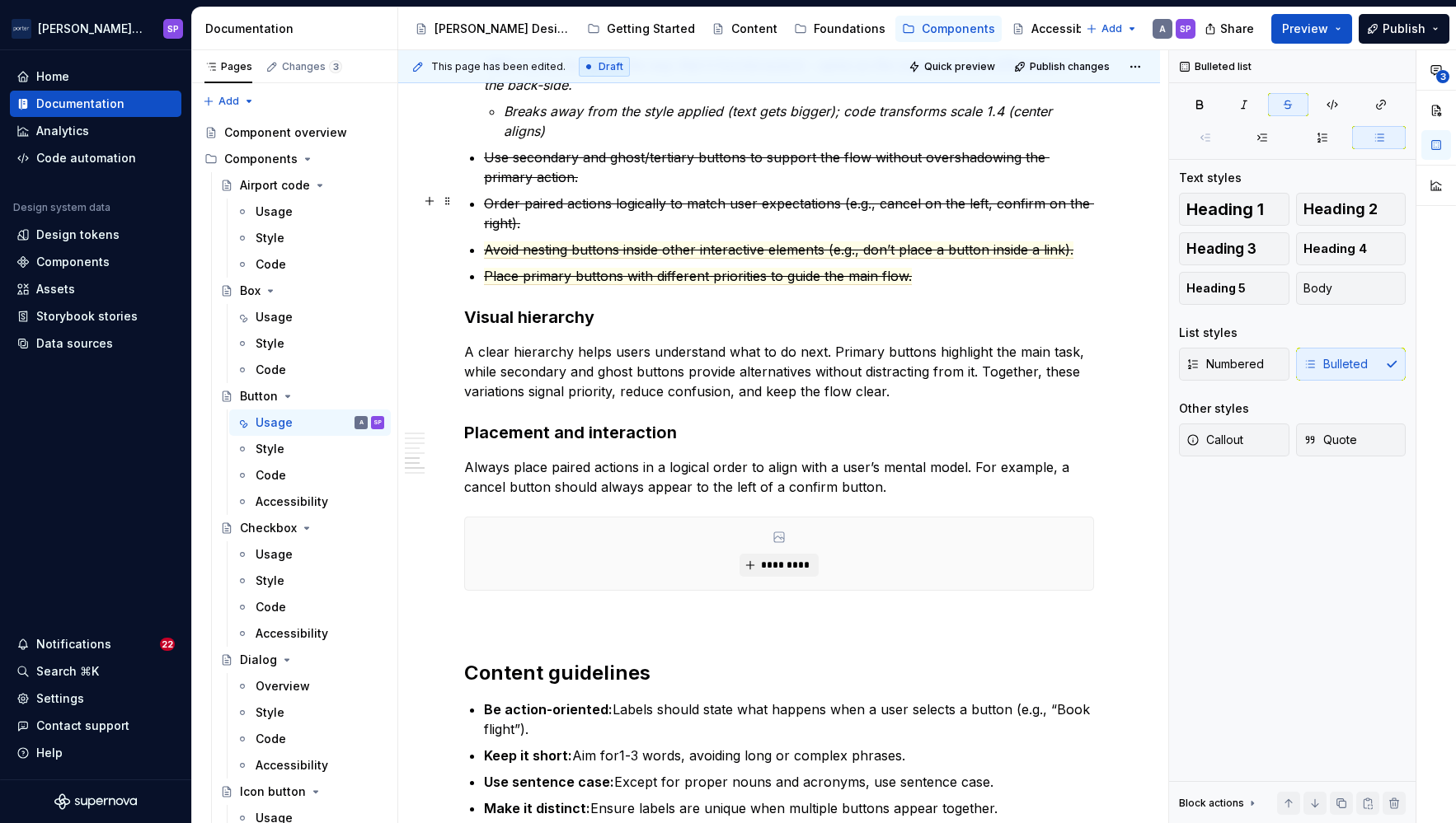
click at [593, 214] on p "Order paired actions logically to match user expectations (e.g., cancel on the …" at bounding box center [789, 213] width 610 height 40
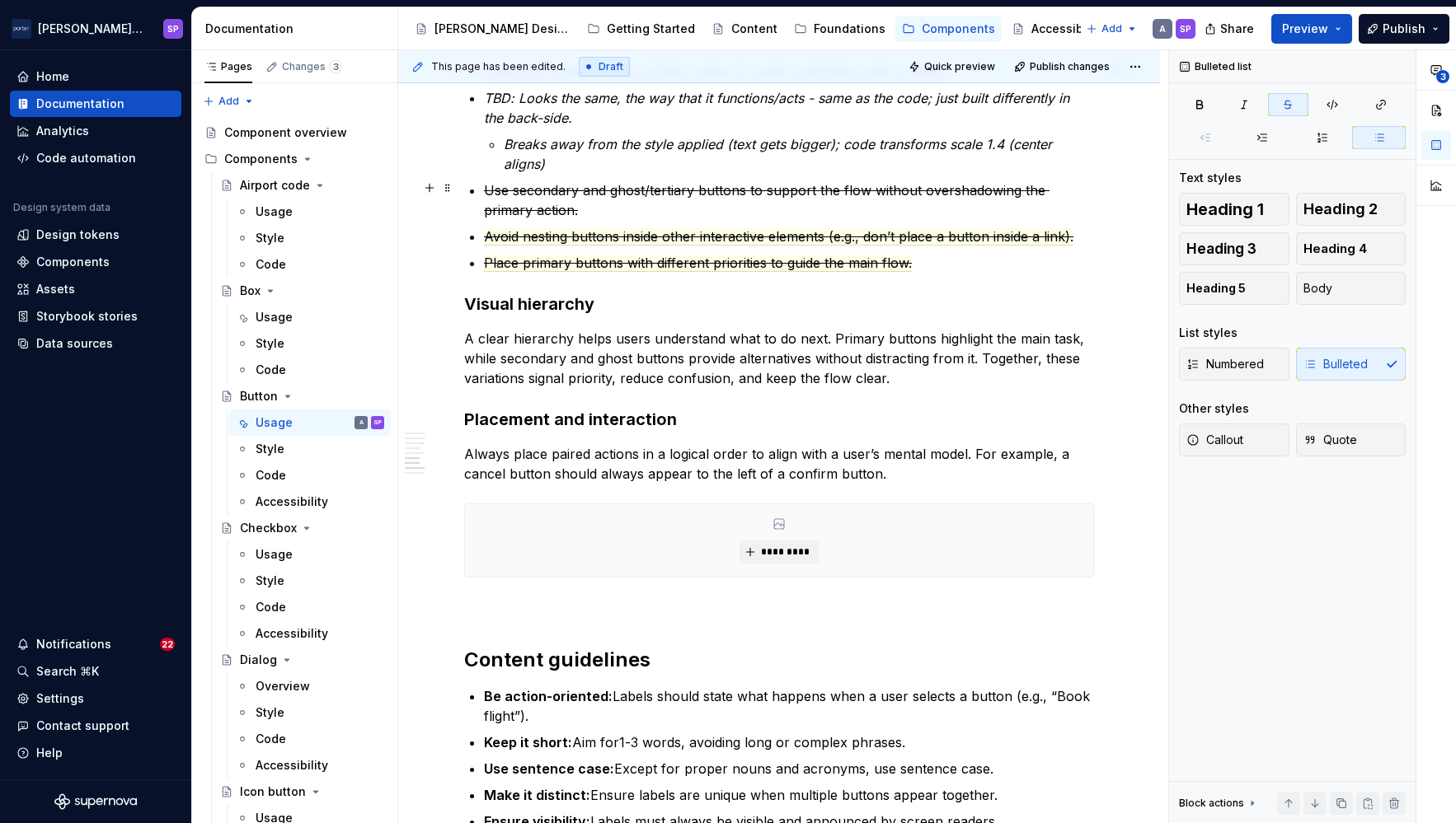
scroll to position [1693, 0]
click at [567, 200] on p "Use secondary and ghost/tertiary buttons to support the flow without overshadow…" at bounding box center [789, 202] width 610 height 40
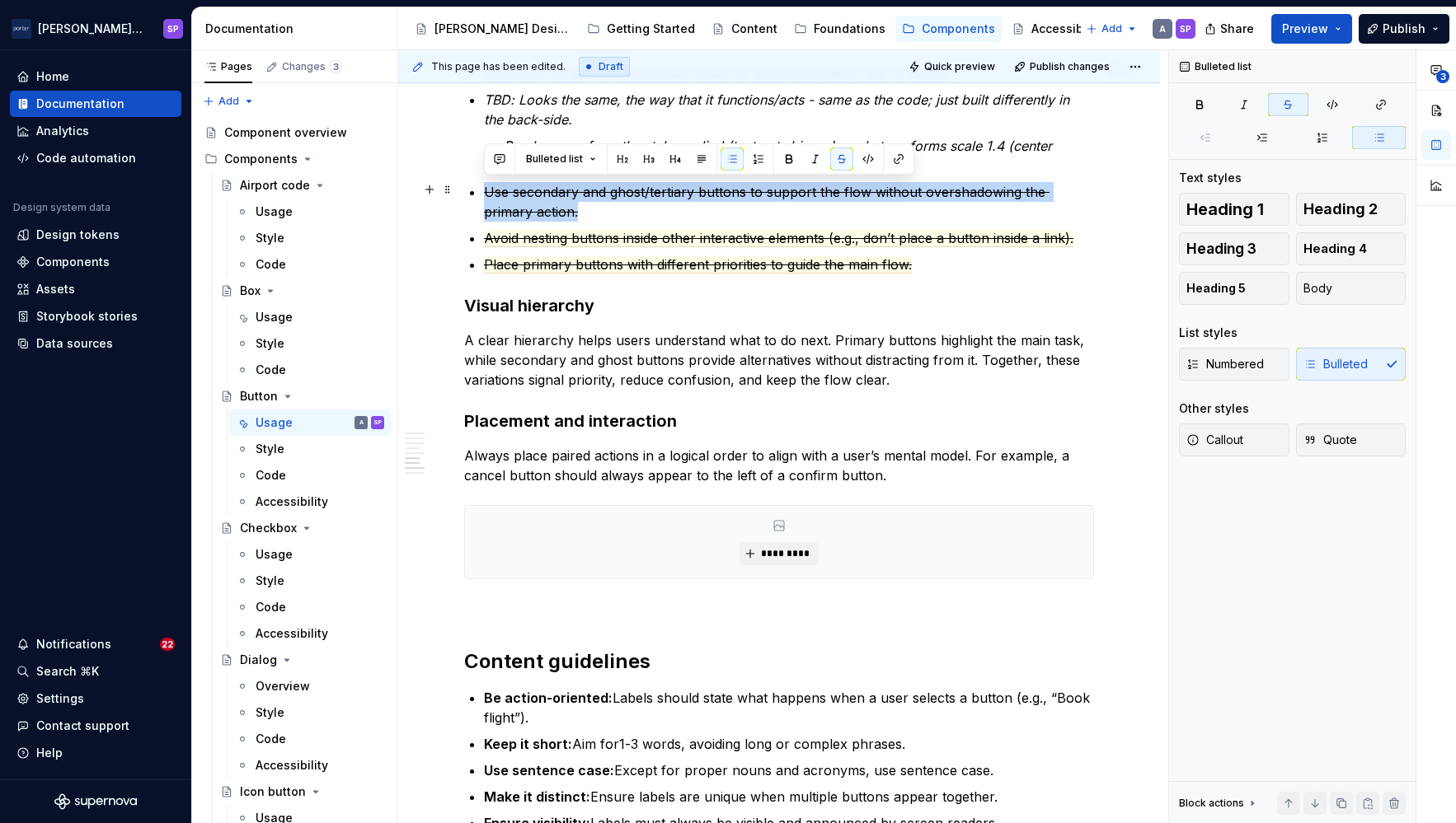
click at [567, 200] on p "Use secondary and ghost/tertiary buttons to support the flow without overshadow…" at bounding box center [789, 202] width 610 height 40
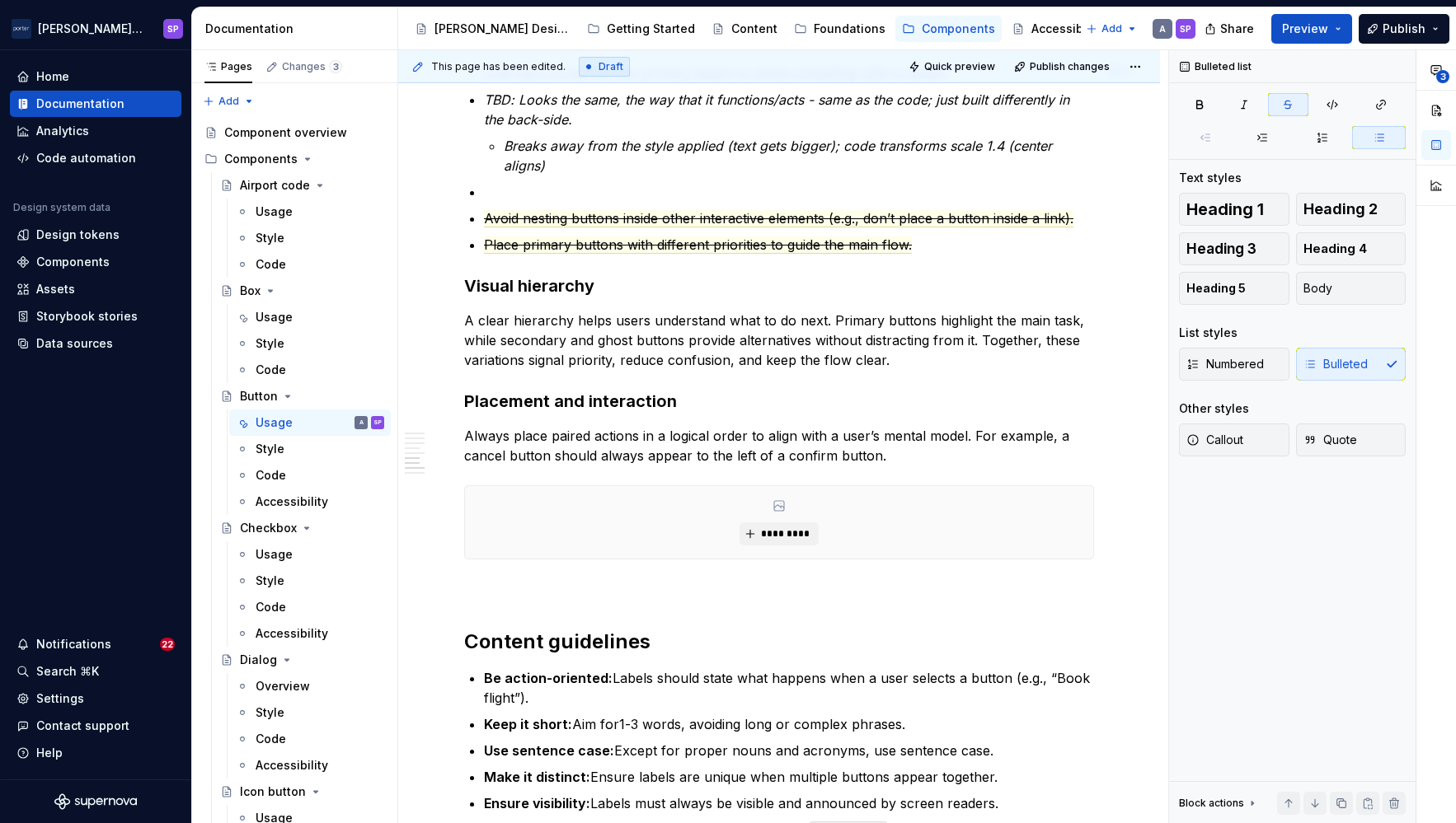
click at [567, 200] on ul "Limit each screen to one primary action to avoid competing calls to action. TBD…" at bounding box center [789, 159] width 610 height 191
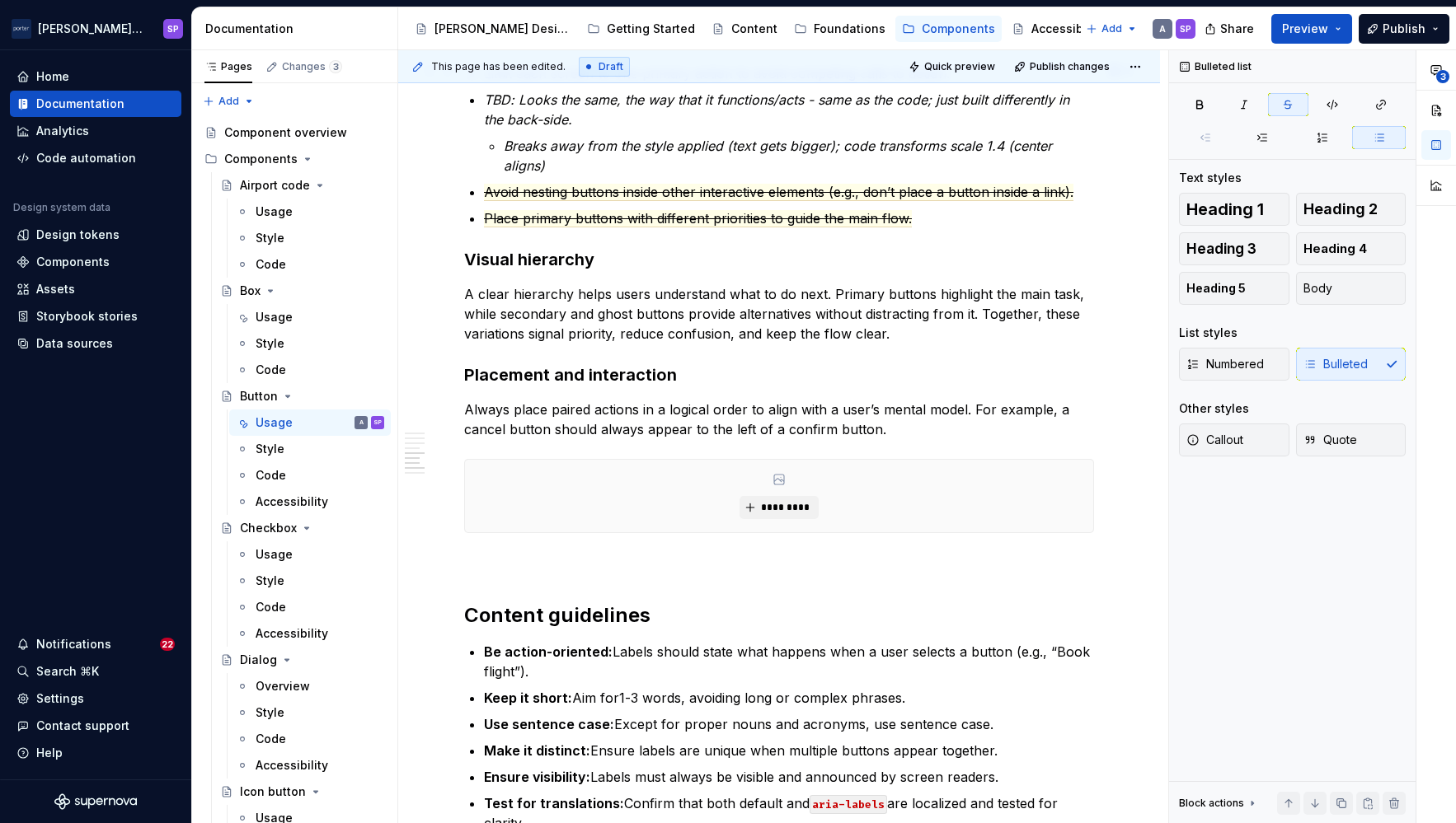
scroll to position [1516, 0]
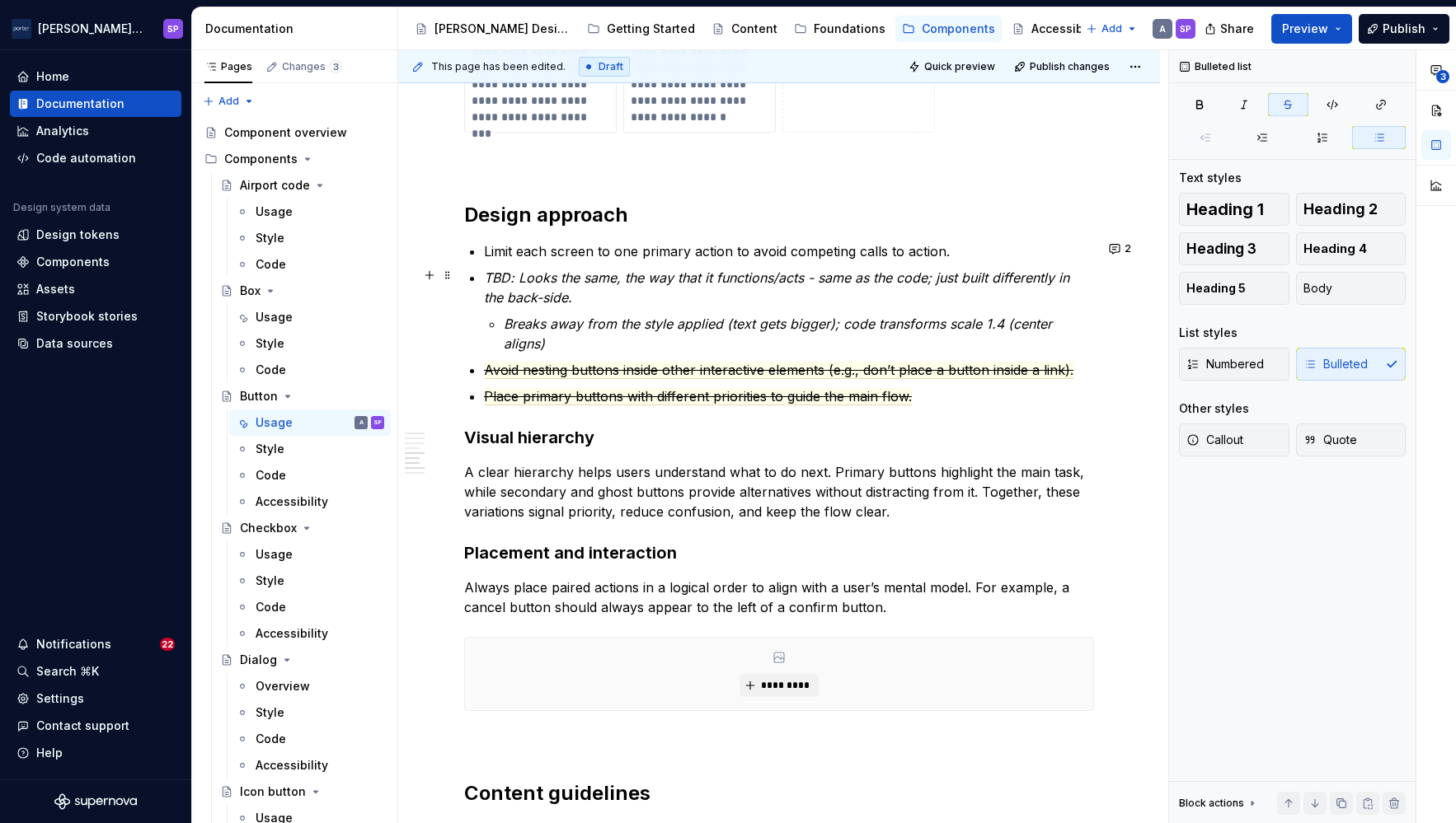
click at [581, 273] on em "TBD: Looks the same, the way that it functions/acts - same as the code; just bu…" at bounding box center [778, 288] width 590 height 36
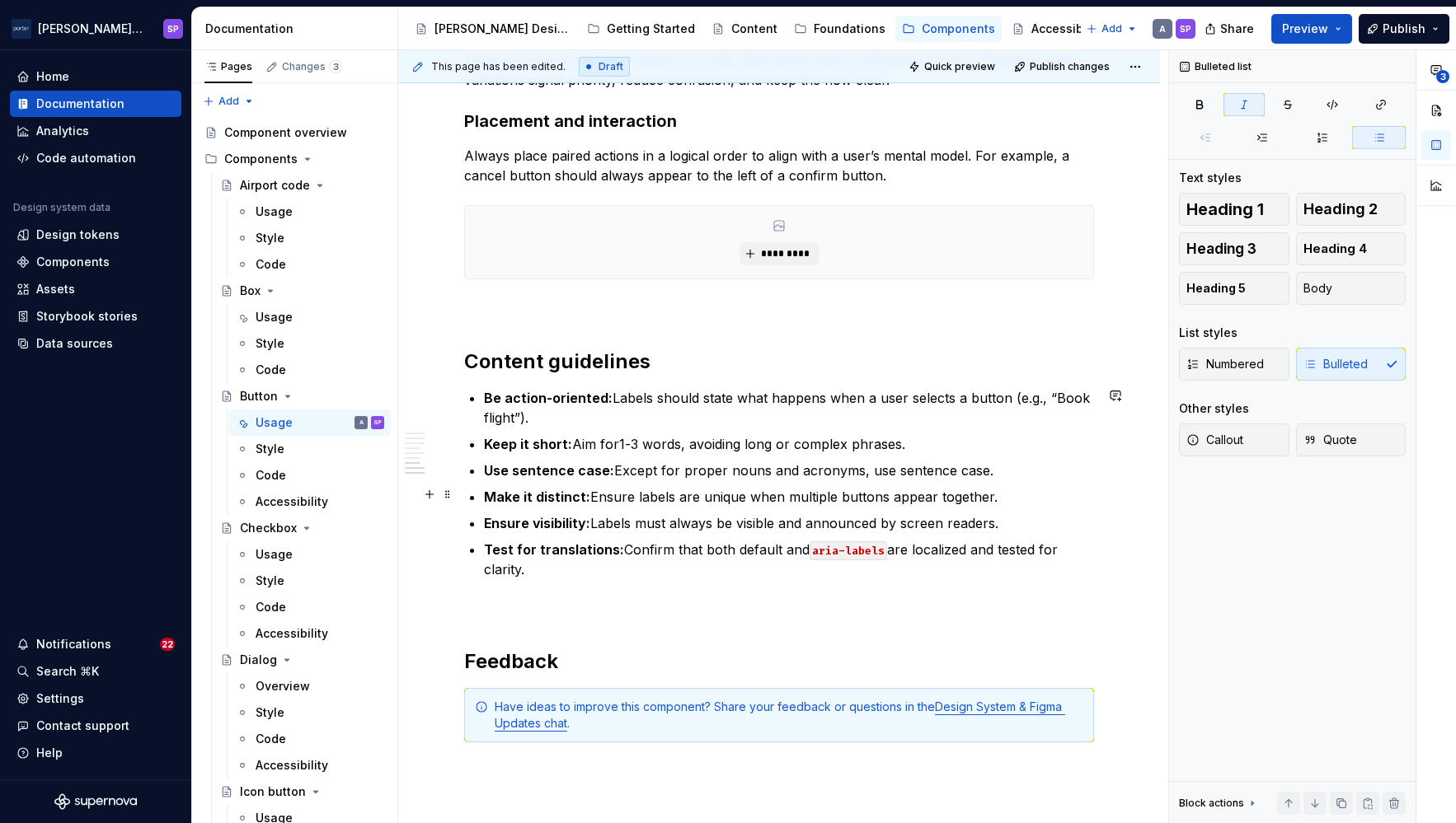
scroll to position [2170, 0]
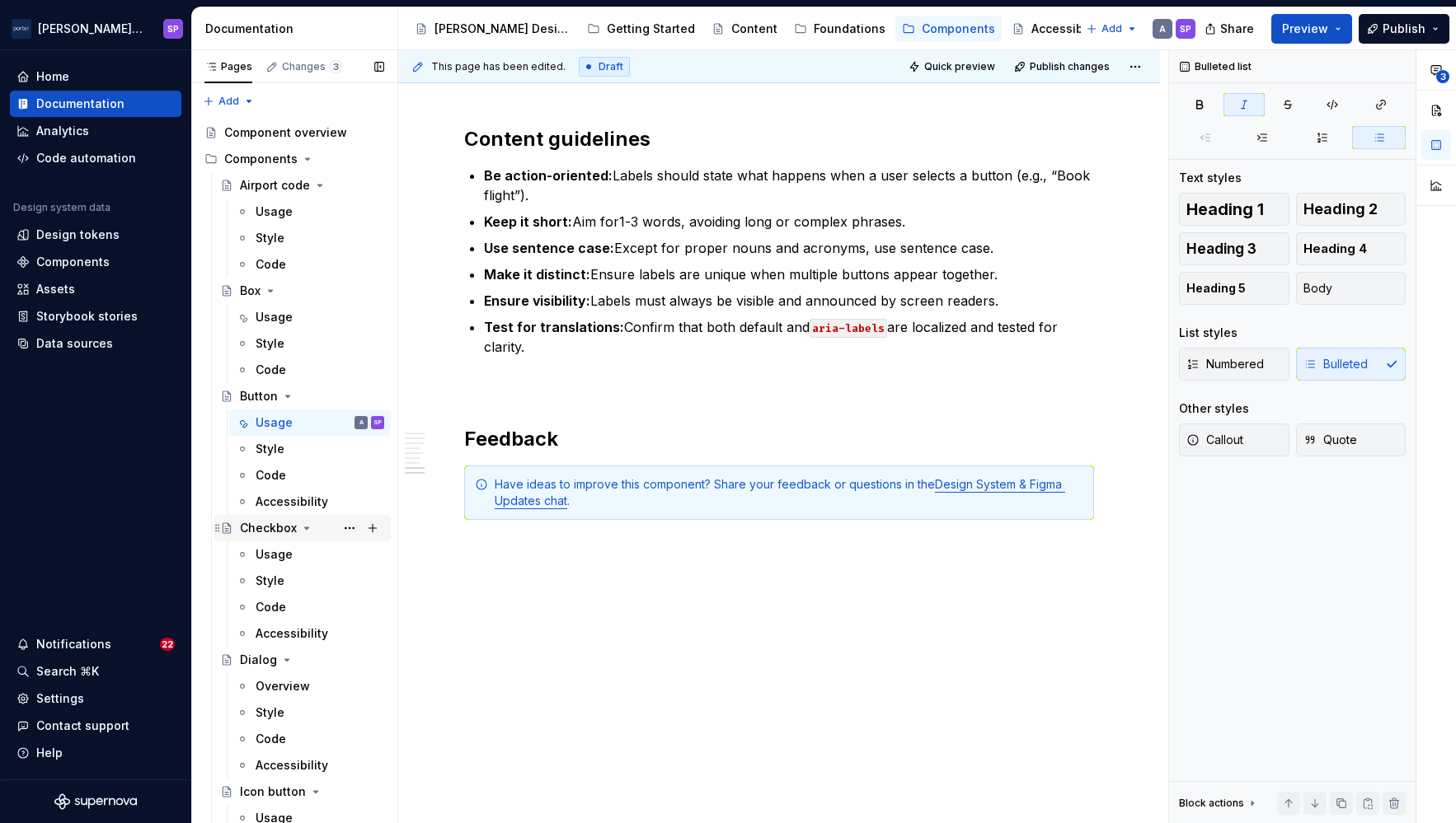
click at [271, 539] on div "Checkbox" at bounding box center [313, 528] width 145 height 23
click at [272, 550] on div "Usage" at bounding box center [274, 554] width 37 height 16
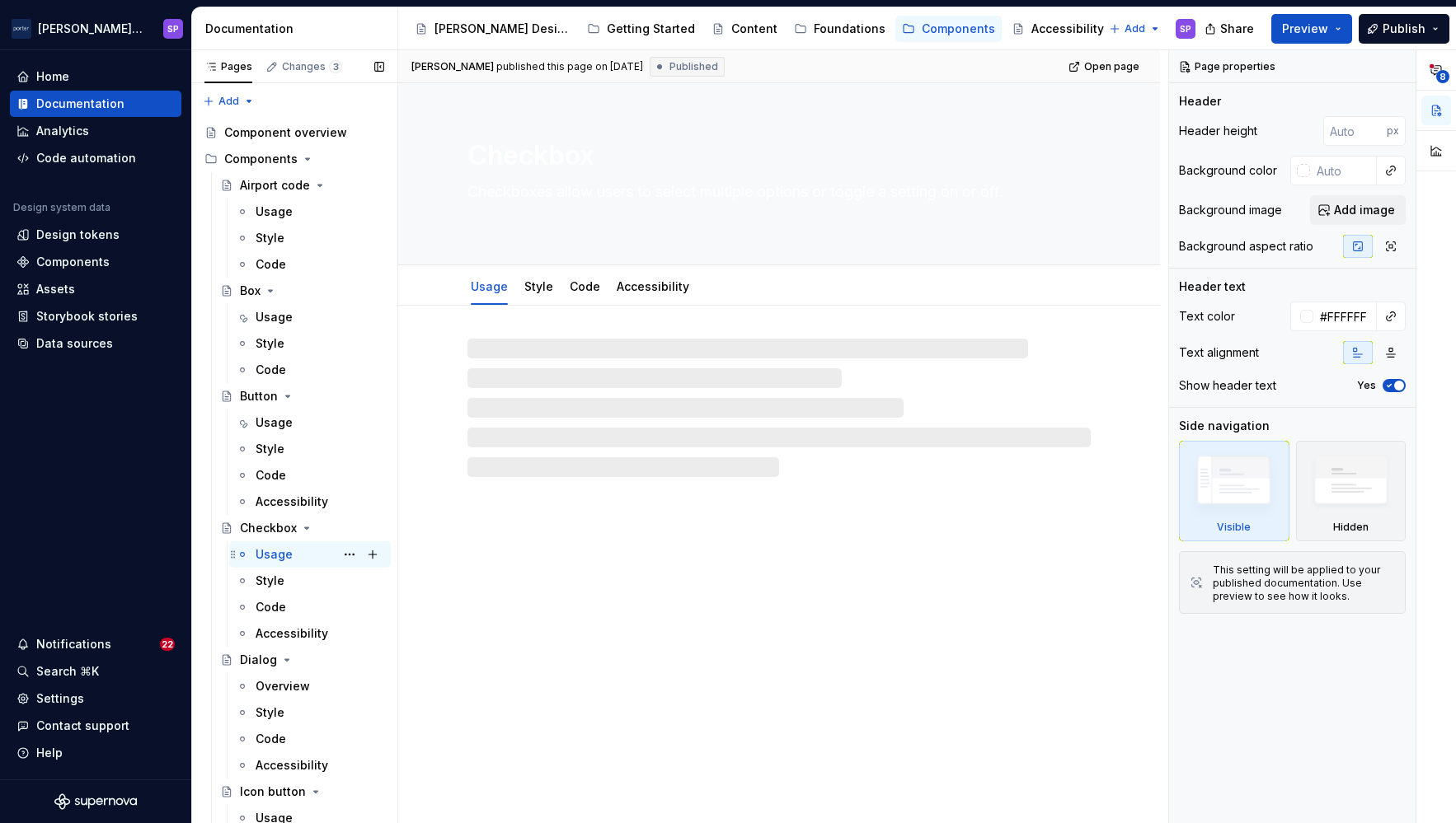
click at [272, 550] on div "Usage" at bounding box center [274, 554] width 37 height 16
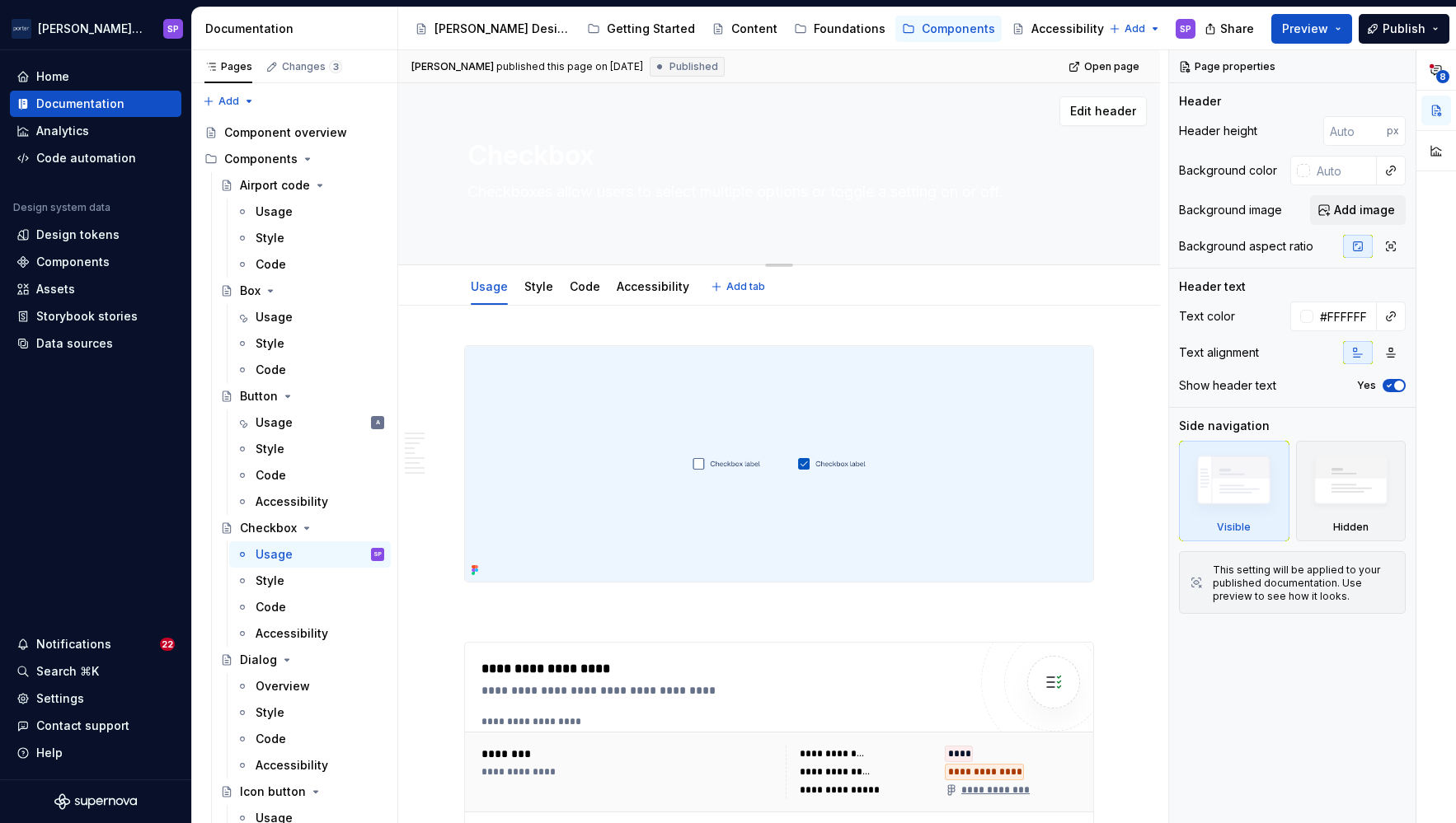
click at [599, 190] on textarea "Checkboxes allow users to select multiple options or toggle a setting on or off." at bounding box center [776, 202] width 623 height 46
click at [592, 214] on textarea "Checkboxes allow users to select multiple options or toggle a setting on or off." at bounding box center [776, 202] width 623 height 46
type textarea "*"
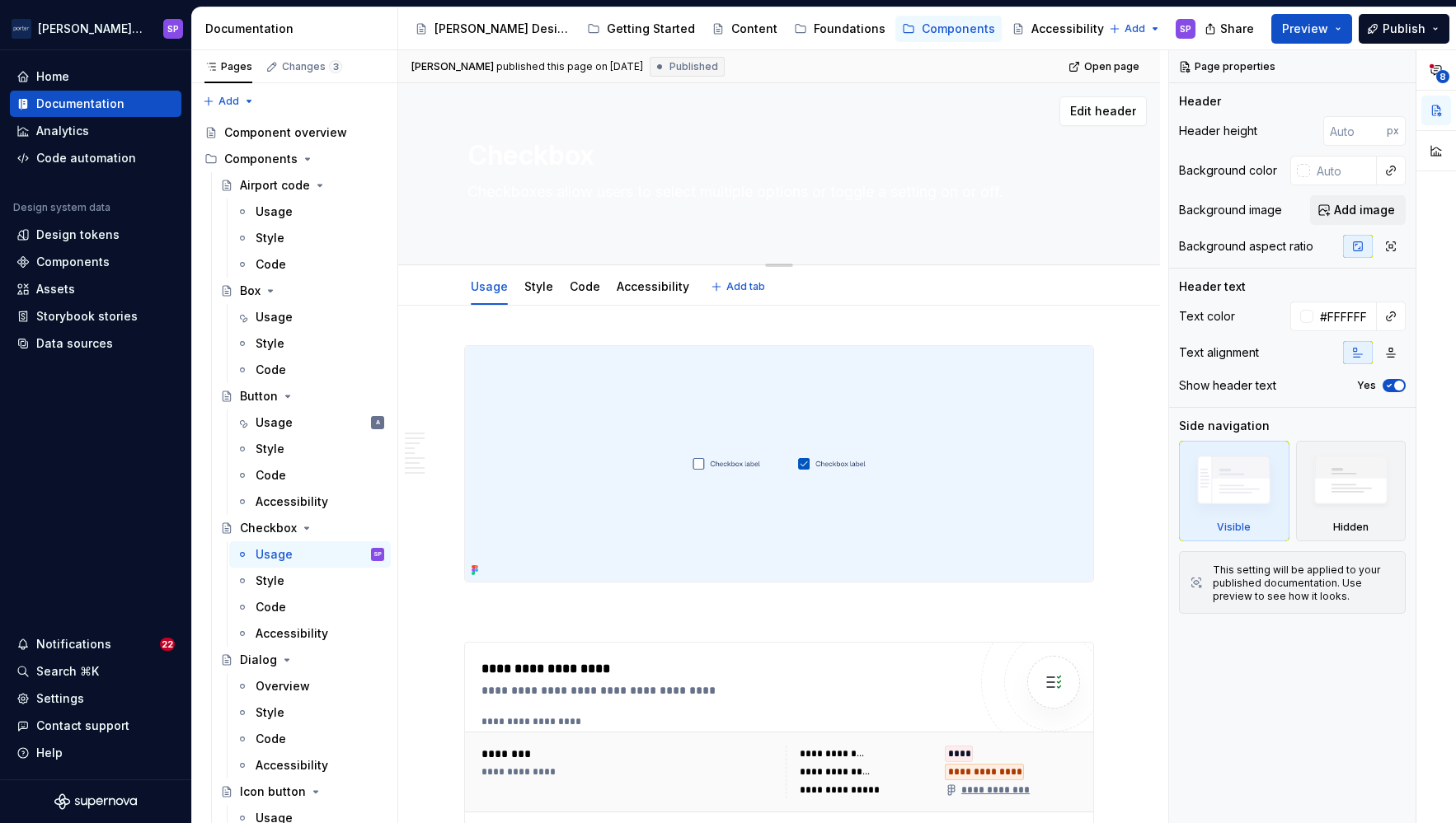
type textarea "Checkboxes allow users to select multiple options or toggle a setting on or off."
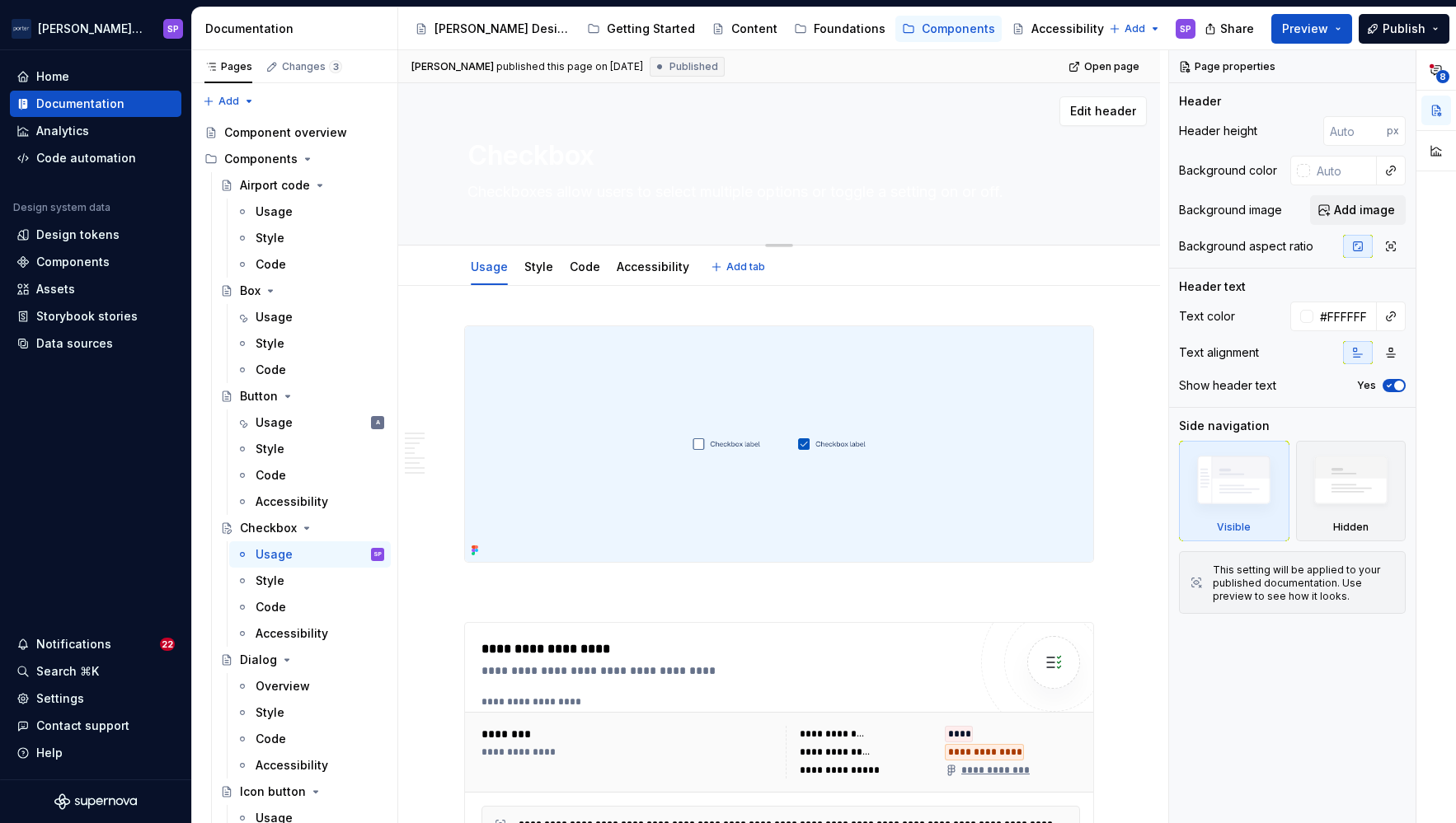
click at [544, 184] on textarea "Checkboxes allow users to select multiple options or toggle a setting on or off." at bounding box center [776, 192] width 623 height 27
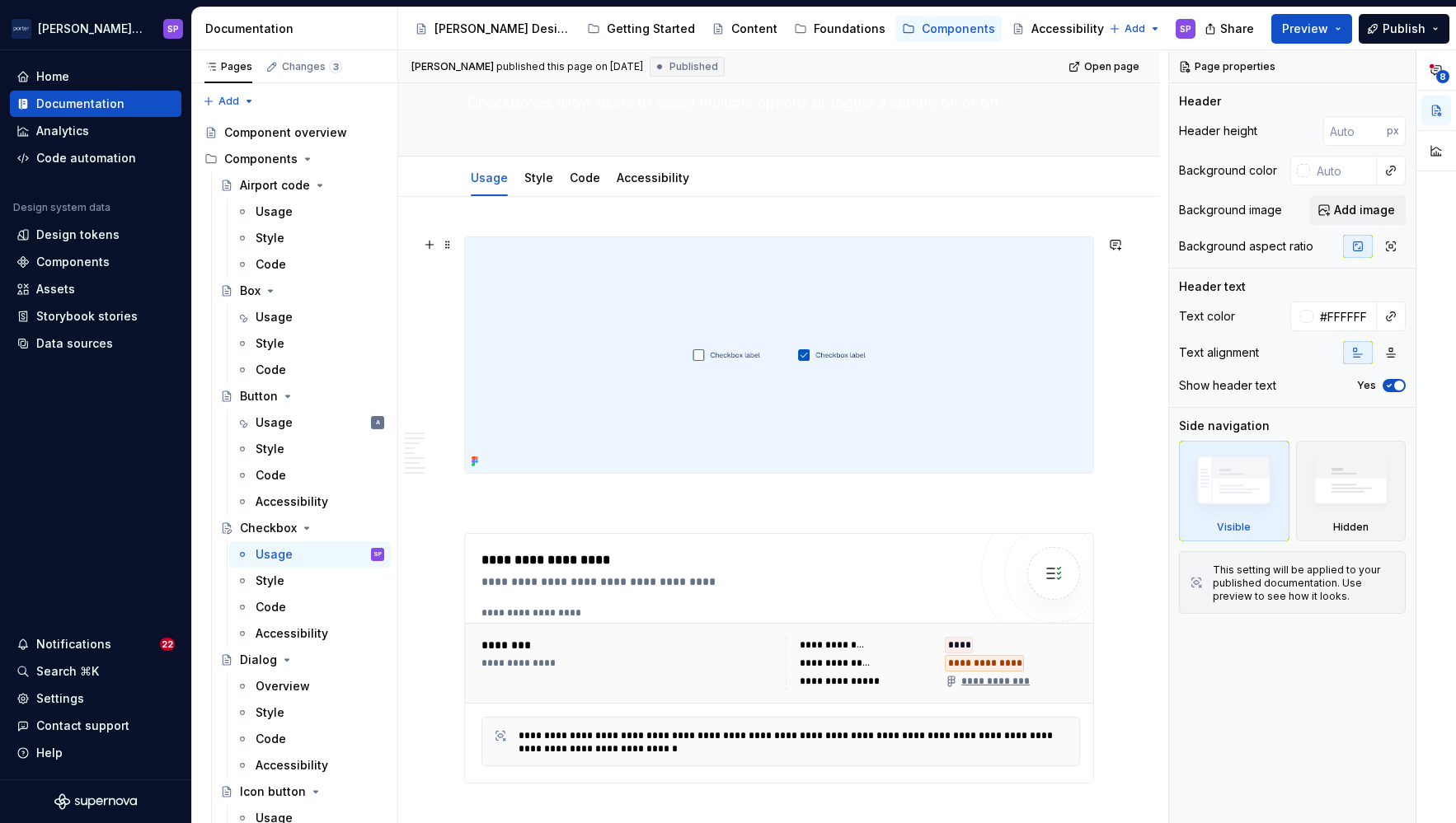
type textarea "*"
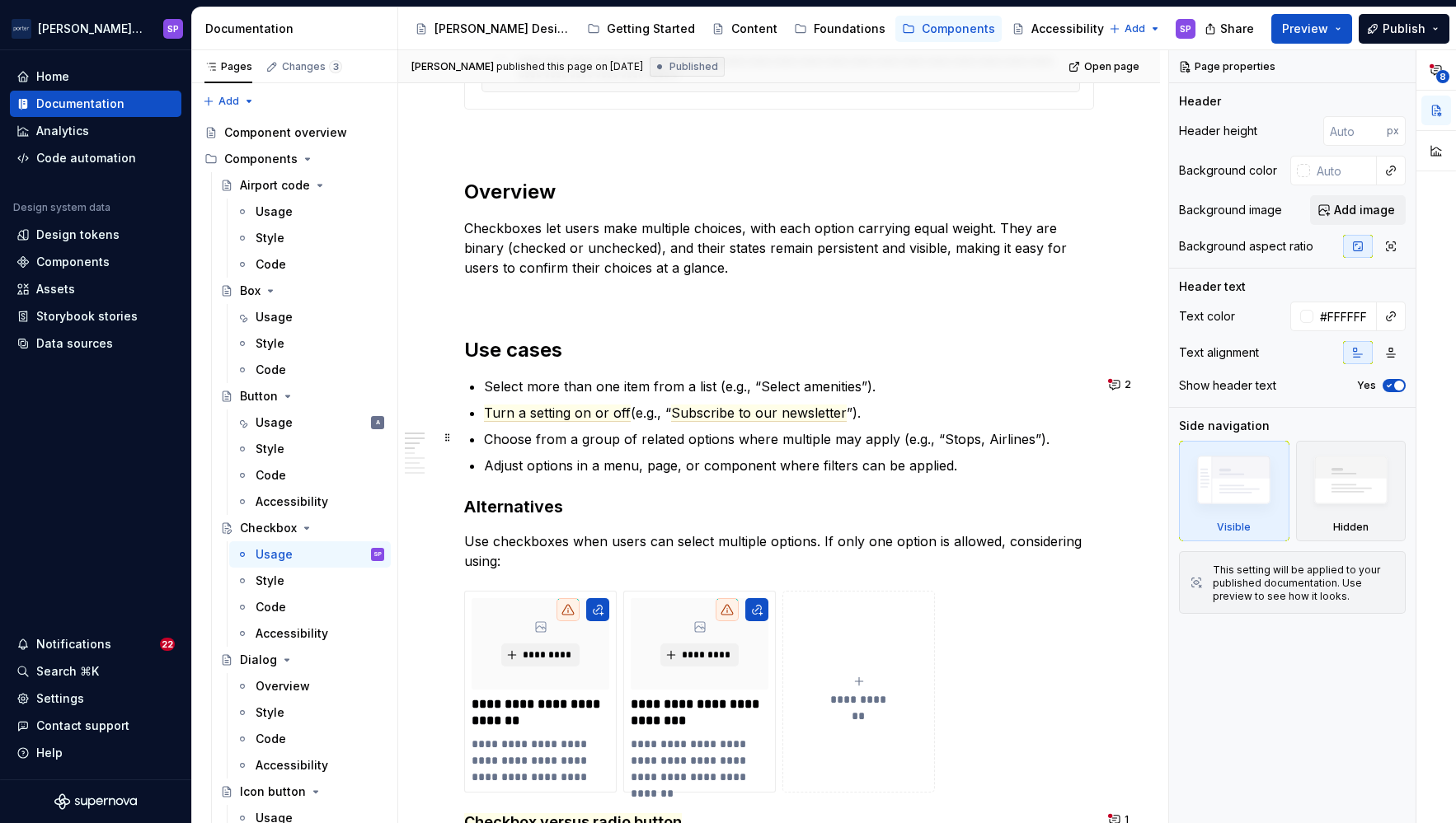
scroll to position [764, 0]
type textarea "Checkboxes allow users to select multiple options or toggle a setting on or off."
click at [1114, 380] on button "2" at bounding box center [1121, 384] width 34 height 23
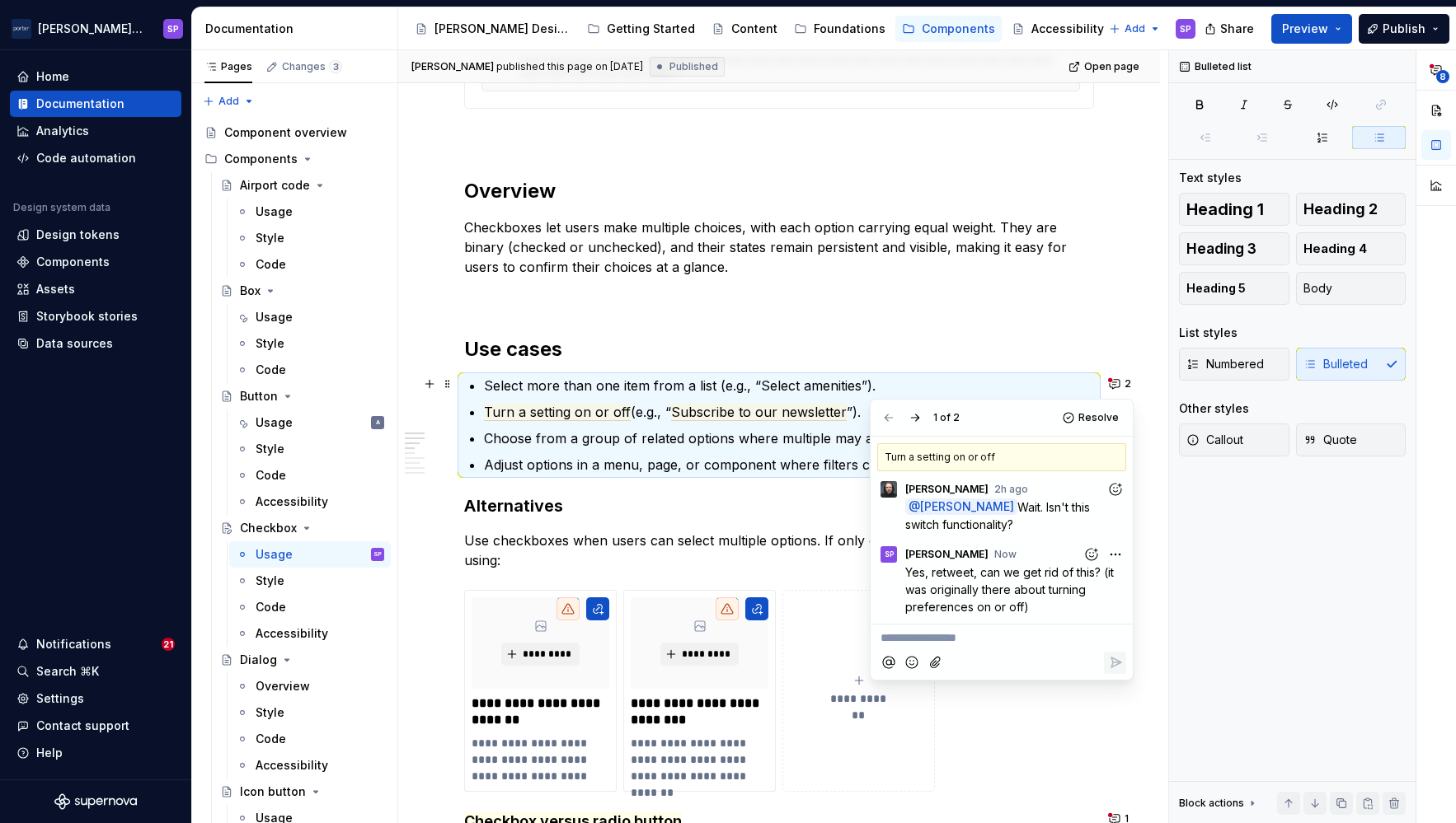
click at [1115, 558] on html "[PERSON_NAME] Airlines SP Home Documentation Analytics Code automation Design s…" at bounding box center [728, 412] width 1456 height 823
click at [1004, 638] on html "[PERSON_NAME] Airlines SP Home Documentation Analytics Code automation Design s…" at bounding box center [728, 412] width 1456 height 823
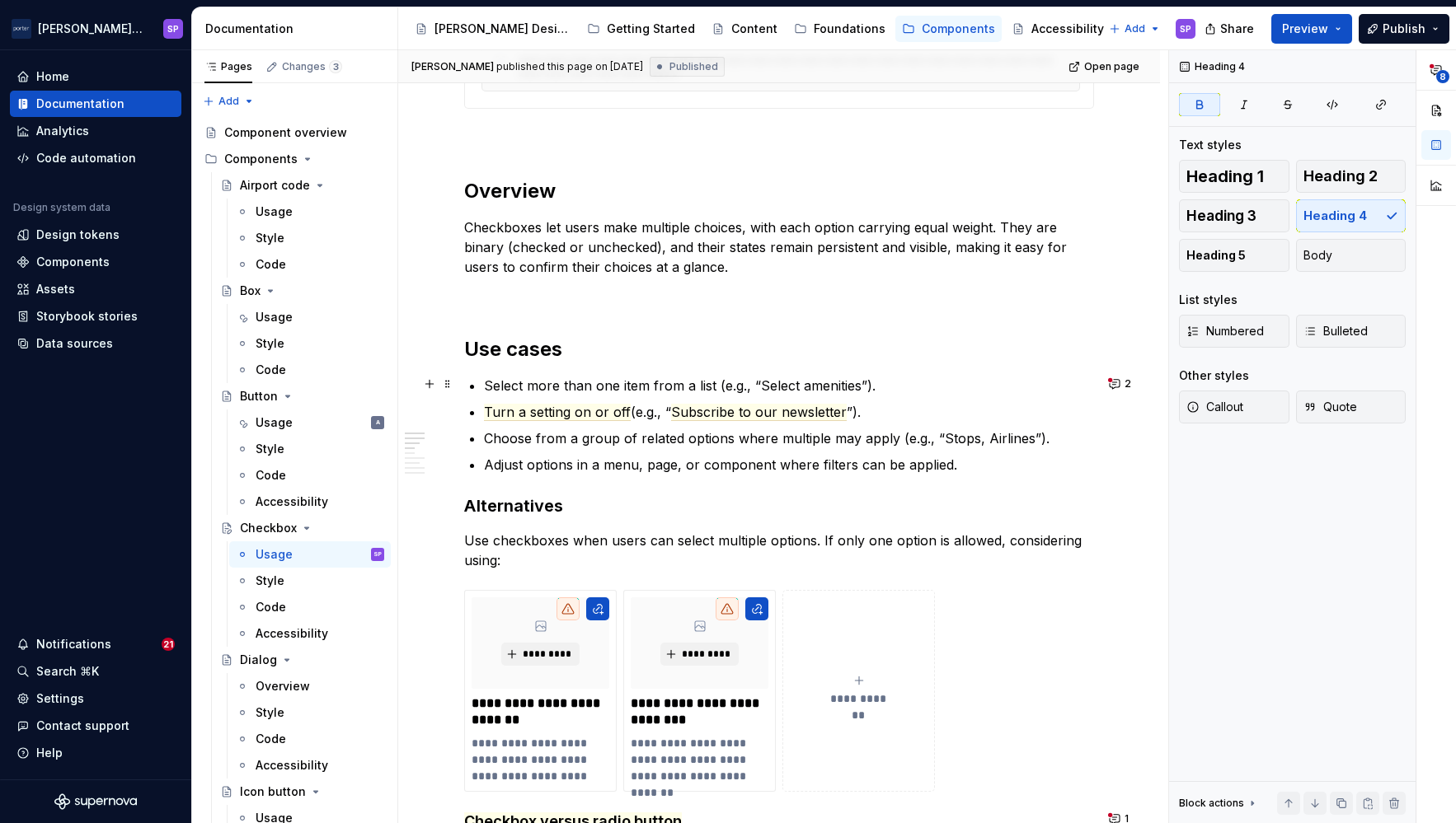
click at [1112, 380] on button "2" at bounding box center [1121, 384] width 34 height 23
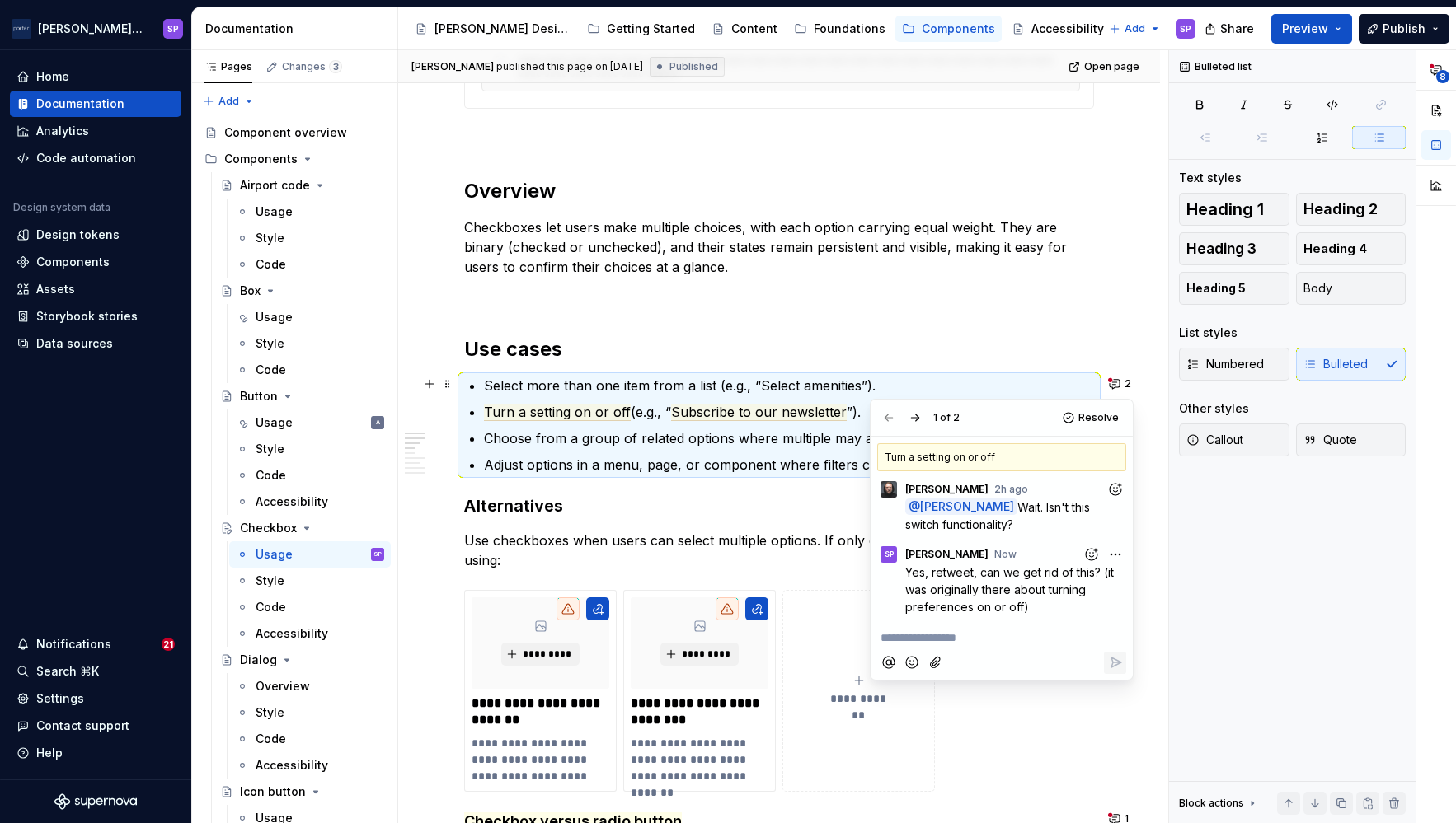
click at [794, 451] on ul "Select more than one item from a list (e.g., “Select amenities”). Turn a settin…" at bounding box center [789, 425] width 610 height 99
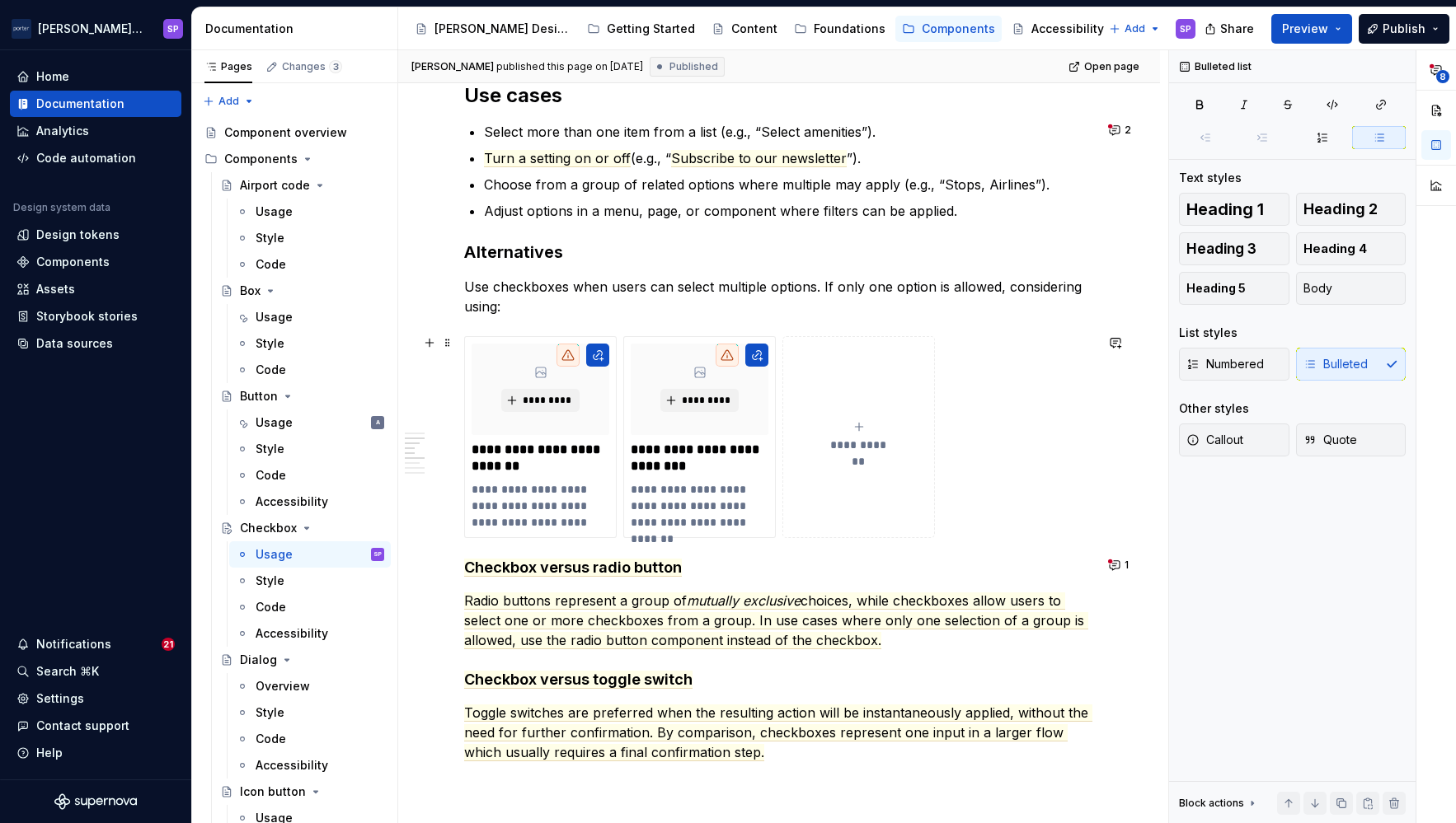
scroll to position [1297, 0]
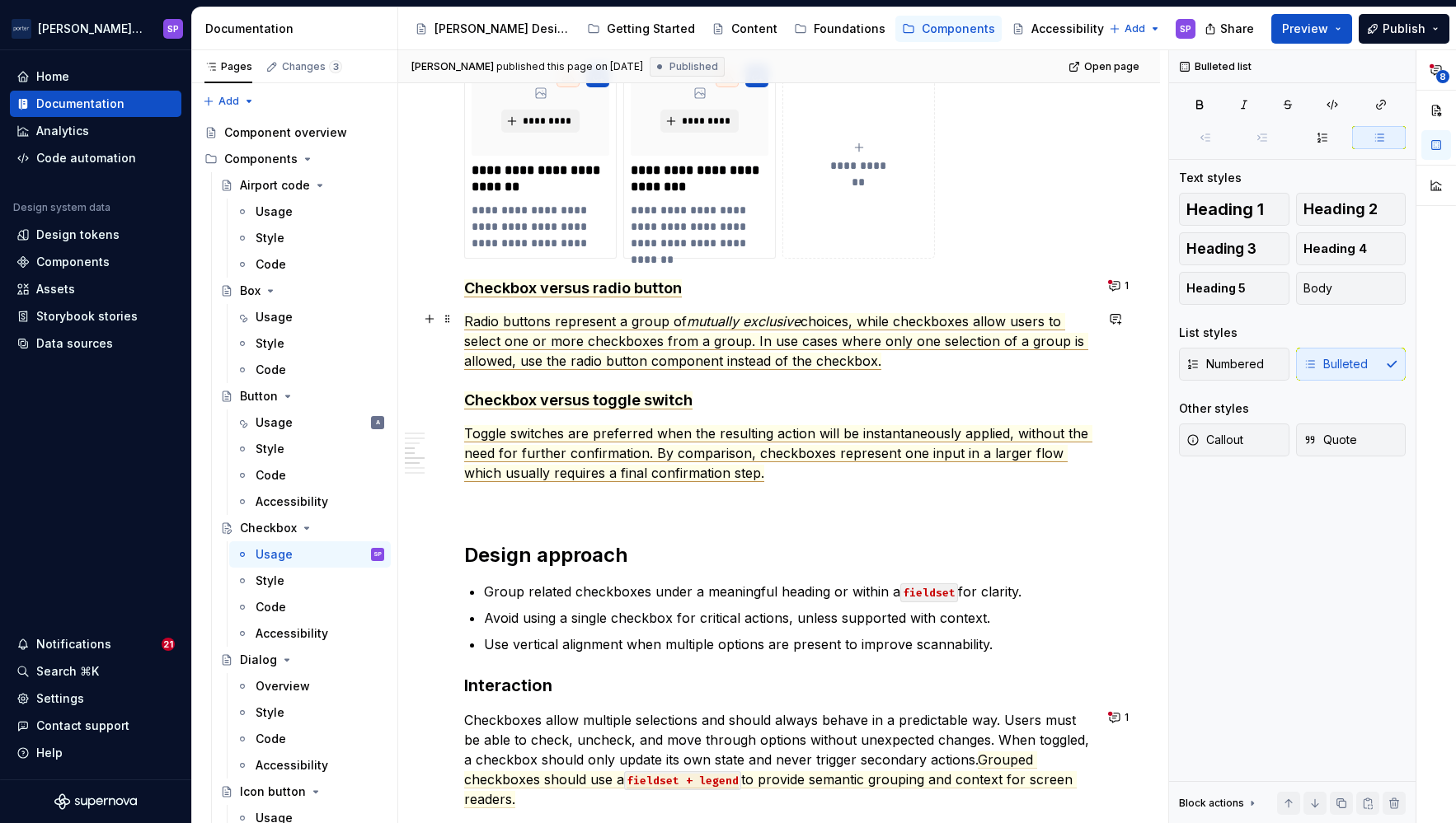
click at [812, 356] on span "choices, while checkboxes allow users to select one or more checkboxes from a g…" at bounding box center [776, 342] width 624 height 57
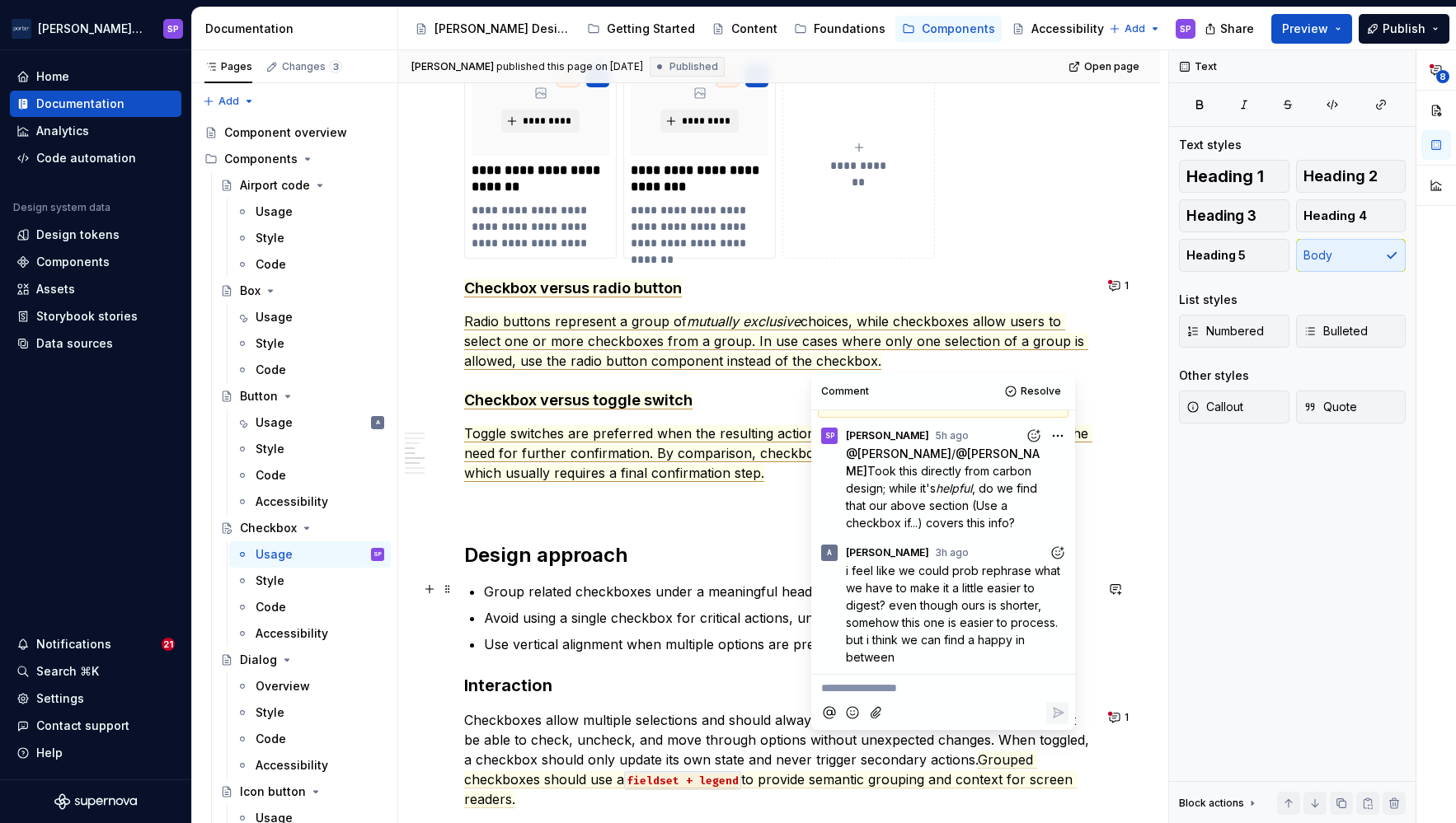
scroll to position [75, 0]
click at [1050, 555] on icon "Add reaction" at bounding box center [1057, 558] width 16 height 16
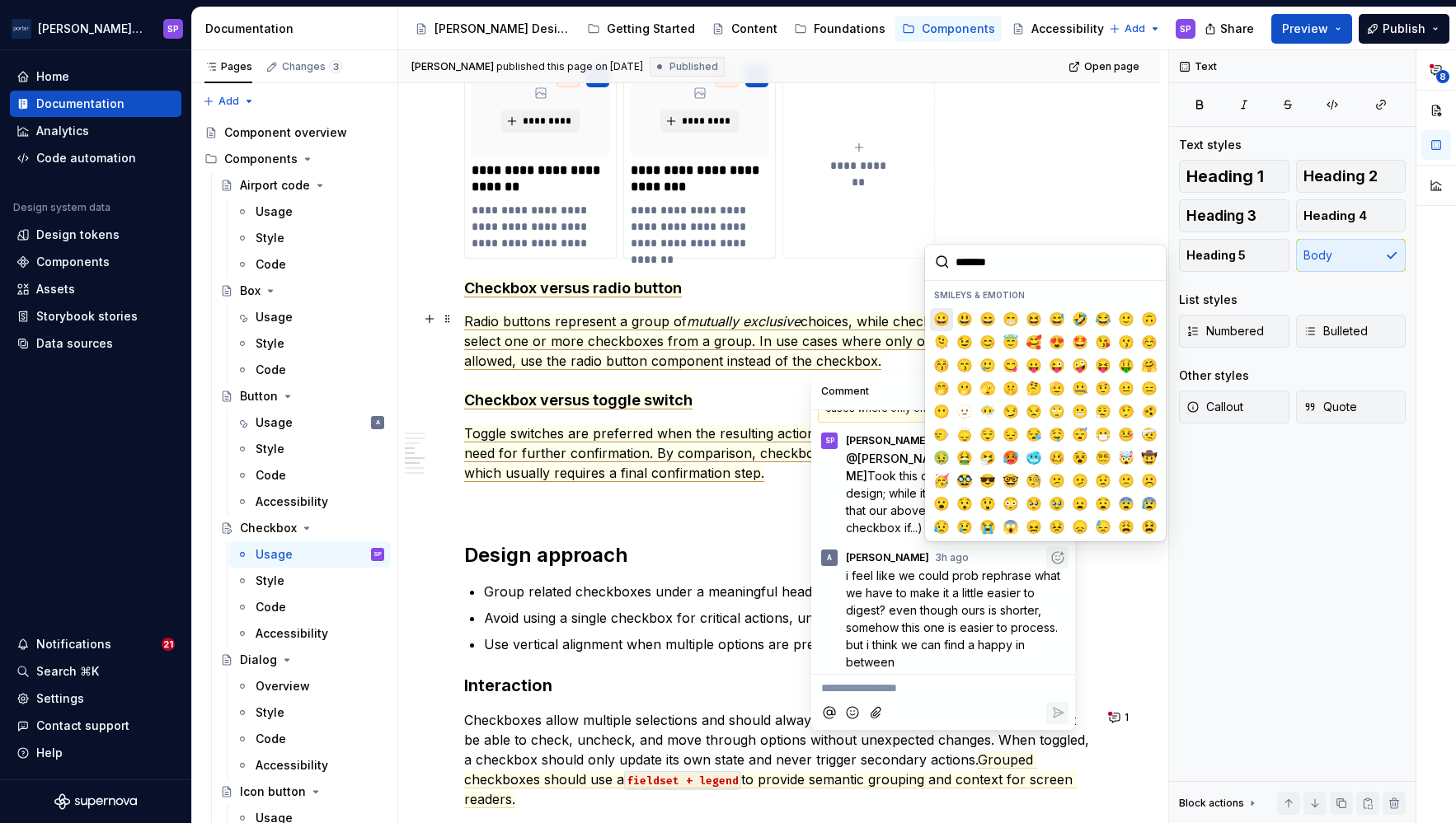
click at [942, 319] on span "😀" at bounding box center [941, 319] width 13 height 16
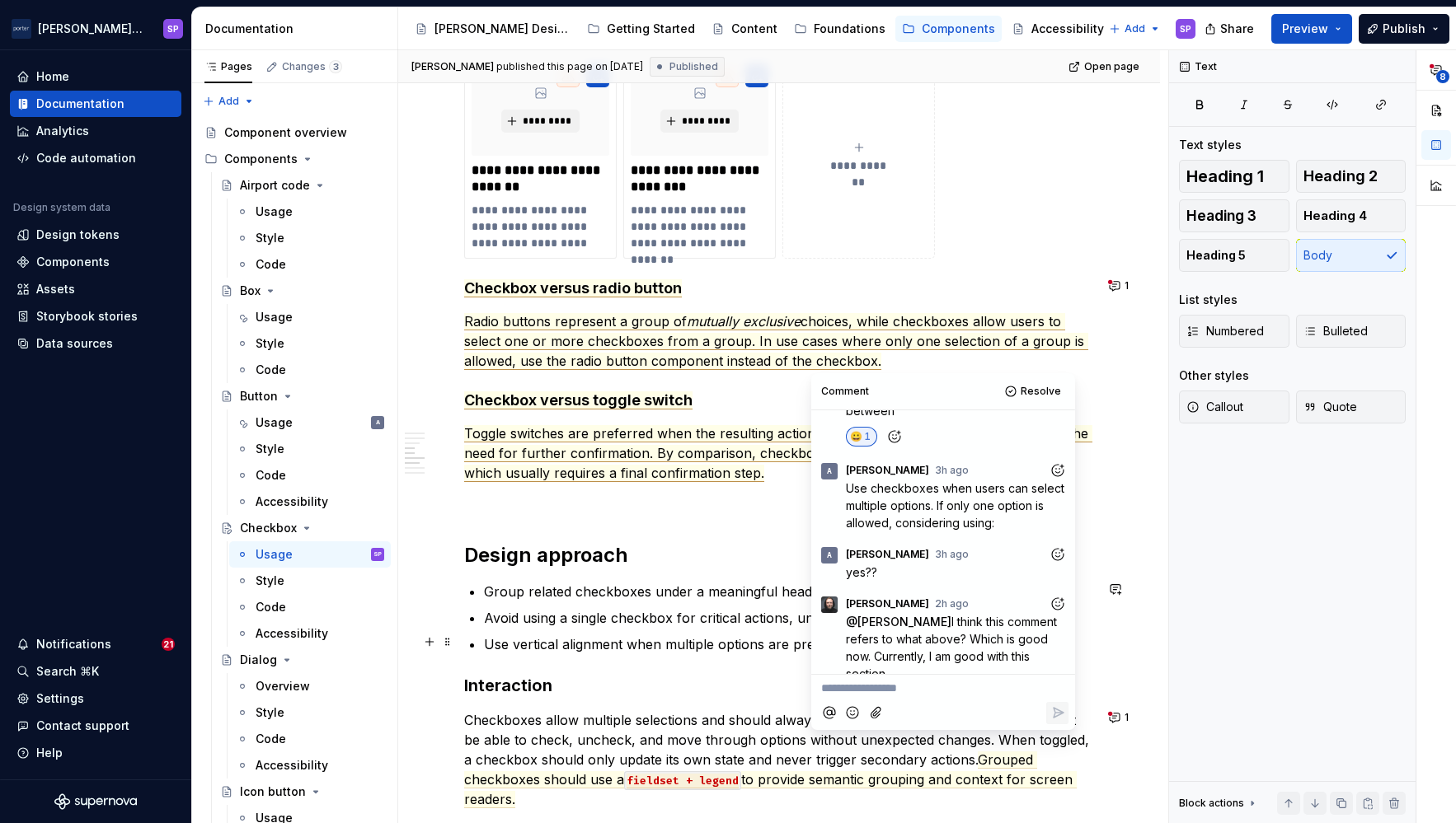
scroll to position [326, 0]
type textarea "*"
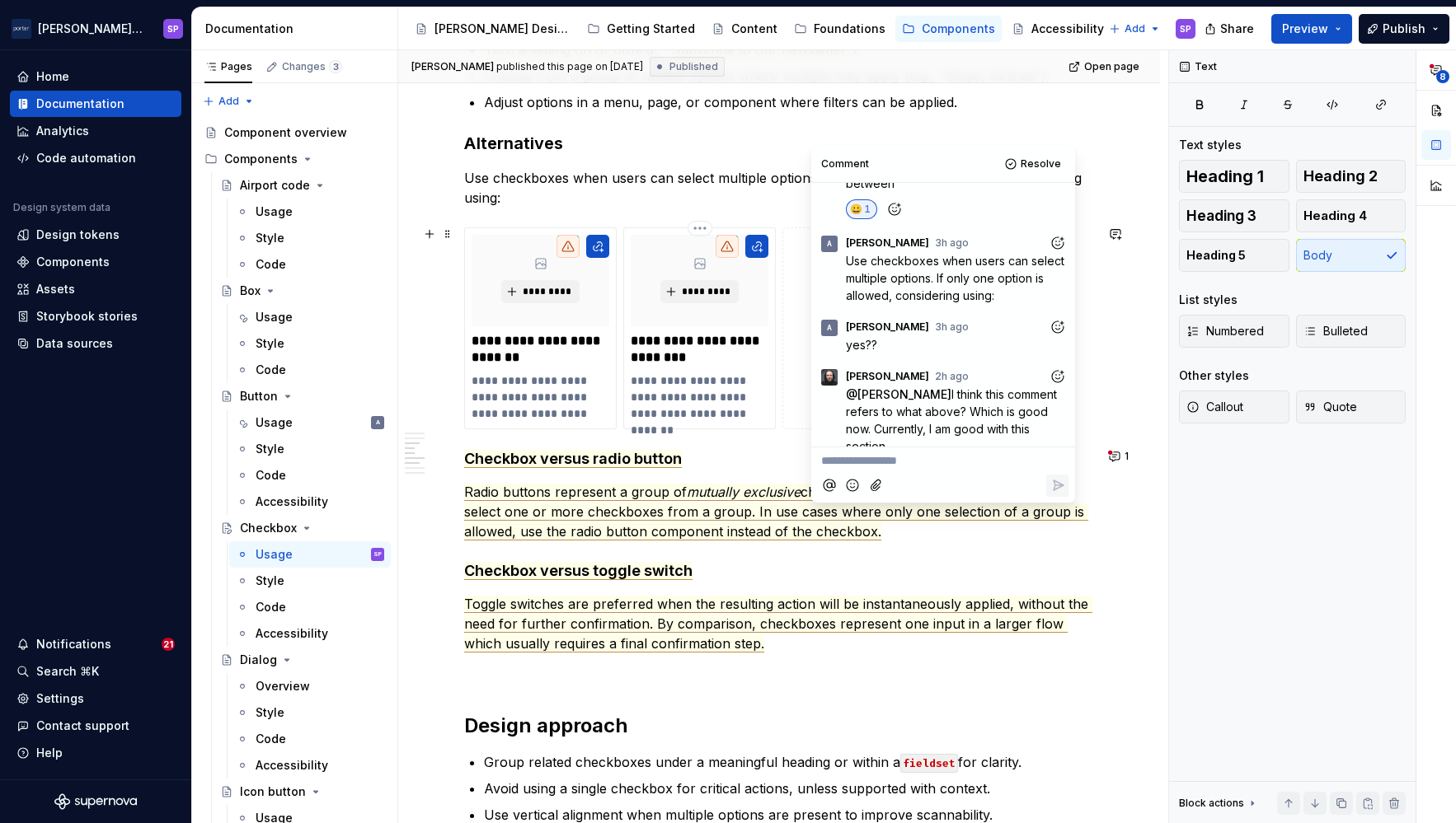
scroll to position [1115, 0]
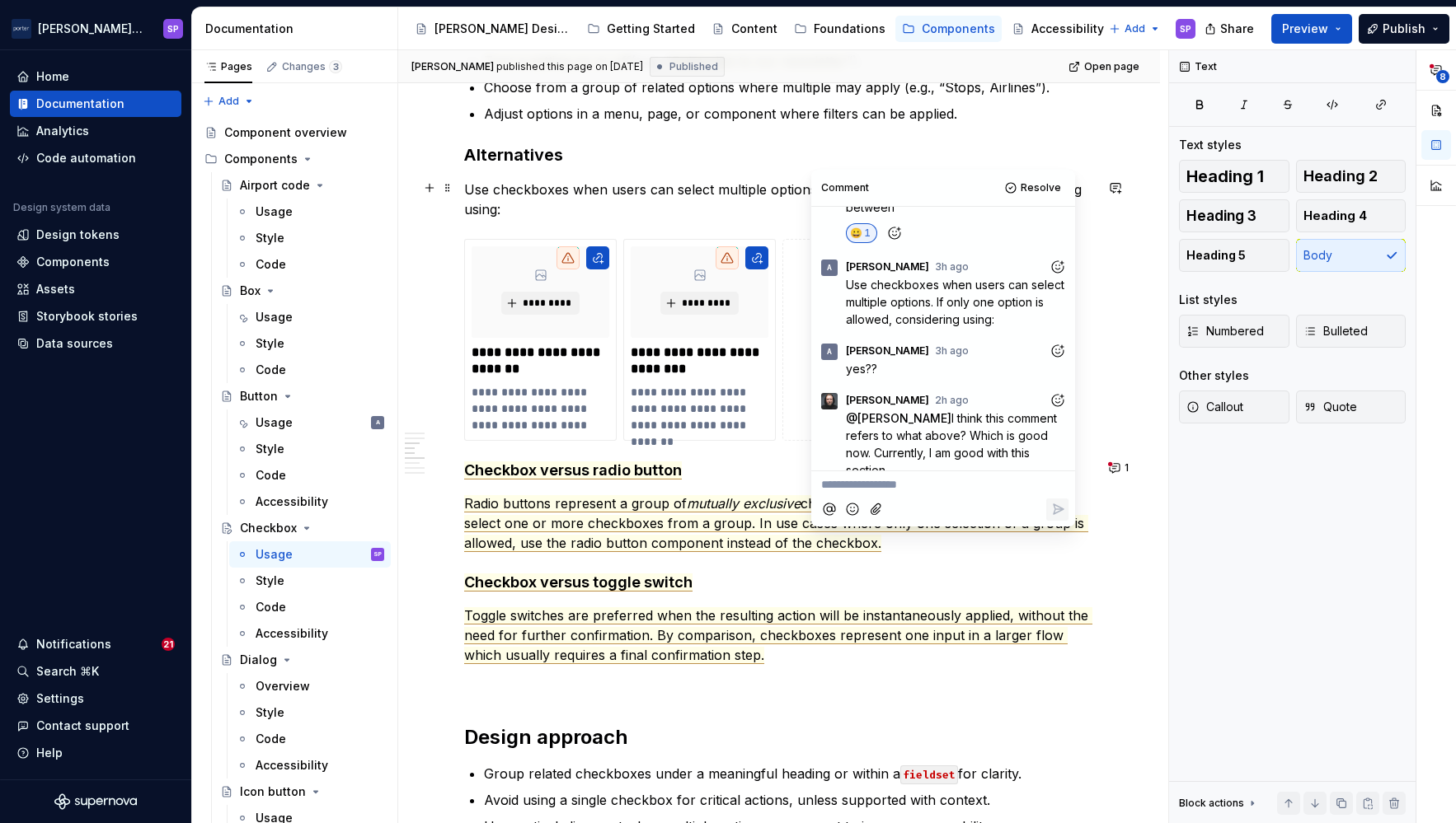
click at [739, 188] on p "Use checkboxes when users can select multiple options. If only one option is al…" at bounding box center [778, 200] width 629 height 40
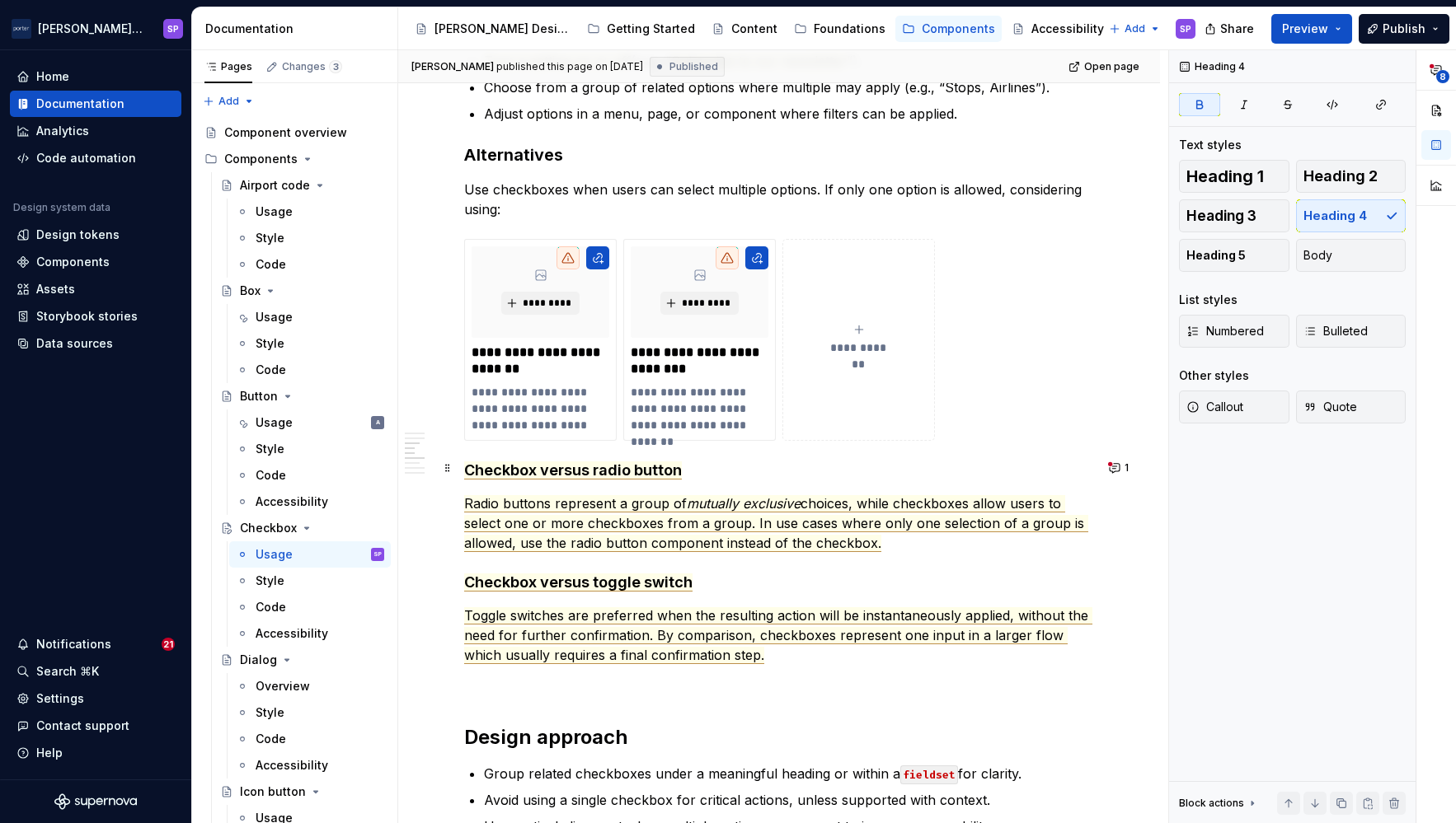
click at [633, 476] on span "Checkbox versus radio button" at bounding box center [573, 470] width 218 height 18
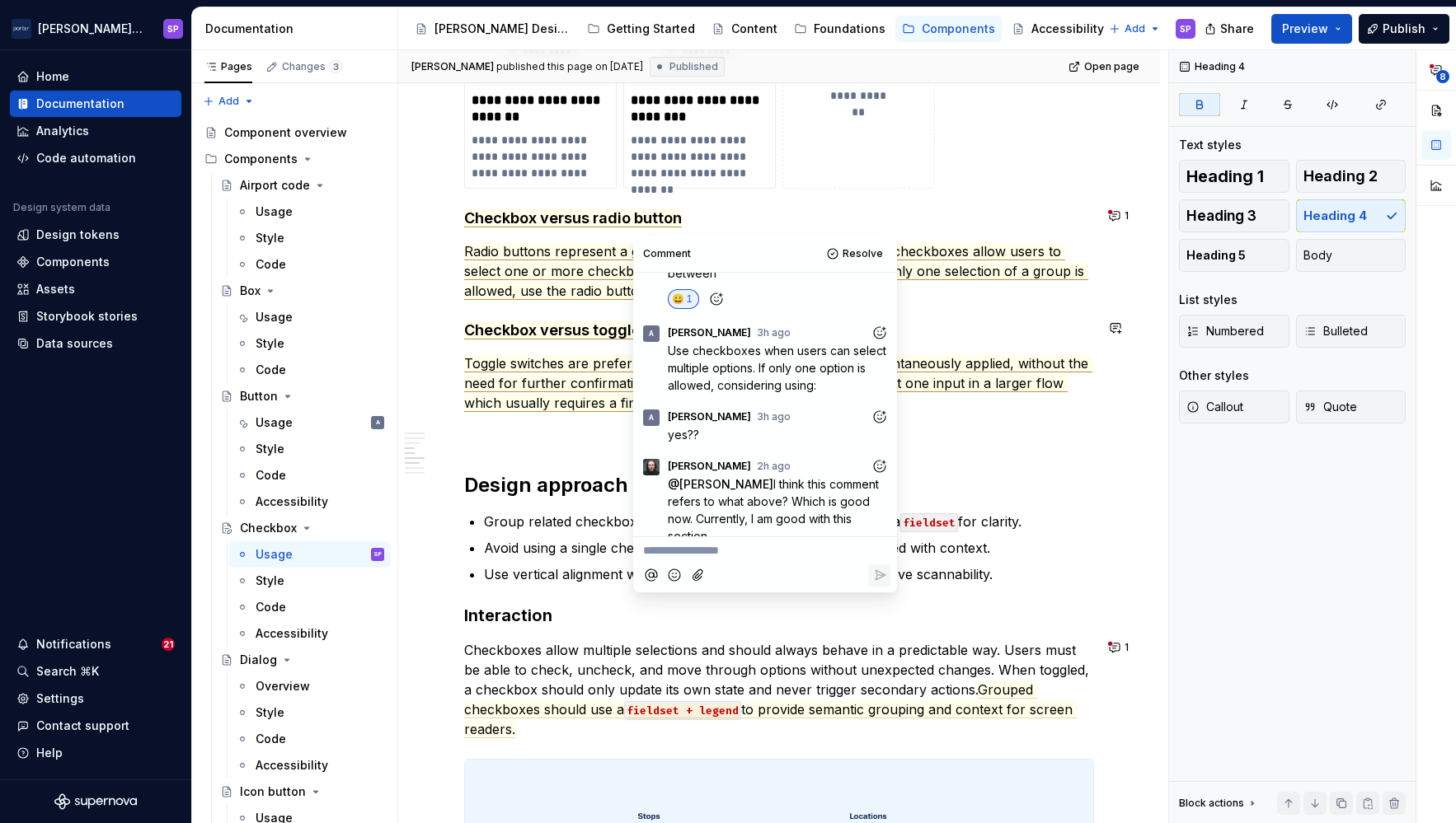
scroll to position [1369, 0]
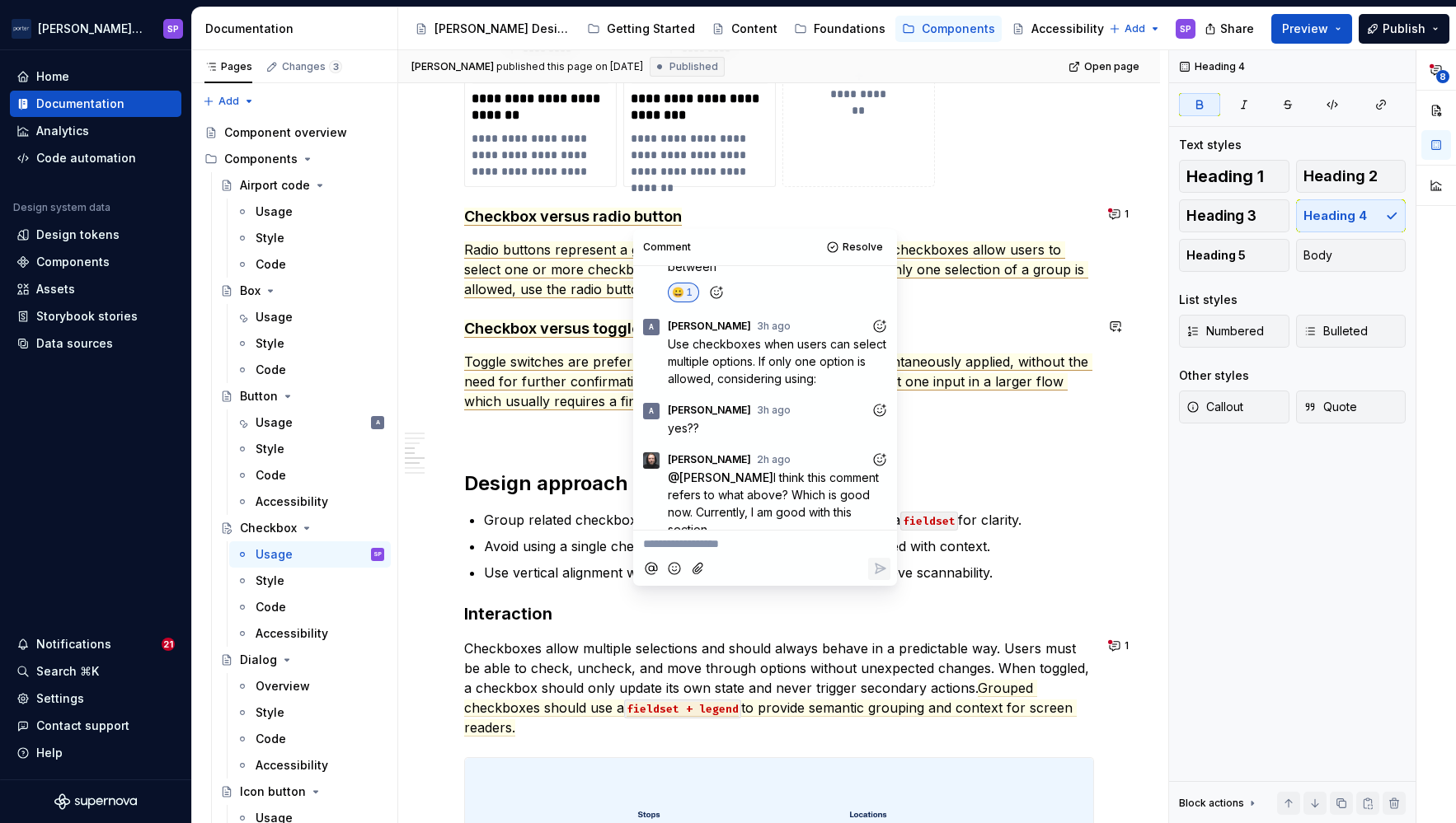
click at [572, 471] on h2 "Design approach" at bounding box center [778, 484] width 629 height 27
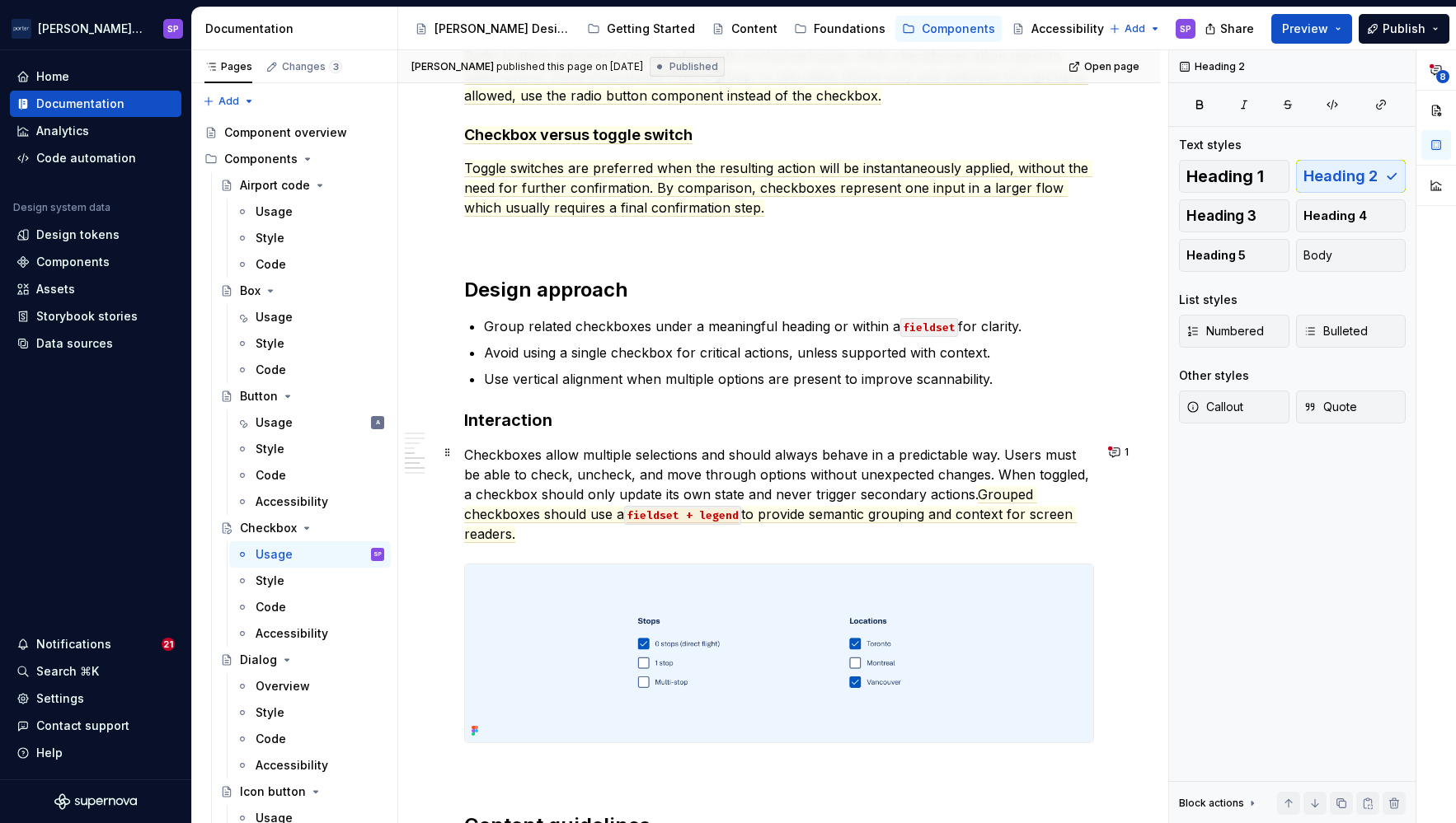
scroll to position [1564, 0]
click at [1111, 448] on button "1" at bounding box center [1119, 450] width 32 height 23
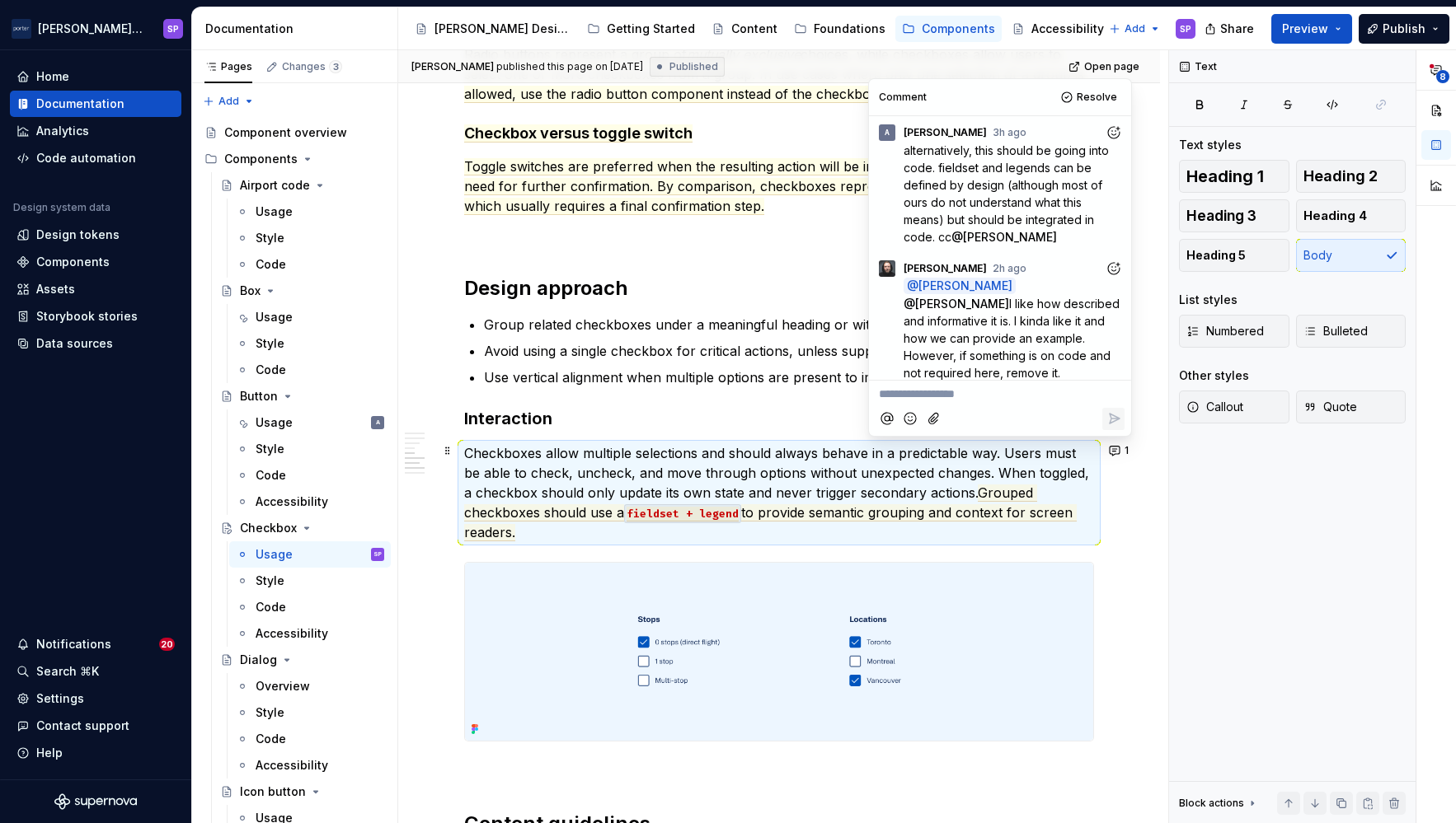
scroll to position [172, 0]
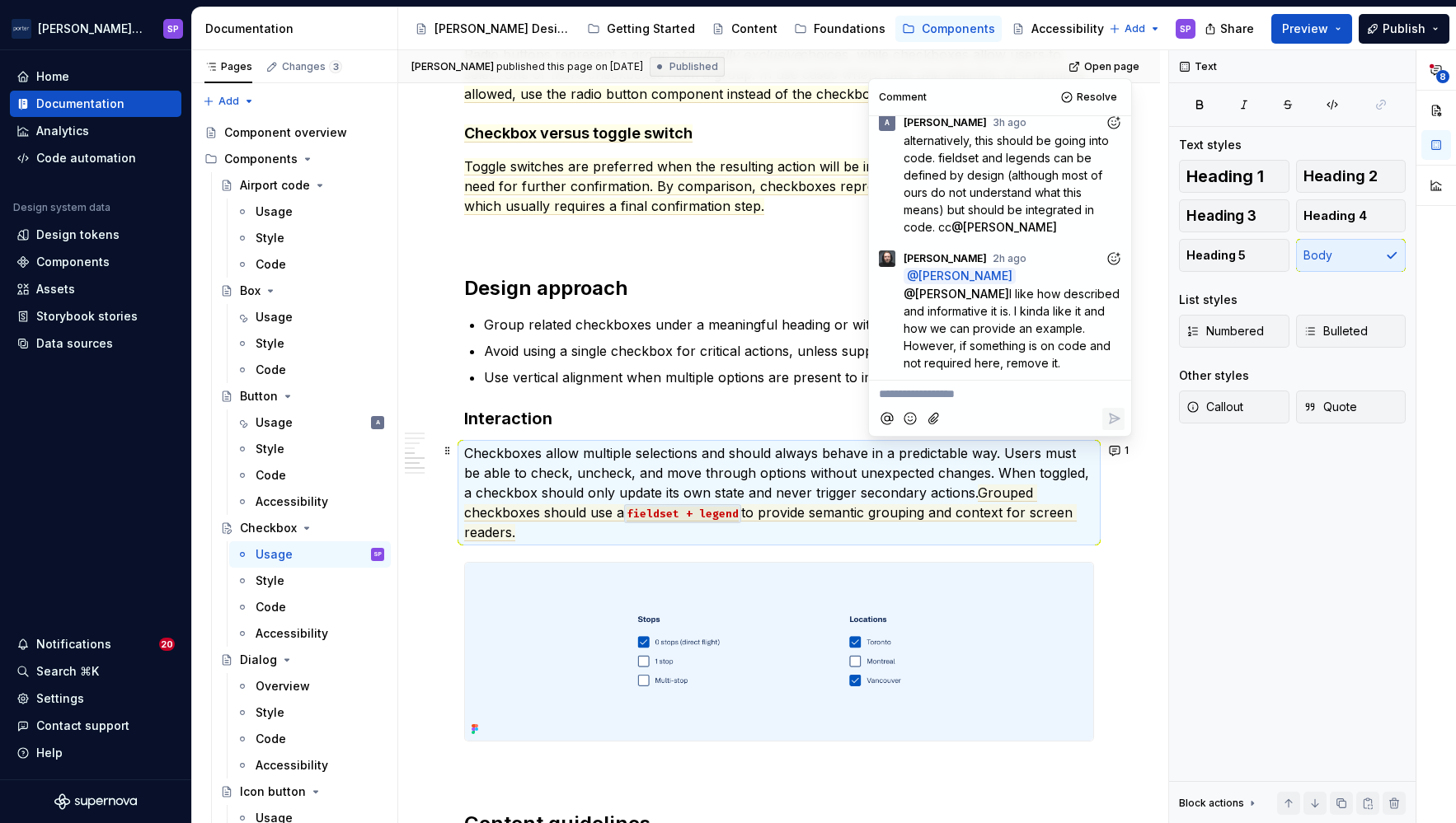
click at [765, 369] on p "Use vertical alignment when multiple options are present to improve scannabilit…" at bounding box center [789, 377] width 610 height 20
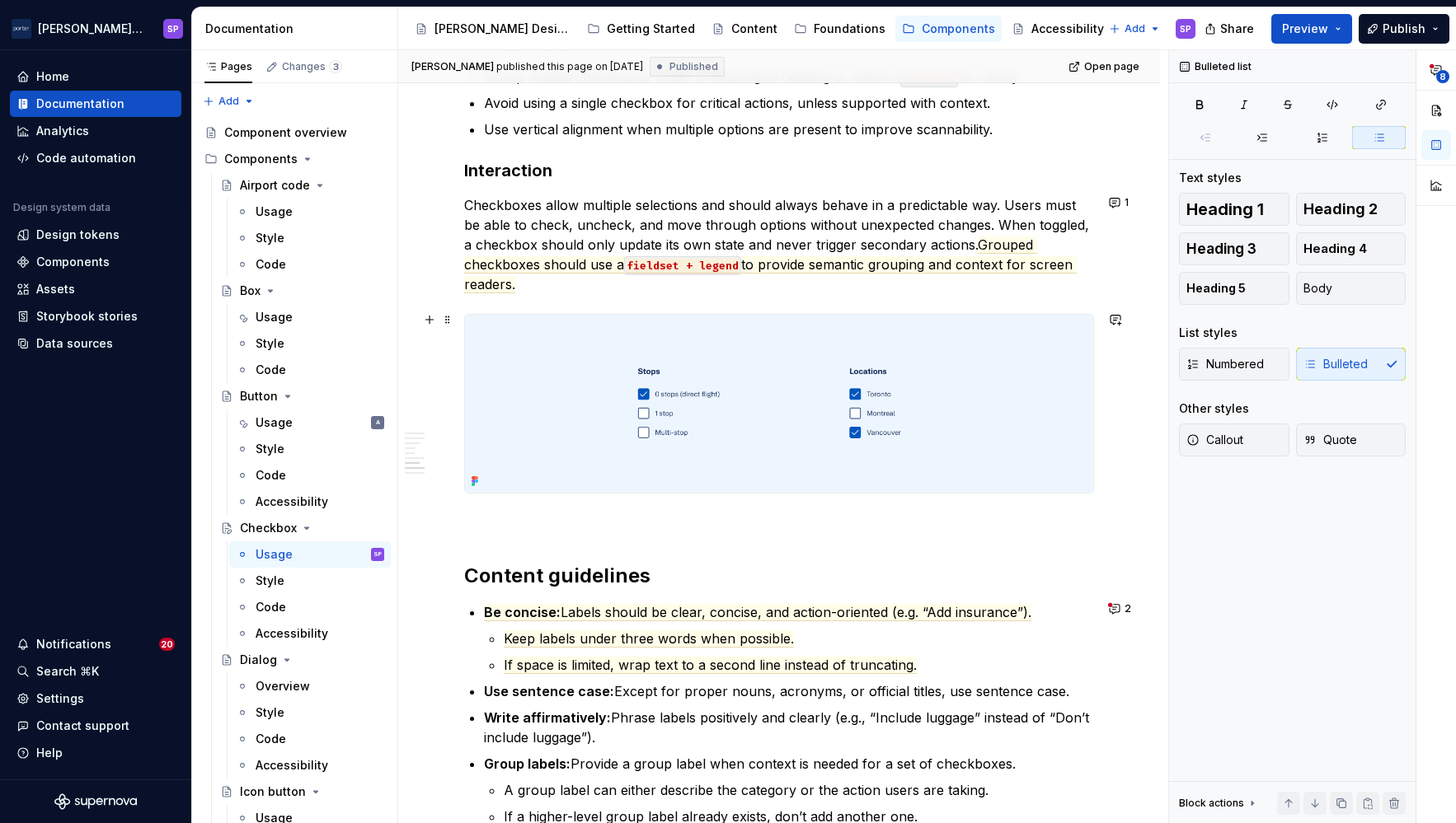
scroll to position [1998, 0]
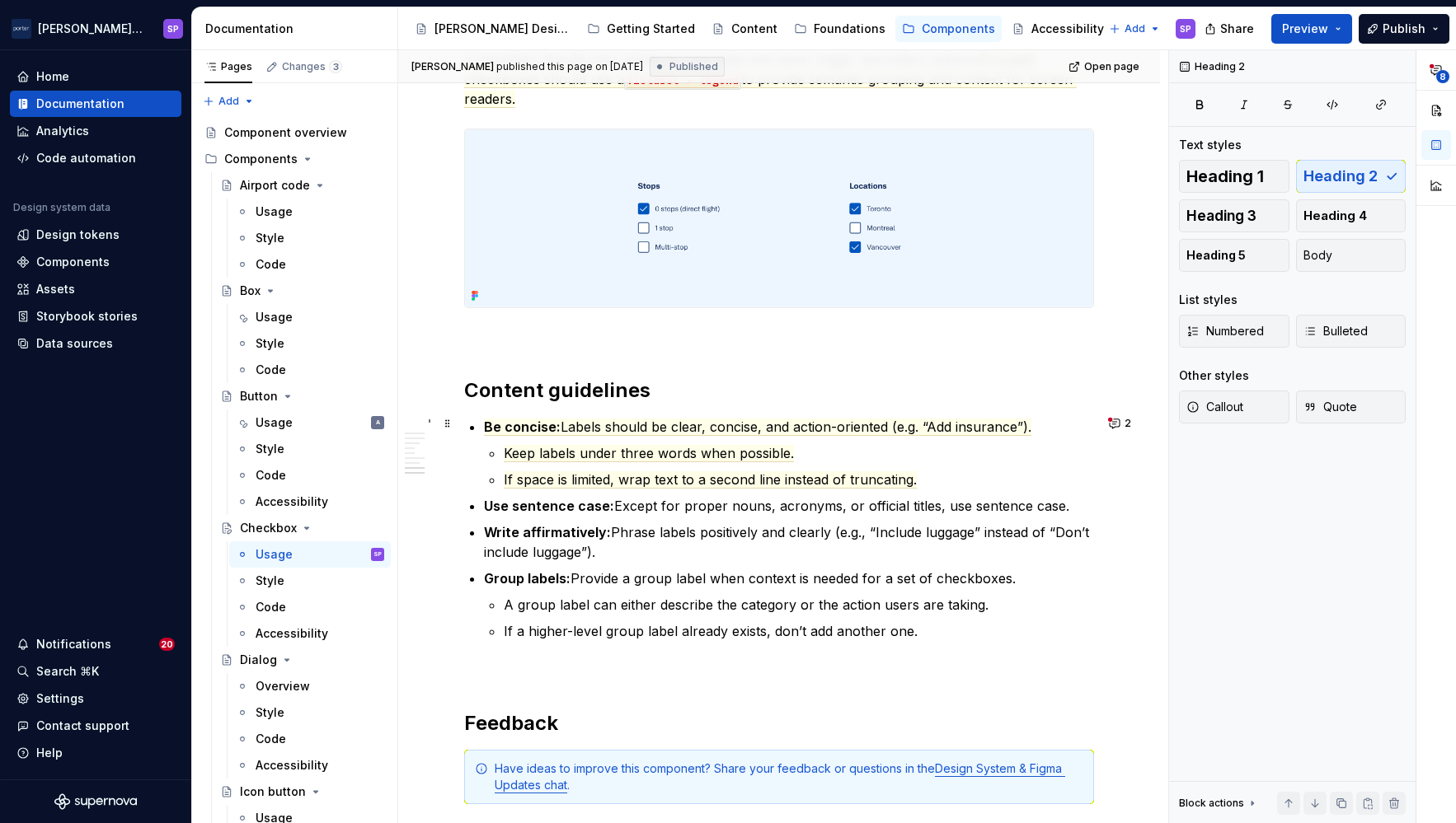
click at [701, 438] on li "Be concise: Labels should be clear, concise, and action-oriented (e.g. “Add ins…" at bounding box center [789, 453] width 610 height 72
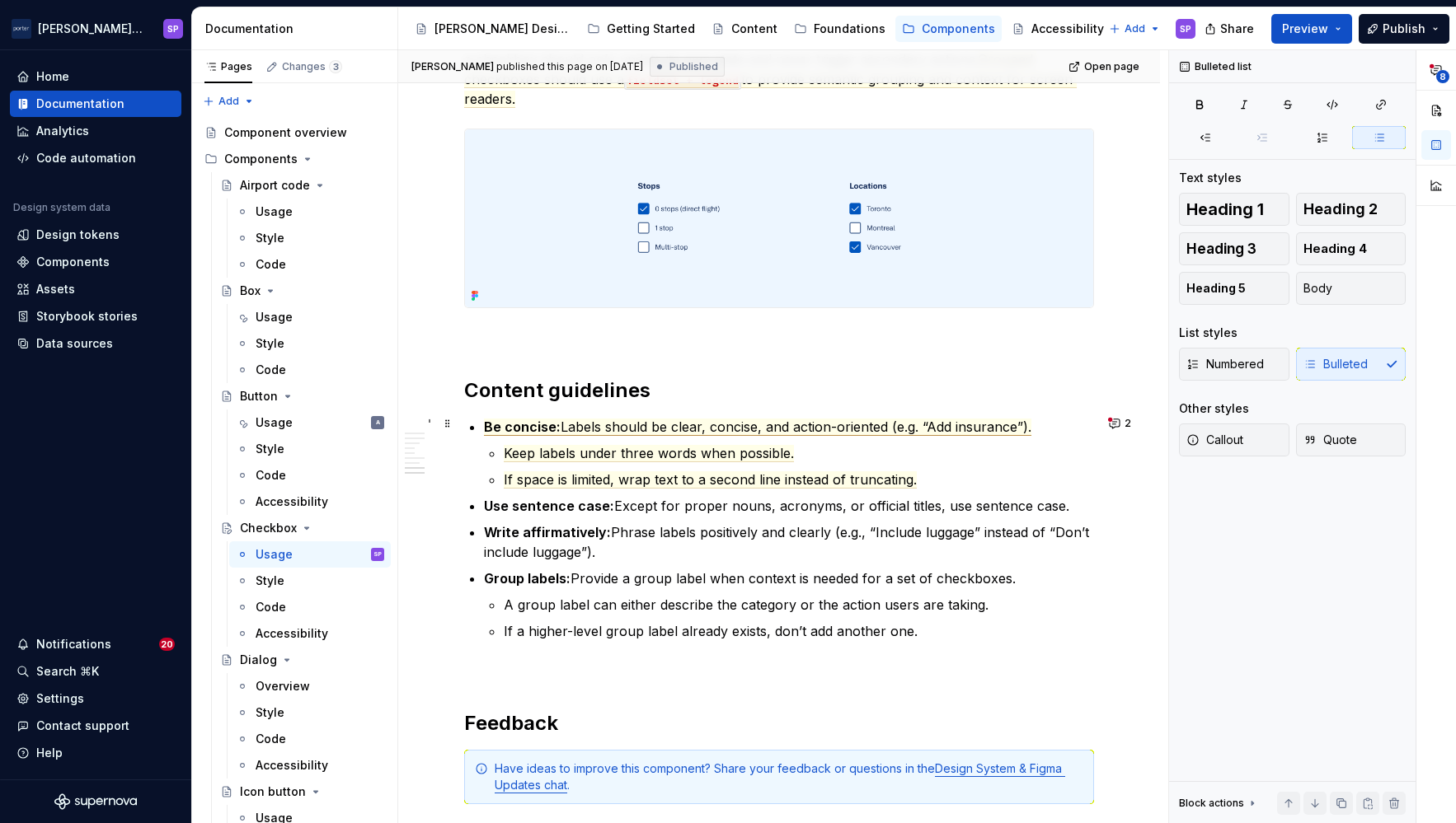
click at [681, 420] on span "Labels should be clear, concise, and action-oriented (e.g. “Add insurance”)." at bounding box center [796, 427] width 471 height 17
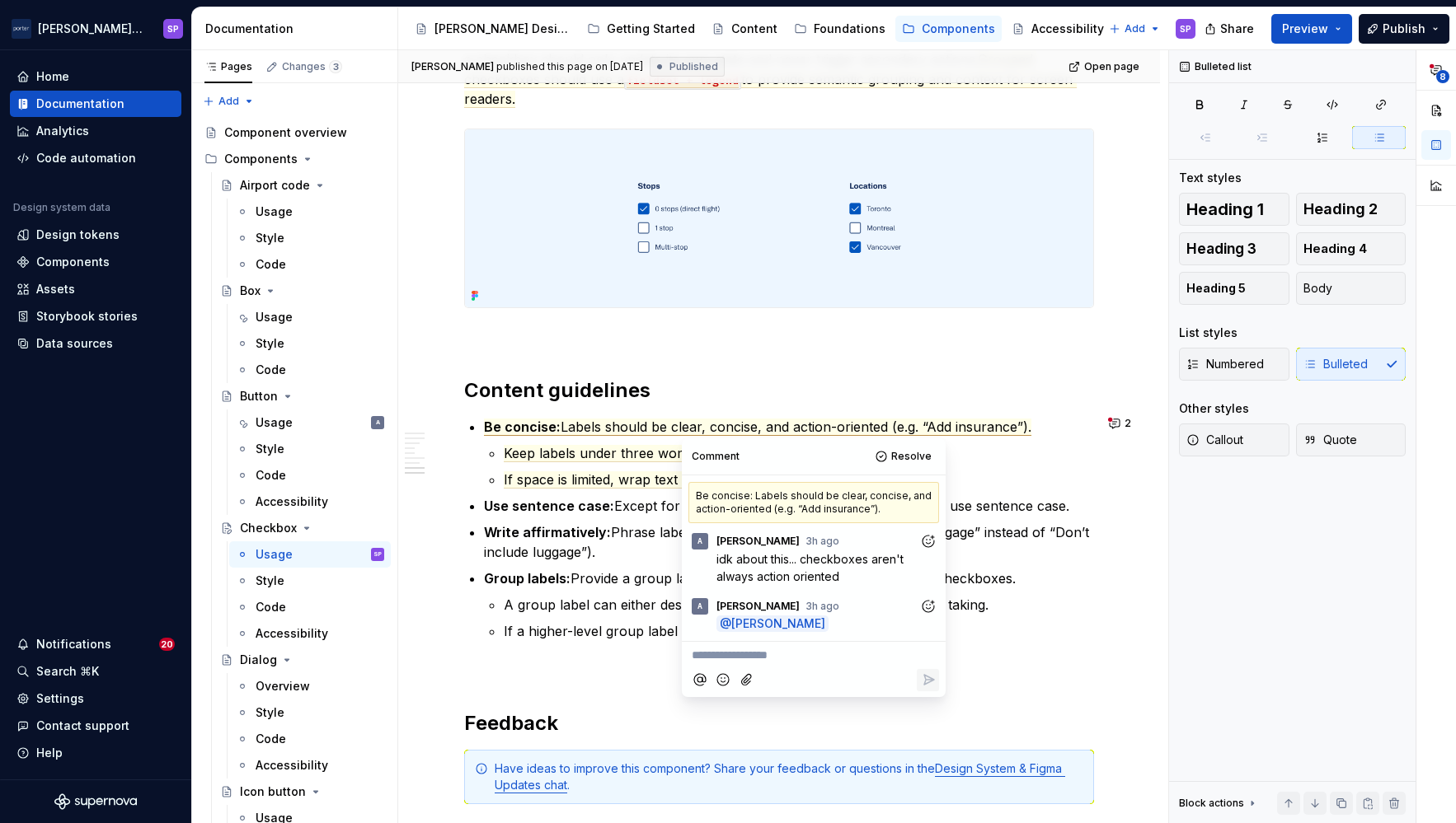
click at [855, 657] on p "**********" at bounding box center [813, 656] width 244 height 17
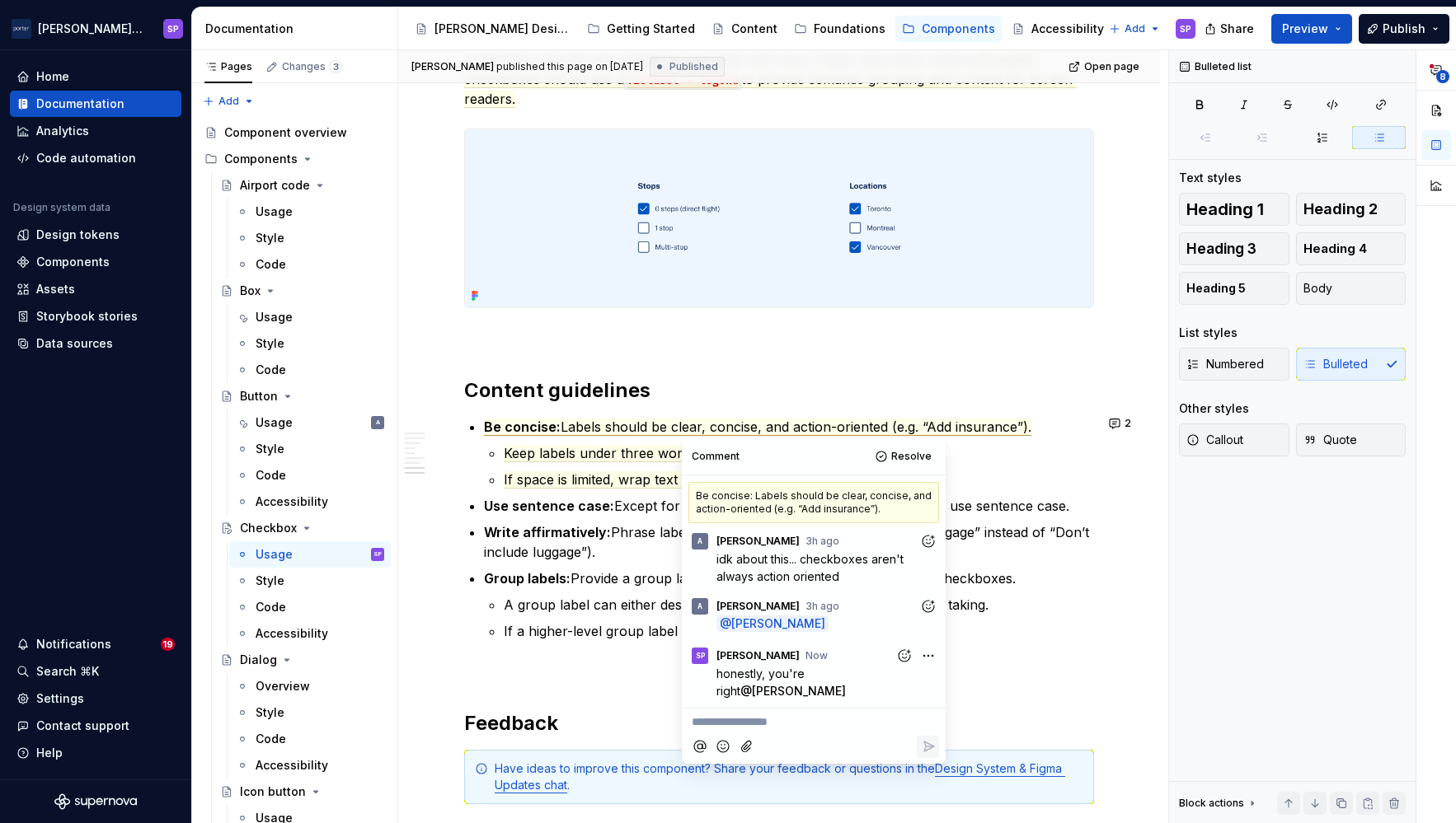
click at [1009, 436] on li "Be concise: Labels should be clear, concise, and action-oriented (e.g. “Add ins…" at bounding box center [789, 453] width 610 height 72
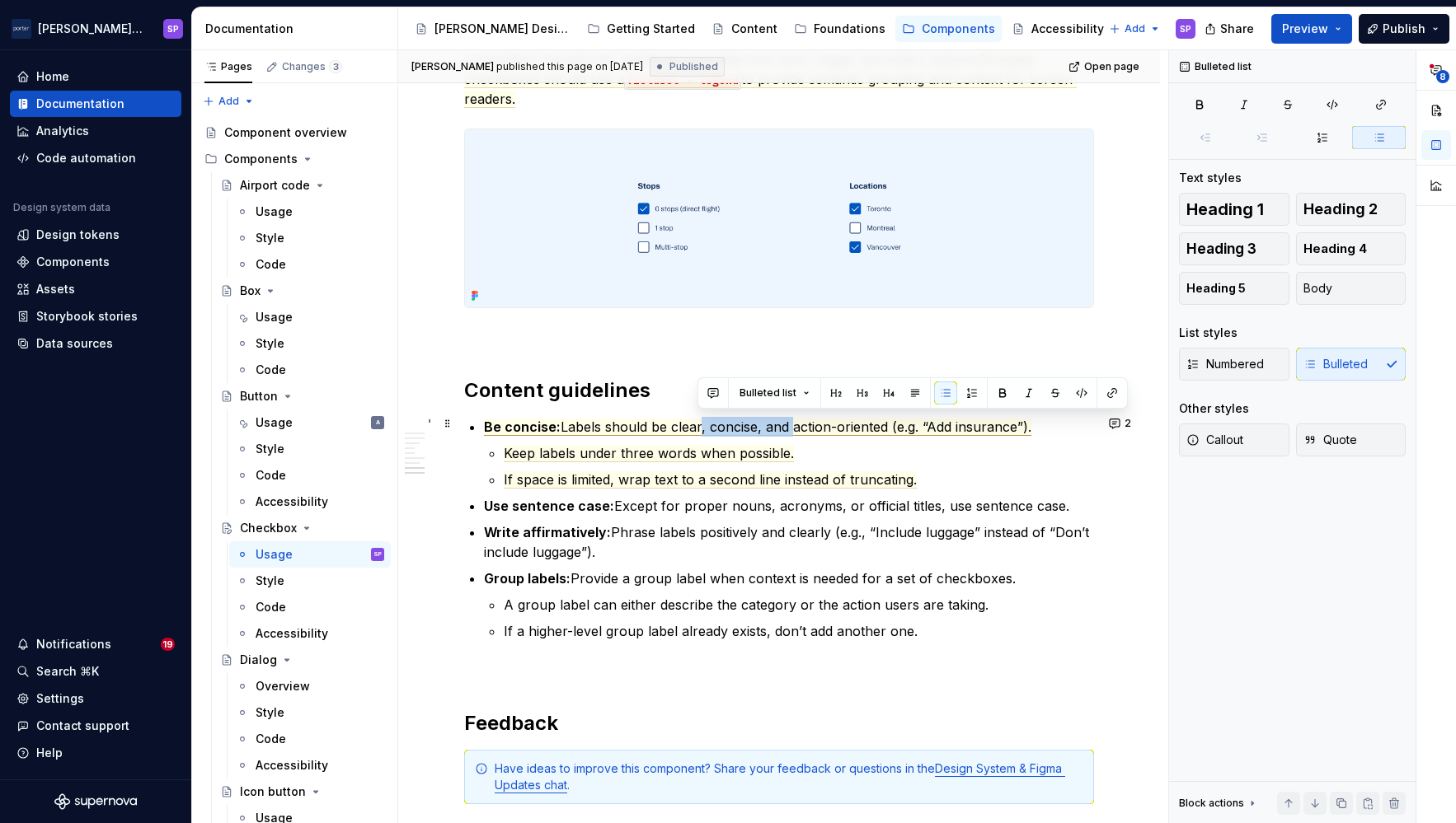
drag, startPoint x: 699, startPoint y: 423, endPoint x: 787, endPoint y: 424, distance: 88.0
click at [787, 424] on span "Labels should be clear, concise, and action-oriented (e.g. “Add insurance”)." at bounding box center [796, 427] width 471 height 17
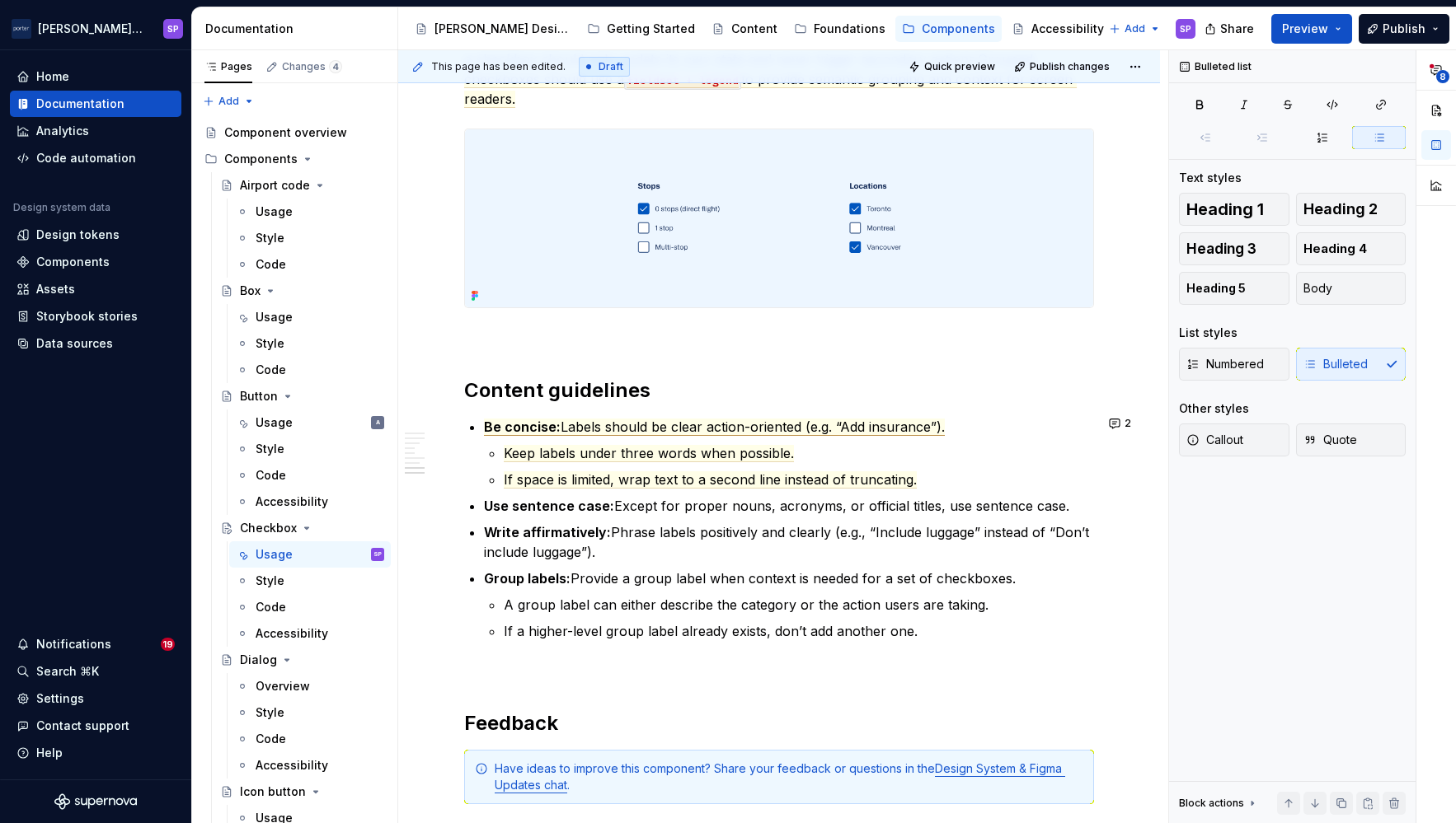
type textarea "*"
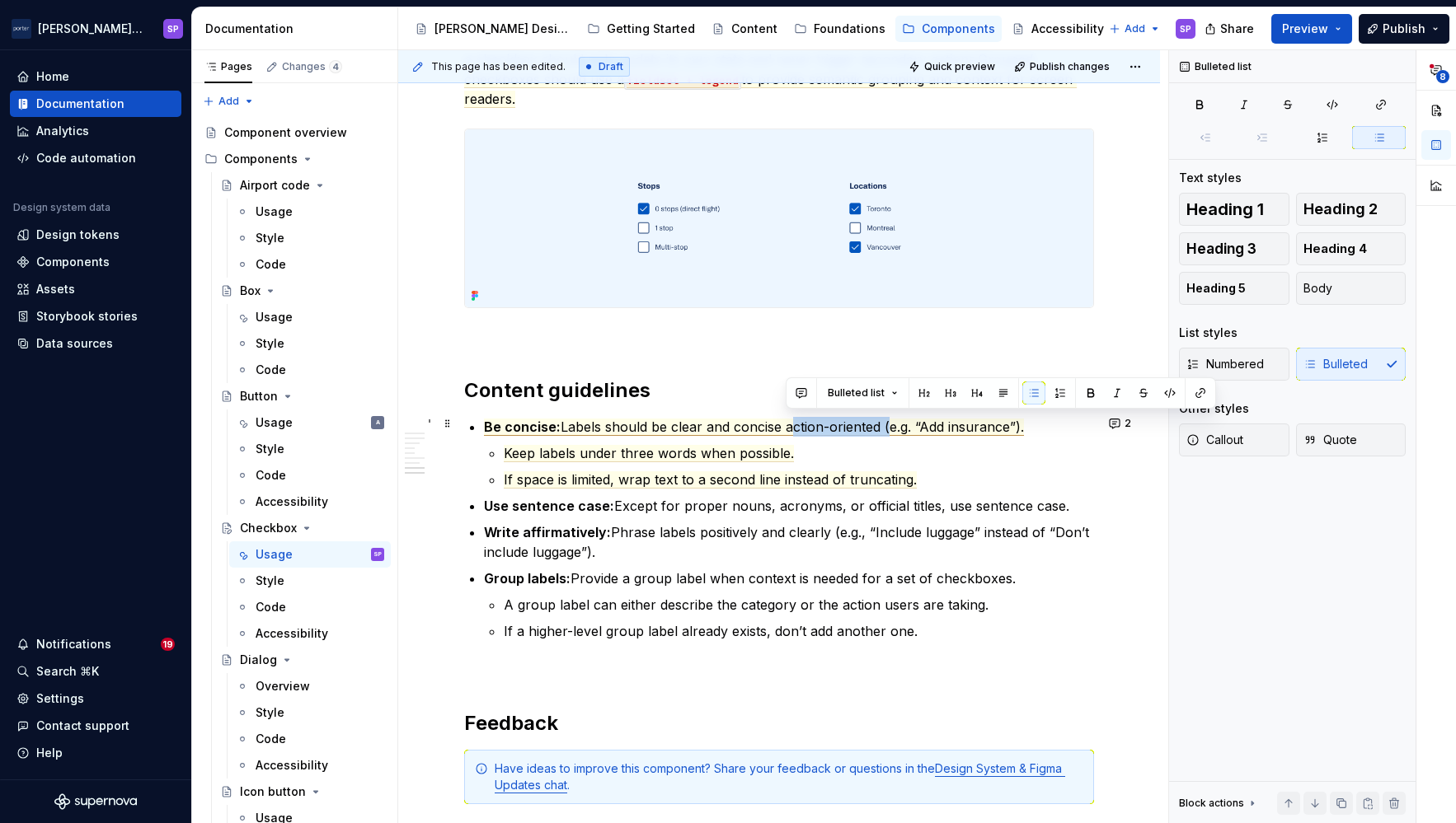
drag, startPoint x: 787, startPoint y: 424, endPoint x: 884, endPoint y: 429, distance: 97.1
click at [884, 429] on span "Labels should be clear and concise action-oriented (e.g. “Add insurance”)." at bounding box center [792, 427] width 463 height 17
drag, startPoint x: 788, startPoint y: 424, endPoint x: 946, endPoint y: 423, distance: 158.0
click at [946, 423] on p "Be concise: Labels should be clear and concise (e.g. “Add insurance”)." at bounding box center [789, 426] width 610 height 20
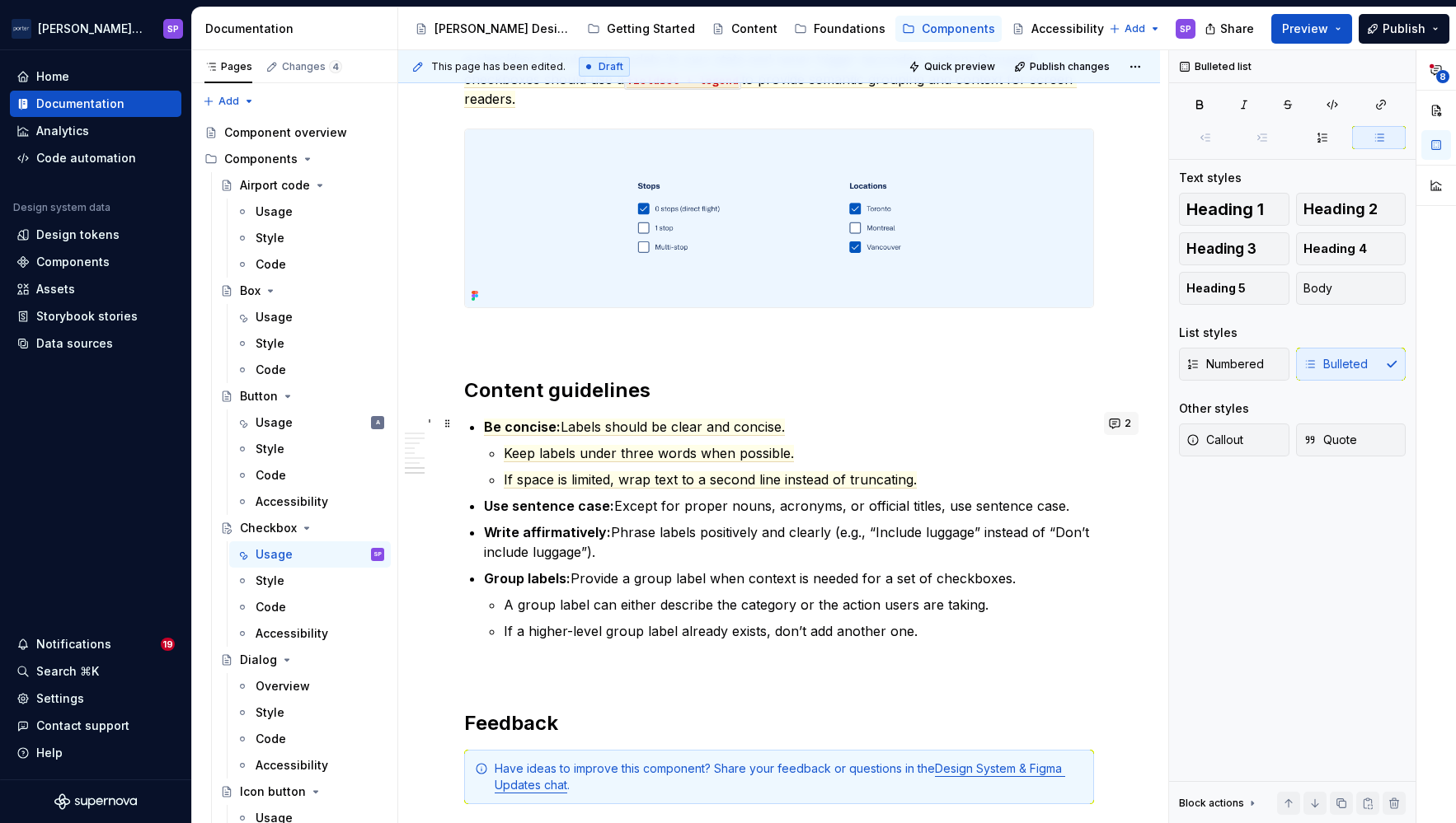
click at [1118, 425] on button "2" at bounding box center [1121, 424] width 34 height 23
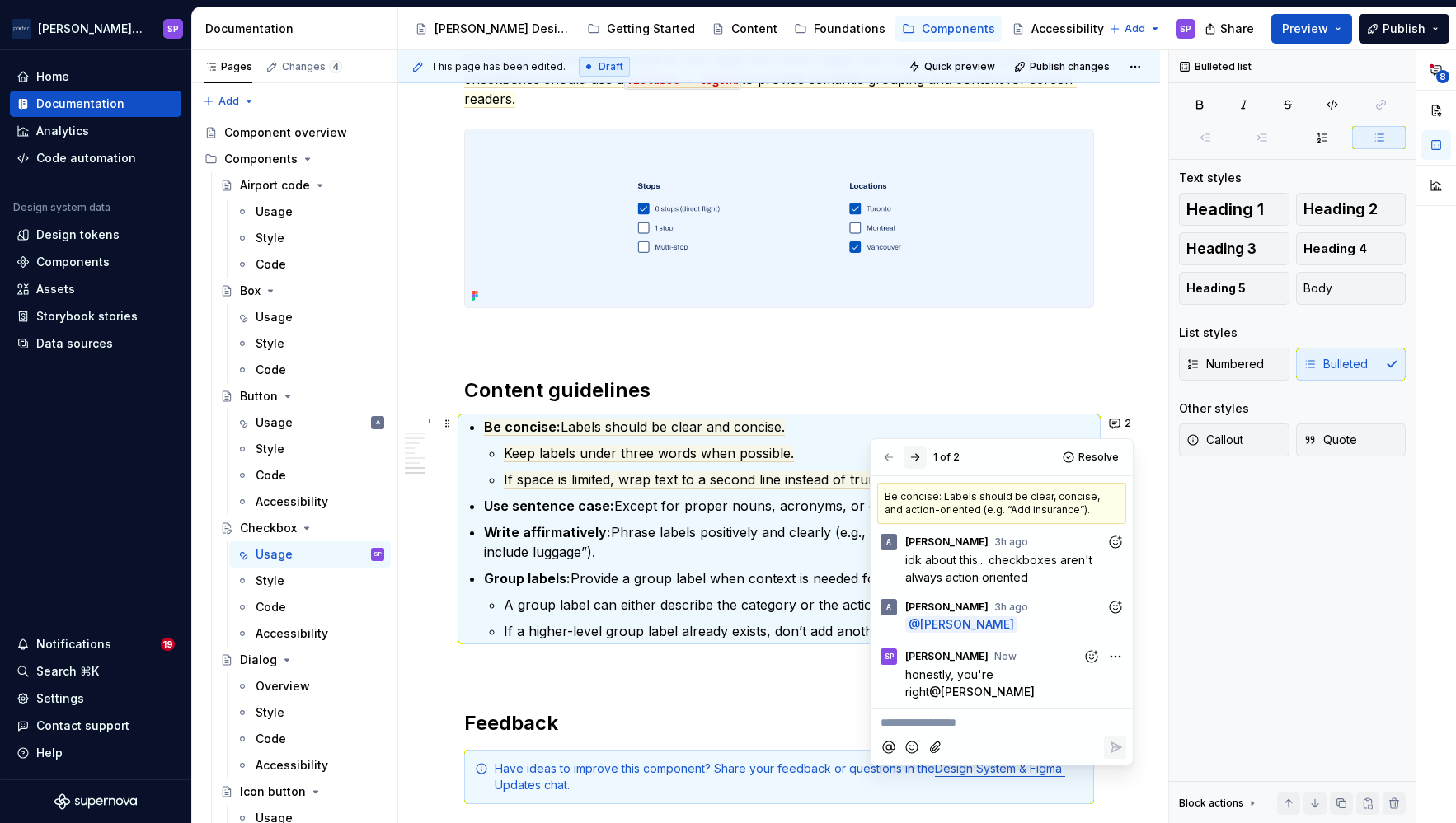
click at [923, 466] on button "button" at bounding box center [914, 457] width 23 height 23
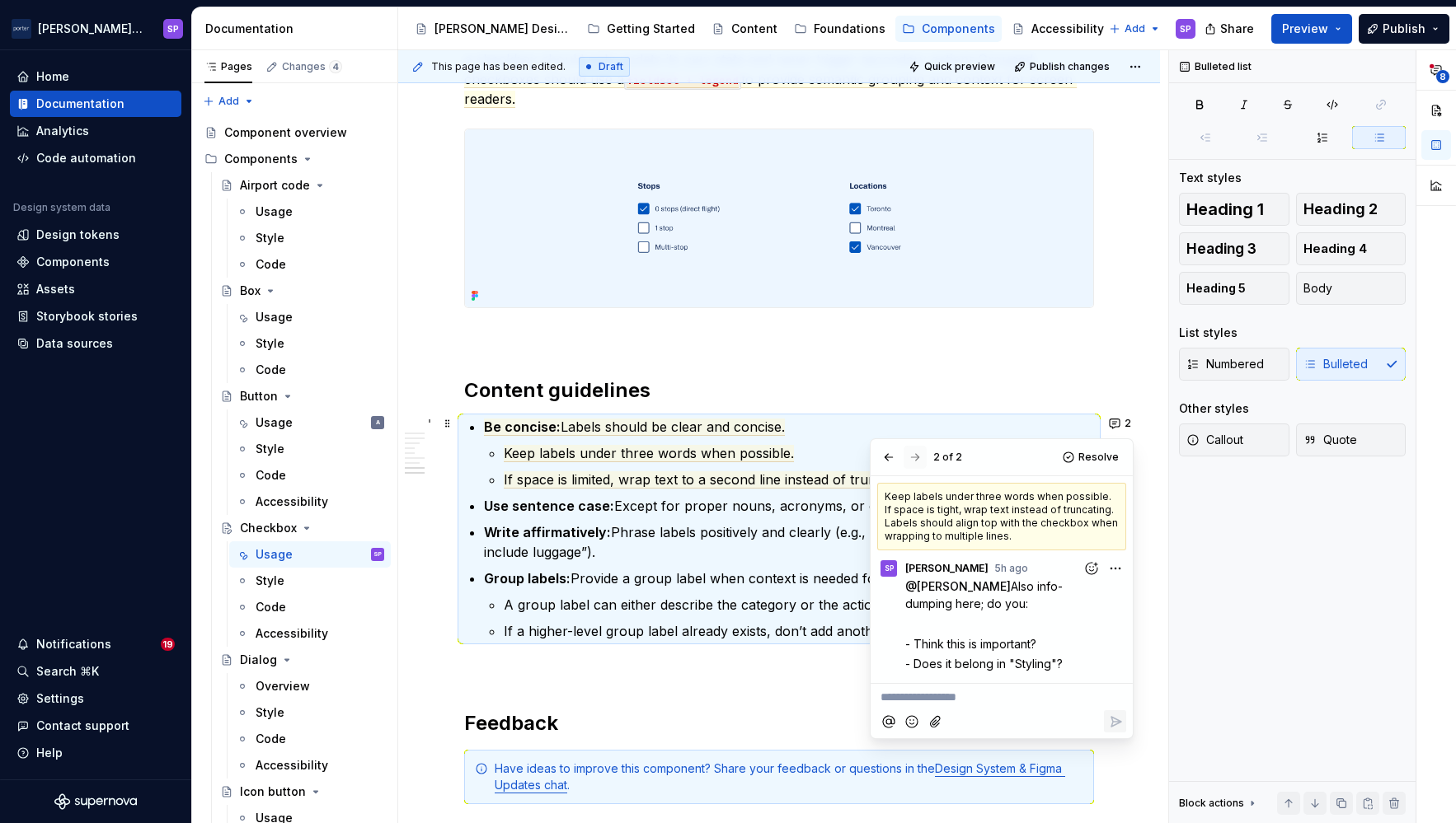
click at [923, 466] on div at bounding box center [901, 457] width 49 height 23
click at [704, 437] on li "Be concise: Labels should be clear and concise. Keep labels under three words w…" at bounding box center [789, 453] width 610 height 72
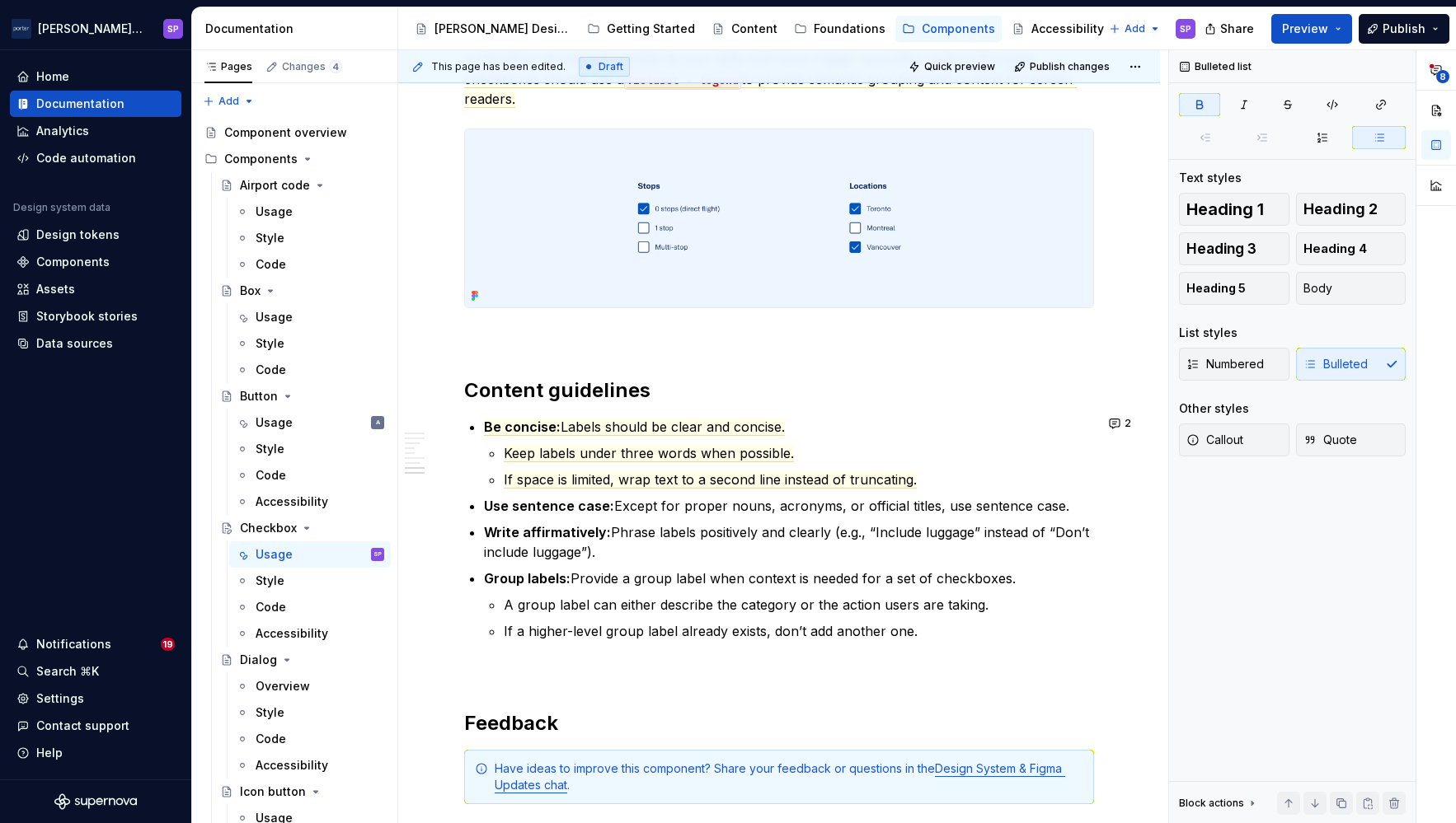
click at [695, 420] on span "Labels should be clear and concise." at bounding box center [672, 427] width 224 height 17
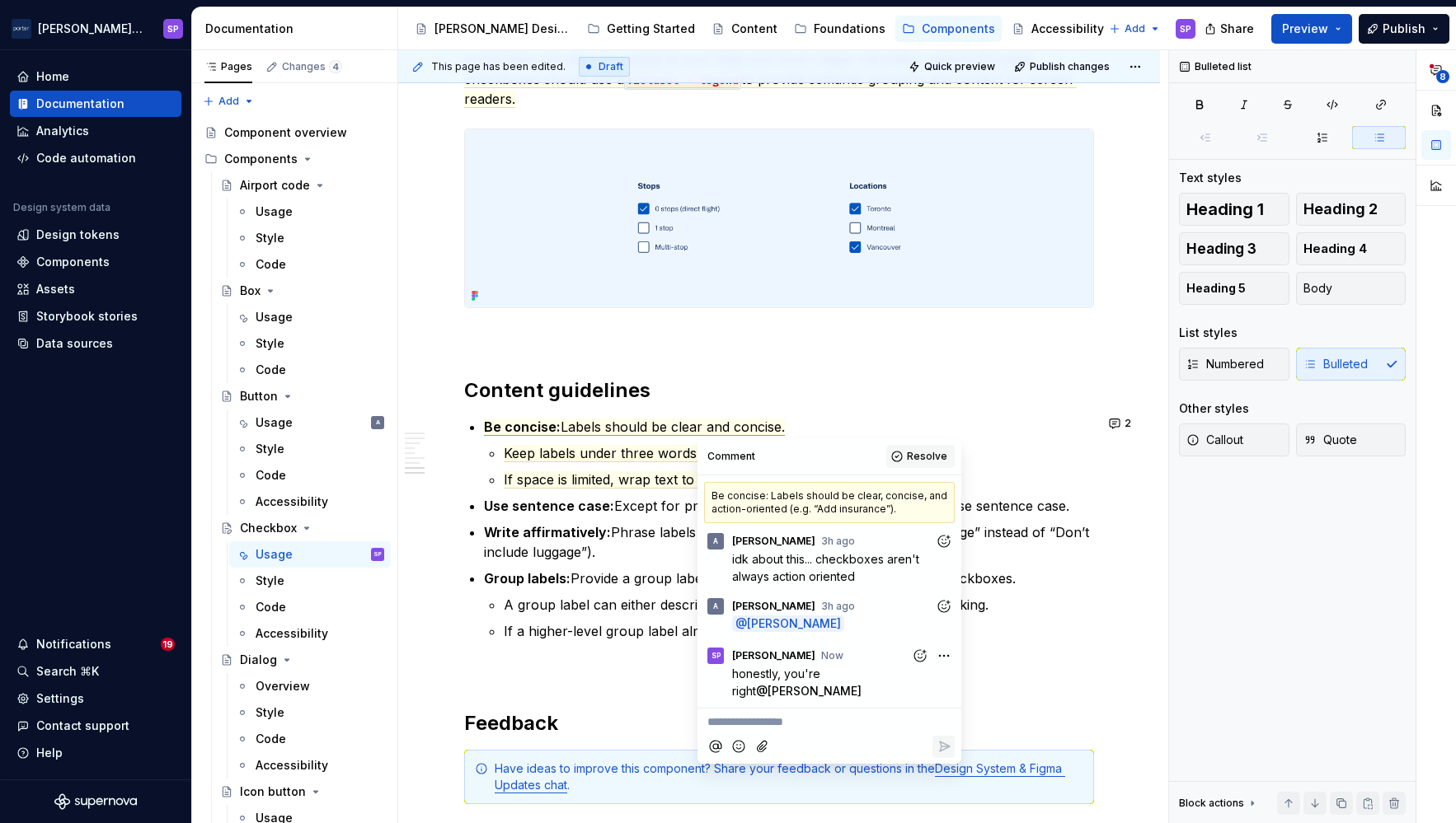
click at [916, 454] on span "Resolve" at bounding box center [926, 456] width 40 height 13
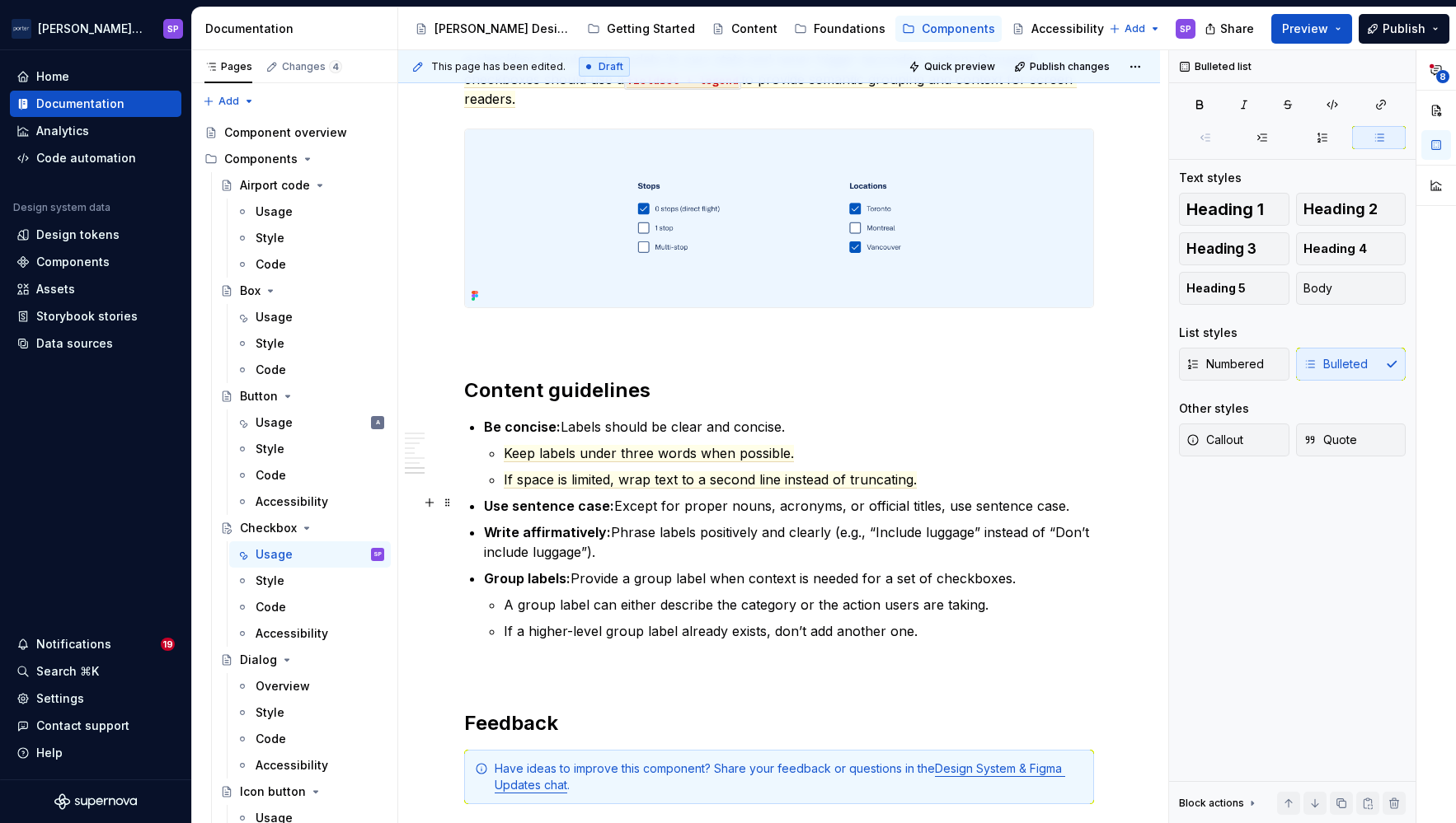
click at [910, 496] on p "Use sentence case: Except for proper nouns, acronyms, or official titles, use s…" at bounding box center [789, 505] width 610 height 20
click at [579, 423] on commenthighlight "Be concise: Labels should be clear and concise." at bounding box center [634, 426] width 300 height 16
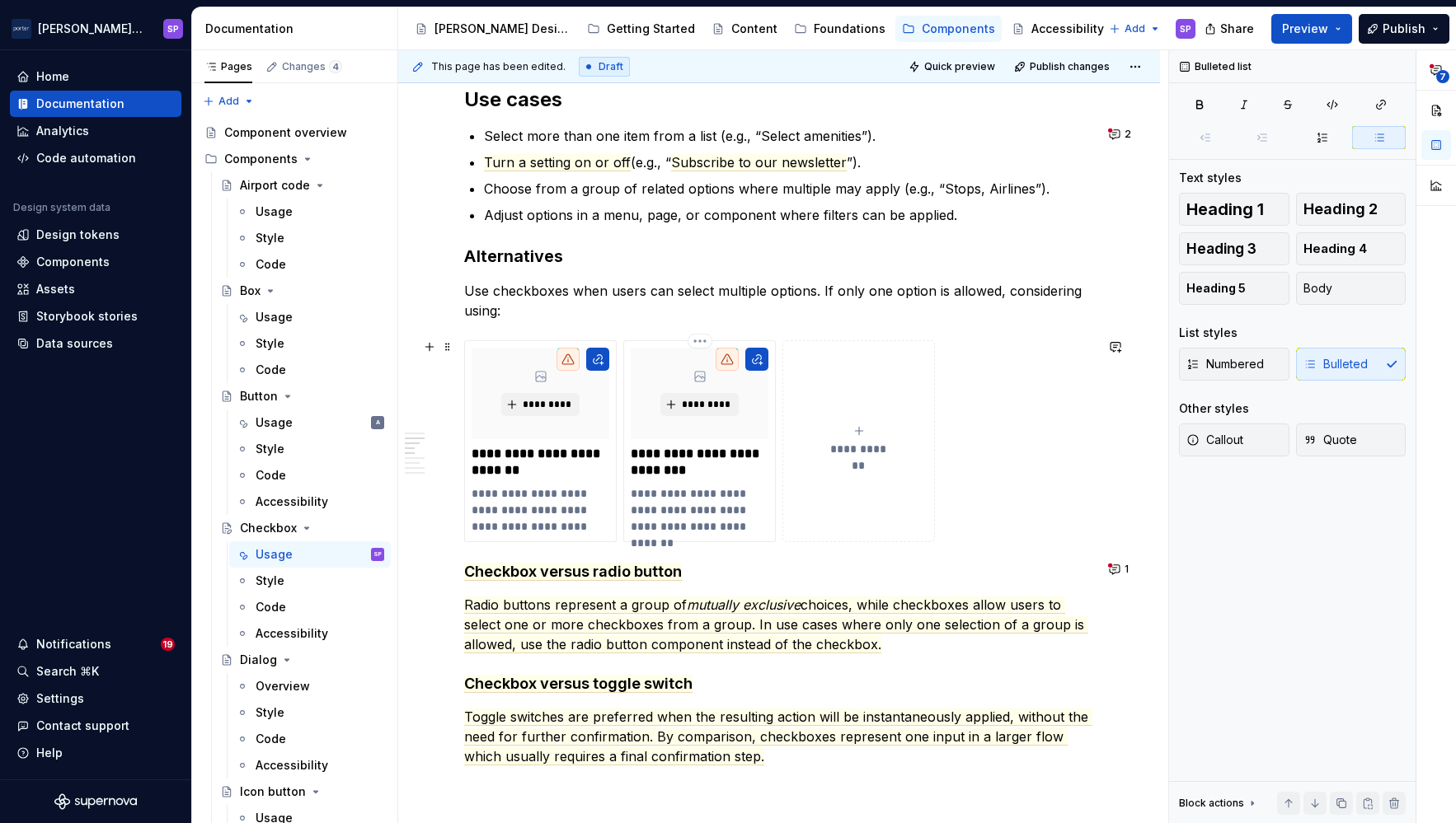
scroll to position [1132, 0]
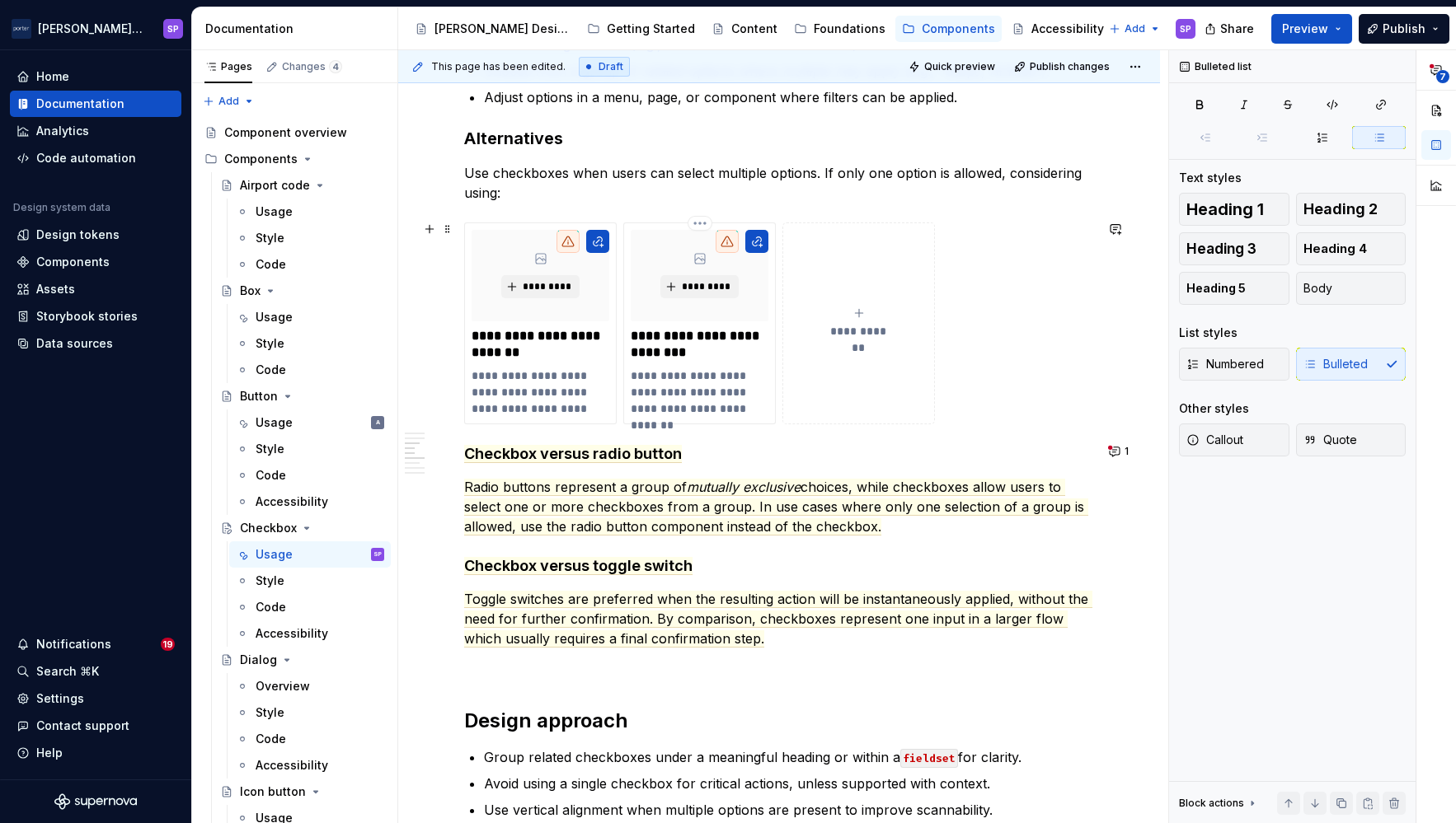
click at [680, 430] on div "**********" at bounding box center [778, 452] width 629 height 2516
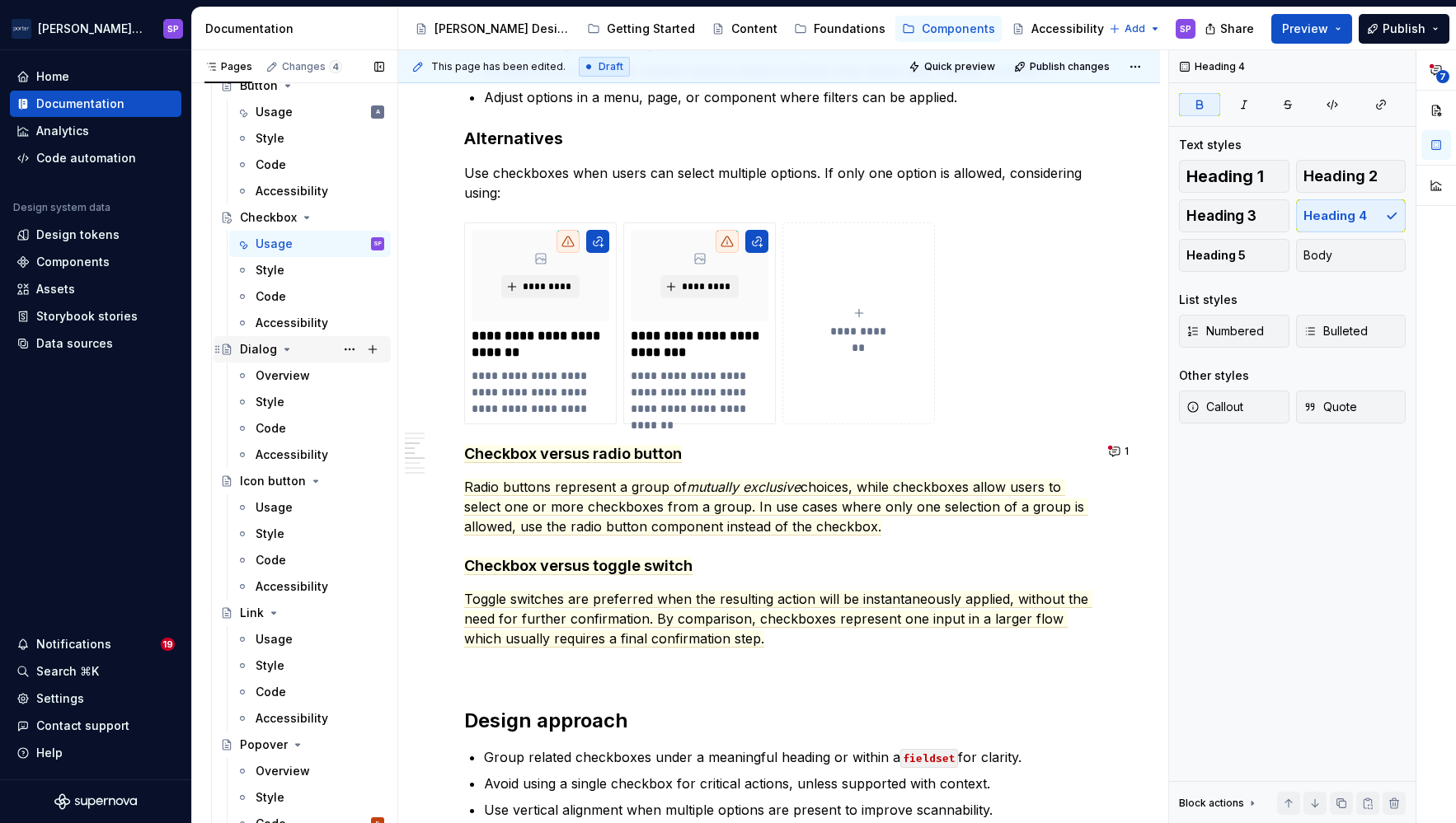
scroll to position [316, 0]
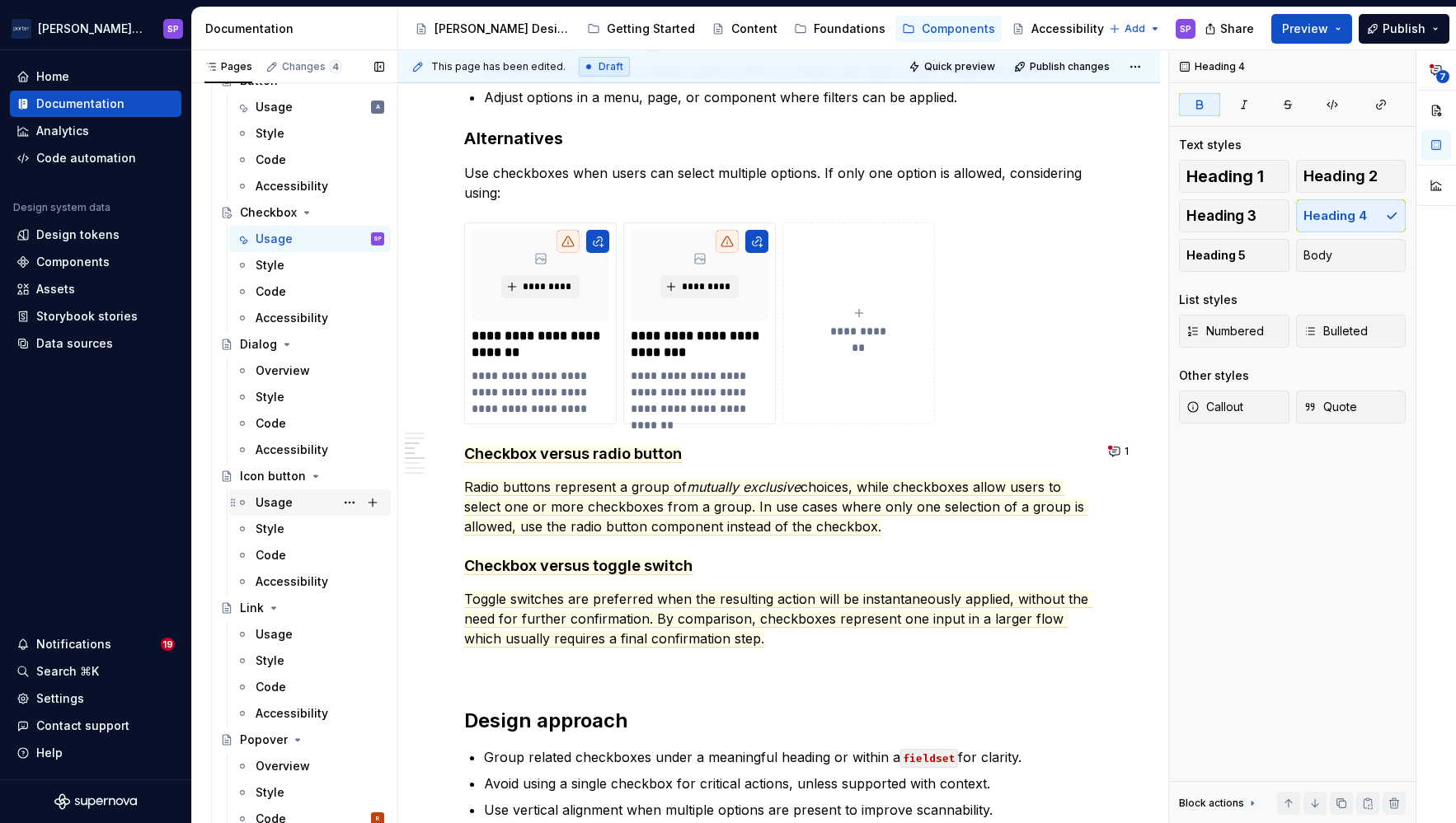
click at [281, 502] on div "Usage" at bounding box center [274, 502] width 37 height 16
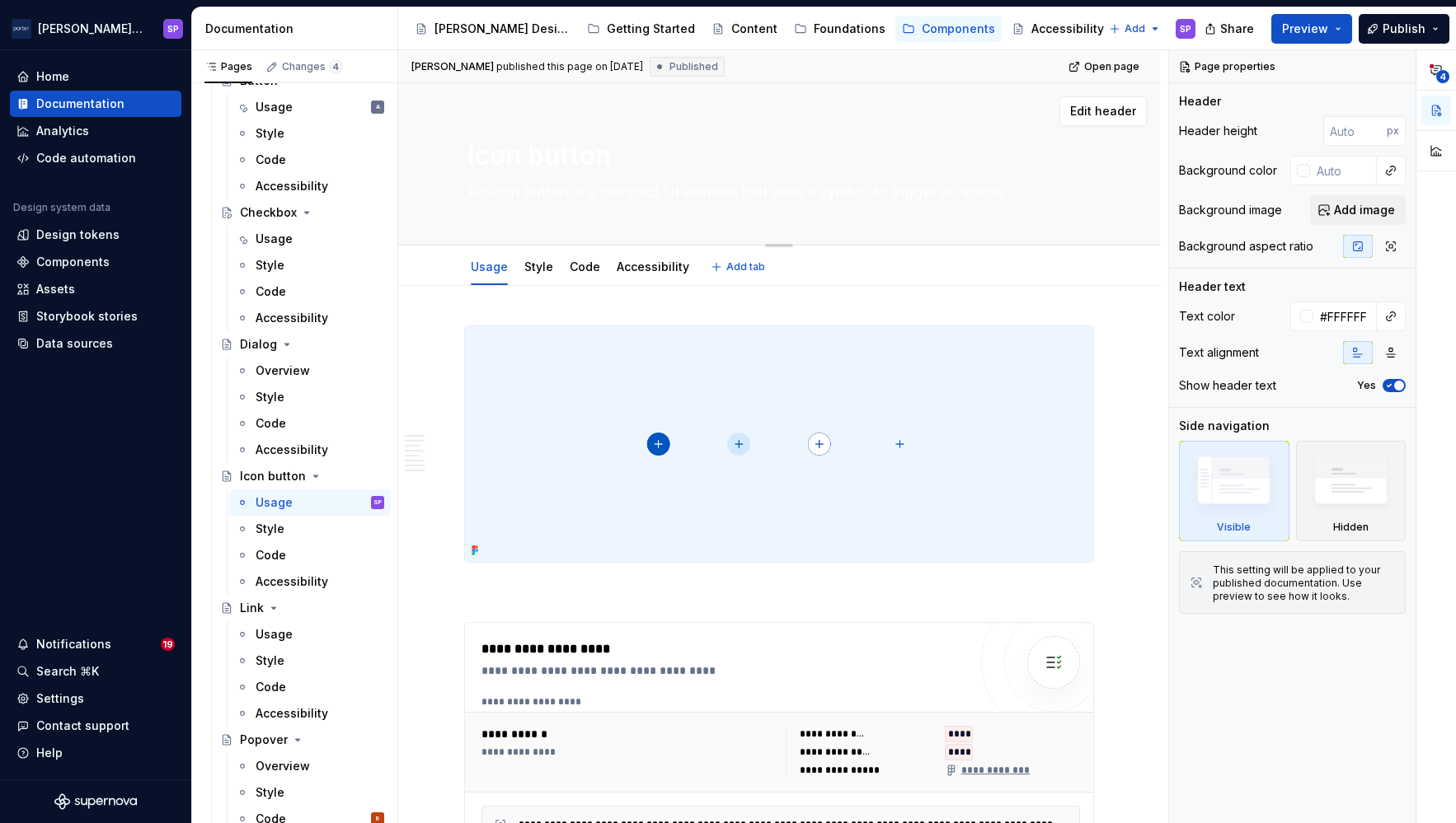
click at [571, 203] on textarea "An icon button is a compact UI element that uses a symbol to trigger an action." at bounding box center [776, 192] width 623 height 27
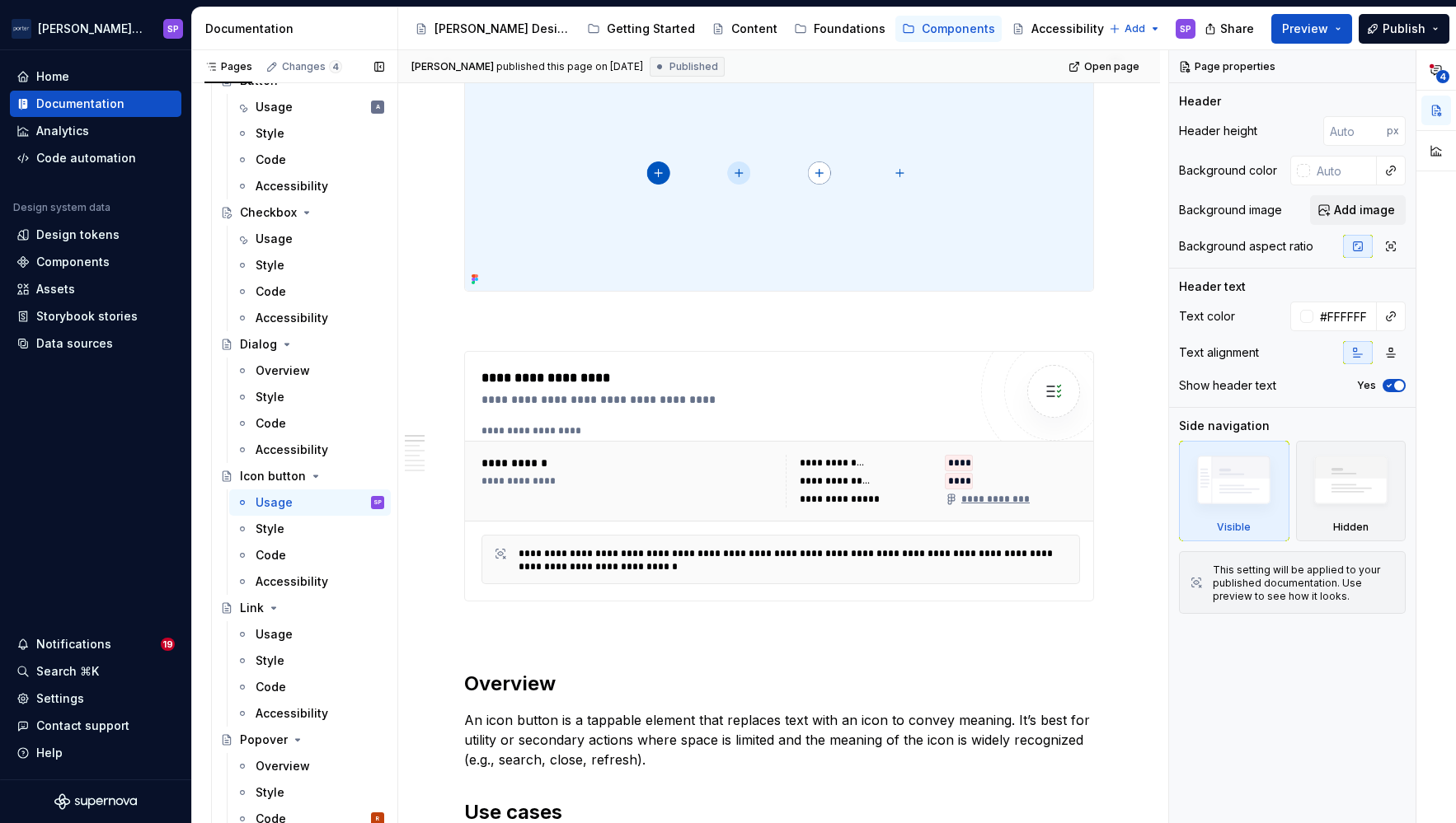
scroll to position [244, 0]
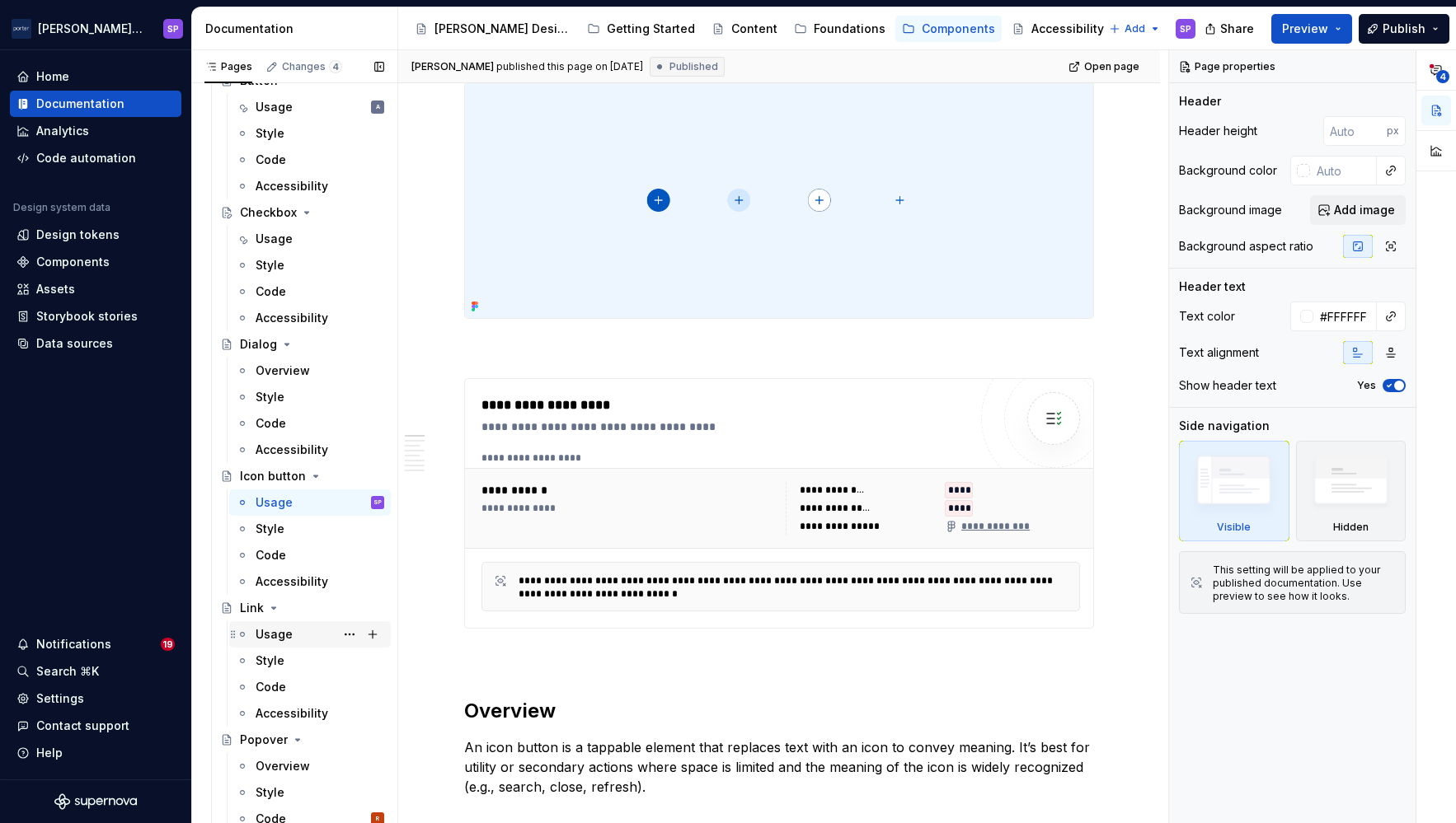
click at [288, 634] on div "Usage" at bounding box center [274, 634] width 37 height 16
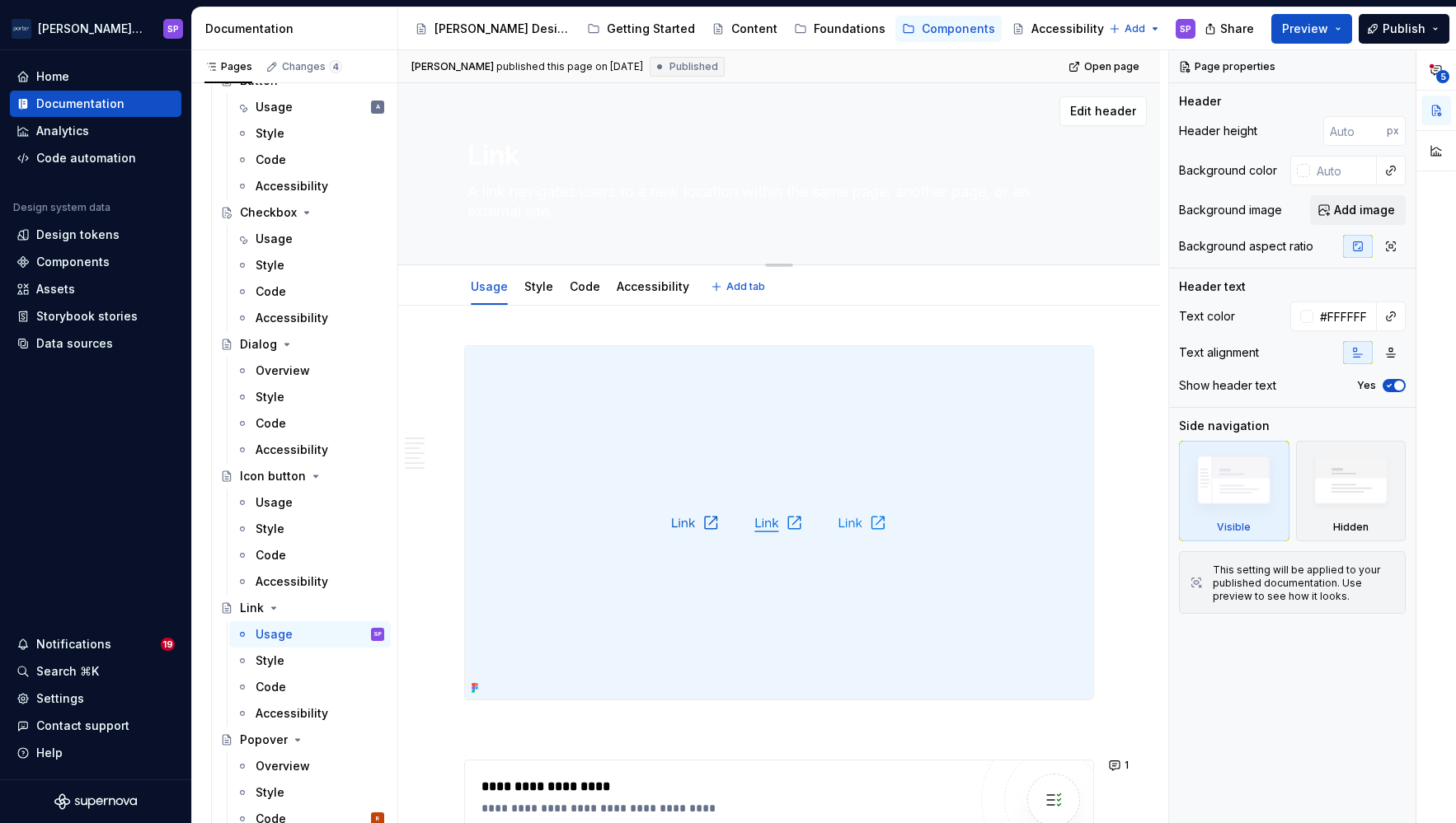
click at [555, 223] on textarea "A link navigates users to a new location within the same page, another page, or…" at bounding box center [776, 202] width 623 height 46
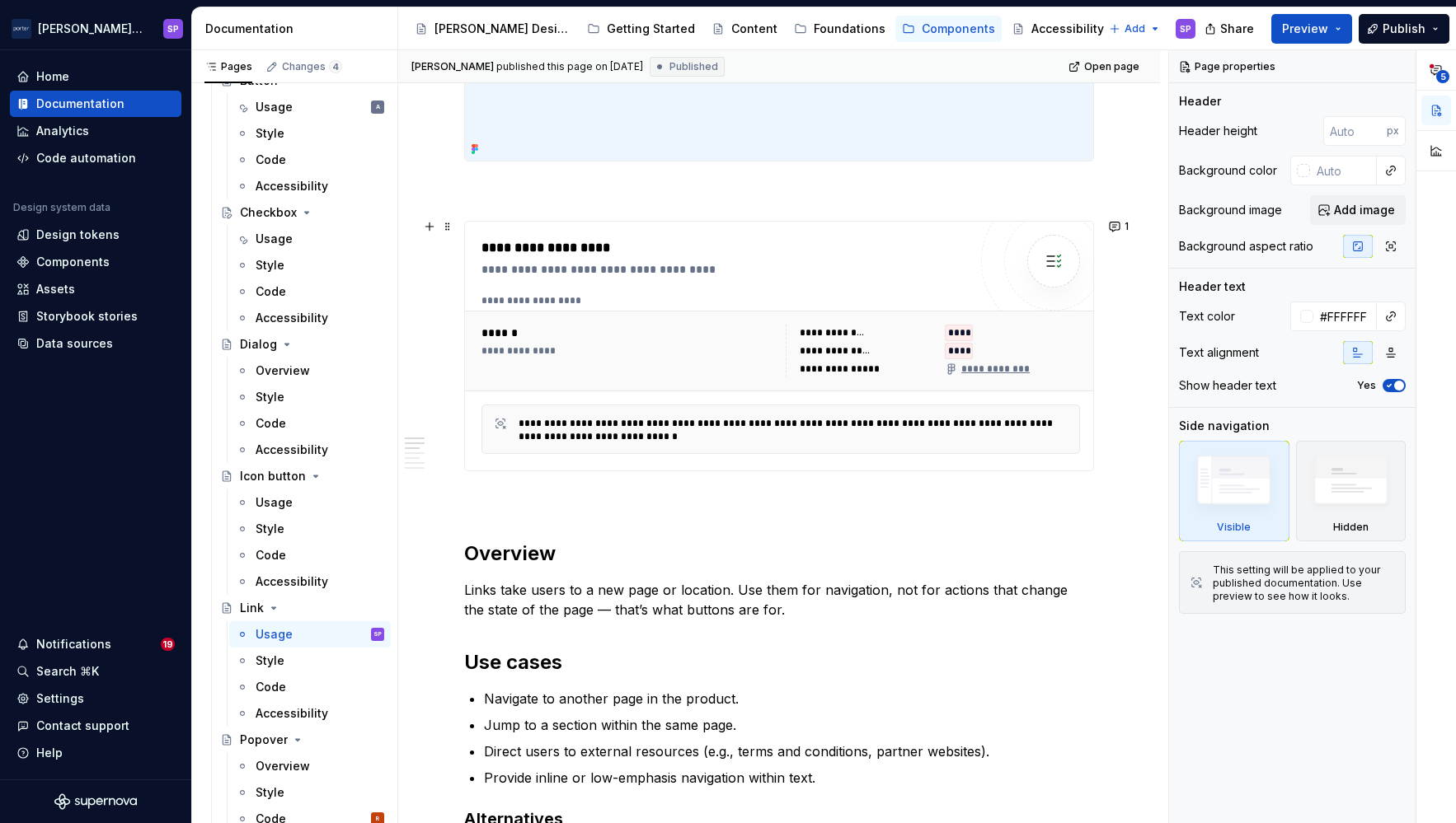
scroll to position [544, 0]
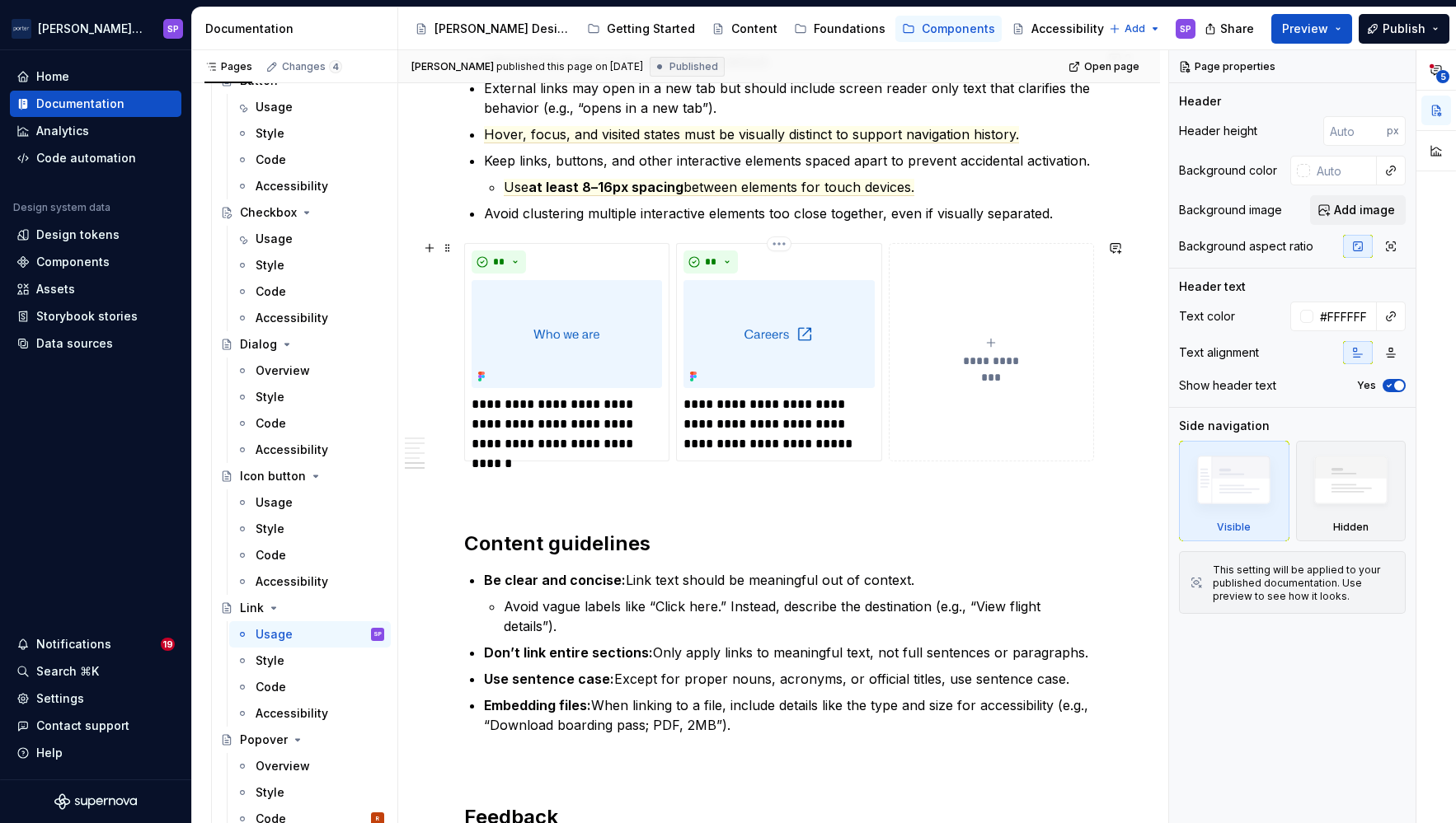
type textarea "*"
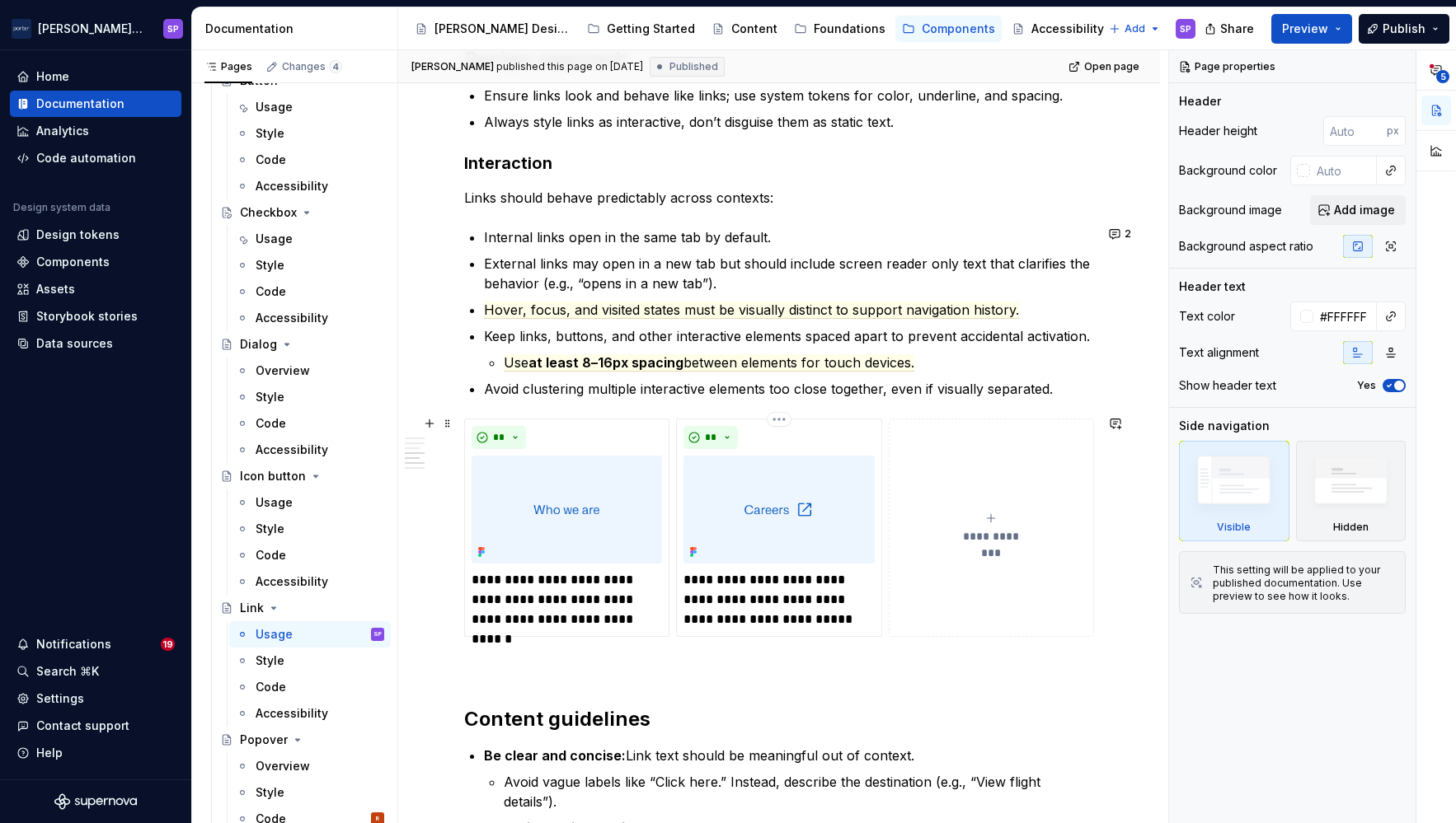
scroll to position [1683, 0]
click at [1134, 232] on div "2" at bounding box center [1123, 234] width 38 height 23
click at [1108, 234] on button "2" at bounding box center [1121, 234] width 34 height 23
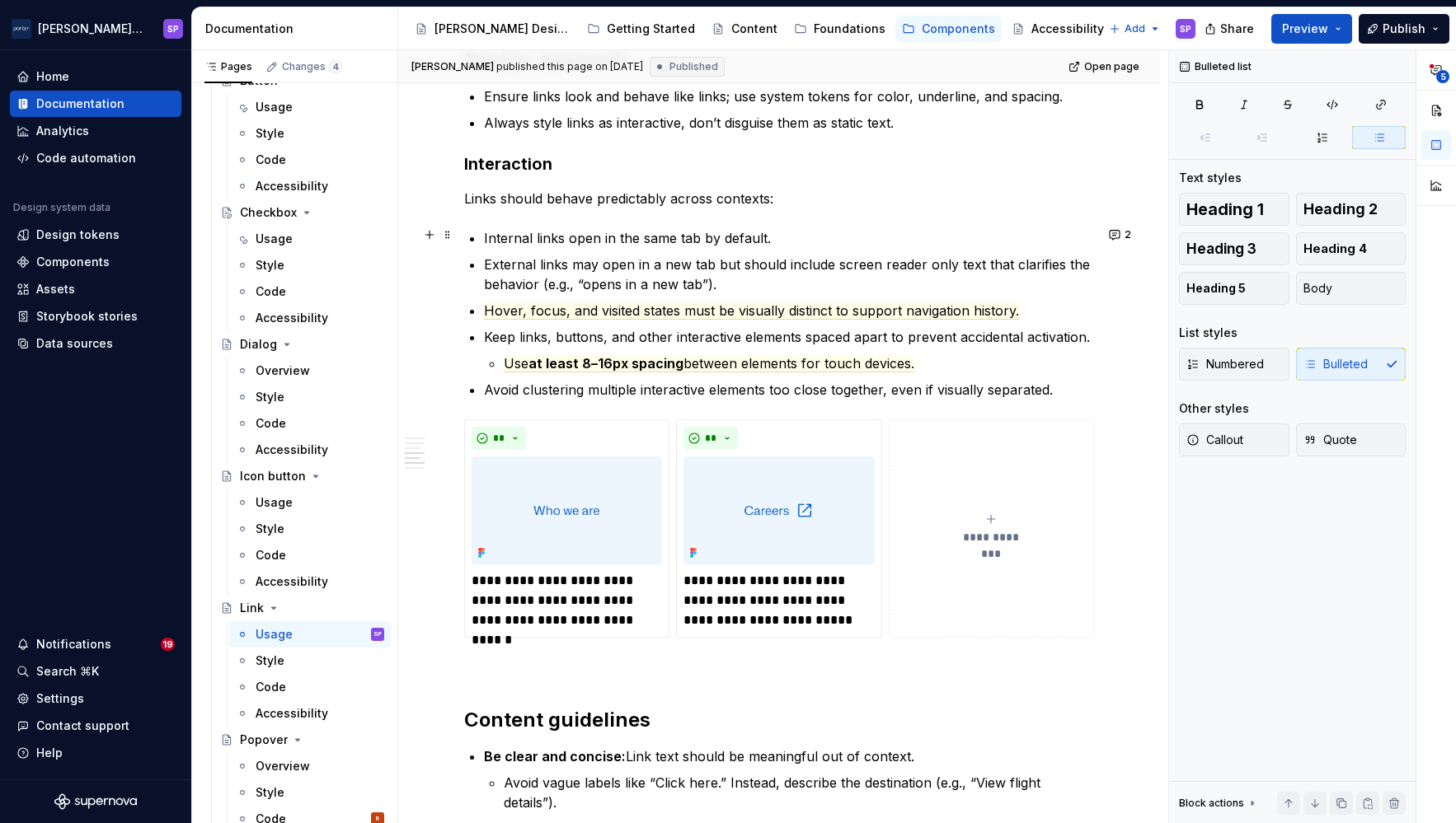
click at [835, 368] on span "between elements for touch devices." at bounding box center [799, 364] width 231 height 17
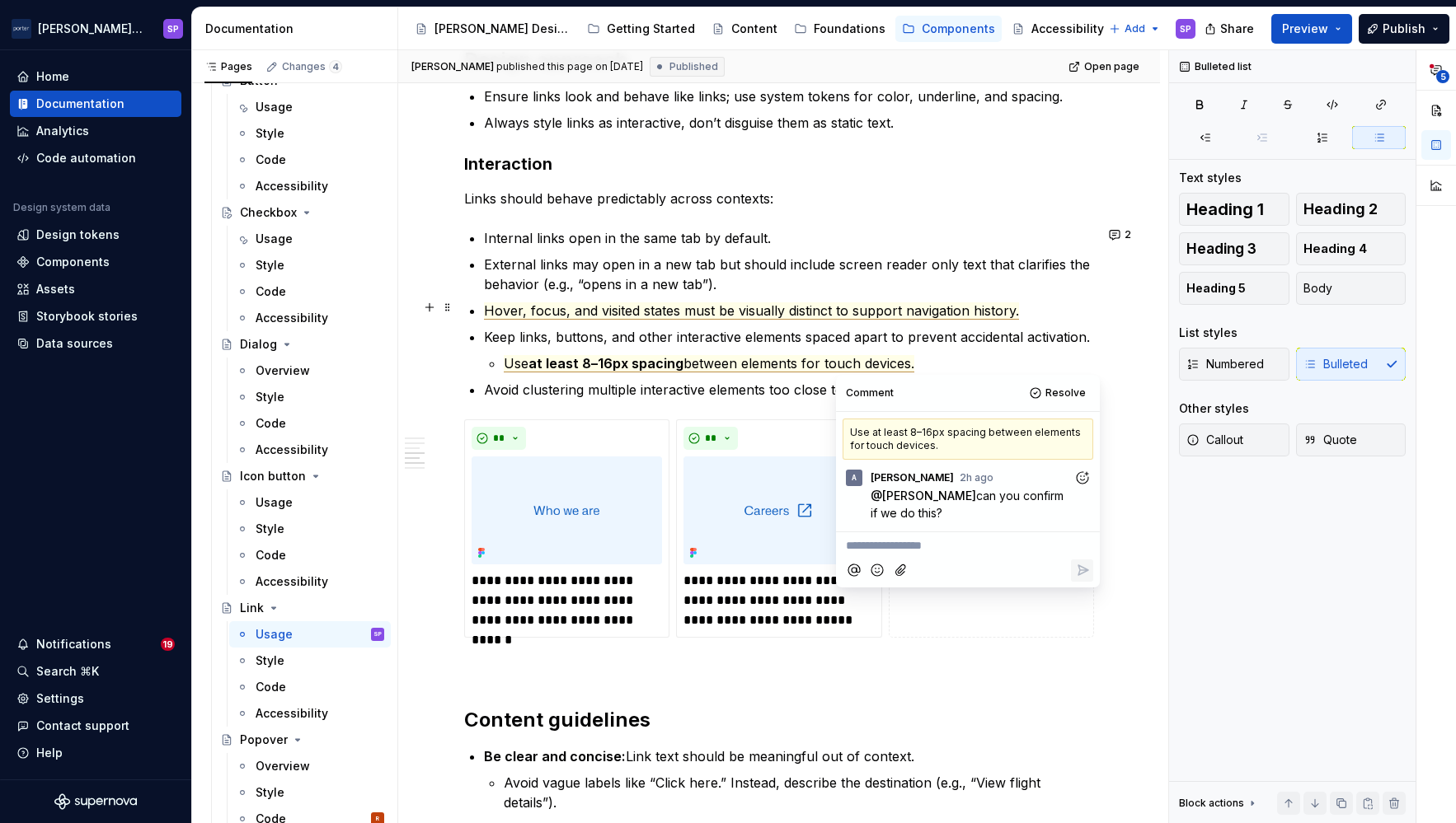
click at [811, 314] on span "Hover, focus, and visited states must be visually distinct to support navigatio…" at bounding box center [751, 311] width 535 height 17
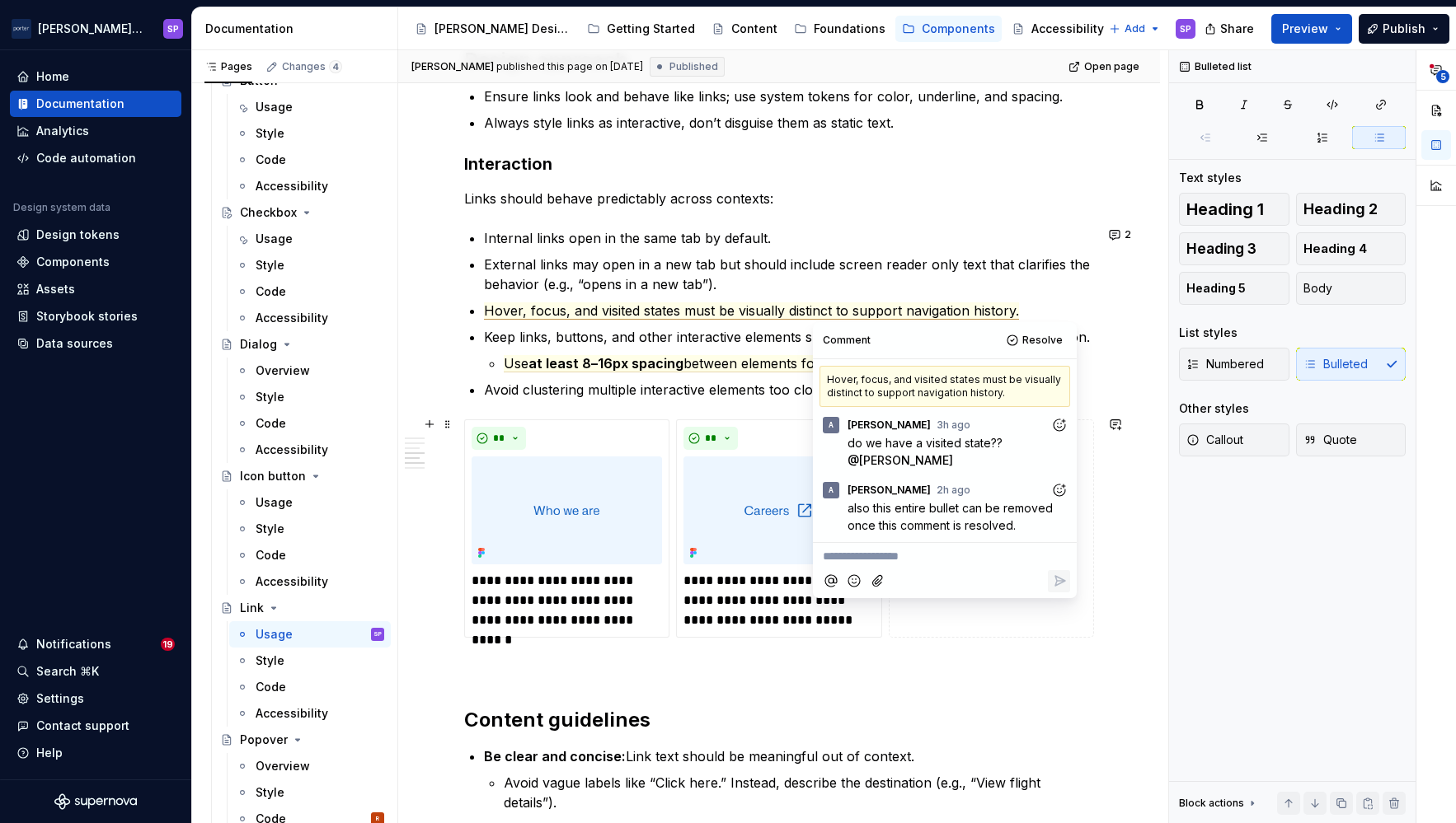
click at [1055, 495] on icon "Add reaction" at bounding box center [1059, 490] width 16 height 16
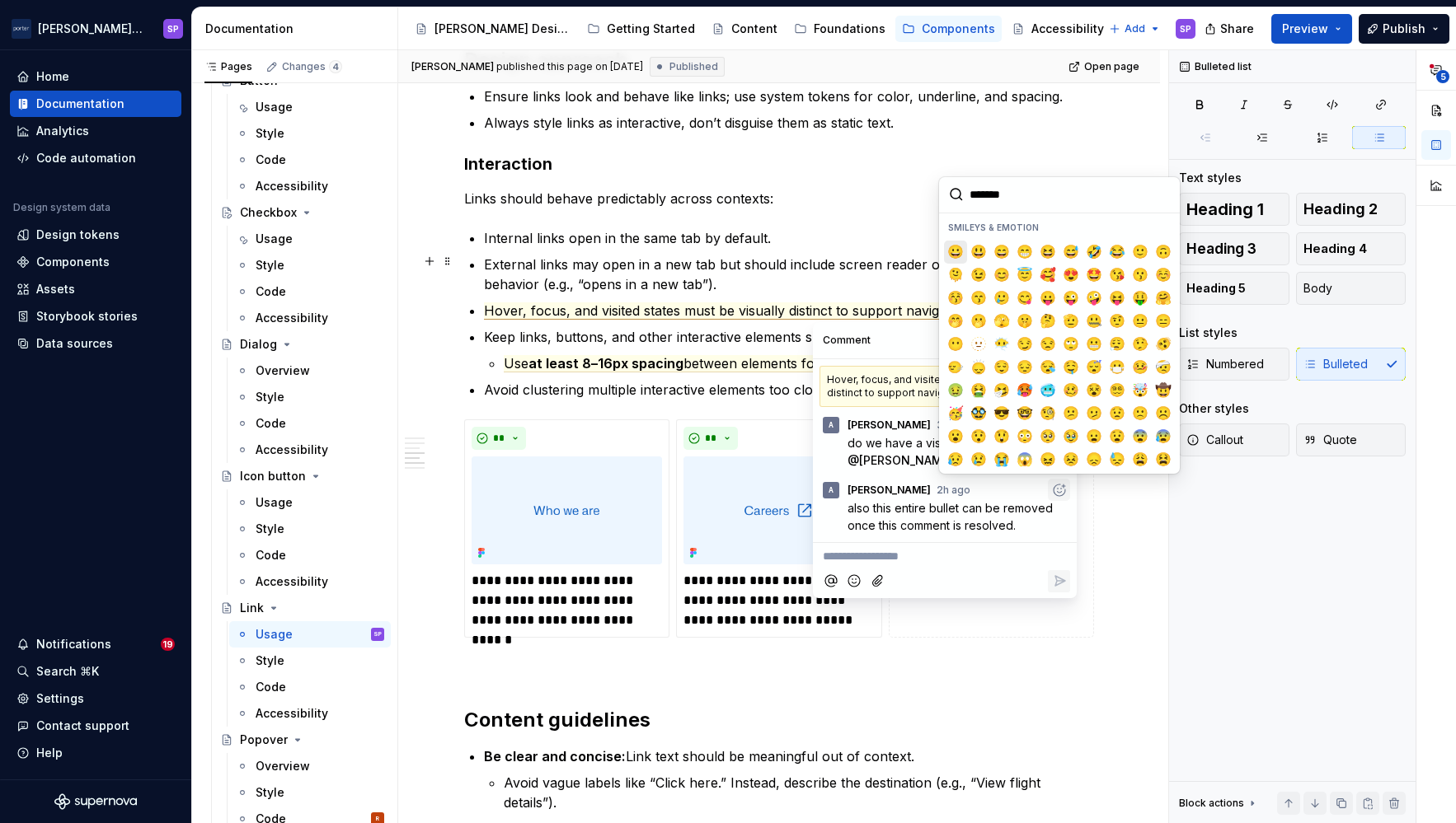
click at [954, 257] on span "😀" at bounding box center [955, 251] width 13 height 16
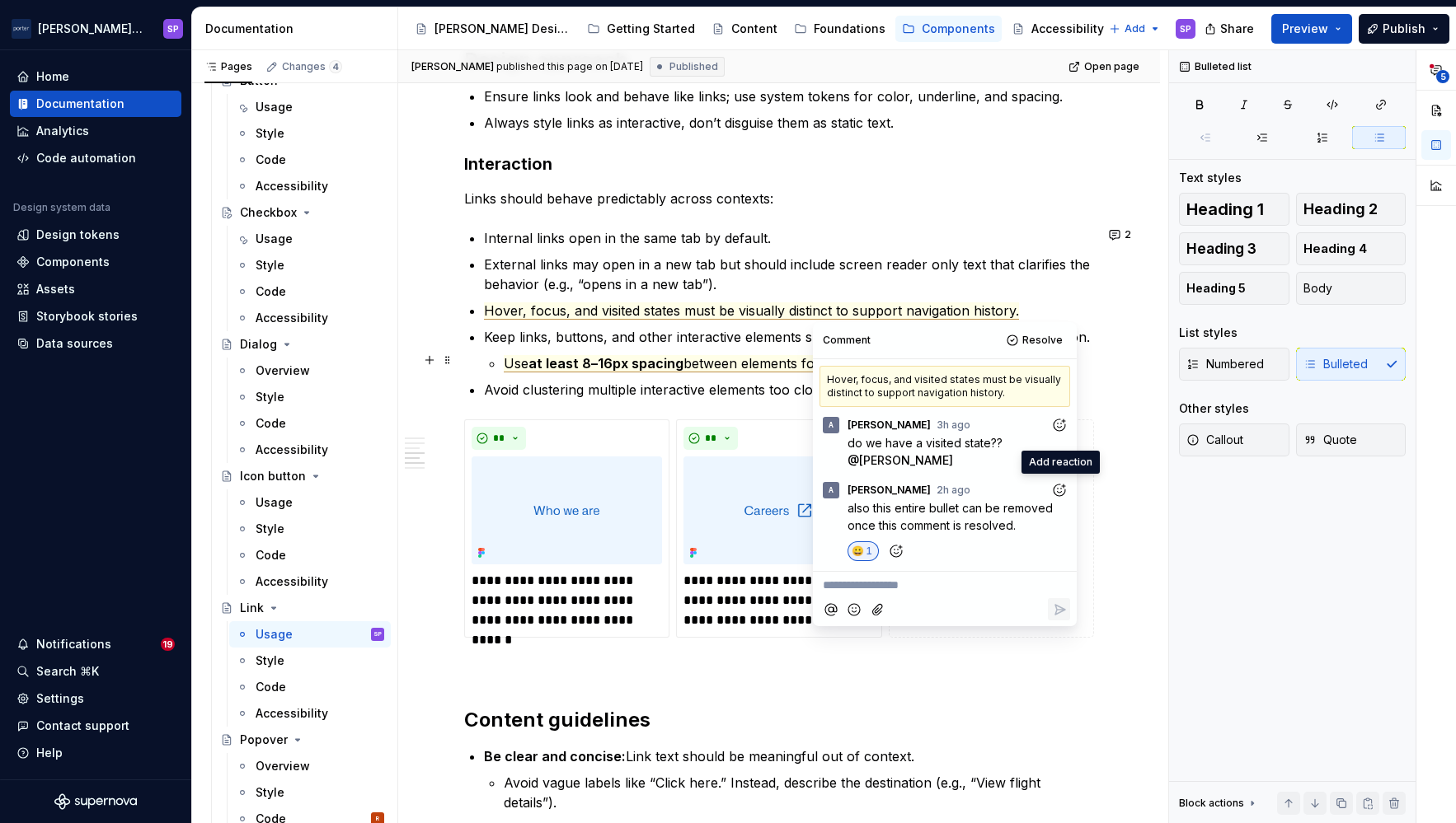
click at [705, 361] on span "between elements for touch devices." at bounding box center [799, 364] width 231 height 17
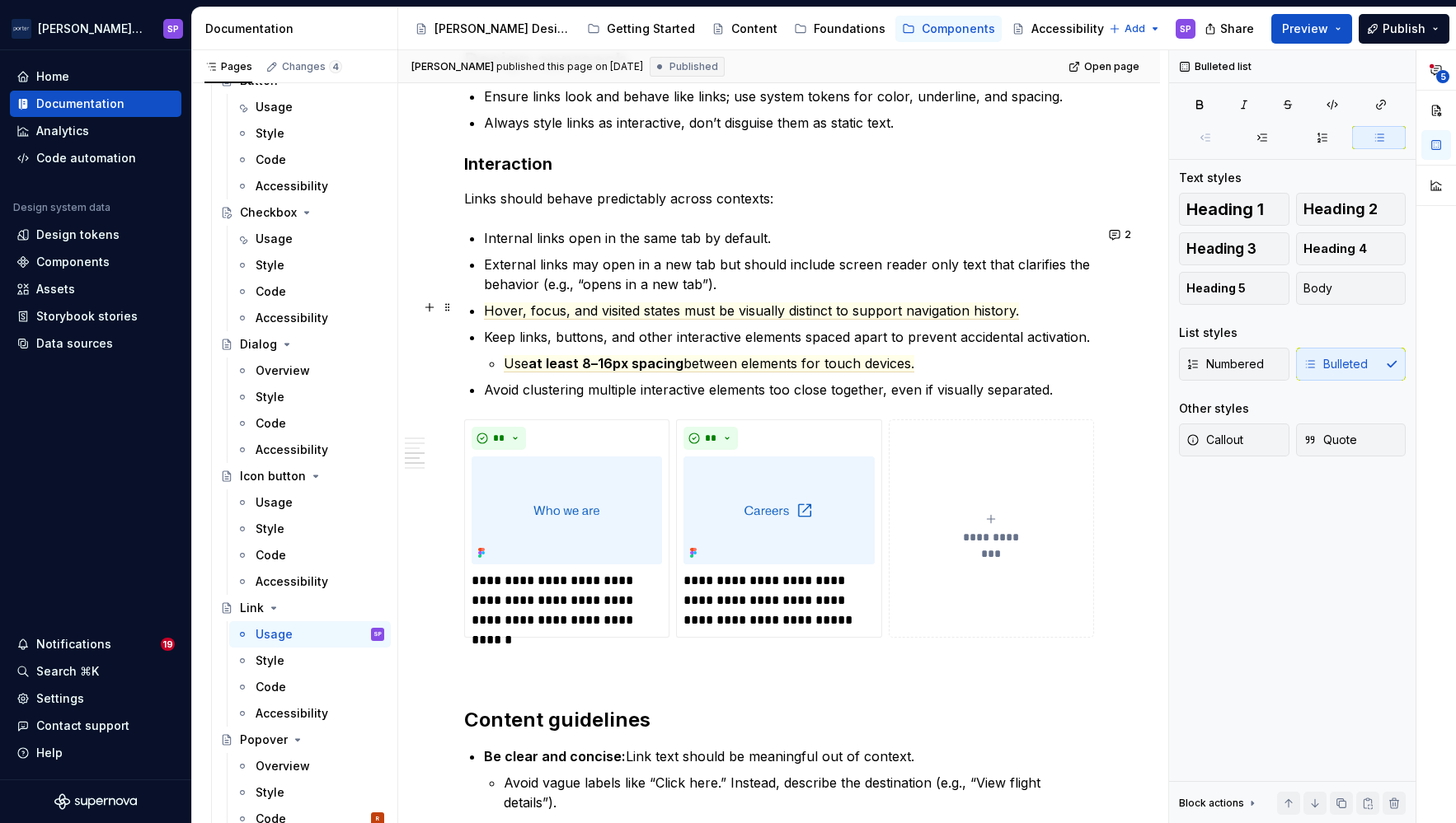
click at [665, 300] on p "Hover, focus, and visited states must be visually distinct to support navigatio…" at bounding box center [789, 310] width 610 height 20
click at [652, 302] on span "Hover, focus, and visited states must be visually distinct to support navigatio…" at bounding box center [751, 311] width 535 height 17
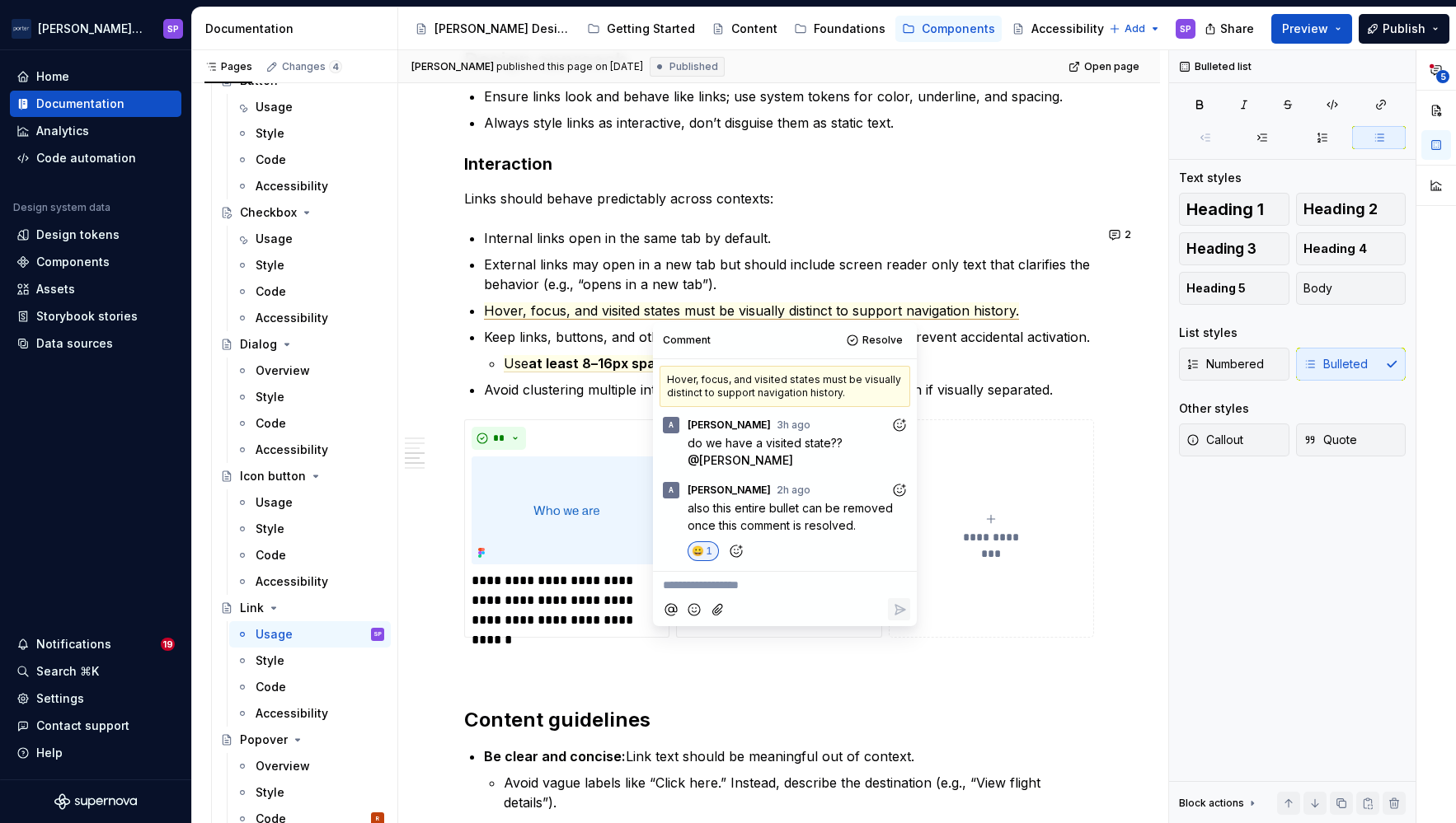
click at [797, 591] on p "**********" at bounding box center [784, 585] width 244 height 17
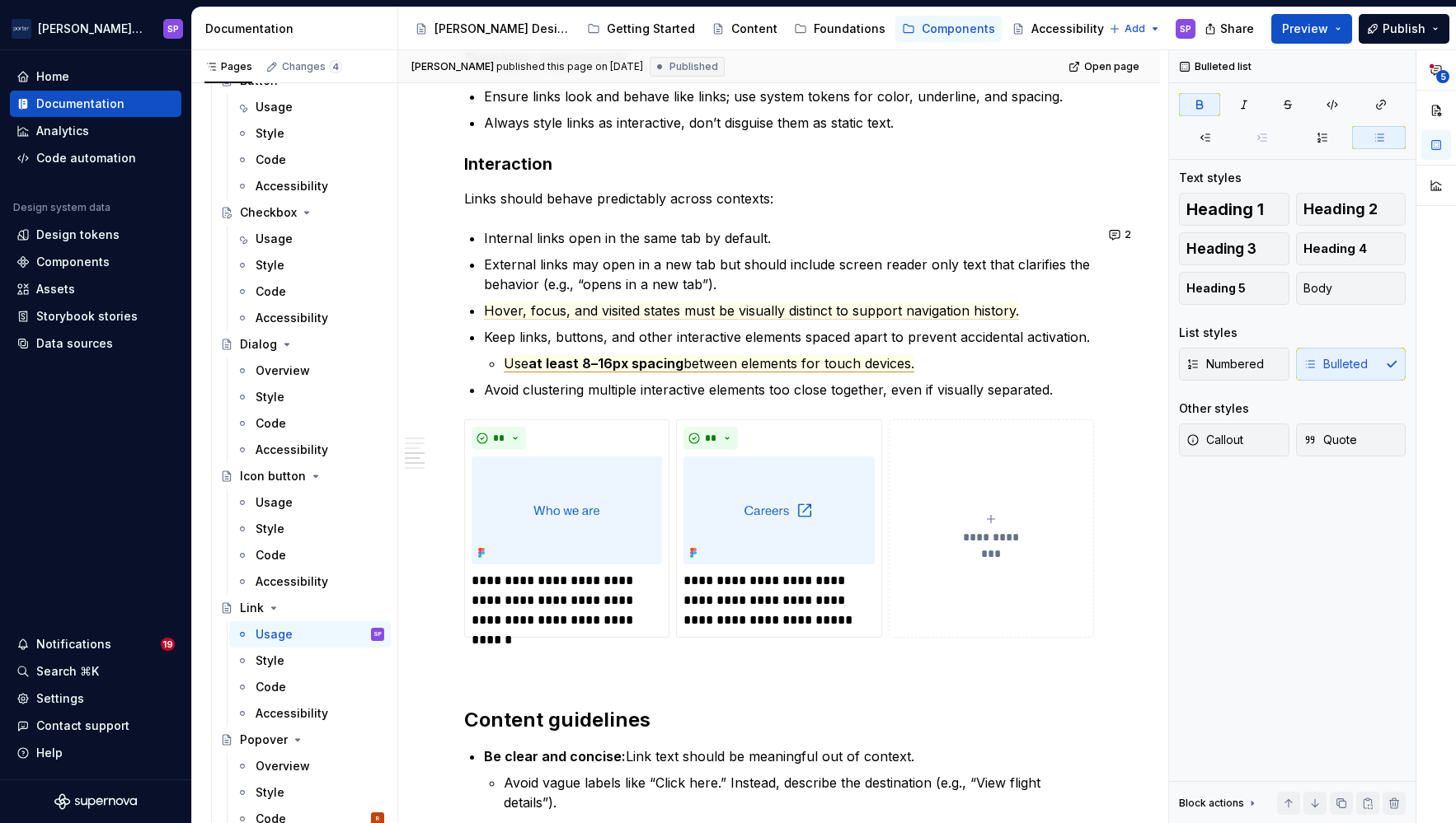
click at [571, 358] on span "at least 8–16px spacing" at bounding box center [606, 364] width 155 height 17
click at [561, 310] on span "Hover, focus, and visited states must be visually distinct to support navigatio…" at bounding box center [751, 311] width 535 height 17
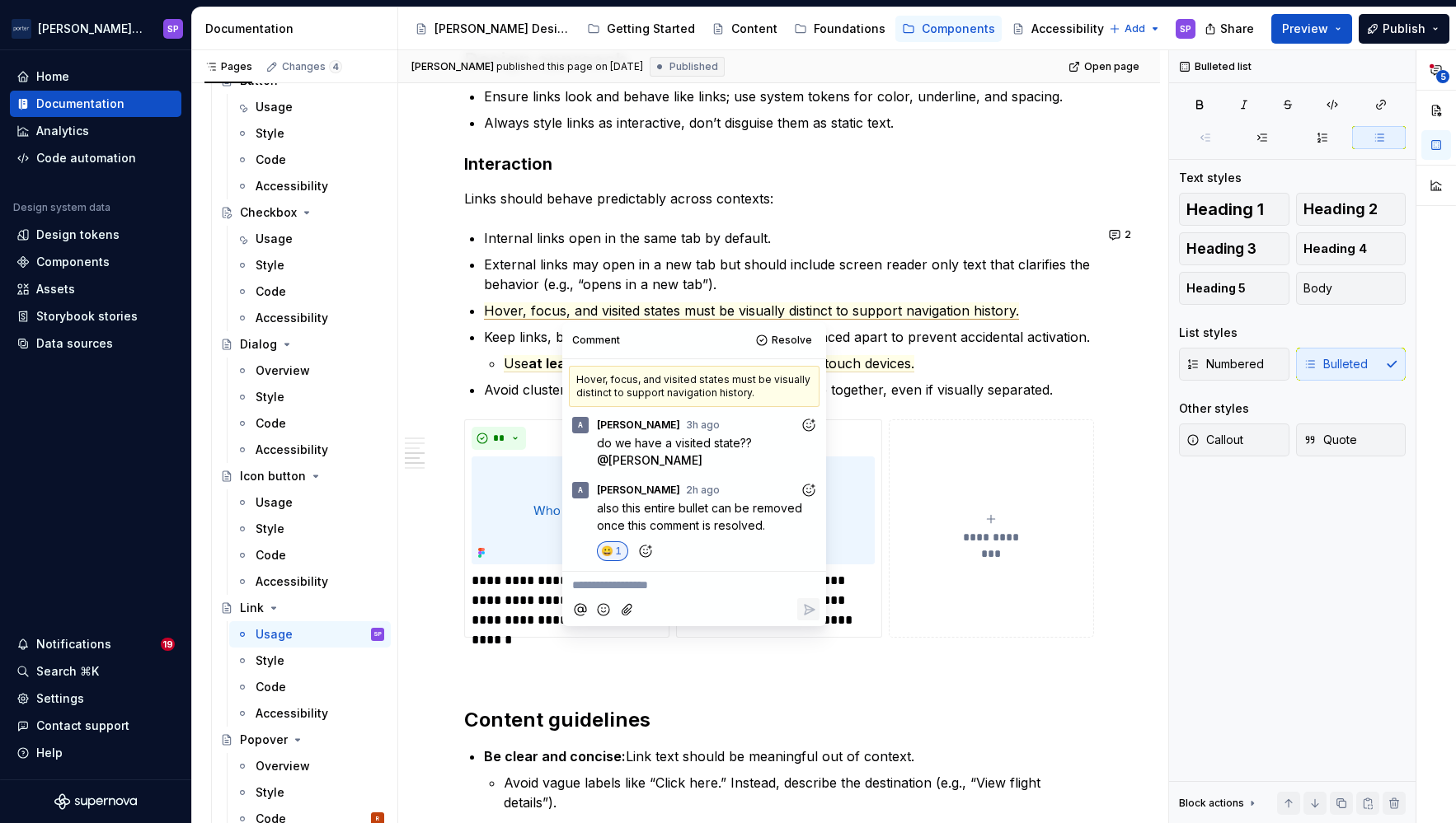
click at [722, 582] on p "**********" at bounding box center [693, 585] width 244 height 17
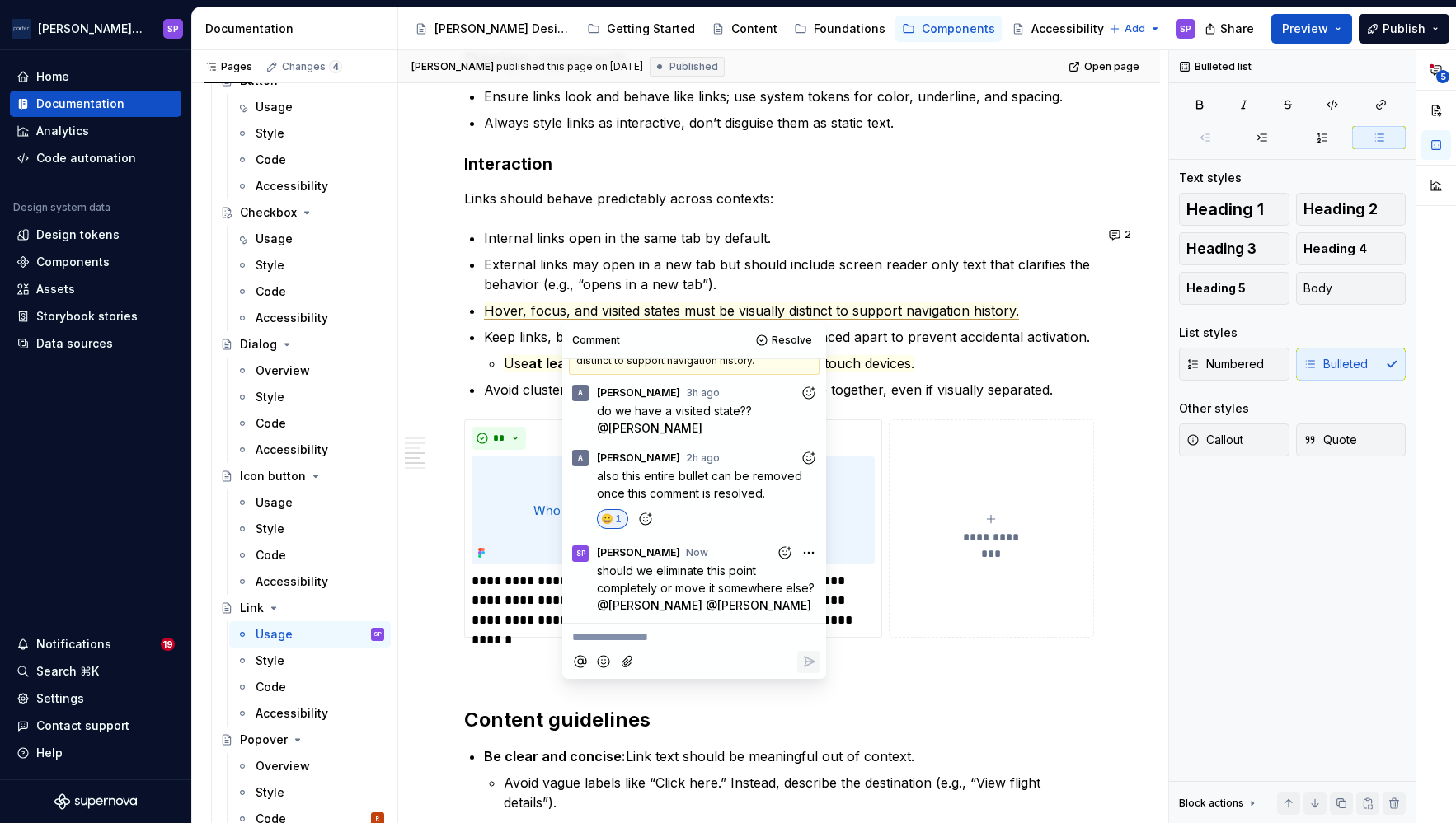
click at [993, 367] on p "Use at least 8–16px spacing between elements for touch devices." at bounding box center [798, 363] width 590 height 20
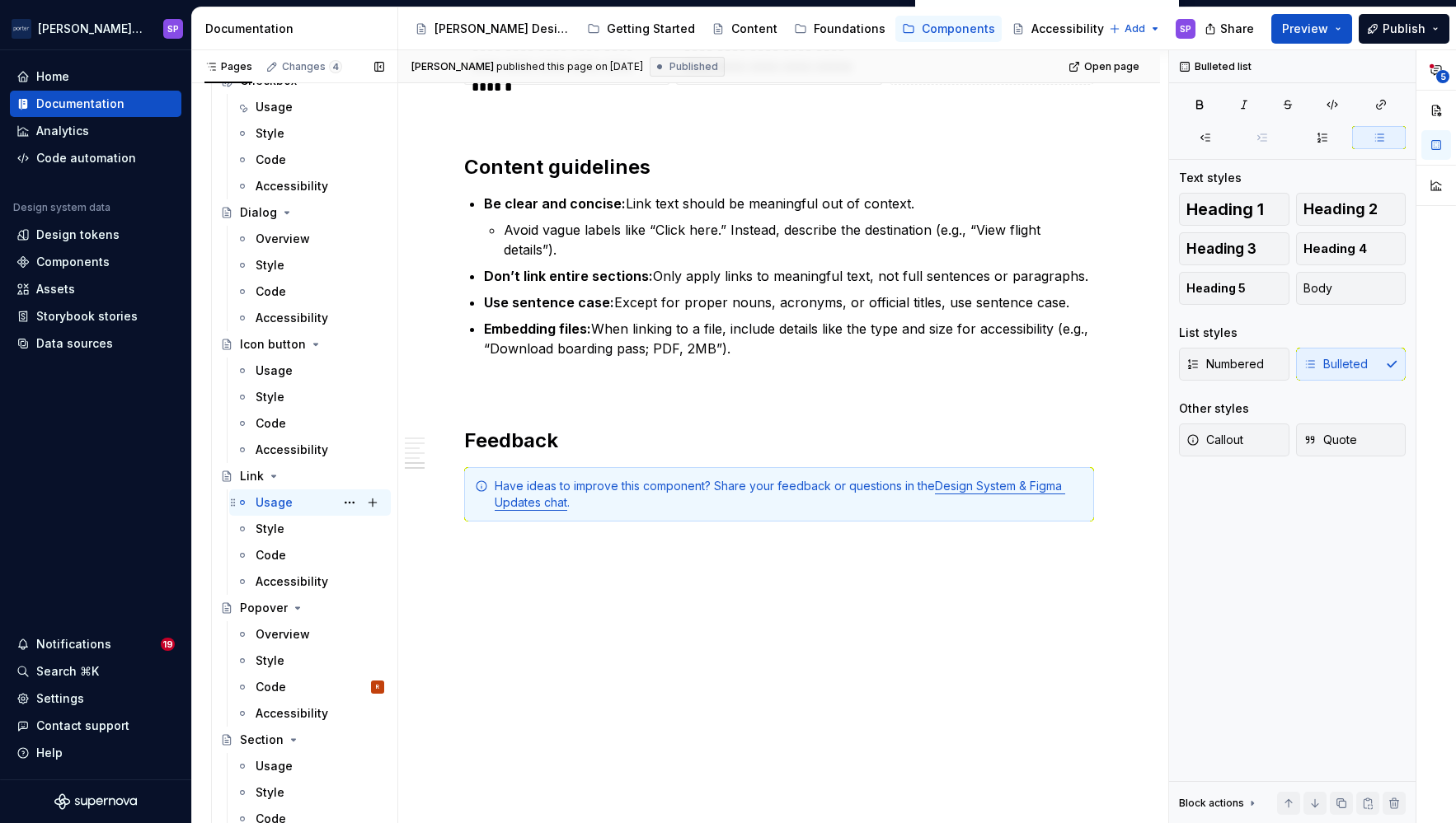
scroll to position [453, 0]
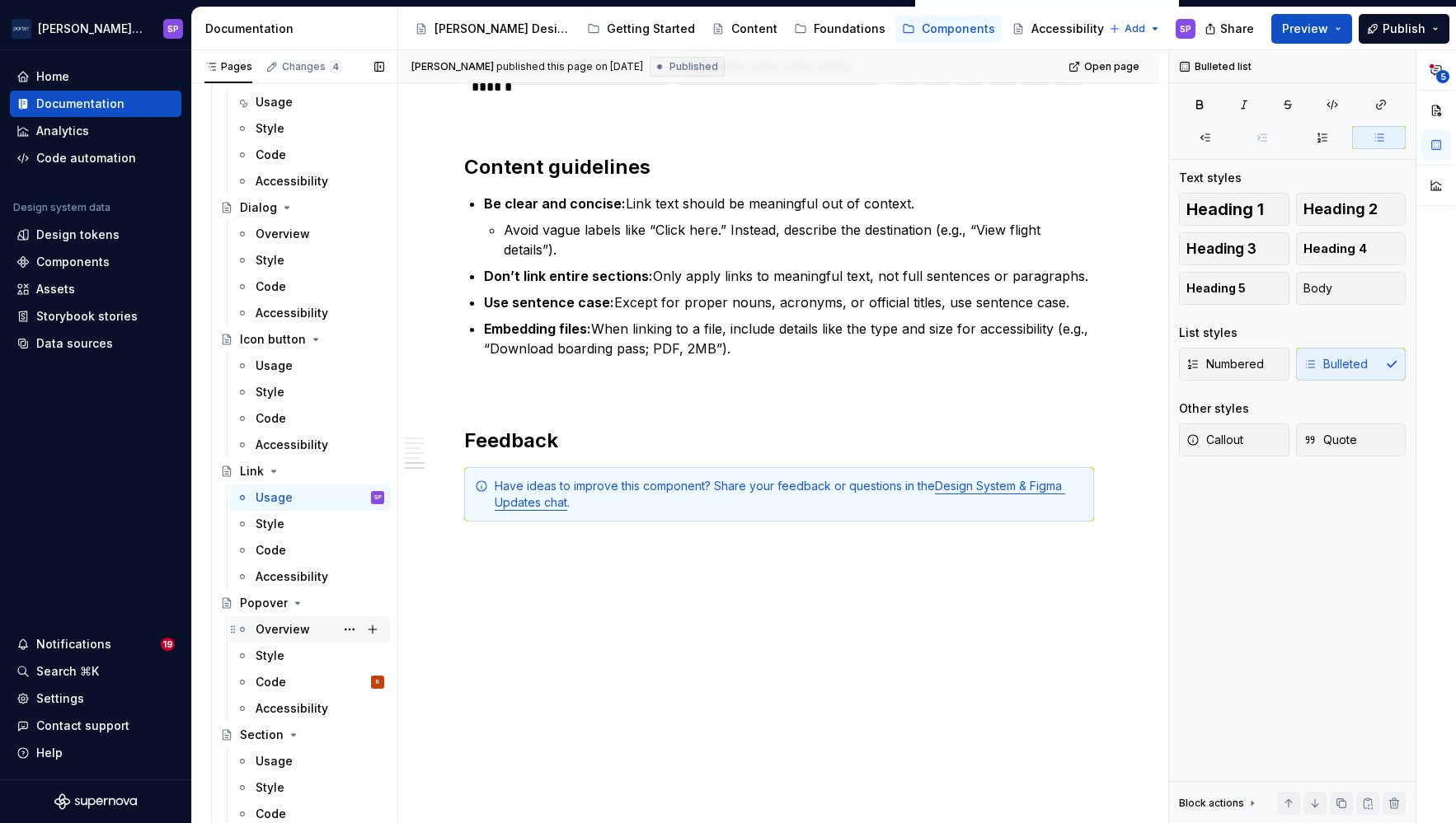
click at [278, 622] on div "Overview" at bounding box center [282, 629] width 54 height 16
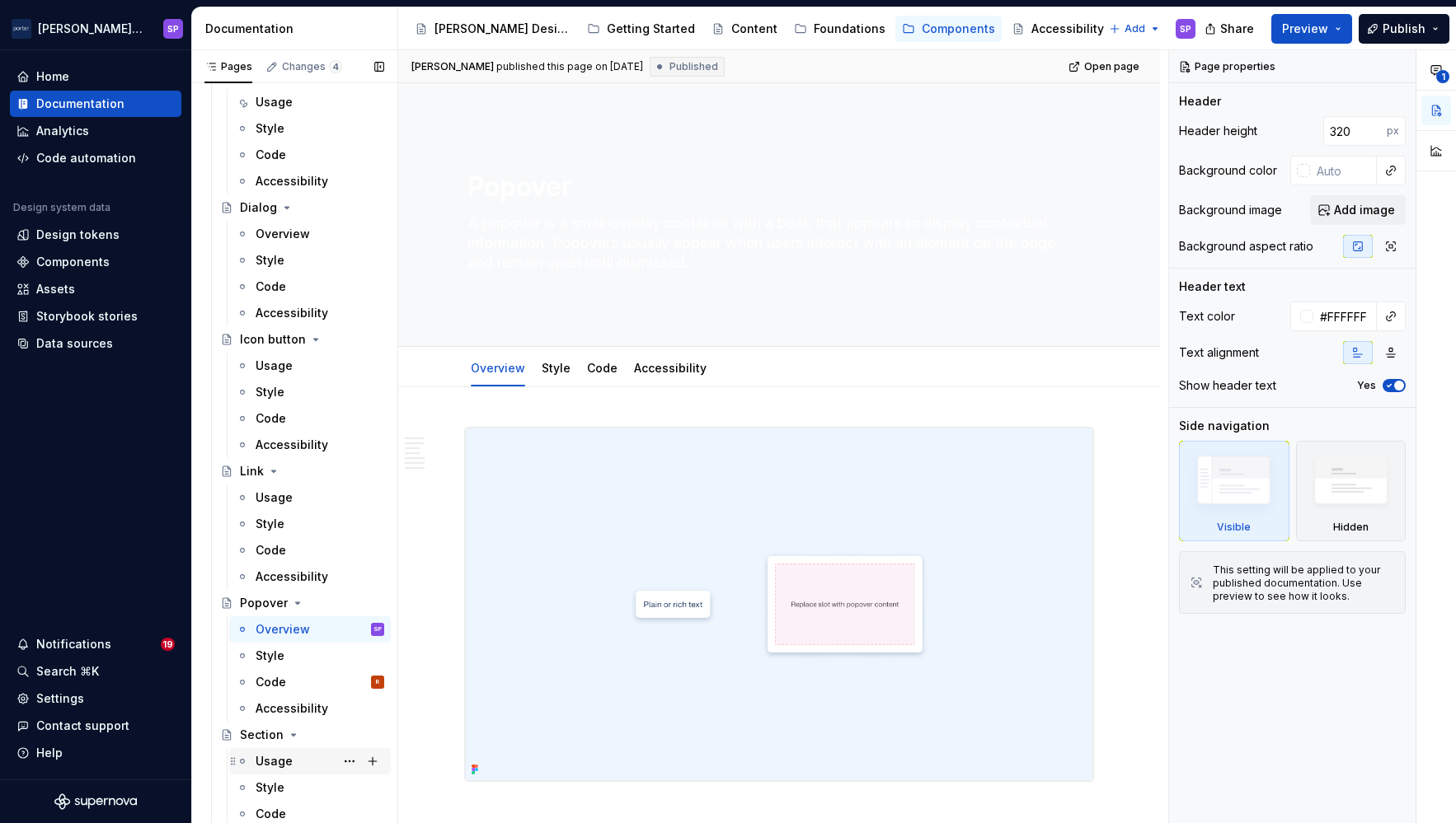
click at [273, 756] on div "Usage" at bounding box center [274, 761] width 37 height 16
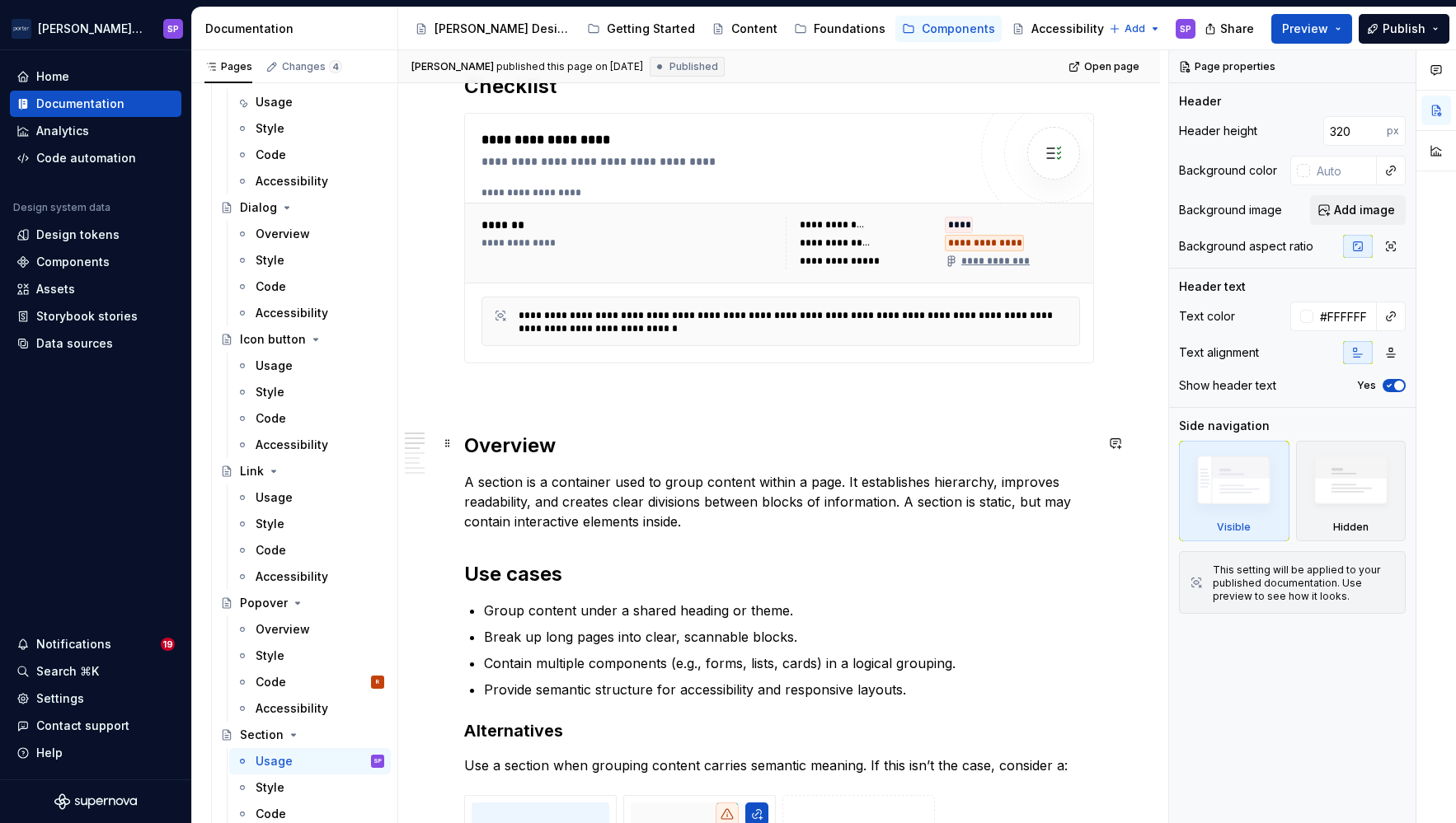
scroll to position [887, 0]
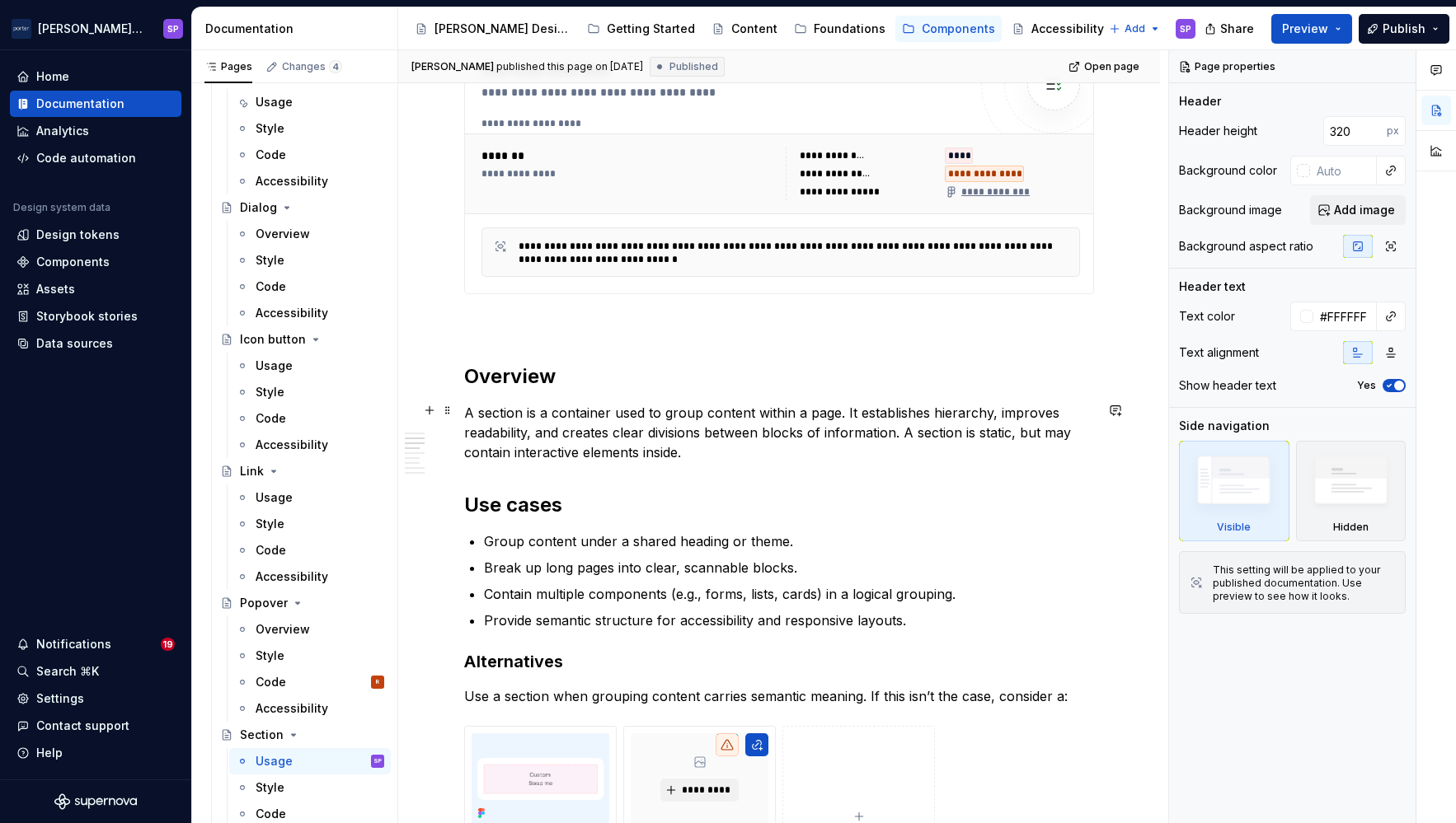
click at [533, 428] on p "A section is a container used to group content within a page. It establishes hi…" at bounding box center [778, 432] width 629 height 59
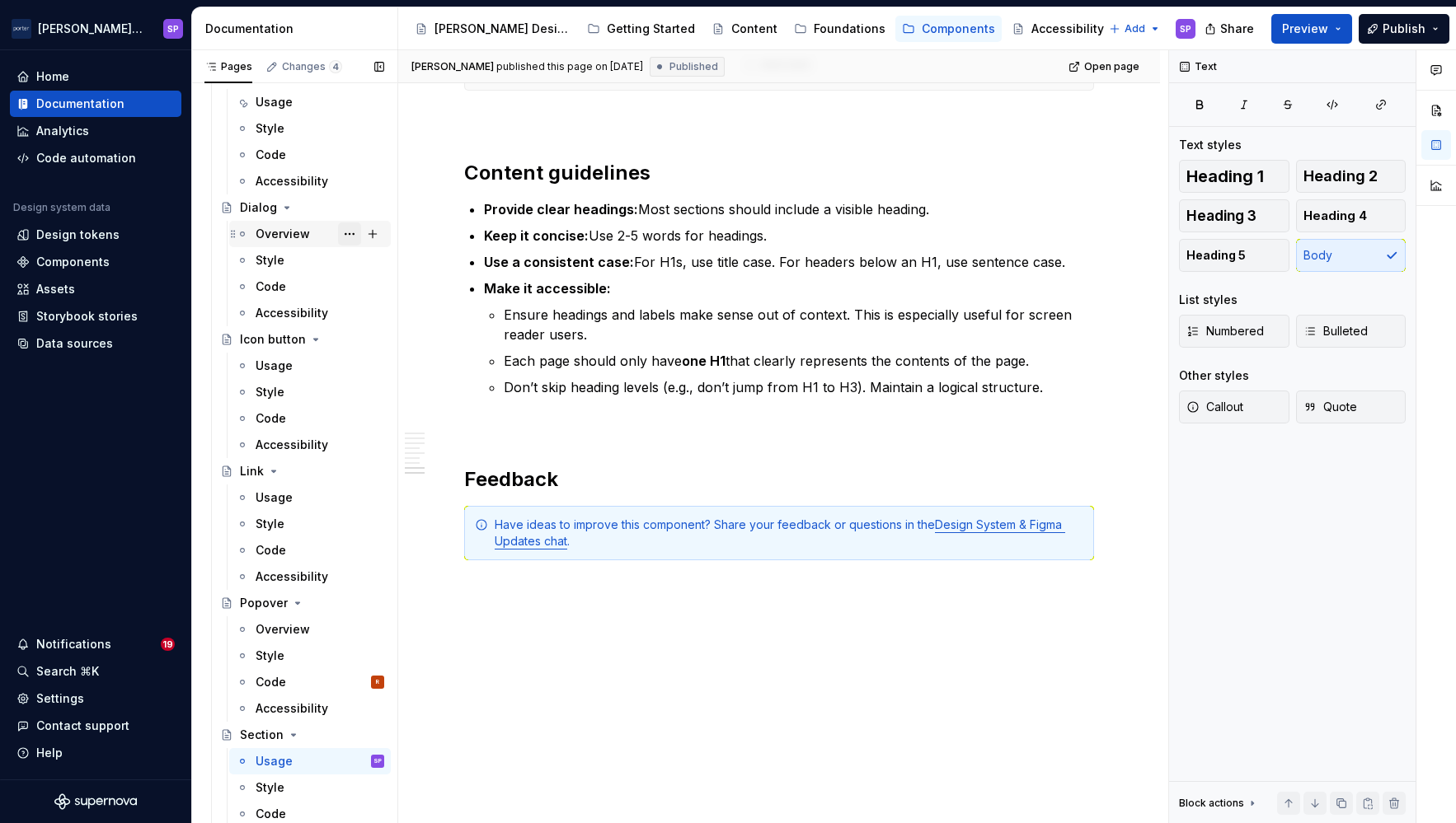
scroll to position [0, 0]
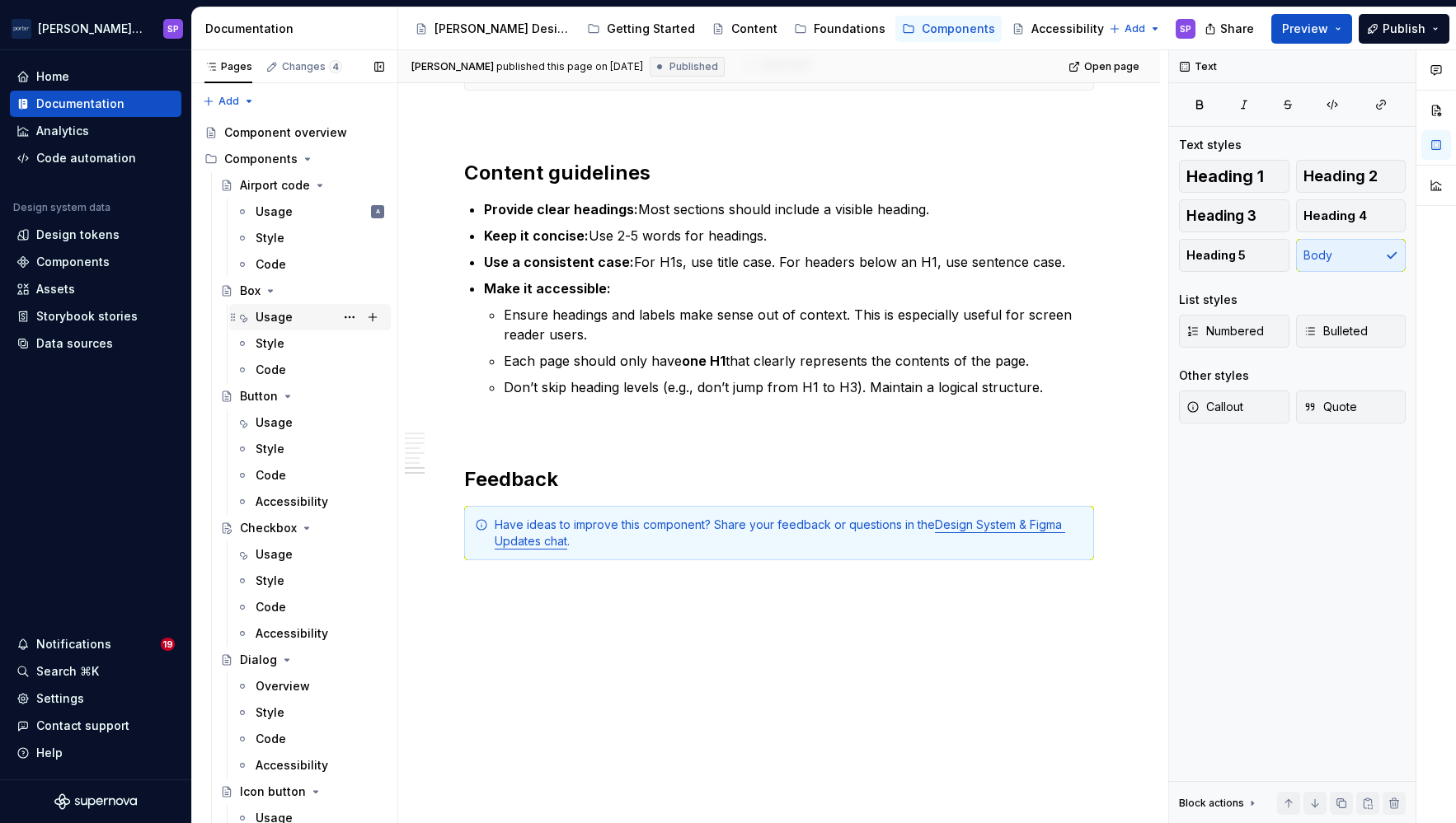
click at [260, 315] on div "Usage" at bounding box center [274, 317] width 37 height 16
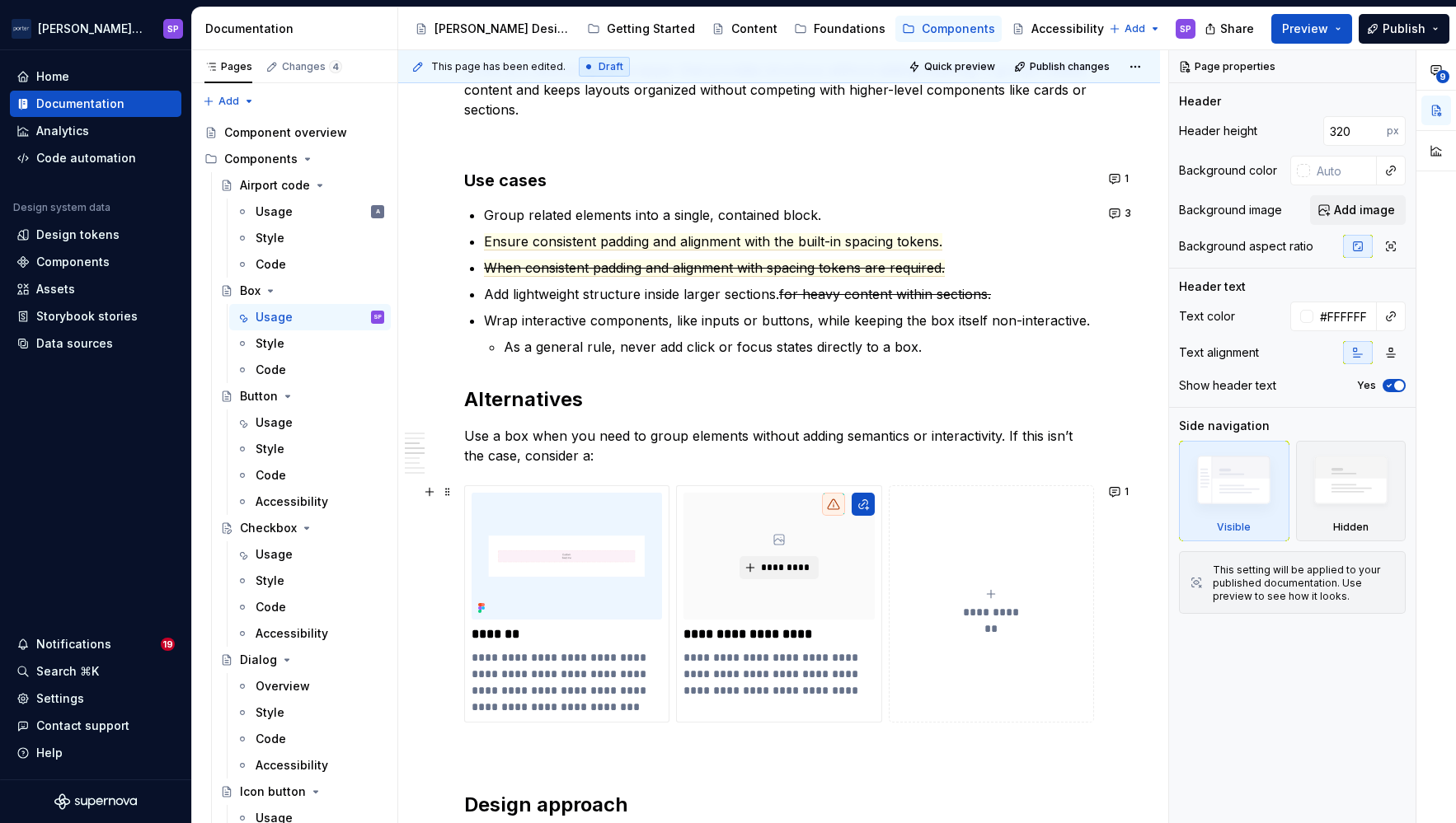
scroll to position [1074, 0]
click at [846, 259] on span "When consistent padding and alignment with spacing tokens are required." at bounding box center [714, 268] width 461 height 17
type textarea "*"
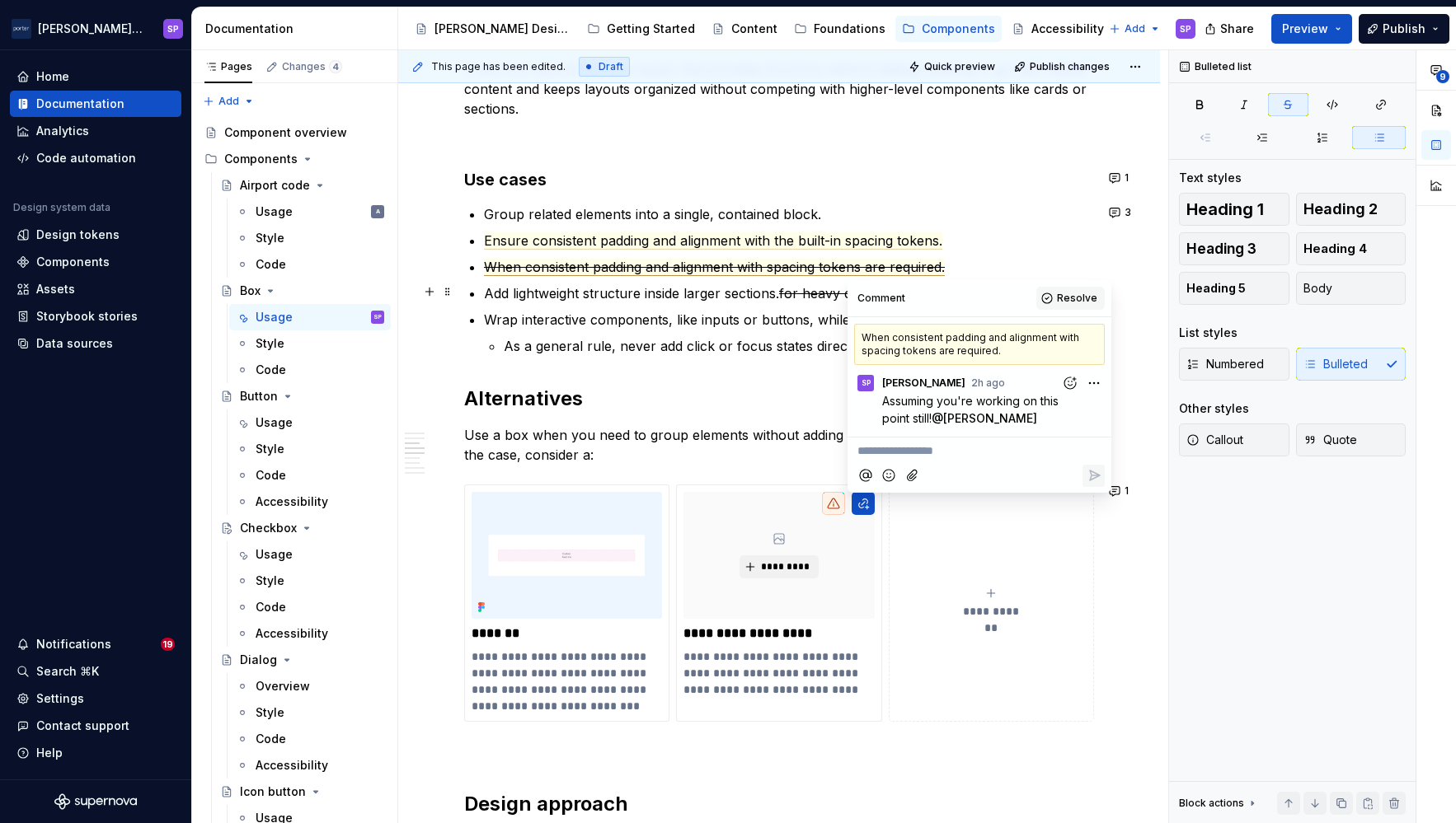
click at [1082, 299] on span "Resolve" at bounding box center [1076, 298] width 40 height 13
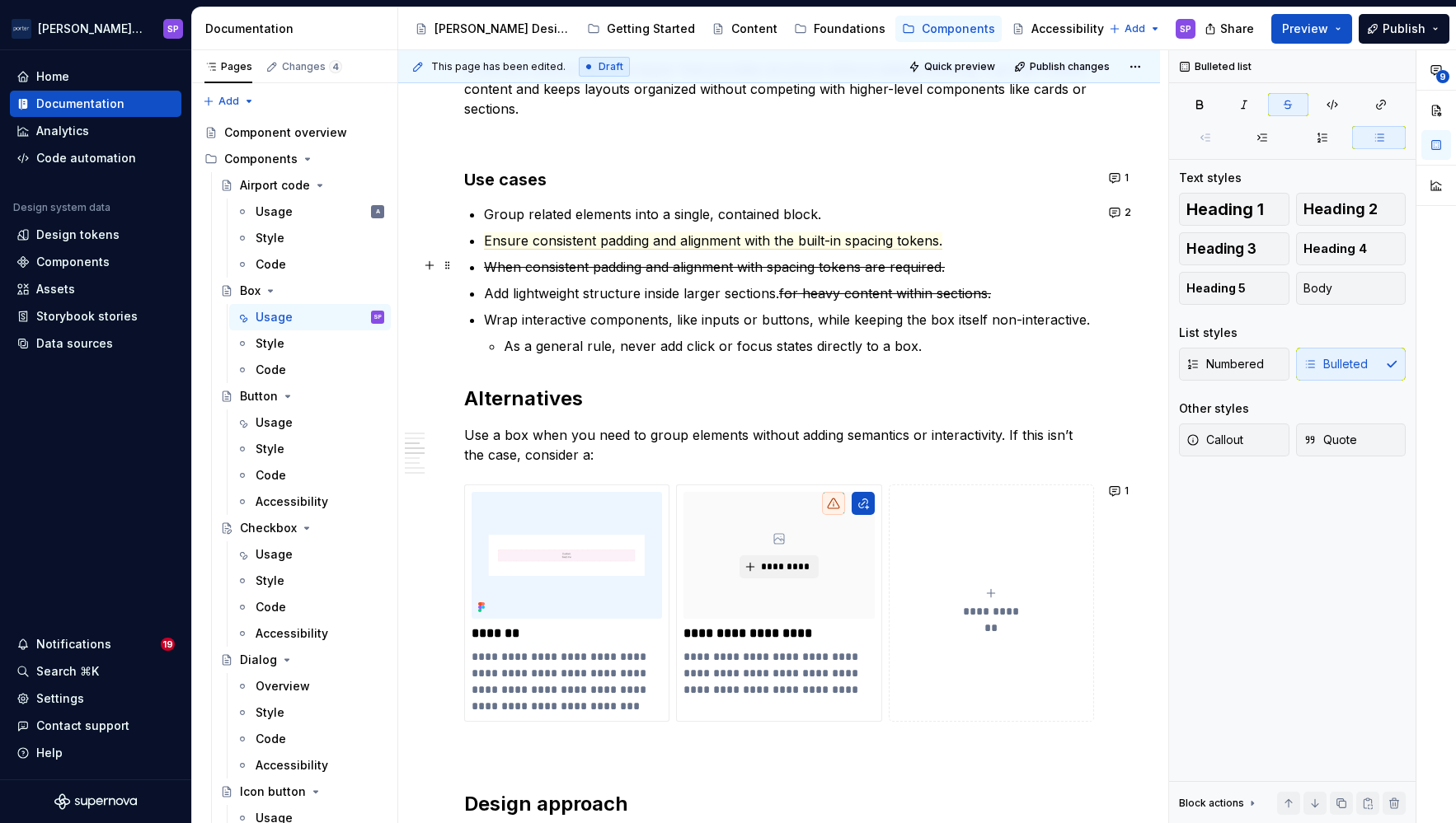
click at [871, 261] on s "When consistent padding and alignment with spacing tokens are required." at bounding box center [714, 267] width 461 height 16
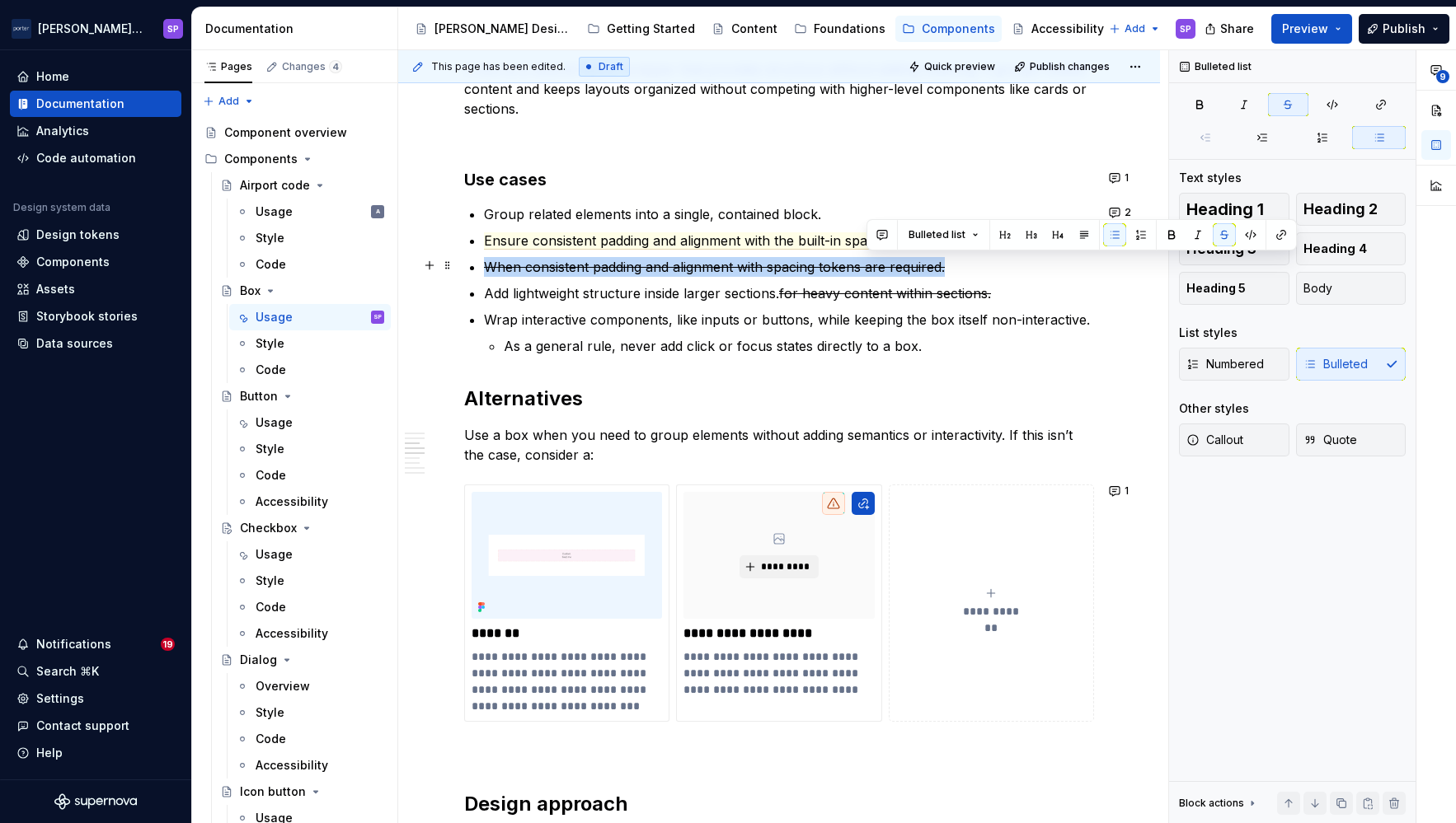
click at [871, 261] on s "When consistent padding and alignment with spacing tokens are required." at bounding box center [714, 267] width 461 height 16
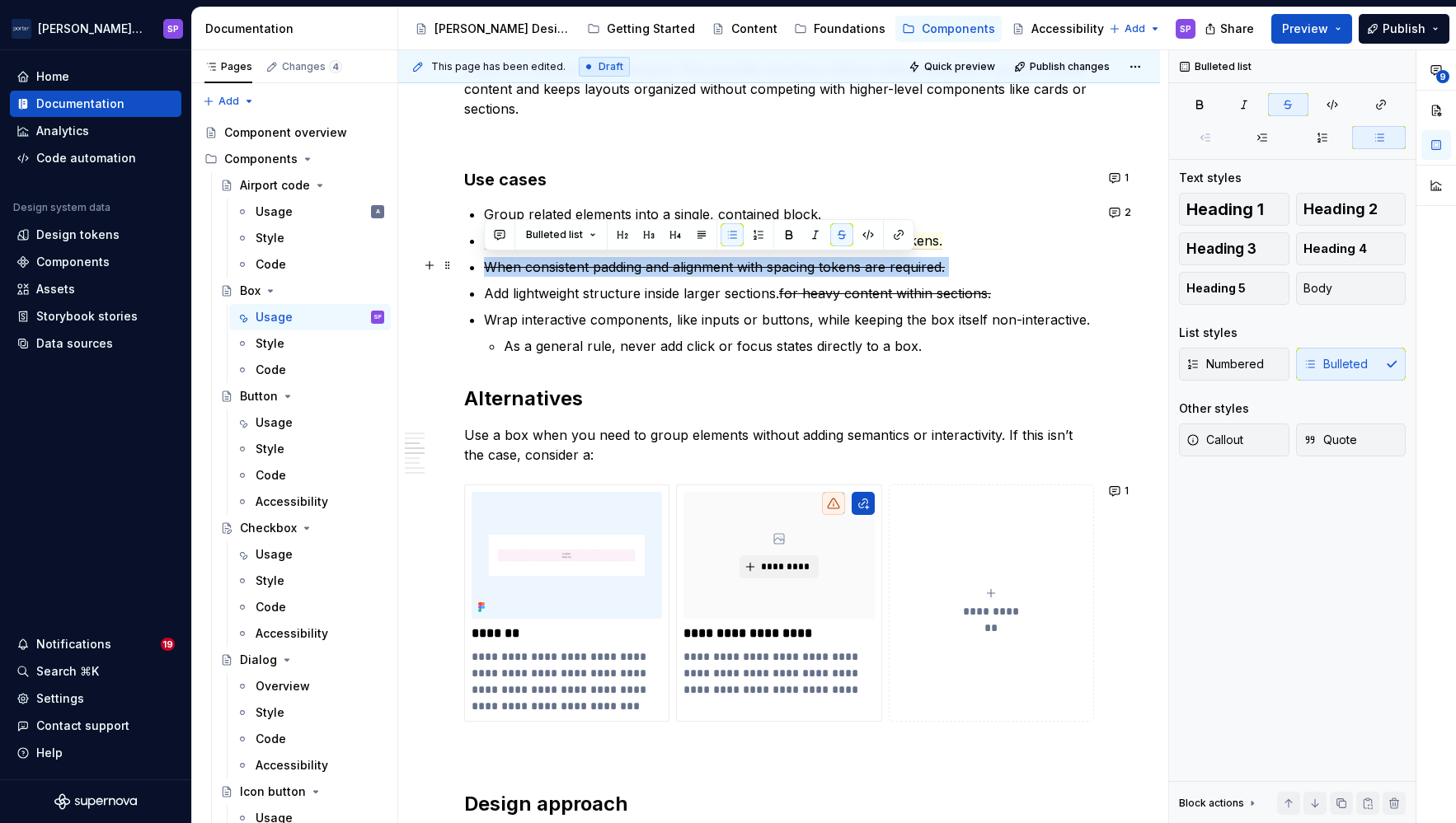
click at [871, 261] on s "When consistent padding and alignment with spacing tokens are required." at bounding box center [714, 267] width 461 height 16
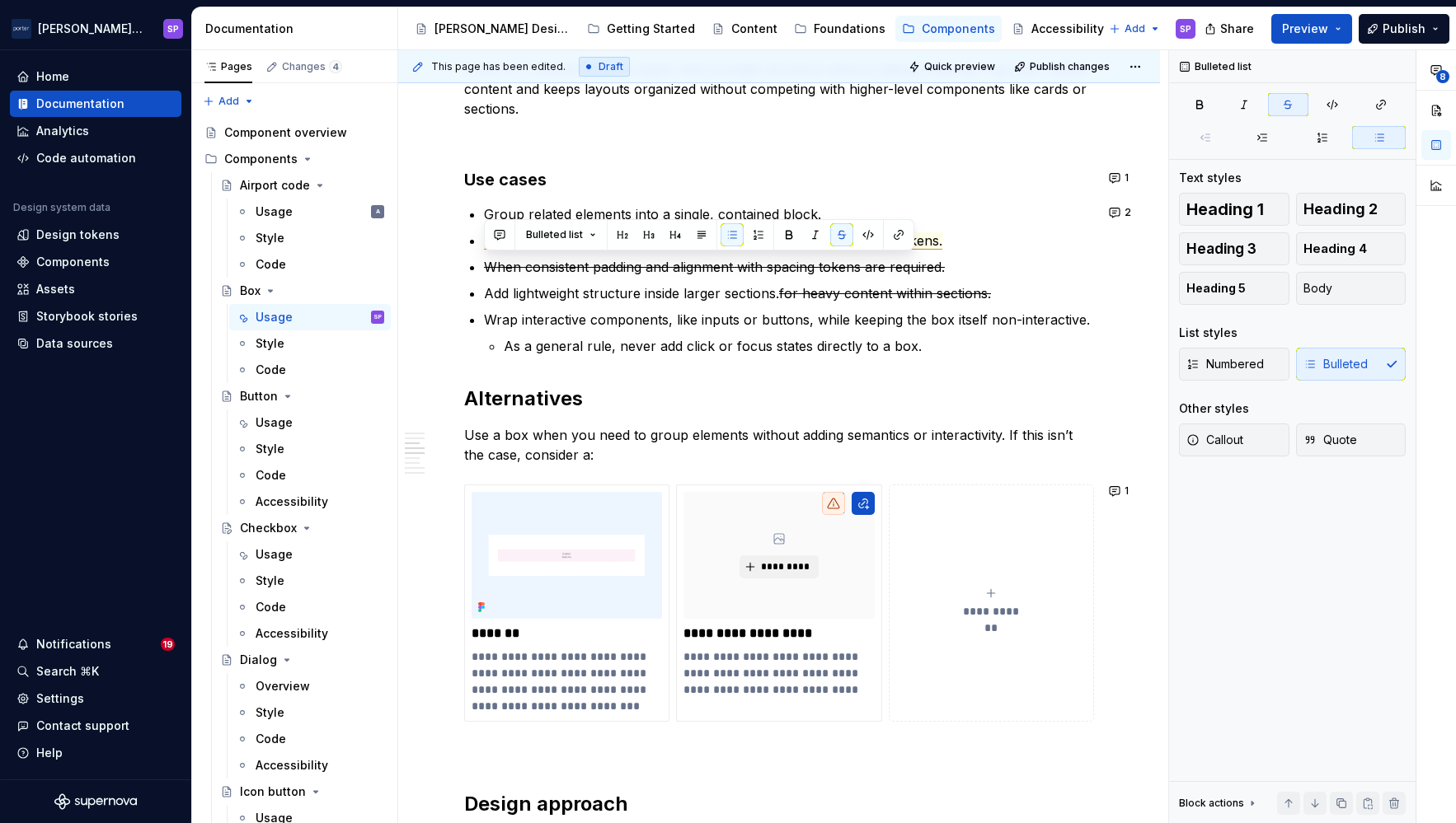
click at [923, 240] on span "Ensure consistent padding and alignment with the built-in spacing tokens." at bounding box center [713, 241] width 458 height 17
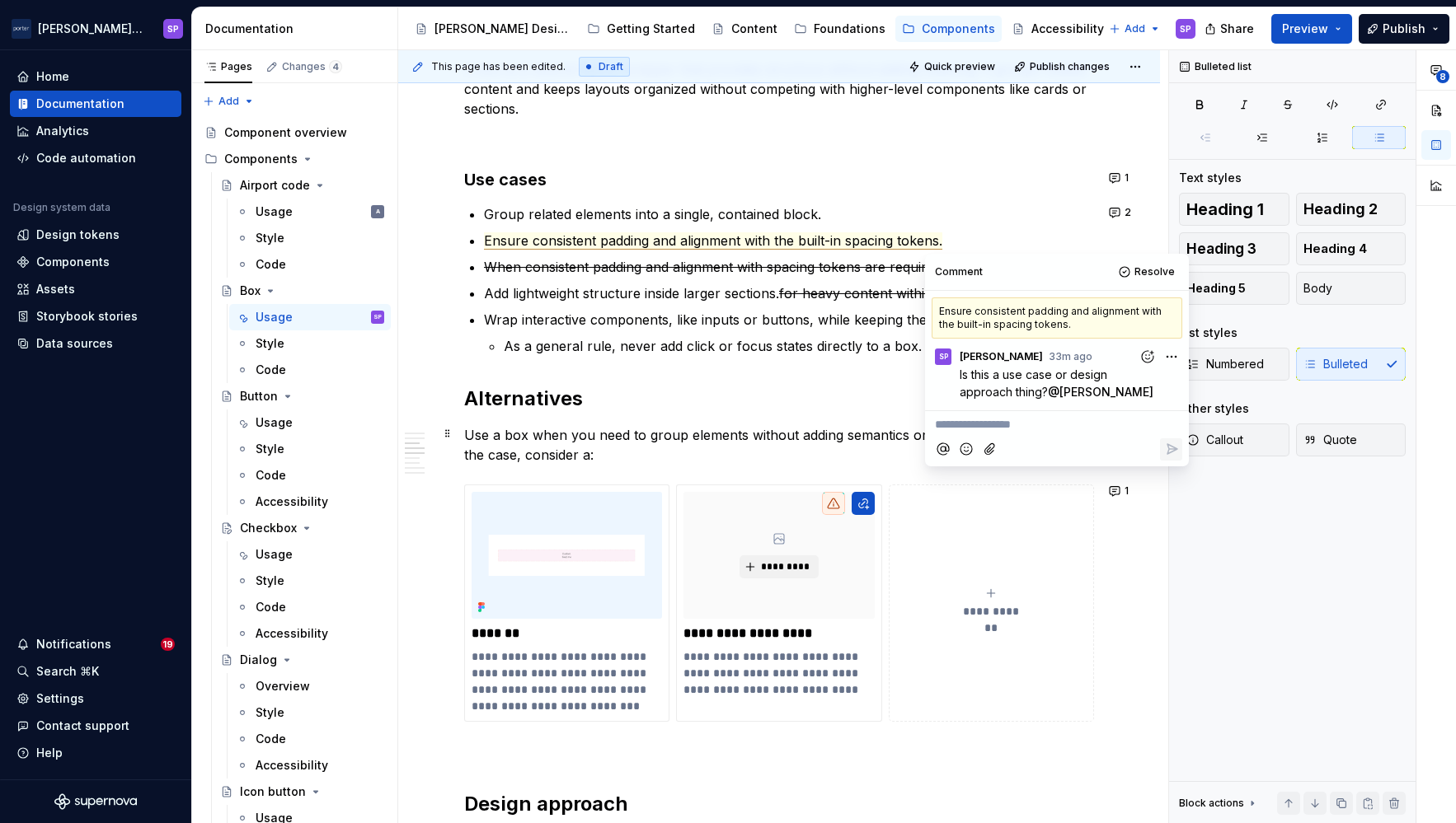
click at [1018, 434] on p "**********" at bounding box center [1056, 424] width 244 height 17
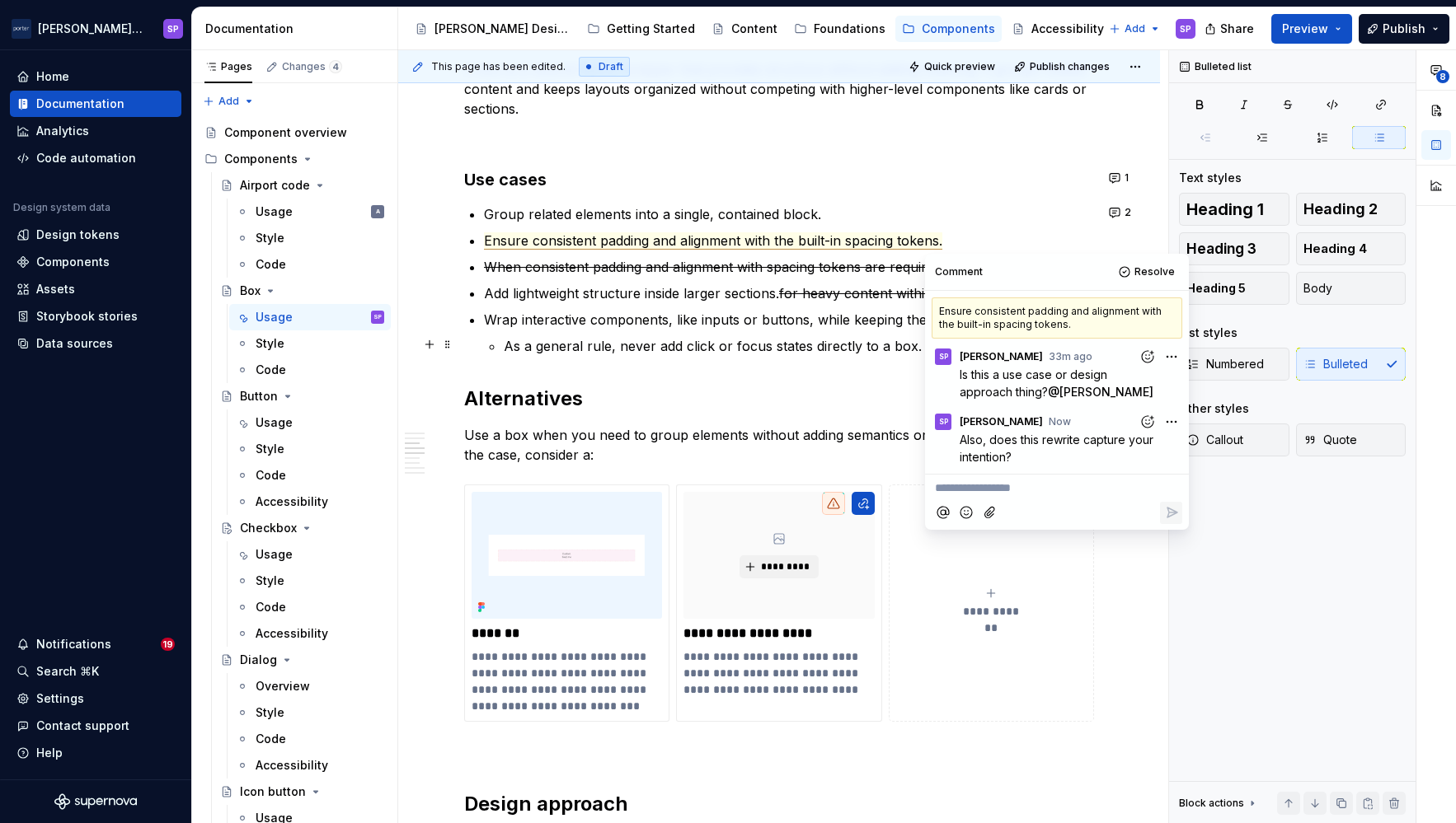
click at [830, 338] on p "As a general rule, never add click or focus states directly to a box." at bounding box center [798, 346] width 590 height 20
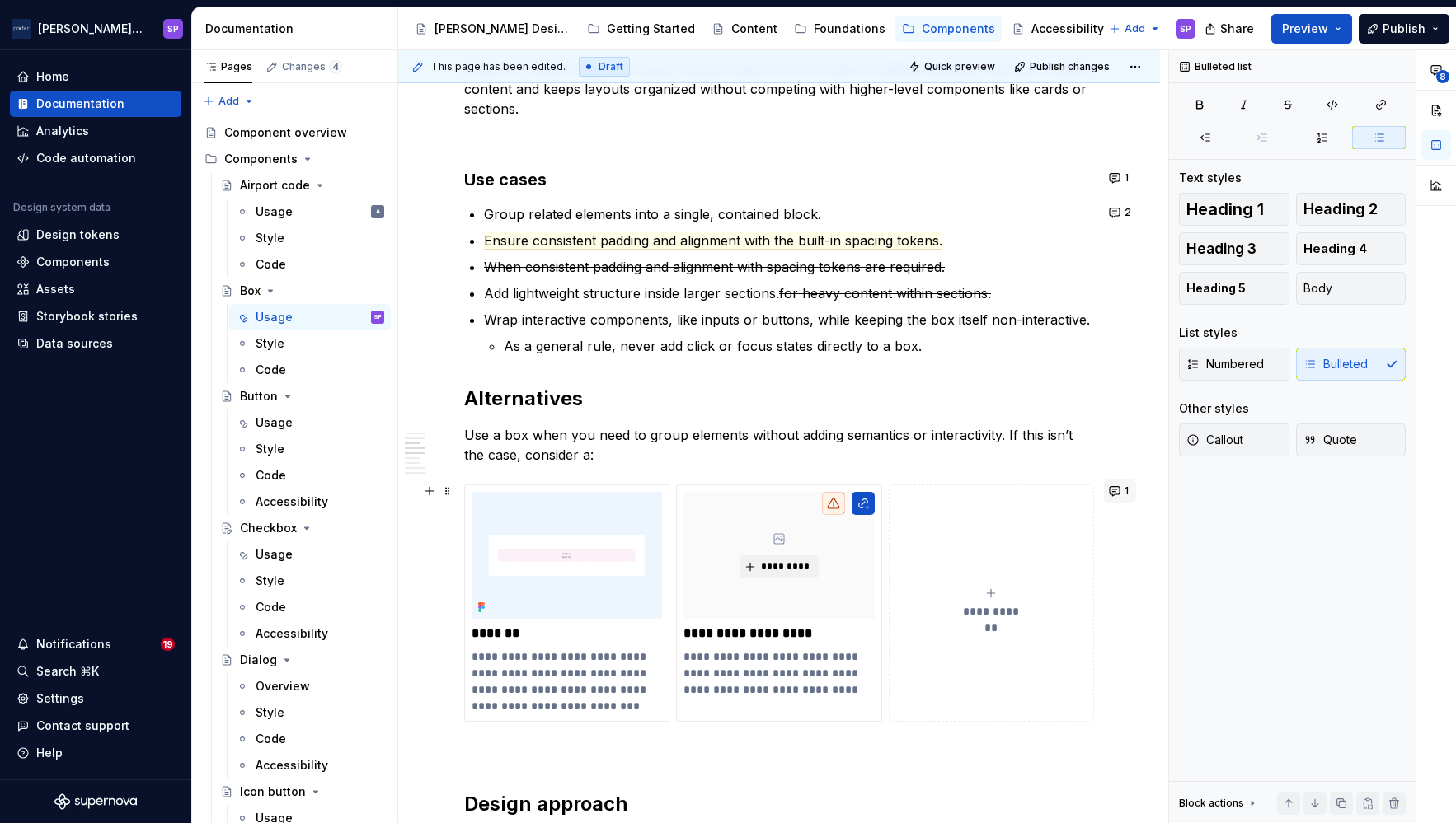
click at [1125, 486] on span "1" at bounding box center [1126, 491] width 4 height 13
click at [974, 338] on p "As a general rule, never add click or focus states directly to a box." at bounding box center [798, 346] width 590 height 20
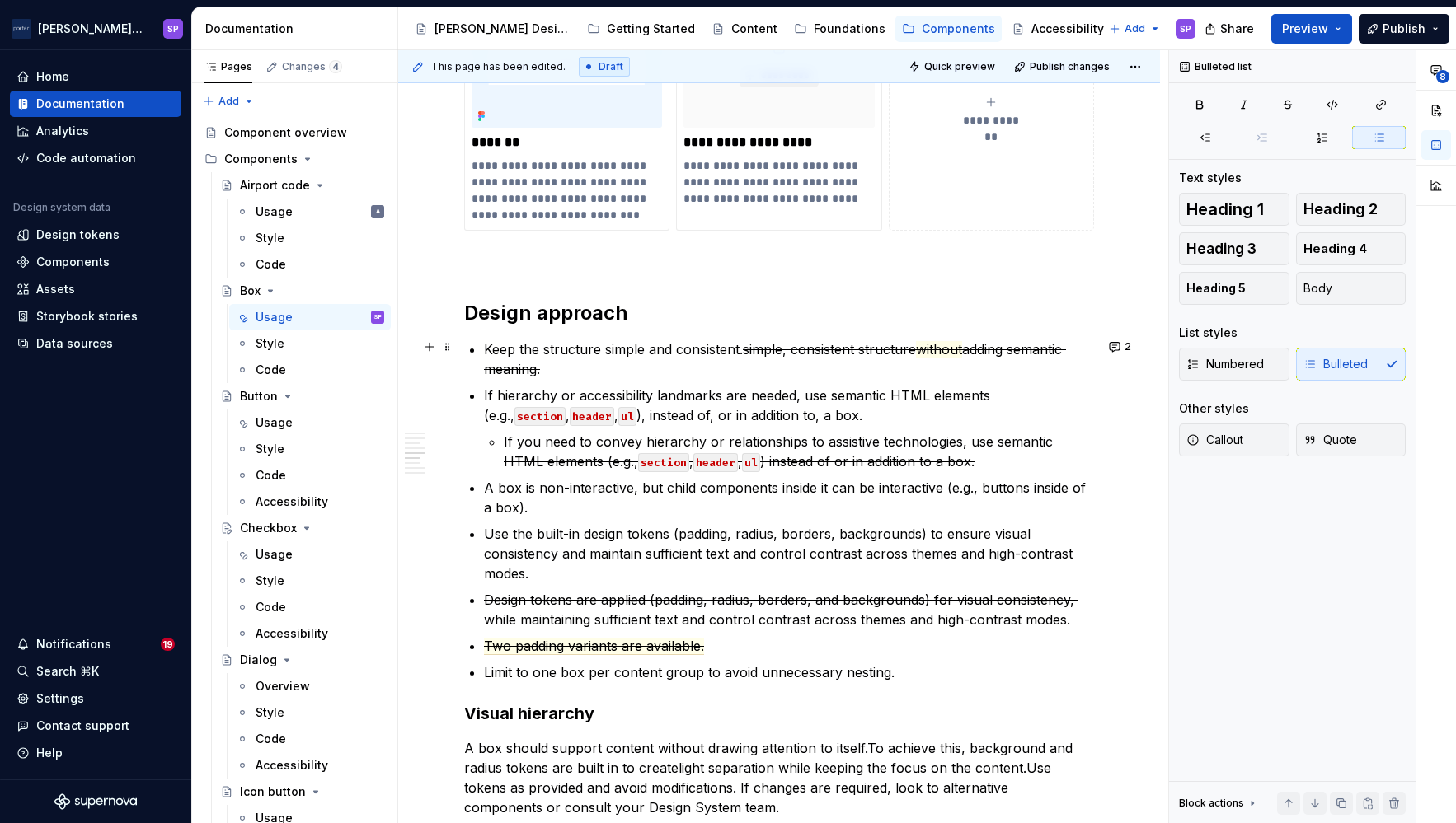
scroll to position [1567, 0]
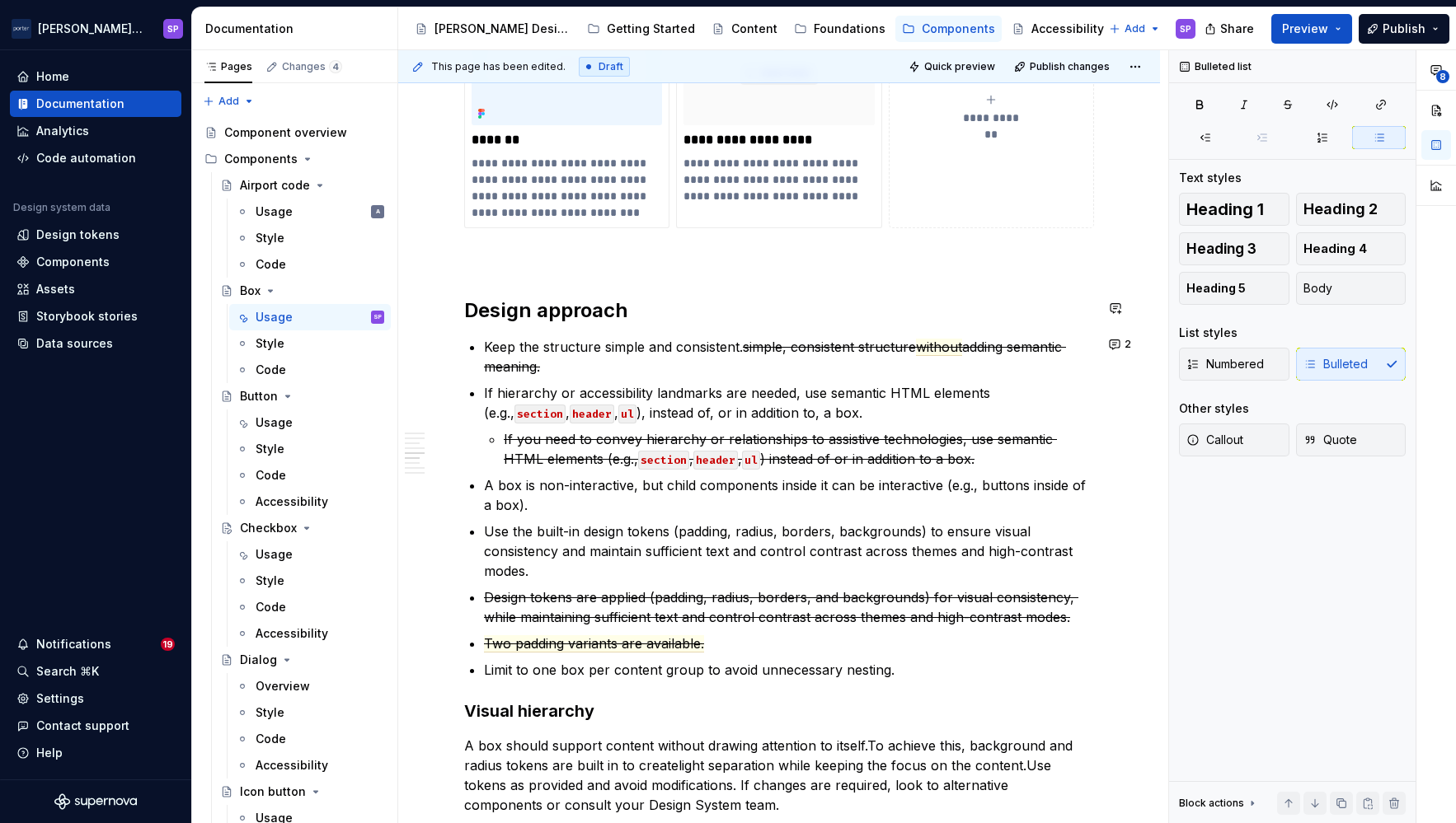
click at [951, 328] on div "**********" at bounding box center [778, 182] width 629 height 2644
click at [952, 339] on span "without" at bounding box center [939, 347] width 46 height 17
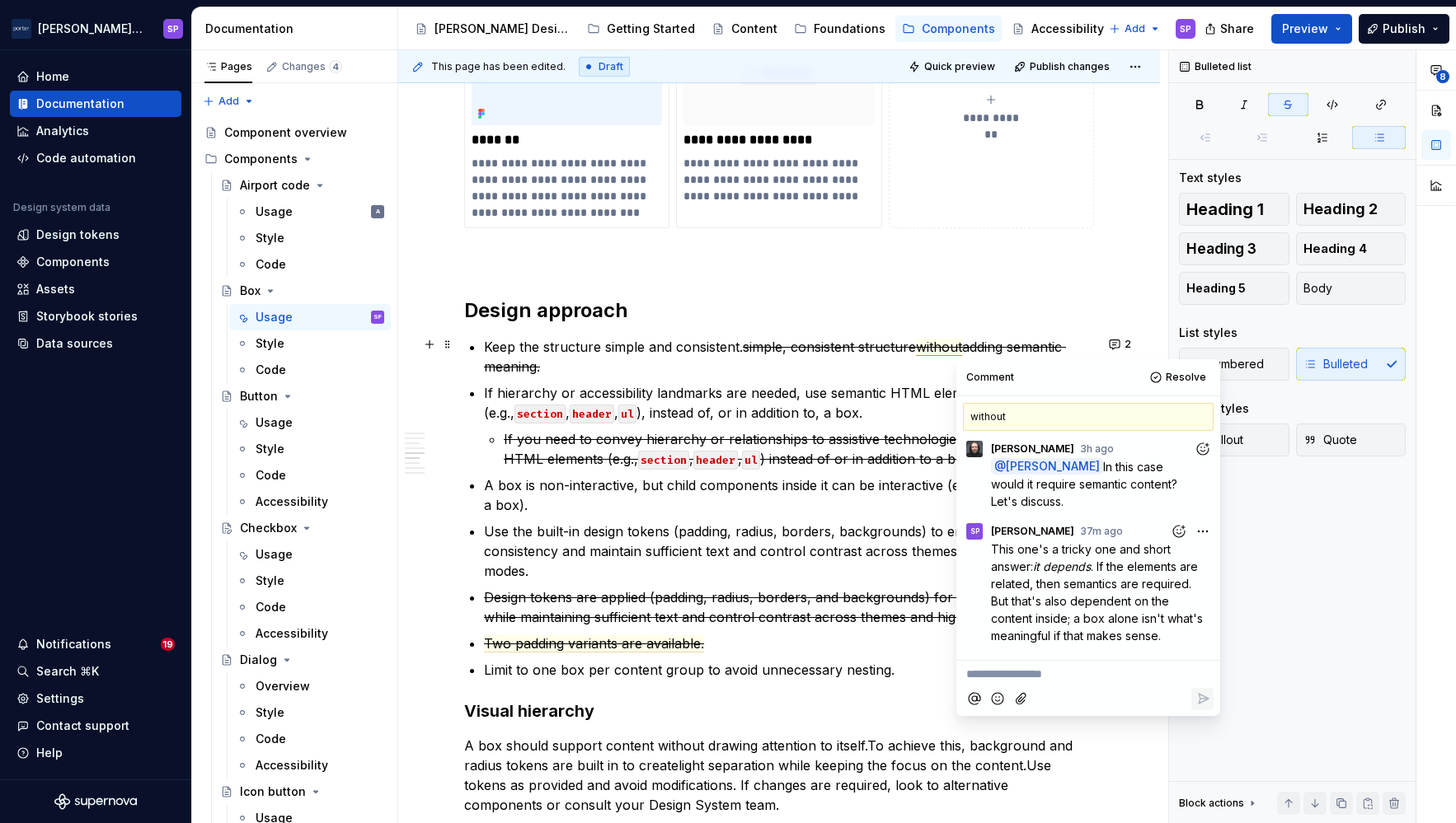
scroll to position [120, 0]
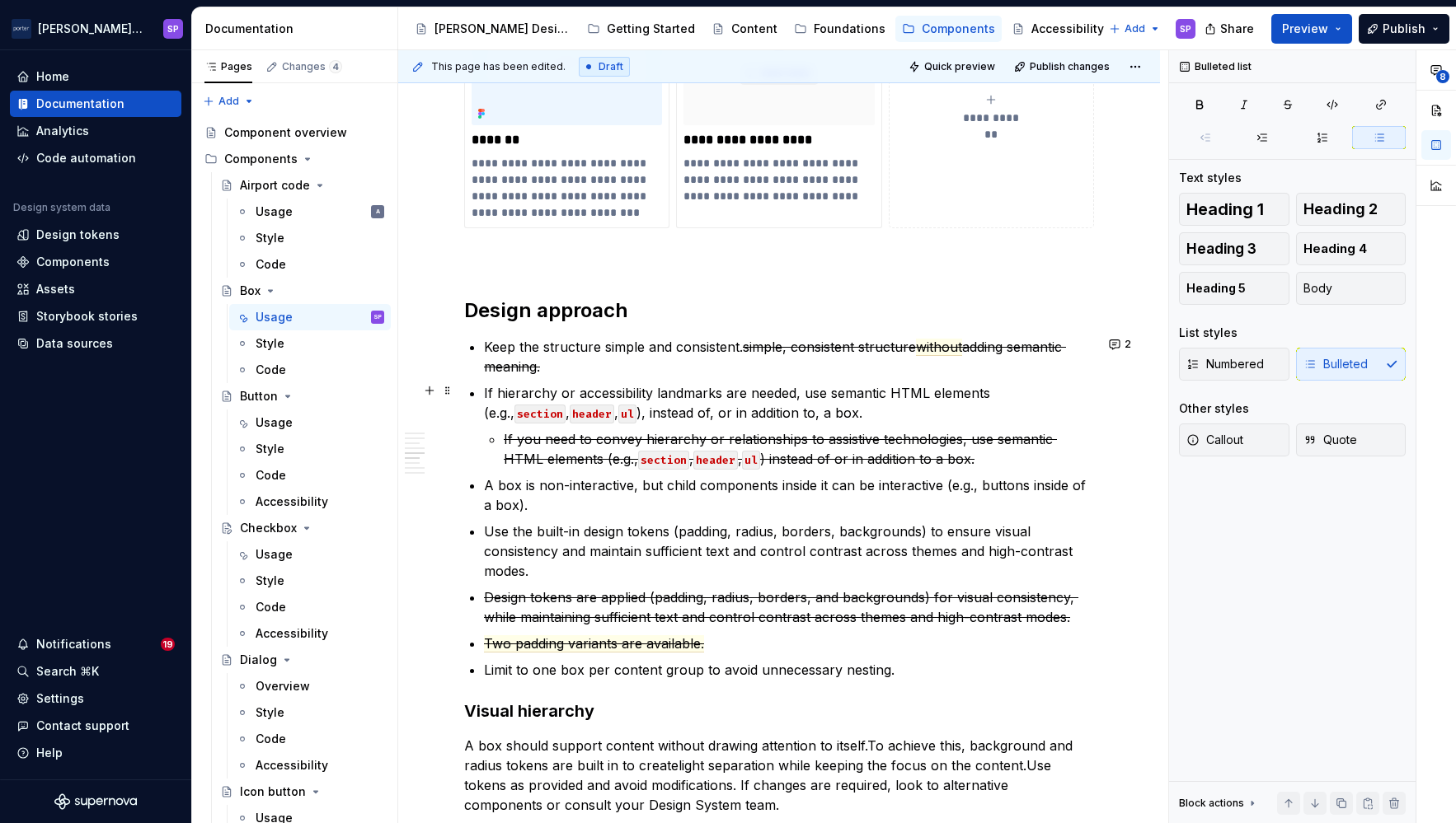
click at [788, 386] on p "If hierarchy or accessibility landmarks are needed, use semantic HTML elements …" at bounding box center [789, 403] width 610 height 40
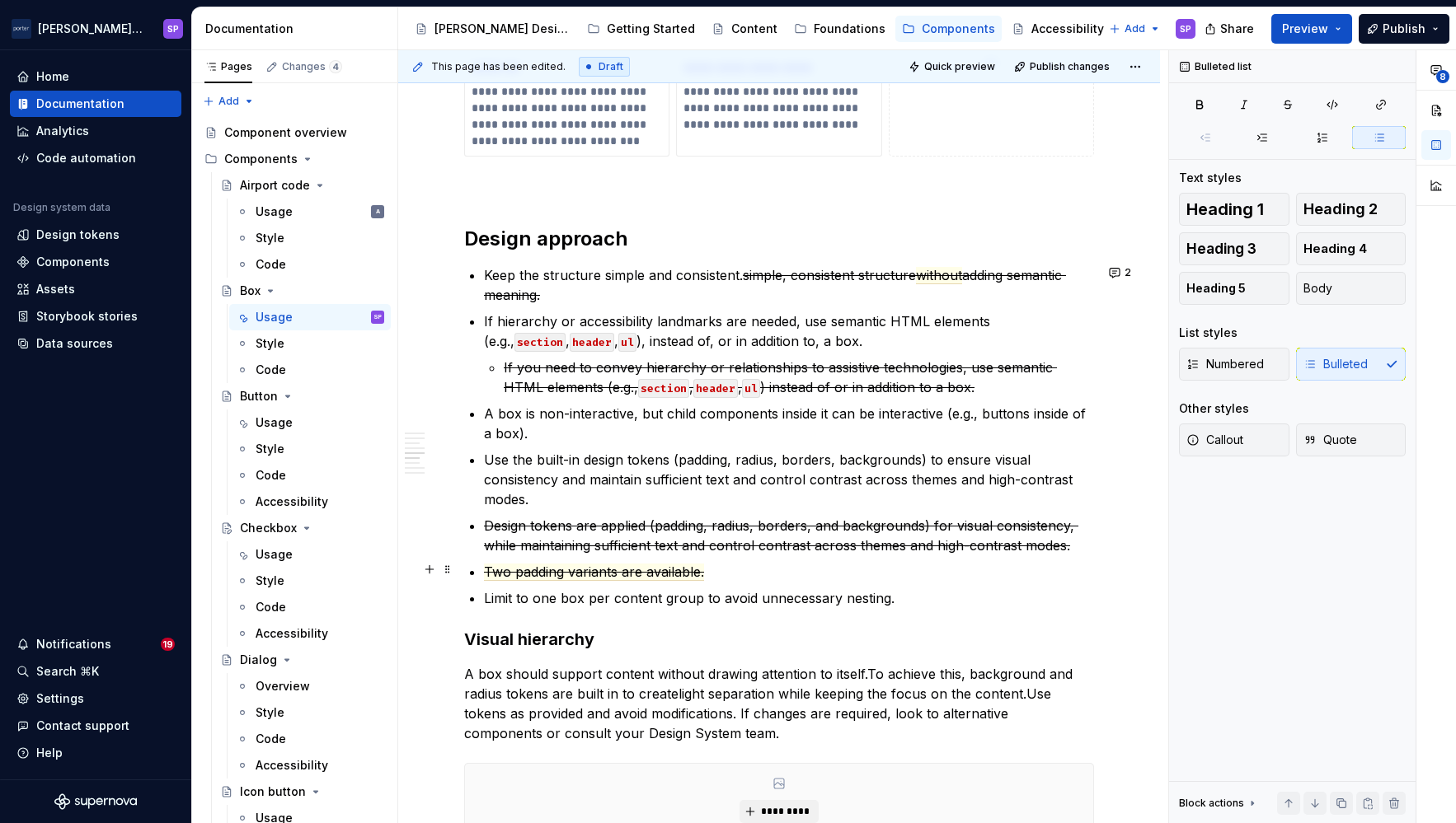
click at [629, 557] on ul "Keep the structure simple and consistent. simple, consistent structure without …" at bounding box center [789, 436] width 610 height 343
click at [623, 569] on span "Two padding variants are available." at bounding box center [594, 572] width 220 height 17
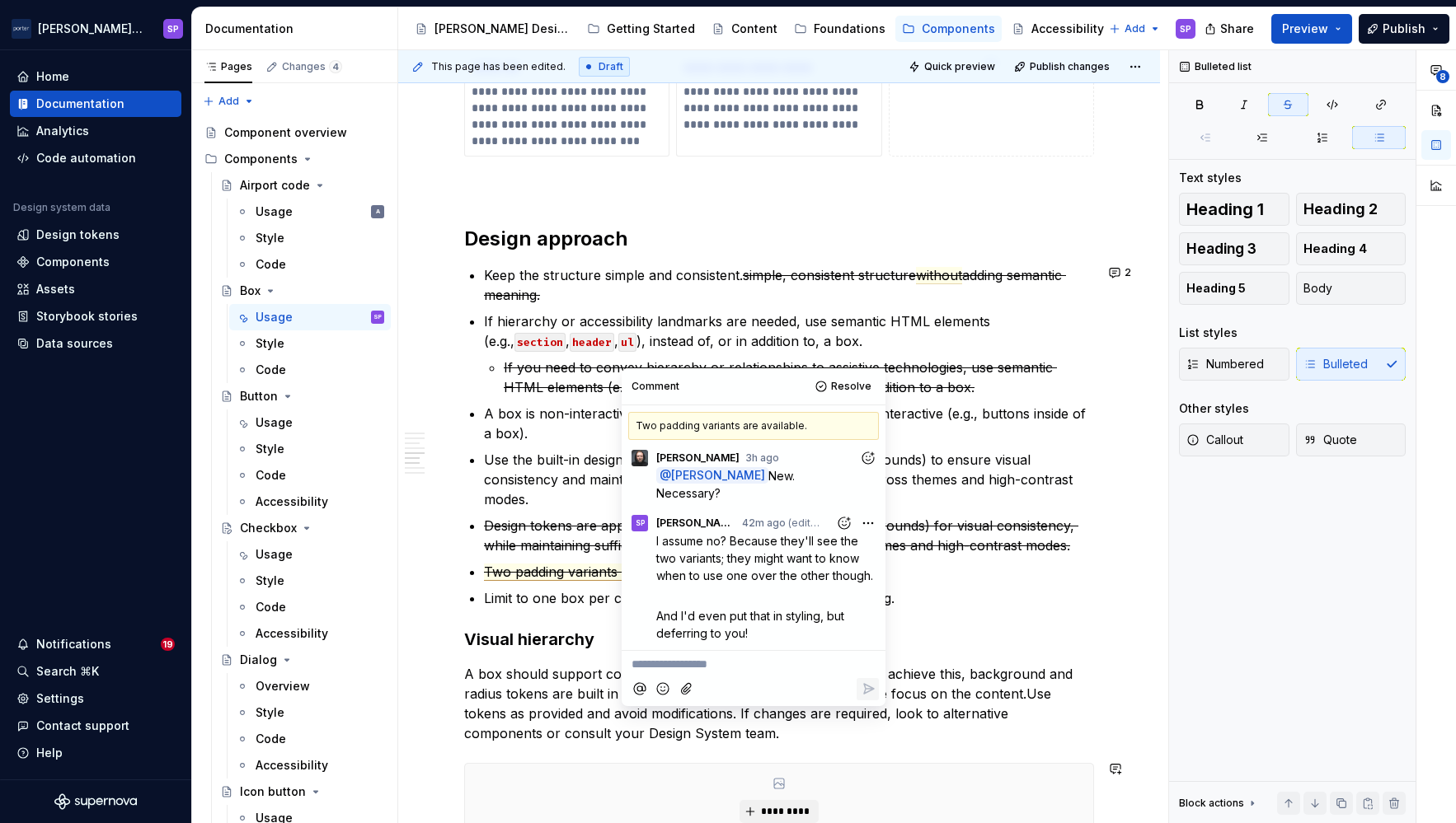
scroll to position [1856, 0]
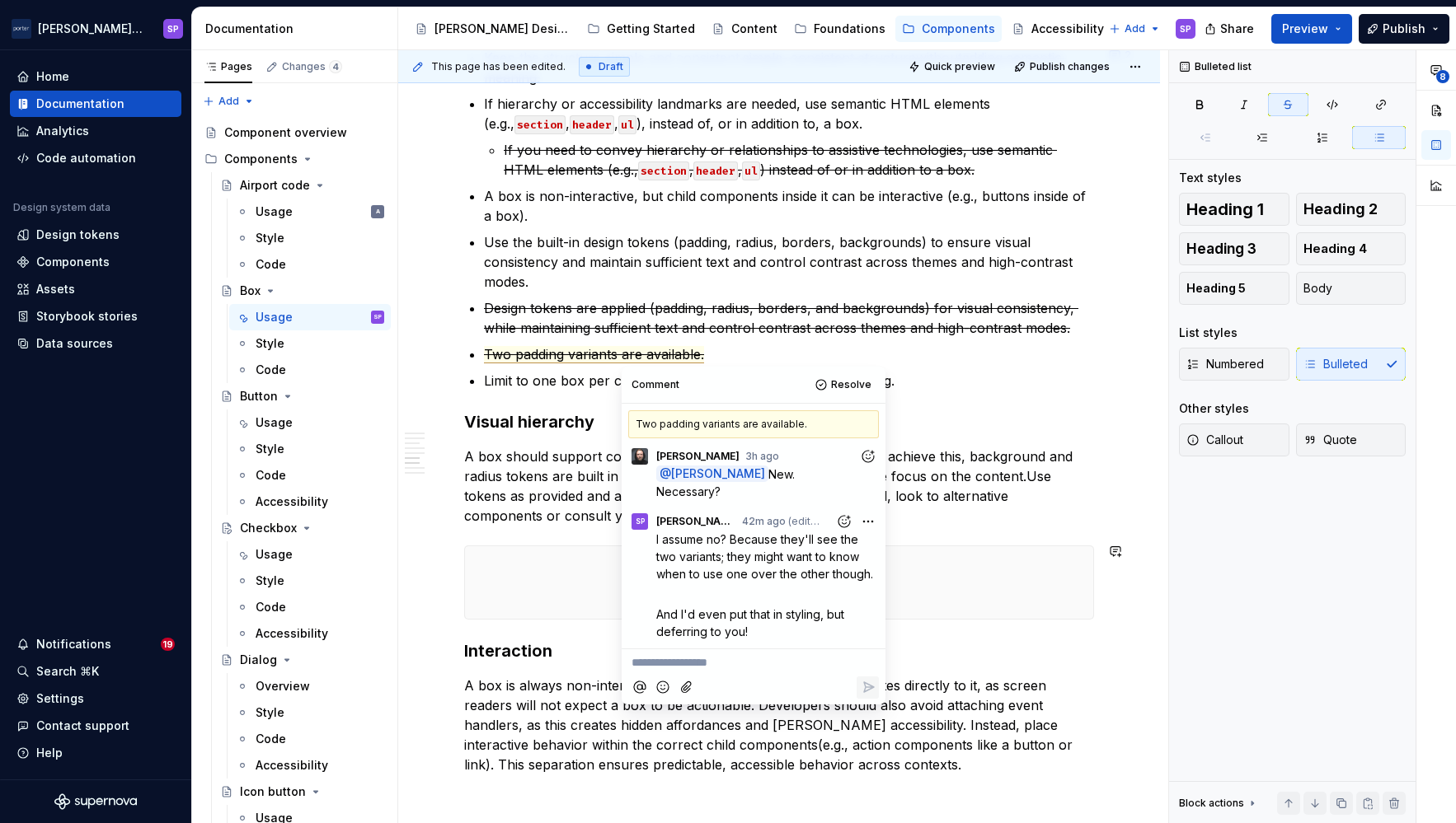
click at [517, 551] on div "*********" at bounding box center [779, 583] width 629 height 72
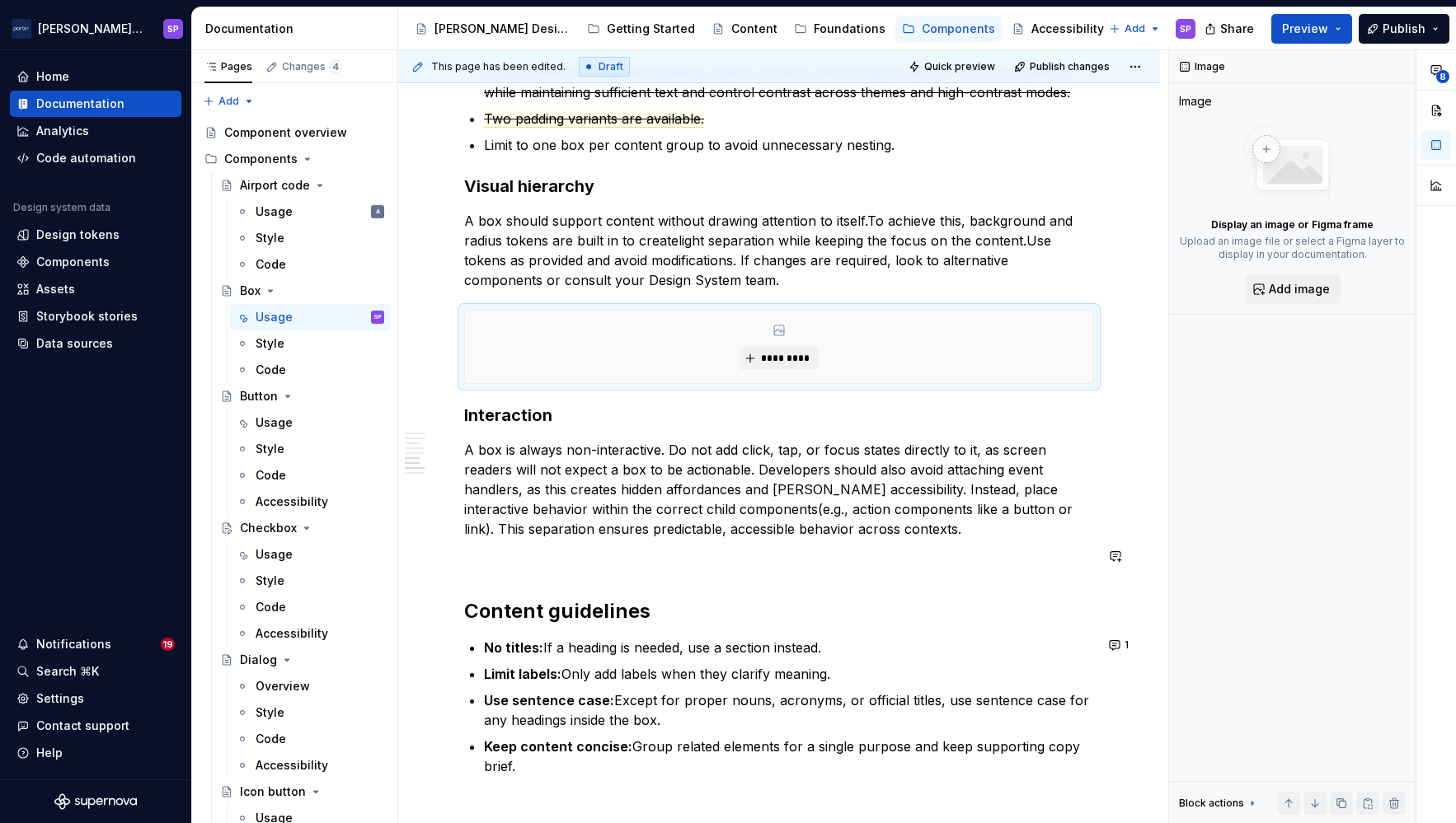
click at [517, 566] on p at bounding box center [778, 559] width 629 height 20
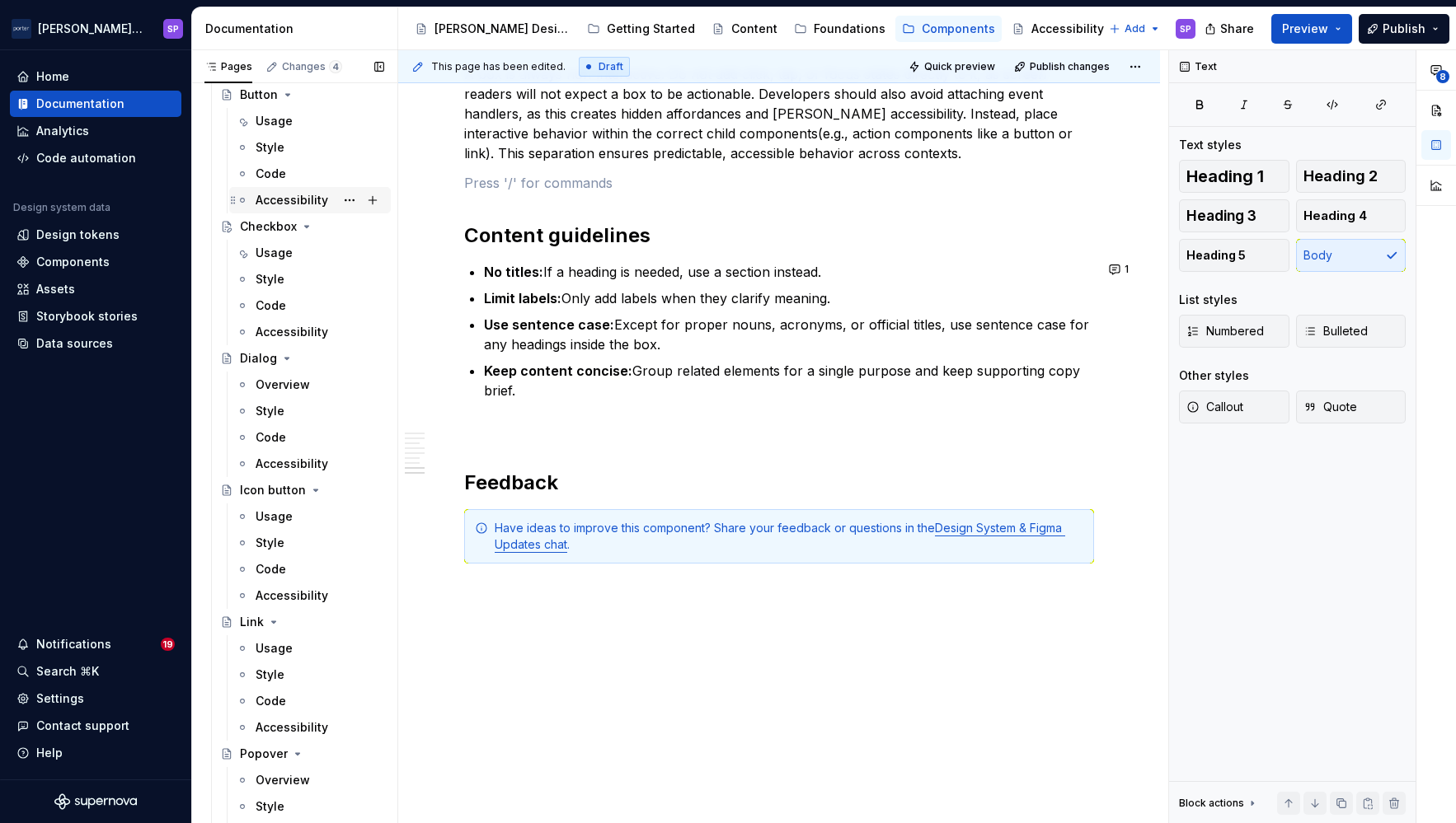
scroll to position [453, 0]
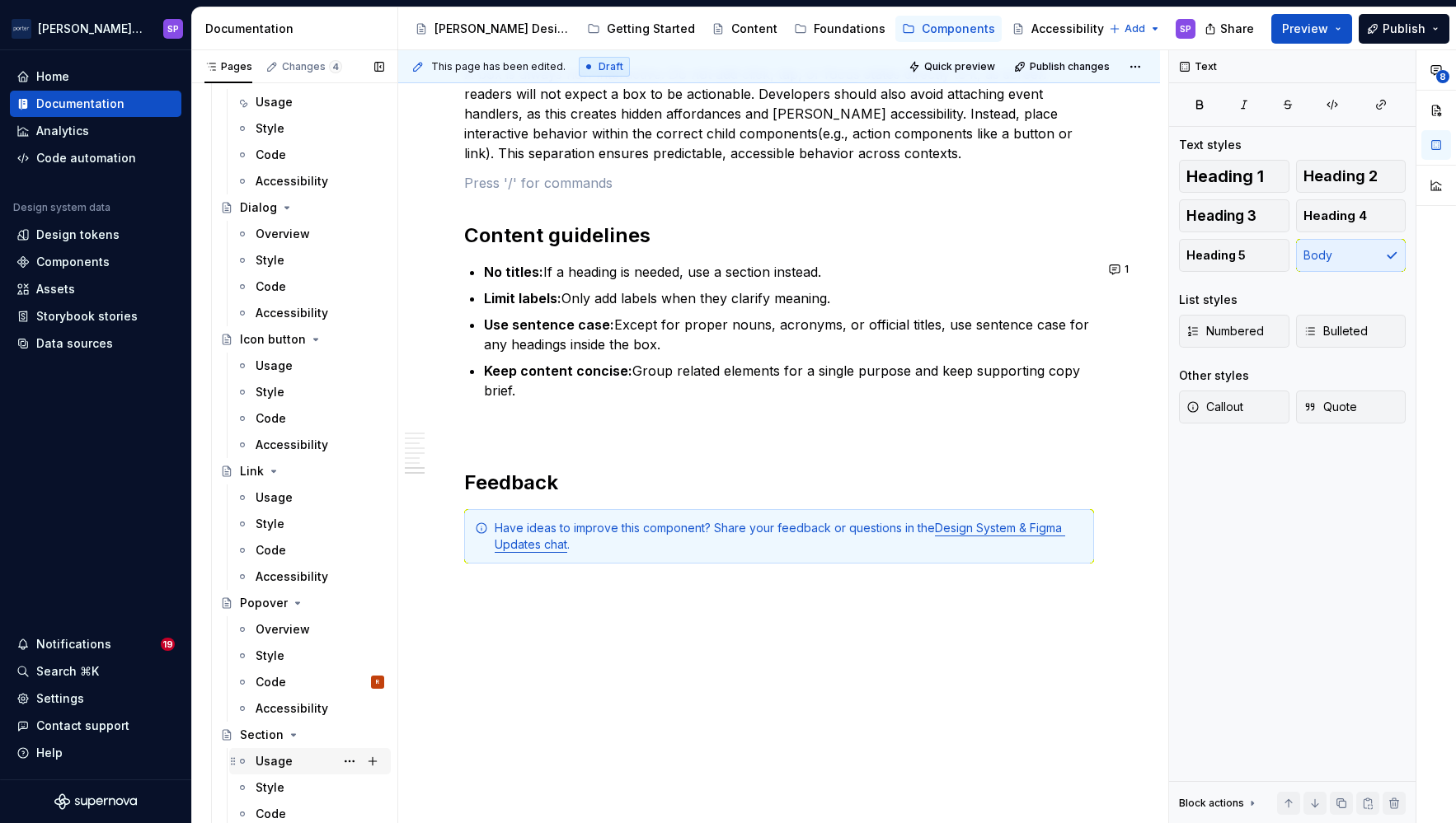
click at [268, 759] on div "Usage" at bounding box center [274, 761] width 37 height 16
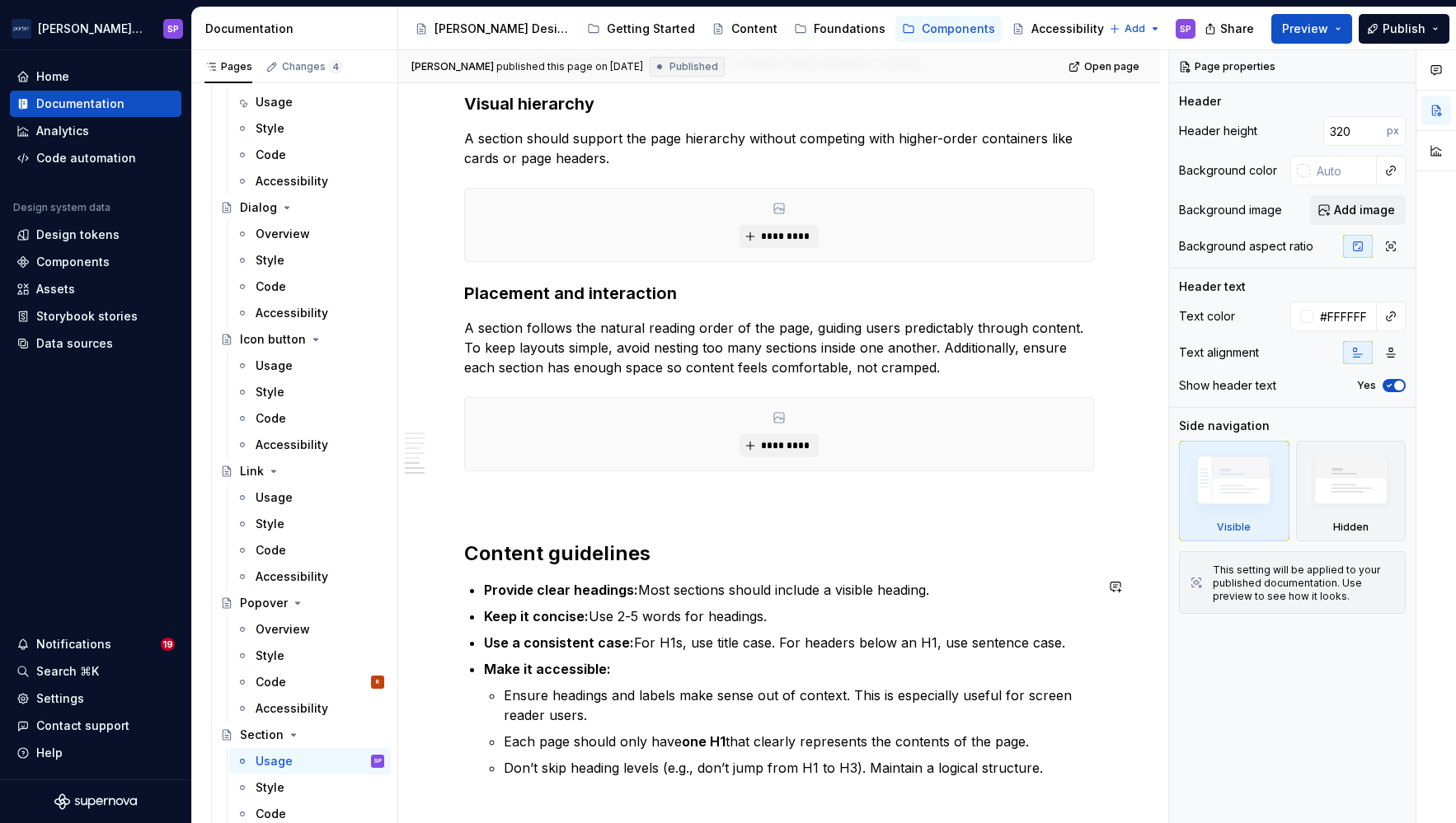
scroll to position [2410, 0]
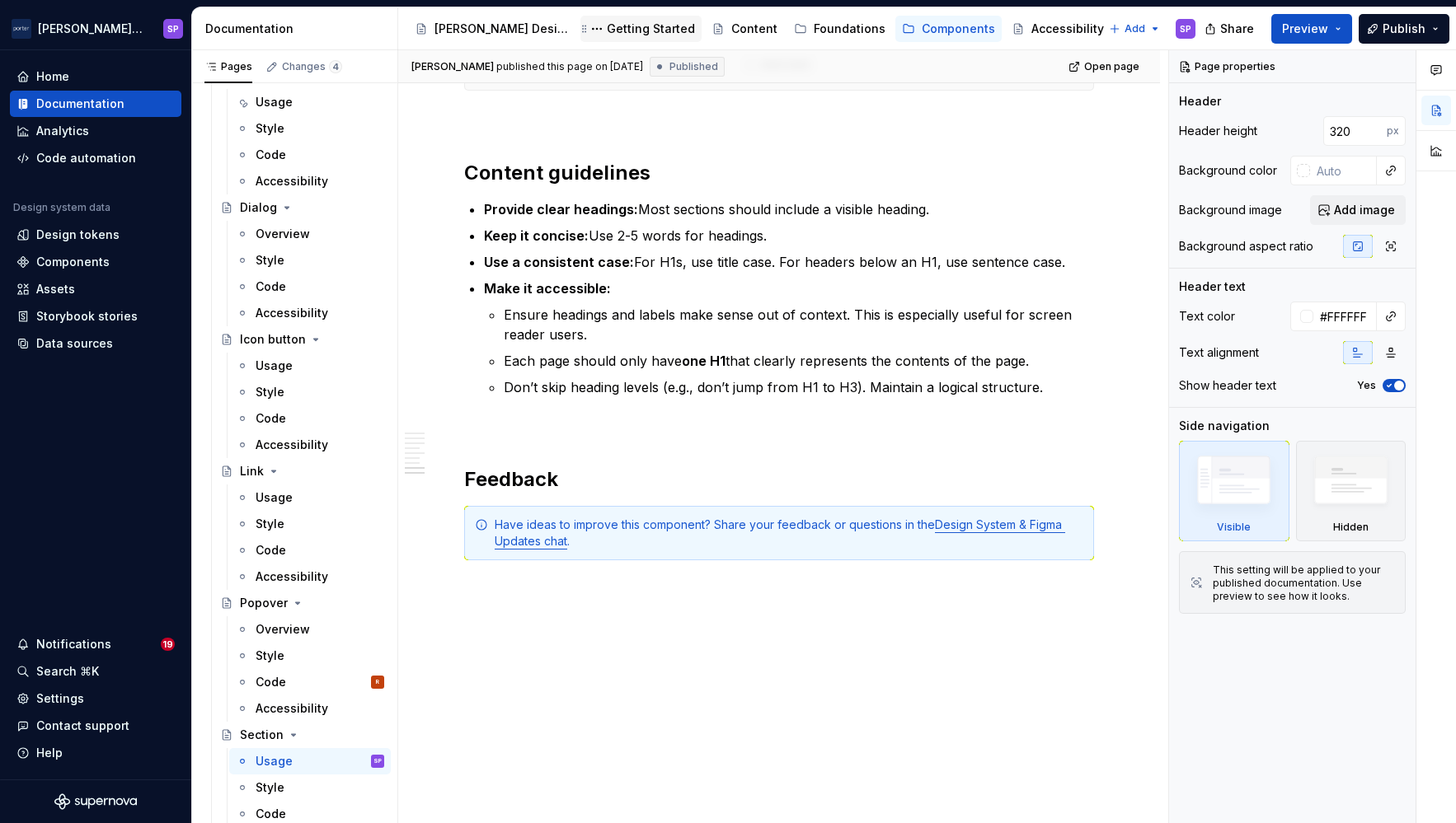
click at [607, 28] on div "Getting Started" at bounding box center [651, 28] width 88 height 16
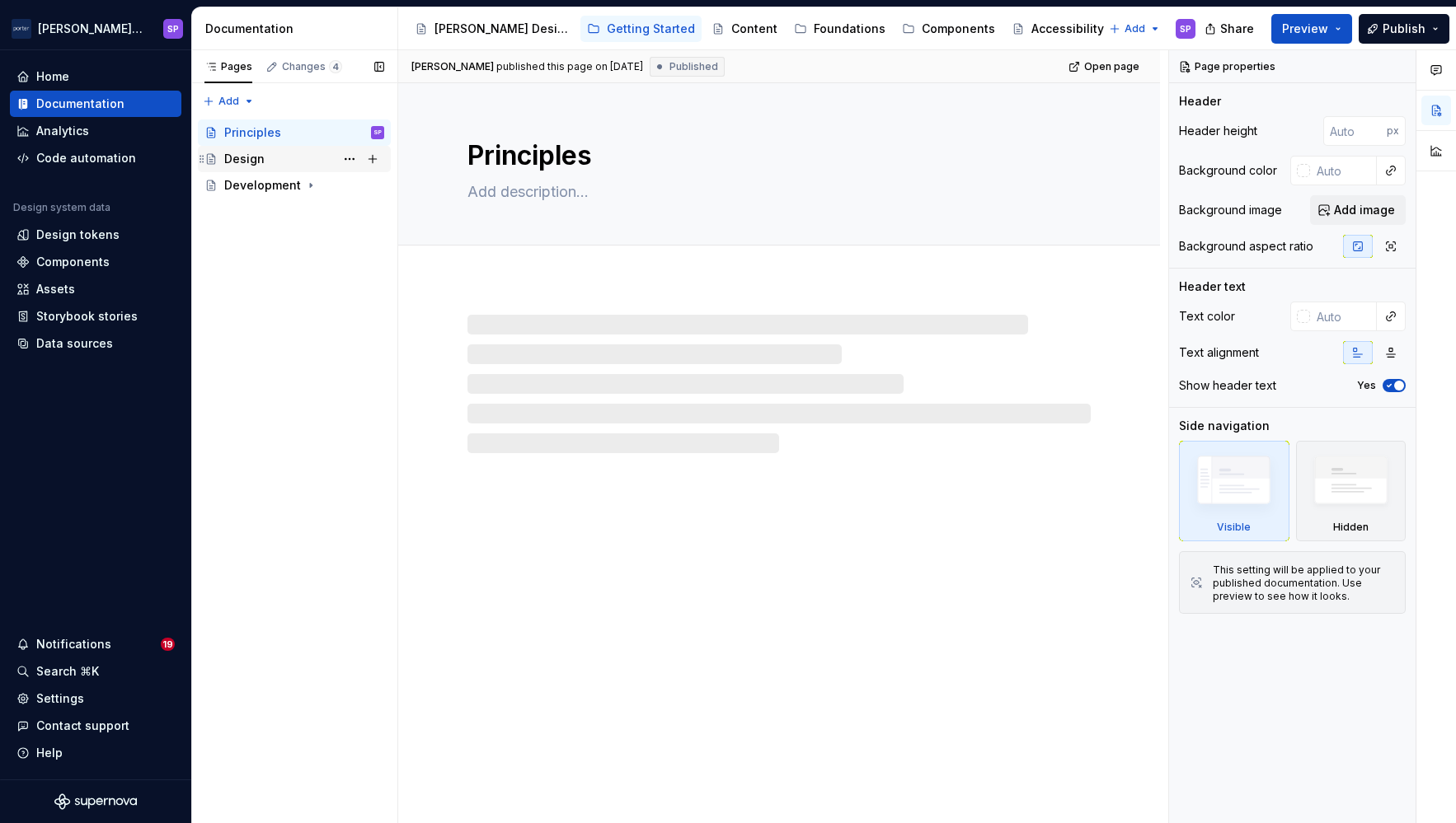
click at [244, 157] on div "Design" at bounding box center [244, 158] width 40 height 16
click at [251, 195] on div "Development" at bounding box center [304, 185] width 160 height 23
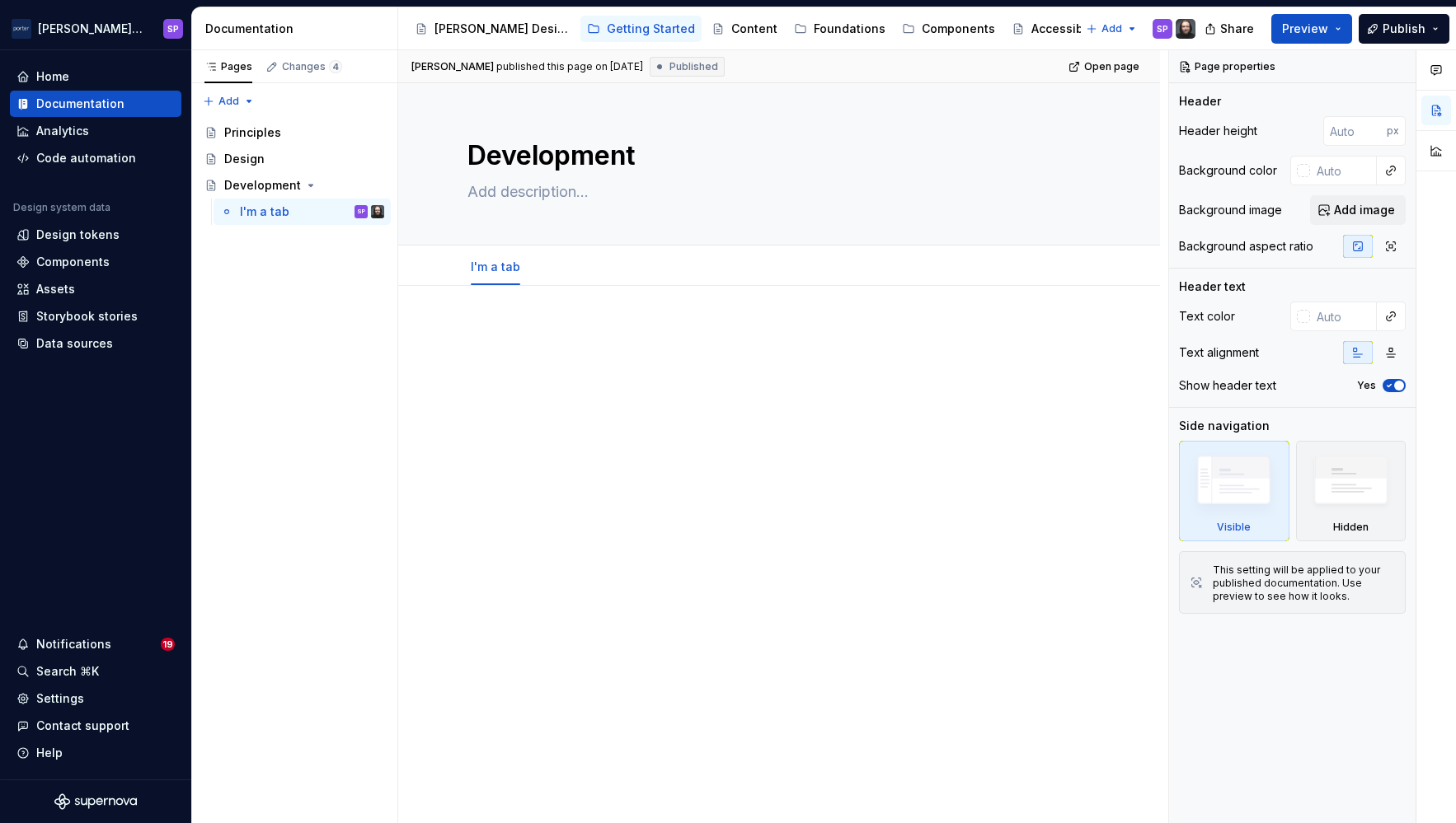
type textarea "*"
